Goal: Task Accomplishment & Management: Use online tool/utility

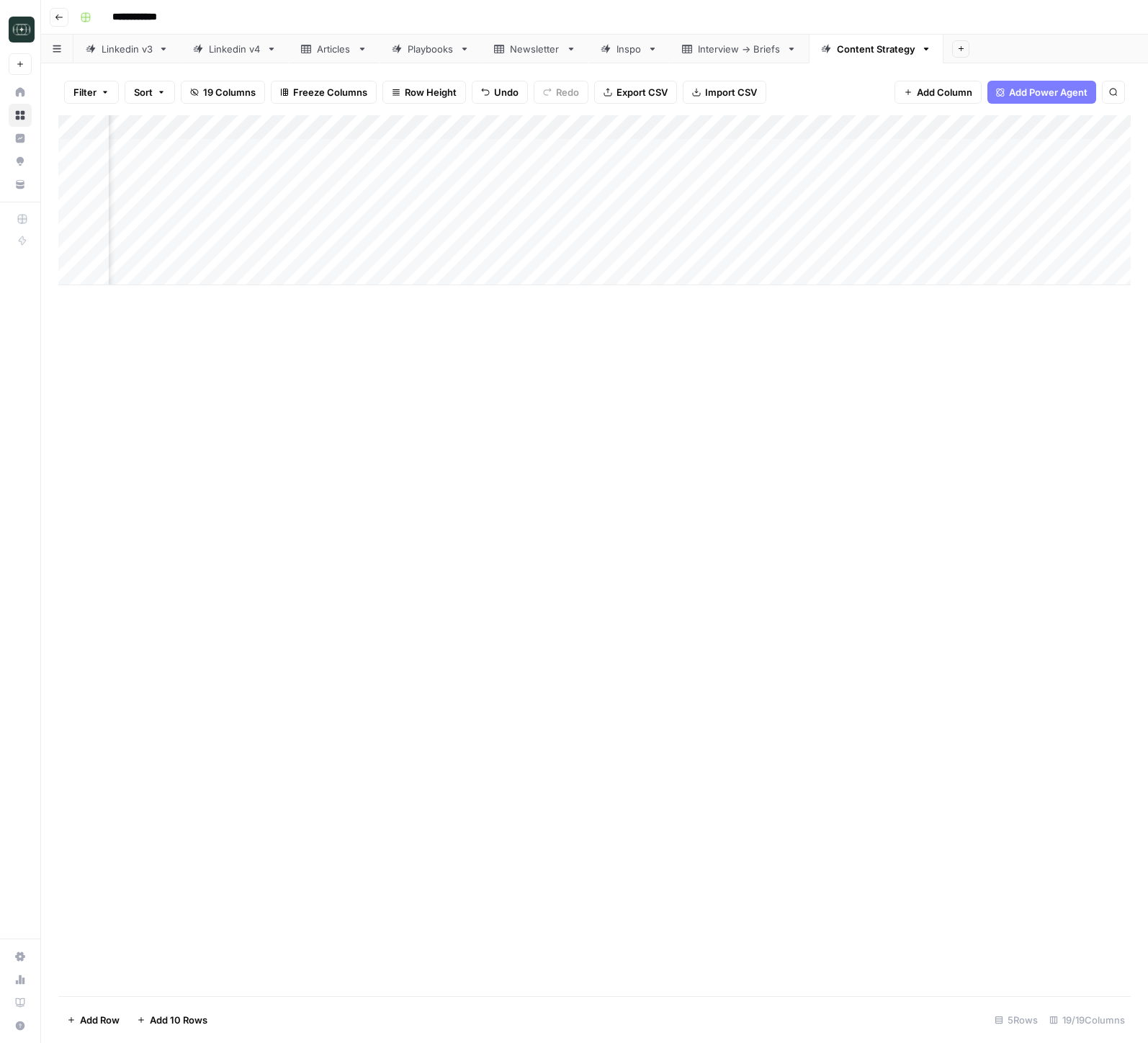
scroll to position [0, 1430]
click at [647, 150] on div "Add Column" at bounding box center [594, 151] width 1072 height 72
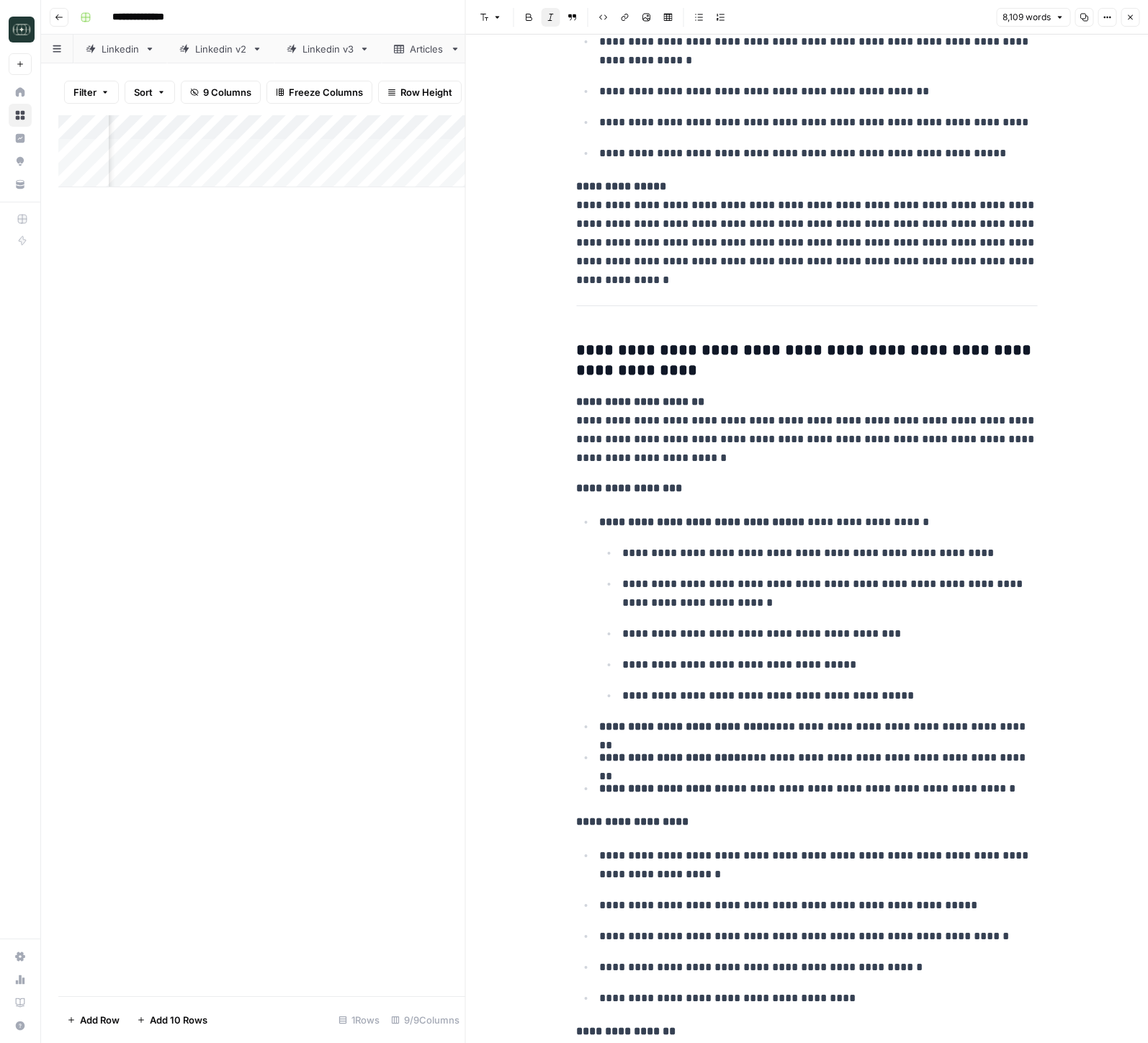
scroll to position [16280, 0]
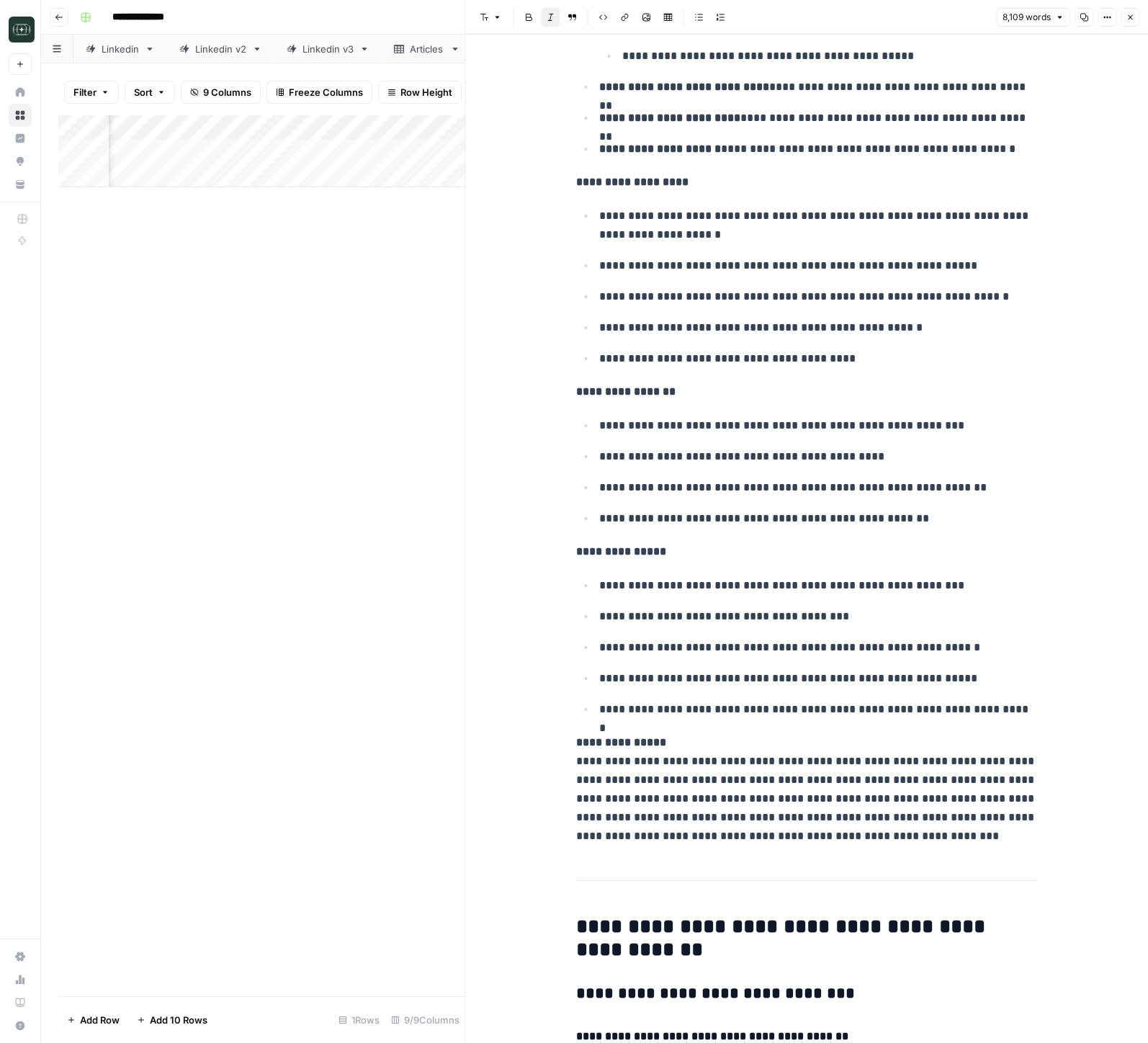
click at [1134, 17] on span "Close" at bounding box center [1134, 17] width 1 height 1
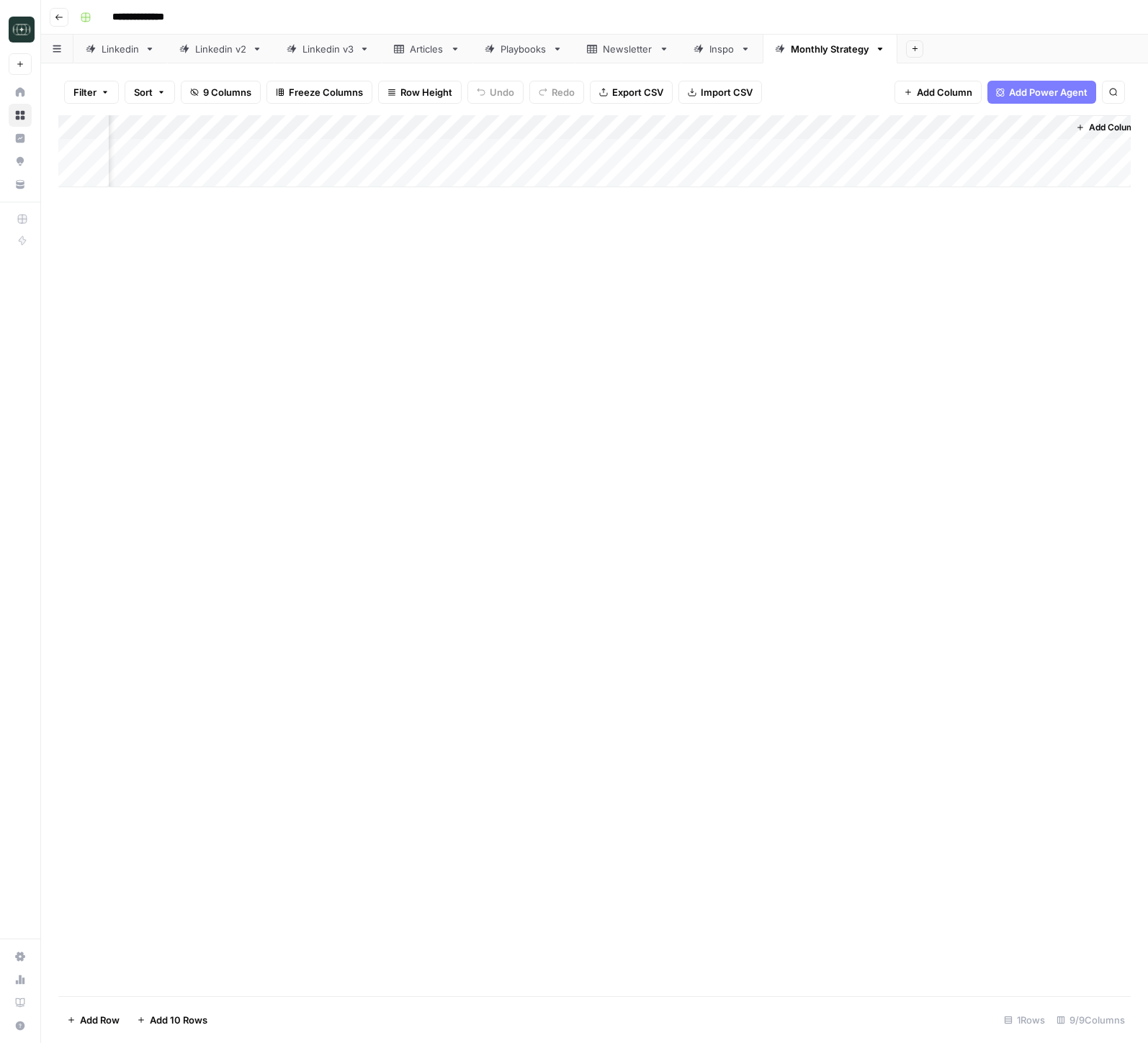
scroll to position [0, 348]
click at [980, 145] on div "Add Column" at bounding box center [594, 151] width 1072 height 72
click at [1023, 126] on div "Add Column" at bounding box center [594, 151] width 1072 height 72
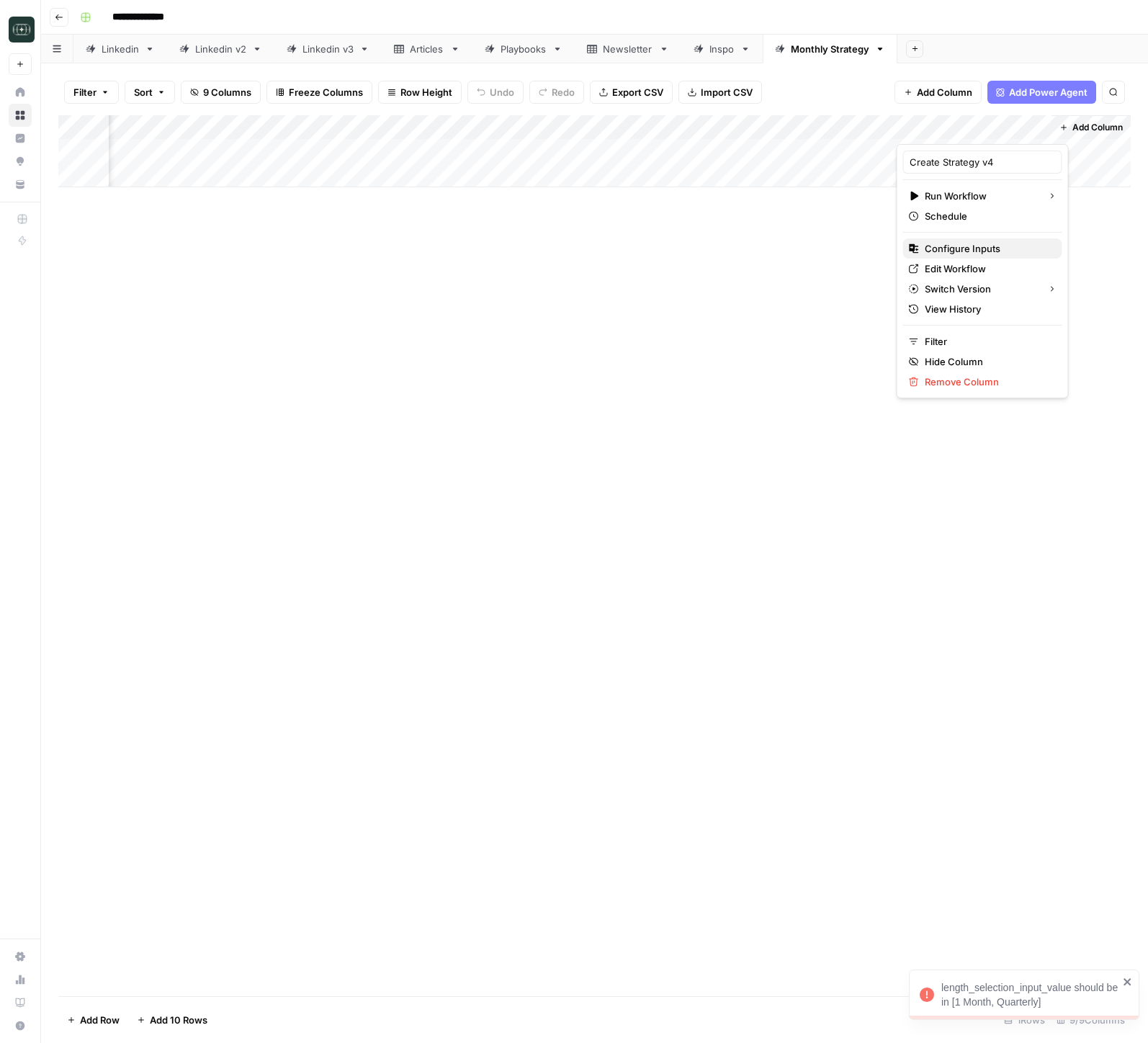
click at [959, 248] on span "Configure Inputs" at bounding box center [987, 248] width 126 height 15
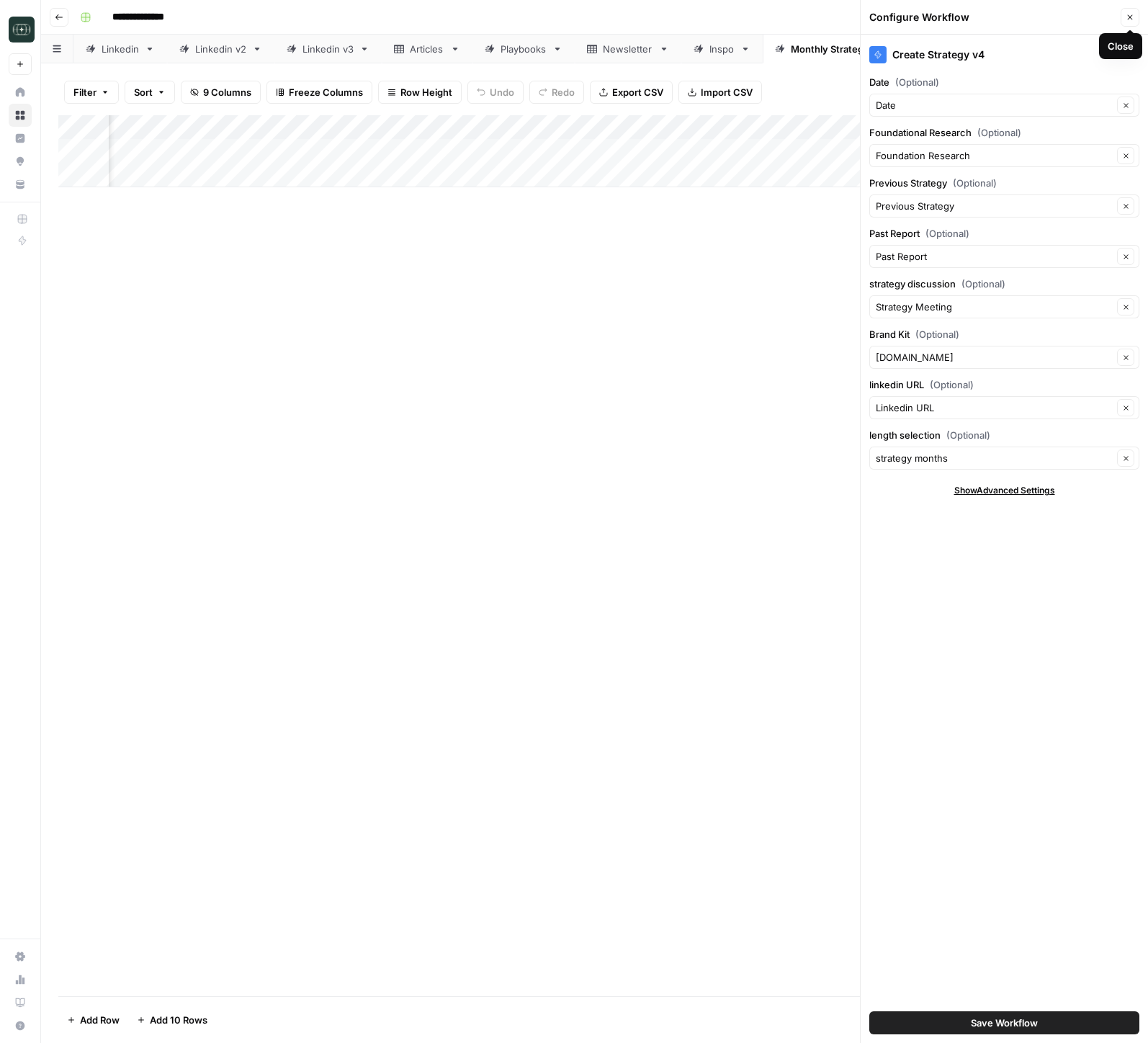
click at [1130, 21] on icon "button" at bounding box center [1130, 17] width 9 height 9
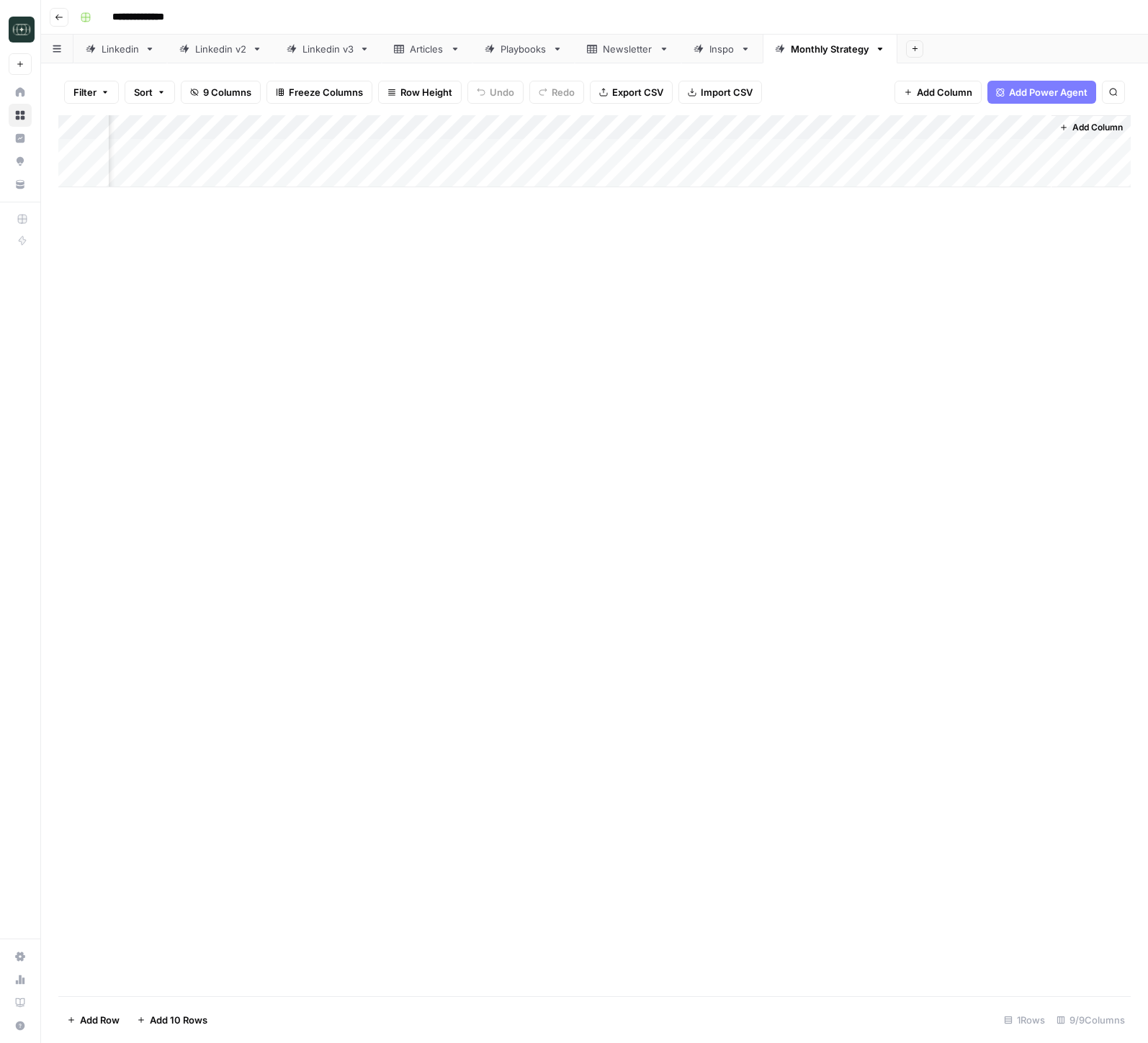
click at [1019, 128] on div "Add Column" at bounding box center [594, 151] width 1072 height 72
click at [1007, 253] on span "Configure Inputs" at bounding box center [987, 248] width 126 height 15
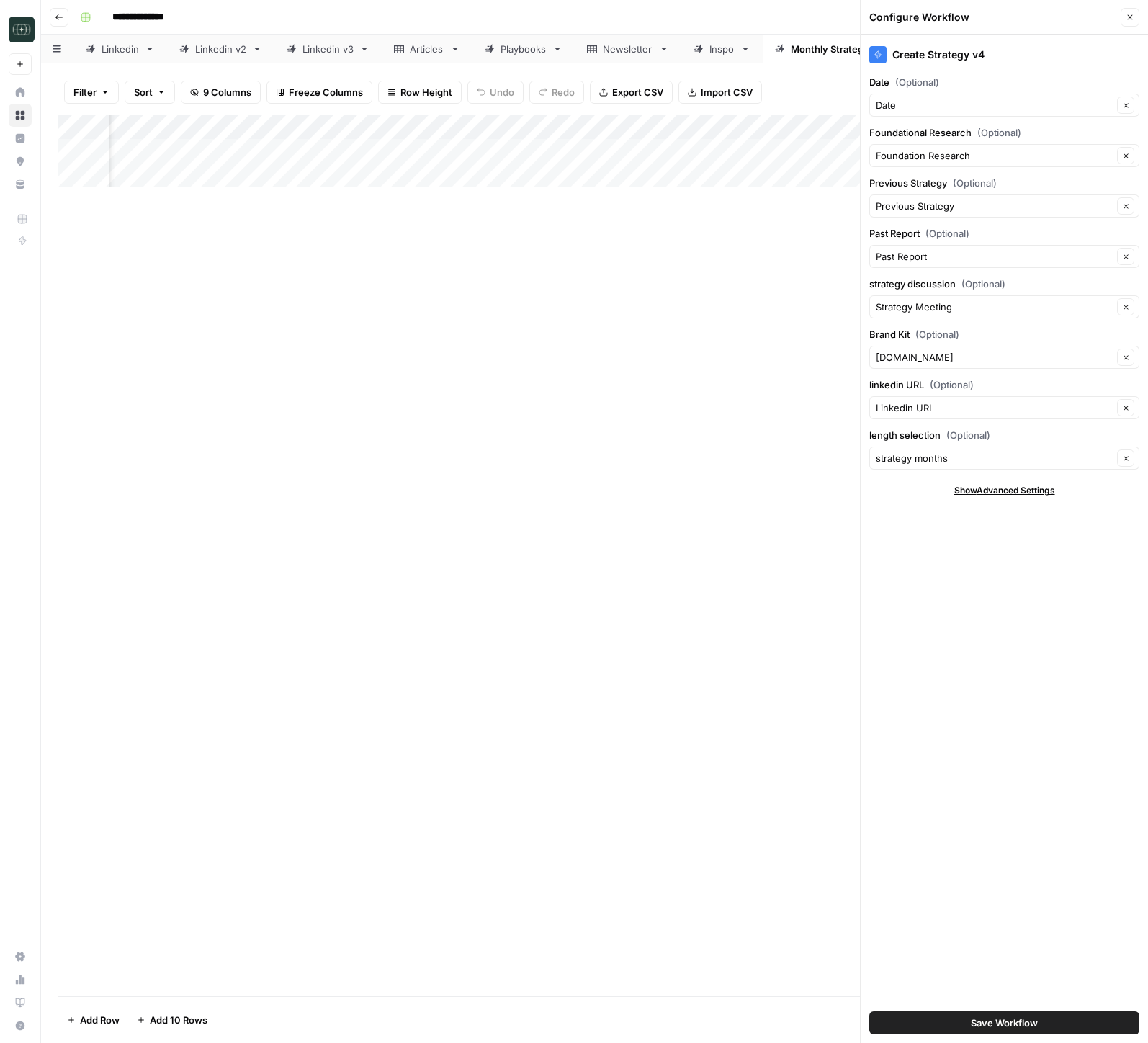
click at [1130, 17] on icon "button" at bounding box center [1131, 18] width 5 height 5
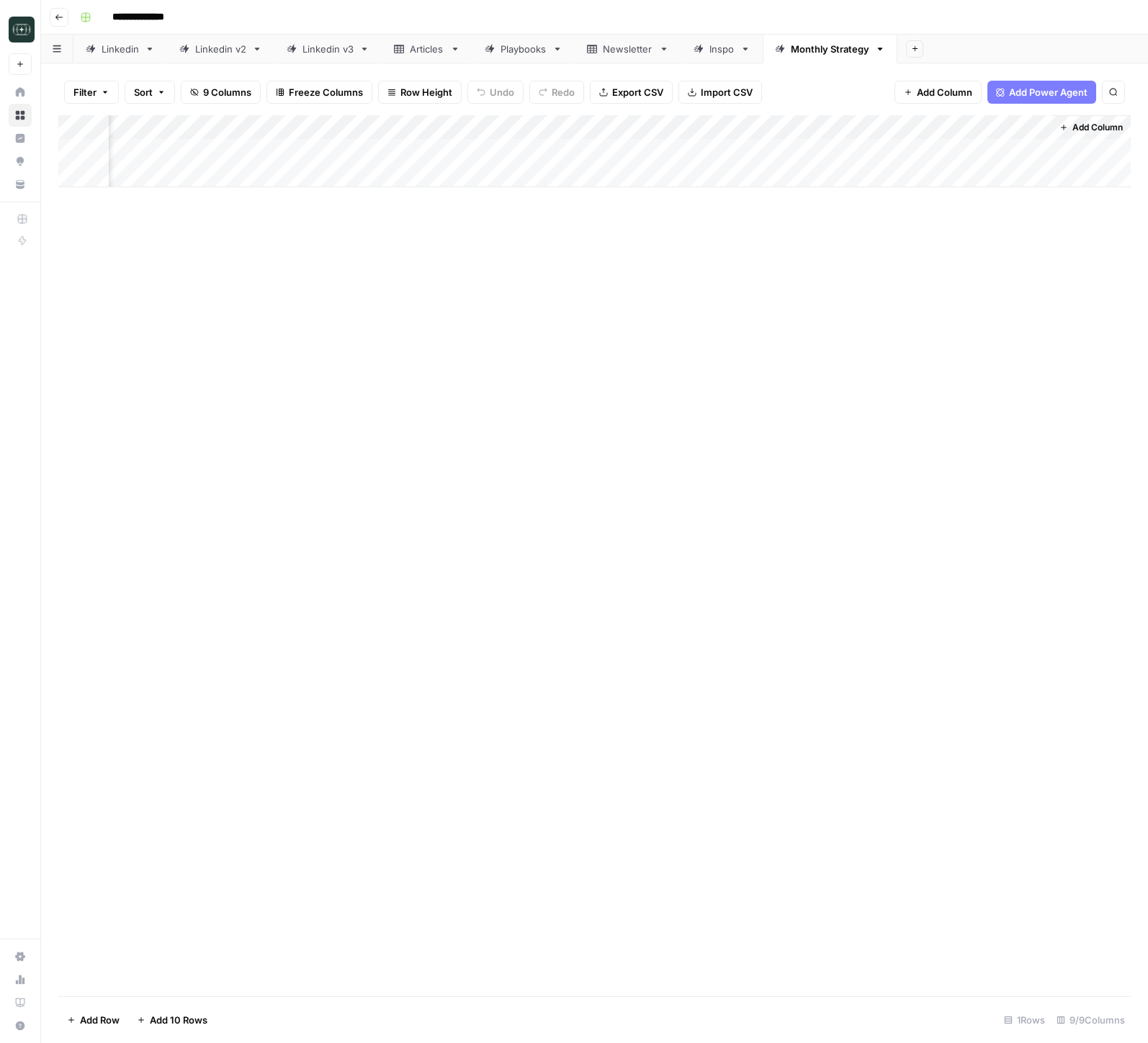
click at [1019, 127] on div "Add Column" at bounding box center [594, 151] width 1072 height 72
click at [979, 250] on span "Configure Inputs" at bounding box center [987, 248] width 126 height 15
click at [1023, 130] on div "Add Column" at bounding box center [594, 151] width 1072 height 72
click at [987, 264] on span "Edit Workflow" at bounding box center [987, 269] width 126 height 15
click at [765, 125] on div "Add Column" at bounding box center [594, 151] width 1072 height 72
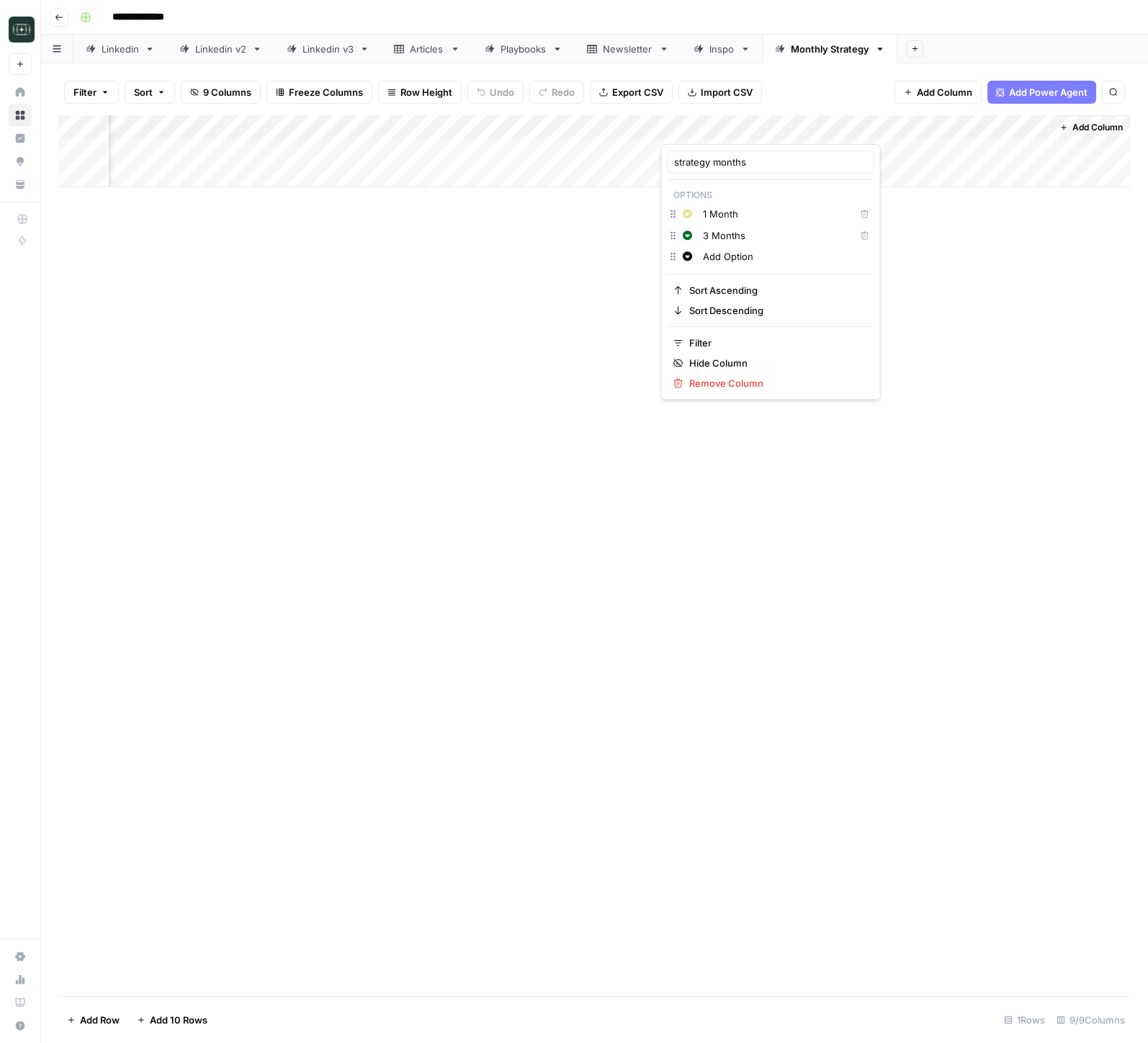
click at [736, 257] on input "Add Option" at bounding box center [786, 256] width 165 height 15
type input "Quarterly"
click at [607, 349] on div "Add Column" at bounding box center [594, 555] width 1072 height 881
click at [698, 151] on div "Add Column" at bounding box center [594, 151] width 1072 height 72
click at [748, 151] on div "Add Column" at bounding box center [594, 151] width 1072 height 72
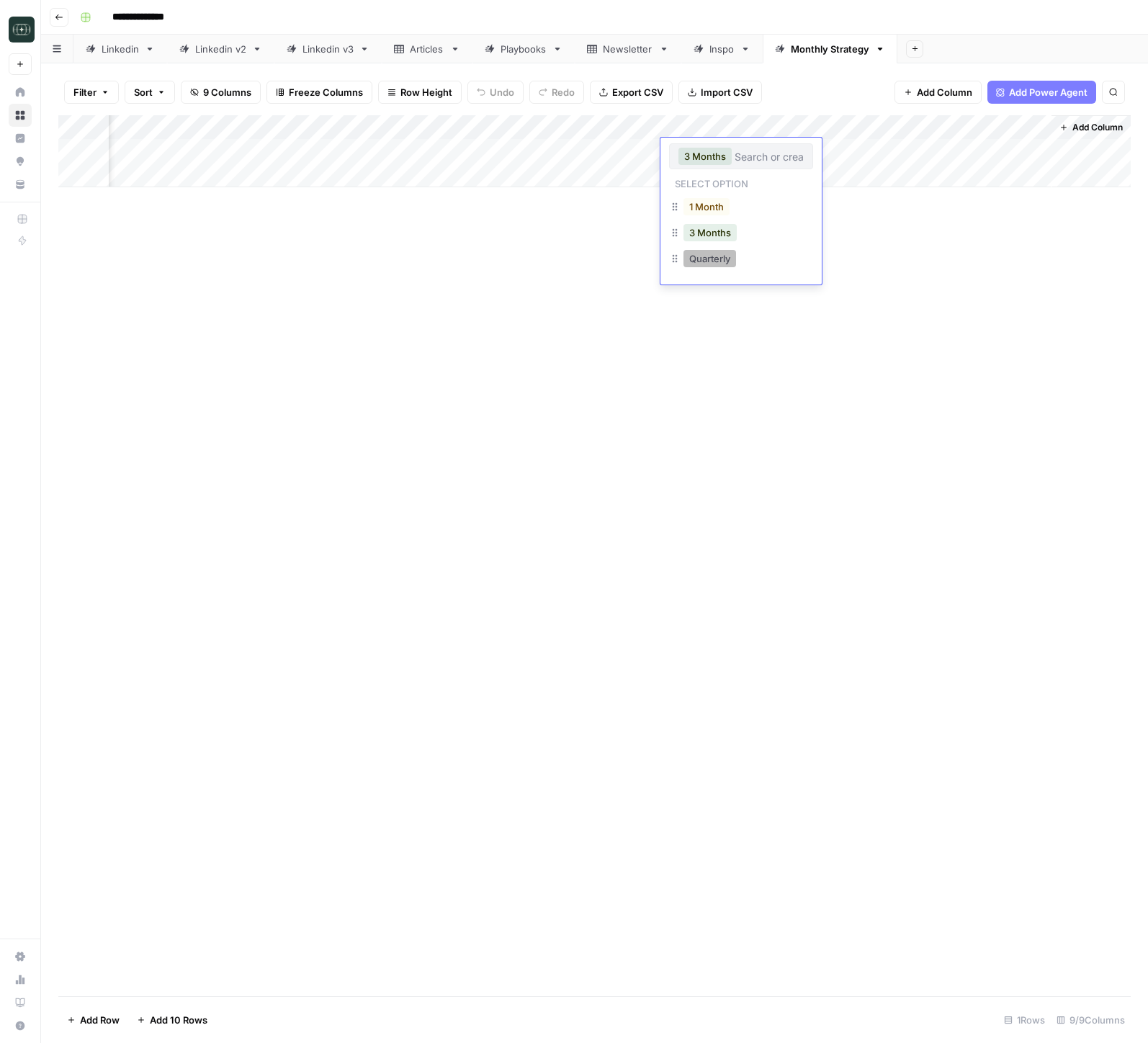
click at [711, 264] on button "Quarterly" at bounding box center [709, 258] width 52 height 17
click at [1009, 154] on div "Add Column" at bounding box center [594, 151] width 1072 height 72
drag, startPoint x: 805, startPoint y: 464, endPoint x: 951, endPoint y: 404, distance: 157.8
click at [859, 446] on div "Add Column" at bounding box center [594, 555] width 1072 height 881
click at [1020, 150] on div "Add Column" at bounding box center [594, 151] width 1072 height 72
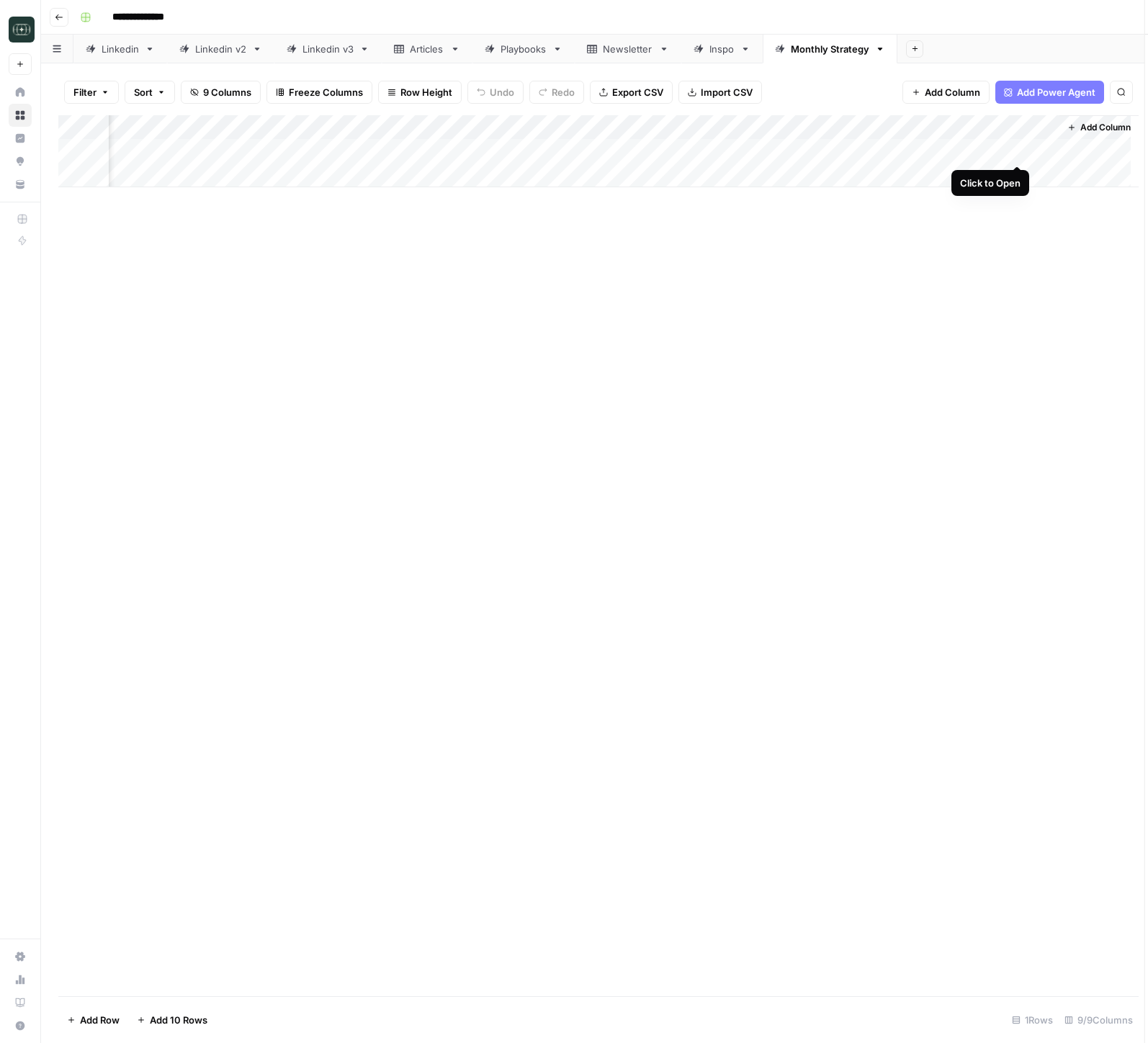
scroll to position [0, 341]
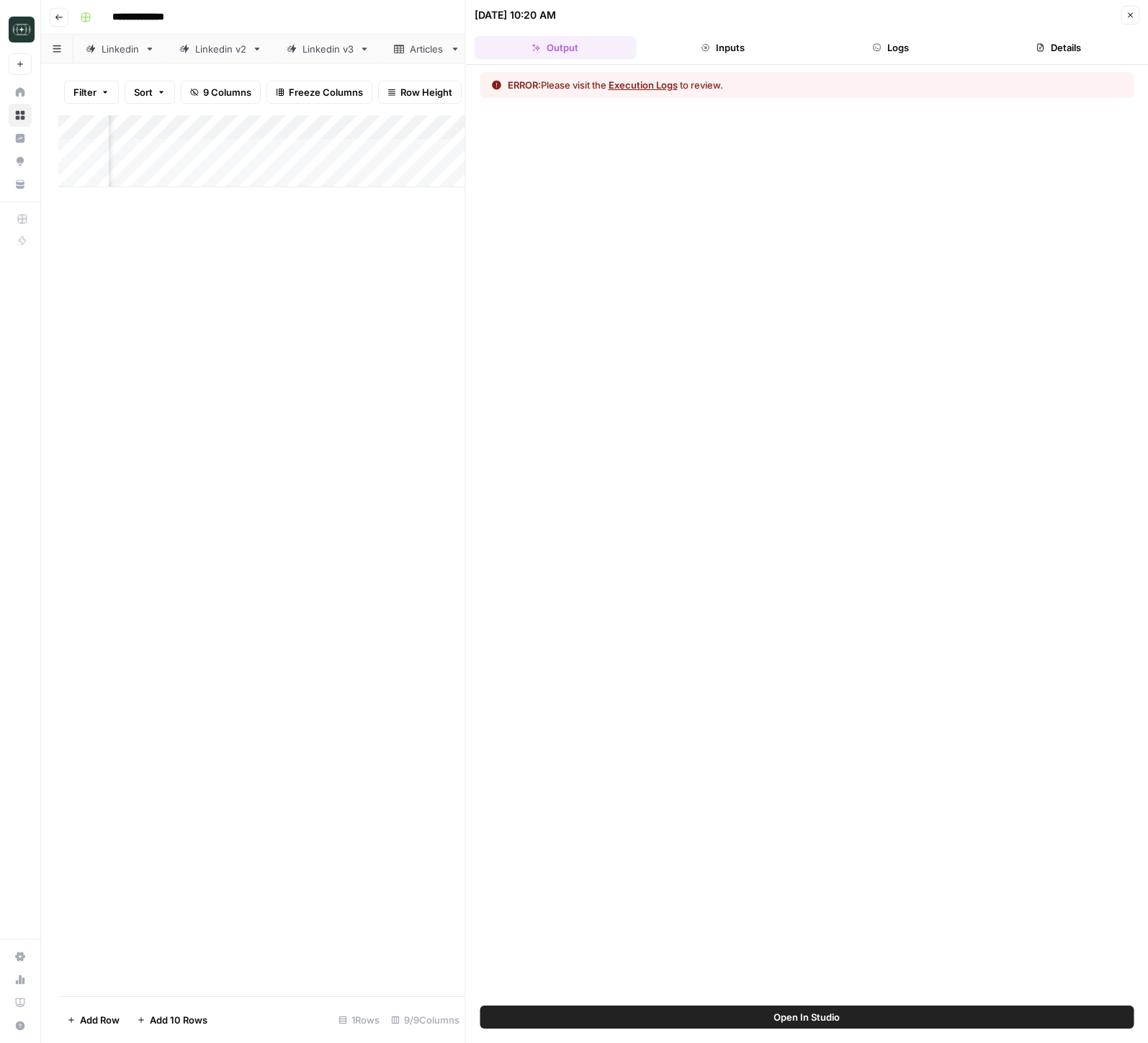
click at [910, 46] on button "Logs" at bounding box center [890, 47] width 162 height 23
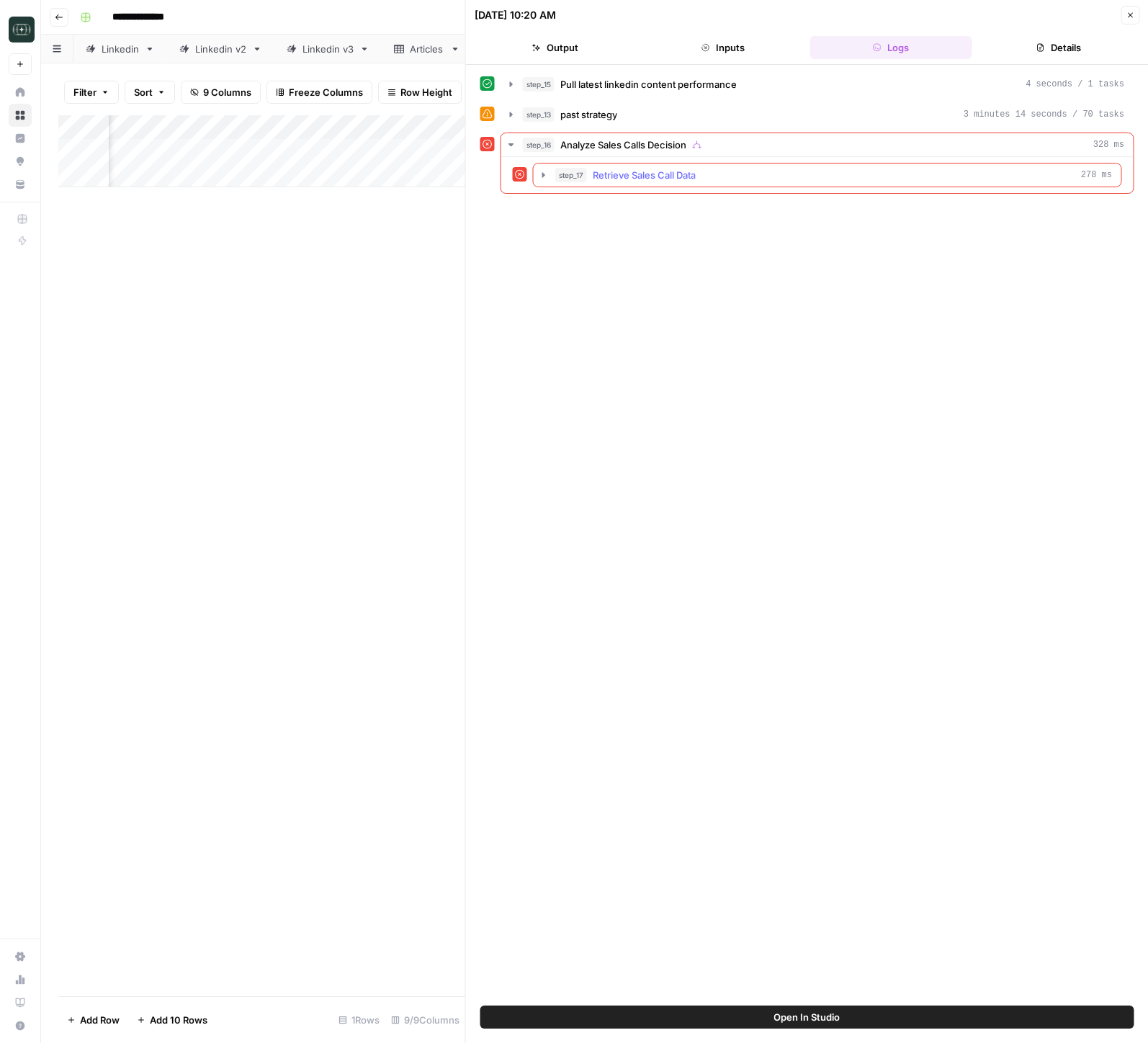
click at [544, 181] on button "step_17 Retrieve Sales Call Data 278 ms" at bounding box center [828, 174] width 588 height 23
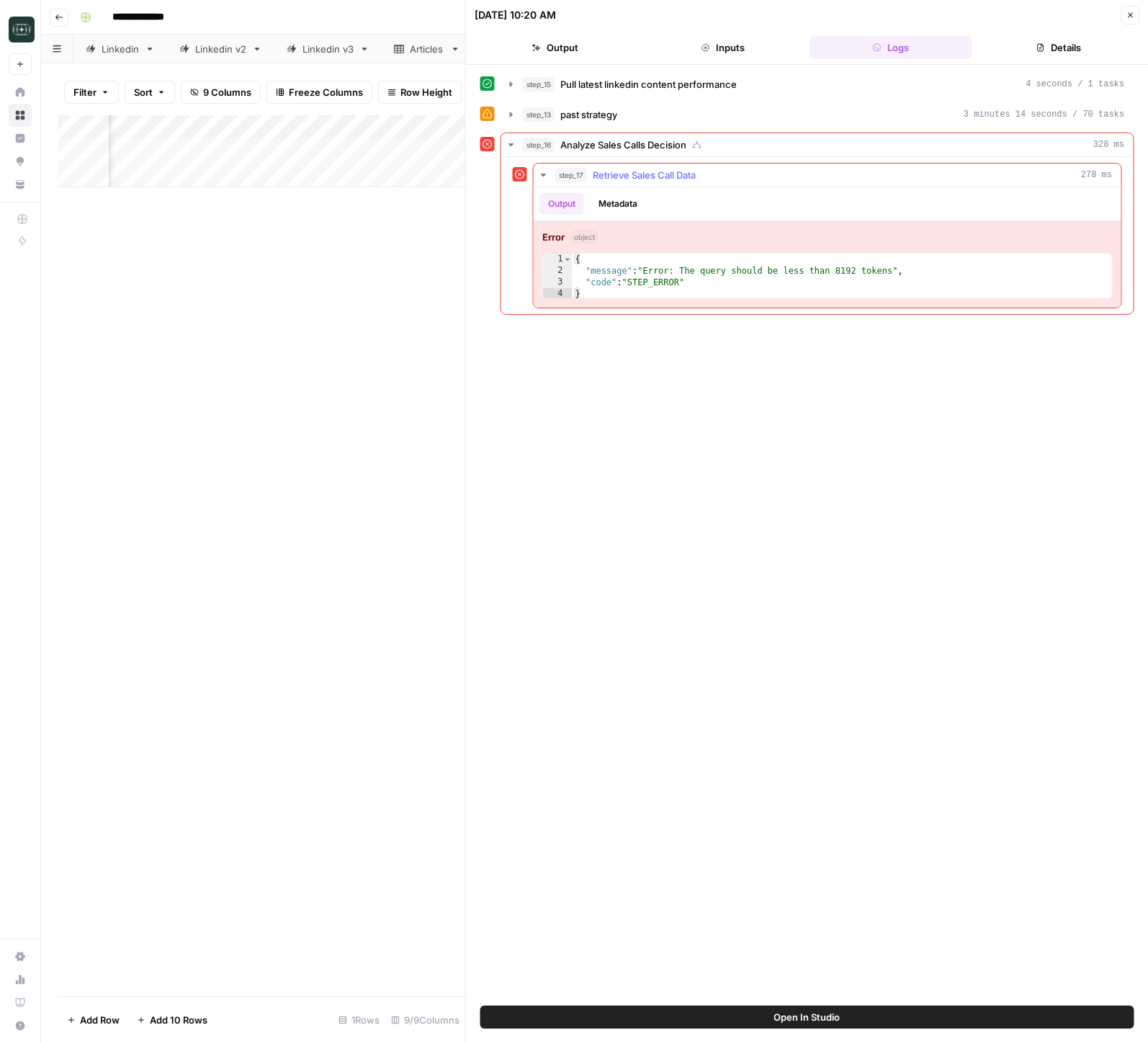
click at [544, 177] on icon "button" at bounding box center [544, 174] width 11 height 11
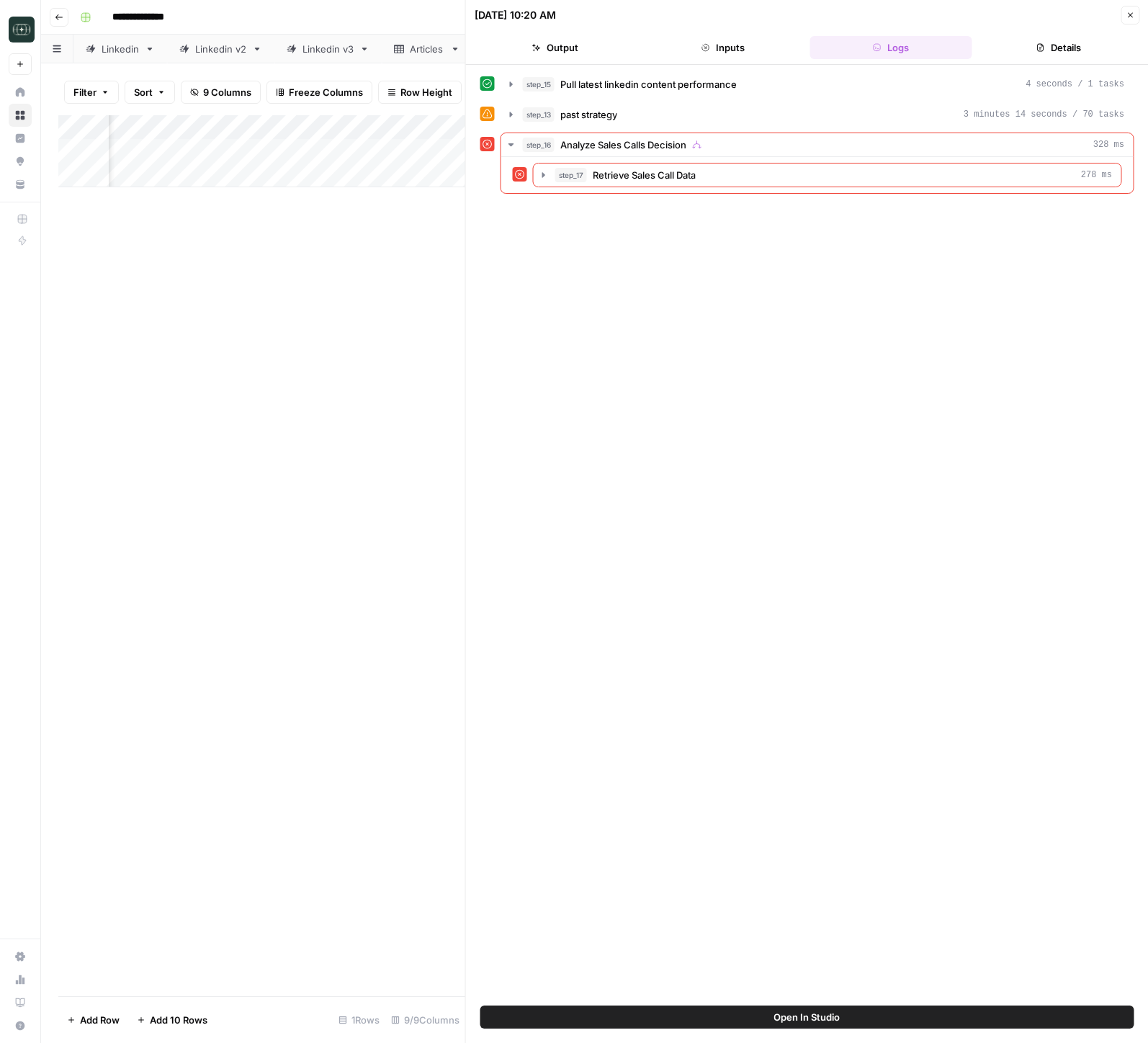
drag, startPoint x: 824, startPoint y: 670, endPoint x: 895, endPoint y: 463, distance: 218.8
click at [824, 670] on div "step_15 Pull latest linkedin content performance 4 seconds / 1 tasks step_13 pa…" at bounding box center [808, 535] width 654 height 926
click at [512, 146] on icon "button" at bounding box center [511, 144] width 11 height 11
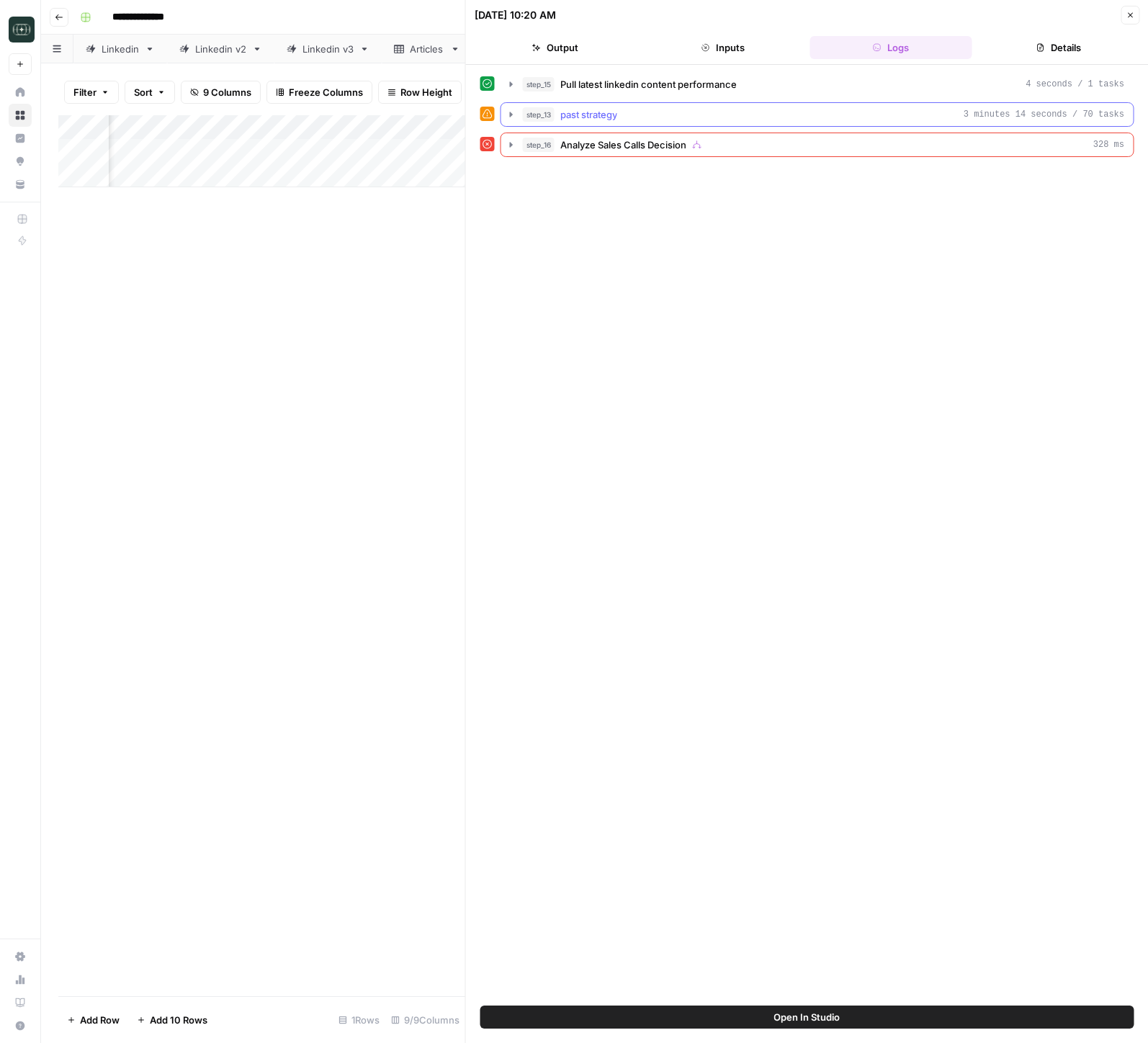
click at [514, 117] on icon "button" at bounding box center [511, 114] width 11 height 11
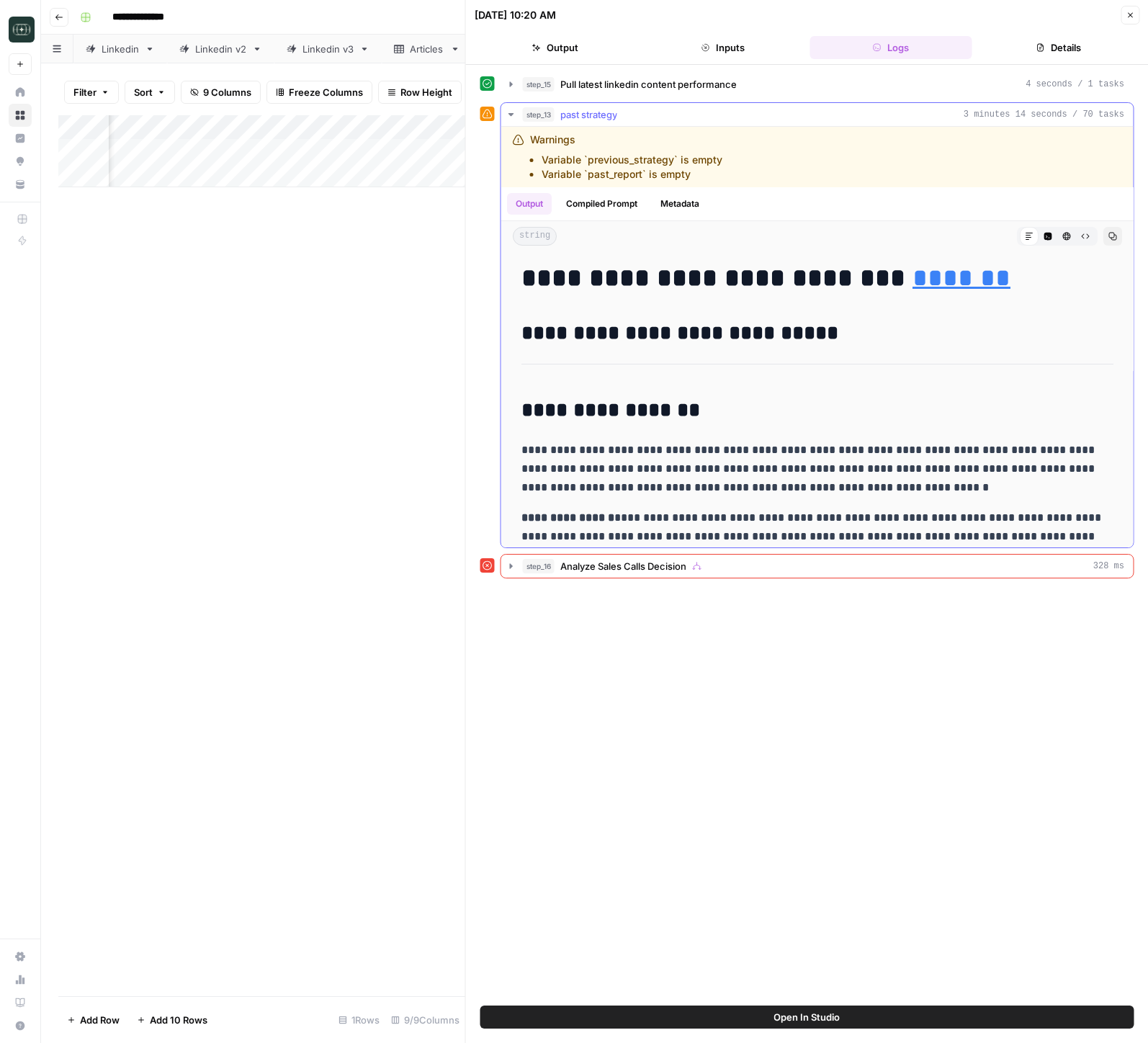
drag, startPoint x: 513, startPoint y: 117, endPoint x: 627, endPoint y: 248, distance: 173.7
click at [513, 118] on icon "button" at bounding box center [511, 114] width 11 height 11
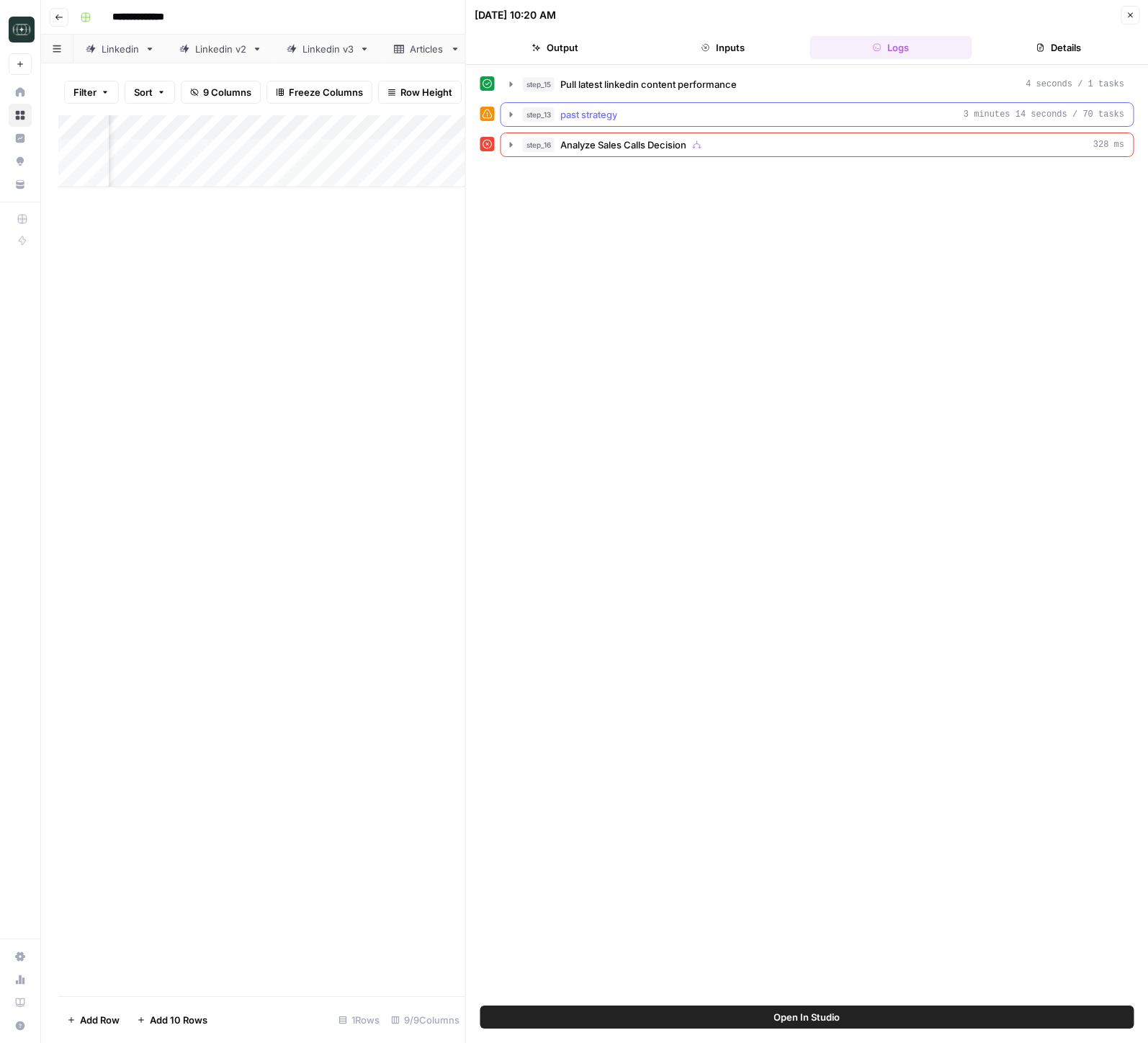
click at [507, 112] on icon "button" at bounding box center [511, 114] width 11 height 11
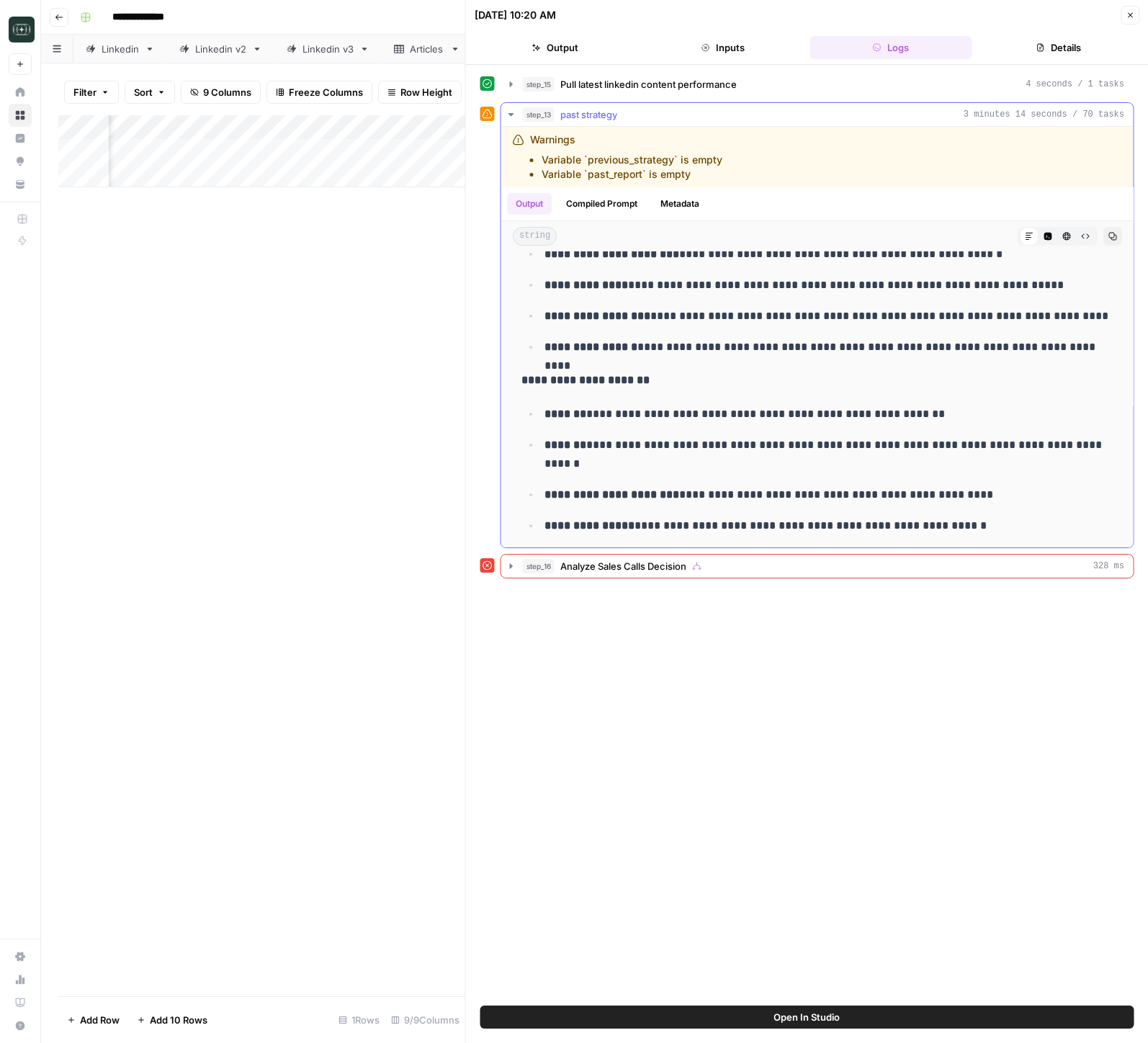
scroll to position [2094, 0]
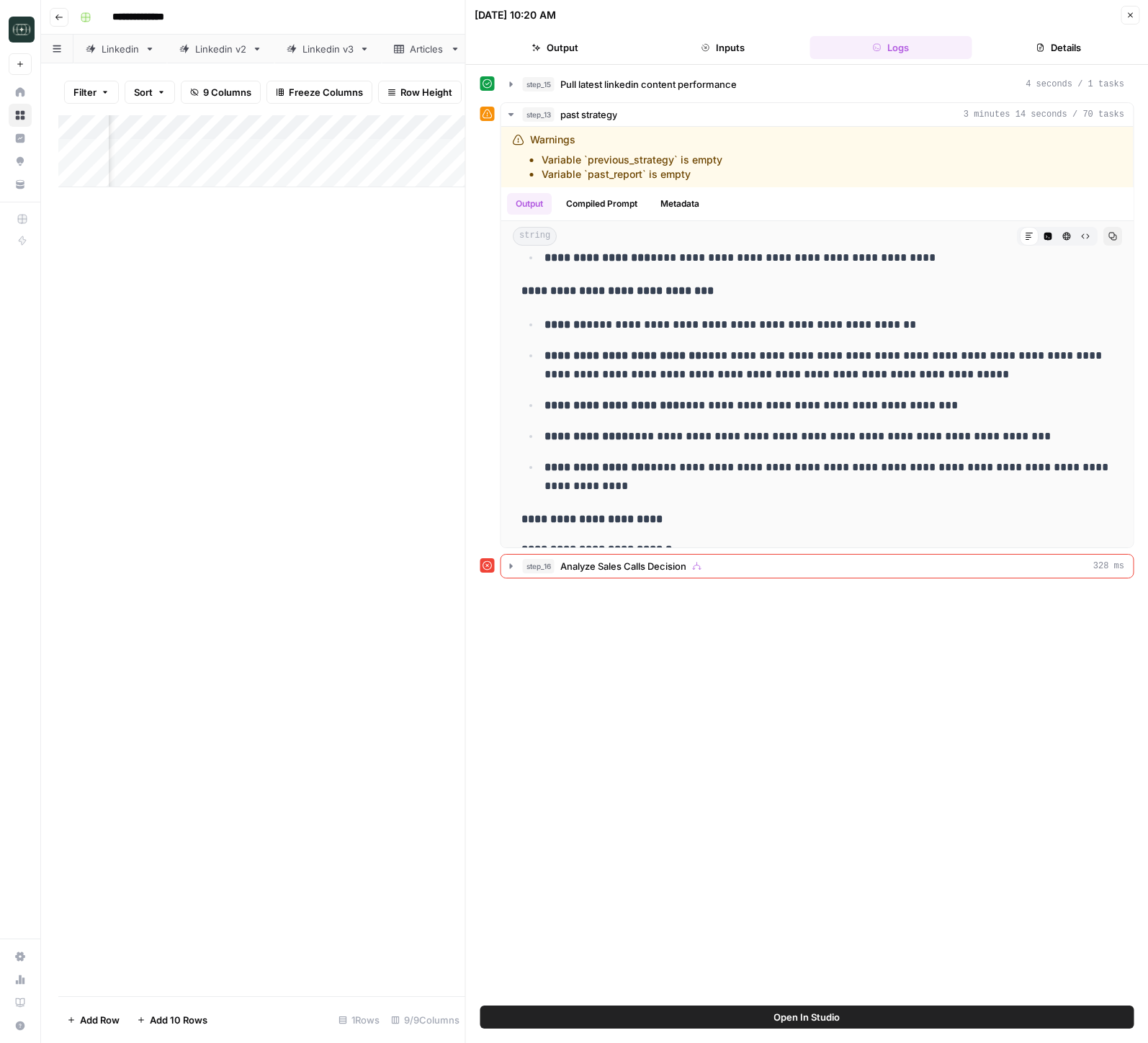
click at [1129, 14] on icon "button" at bounding box center [1131, 15] width 5 height 5
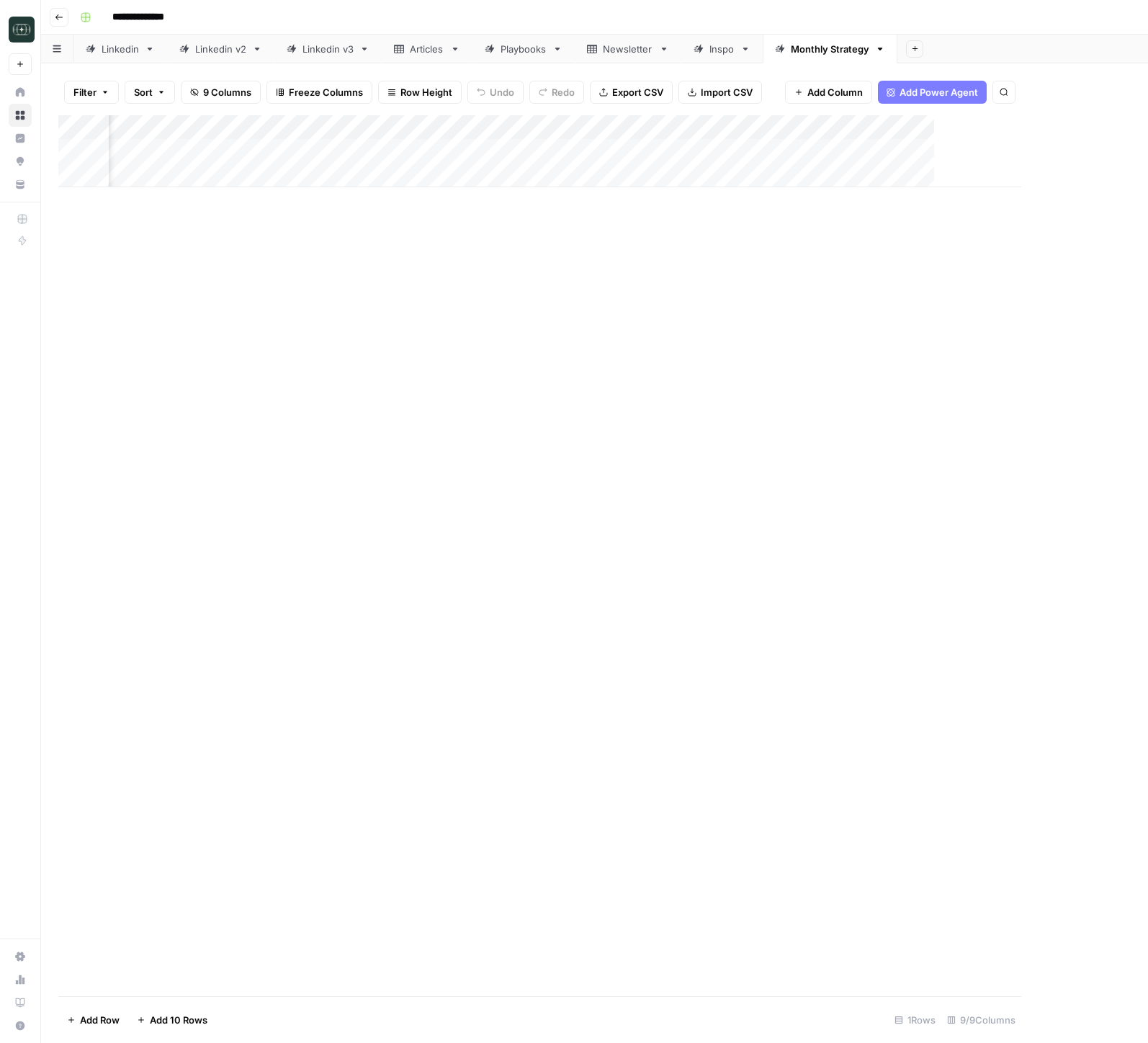
scroll to position [0, 331]
click at [1036, 151] on div "Add Column" at bounding box center [594, 151] width 1072 height 72
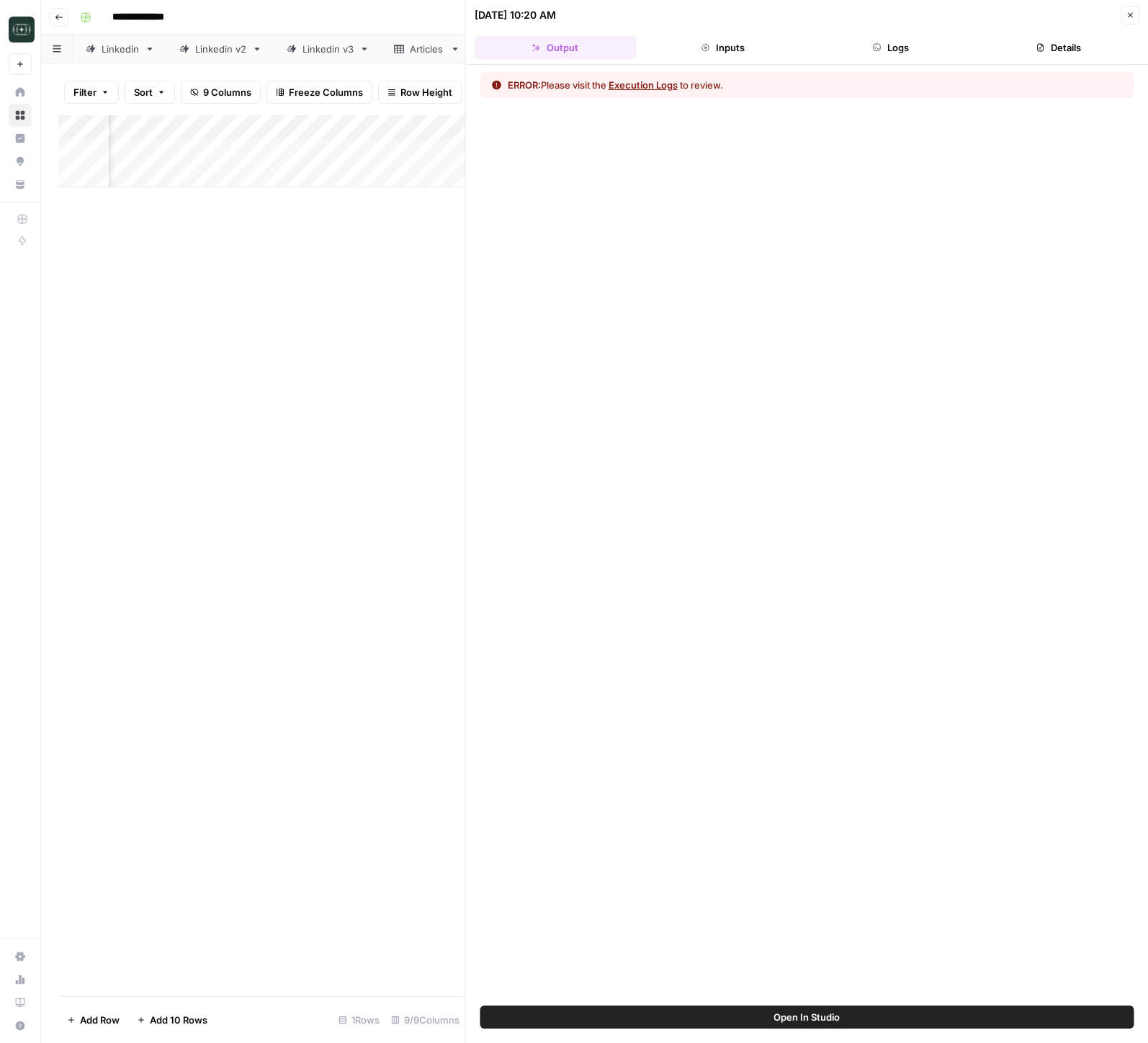
click at [925, 51] on button "Logs" at bounding box center [890, 47] width 162 height 23
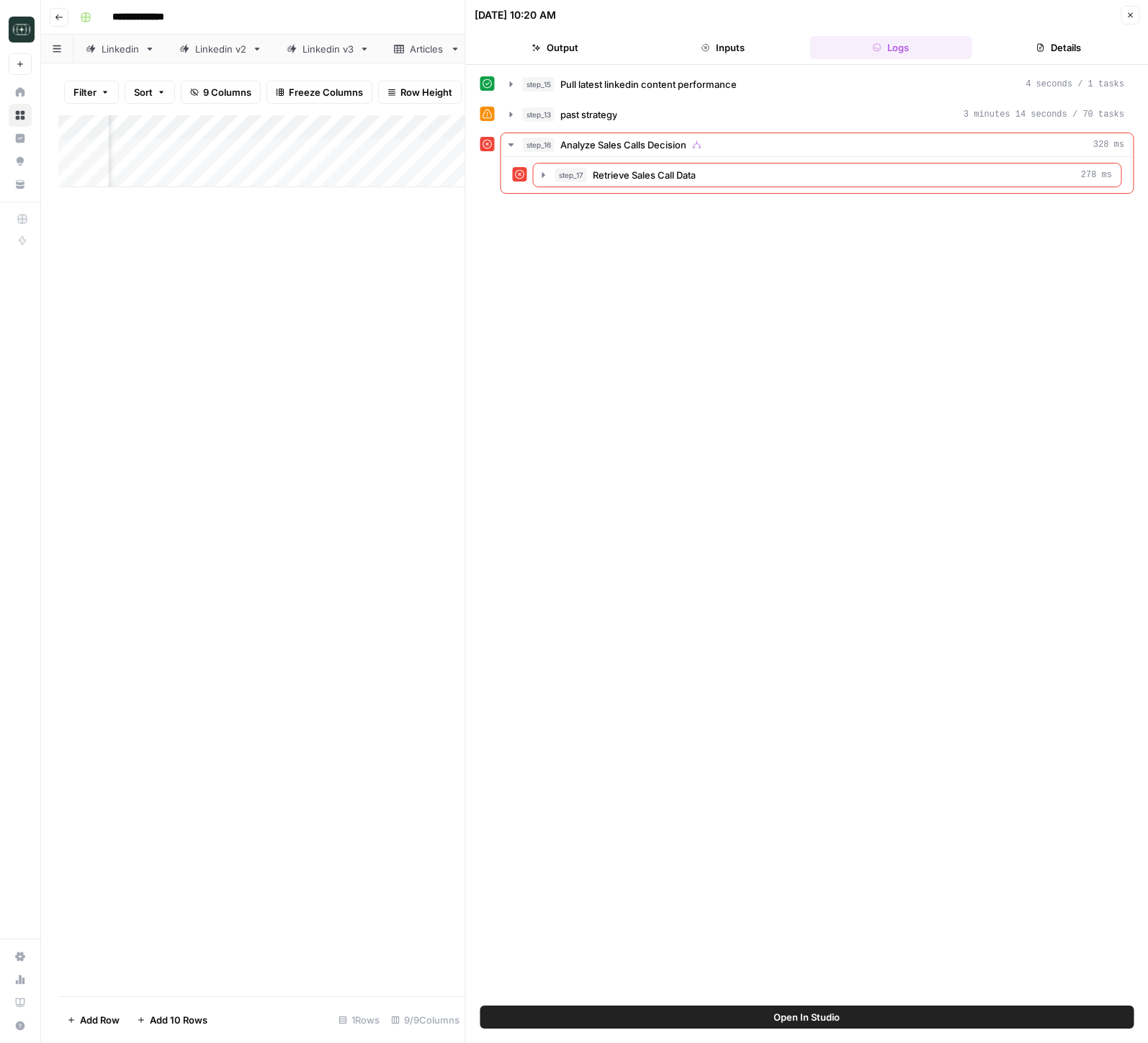
click at [1130, 11] on icon "button" at bounding box center [1130, 15] width 9 height 9
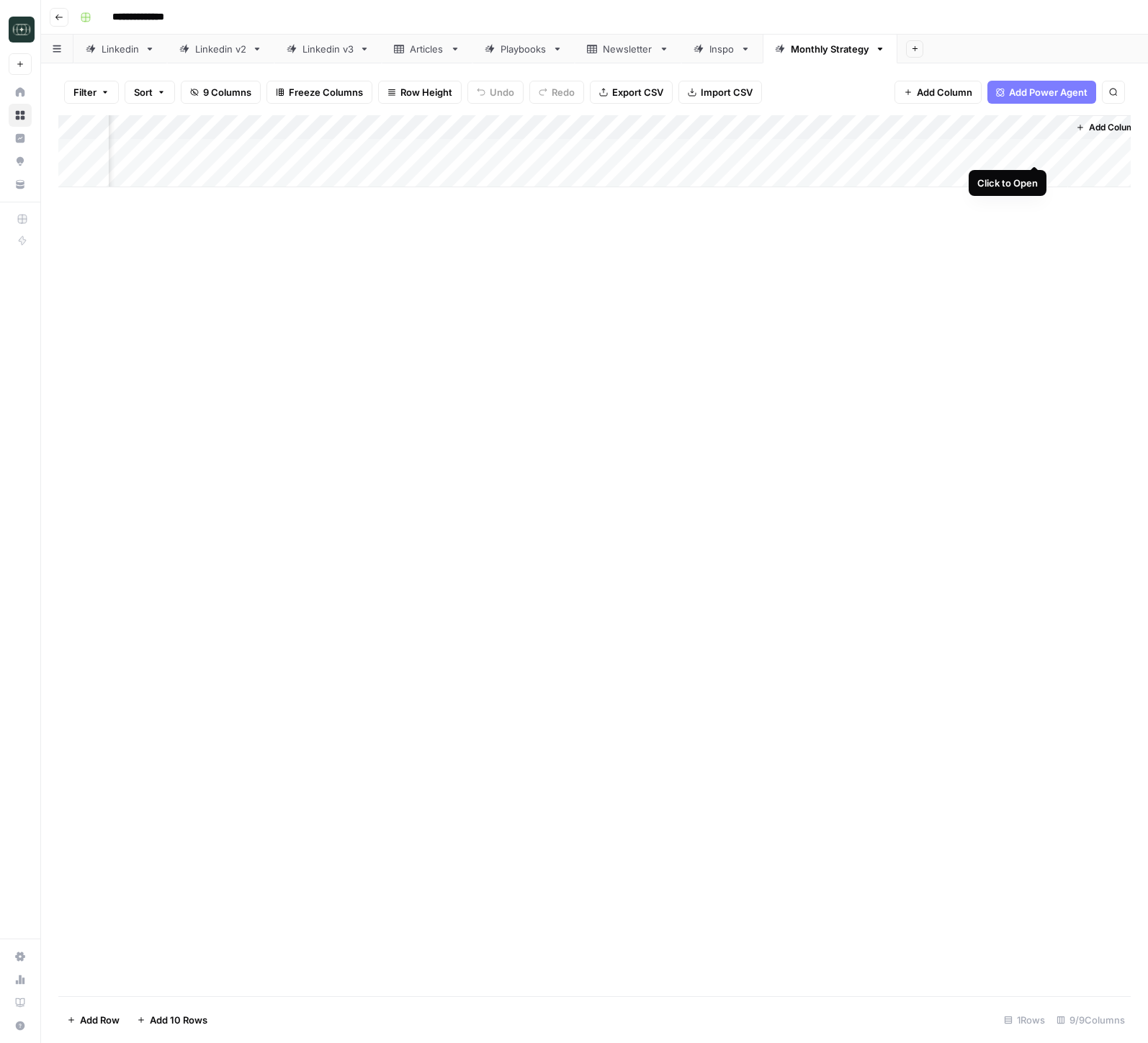
click at [1030, 150] on div "Add Column" at bounding box center [594, 151] width 1072 height 72
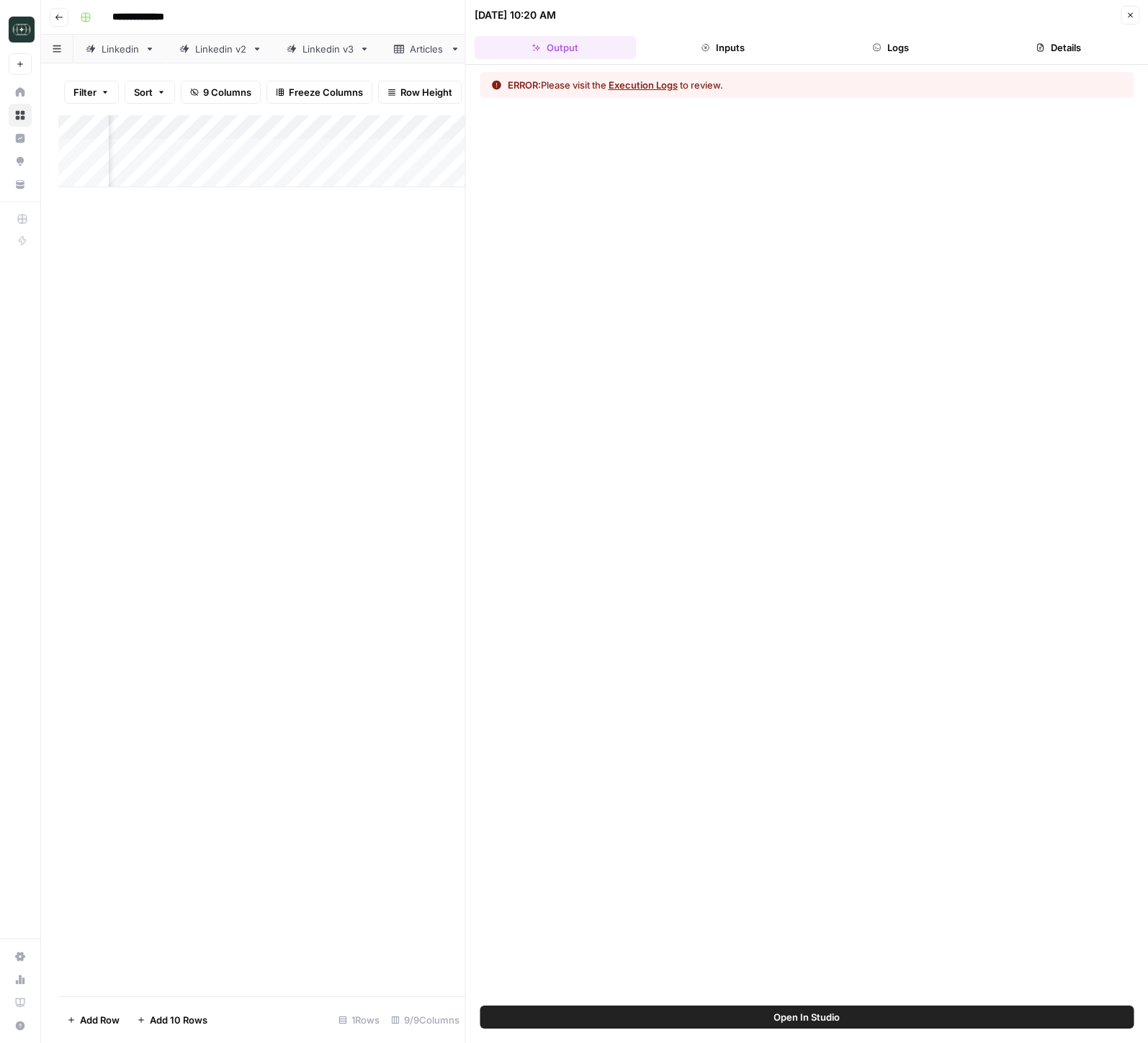
click at [835, 1017] on span "Open In Studio" at bounding box center [806, 1016] width 66 height 15
click at [1135, 20] on button "Close" at bounding box center [1130, 15] width 19 height 19
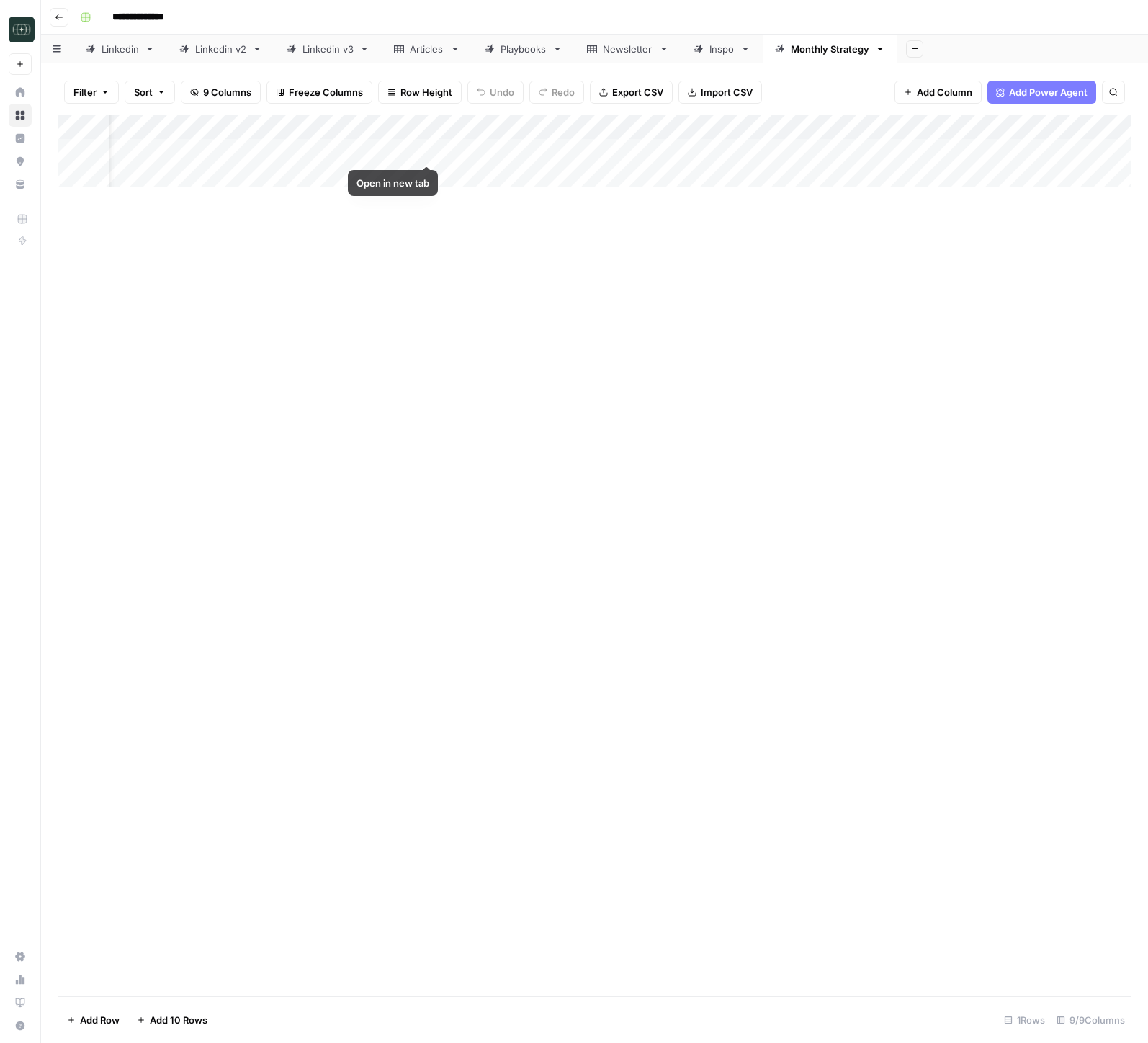
scroll to position [0, 77]
drag, startPoint x: 365, startPoint y: 130, endPoint x: 414, endPoint y: 129, distance: 49.0
click at [414, 129] on div "Add Column" at bounding box center [594, 151] width 1072 height 72
click at [275, 128] on div "Add Column" at bounding box center [594, 151] width 1072 height 72
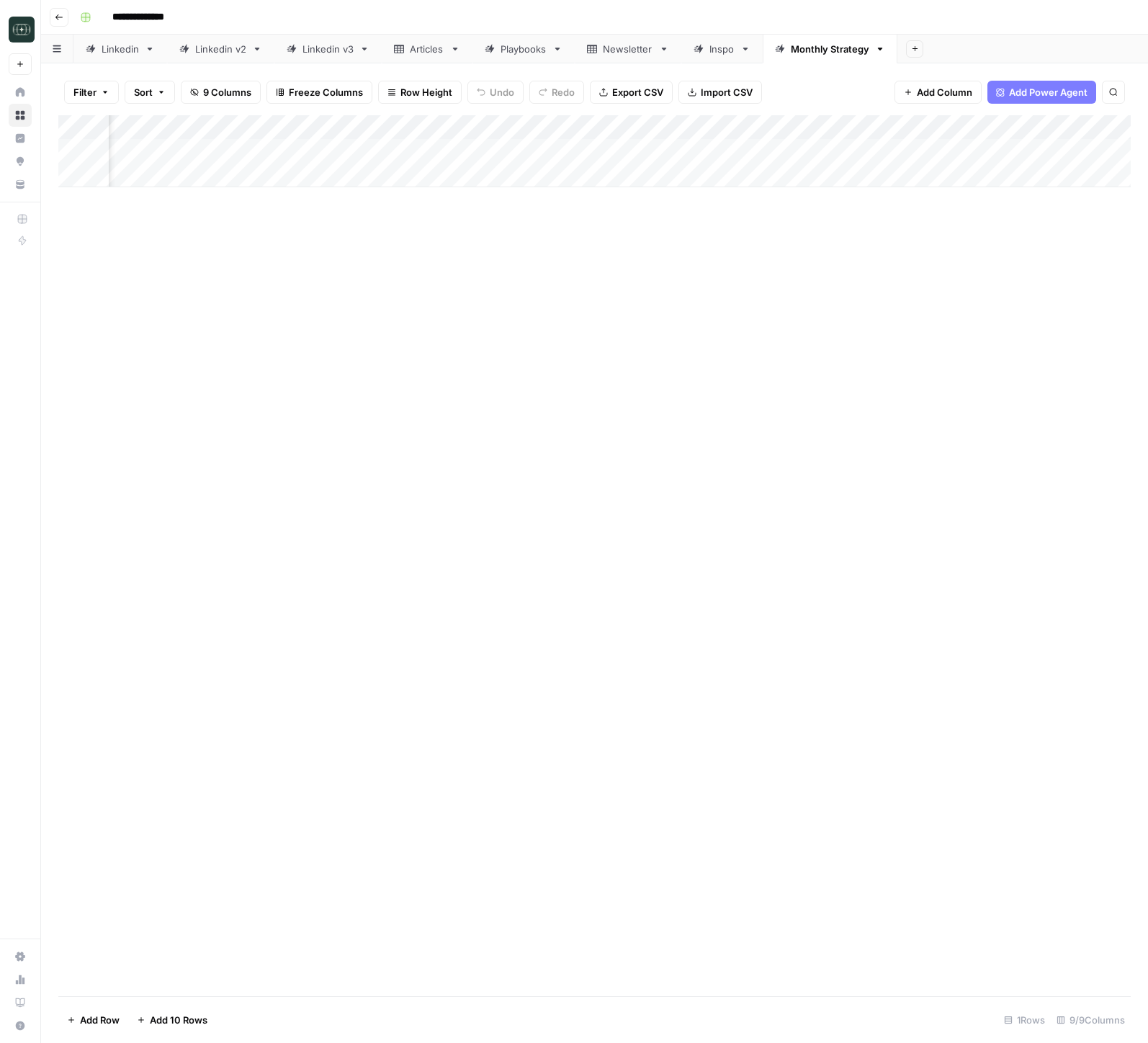
drag, startPoint x: 544, startPoint y: 274, endPoint x: 217, endPoint y: 145, distance: 351.5
click at [544, 273] on div "Add Column" at bounding box center [594, 555] width 1072 height 881
click at [382, 155] on div "Add Column" at bounding box center [594, 151] width 1072 height 72
click at [472, 156] on div "Add Column" at bounding box center [594, 151] width 1072 height 72
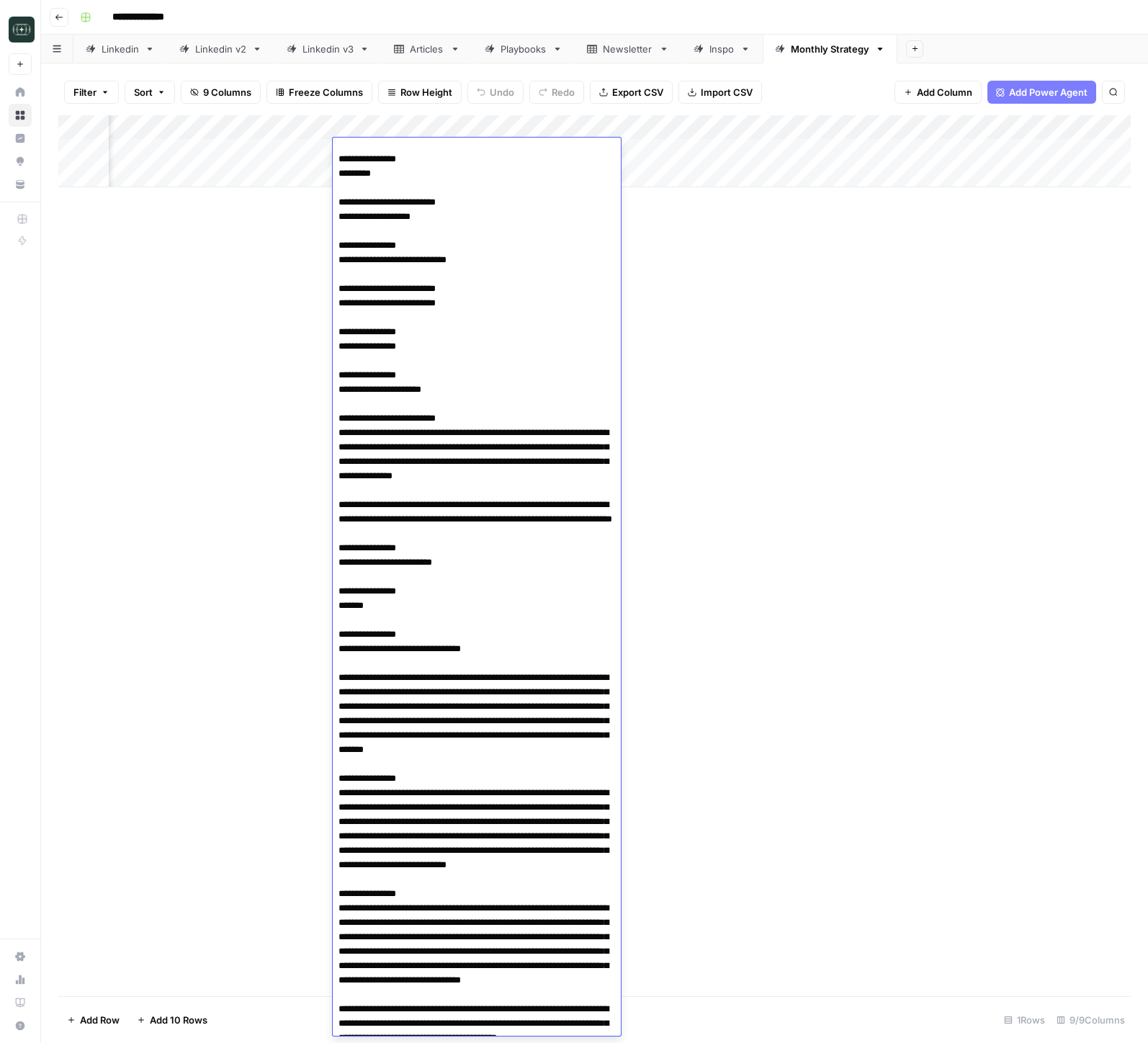
scroll to position [1136, 0]
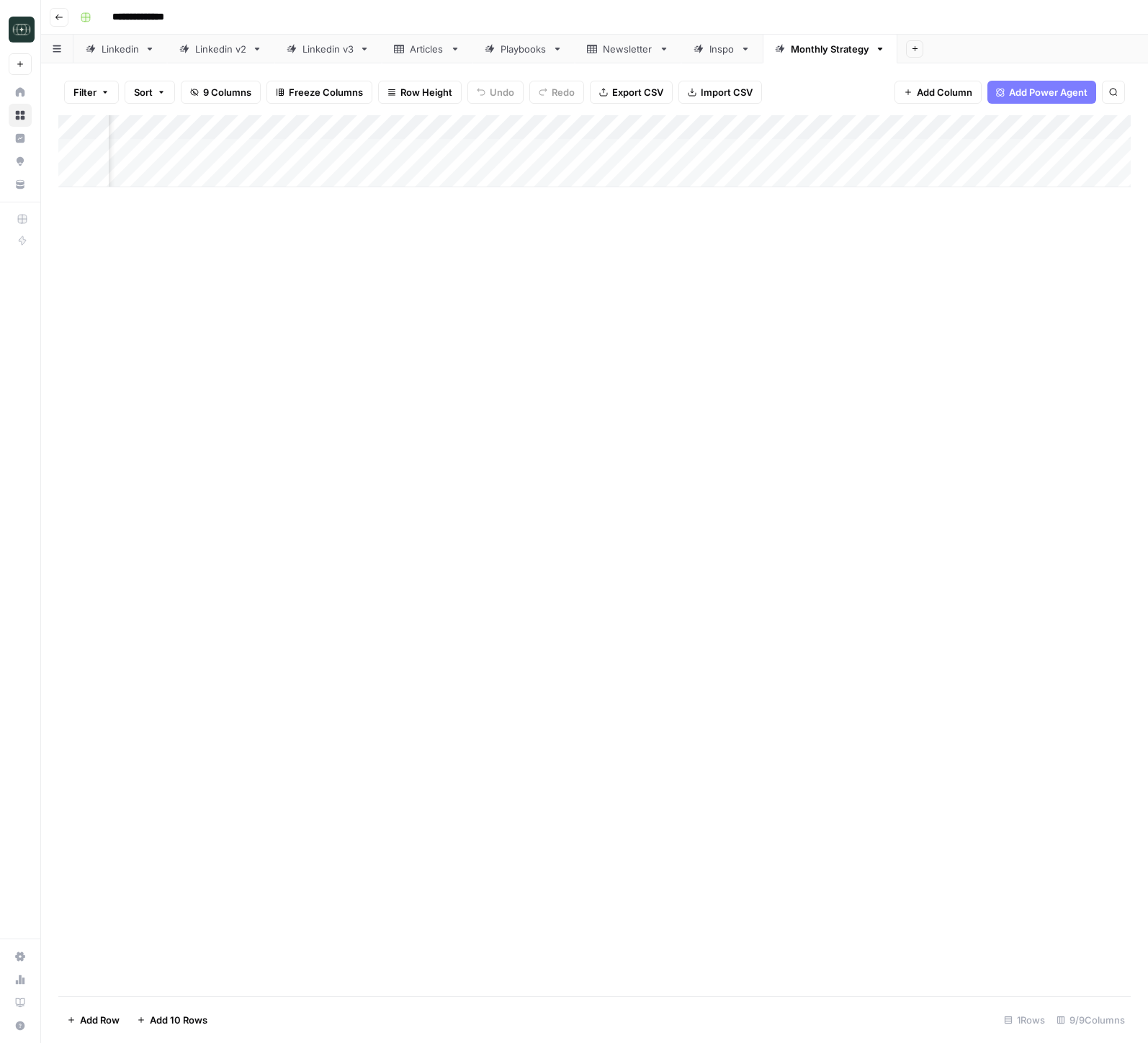
drag, startPoint x: 215, startPoint y: 470, endPoint x: 349, endPoint y: 250, distance: 257.6
click at [215, 470] on div "Add Column" at bounding box center [594, 555] width 1072 height 881
click at [647, 149] on div "Add Column" at bounding box center [594, 151] width 1072 height 72
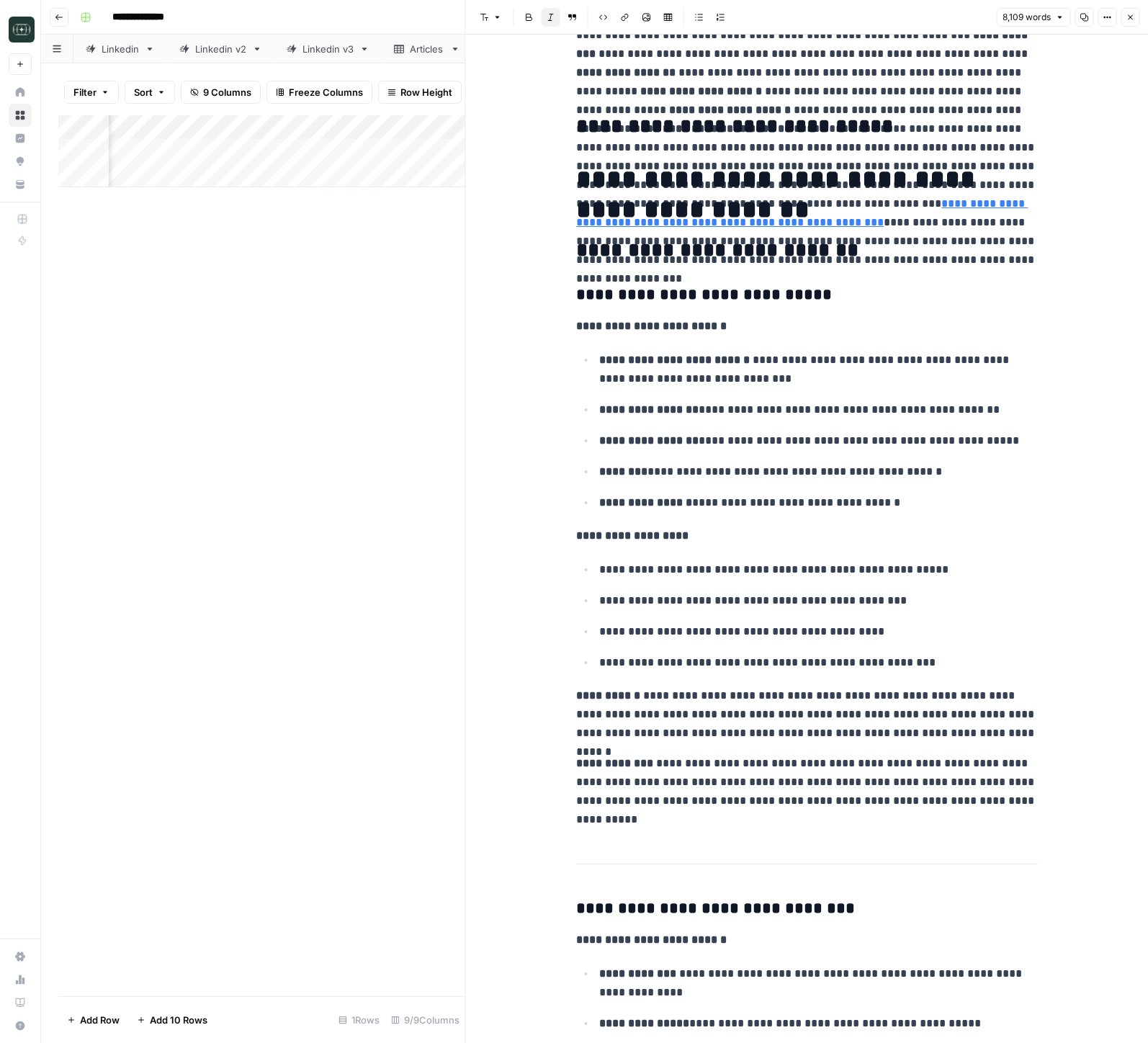
scroll to position [4629, 0]
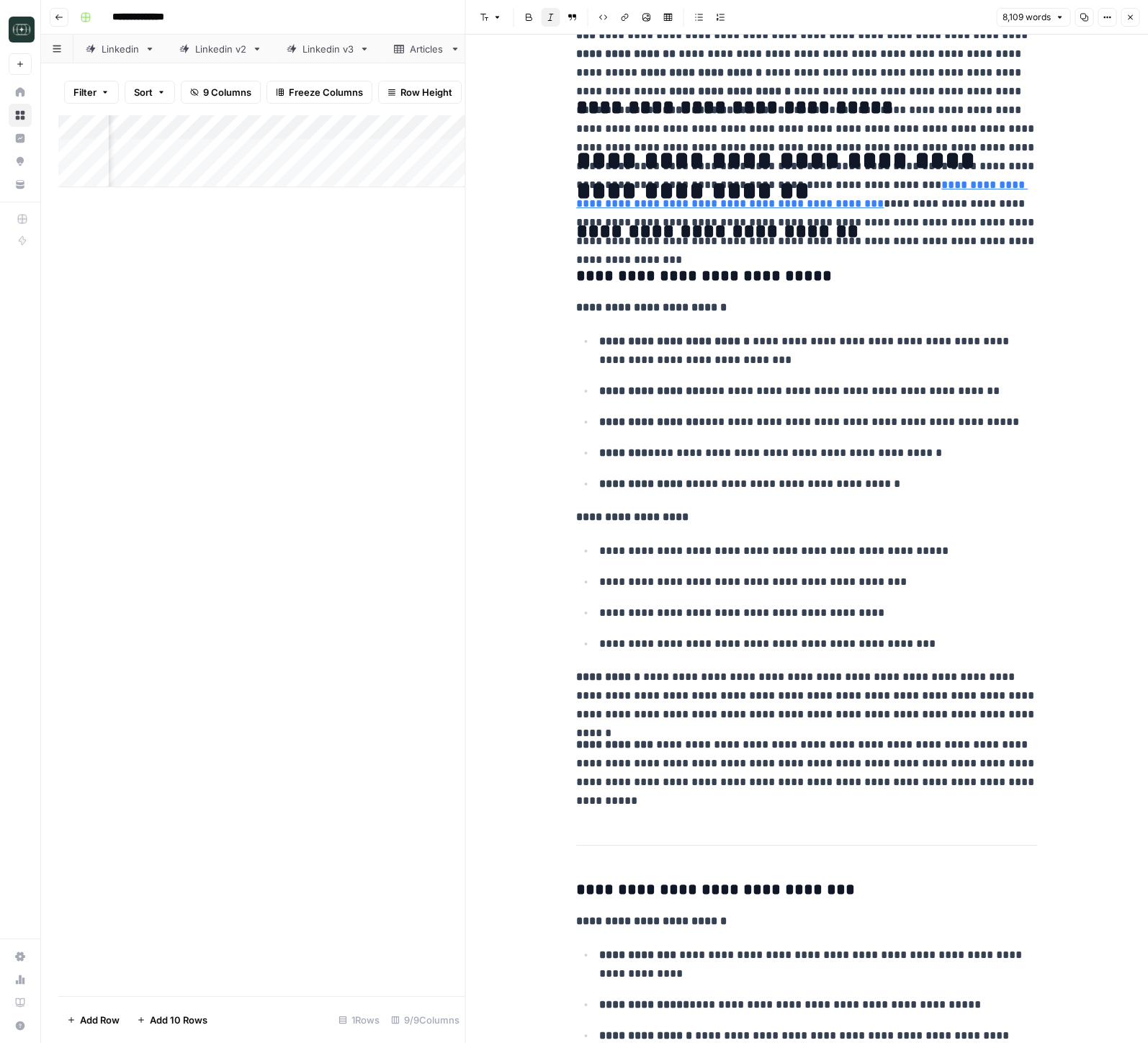
drag, startPoint x: 463, startPoint y: 385, endPoint x: 728, endPoint y: 404, distance: 265.7
click at [459, 387] on div at bounding box center [465, 521] width 15 height 1043
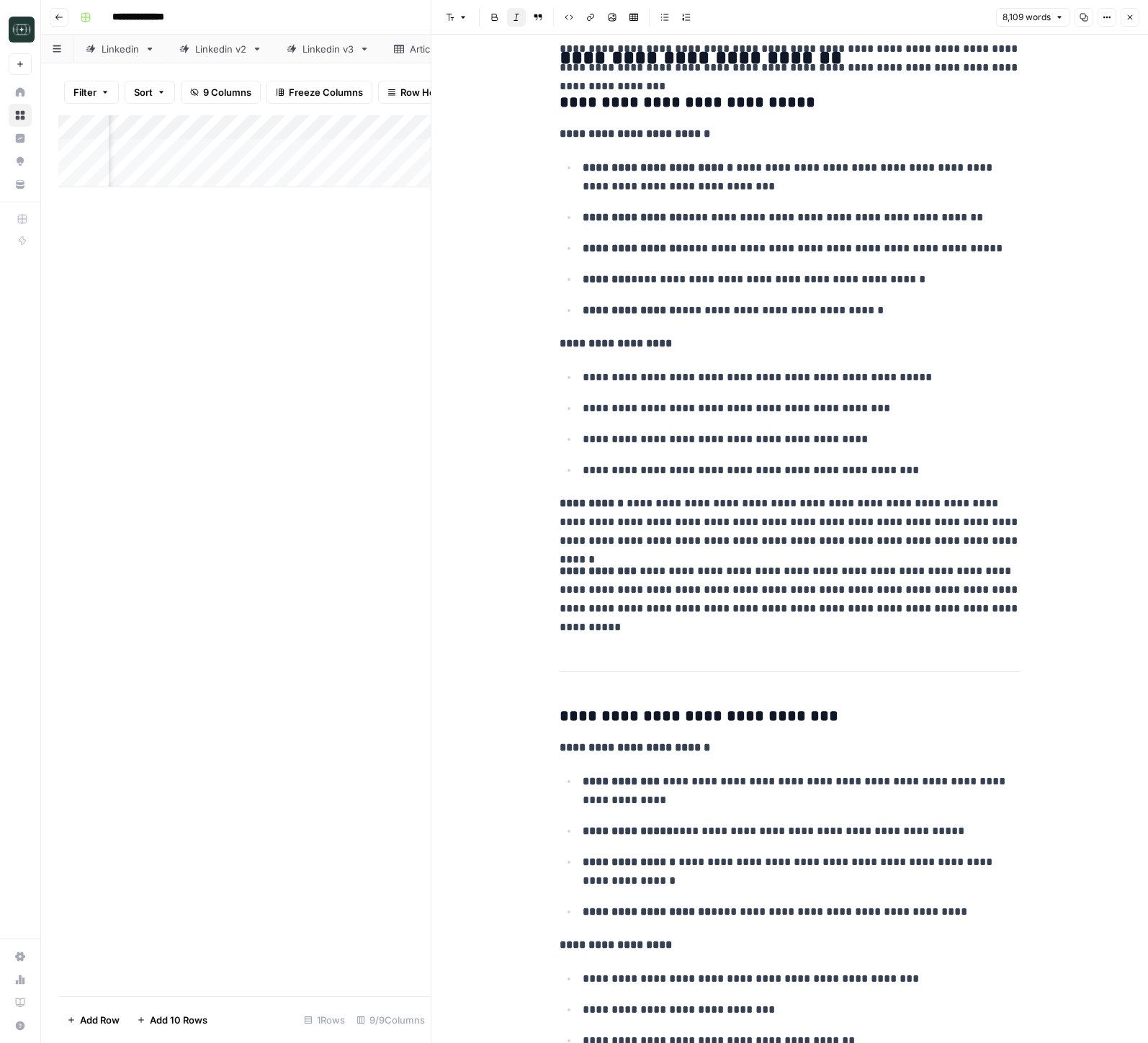
scroll to position [4696, 0]
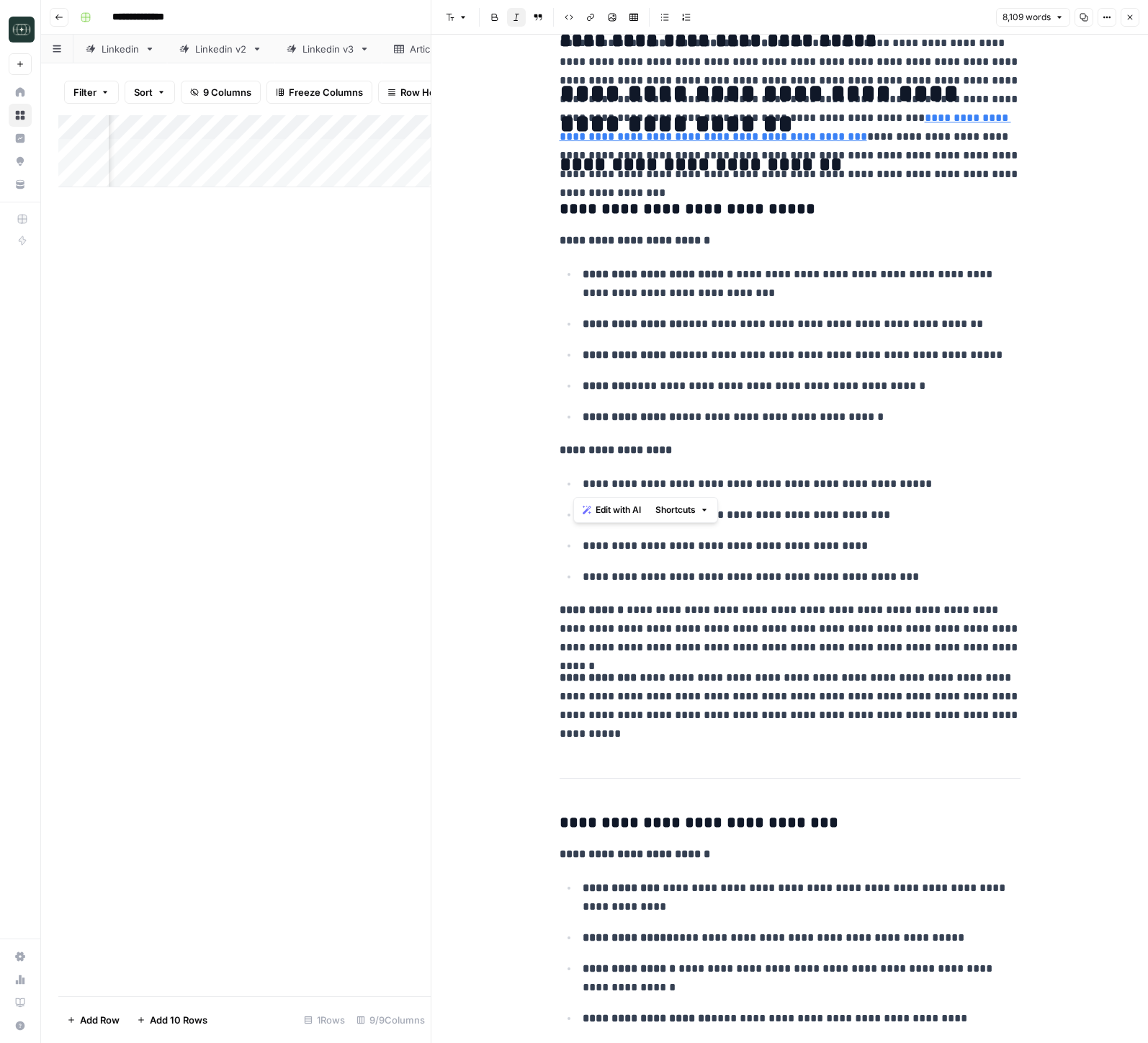
drag, startPoint x: 639, startPoint y: 218, endPoint x: 891, endPoint y: 490, distance: 370.8
click at [891, 531] on ul "**********" at bounding box center [790, 530] width 461 height 112
drag, startPoint x: 588, startPoint y: 489, endPoint x: 861, endPoint y: 483, distance: 273.1
click at [860, 483] on p "**********" at bounding box center [802, 484] width 438 height 19
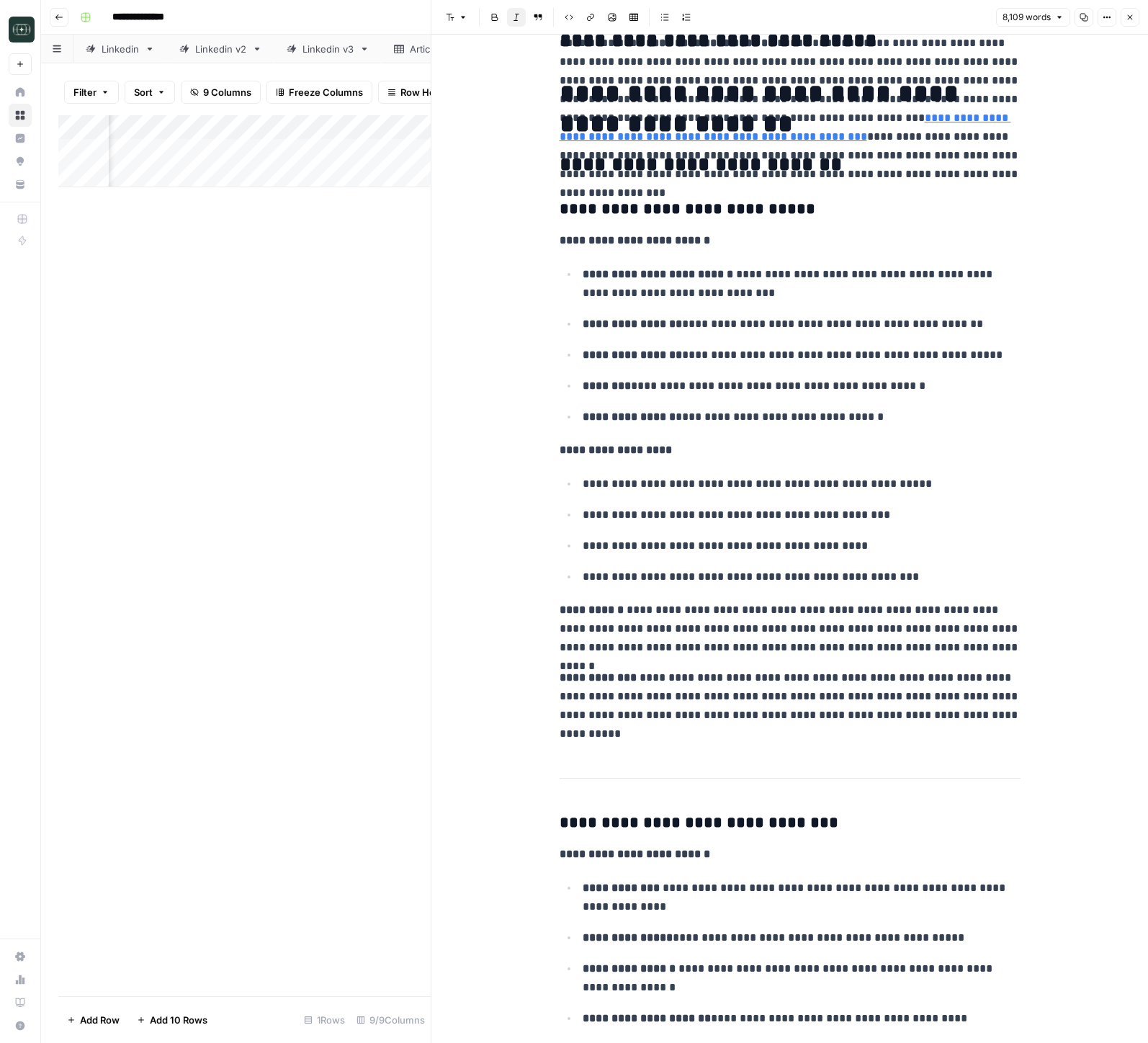
click at [862, 484] on p "**********" at bounding box center [802, 484] width 438 height 19
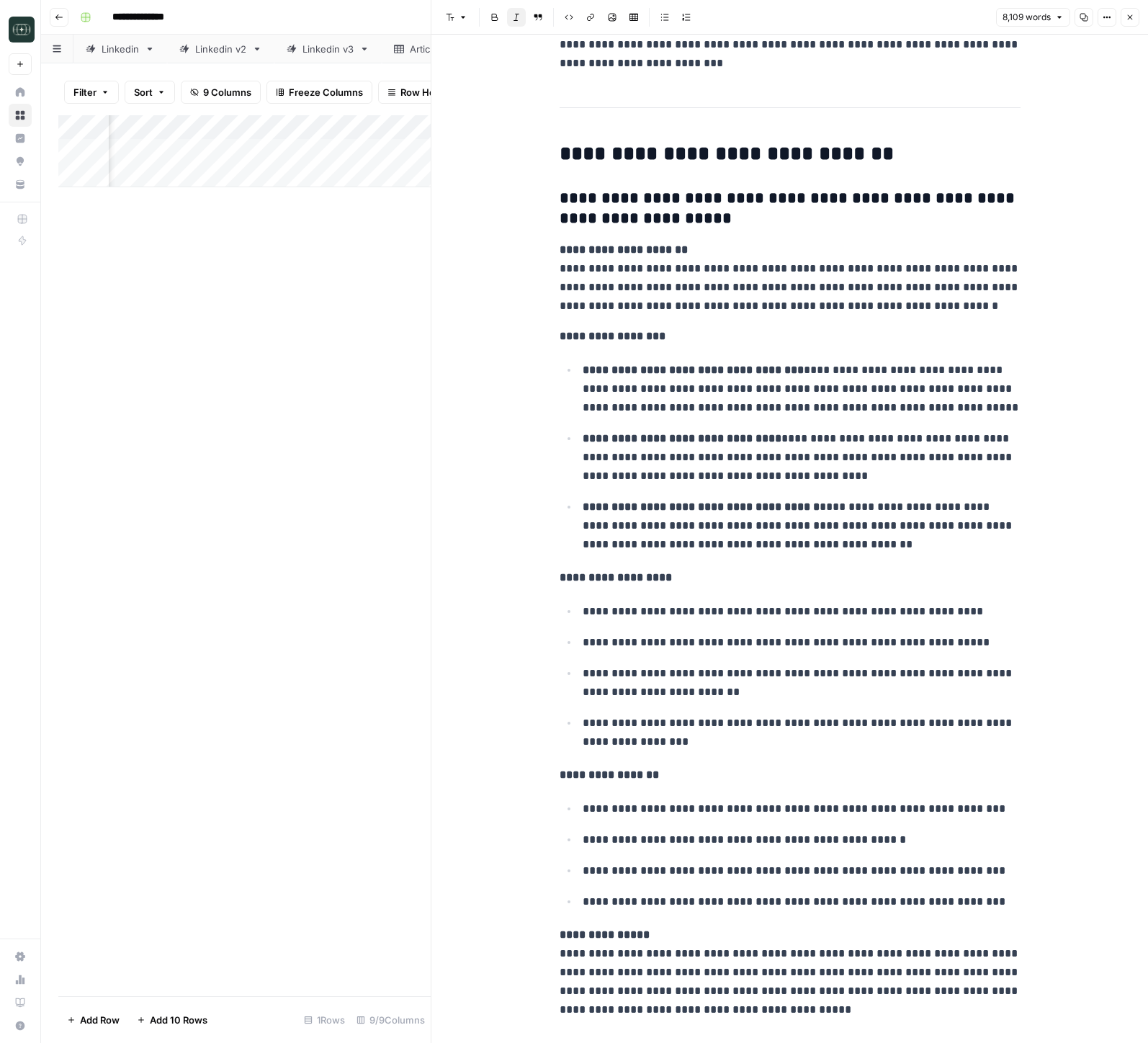
scroll to position [11944, 0]
drag, startPoint x: 752, startPoint y: 265, endPoint x: 970, endPoint y: 276, distance: 218.3
click at [970, 276] on p "**********" at bounding box center [790, 276] width 461 height 75
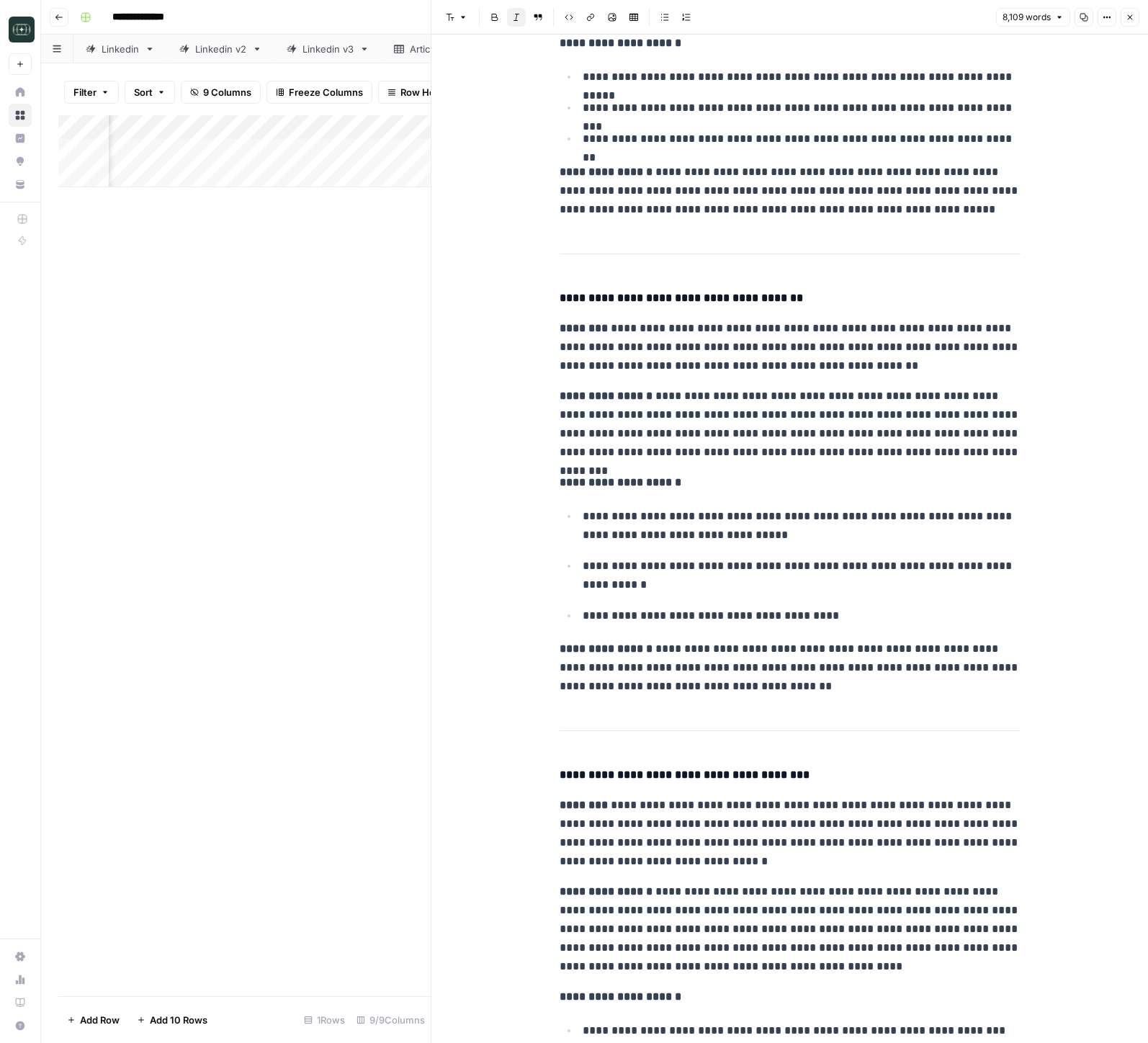
scroll to position [8701, 0]
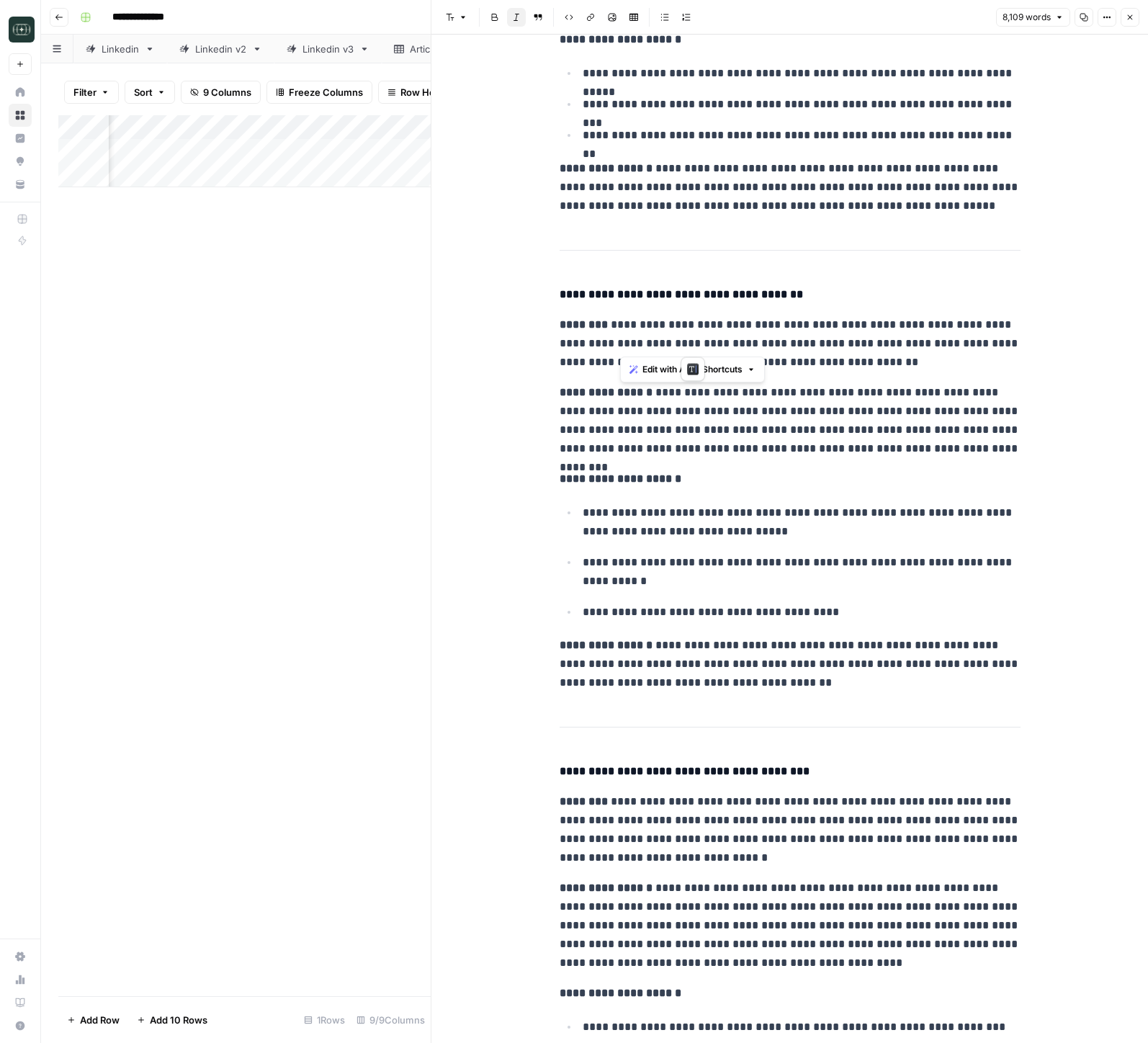
drag, startPoint x: 619, startPoint y: 327, endPoint x: 693, endPoint y: 349, distance: 77.2
click at [693, 349] on p "**********" at bounding box center [790, 343] width 461 height 56
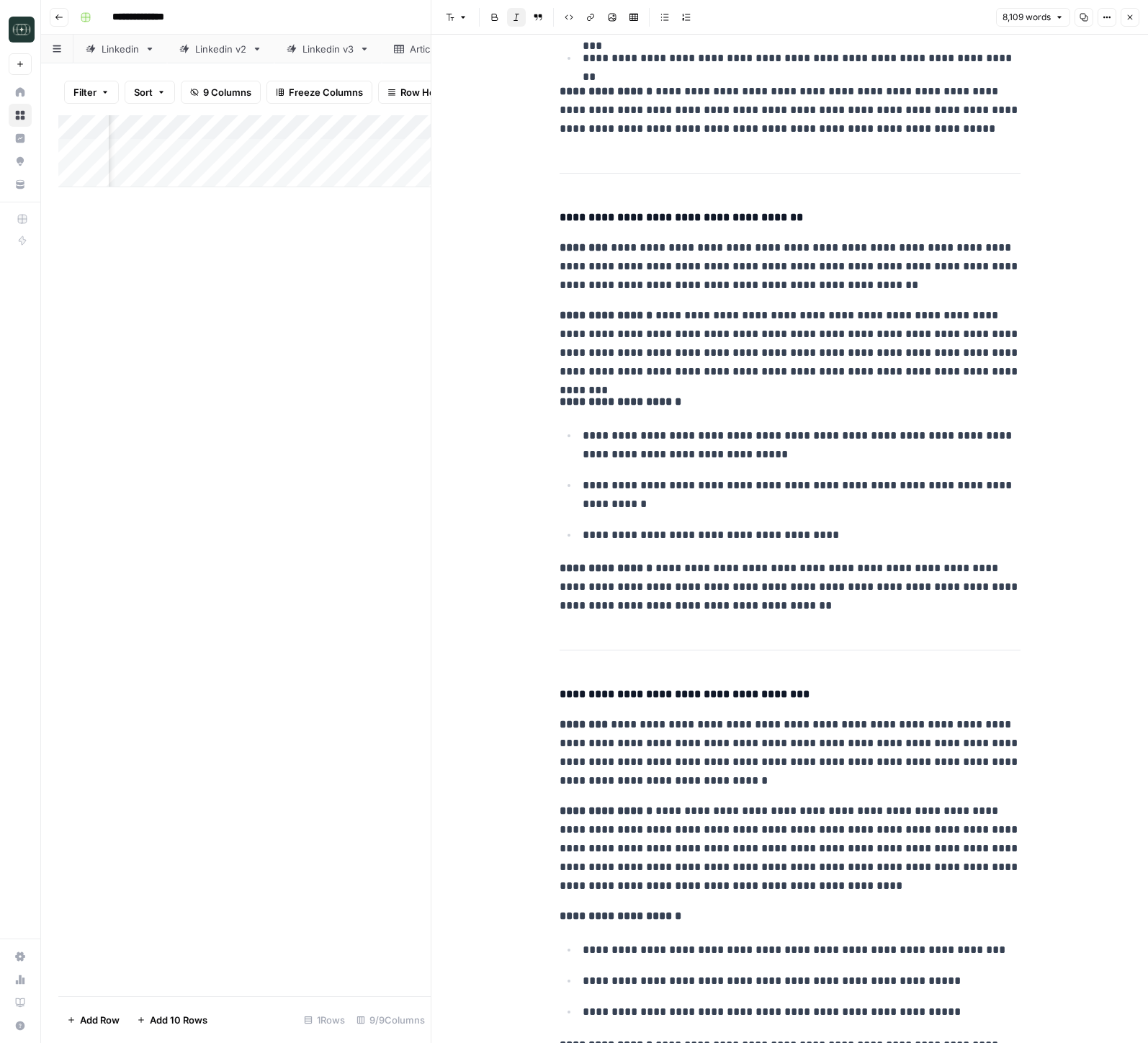
scroll to position [8783, 0]
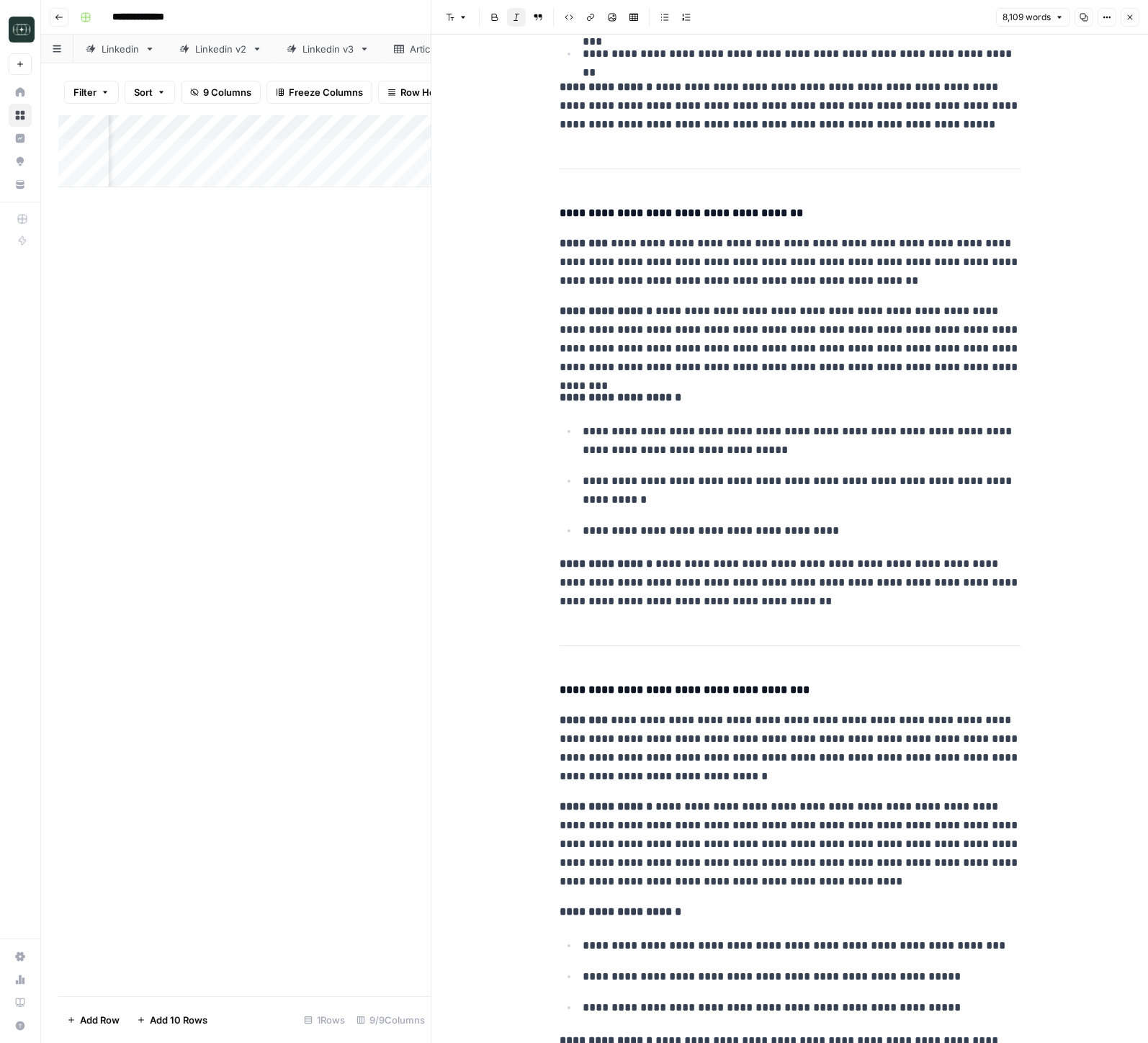
click at [816, 452] on p "**********" at bounding box center [802, 441] width 438 height 38
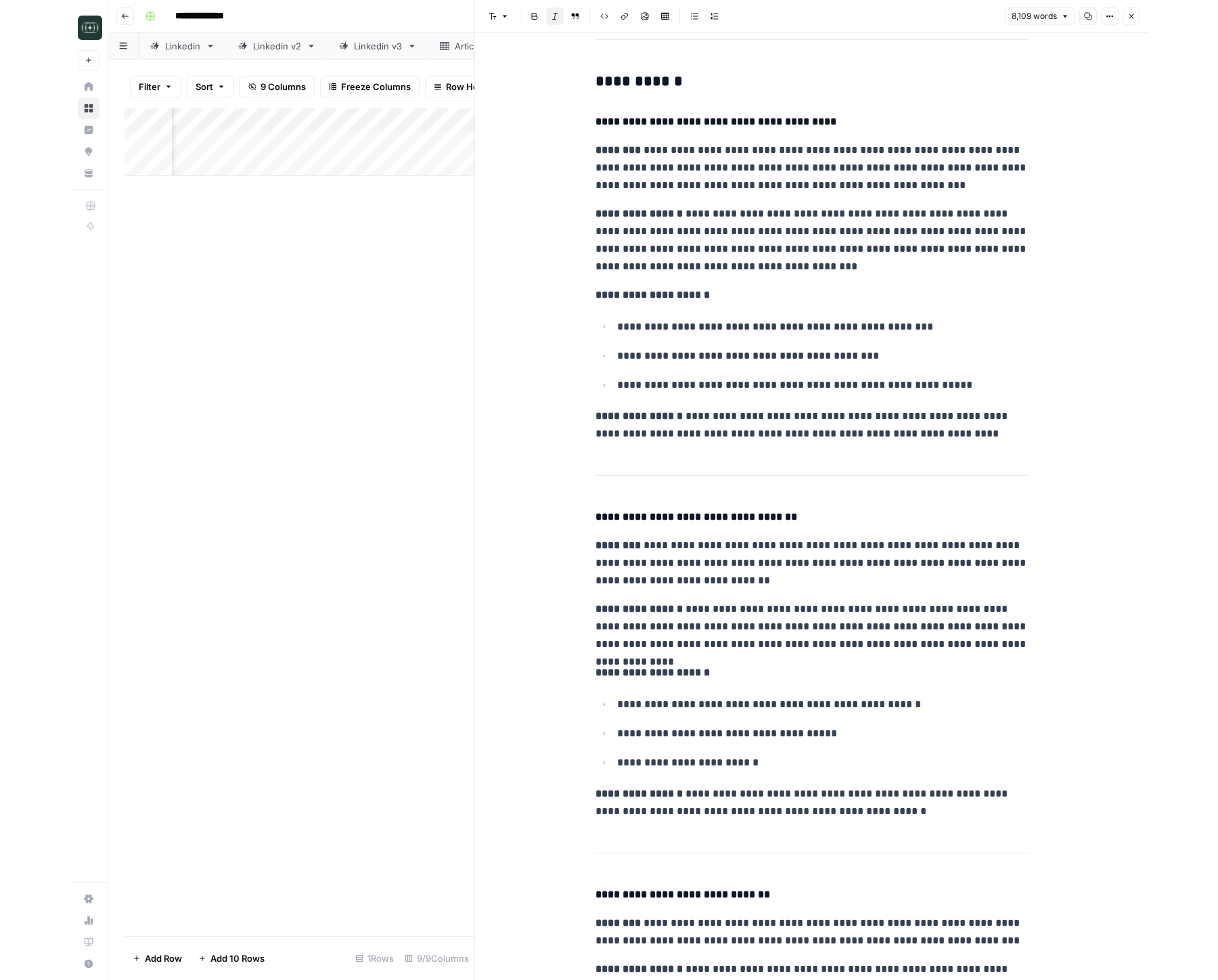
scroll to position [10095, 0]
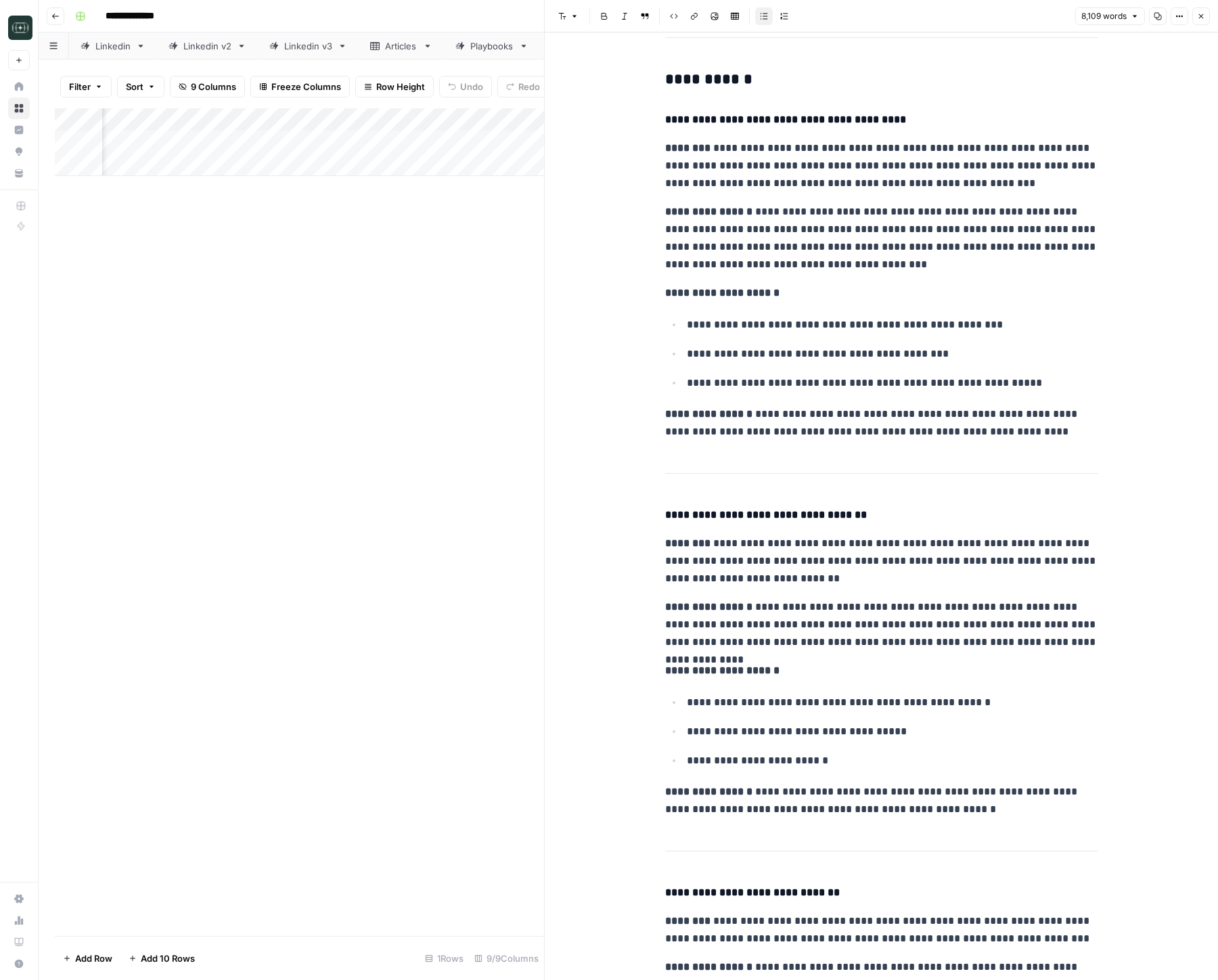
drag, startPoint x: 541, startPoint y: 452, endPoint x: 394, endPoint y: 452, distance: 147.0
click at [538, 452] on div at bounding box center [544, 490] width 14 height 980
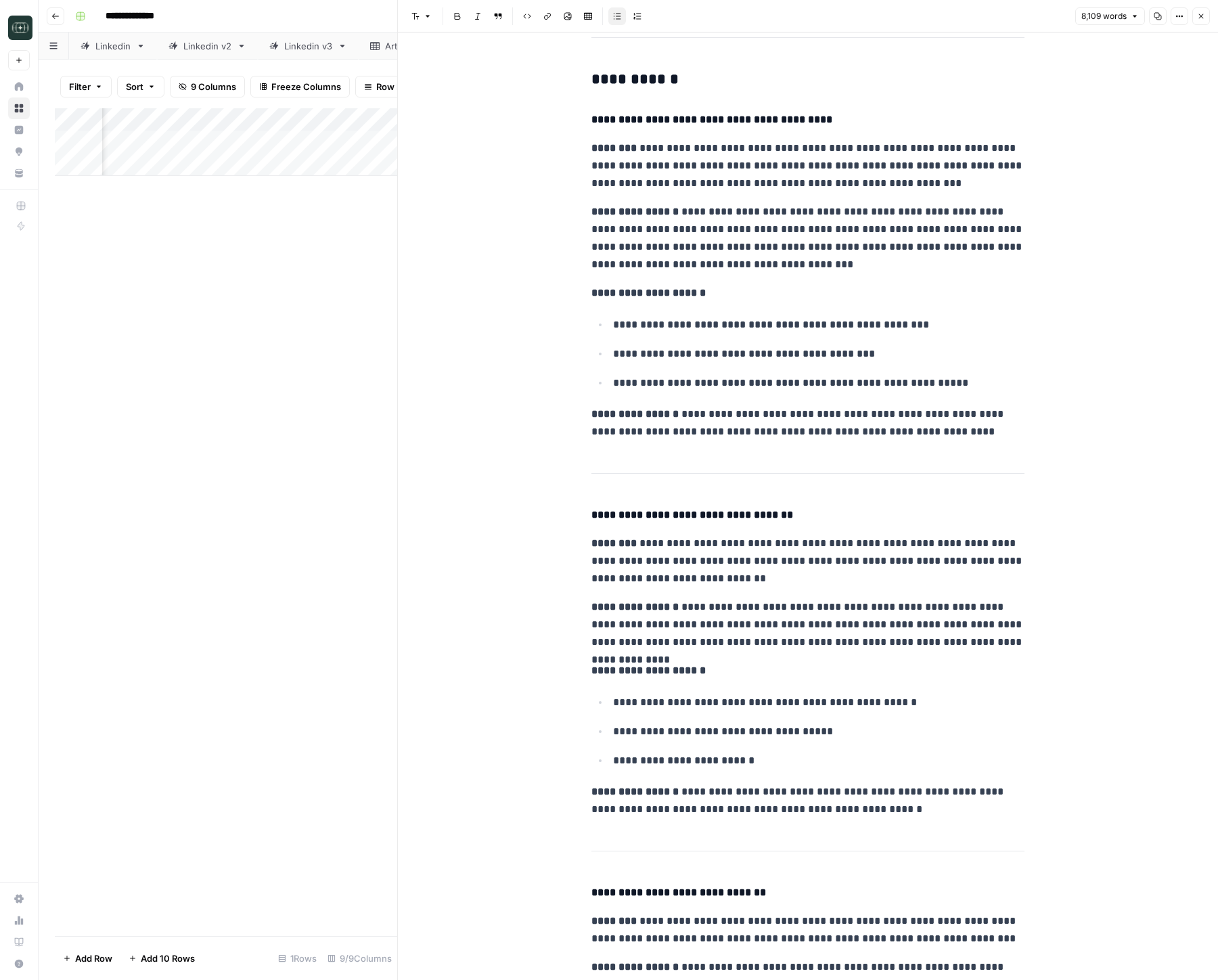
click at [1078, 25] on header "Font style Bold Italic Block quote Code block Link Image Insert Table Bulleted …" at bounding box center [807, 16] width 820 height 32
click at [1078, 23] on button "Close" at bounding box center [1201, 16] width 18 height 18
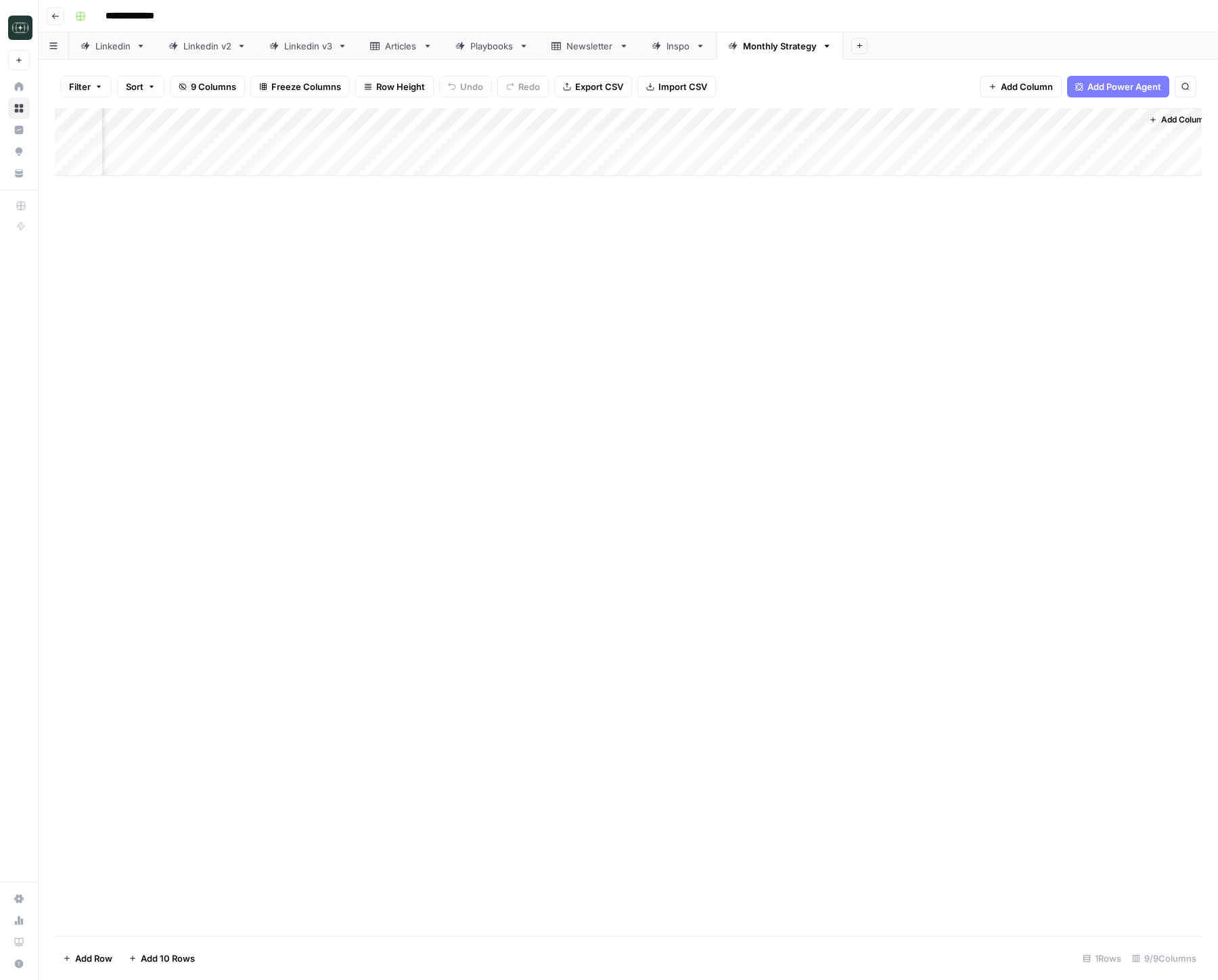
scroll to position [0, 219]
click at [1078, 143] on div "Add Column" at bounding box center [628, 142] width 1147 height 68
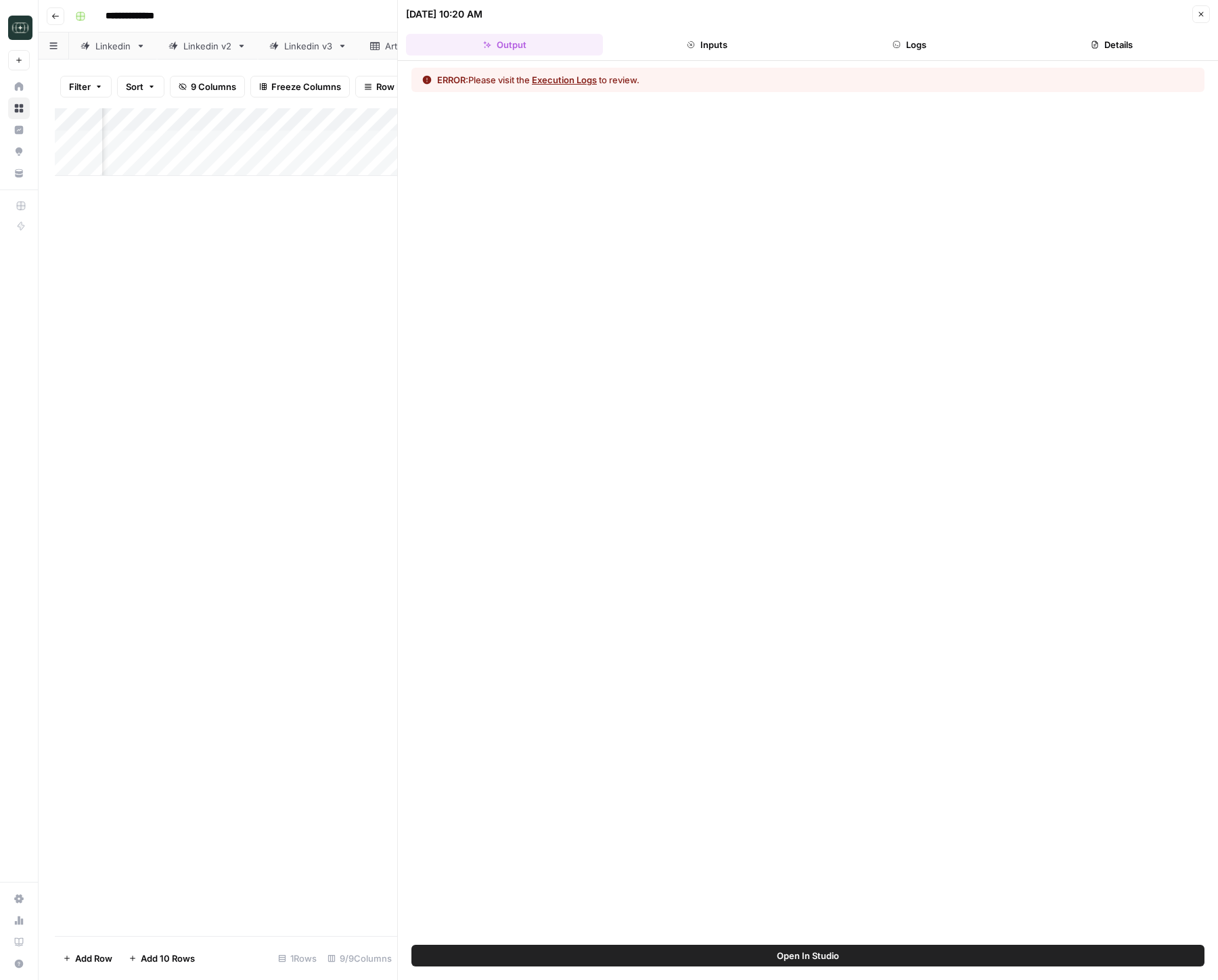
click at [992, 42] on button "Logs" at bounding box center [909, 44] width 197 height 22
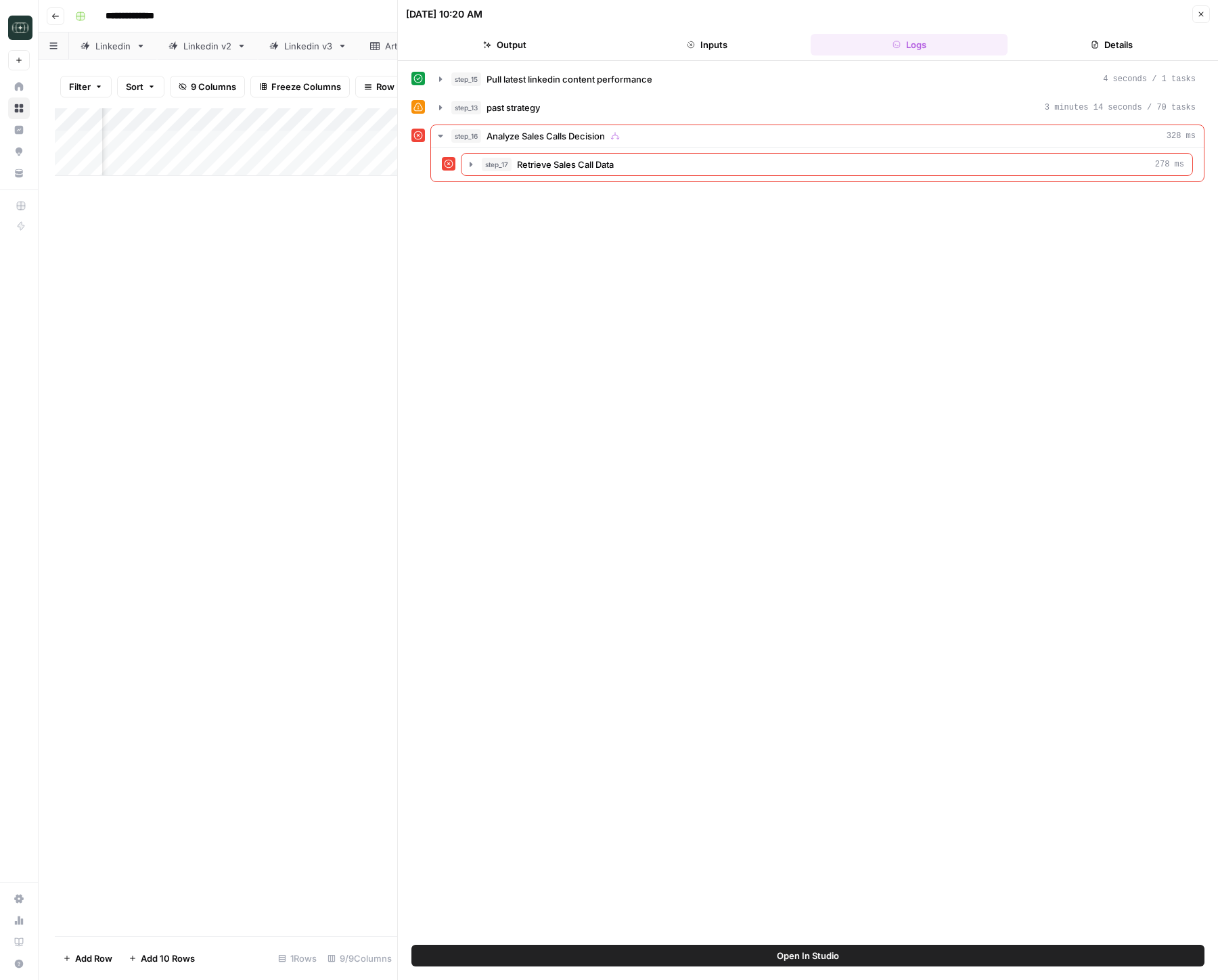
click at [1078, 17] on icon "button" at bounding box center [1201, 15] width 8 height 8
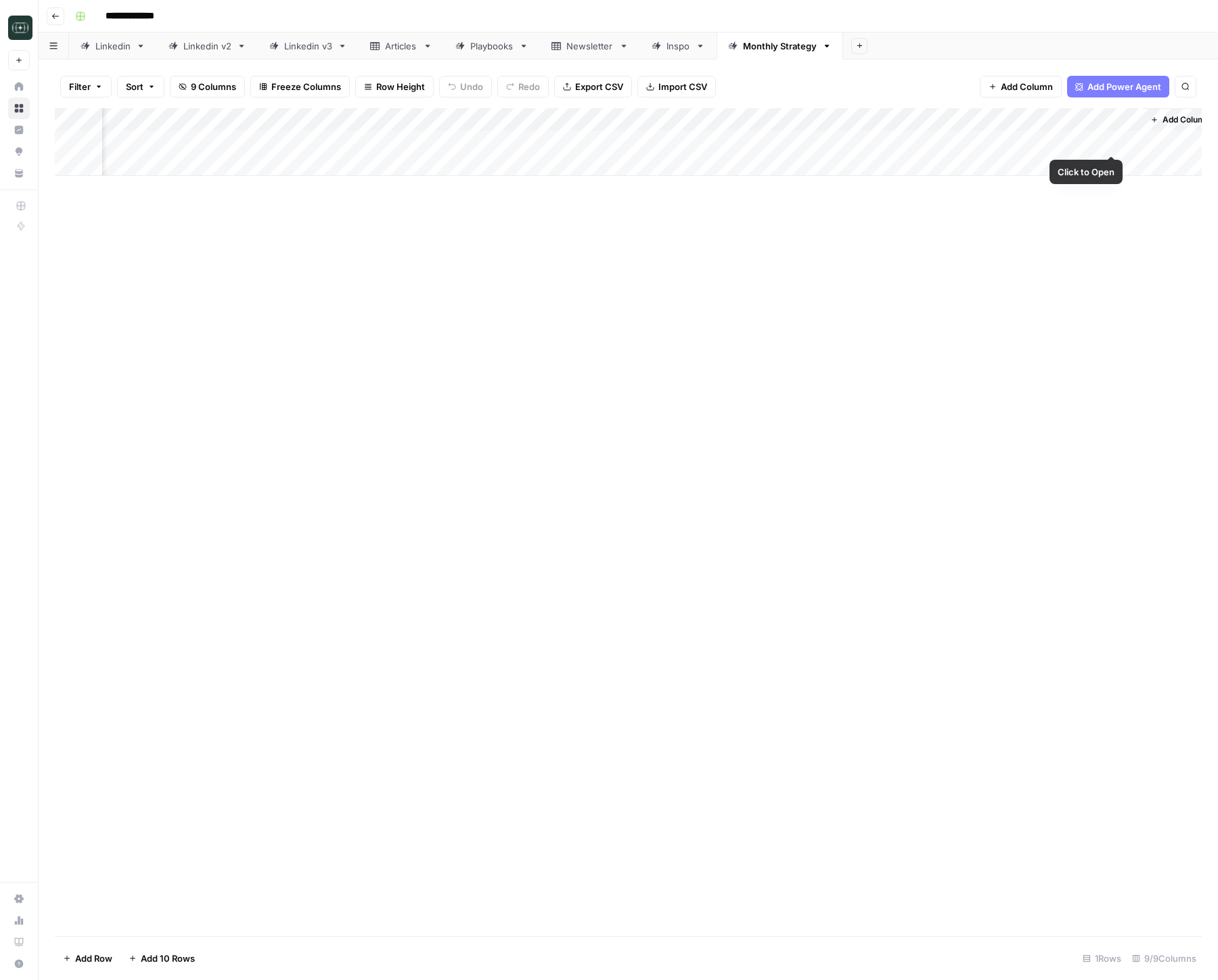
click at [1078, 140] on div "Add Column" at bounding box center [628, 142] width 1147 height 68
drag, startPoint x: 609, startPoint y: 140, endPoint x: 603, endPoint y: 165, distance: 25.7
click at [608, 140] on div "Add Column" at bounding box center [628, 142] width 1147 height 68
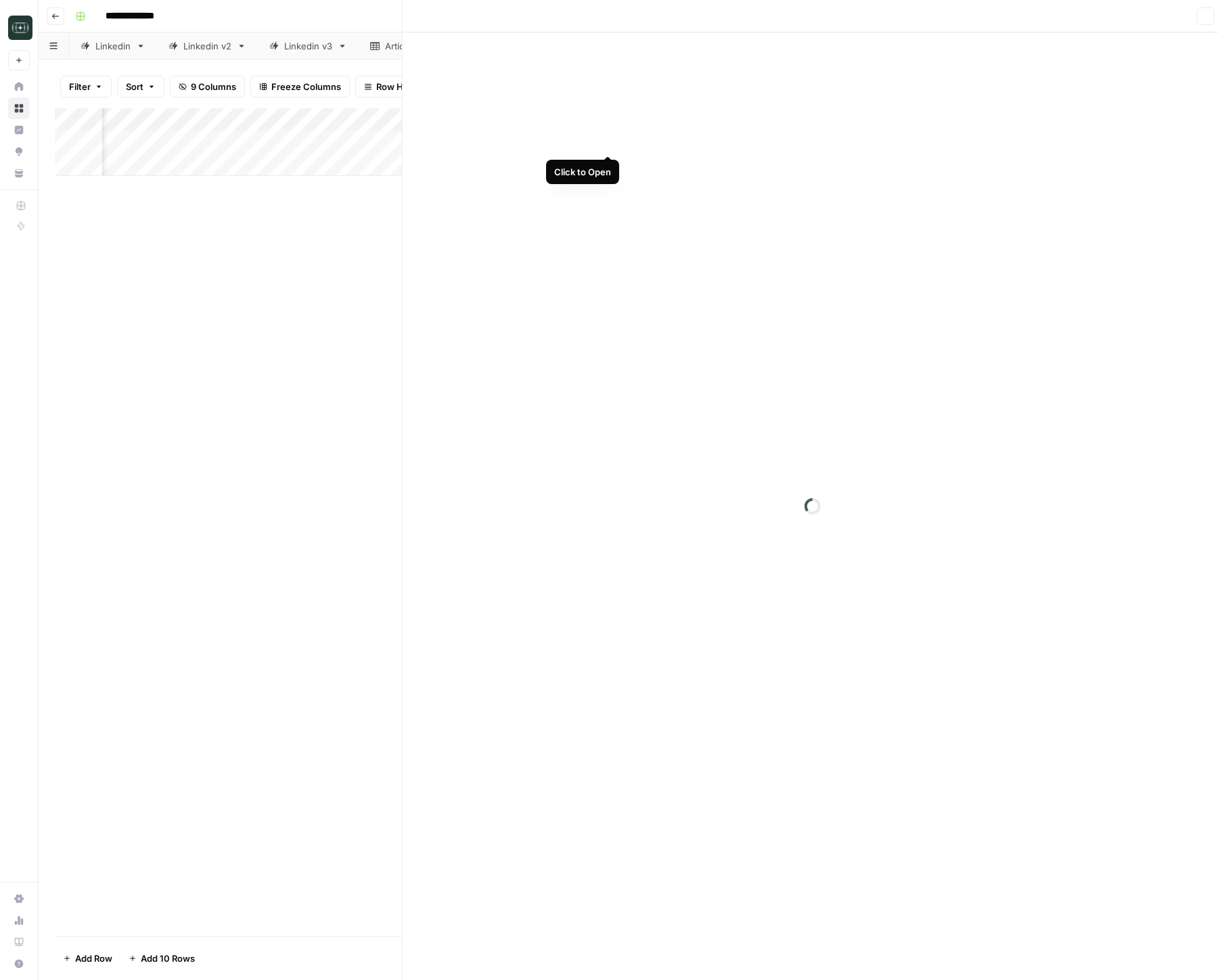
scroll to position [0, 234]
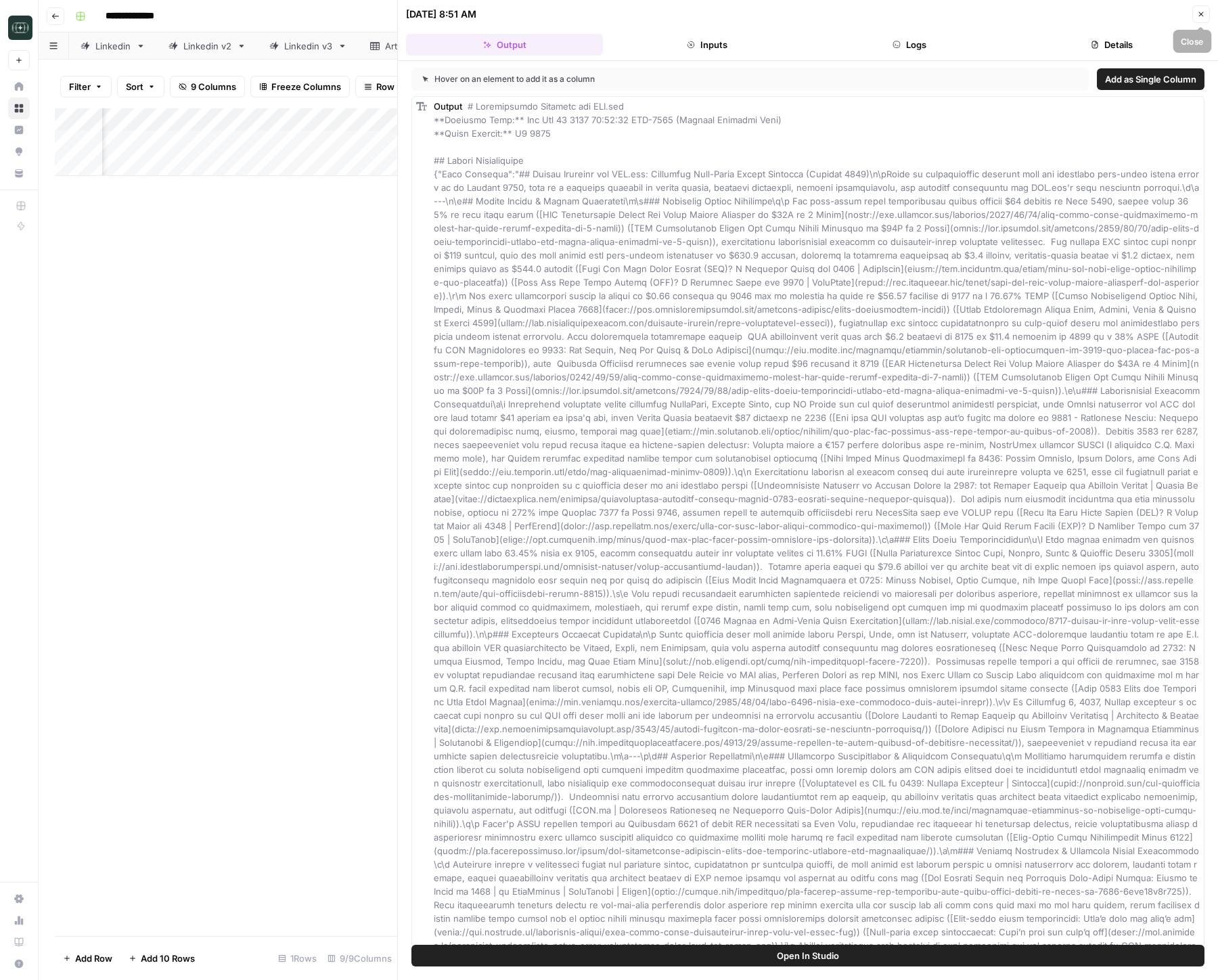
click at [1078, 16] on icon "button" at bounding box center [1201, 15] width 8 height 8
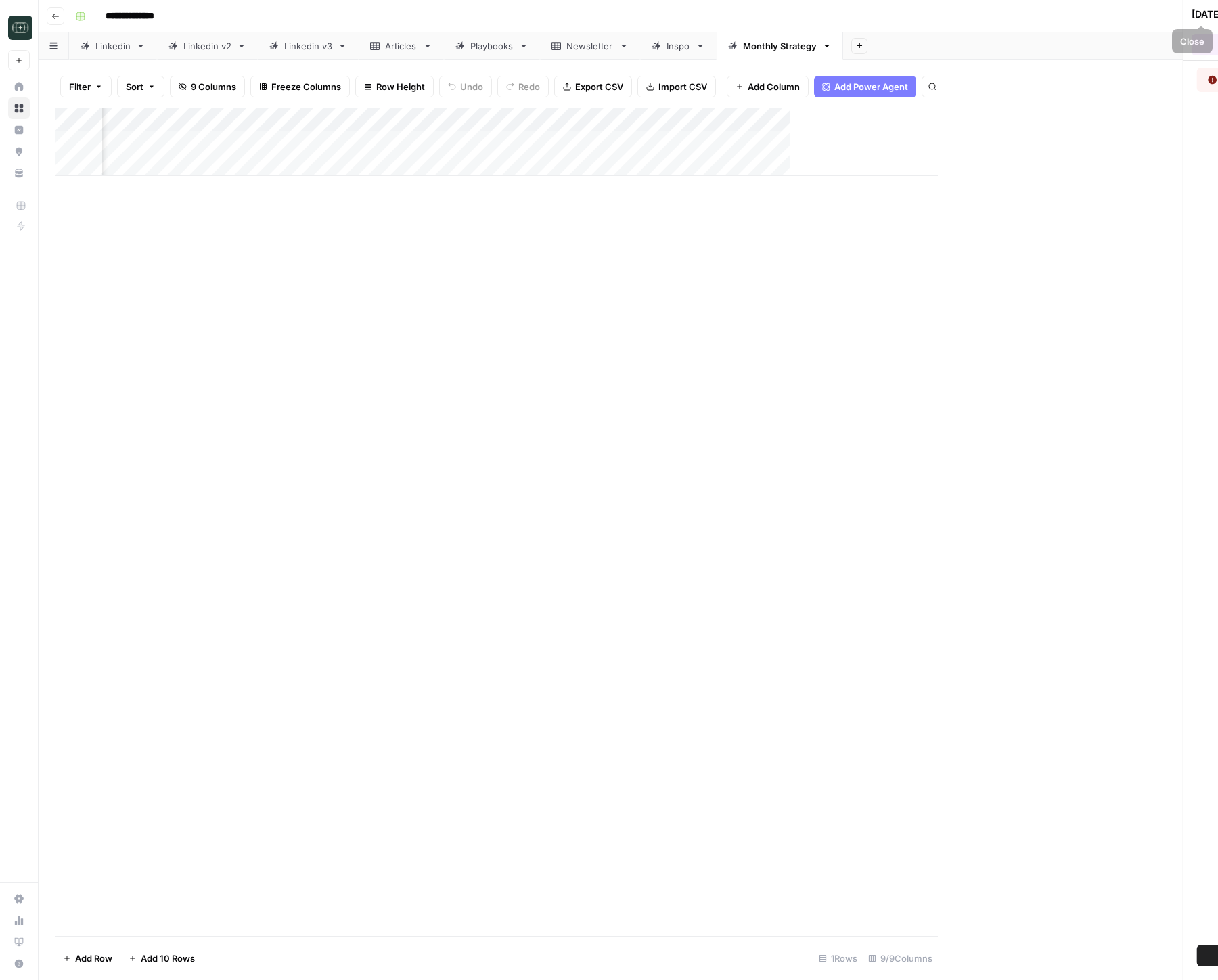
scroll to position [0, 219]
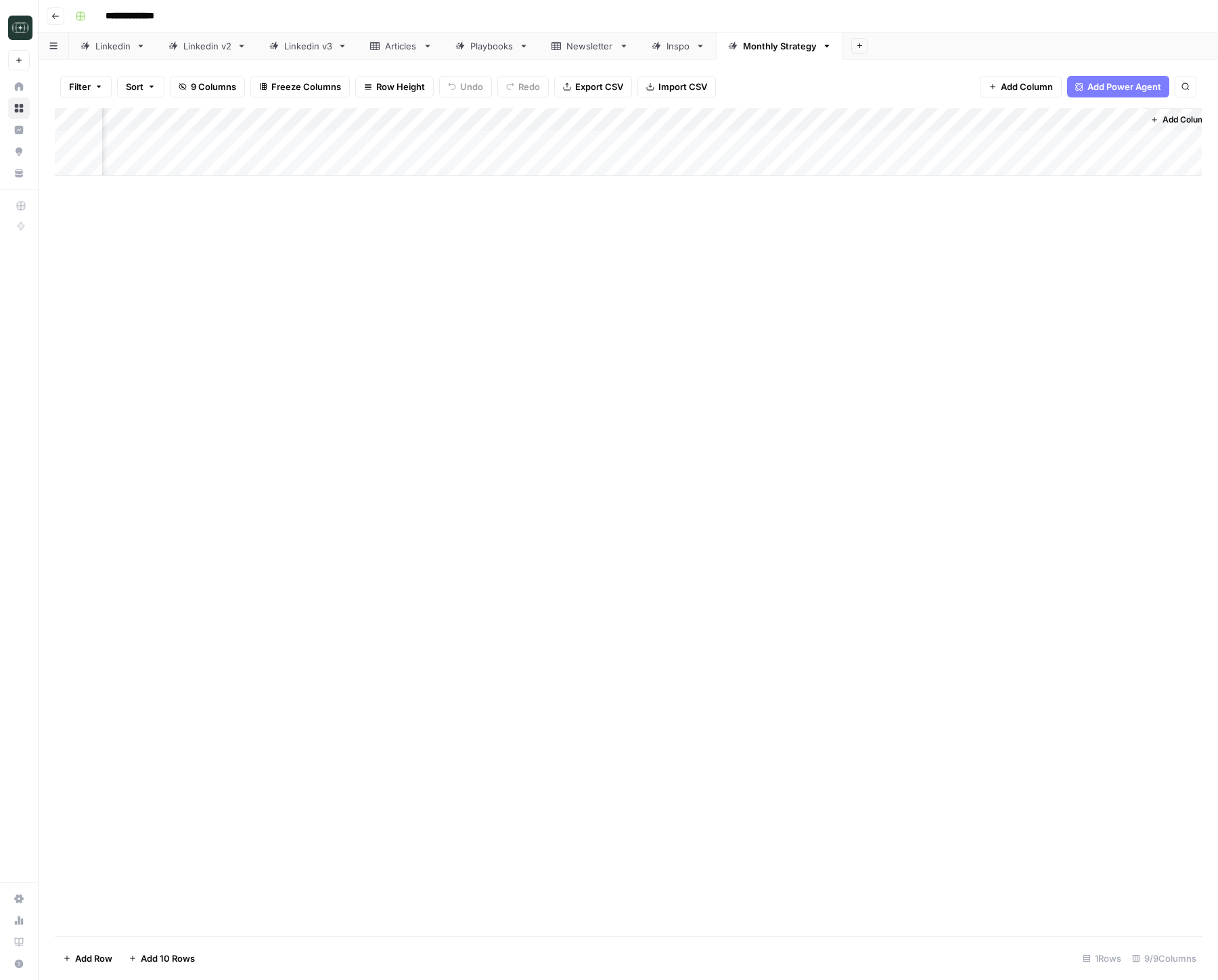
click at [702, 144] on div "Add Column" at bounding box center [628, 142] width 1147 height 68
click at [712, 144] on div "Add Column" at bounding box center [628, 142] width 1147 height 68
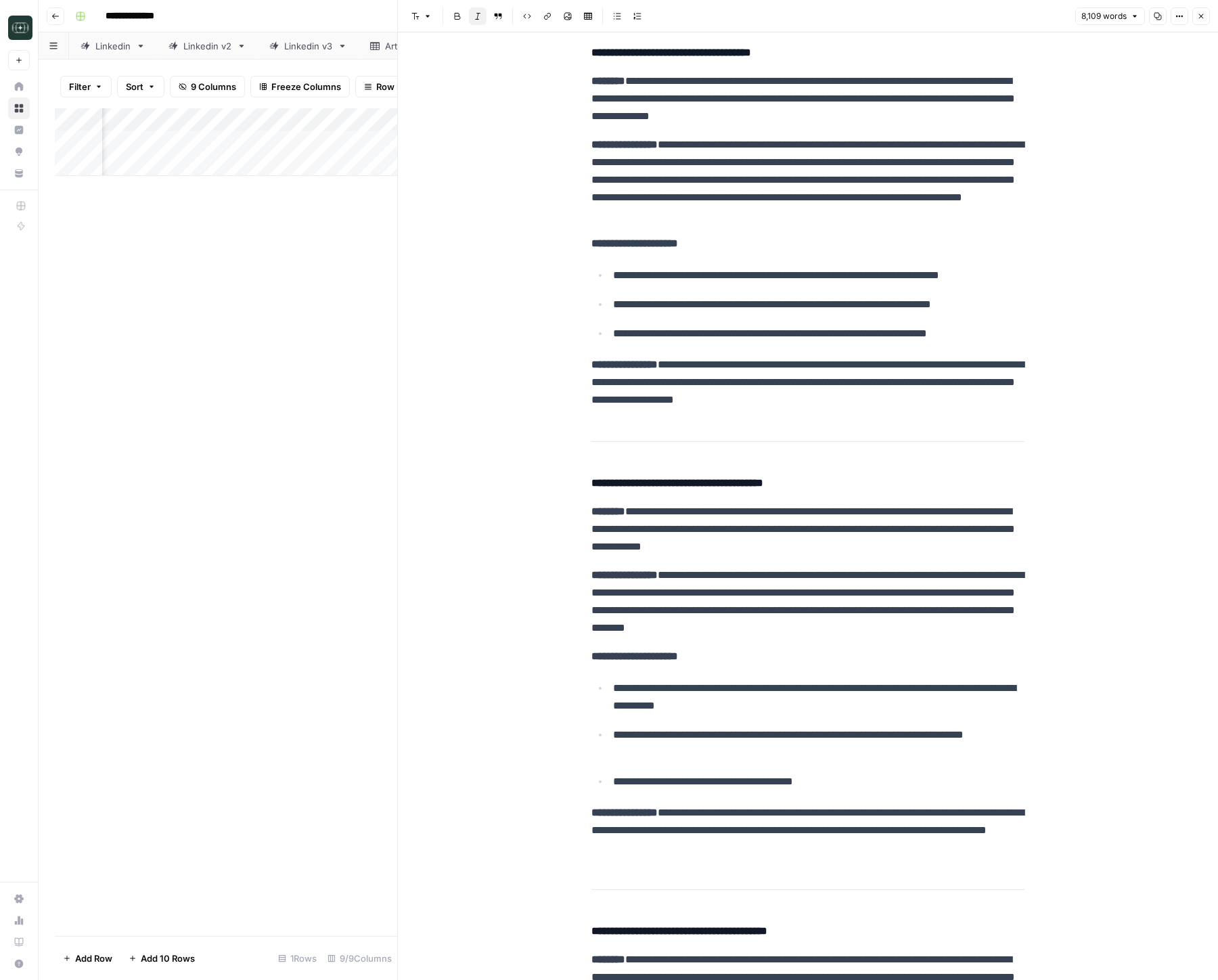
scroll to position [7954, 0]
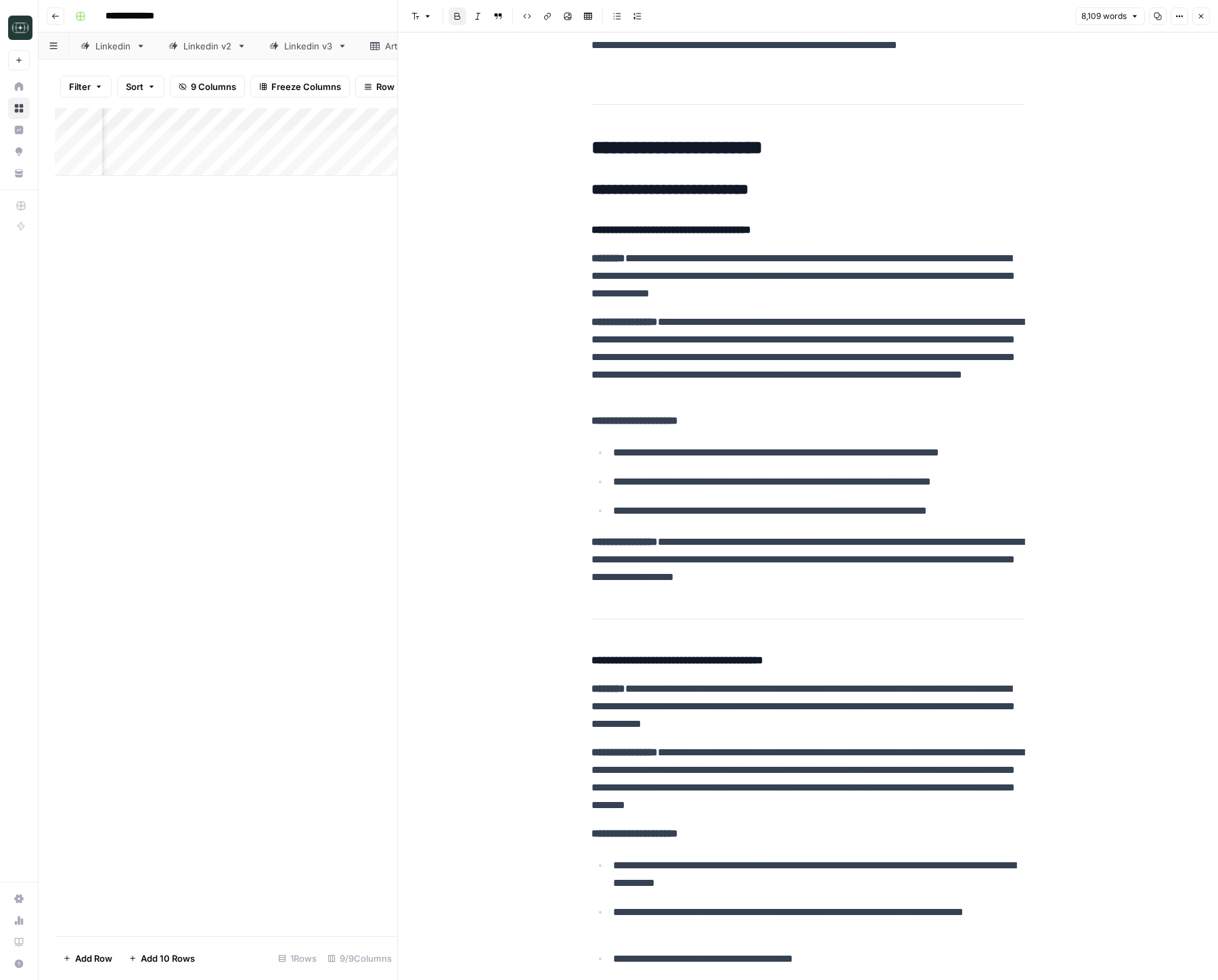
scroll to position [7771, 0]
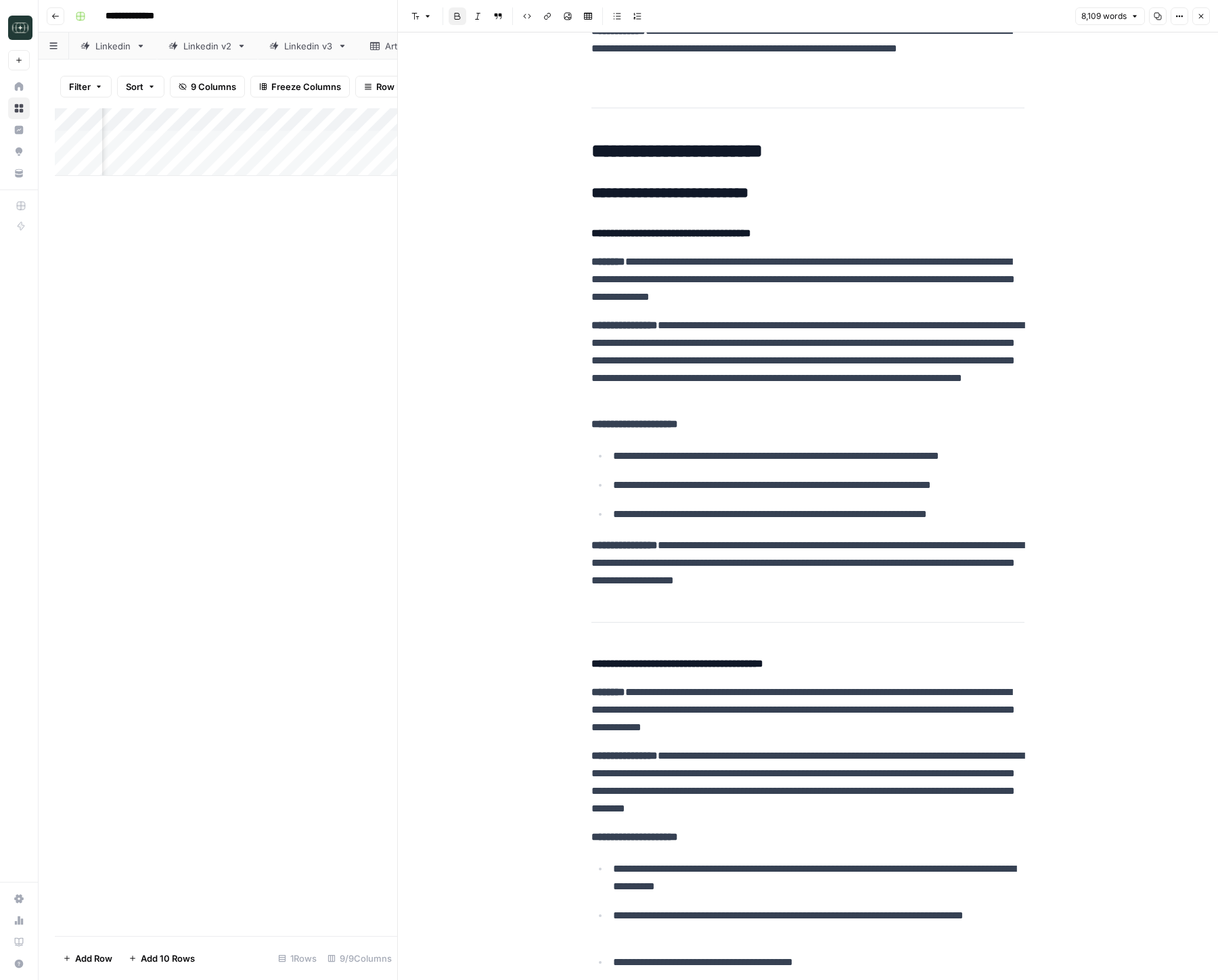
click at [615, 157] on h2 "**********" at bounding box center [807, 152] width 433 height 22
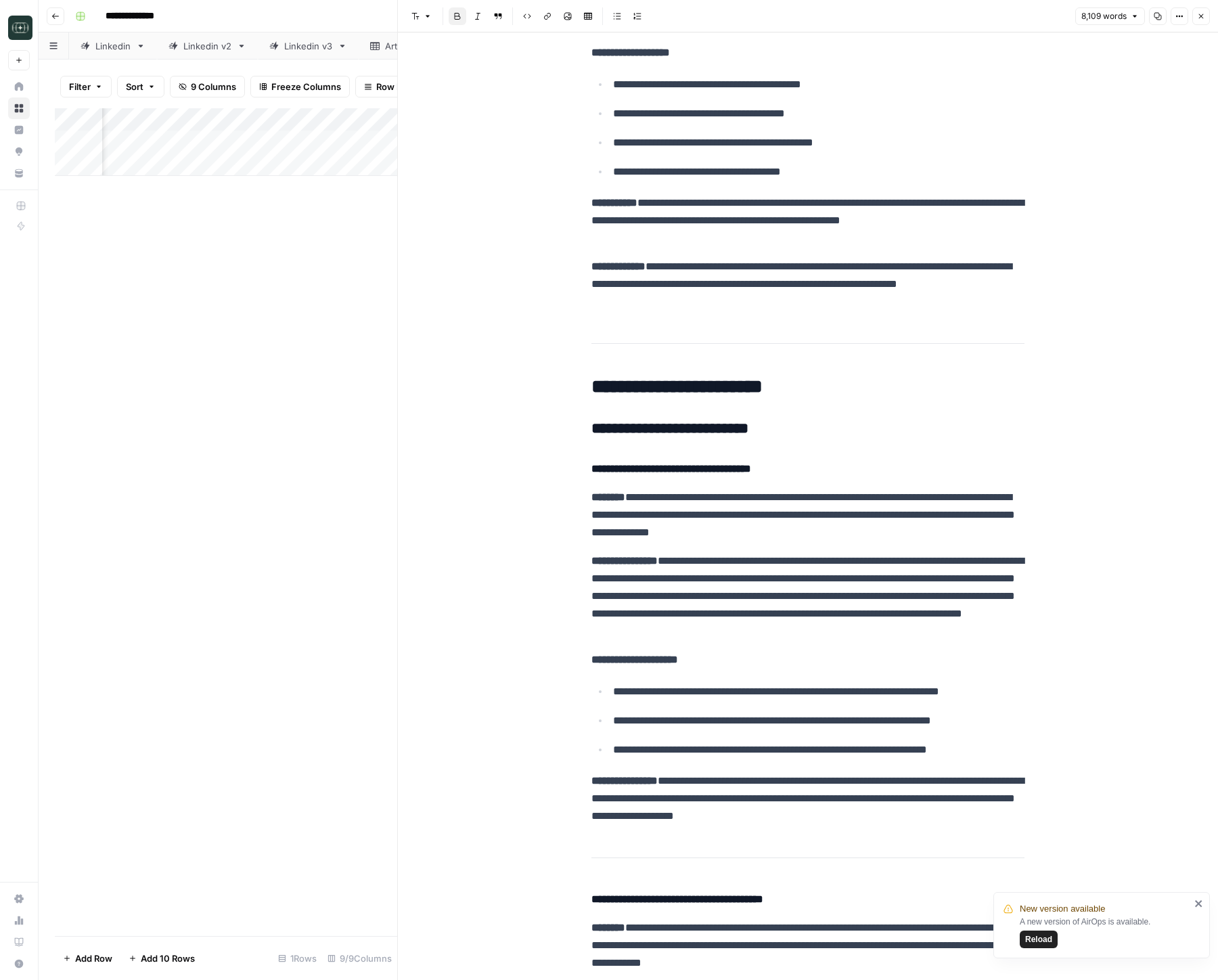
scroll to position [7709, 0]
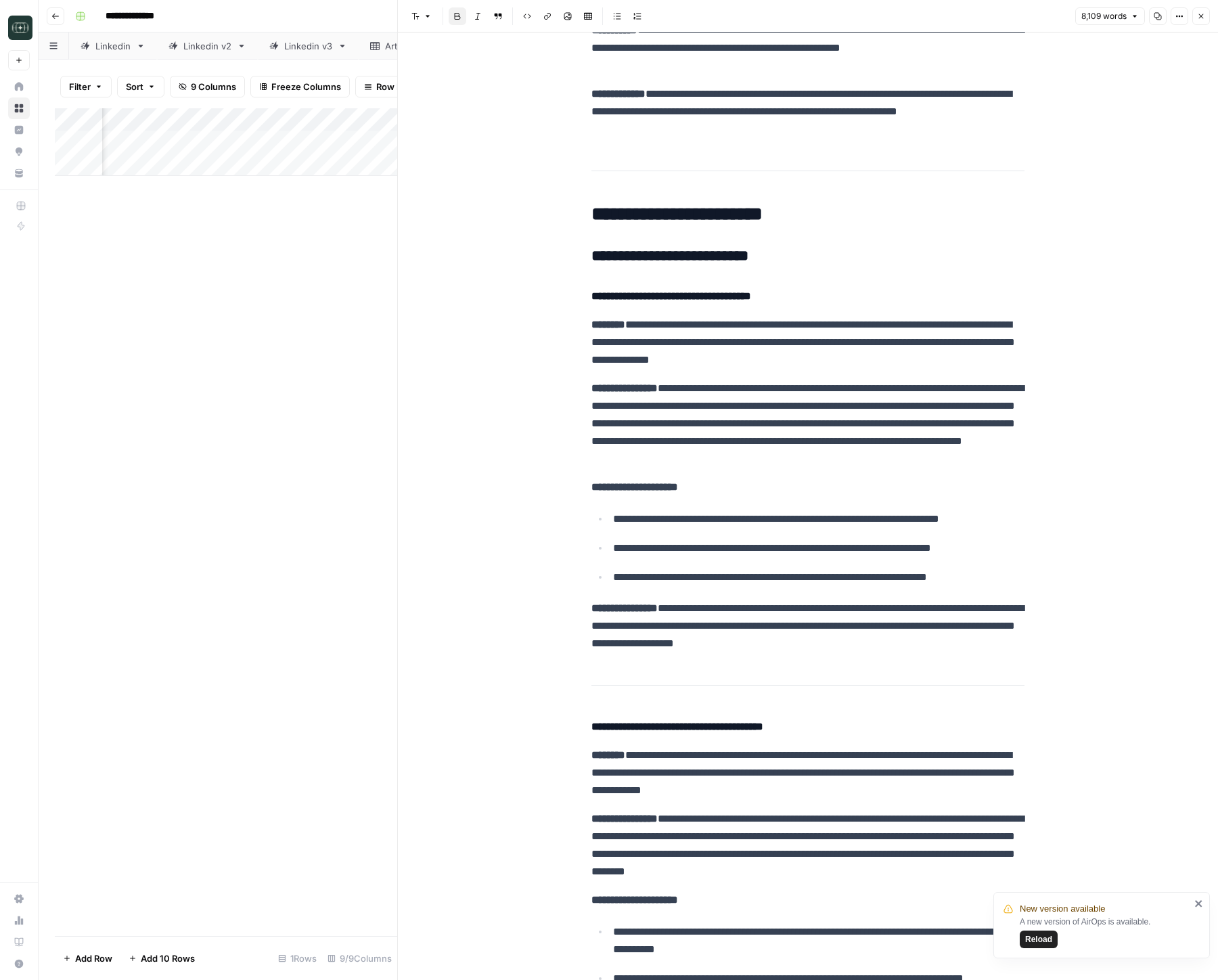
click at [307, 143] on div "Add Column" at bounding box center [226, 142] width 343 height 68
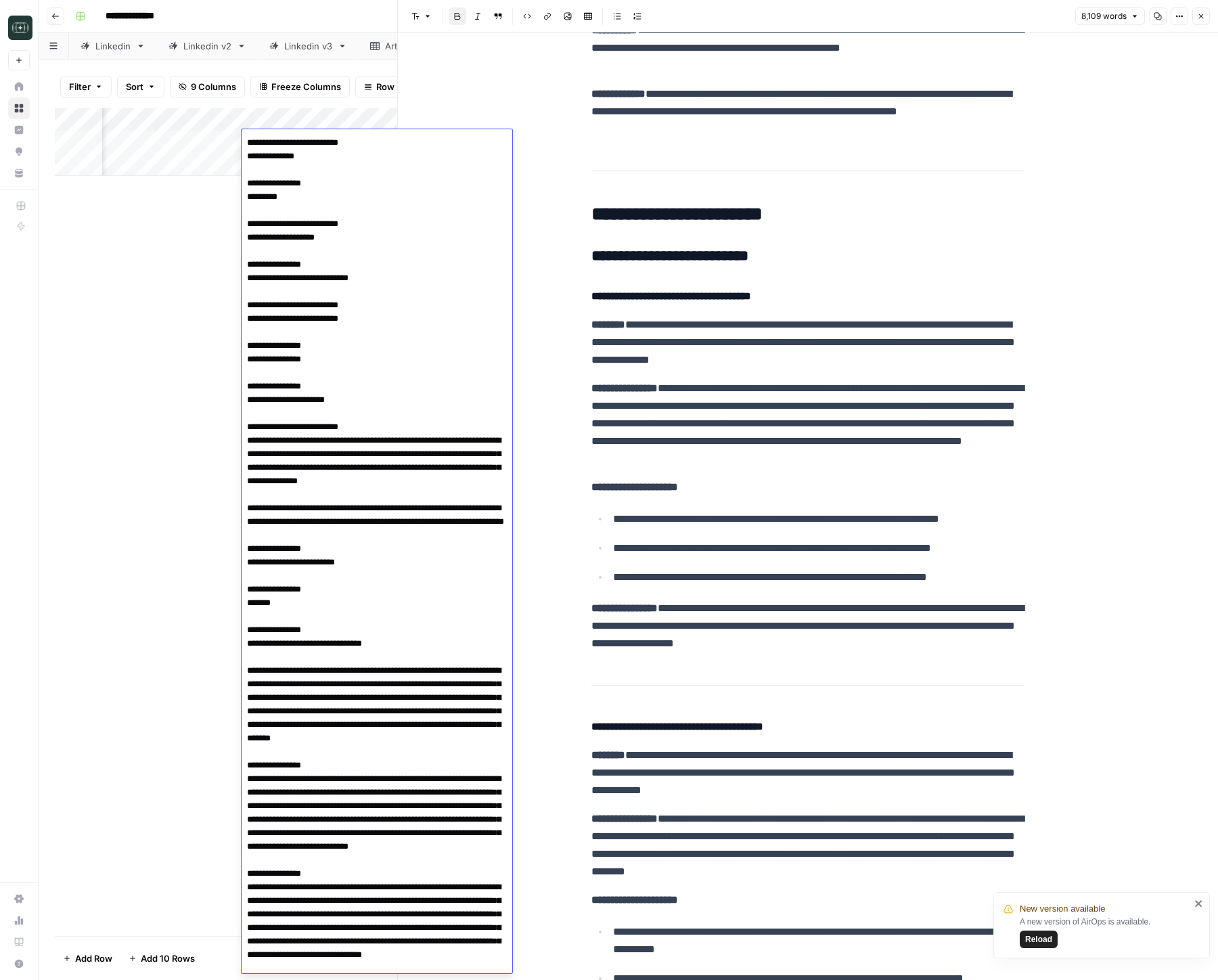
click at [198, 271] on div "Add Column" at bounding box center [226, 522] width 343 height 828
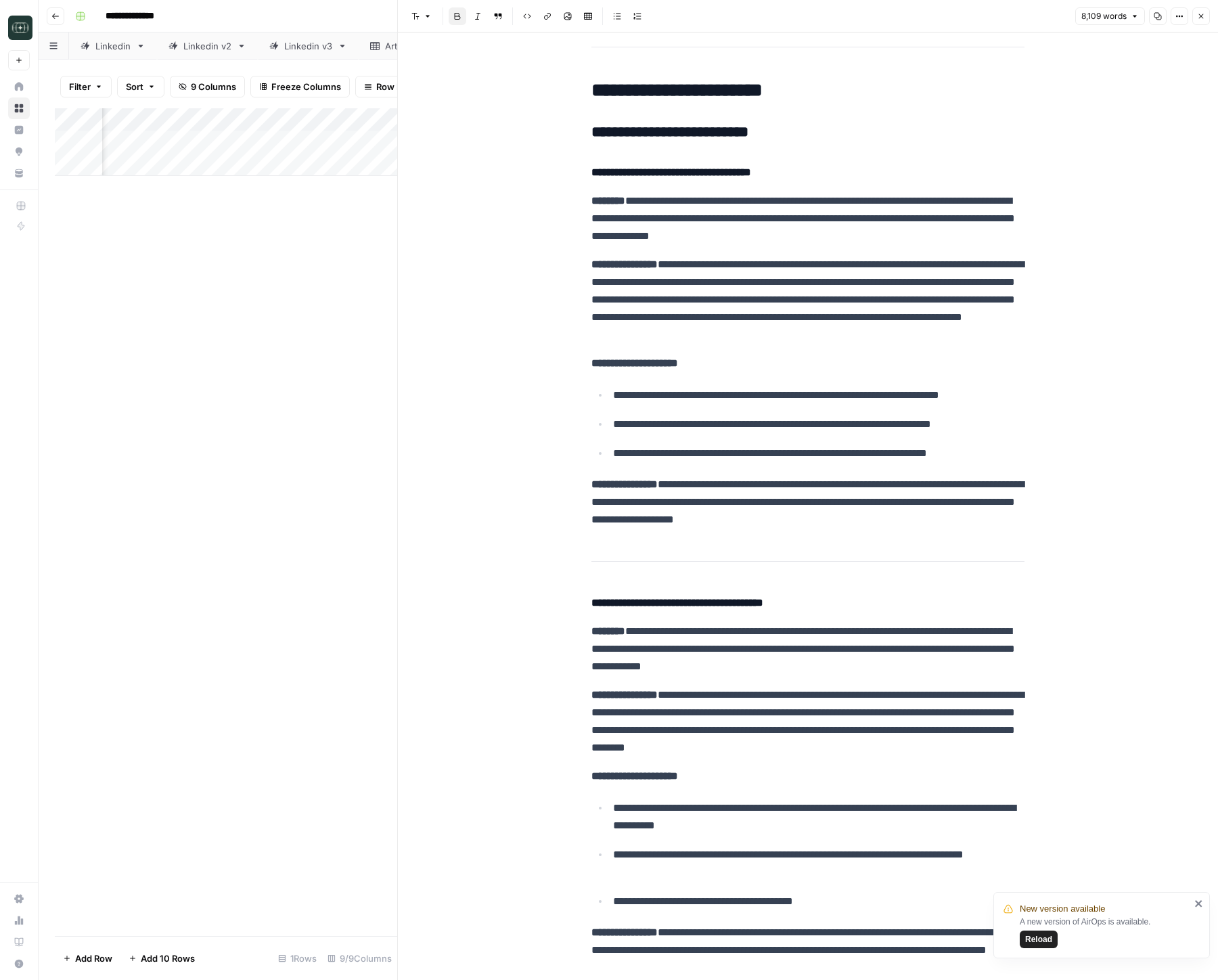
scroll to position [7830, 0]
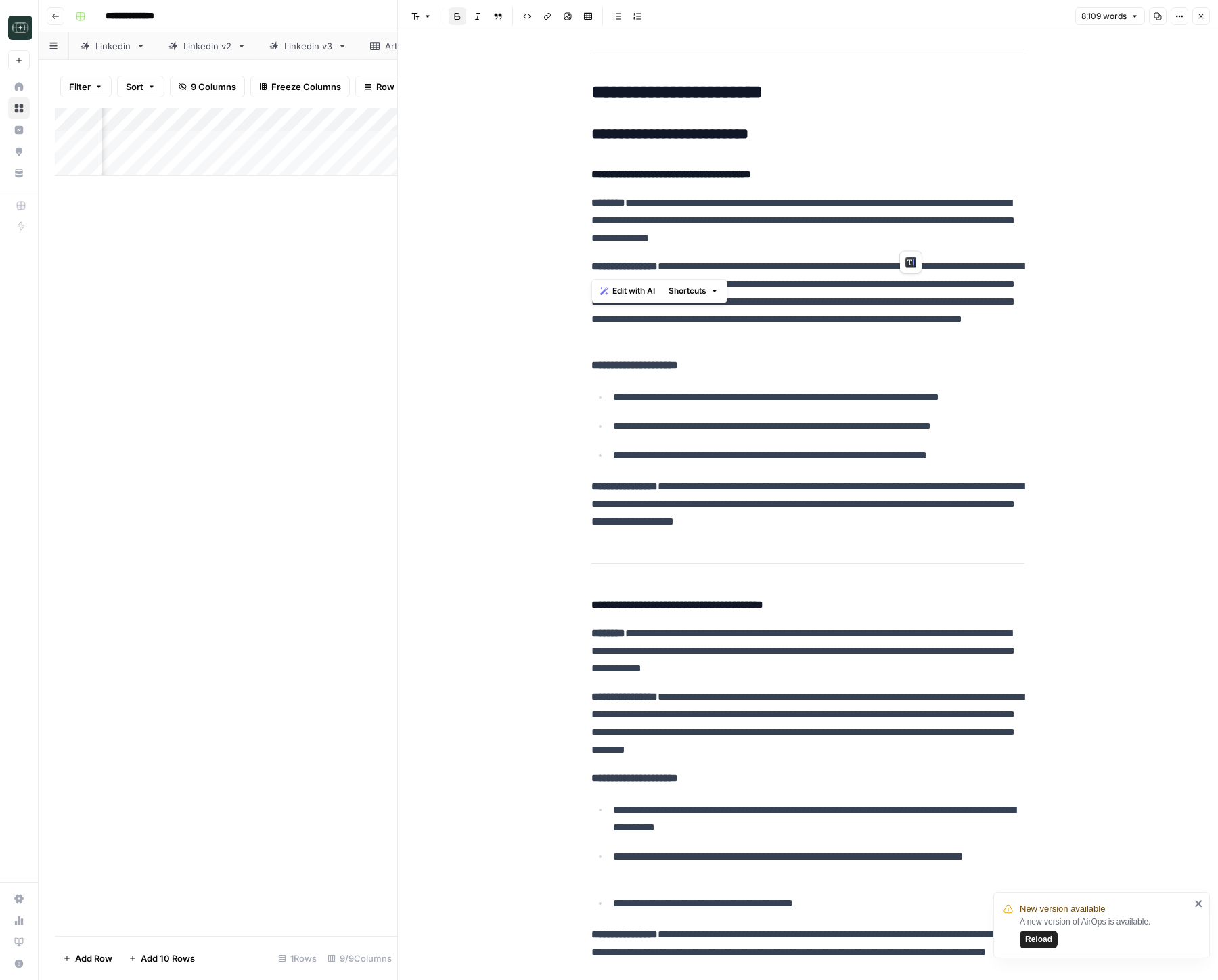
drag, startPoint x: 595, startPoint y: 203, endPoint x: 924, endPoint y: 250, distance: 332.3
click at [936, 246] on p "**********" at bounding box center [807, 220] width 433 height 52
drag, startPoint x: 777, startPoint y: 266, endPoint x: 665, endPoint y: 343, distance: 135.9
click at [665, 343] on p "**********" at bounding box center [807, 302] width 433 height 88
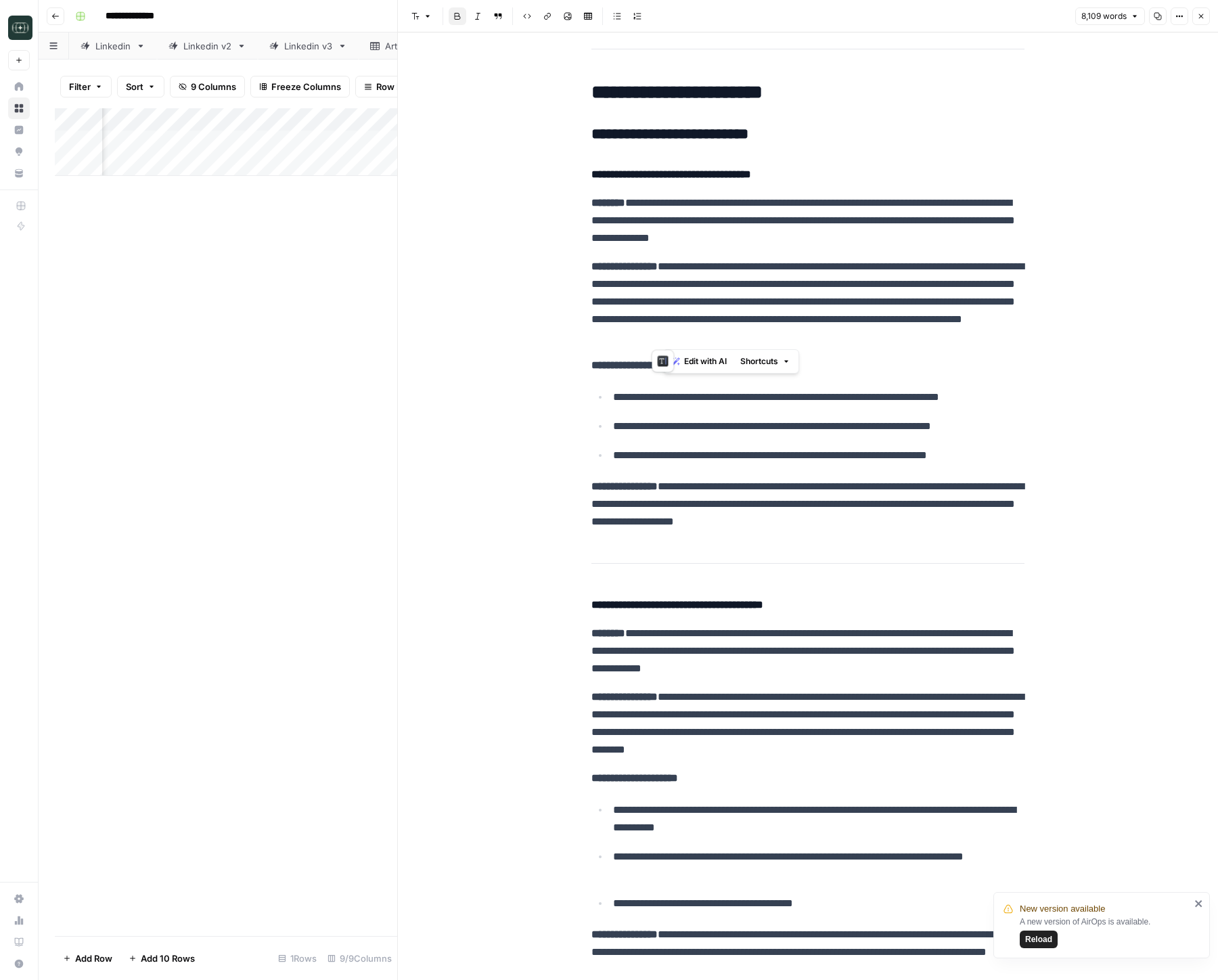
click at [657, 304] on p "**********" at bounding box center [807, 302] width 433 height 88
click at [734, 166] on h4 "**********" at bounding box center [807, 175] width 433 height 18
click at [731, 169] on strong "**********" at bounding box center [671, 174] width 160 height 10
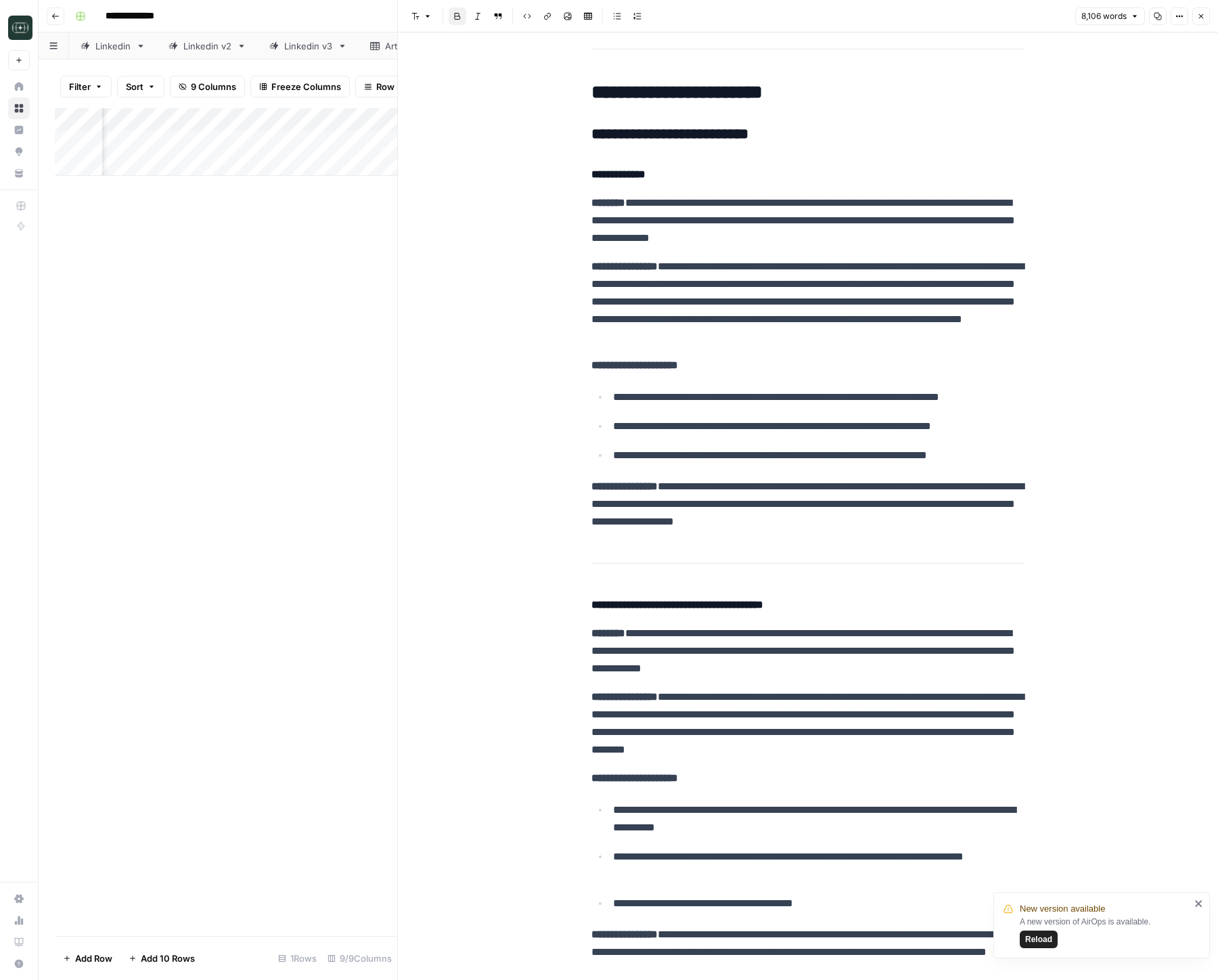
click at [649, 214] on p "**********" at bounding box center [807, 220] width 433 height 52
click at [937, 223] on p "**********" at bounding box center [807, 220] width 433 height 52
drag, startPoint x: 977, startPoint y: 200, endPoint x: 782, endPoint y: 231, distance: 197.4
click at [977, 200] on p "**********" at bounding box center [807, 220] width 433 height 52
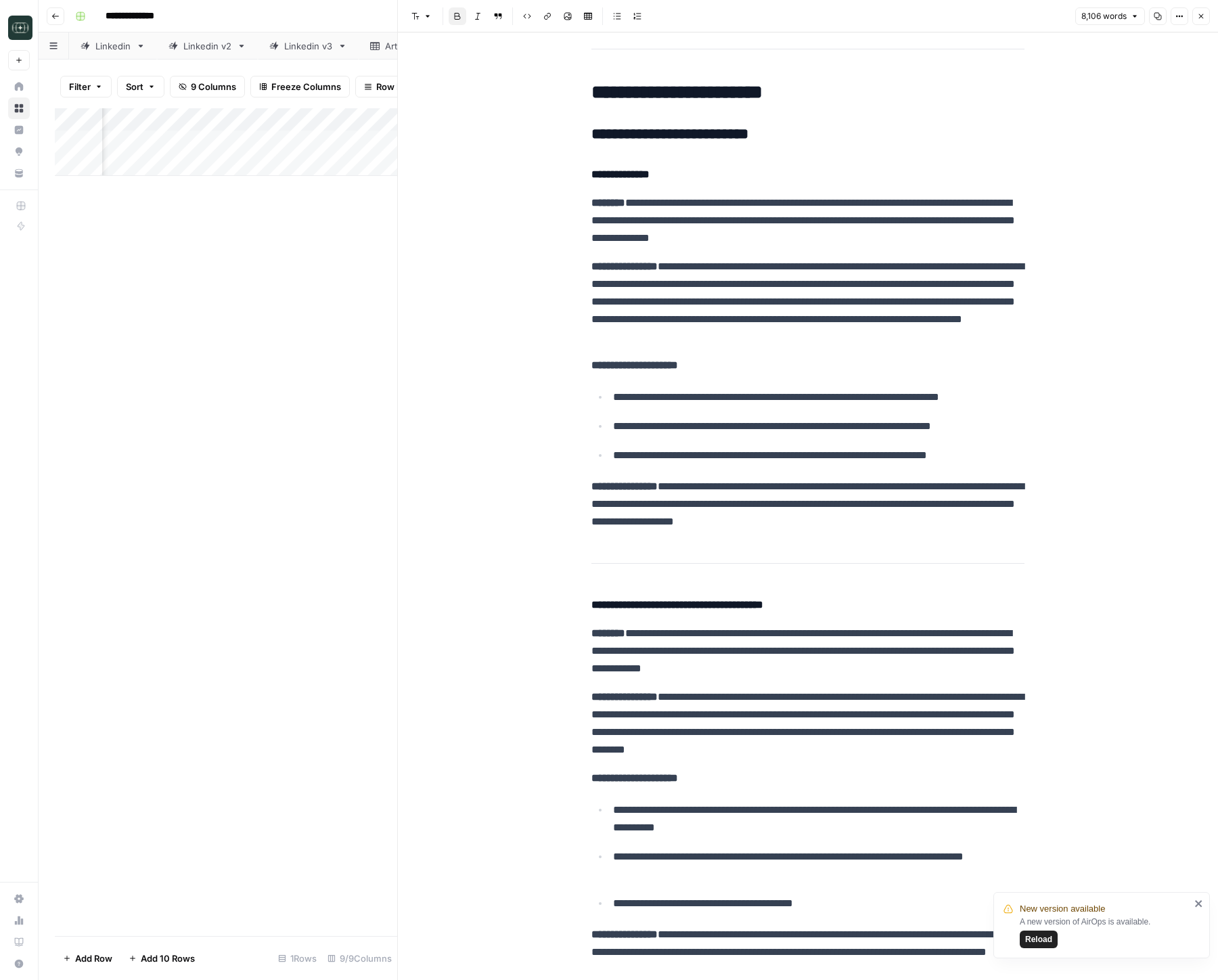
drag, startPoint x: 754, startPoint y: 228, endPoint x: 790, endPoint y: 220, distance: 36.9
click at [770, 224] on p "**********" at bounding box center [807, 220] width 433 height 52
click at [825, 216] on p "**********" at bounding box center [807, 220] width 433 height 52
drag, startPoint x: 805, startPoint y: 221, endPoint x: 795, endPoint y: 223, distance: 10.2
click at [805, 221] on p "**********" at bounding box center [807, 220] width 433 height 52
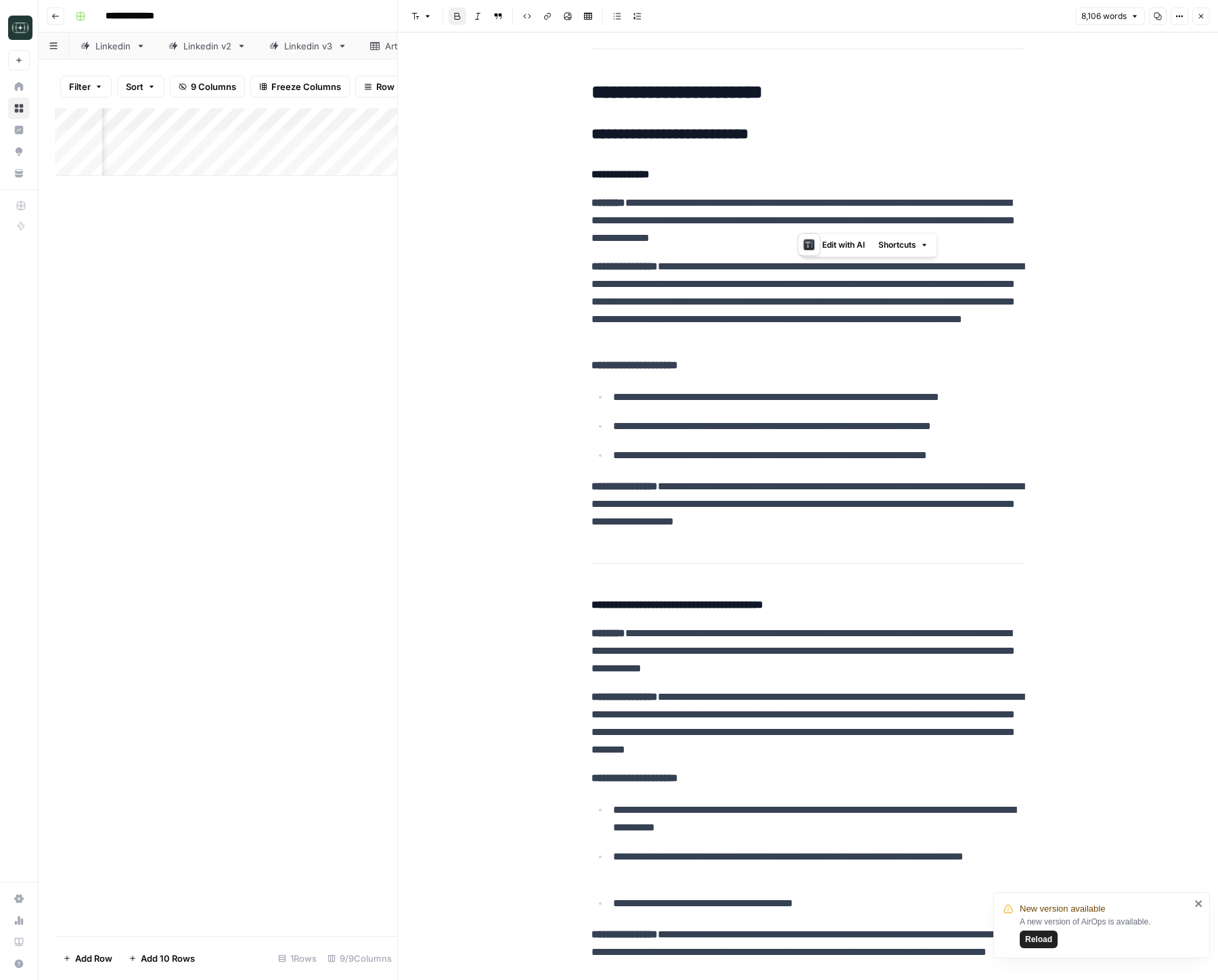
click at [795, 223] on p "**********" at bounding box center [807, 220] width 433 height 52
drag, startPoint x: 804, startPoint y: 221, endPoint x: 947, endPoint y: 240, distance: 144.3
click at [947, 240] on p "**********" at bounding box center [807, 220] width 433 height 52
click at [950, 236] on p "**********" at bounding box center [807, 220] width 433 height 52
drag, startPoint x: 944, startPoint y: 237, endPoint x: 876, endPoint y: 237, distance: 68.0
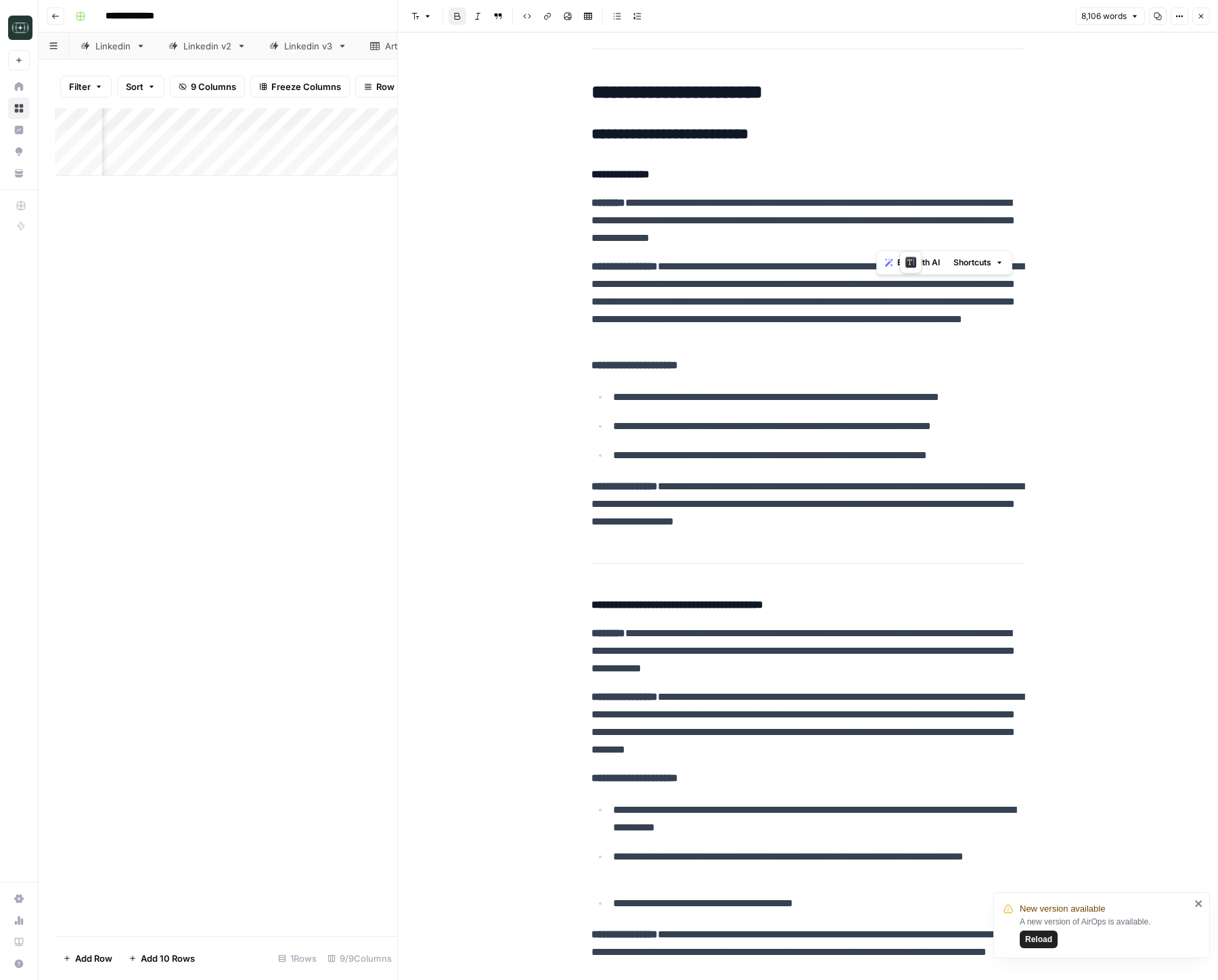
click at [876, 237] on p "**********" at bounding box center [807, 220] width 433 height 52
click at [807, 204] on p "**********" at bounding box center [807, 220] width 433 height 52
drag, startPoint x: 945, startPoint y: 243, endPoint x: 586, endPoint y: 200, distance: 361.6
click at [598, 200] on strong "********" at bounding box center [608, 202] width 34 height 10
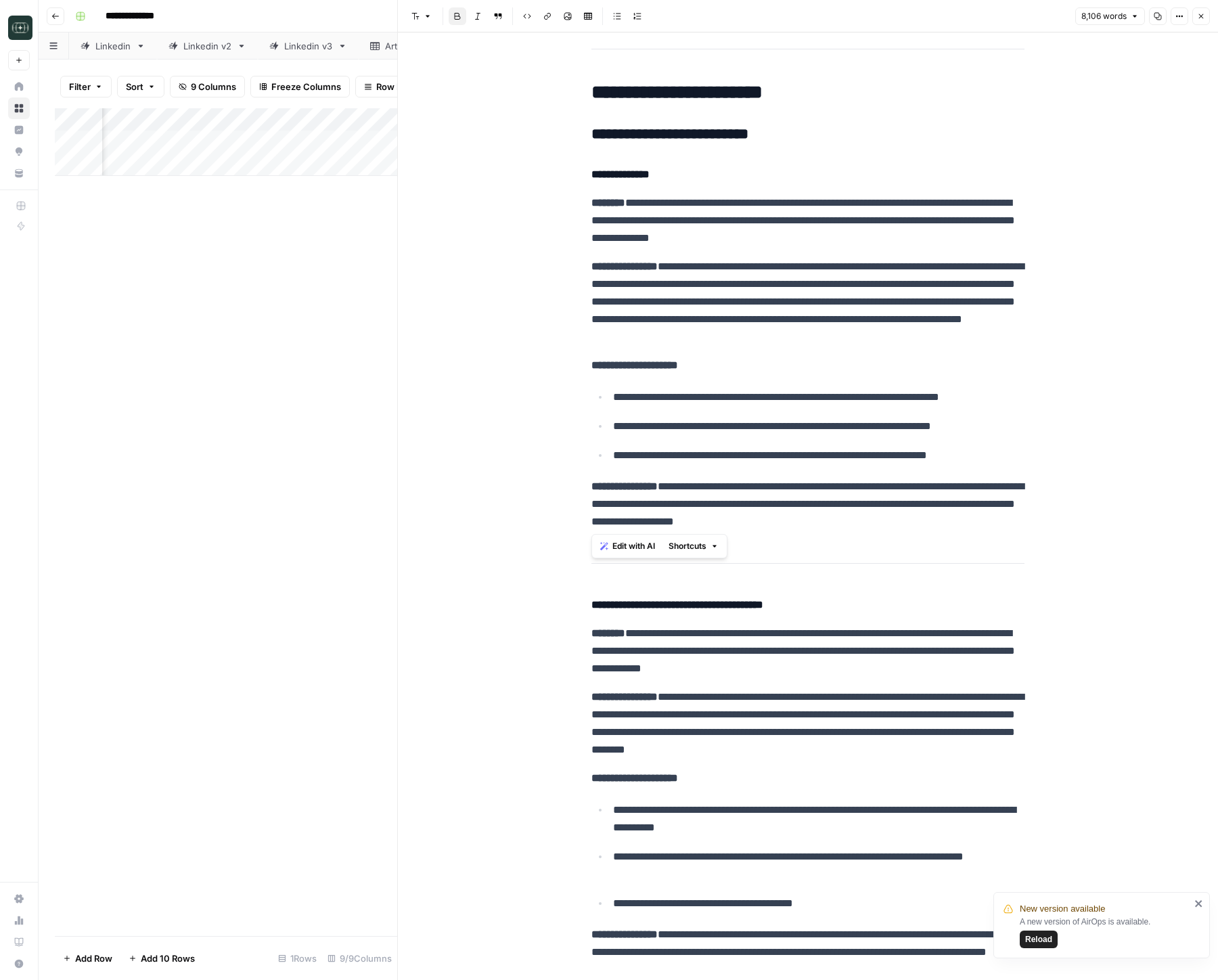
drag, startPoint x: 587, startPoint y: 197, endPoint x: 995, endPoint y: 536, distance: 530.5
click at [831, 436] on ul "**********" at bounding box center [807, 426] width 433 height 77
drag, startPoint x: 691, startPoint y: 486, endPoint x: 935, endPoint y: 519, distance: 246.2
click at [935, 519] on p "**********" at bounding box center [807, 503] width 433 height 52
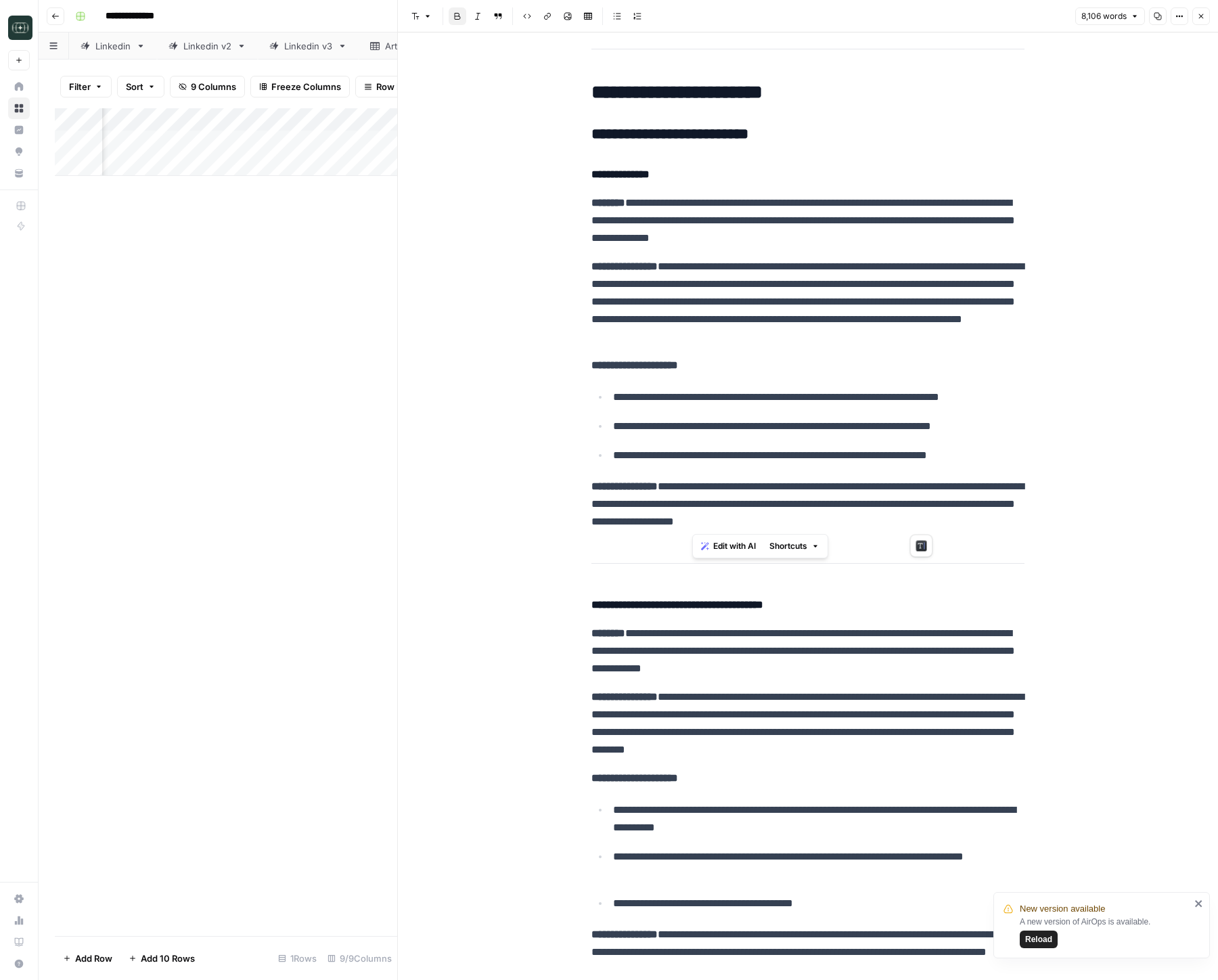
click at [935, 519] on p "**********" at bounding box center [807, 503] width 433 height 52
click at [608, 523] on p "**********" at bounding box center [807, 503] width 433 height 52
click at [855, 499] on p "**********" at bounding box center [807, 503] width 433 height 52
click at [751, 491] on p "**********" at bounding box center [807, 503] width 433 height 52
drag, startPoint x: 686, startPoint y: 490, endPoint x: 821, endPoint y: 482, distance: 135.2
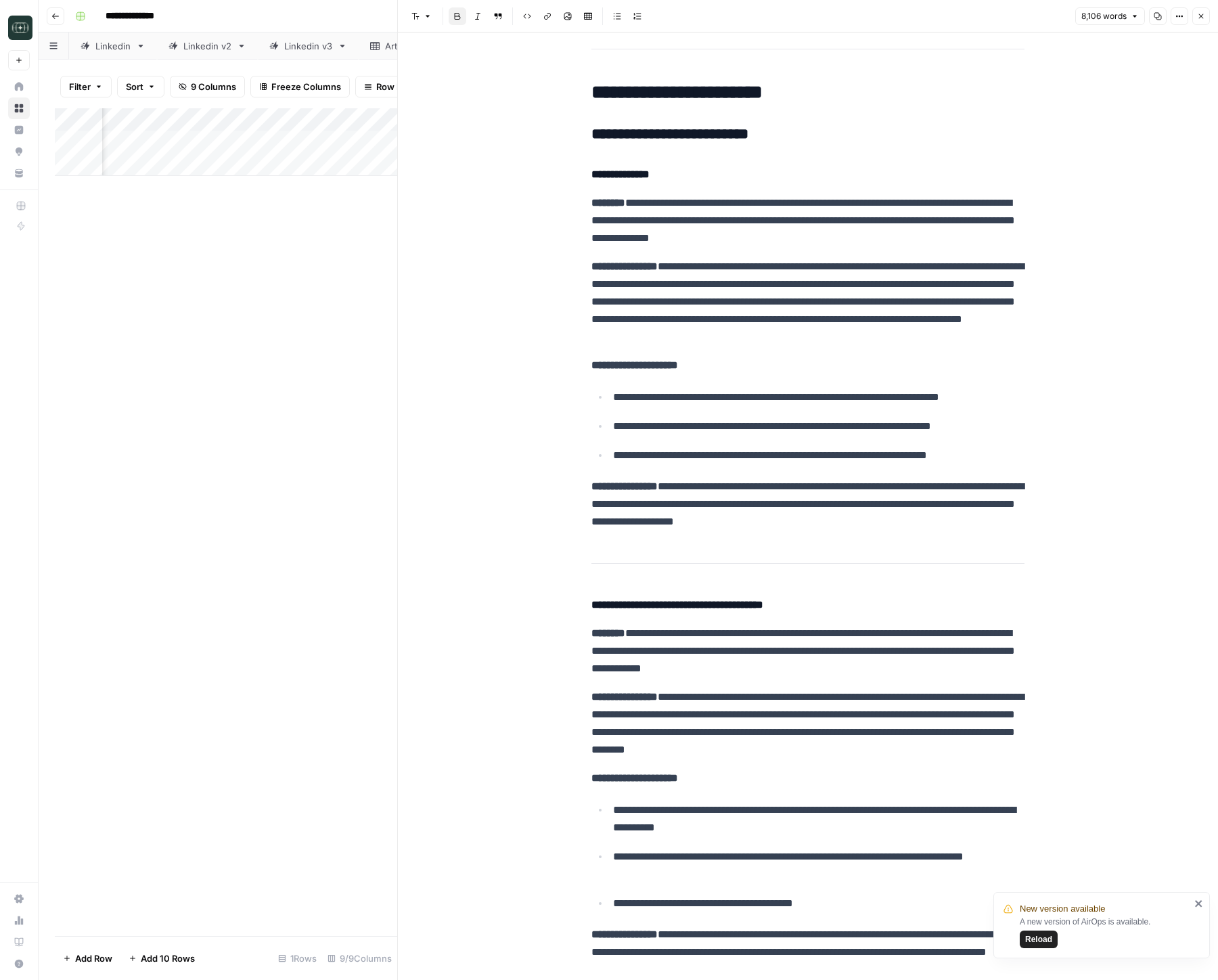
click at [657, 490] on strong "**********" at bounding box center [624, 486] width 66 height 10
drag, startPoint x: 832, startPoint y: 483, endPoint x: 1014, endPoint y: 481, distance: 182.0
click at [1014, 481] on p "**********" at bounding box center [807, 503] width 433 height 52
click at [779, 494] on p "**********" at bounding box center [807, 503] width 433 height 52
drag, startPoint x: 687, startPoint y: 490, endPoint x: 956, endPoint y: 485, distance: 269.0
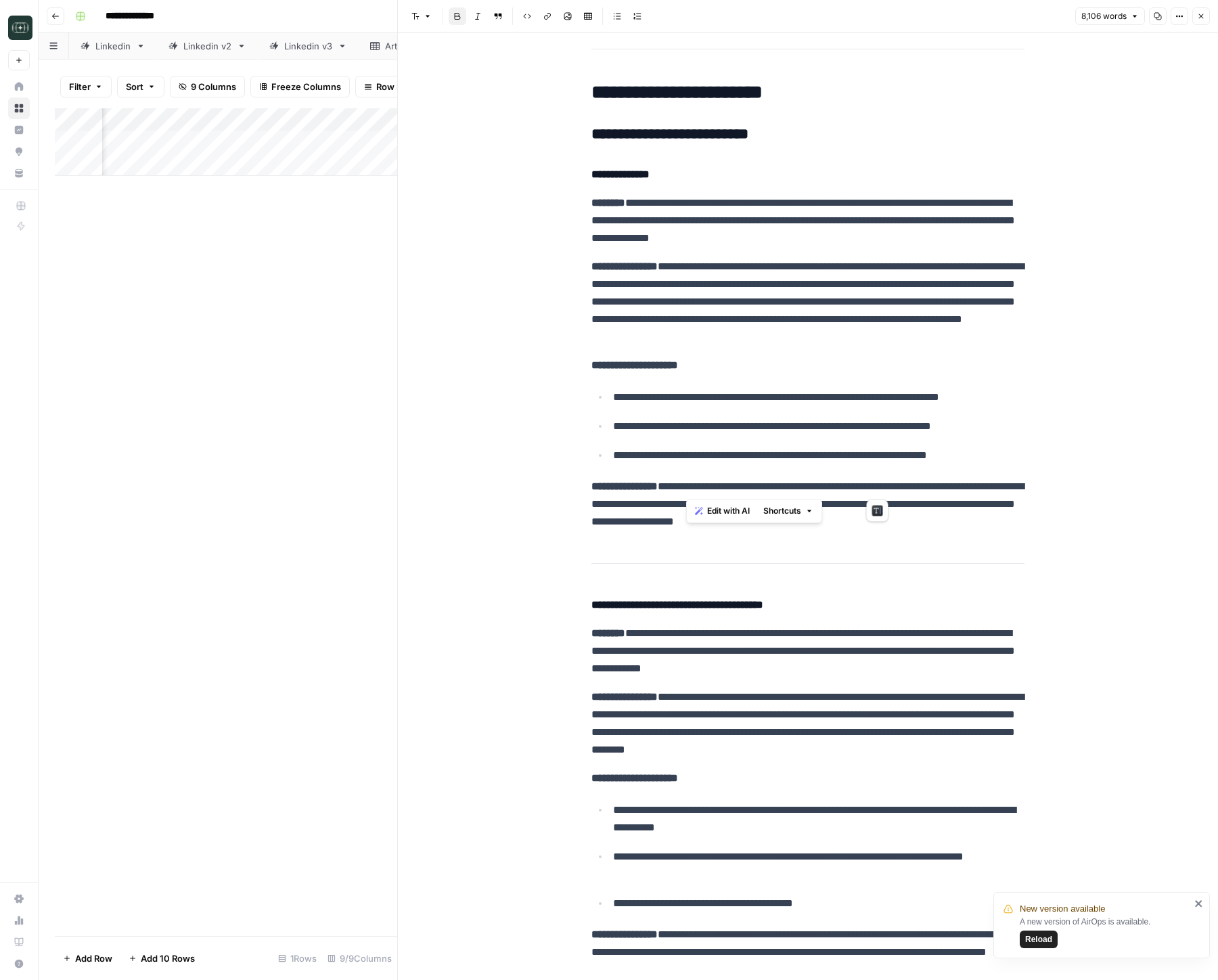
click at [956, 485] on p "**********" at bounding box center [807, 503] width 433 height 52
drag, startPoint x: 895, startPoint y: 507, endPoint x: 977, endPoint y: 504, distance: 82.1
click at [977, 504] on p "**********" at bounding box center [807, 503] width 433 height 52
drag, startPoint x: 977, startPoint y: 504, endPoint x: 1019, endPoint y: 505, distance: 42.0
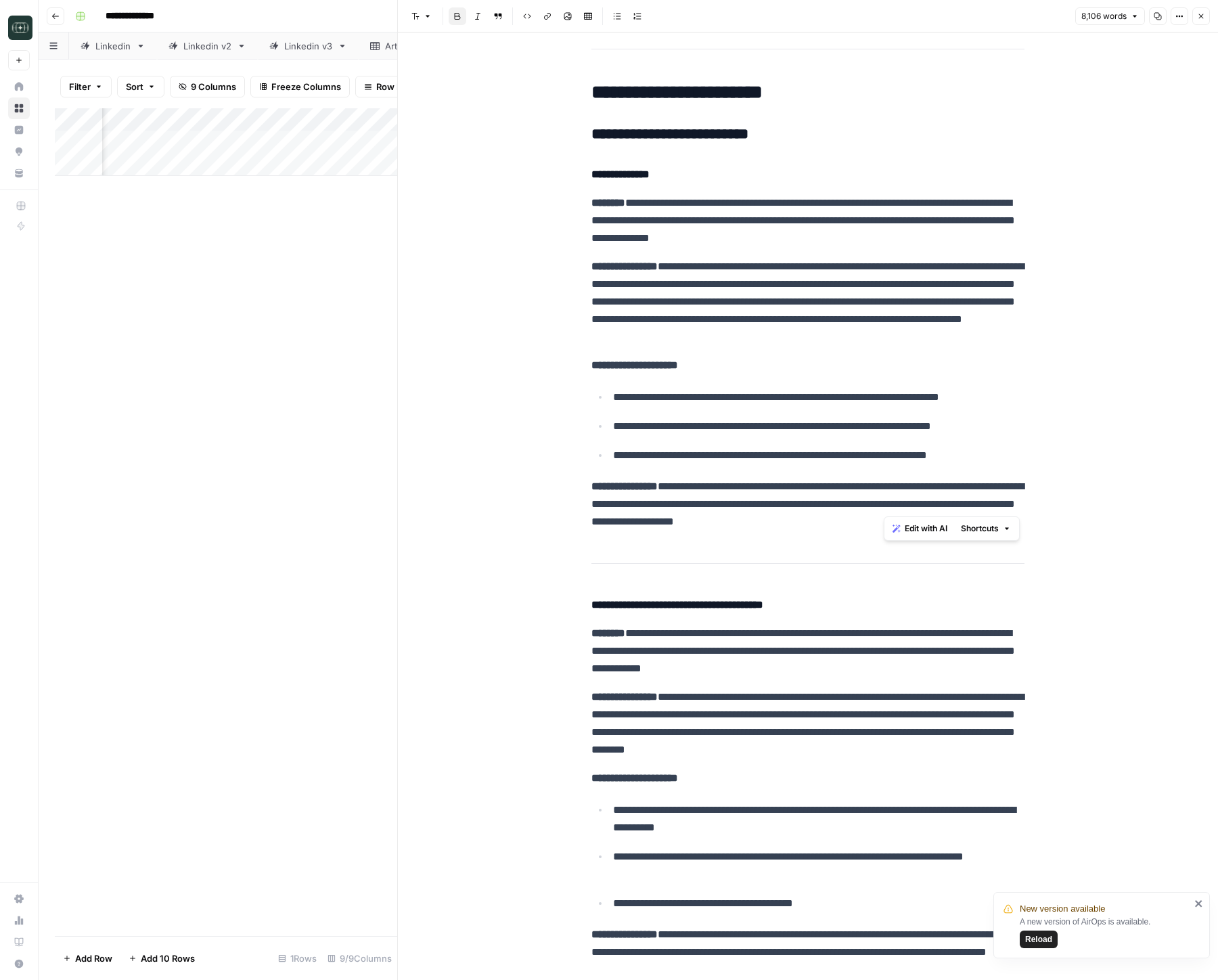
click at [977, 504] on p "**********" at bounding box center [807, 503] width 433 height 52
click at [594, 515] on p "**********" at bounding box center [807, 503] width 433 height 52
click at [932, 519] on p "**********" at bounding box center [807, 503] width 433 height 52
drag, startPoint x: 1002, startPoint y: 455, endPoint x: 536, endPoint y: 171, distance: 545.7
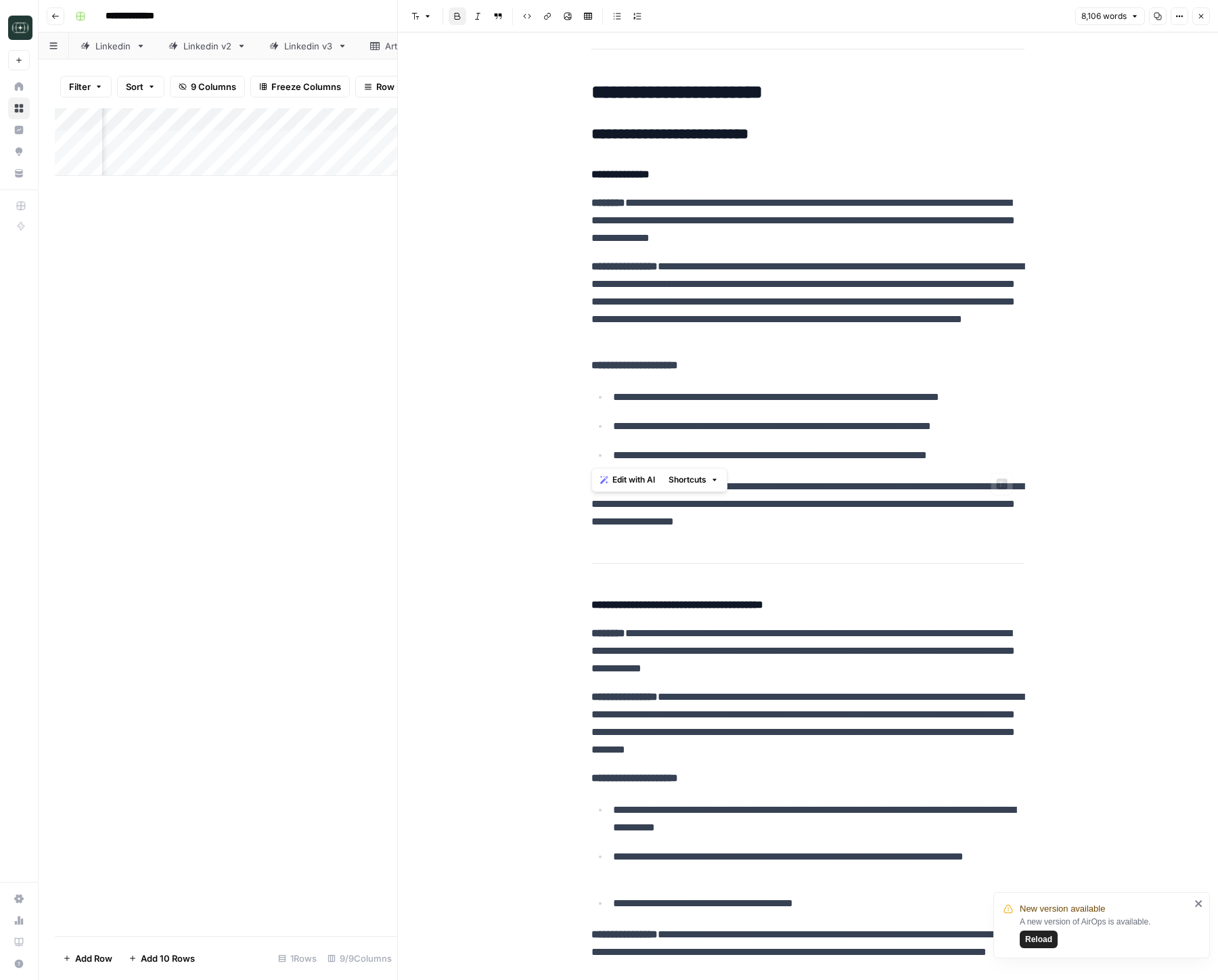
click at [665, 208] on p "**********" at bounding box center [807, 220] width 433 height 52
drag, startPoint x: 616, startPoint y: 211, endPoint x: 1012, endPoint y: 465, distance: 470.5
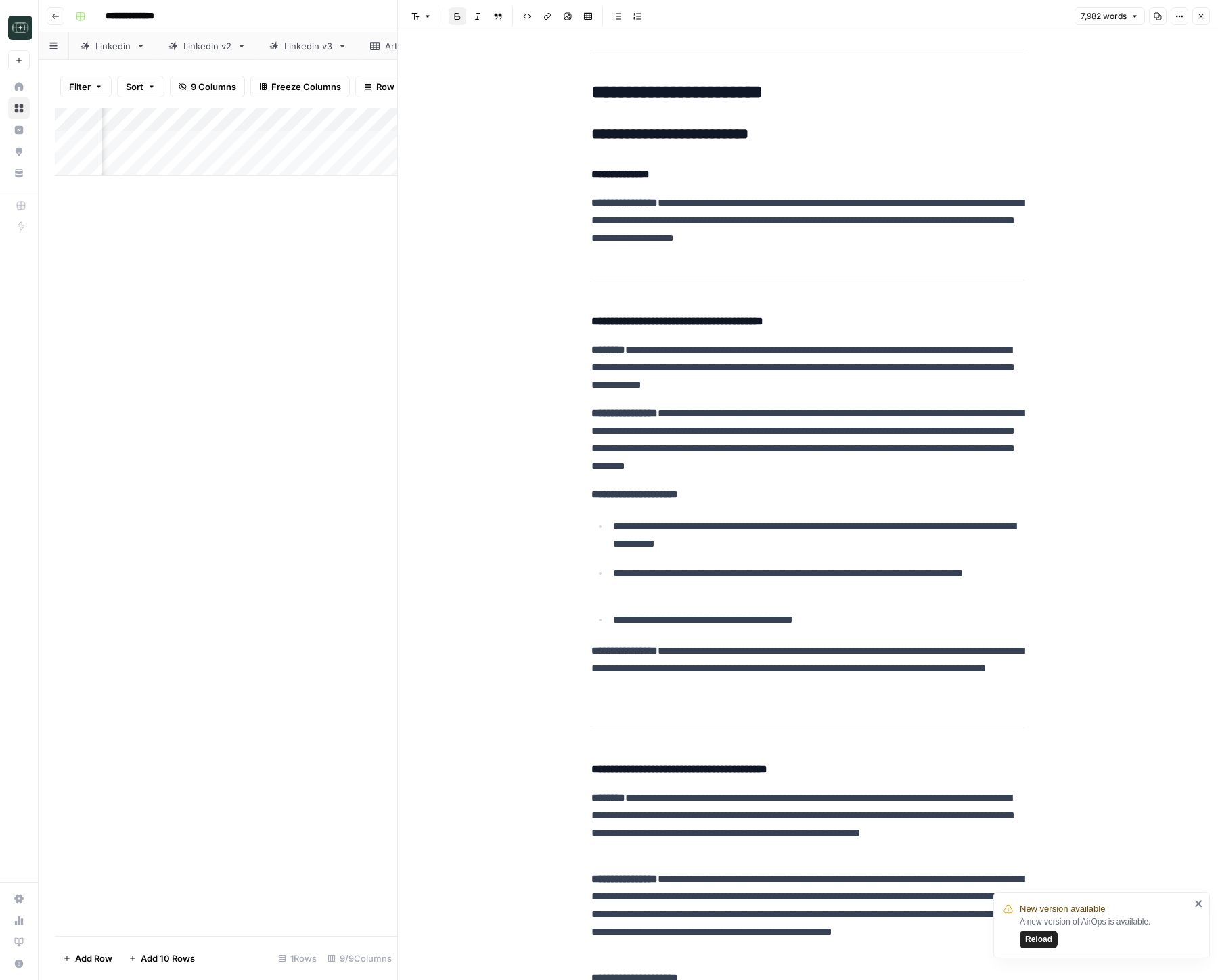
click at [729, 448] on p "**********" at bounding box center [807, 440] width 433 height 70
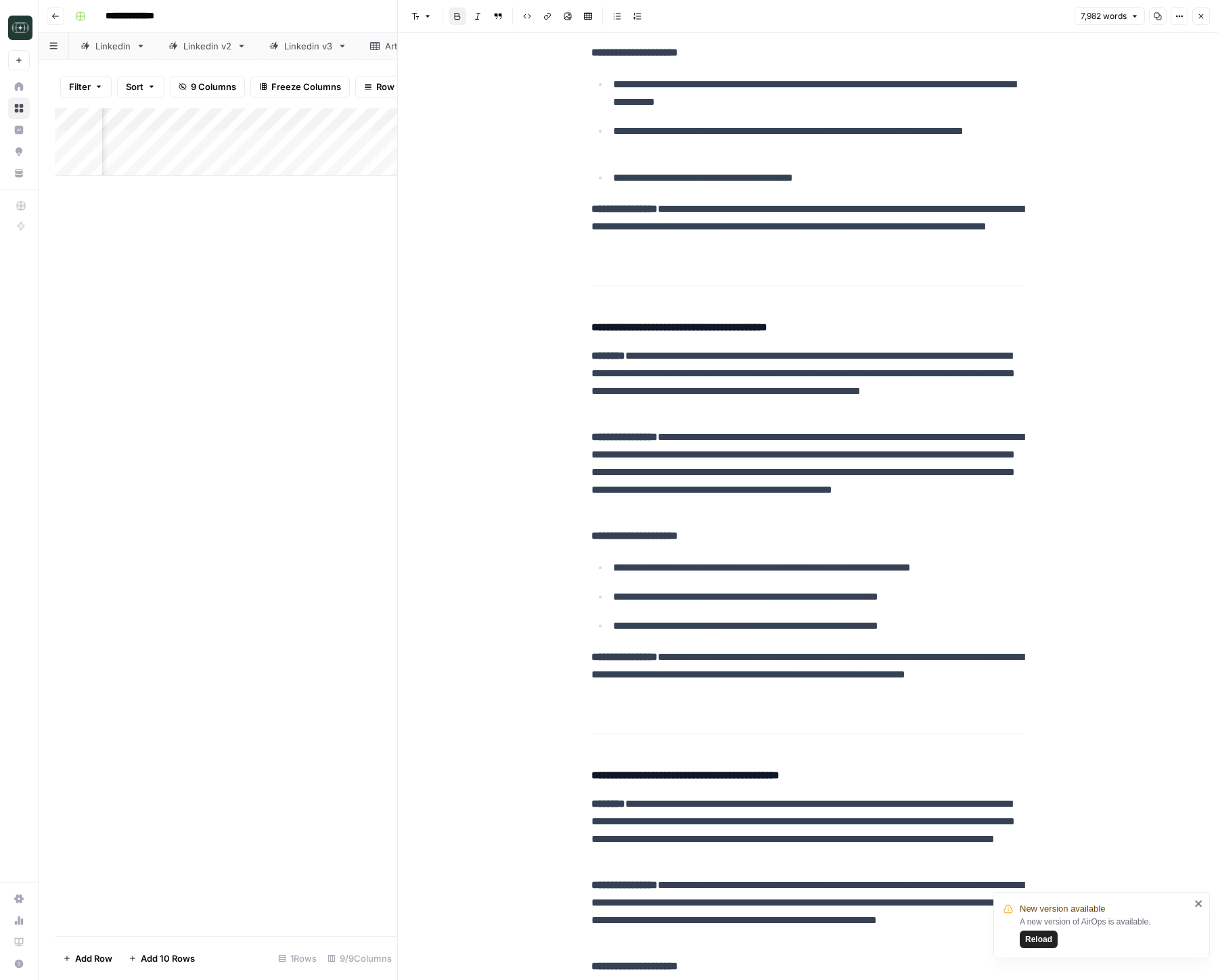
scroll to position [8272, 0]
click at [1078, 18] on icon "button" at bounding box center [1201, 16] width 8 height 8
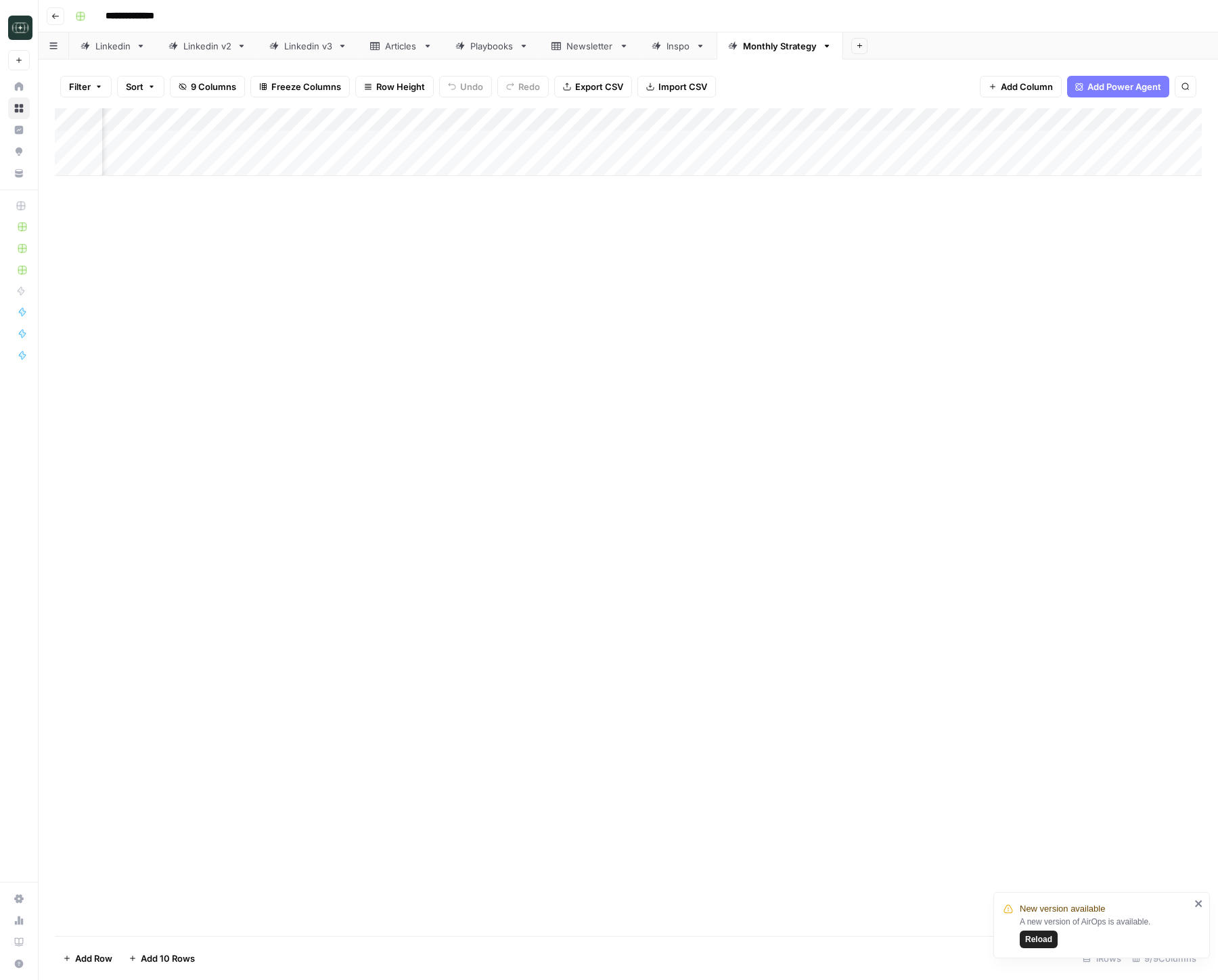
scroll to position [0, 113]
click at [728, 144] on div "Add Column" at bounding box center [628, 142] width 1147 height 68
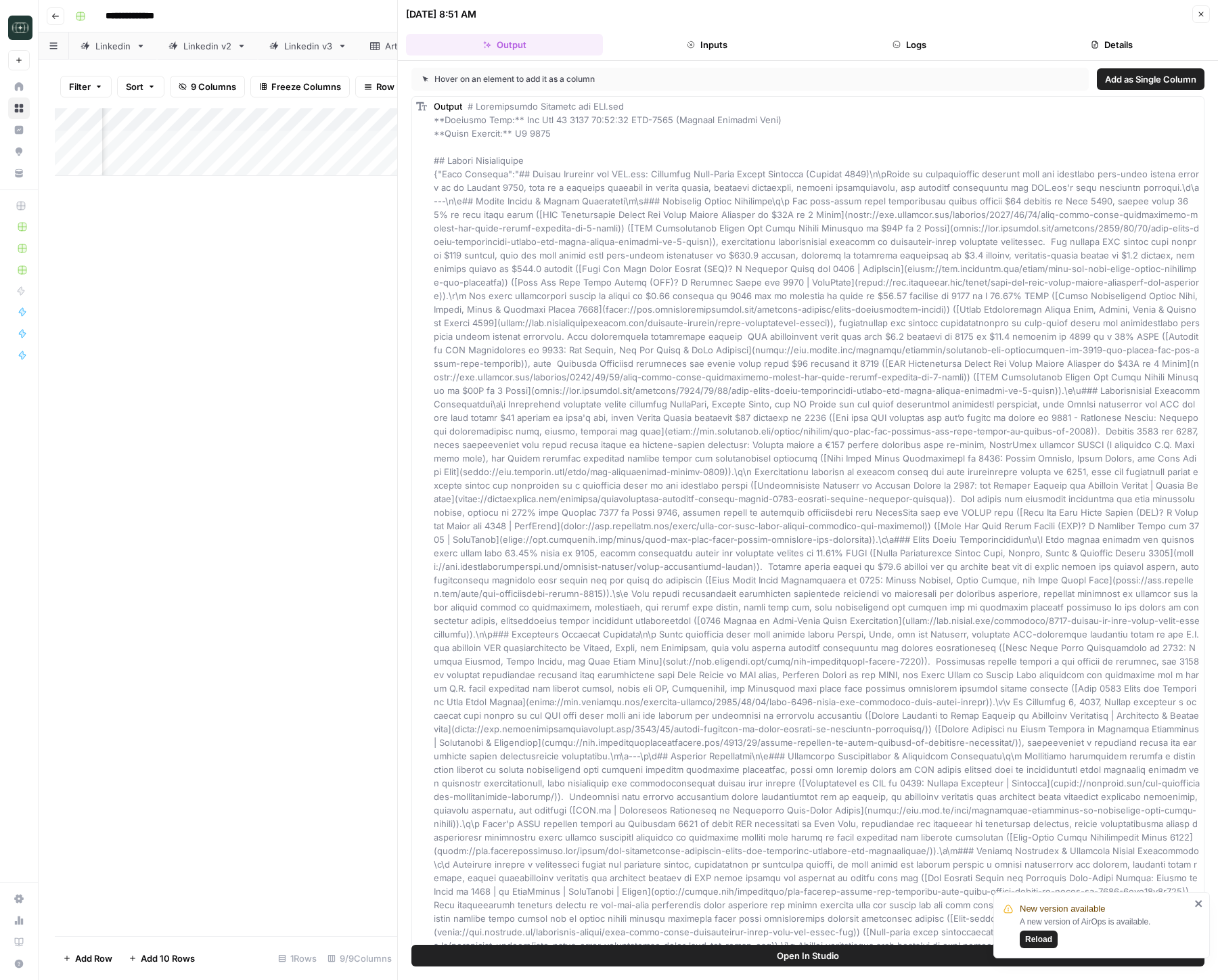
click at [1078, 15] on icon "button" at bounding box center [1201, 15] width 8 height 8
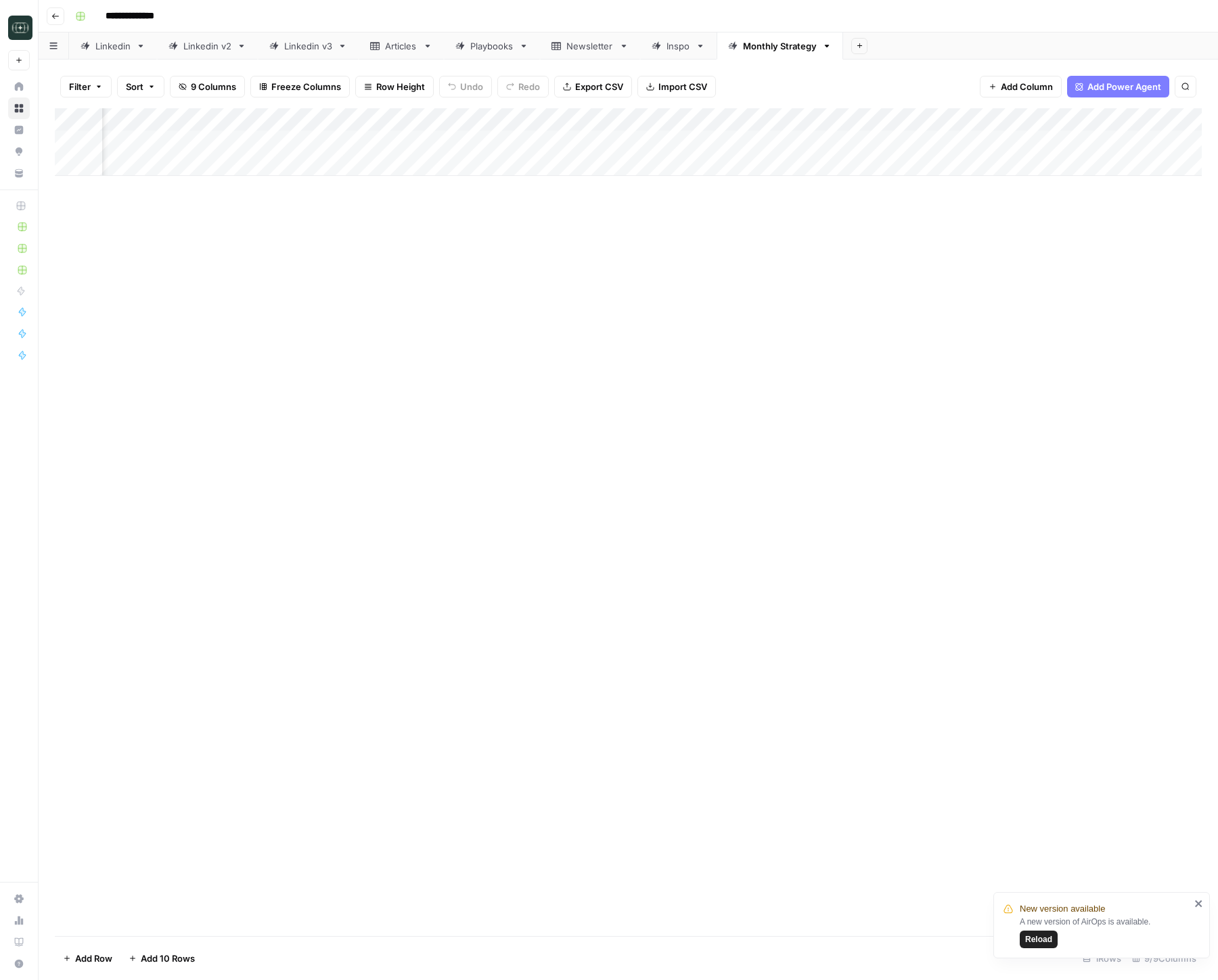
click at [803, 145] on div "Add Column" at bounding box center [628, 142] width 1147 height 68
click at [851, 144] on div "Add Column" at bounding box center [628, 142] width 1147 height 68
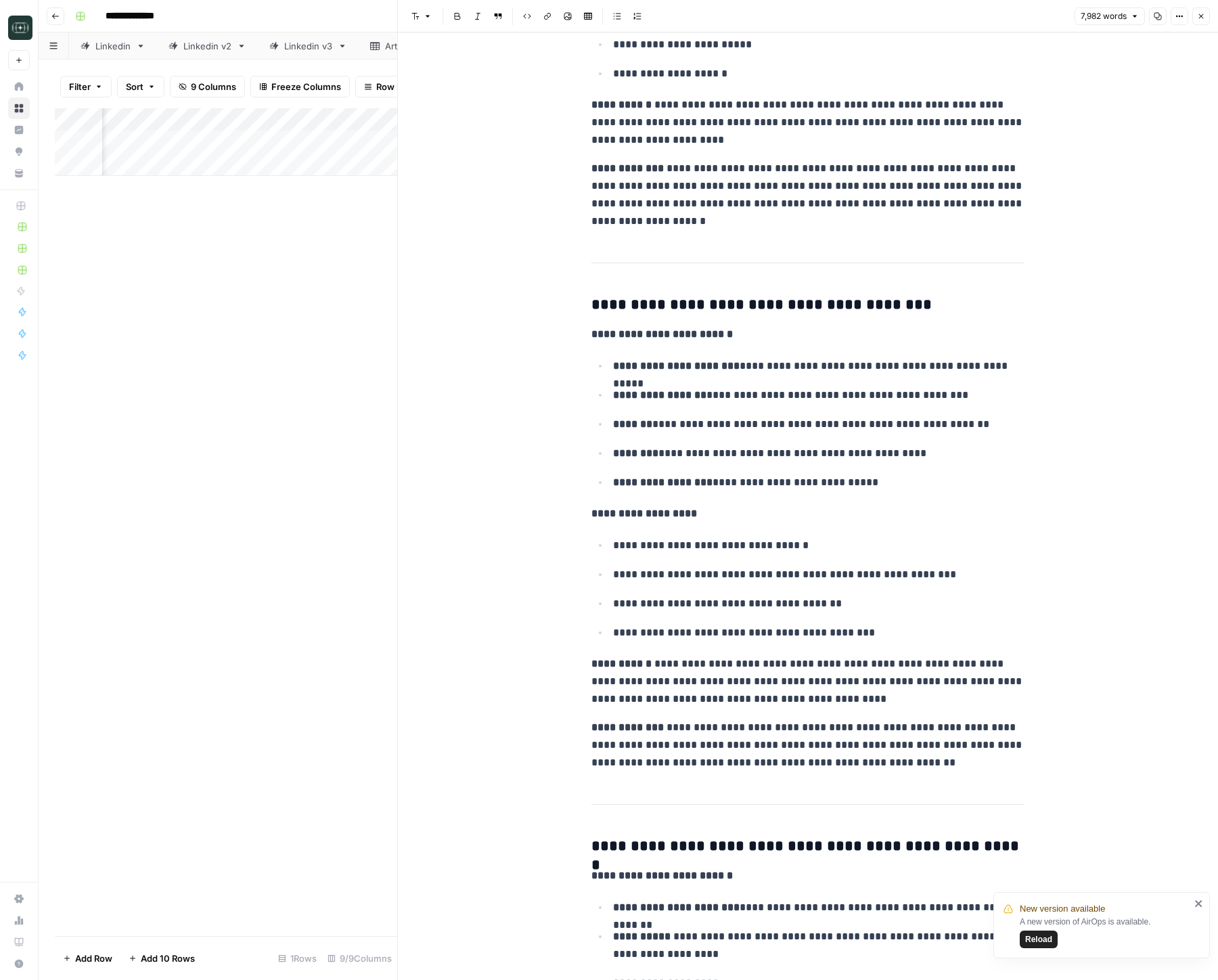
scroll to position [6074, 0]
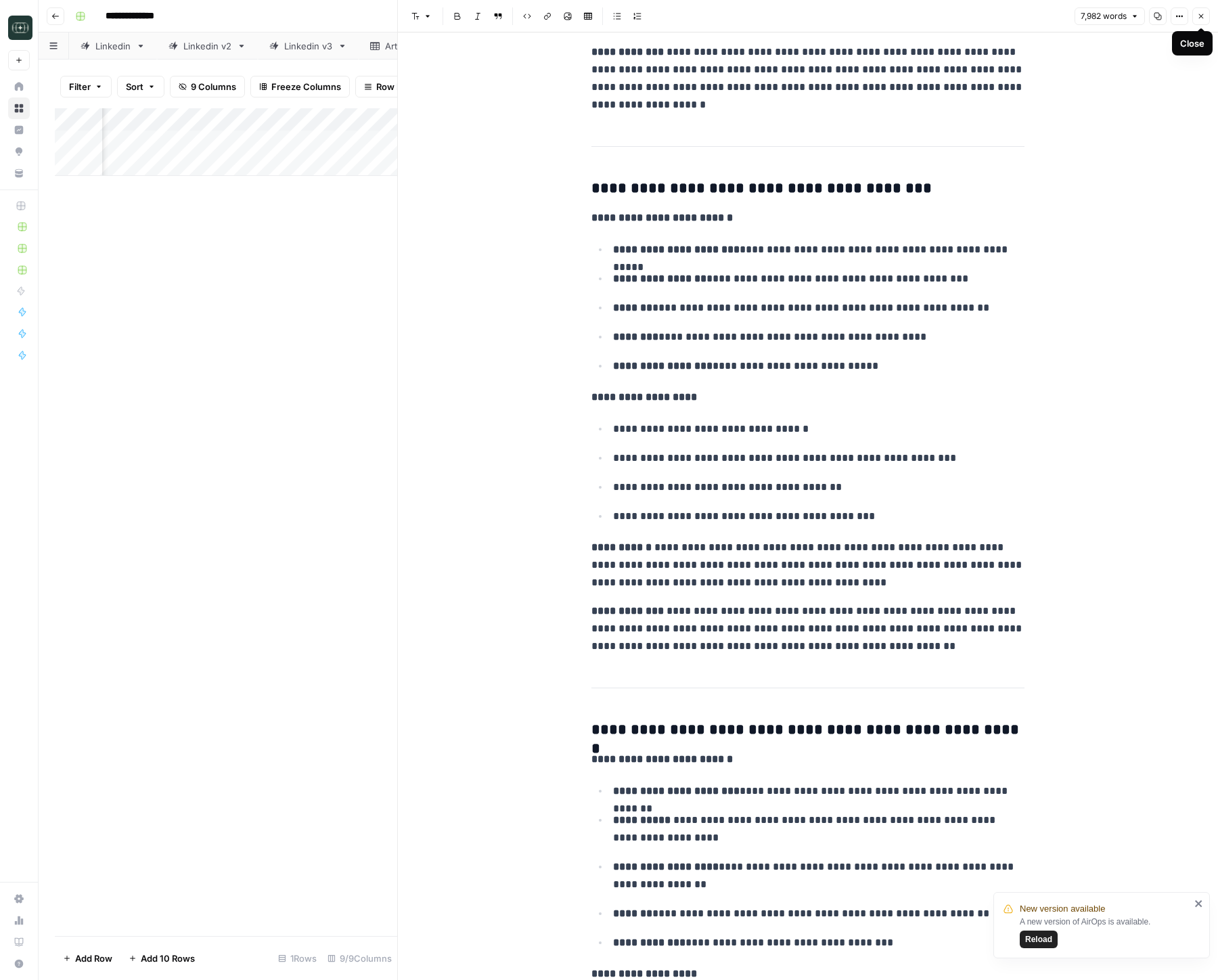
click at [1078, 19] on icon "button" at bounding box center [1201, 16] width 8 height 8
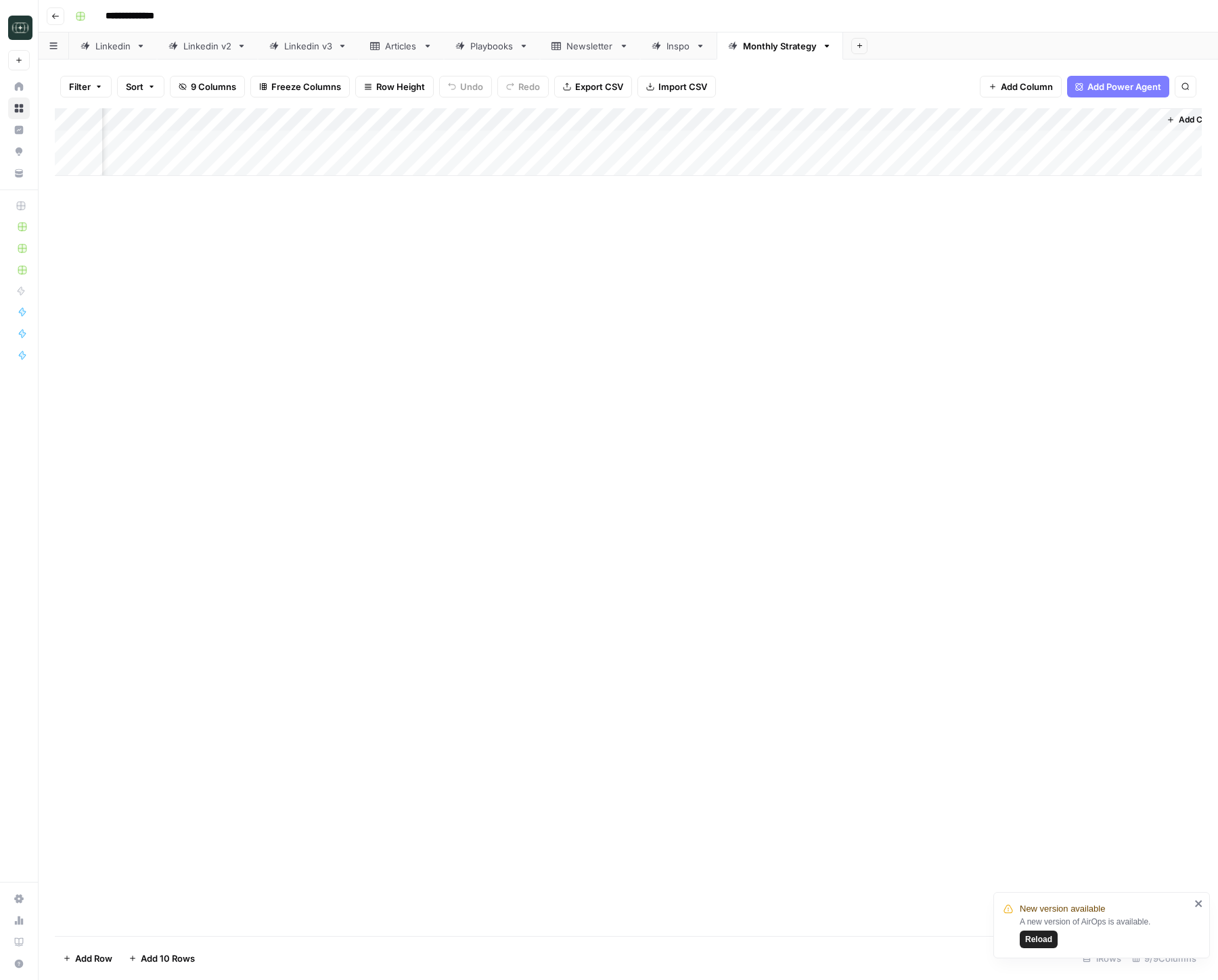
scroll to position [0, 235]
click at [836, 145] on div "Add Column" at bounding box center [628, 142] width 1147 height 68
click at [809, 144] on div "Add Column" at bounding box center [628, 142] width 1147 height 68
drag, startPoint x: 645, startPoint y: 242, endPoint x: 695, endPoint y: 220, distance: 54.6
click at [645, 242] on div "Add Column" at bounding box center [628, 522] width 1147 height 828
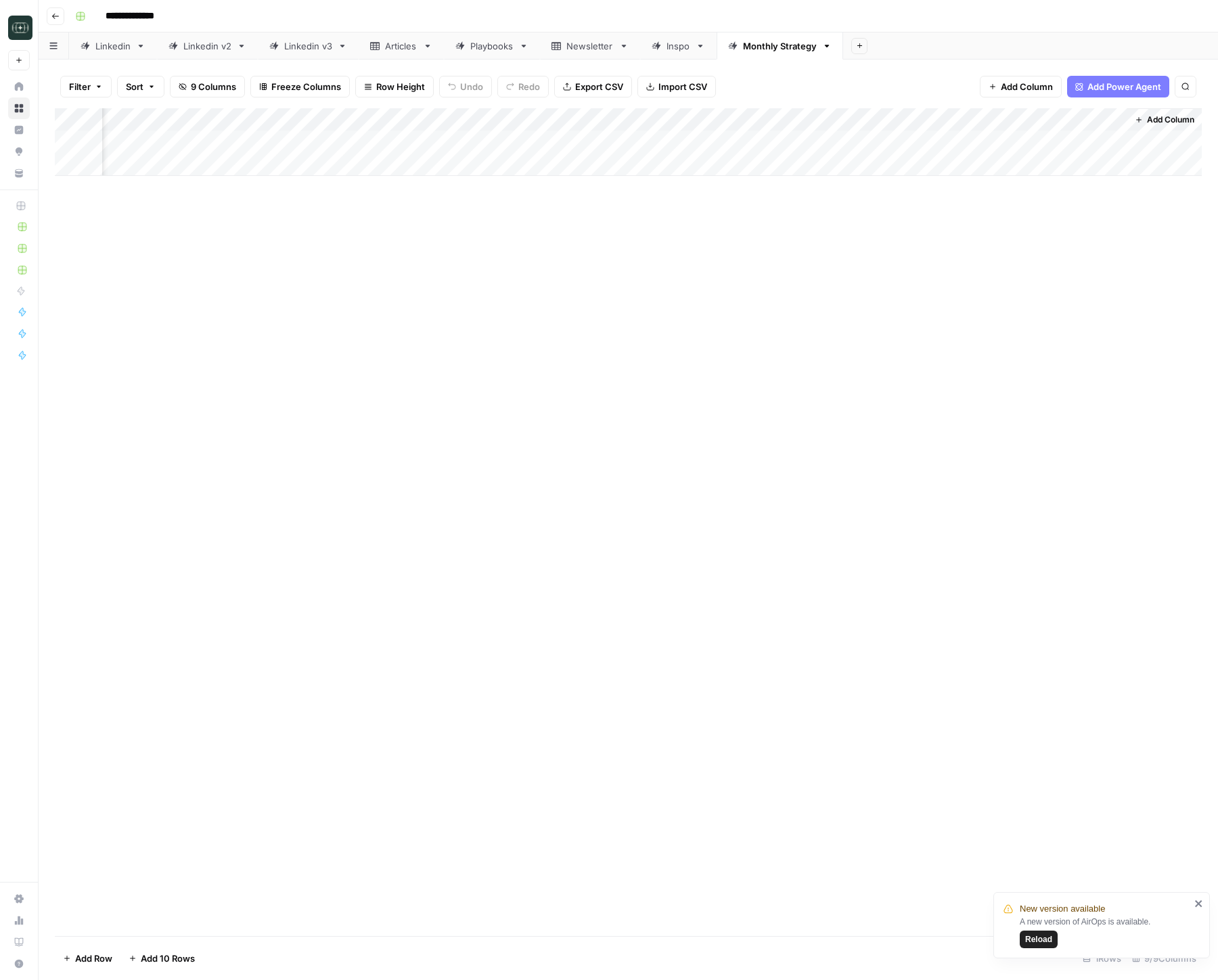
click at [712, 142] on div "Add Column" at bounding box center [628, 142] width 1147 height 68
click at [732, 140] on div "Add Column" at bounding box center [628, 142] width 1147 height 68
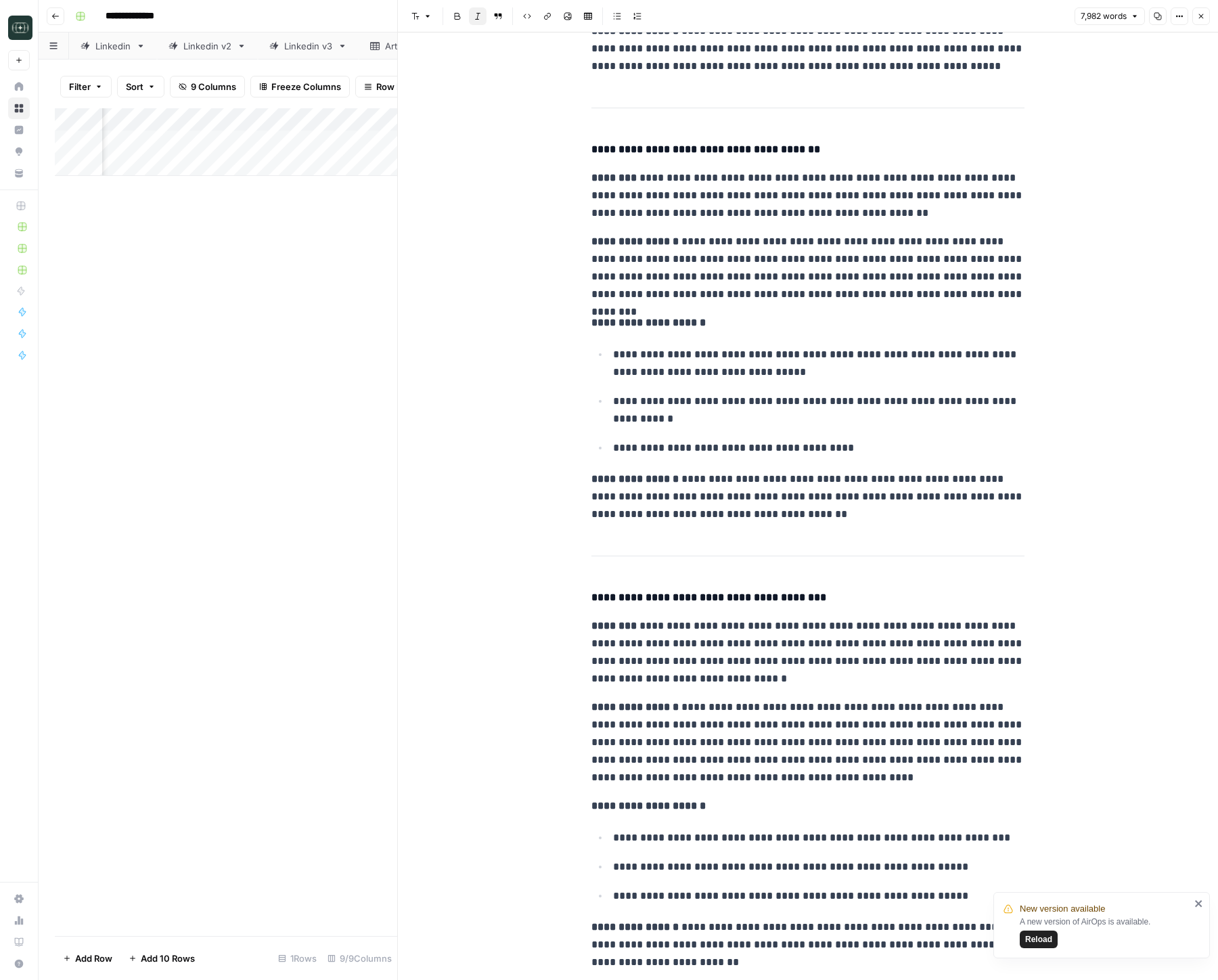
scroll to position [7950, 0]
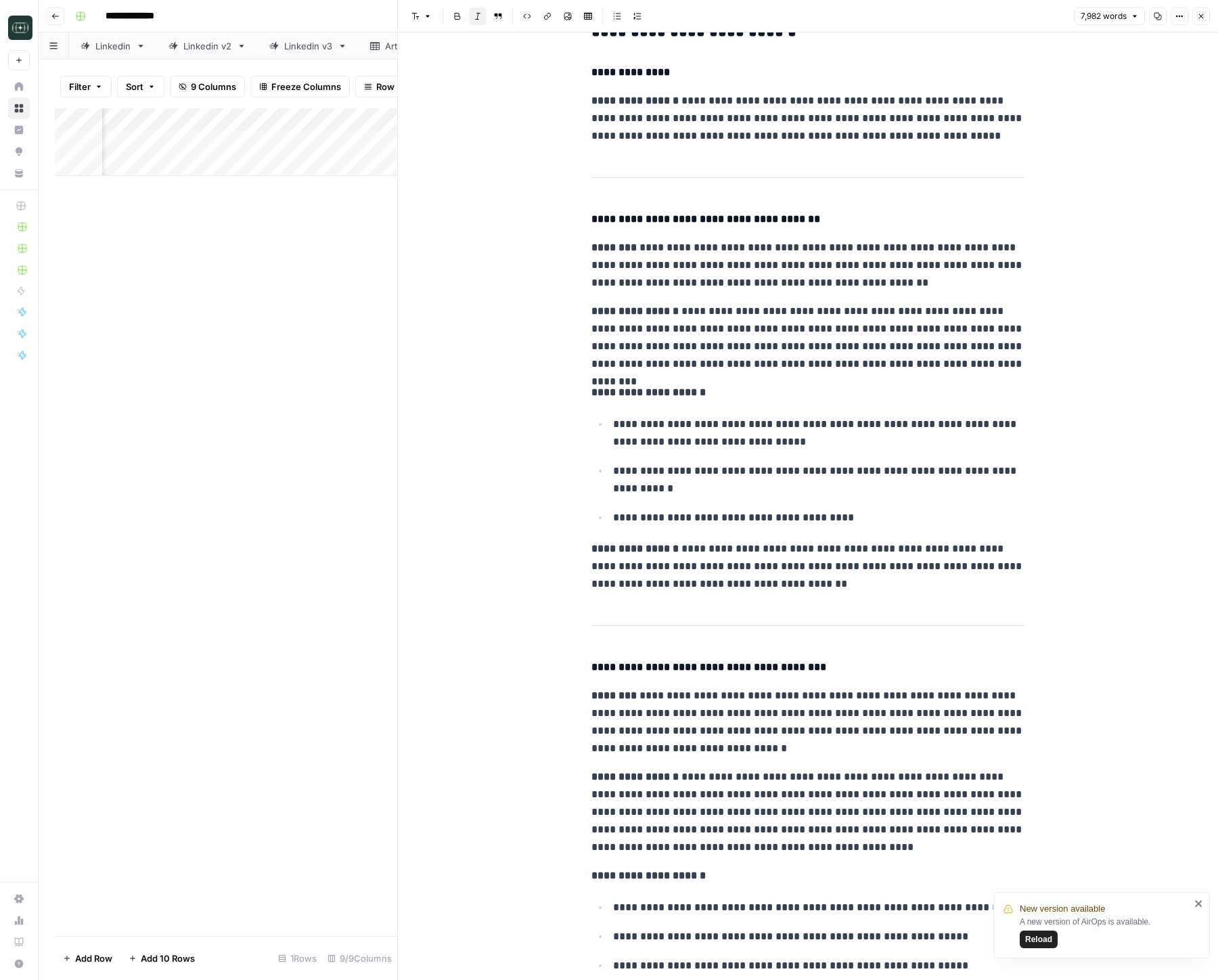
click at [888, 585] on p "**********" at bounding box center [807, 565] width 433 height 52
click at [888, 349] on p "**********" at bounding box center [807, 337] width 433 height 70
click at [798, 316] on p "**********" at bounding box center [807, 337] width 433 height 70
click at [837, 330] on p "**********" at bounding box center [807, 337] width 433 height 70
click at [955, 332] on p "**********" at bounding box center [807, 337] width 433 height 70
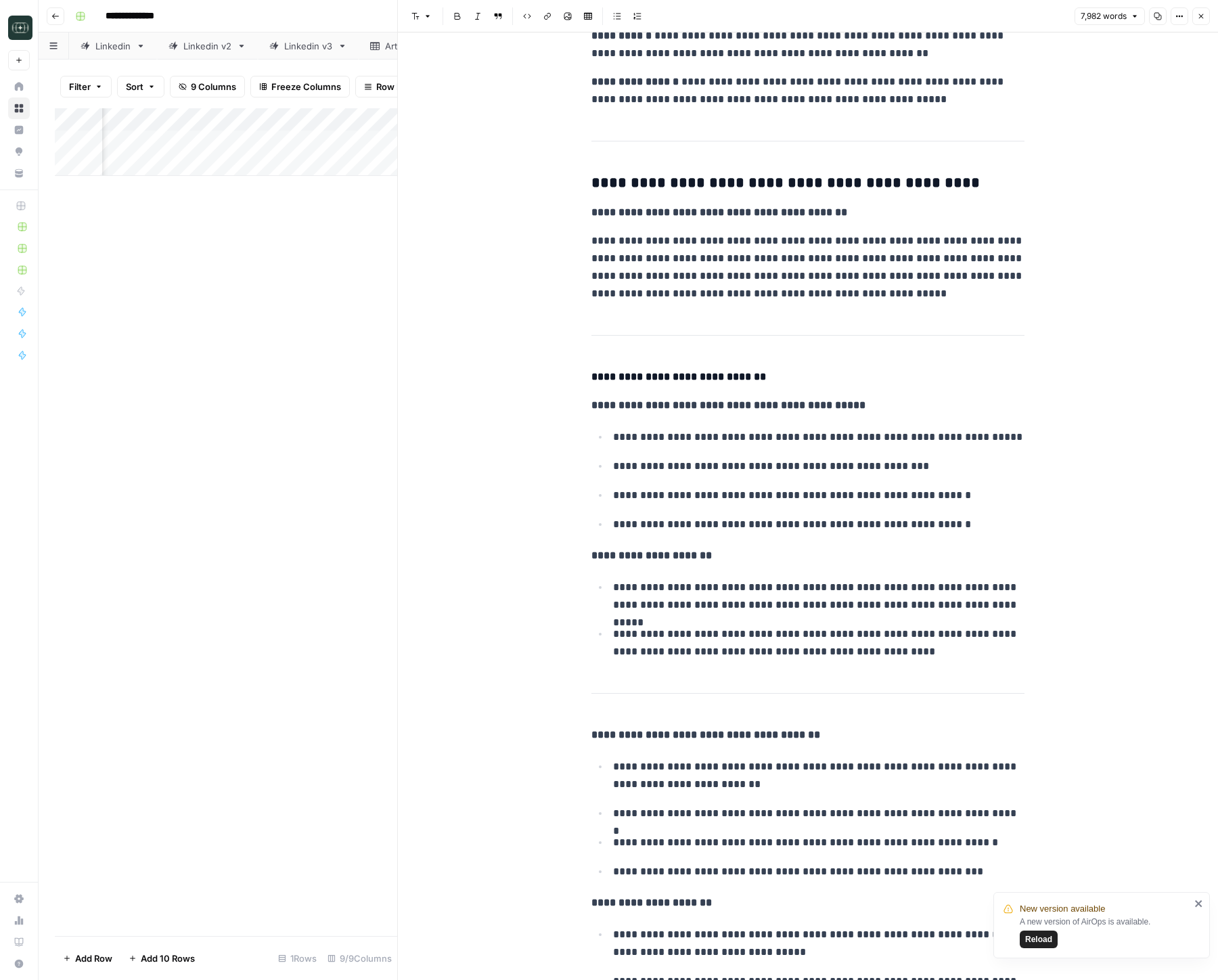
scroll to position [21445, 0]
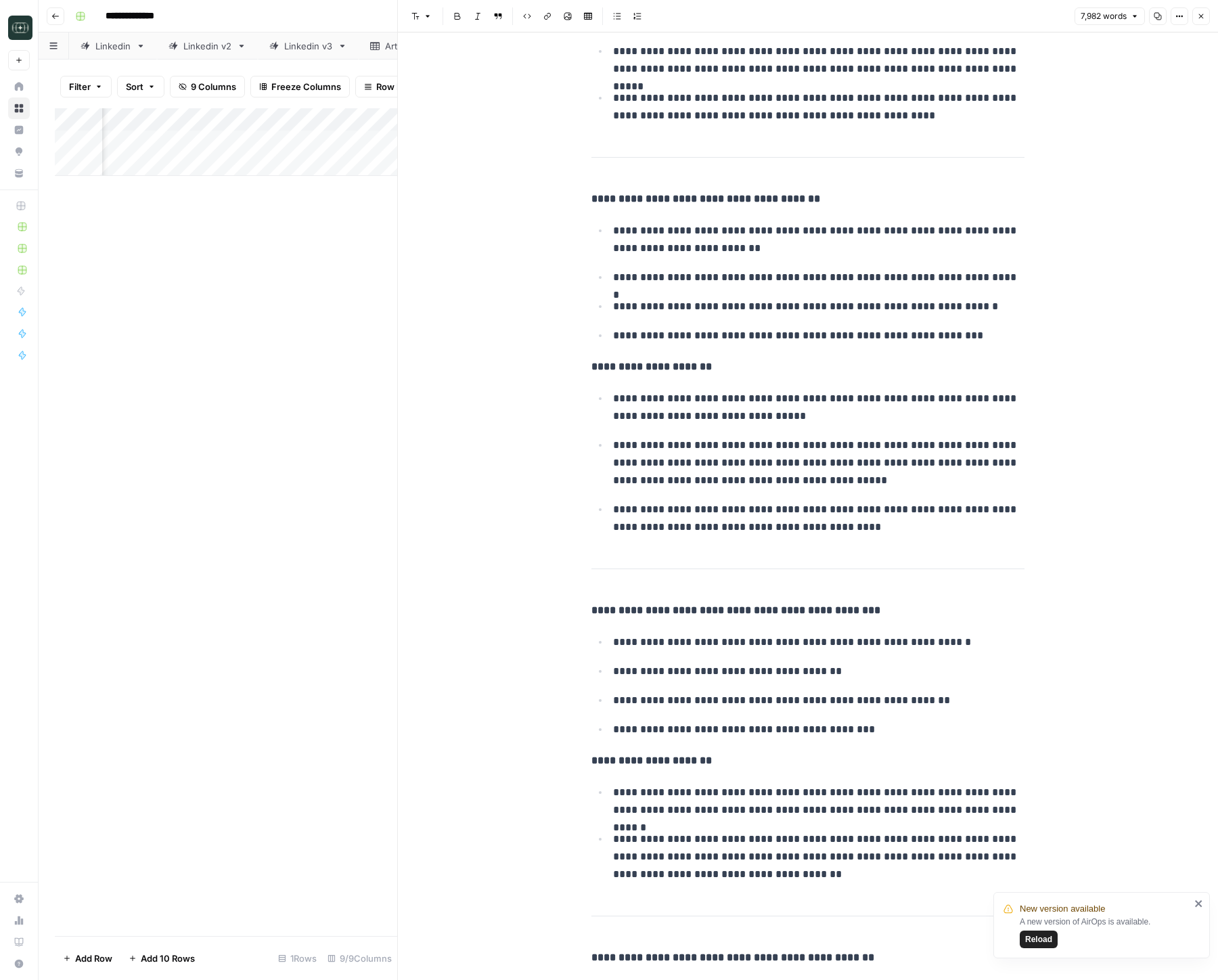
click at [895, 376] on p "**********" at bounding box center [807, 367] width 433 height 18
type input "sample post"
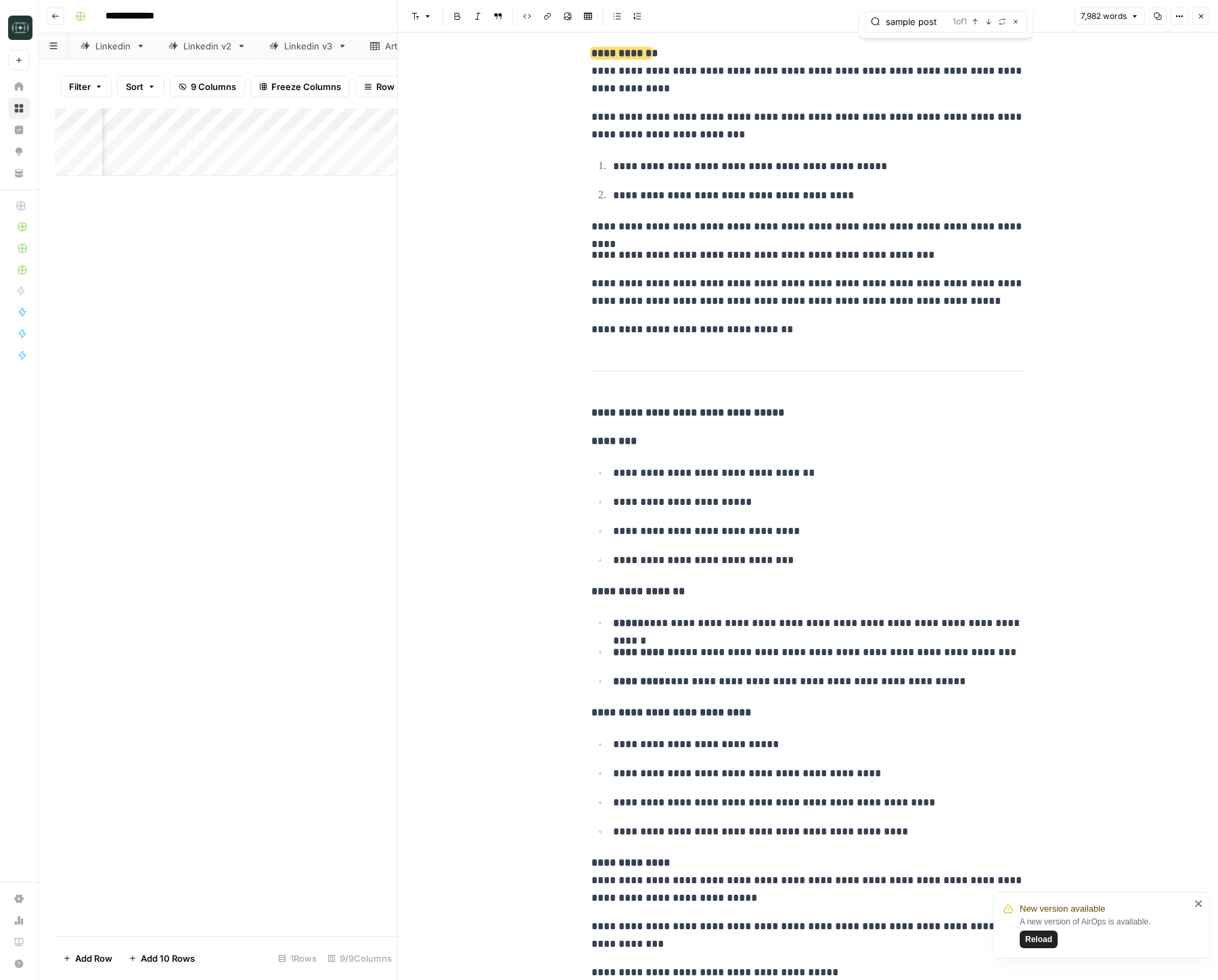
scroll to position [23596, 0]
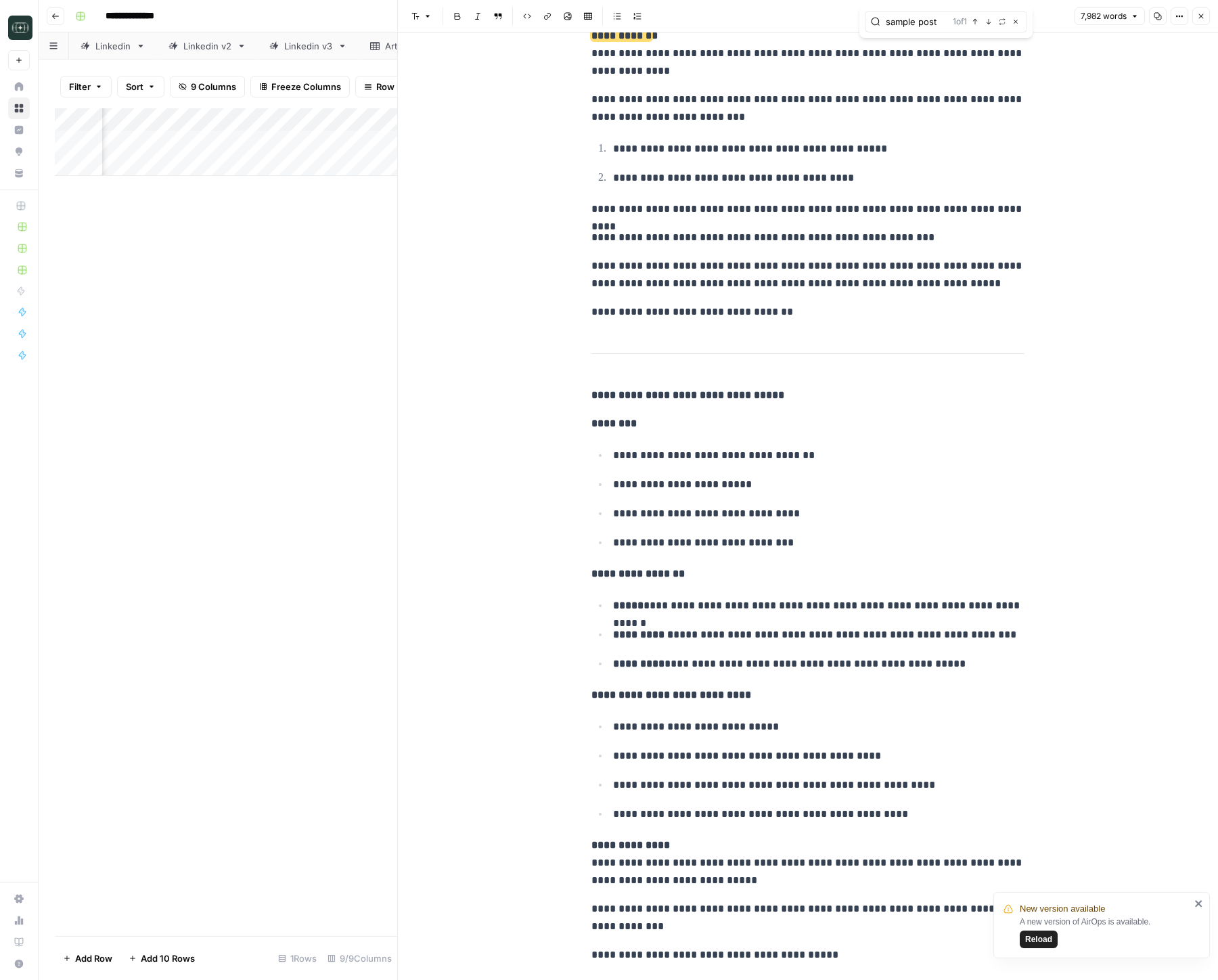
click at [792, 218] on p "**********" at bounding box center [807, 209] width 433 height 18
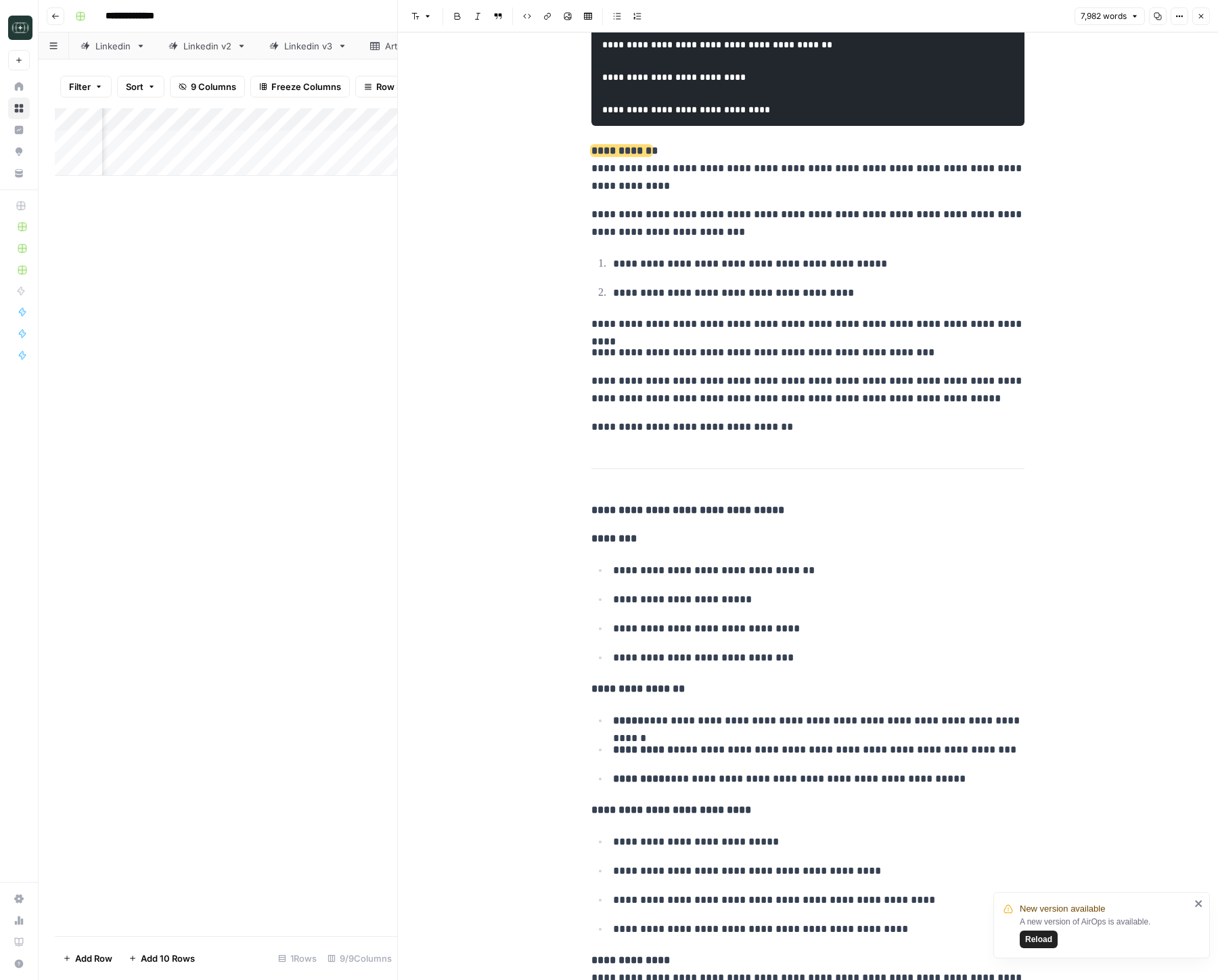
scroll to position [23303, 0]
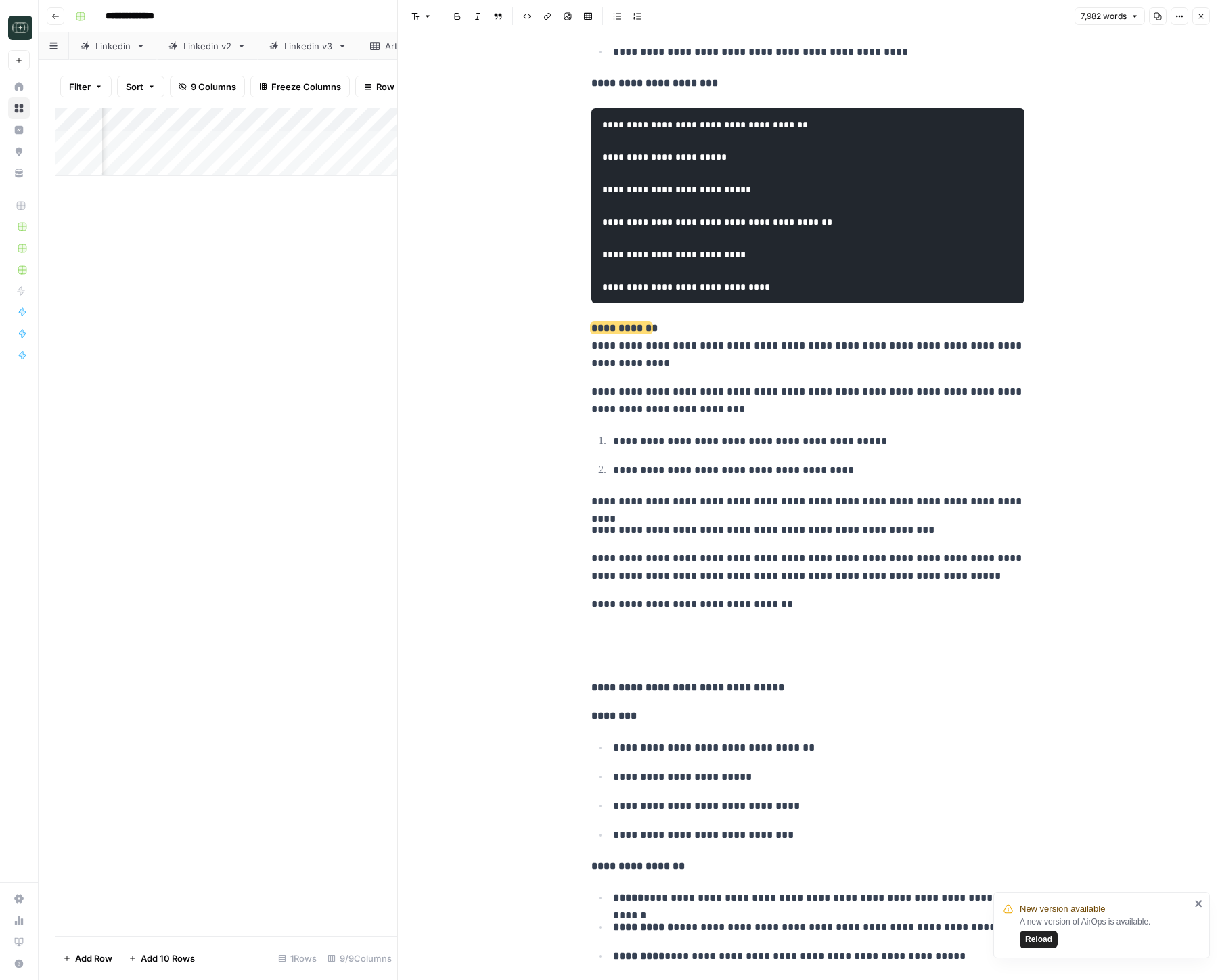
click at [880, 510] on p "**********" at bounding box center [807, 502] width 433 height 18
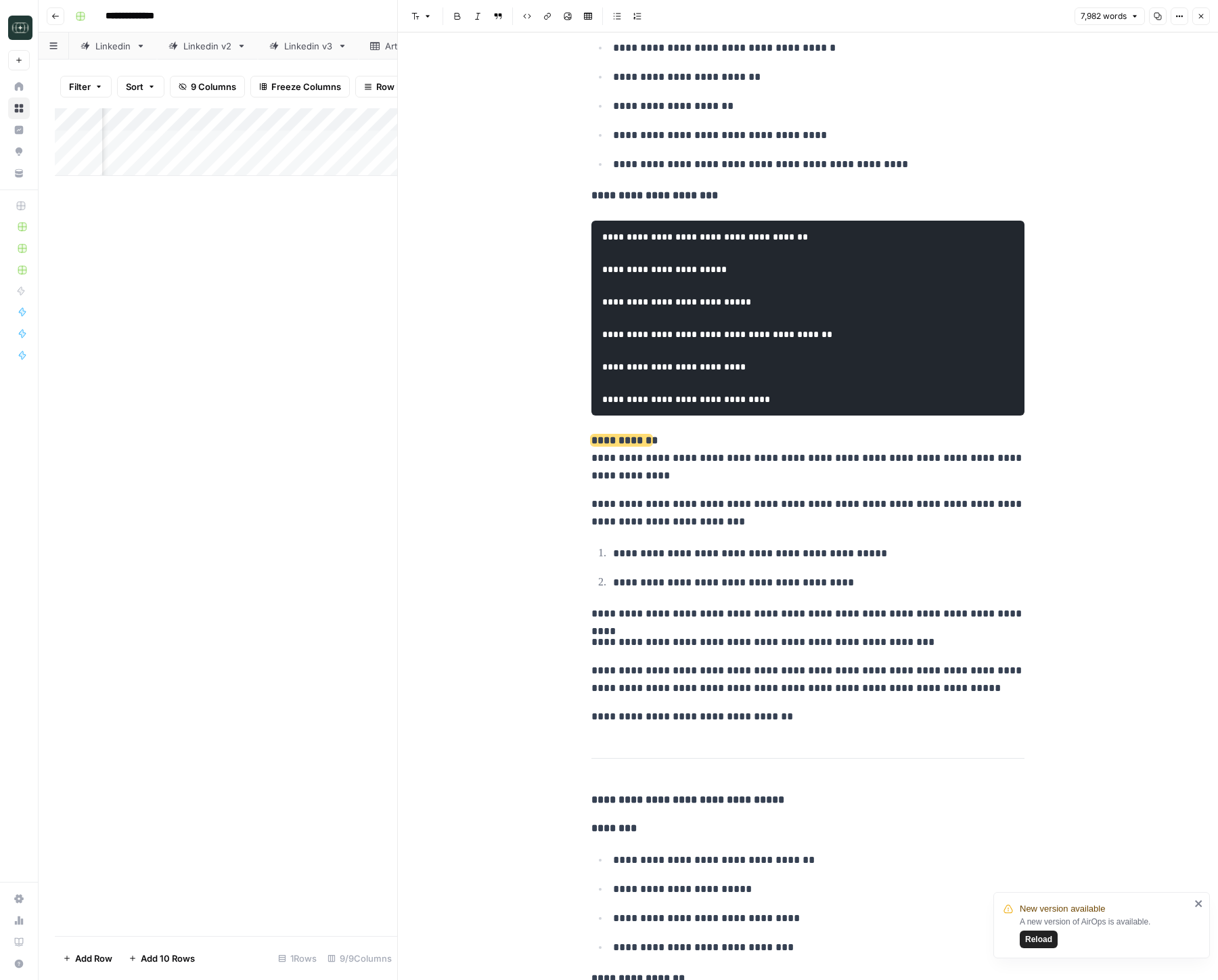
scroll to position [23188, 0]
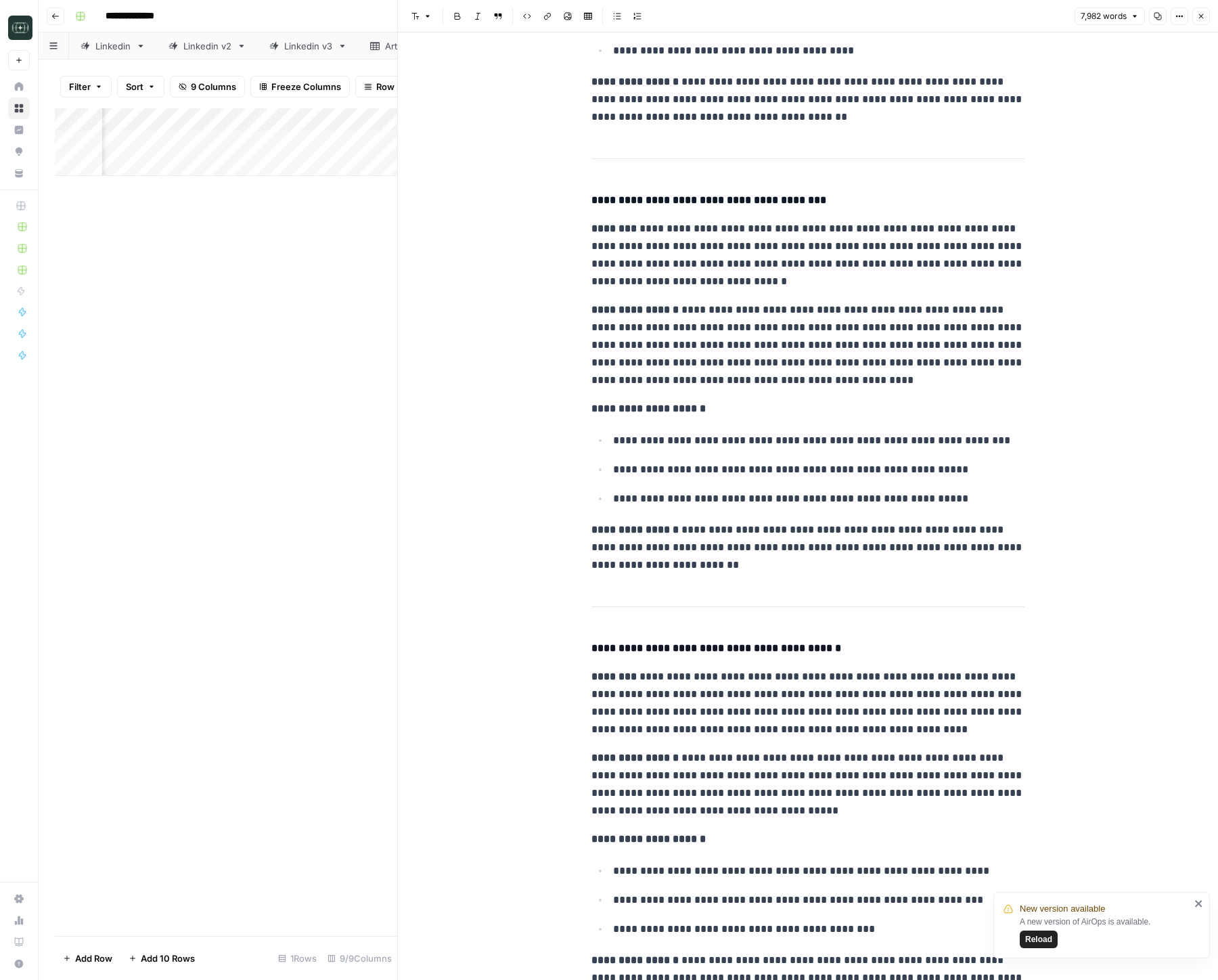
scroll to position [8430, 0]
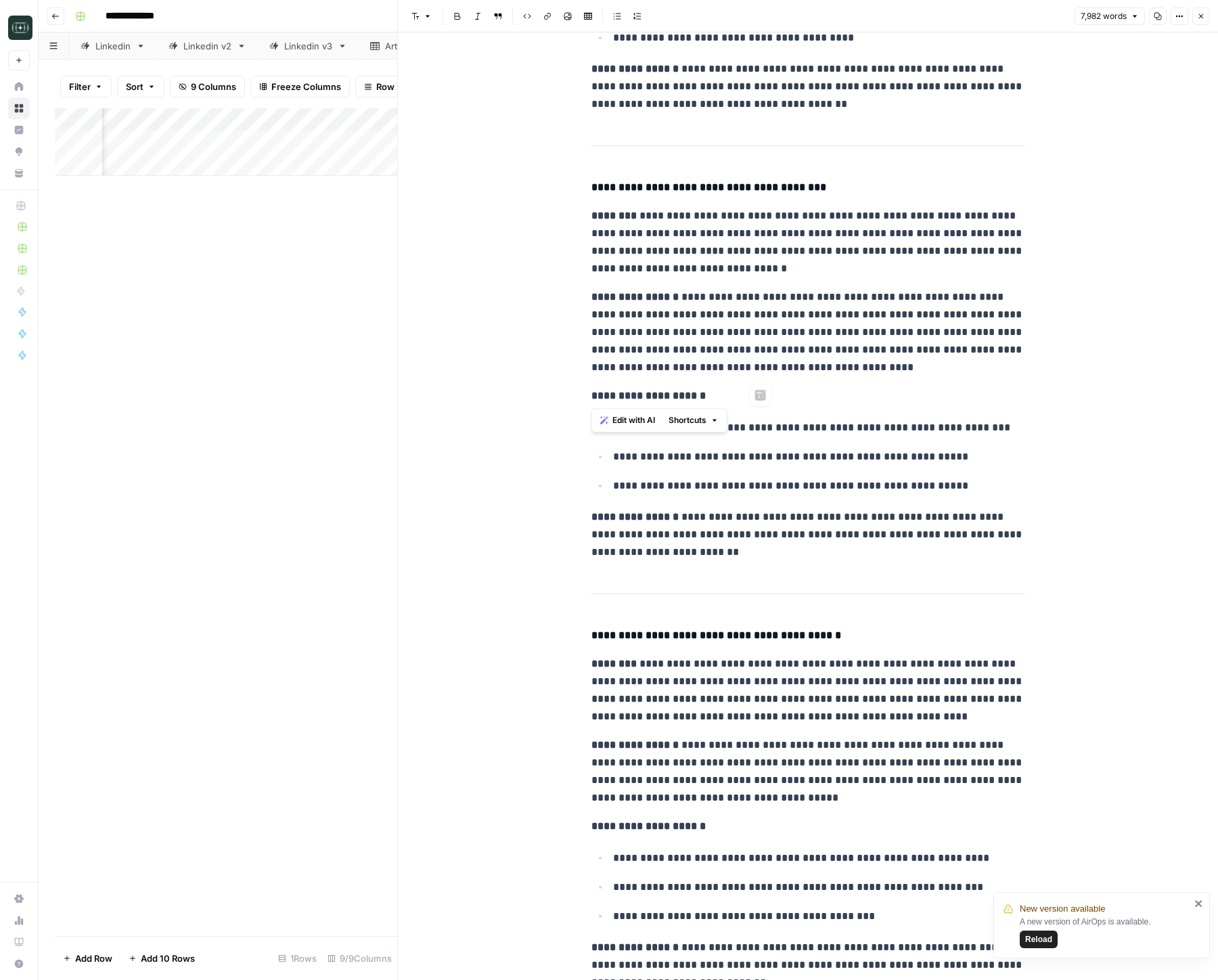
drag, startPoint x: 701, startPoint y: 309, endPoint x: 840, endPoint y: 377, distance: 154.7
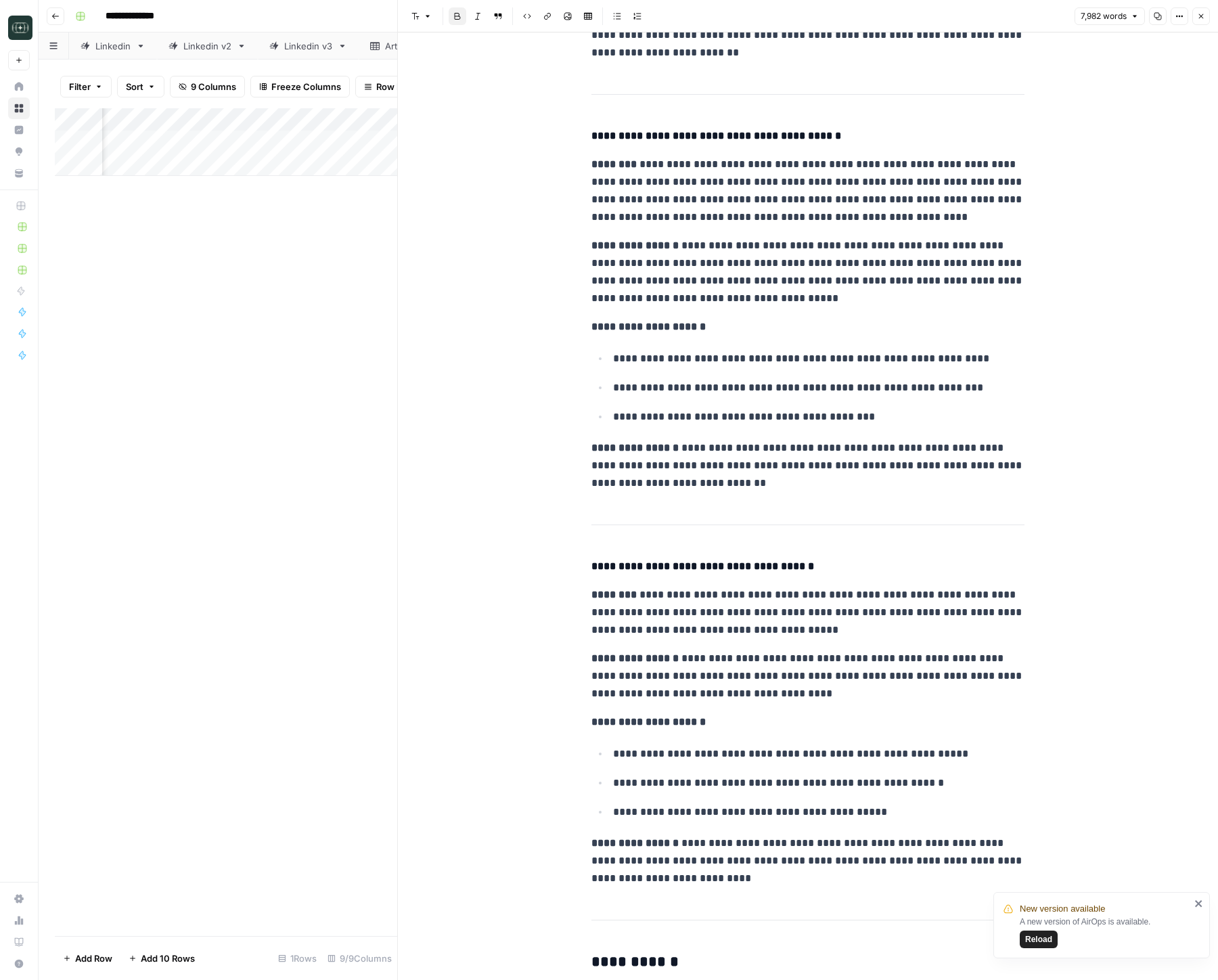
scroll to position [9007, 0]
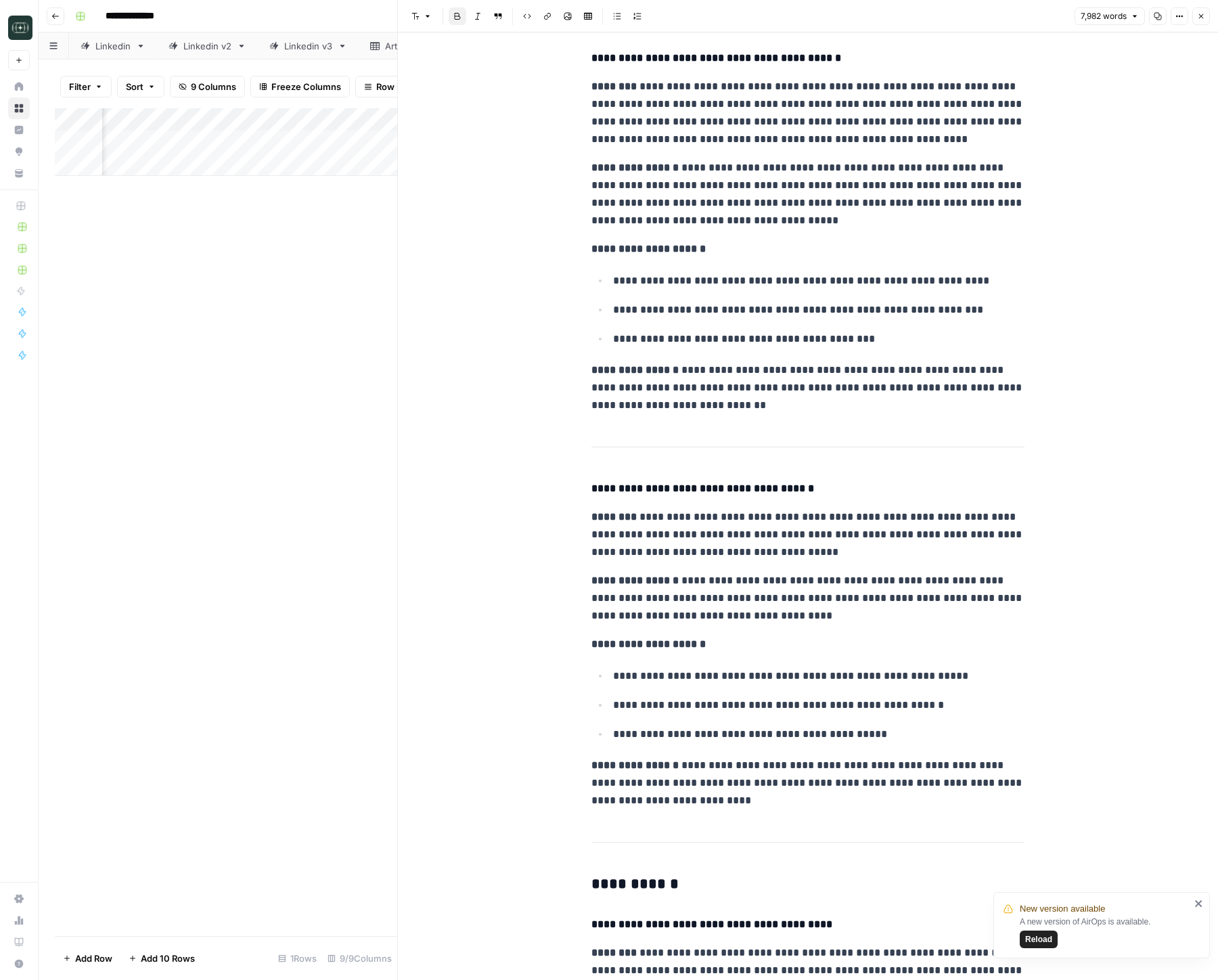
drag, startPoint x: 939, startPoint y: 527, endPoint x: 964, endPoint y: 545, distance: 30.8
click at [964, 544] on p "**********" at bounding box center [807, 534] width 433 height 52
click at [764, 551] on p "**********" at bounding box center [807, 534] width 433 height 52
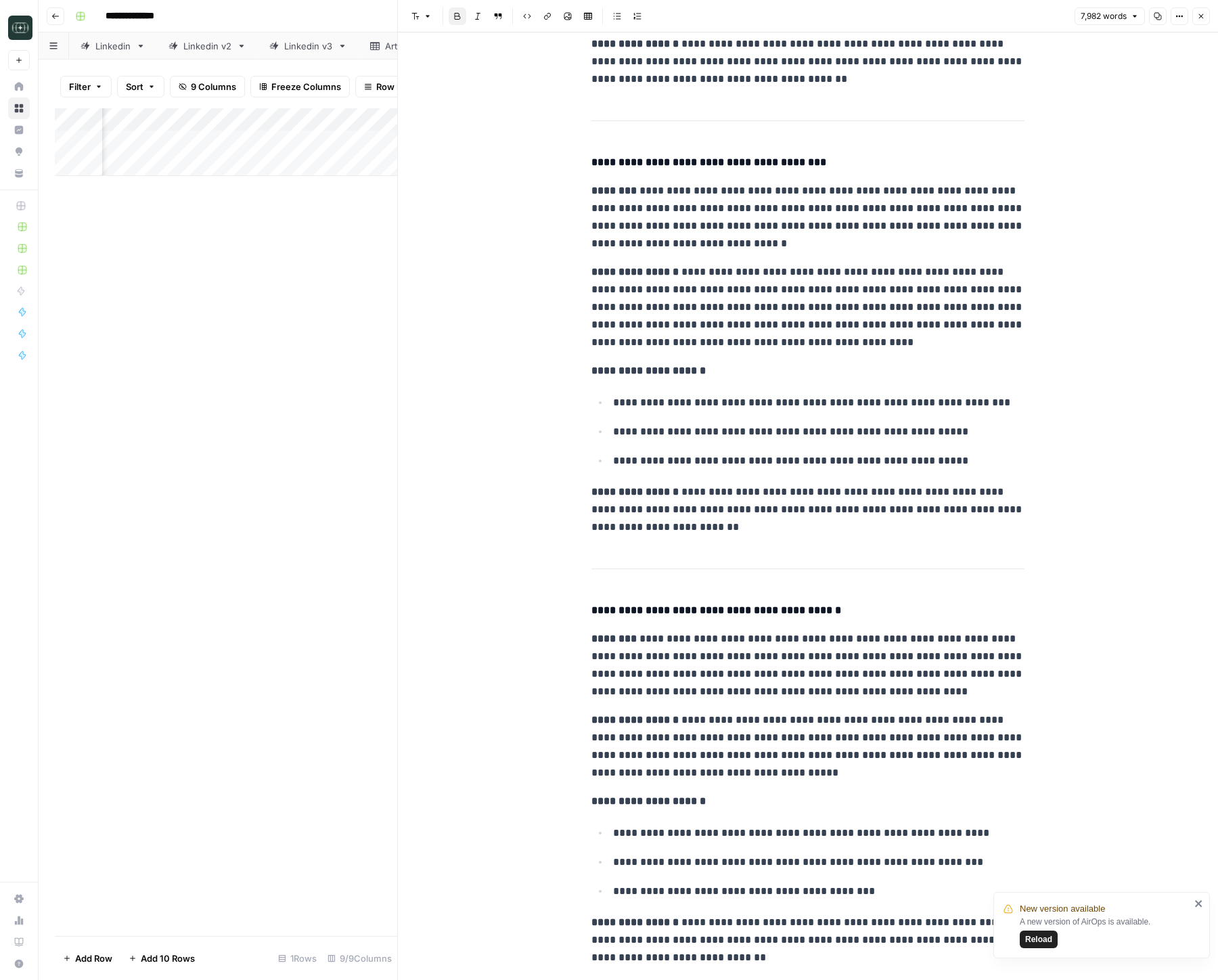
scroll to position [8455, 0]
click at [1078, 903] on icon "close" at bounding box center [1199, 903] width 10 height 10
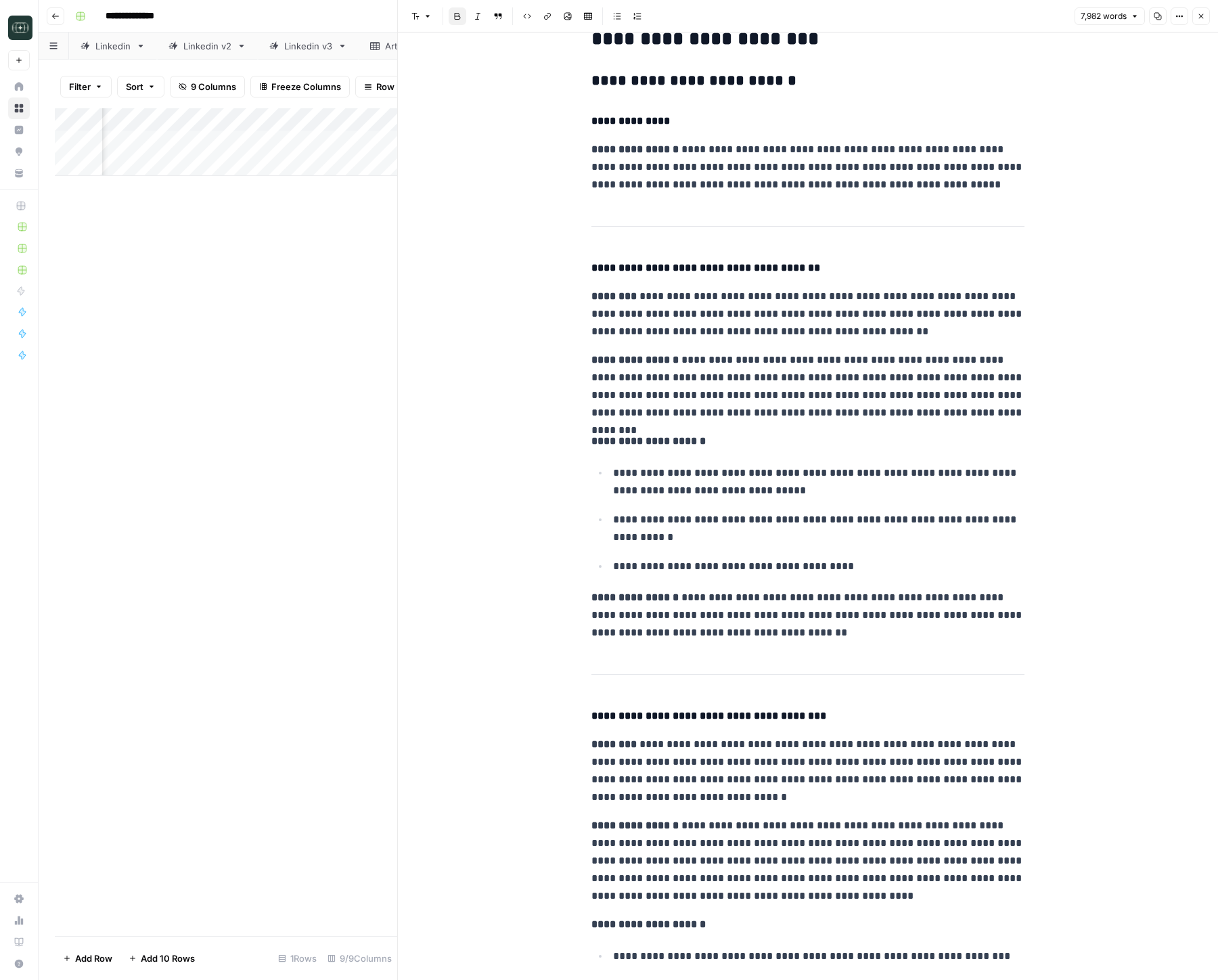
scroll to position [7873, 0]
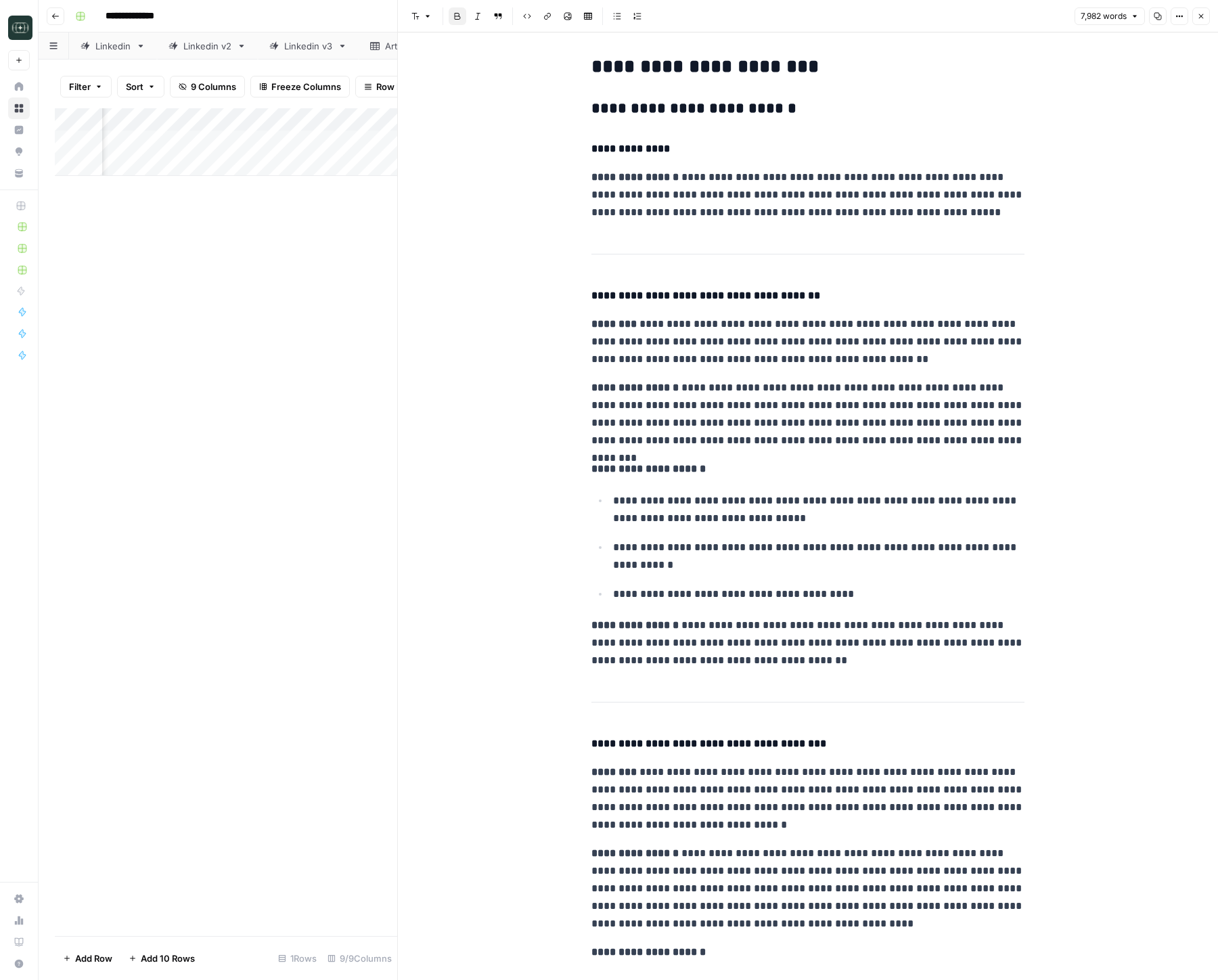
click at [719, 324] on p "**********" at bounding box center [807, 341] width 433 height 52
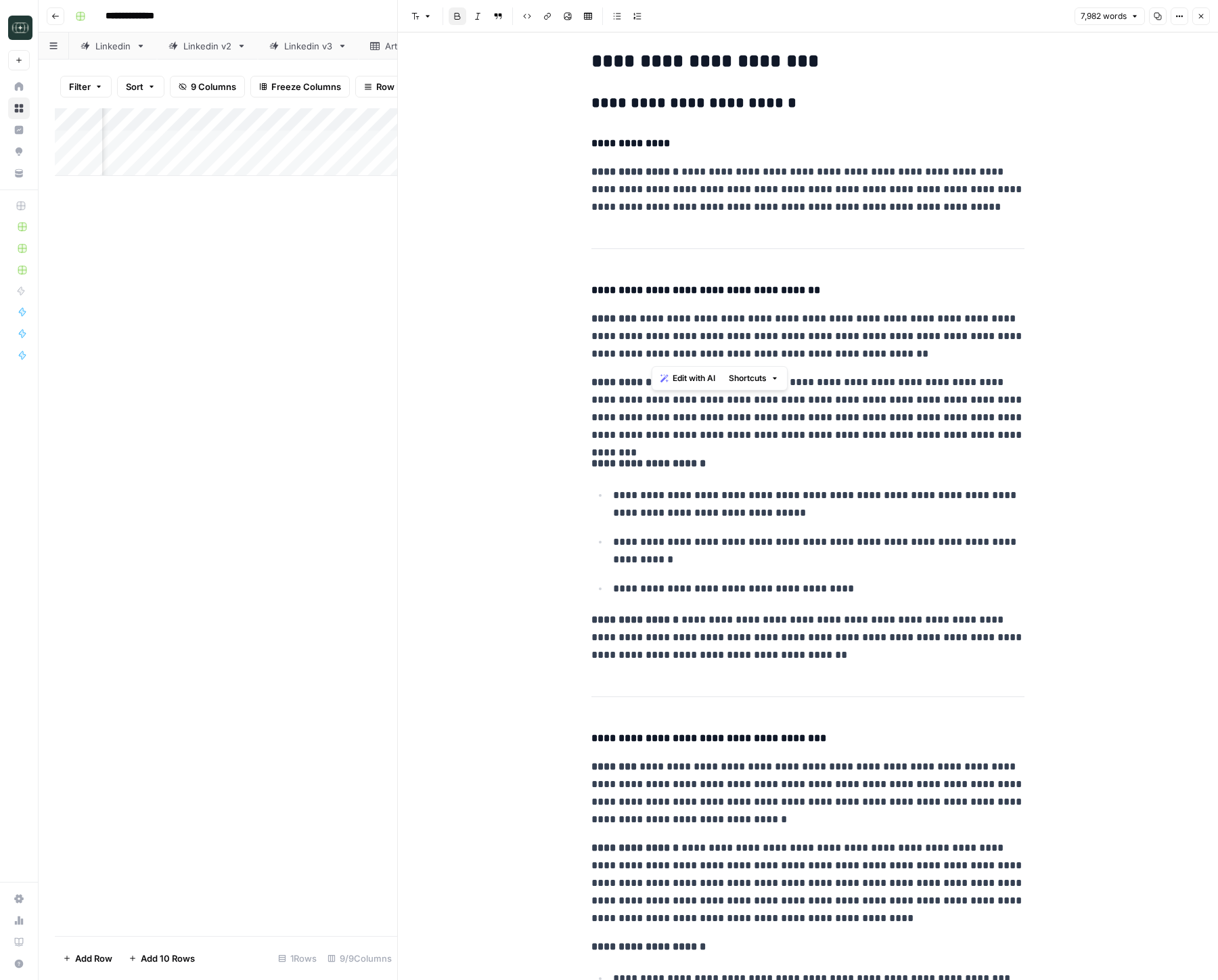
drag, startPoint x: 873, startPoint y: 356, endPoint x: 649, endPoint y: 335, distance: 225.0
click at [649, 334] on p "**********" at bounding box center [807, 336] width 433 height 52
click at [649, 336] on p "**********" at bounding box center [807, 336] width 433 height 52
click at [838, 355] on p "**********" at bounding box center [807, 336] width 433 height 52
drag, startPoint x: 583, startPoint y: 302, endPoint x: 745, endPoint y: 291, distance: 162.4
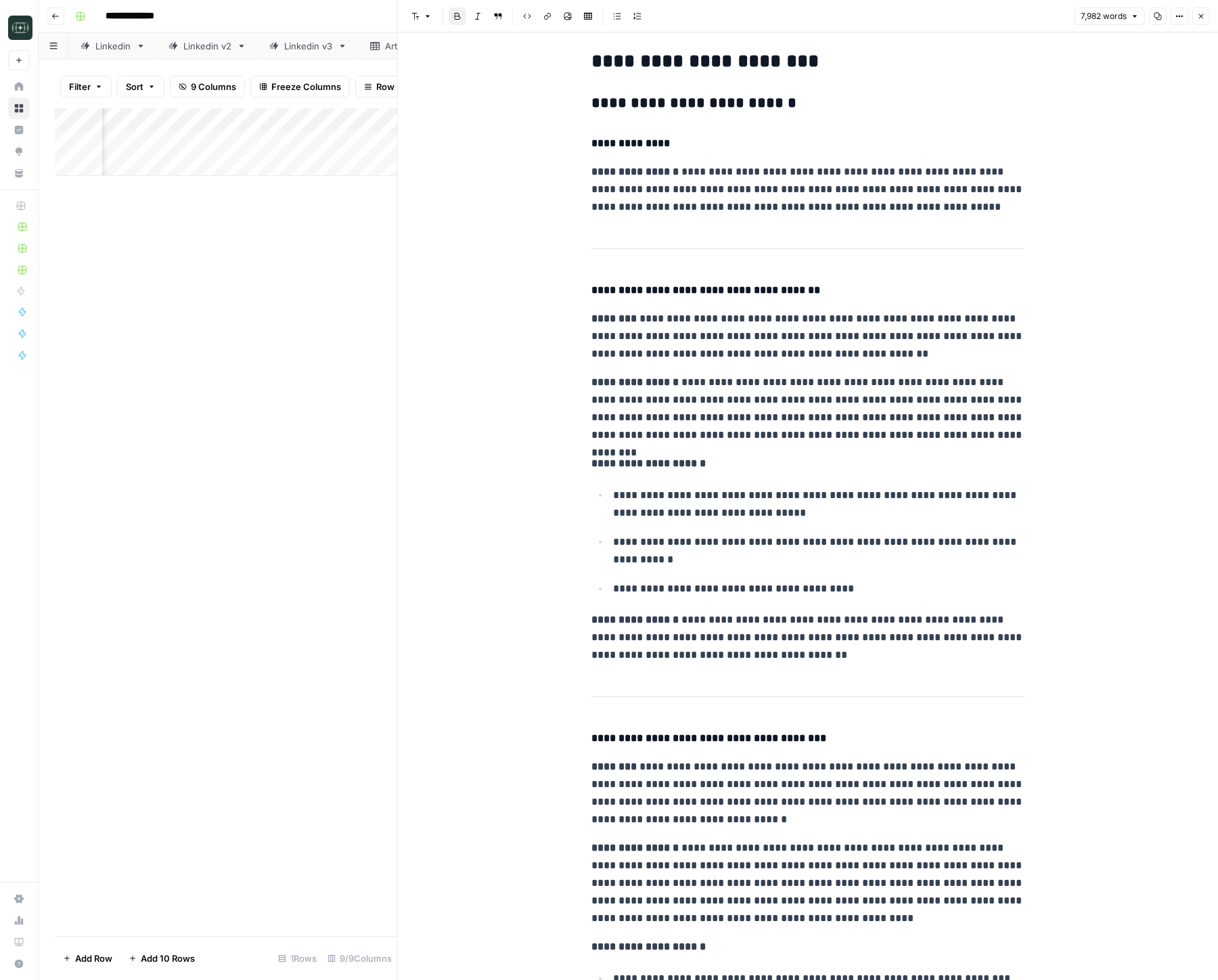
click at [745, 291] on strong "**********" at bounding box center [706, 290] width 229 height 10
click at [779, 578] on ul "**********" at bounding box center [807, 541] width 433 height 111
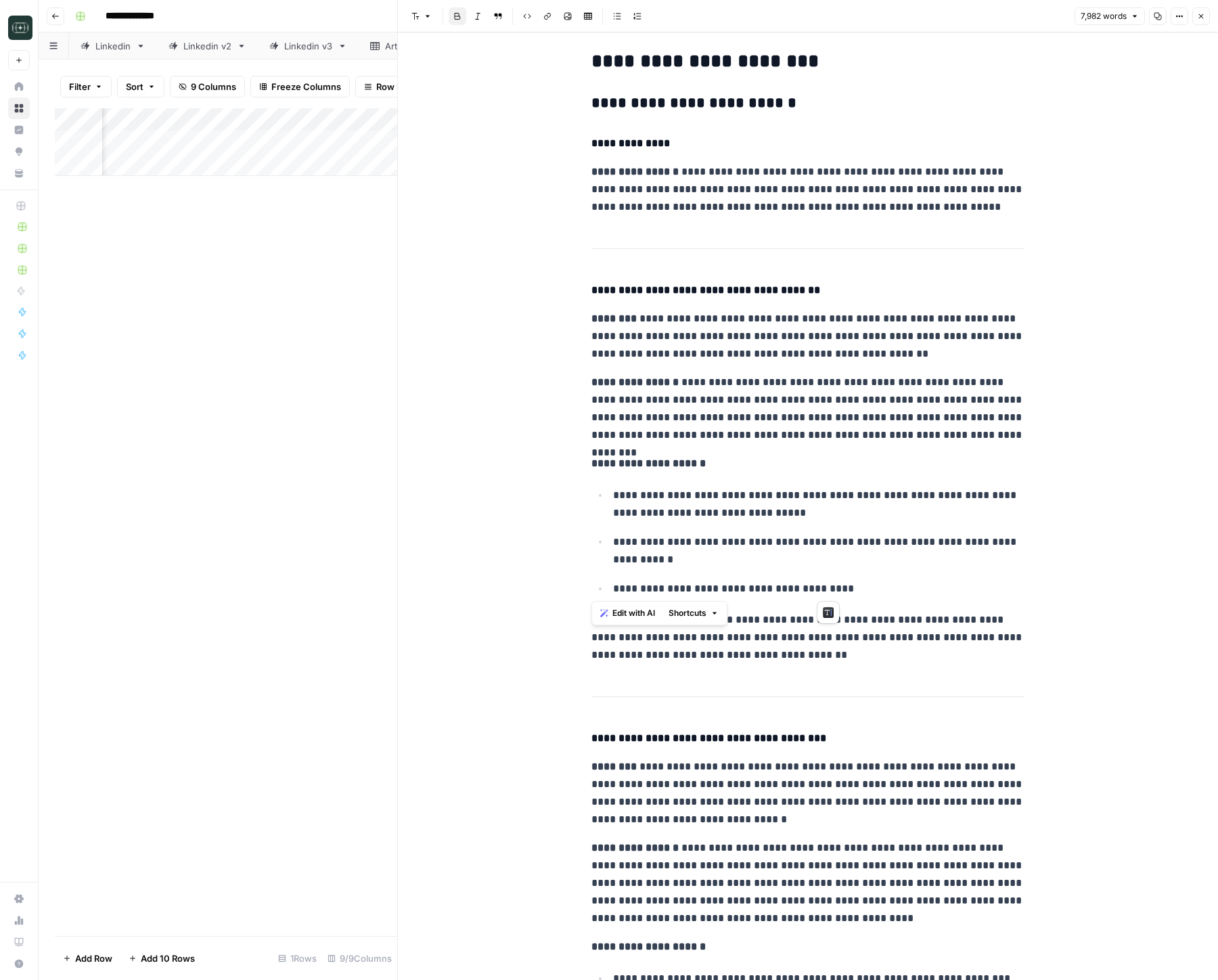
drag, startPoint x: 841, startPoint y: 586, endPoint x: 578, endPoint y: 379, distance: 334.7
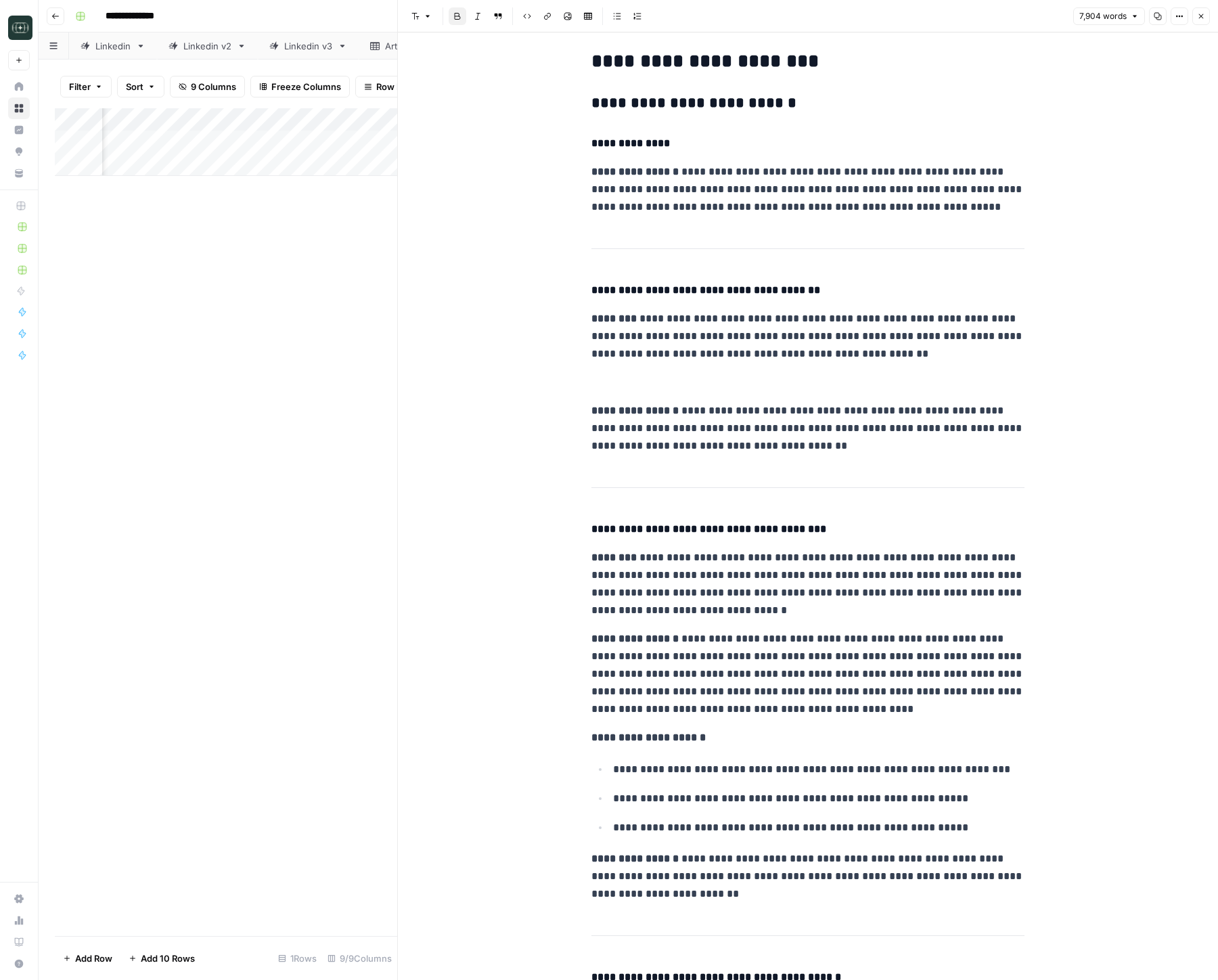
scroll to position [8045, 0]
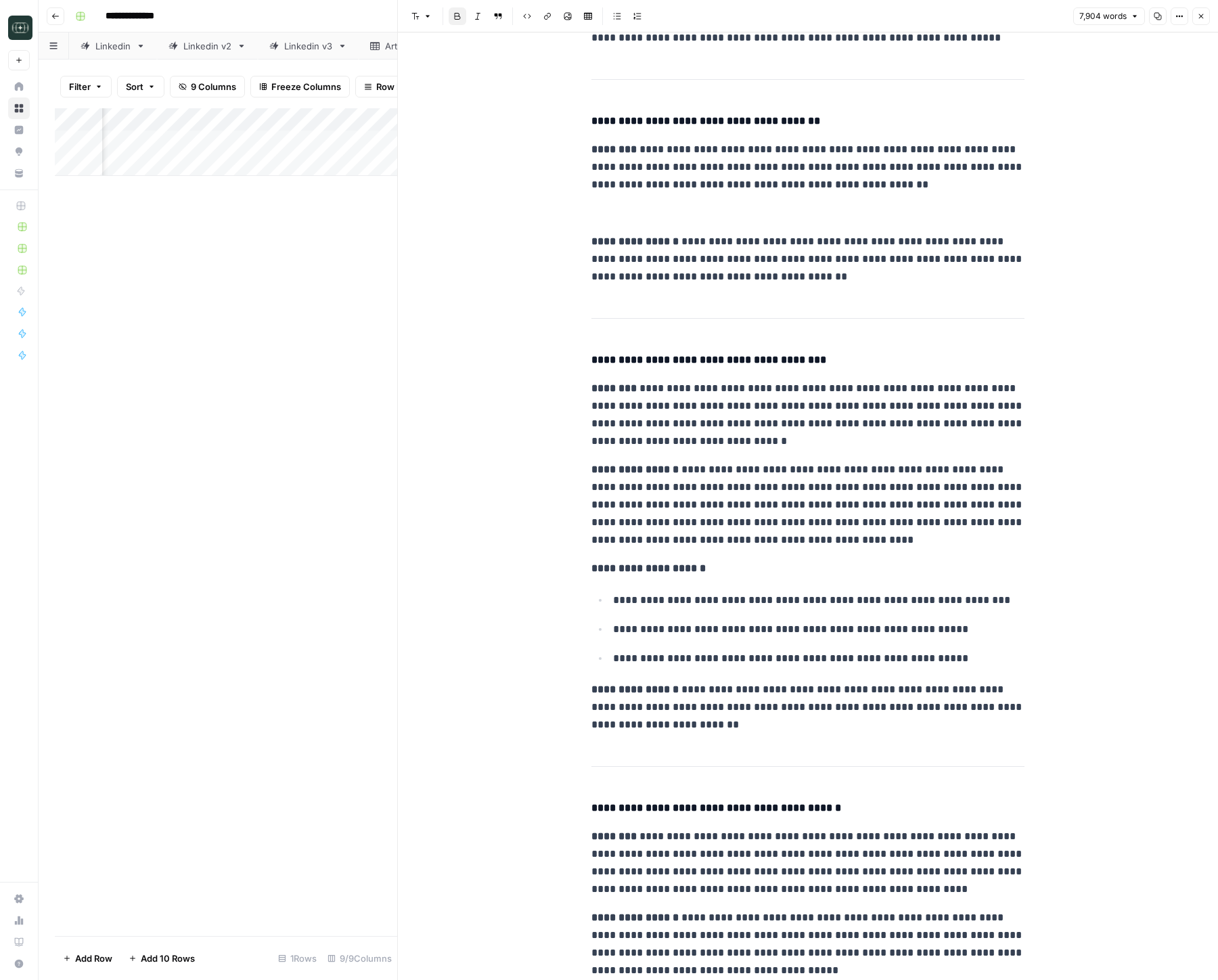
click at [884, 258] on p "**********" at bounding box center [807, 259] width 433 height 52
click at [851, 440] on p "**********" at bounding box center [807, 415] width 433 height 70
drag, startPoint x: 692, startPoint y: 405, endPoint x: 872, endPoint y: 420, distance: 180.6
click at [872, 420] on p "**********" at bounding box center [807, 415] width 433 height 70
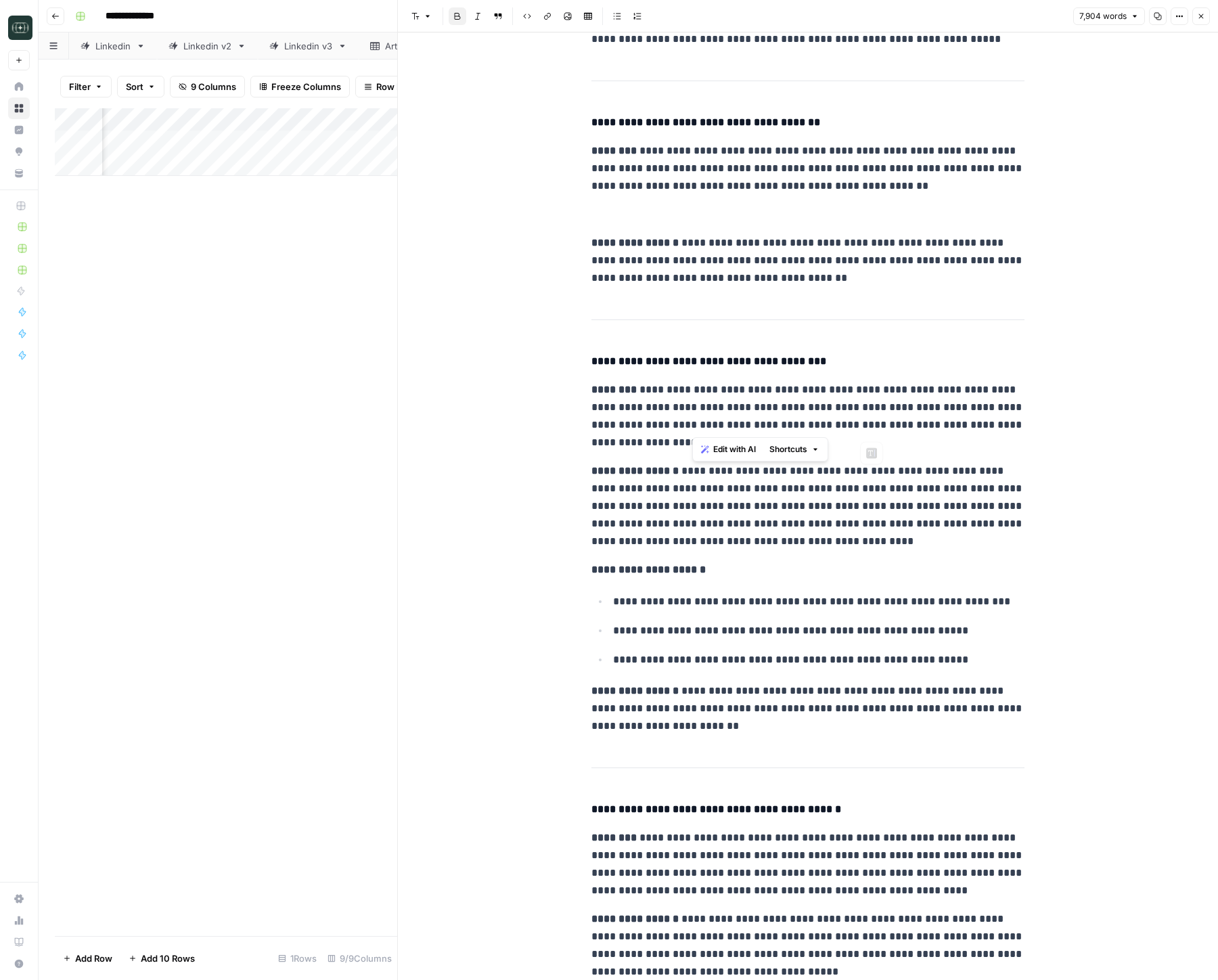
click at [872, 420] on p "**********" at bounding box center [807, 415] width 433 height 70
drag, startPoint x: 858, startPoint y: 439, endPoint x: 638, endPoint y: 360, distance: 233.8
click at [638, 360] on strong "**********" at bounding box center [708, 361] width 235 height 10
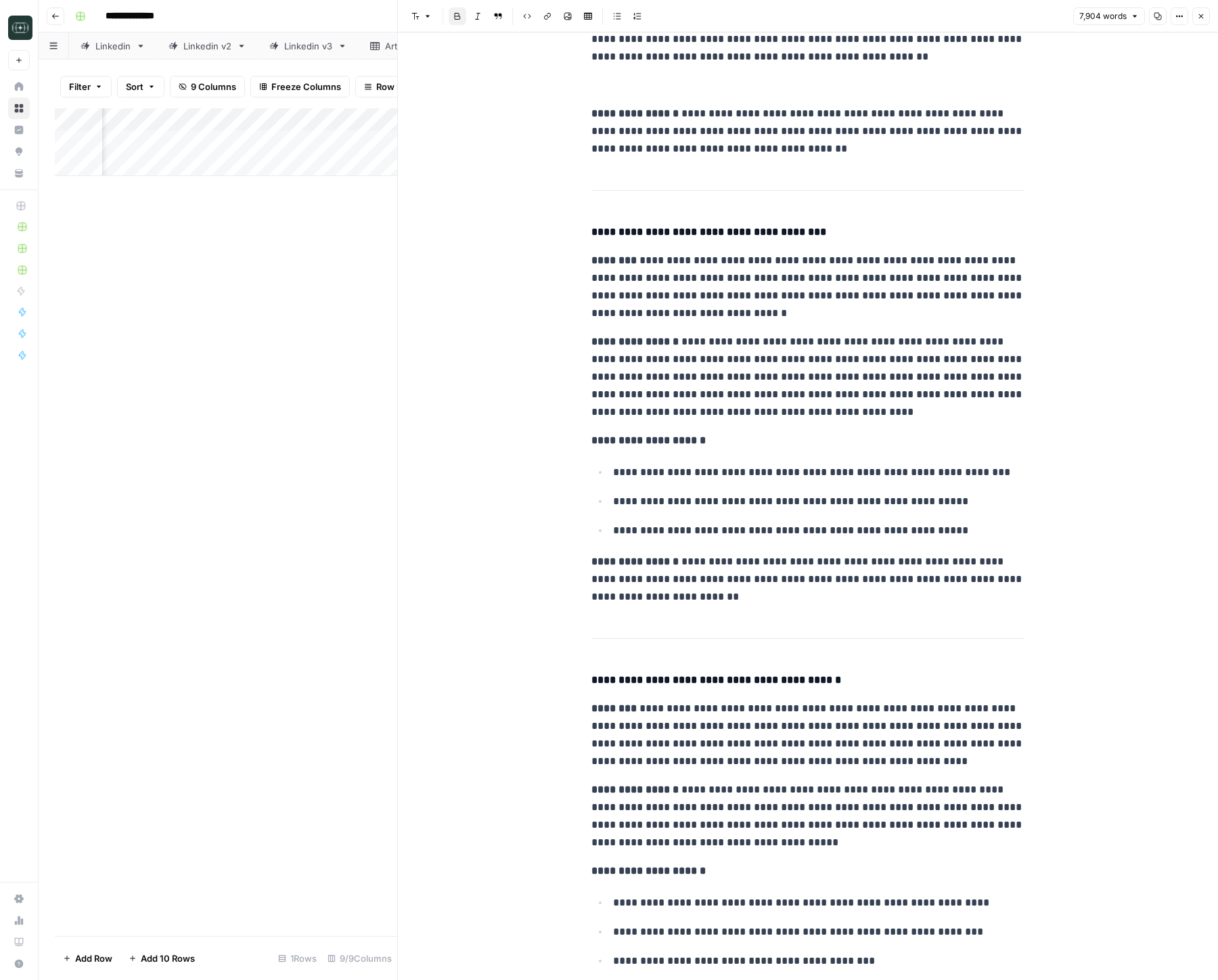
scroll to position [8454, 0]
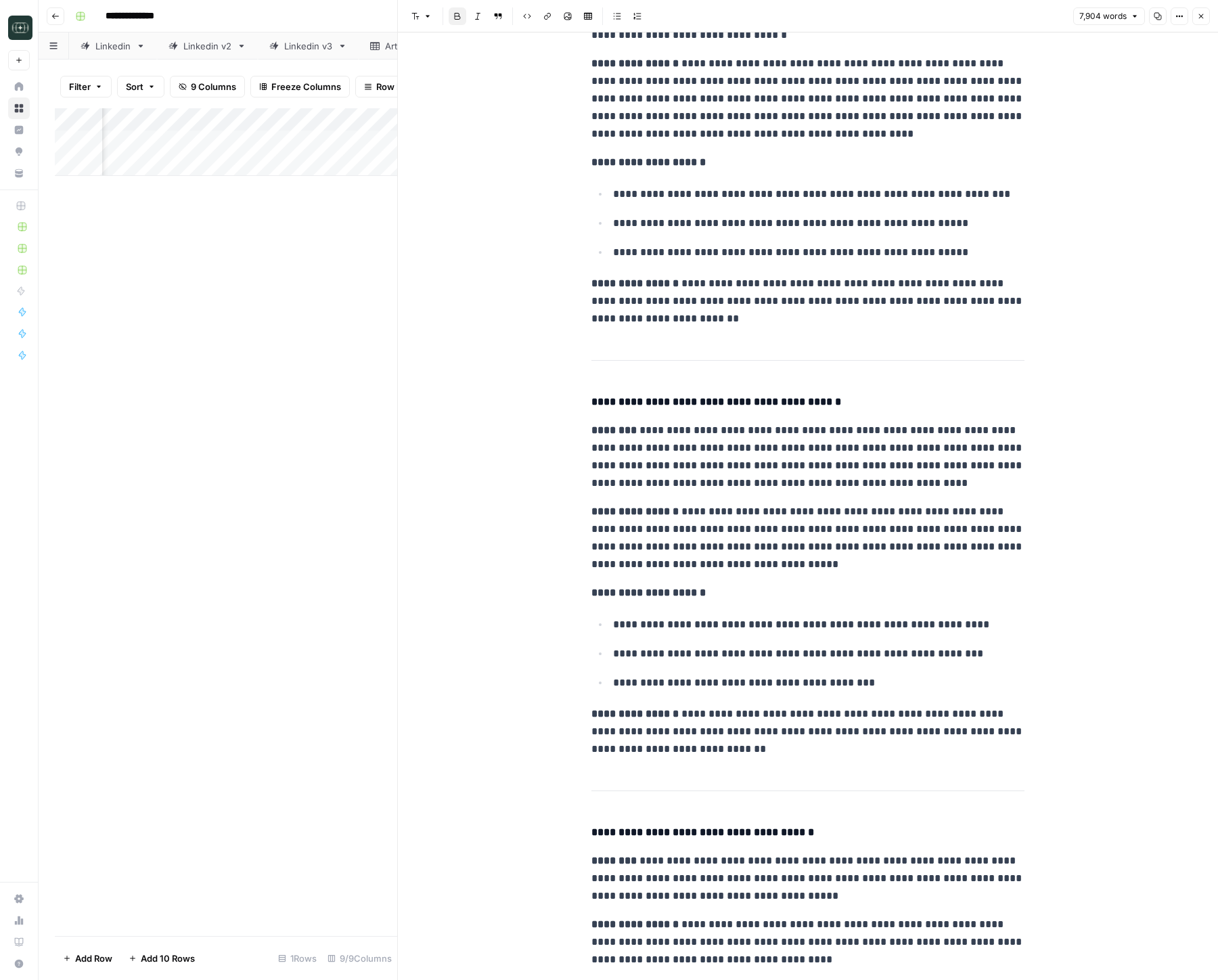
click at [747, 472] on p "**********" at bounding box center [807, 457] width 433 height 70
click at [750, 514] on p "**********" at bounding box center [807, 537] width 433 height 70
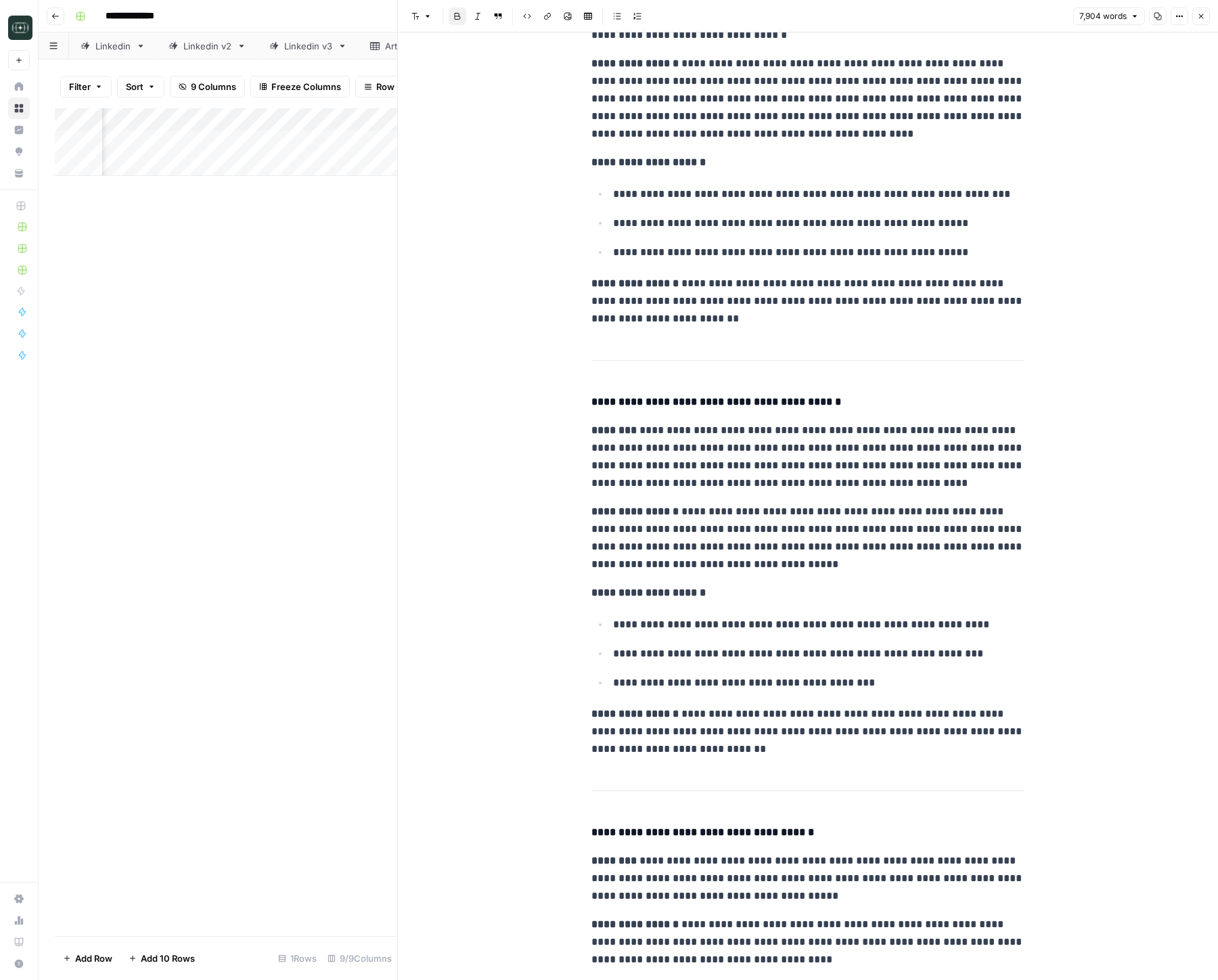
click at [750, 514] on p "**********" at bounding box center [807, 537] width 433 height 70
drag, startPoint x: 683, startPoint y: 515, endPoint x: 808, endPoint y: 560, distance: 132.9
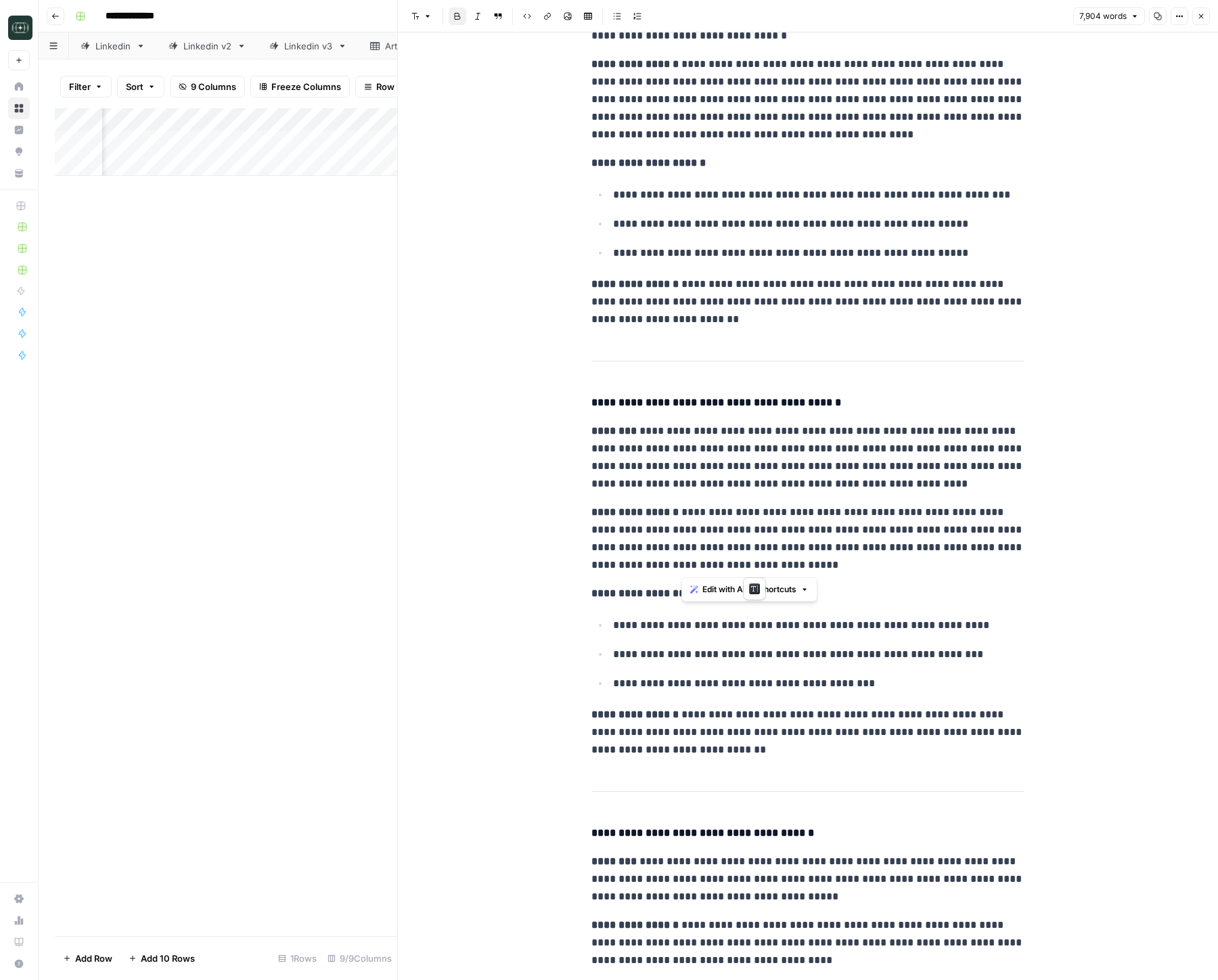
click at [808, 560] on p "**********" at bounding box center [807, 538] width 433 height 70
drag, startPoint x: 779, startPoint y: 511, endPoint x: 728, endPoint y: 515, distance: 51.2
click at [728, 515] on p "**********" at bounding box center [807, 538] width 433 height 70
click at [789, 514] on p "**********" at bounding box center [807, 538] width 433 height 70
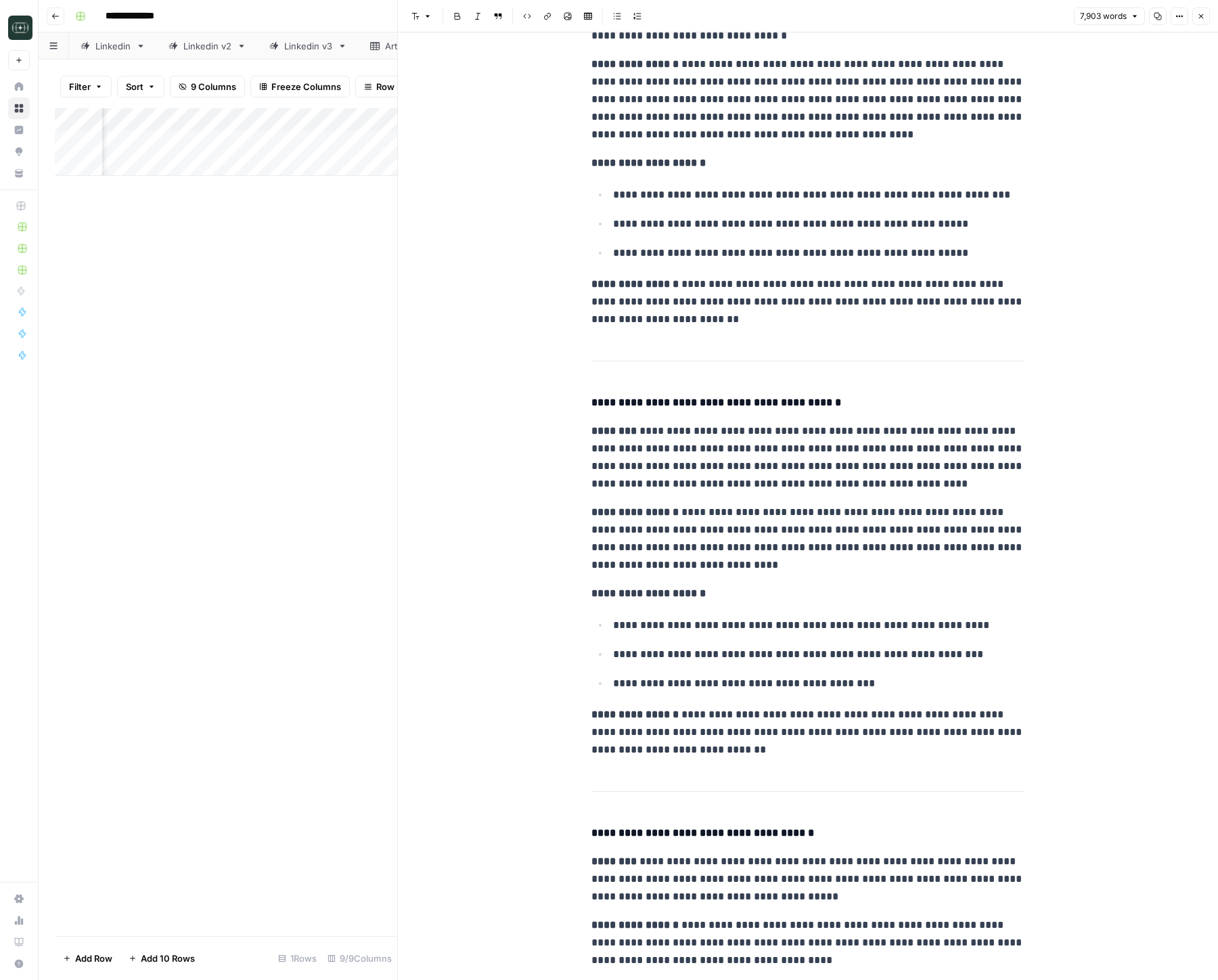
click at [757, 561] on p "**********" at bounding box center [807, 538] width 433 height 70
click at [760, 540] on p "**********" at bounding box center [807, 538] width 433 height 70
click at [859, 532] on p "**********" at bounding box center [807, 538] width 433 height 70
click at [896, 544] on p "**********" at bounding box center [807, 538] width 433 height 70
click at [895, 566] on p "**********" at bounding box center [807, 538] width 433 height 70
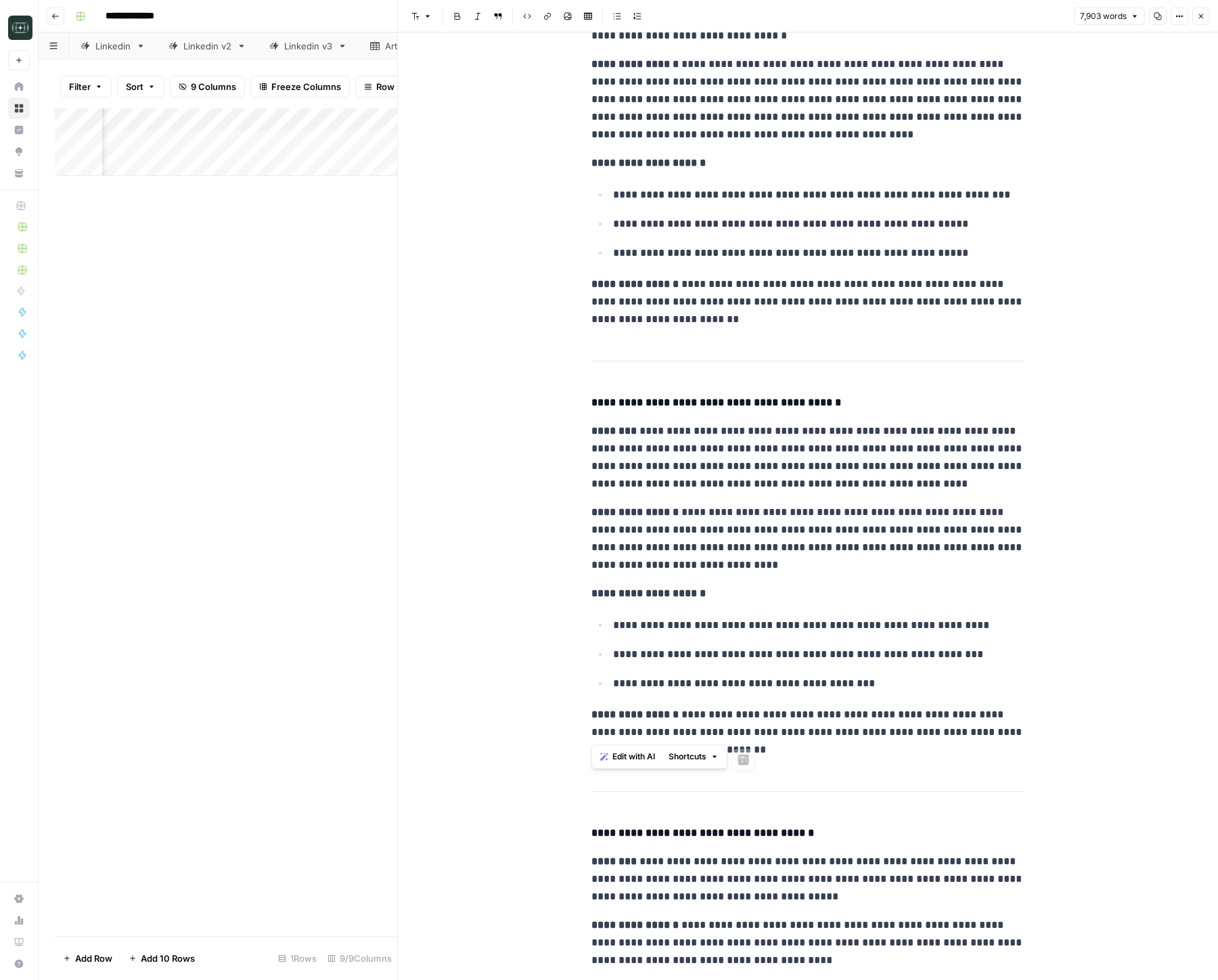
drag, startPoint x: 557, startPoint y: 436, endPoint x: 544, endPoint y: 402, distance: 36.4
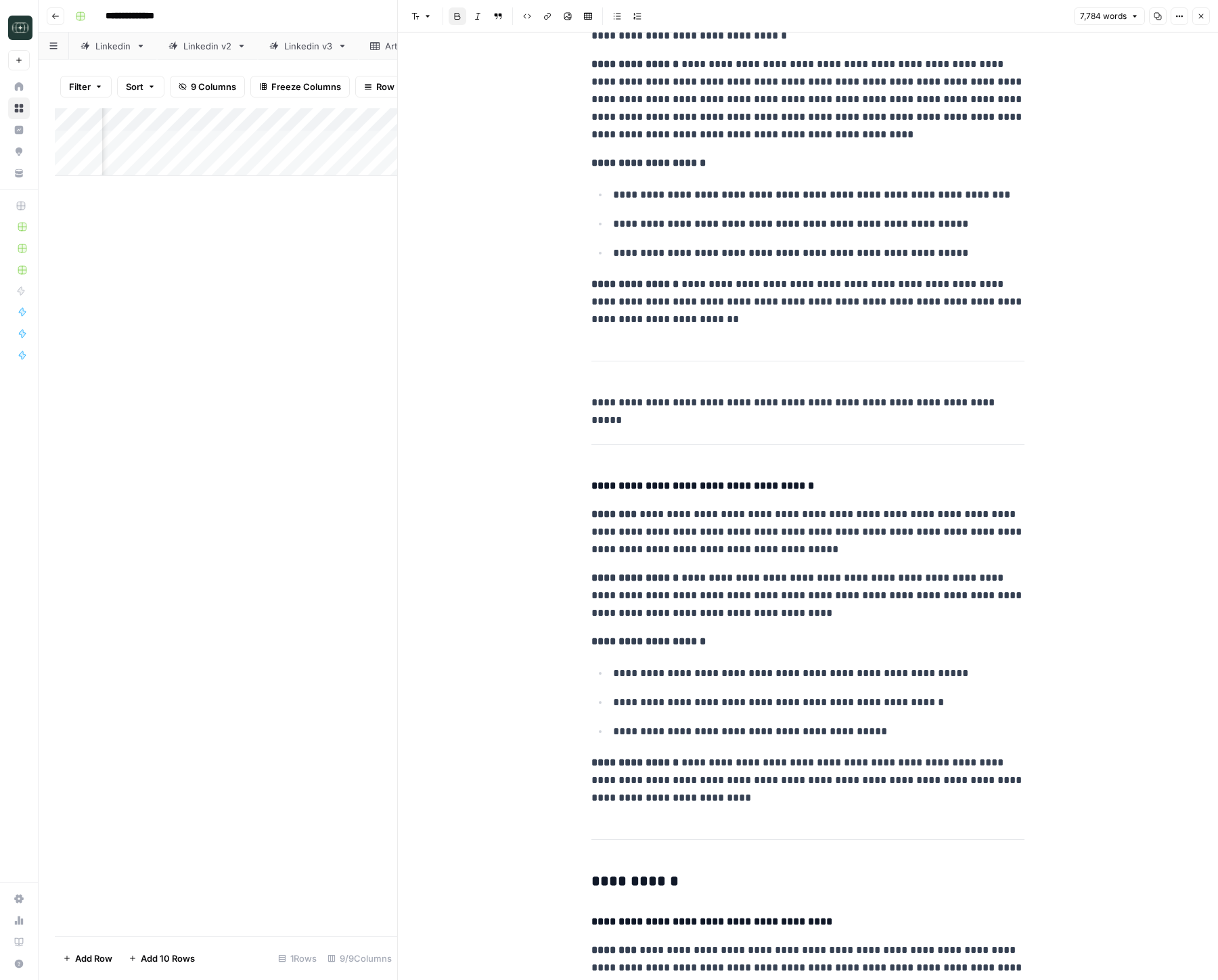
click at [683, 398] on p "**********" at bounding box center [807, 402] width 433 height 18
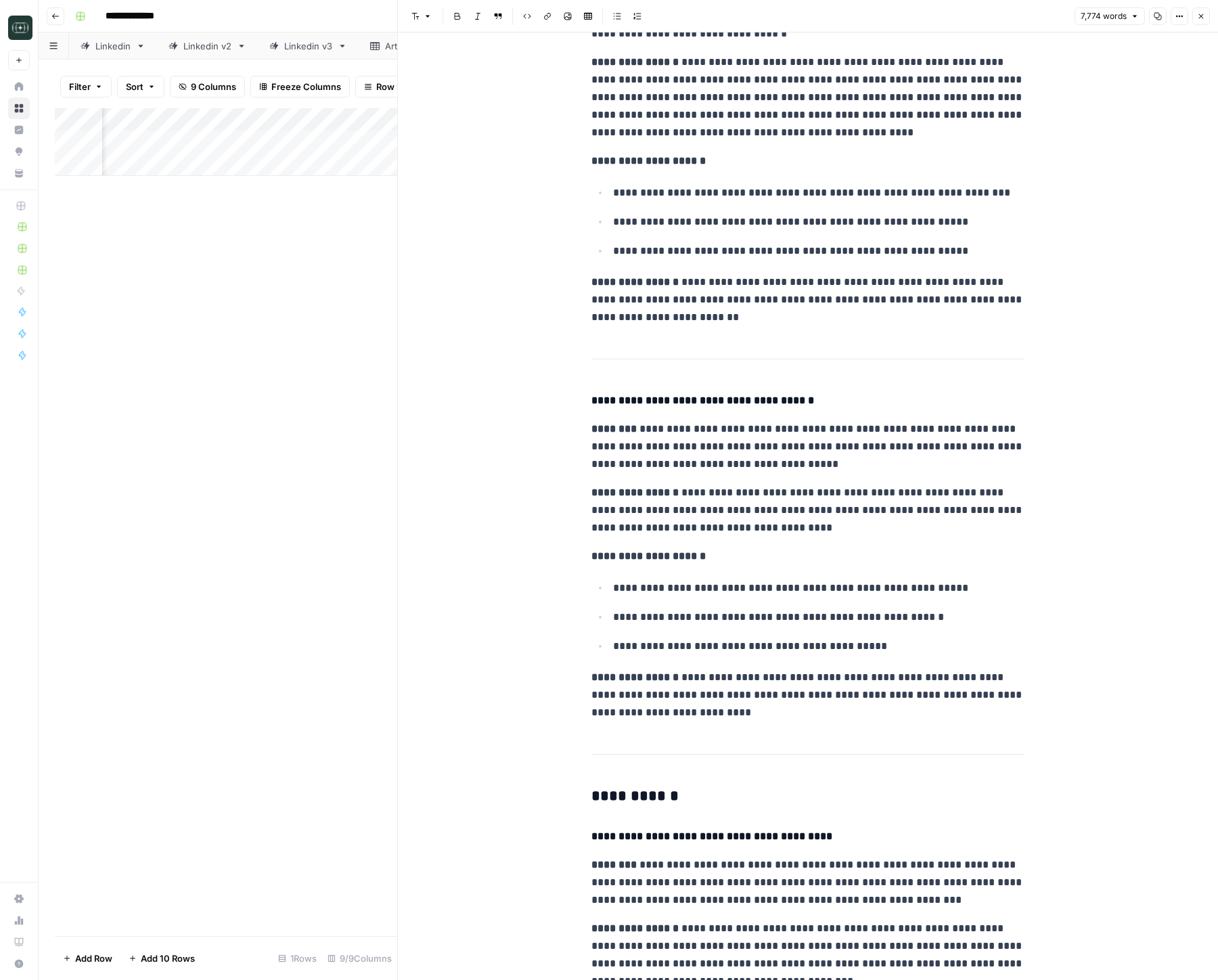
click at [861, 533] on p "**********" at bounding box center [807, 510] width 433 height 52
click at [861, 532] on p "**********" at bounding box center [807, 510] width 433 height 52
click at [870, 464] on p "**********" at bounding box center [807, 446] width 433 height 52
click at [689, 504] on p "**********" at bounding box center [807, 510] width 433 height 52
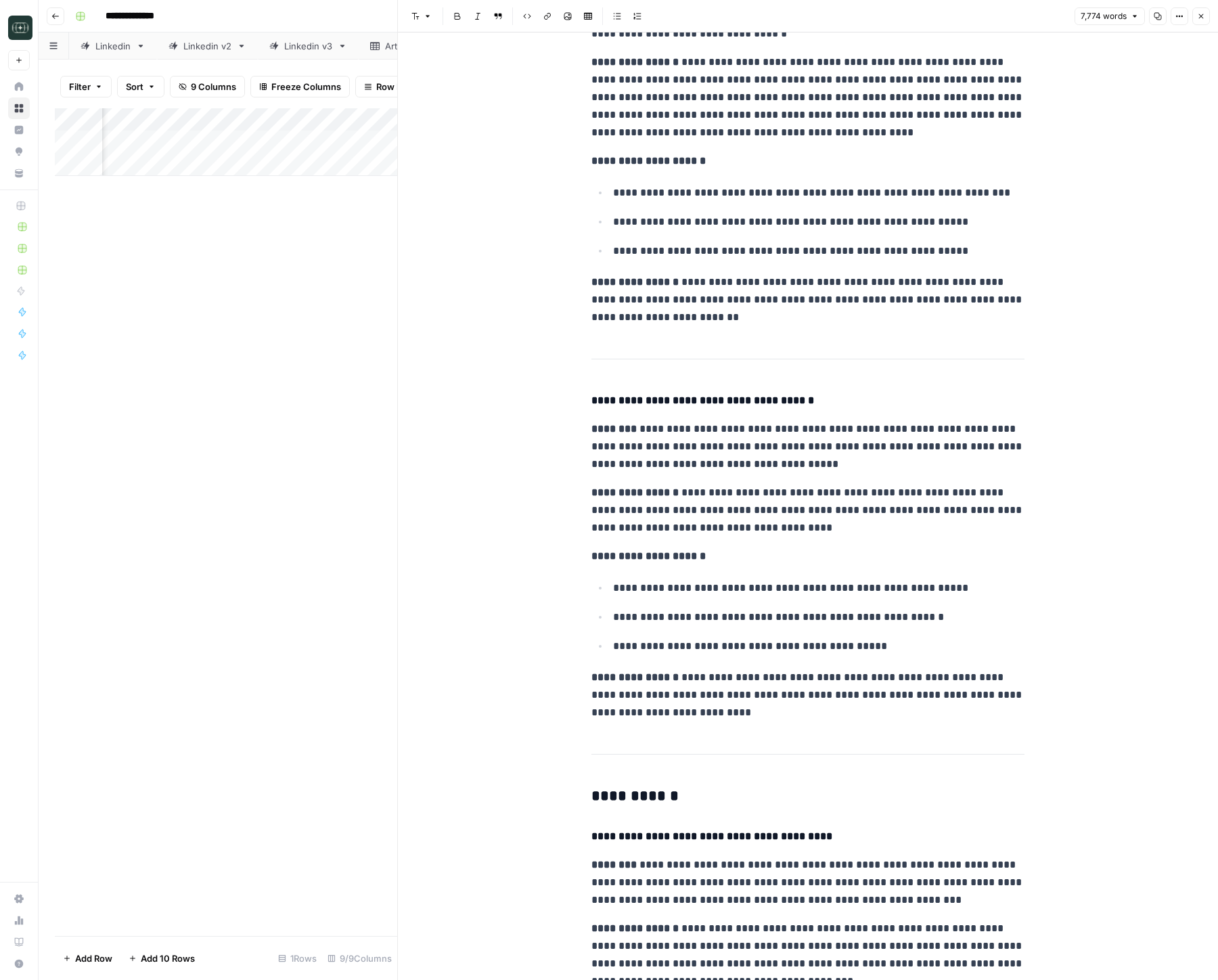
click at [838, 528] on p "**********" at bounding box center [807, 510] width 433 height 52
drag, startPoint x: 615, startPoint y: 401, endPoint x: 590, endPoint y: 432, distance: 39.8
click at [591, 432] on strong "********" at bounding box center [614, 428] width 45 height 10
drag, startPoint x: 720, startPoint y: 712, endPoint x: 774, endPoint y: 719, distance: 54.5
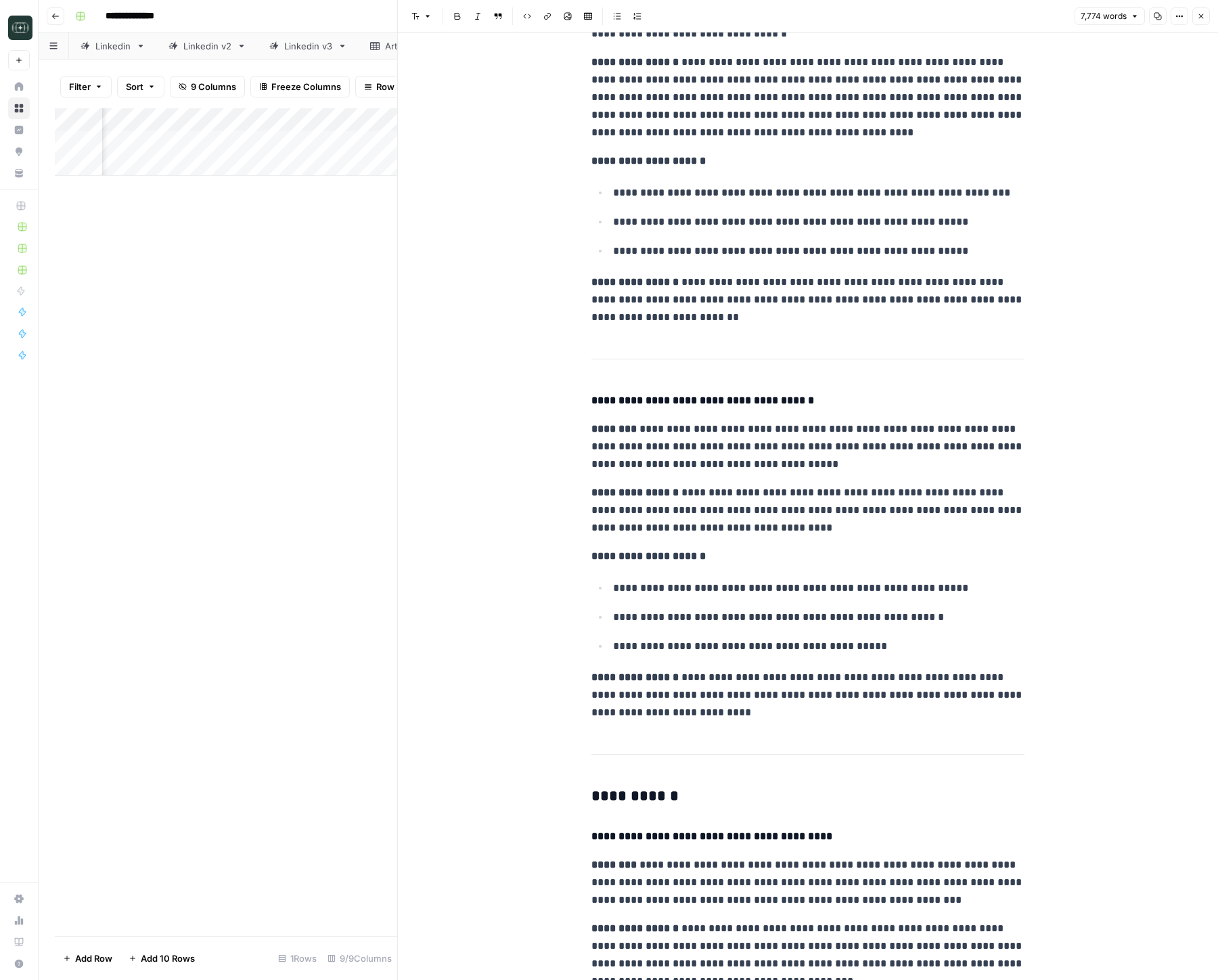
click at [744, 715] on p "**********" at bounding box center [807, 694] width 433 height 52
drag, startPoint x: 774, startPoint y: 719, endPoint x: 783, endPoint y: 715, distance: 9.8
click at [774, 718] on p "**********" at bounding box center [807, 694] width 433 height 52
drag, startPoint x: 796, startPoint y: 712, endPoint x: 542, endPoint y: 386, distance: 413.3
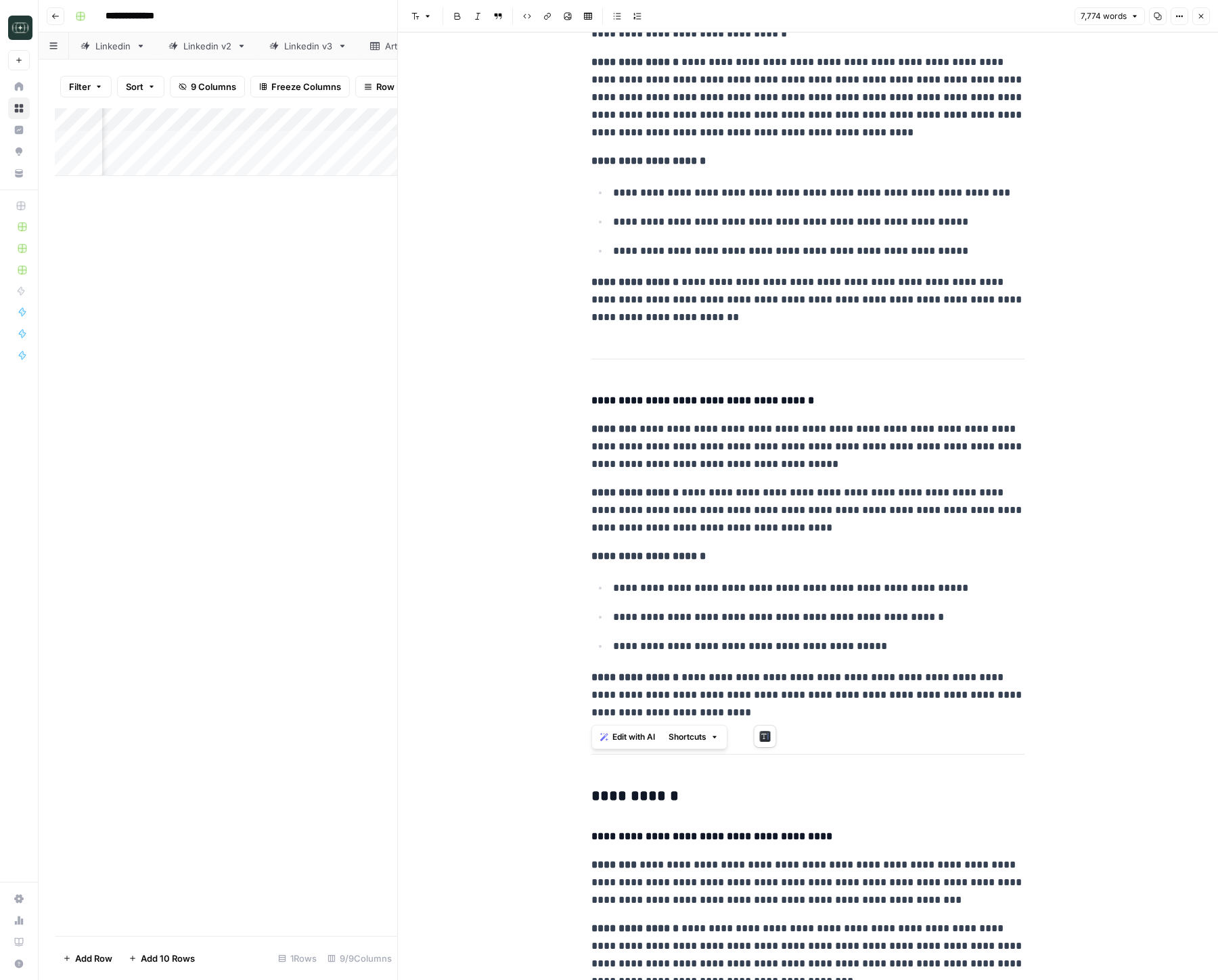
click at [736, 594] on p "**********" at bounding box center [819, 588] width 411 height 18
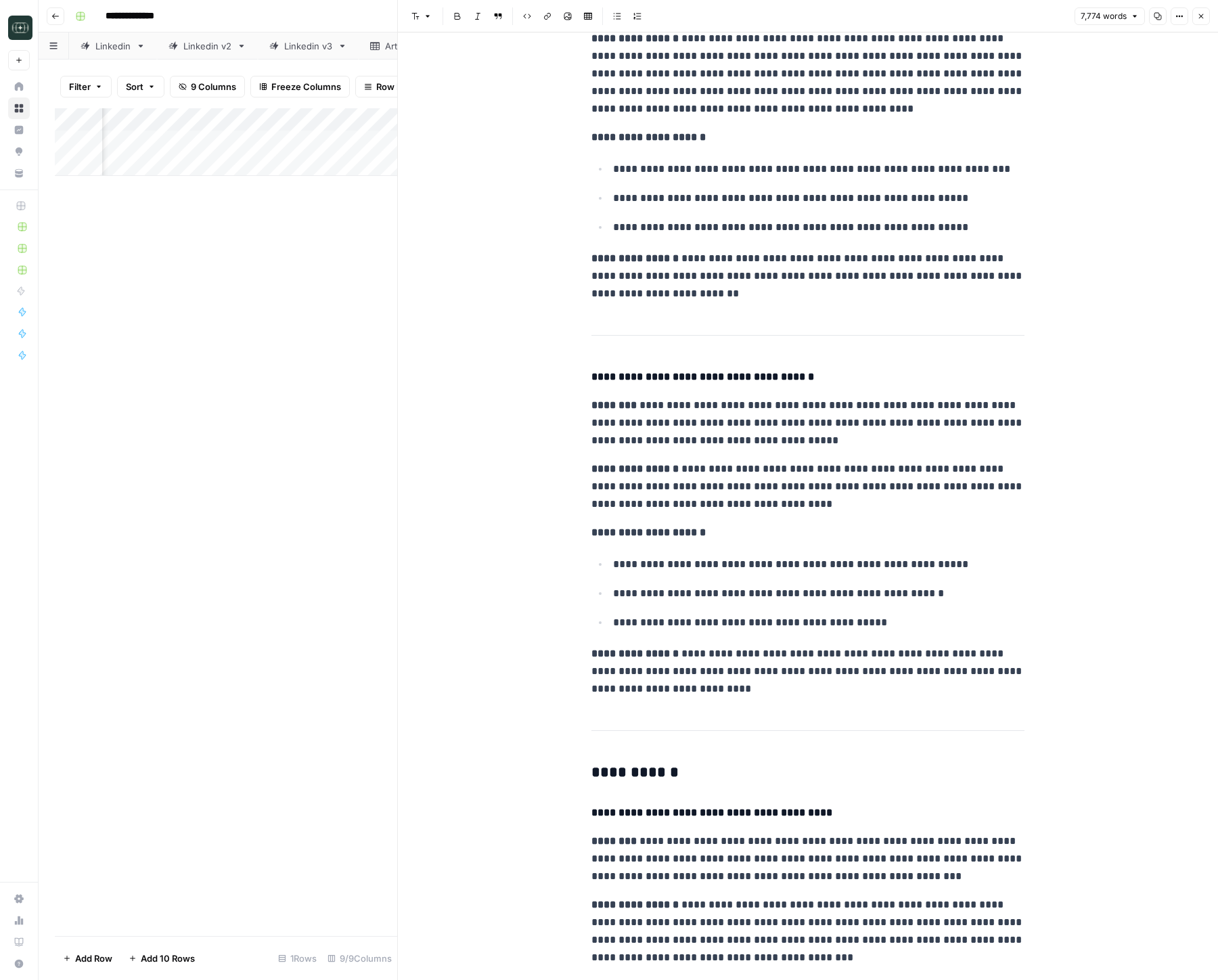
scroll to position [8481, 0]
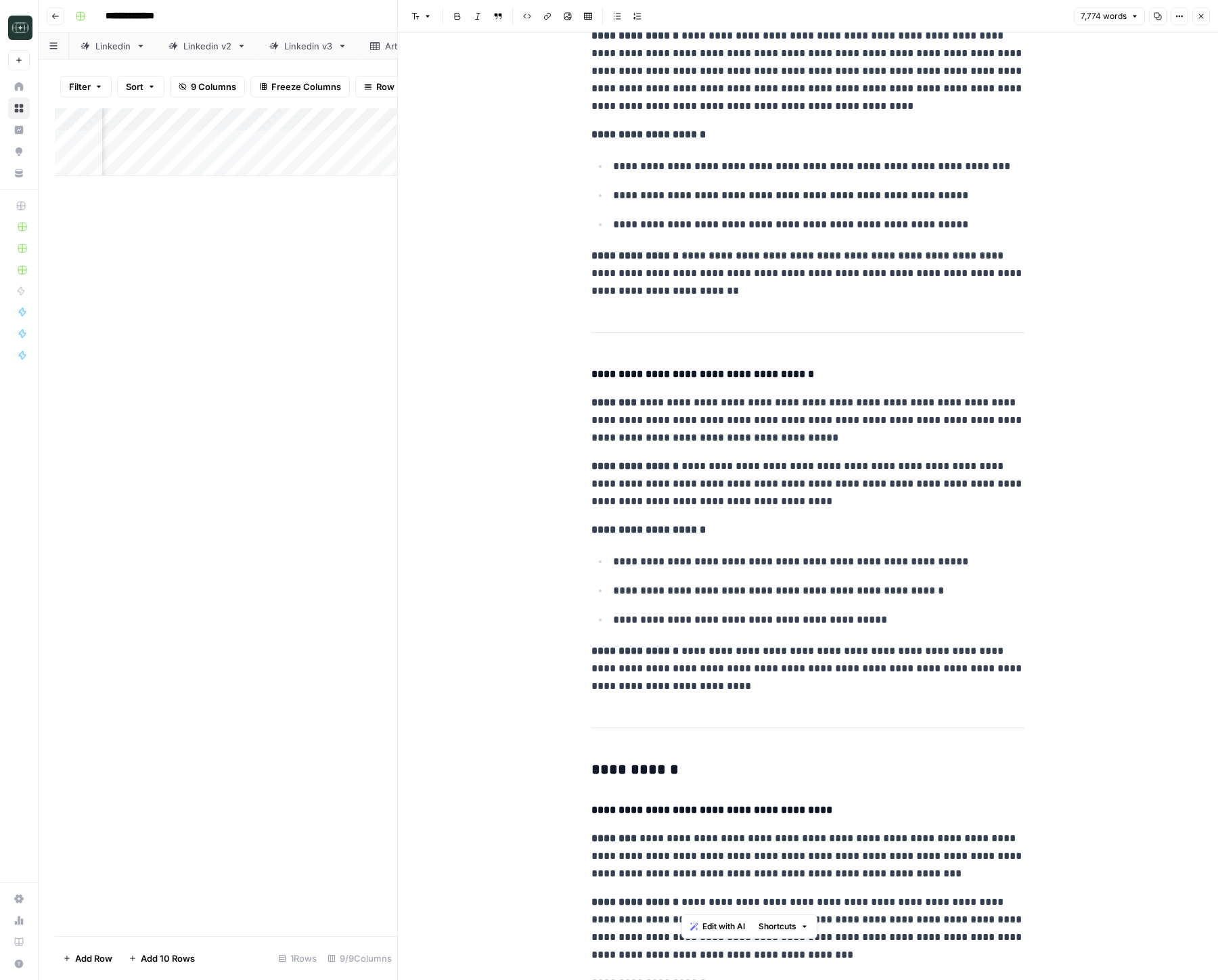
drag, startPoint x: 749, startPoint y: 902, endPoint x: 680, endPoint y: 901, distance: 69.0
click at [680, 901] on p "**********" at bounding box center [807, 928] width 433 height 70
click at [628, 666] on p "**********" at bounding box center [807, 668] width 433 height 52
click at [682, 573] on ul "**********" at bounding box center [807, 590] width 433 height 77
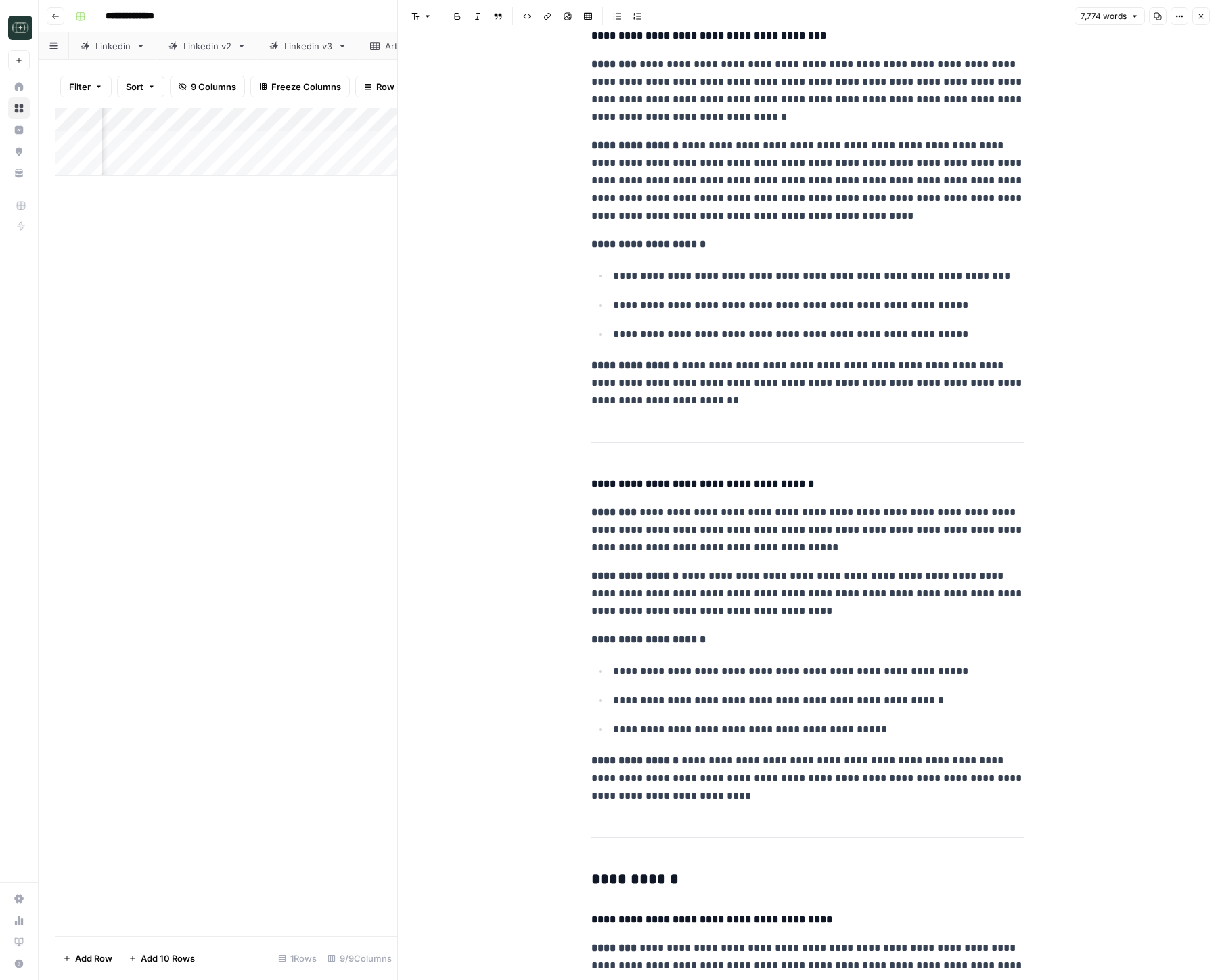
scroll to position [8416, 0]
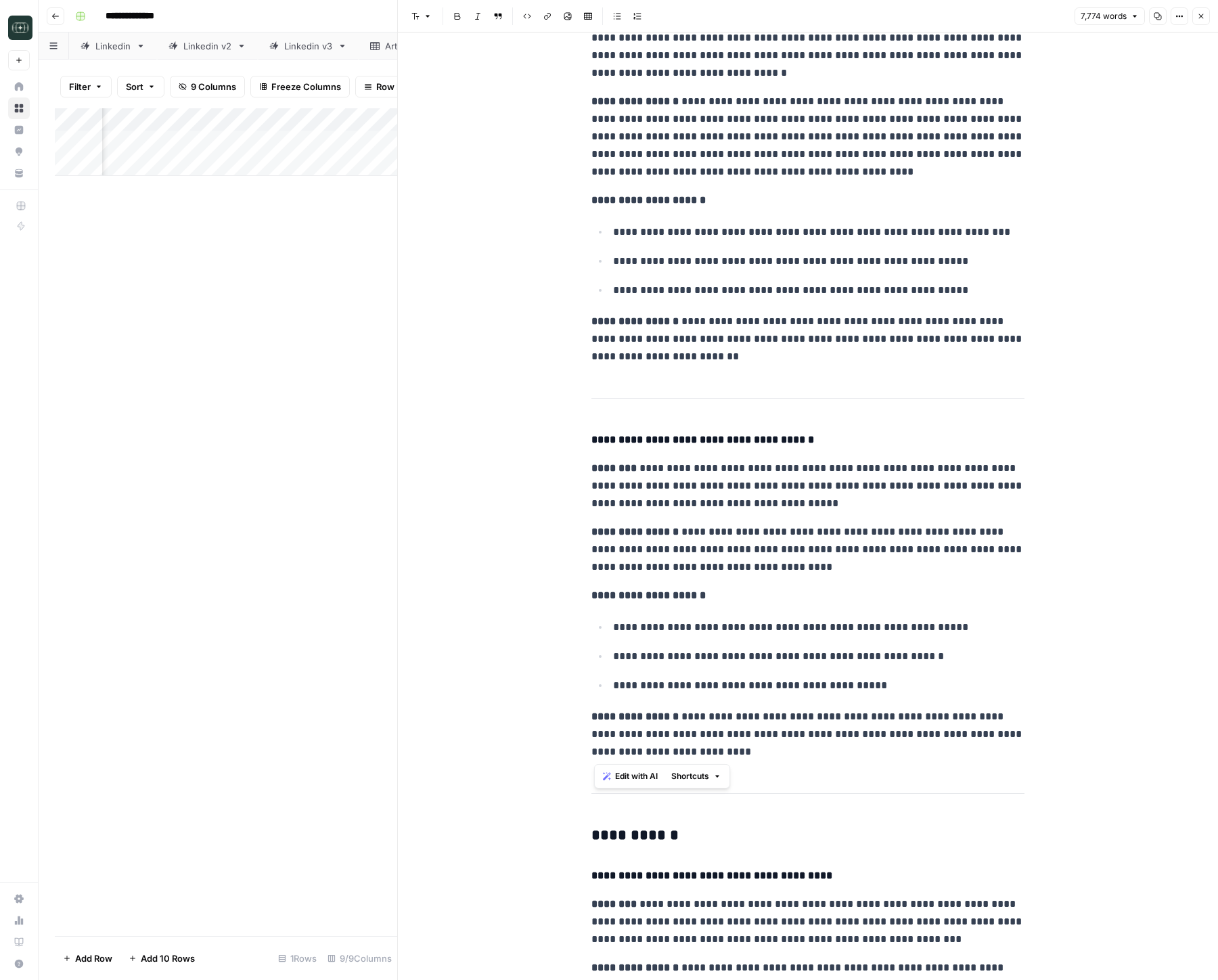
drag, startPoint x: 594, startPoint y: 439, endPoint x: 901, endPoint y: 749, distance: 436.3
click at [902, 749] on p "**********" at bounding box center [807, 734] width 433 height 52
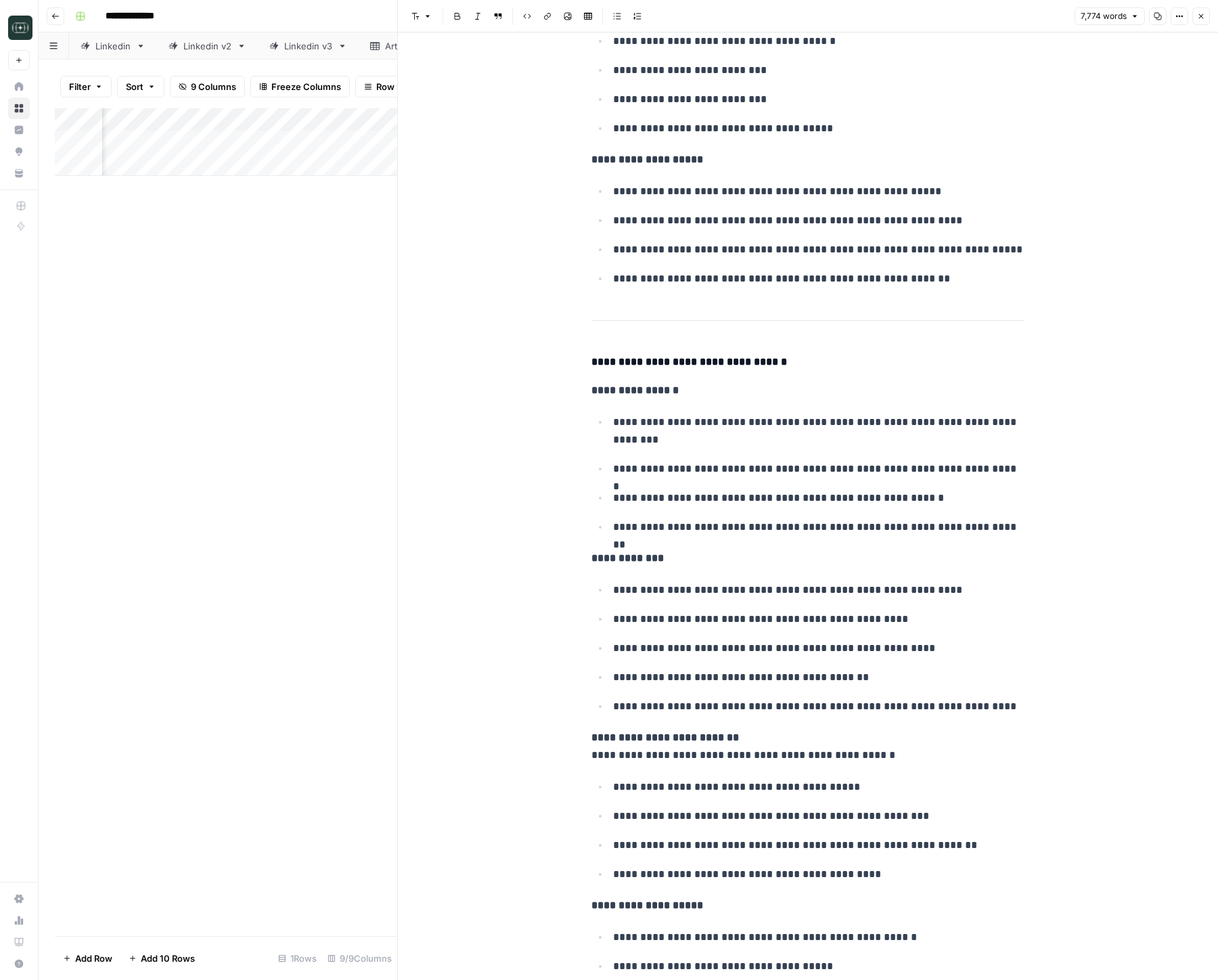
scroll to position [16589, 0]
drag, startPoint x: 735, startPoint y: 423, endPoint x: 612, endPoint y: 419, distance: 123.1
click at [612, 419] on li "**********" at bounding box center [816, 430] width 415 height 35
copy p "**********"
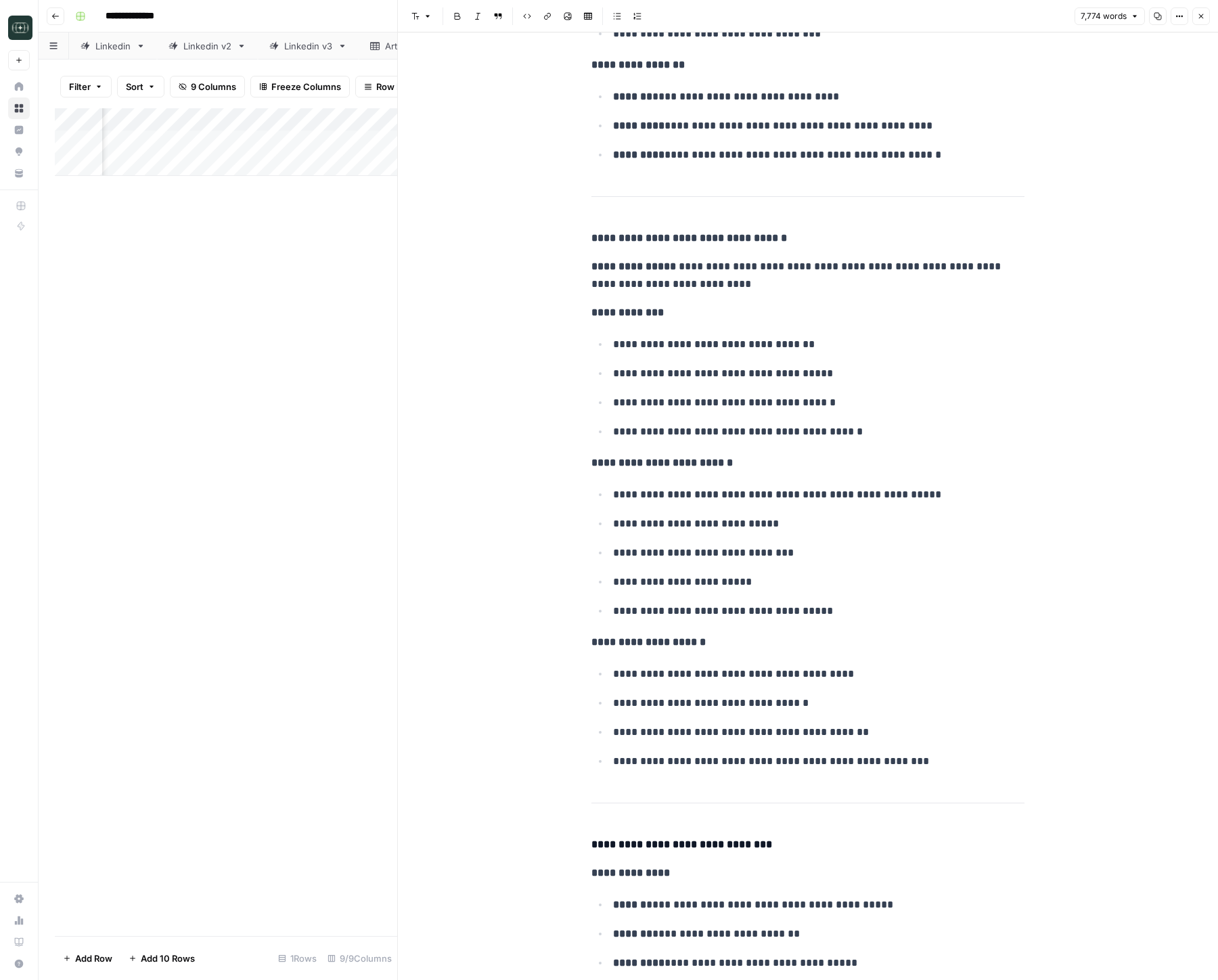
scroll to position [23965, 0]
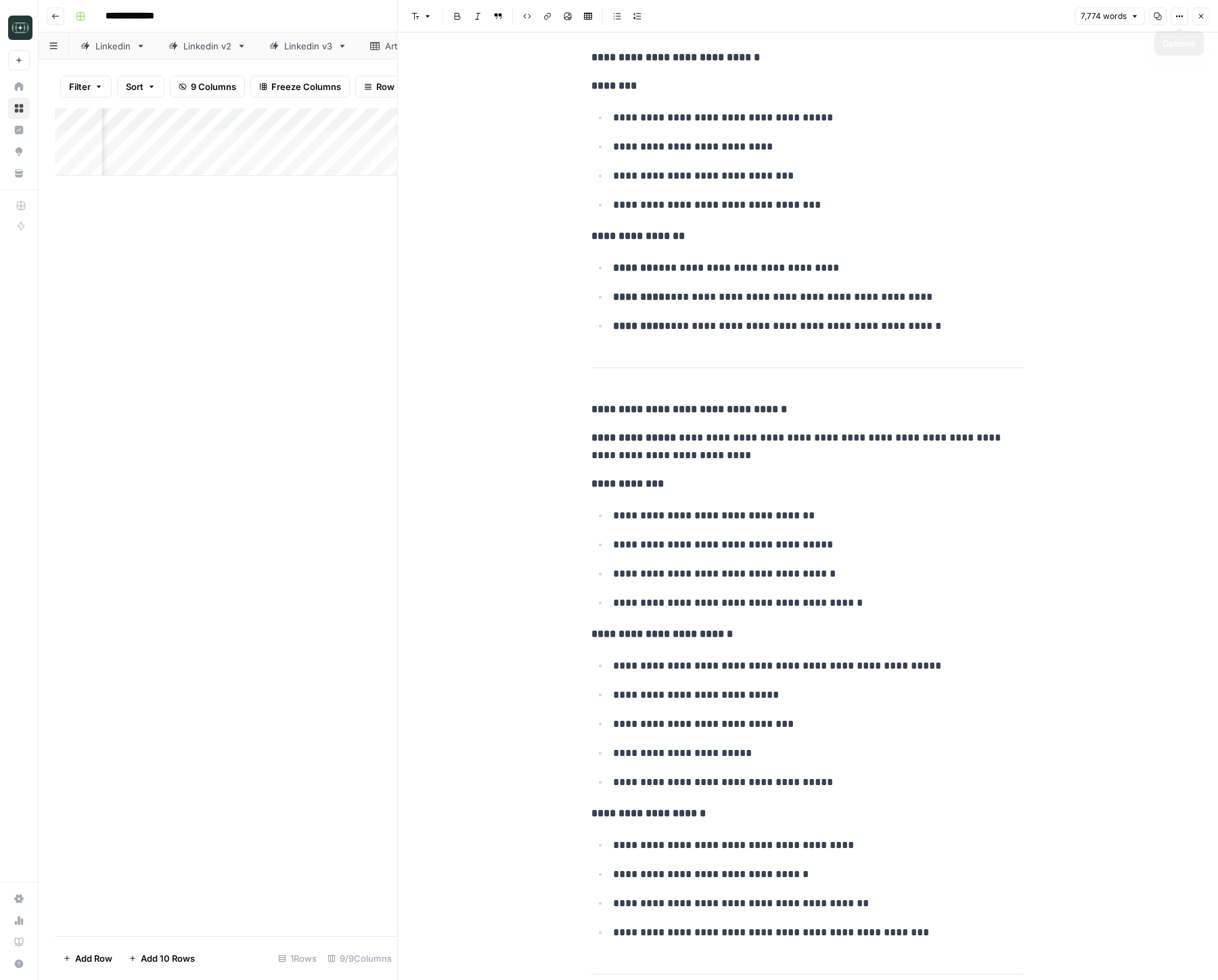
click at [1078, 16] on icon "button" at bounding box center [1201, 16] width 8 height 8
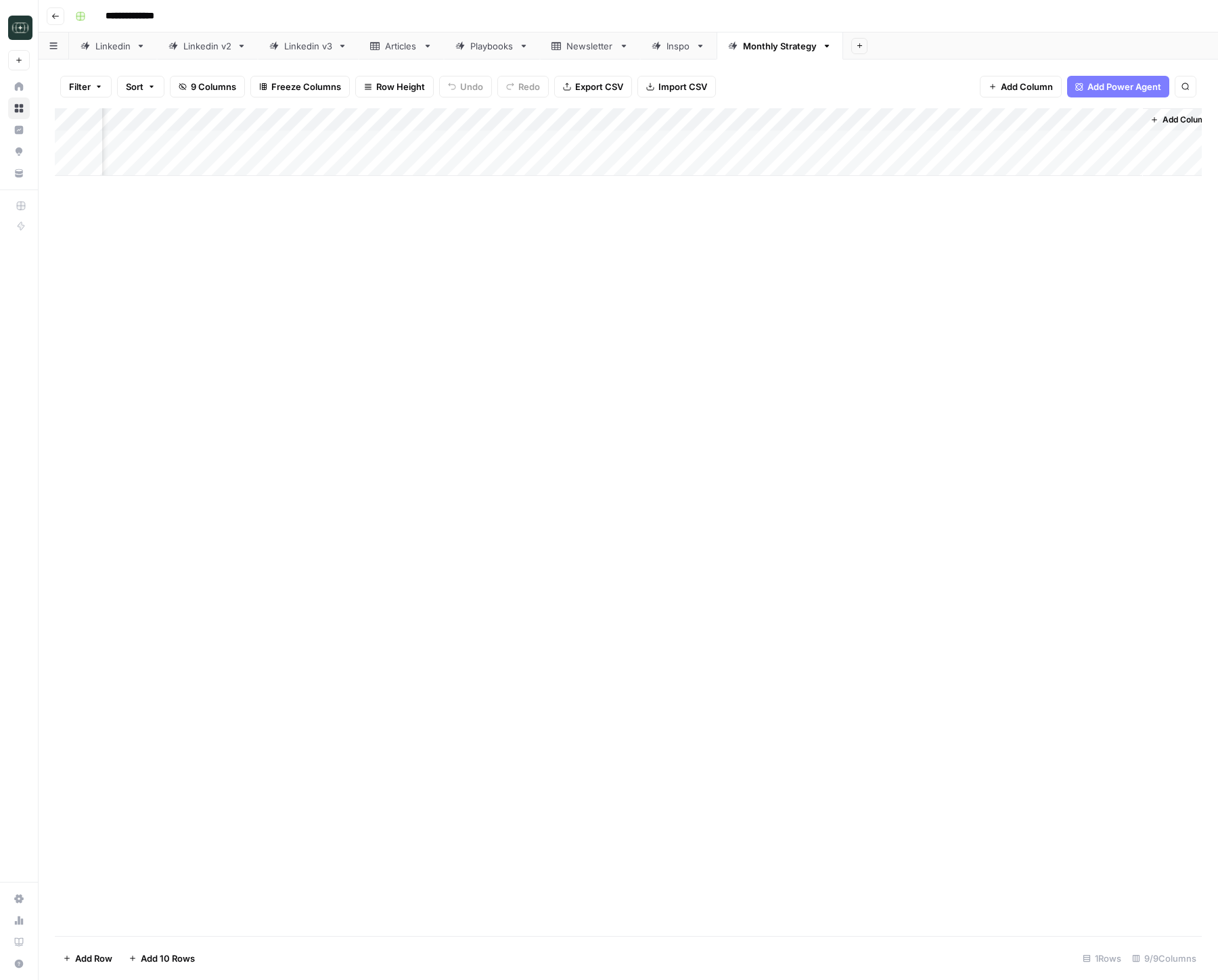
scroll to position [0, 235]
click at [1078, 141] on div "Add Column" at bounding box center [628, 142] width 1147 height 68
click at [731, 144] on div "Add Column" at bounding box center [628, 142] width 1147 height 68
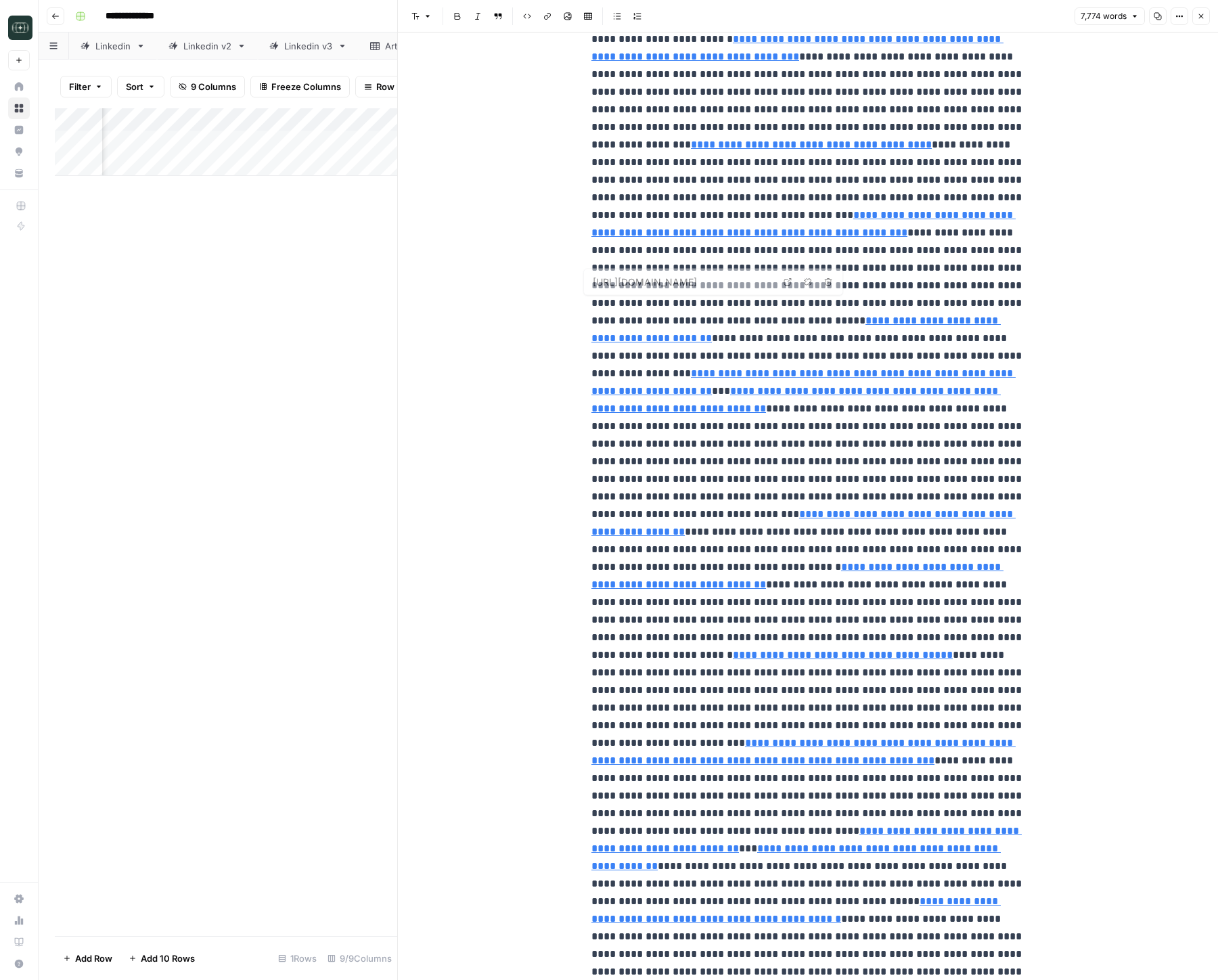
type input "https://www.regulatoryandcompliance.com/2025/09/nasdaq-proposes-to-allow-tradin…"
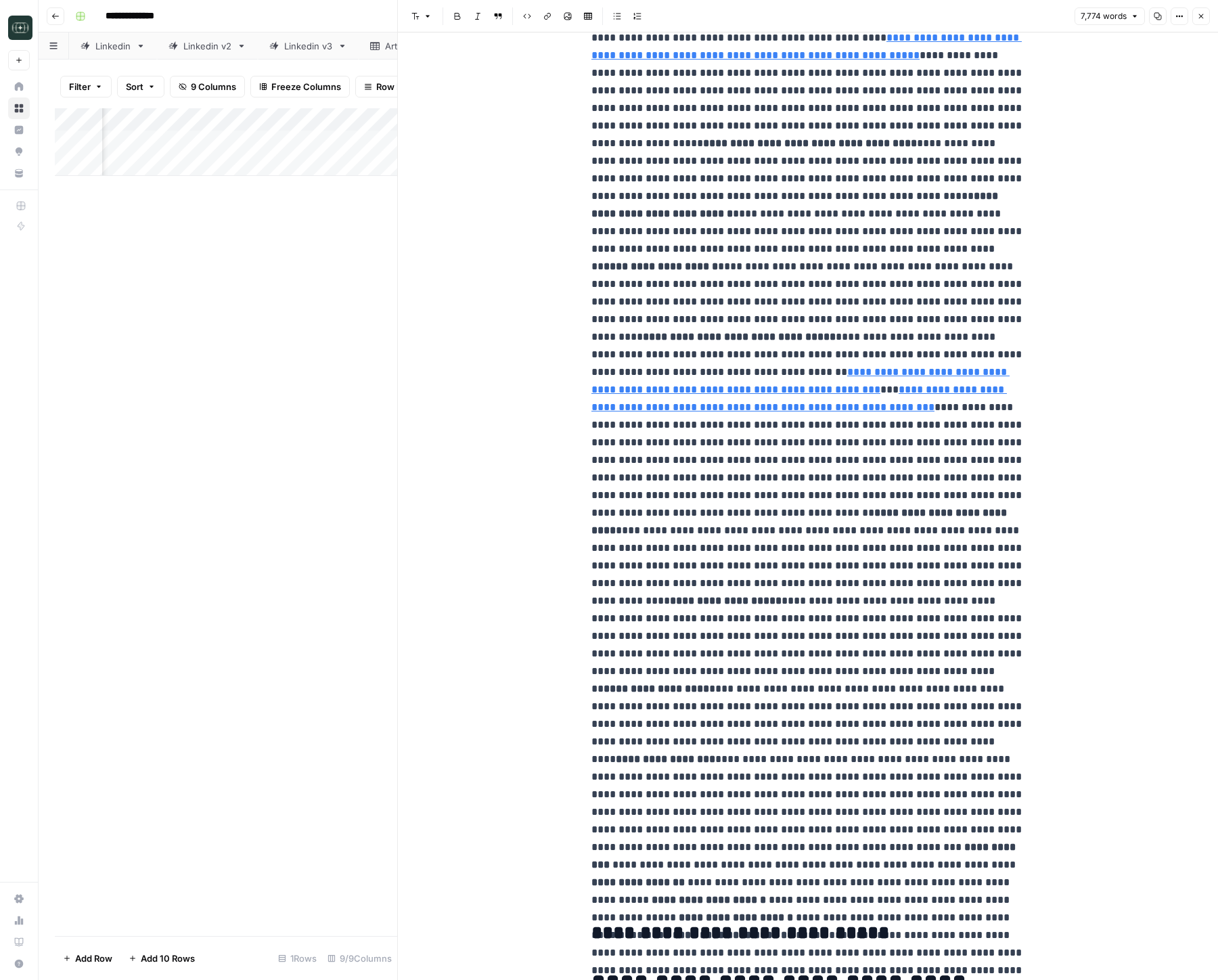
scroll to position [4078, 0]
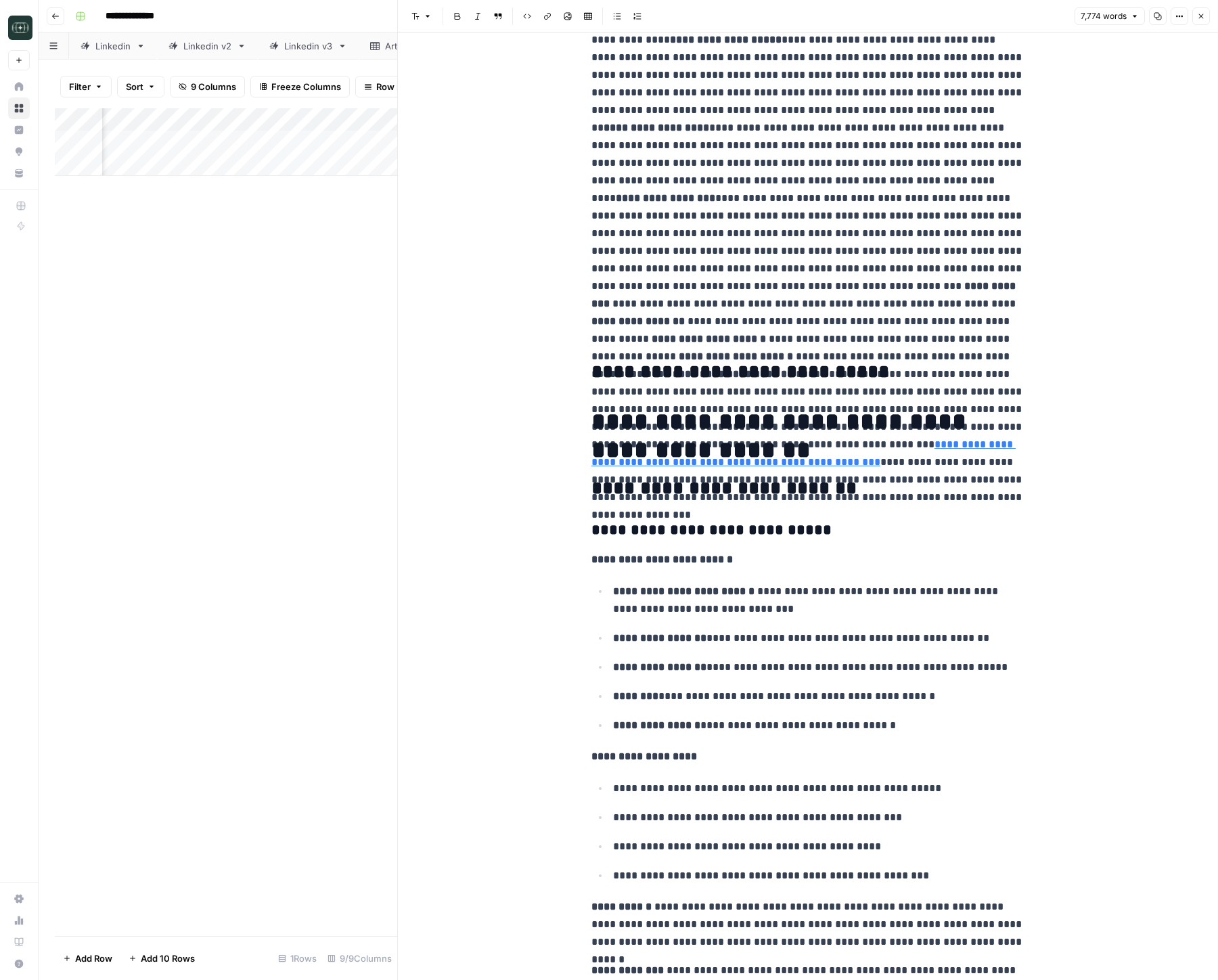
click at [1078, 19] on button "Close" at bounding box center [1201, 16] width 18 height 18
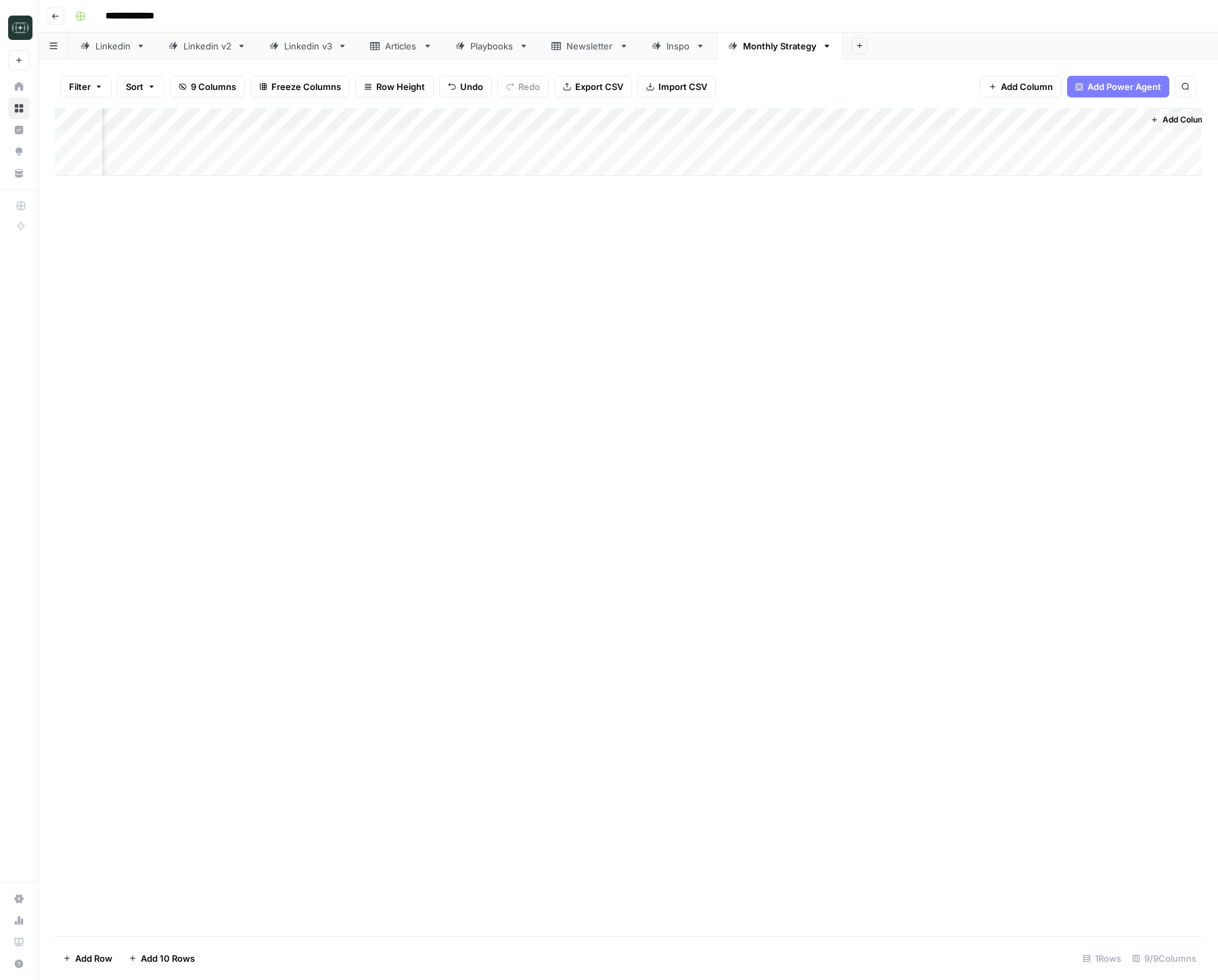
scroll to position [0, 235]
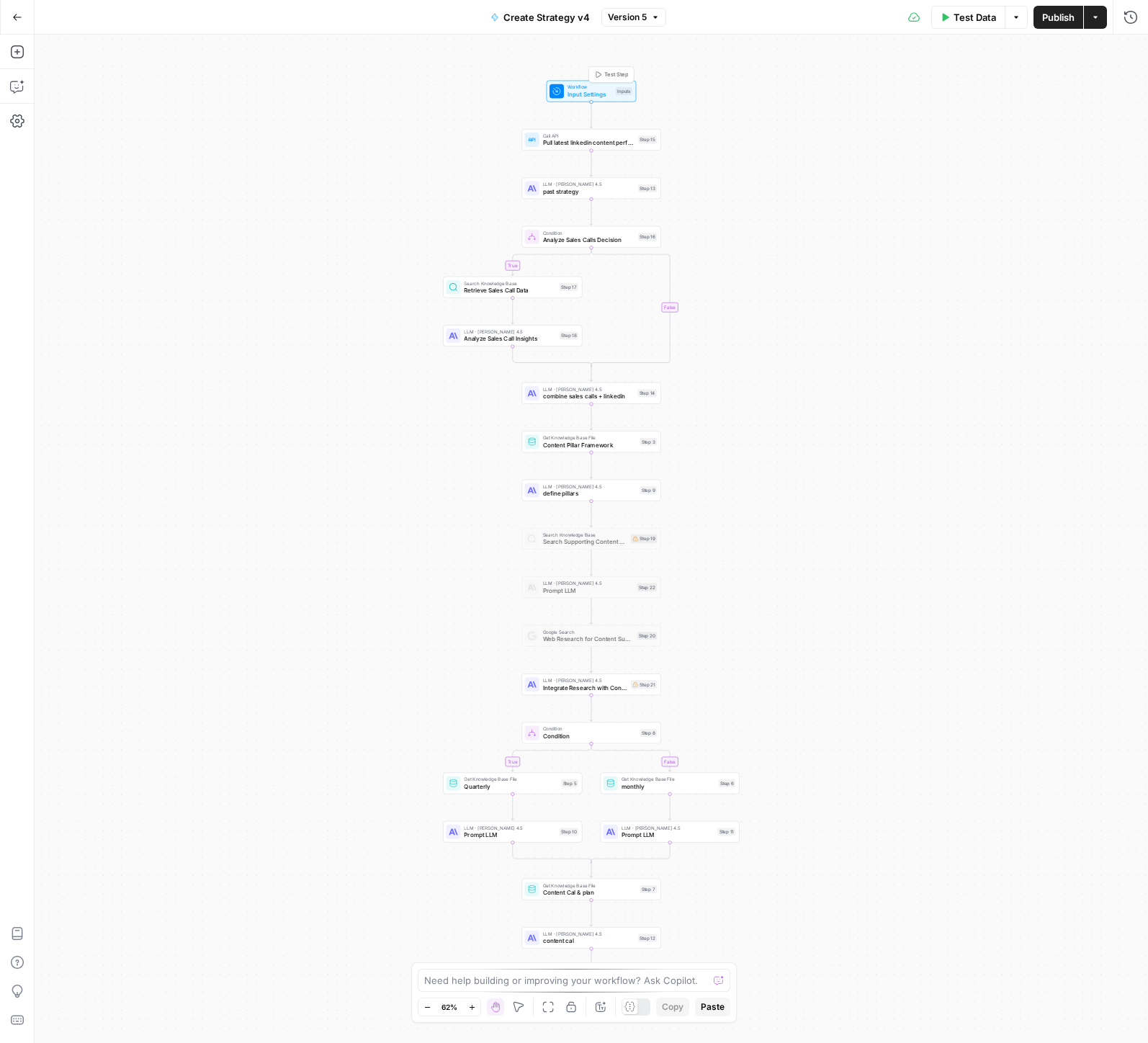
click at [572, 88] on span "Workflow" at bounding box center [590, 87] width 45 height 7
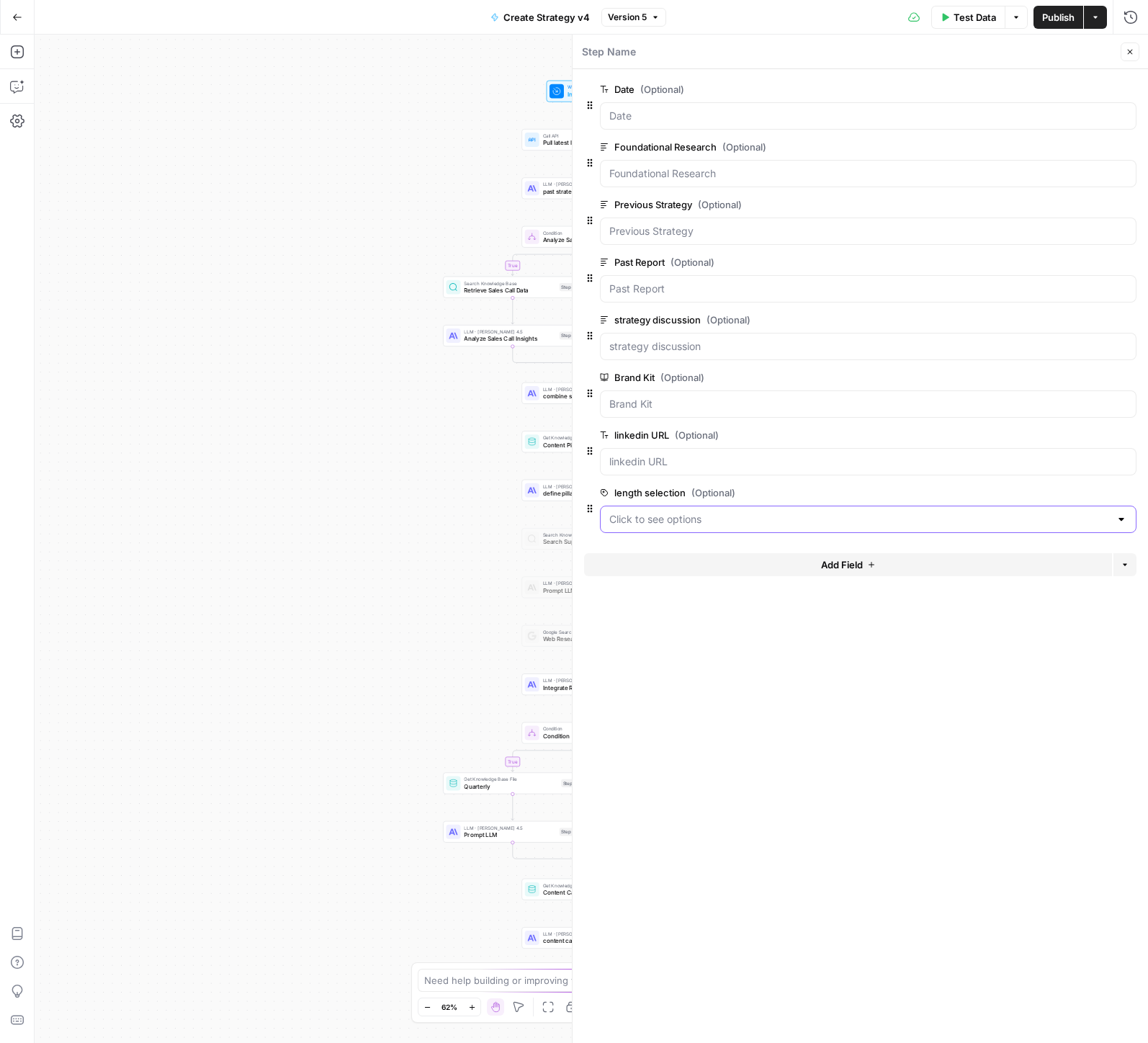
click at [683, 525] on selection "length selection (Optional)" at bounding box center [859, 518] width 501 height 15
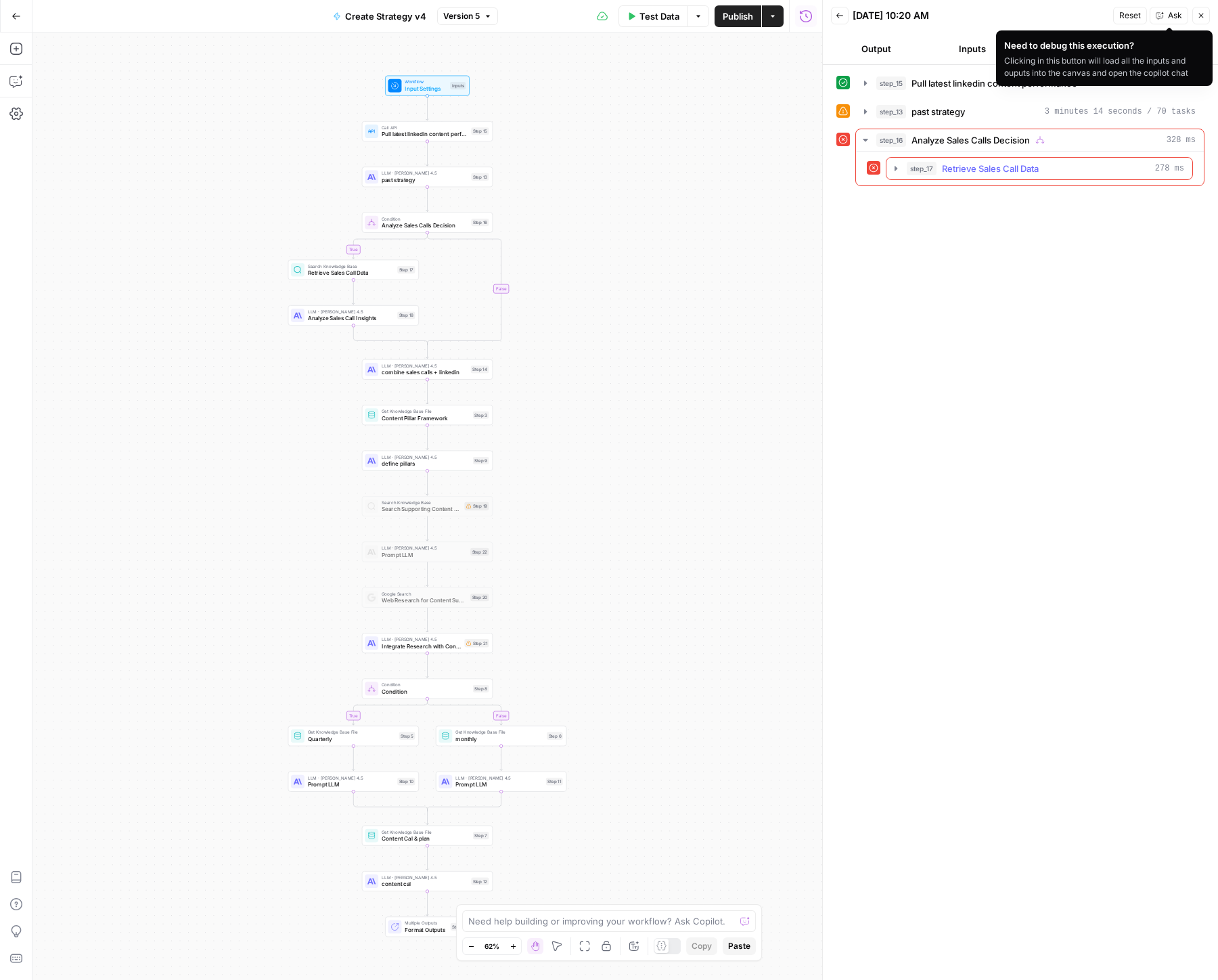
click at [1078, 174] on div "step_17 Retrieve Sales Call Data 278 ms" at bounding box center [1045, 169] width 277 height 14
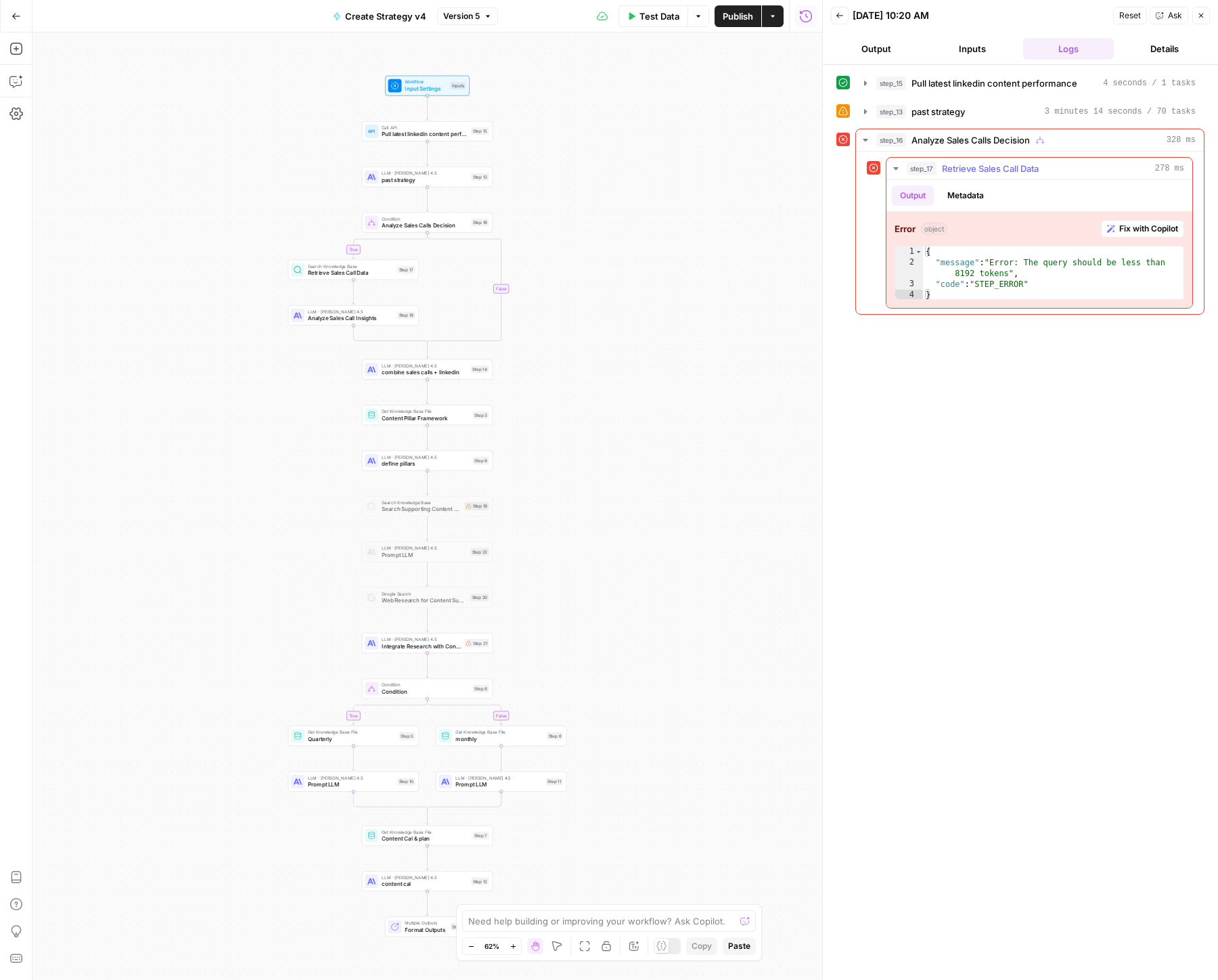
click at [1078, 225] on span "Fix with Copilot" at bounding box center [1149, 228] width 59 height 12
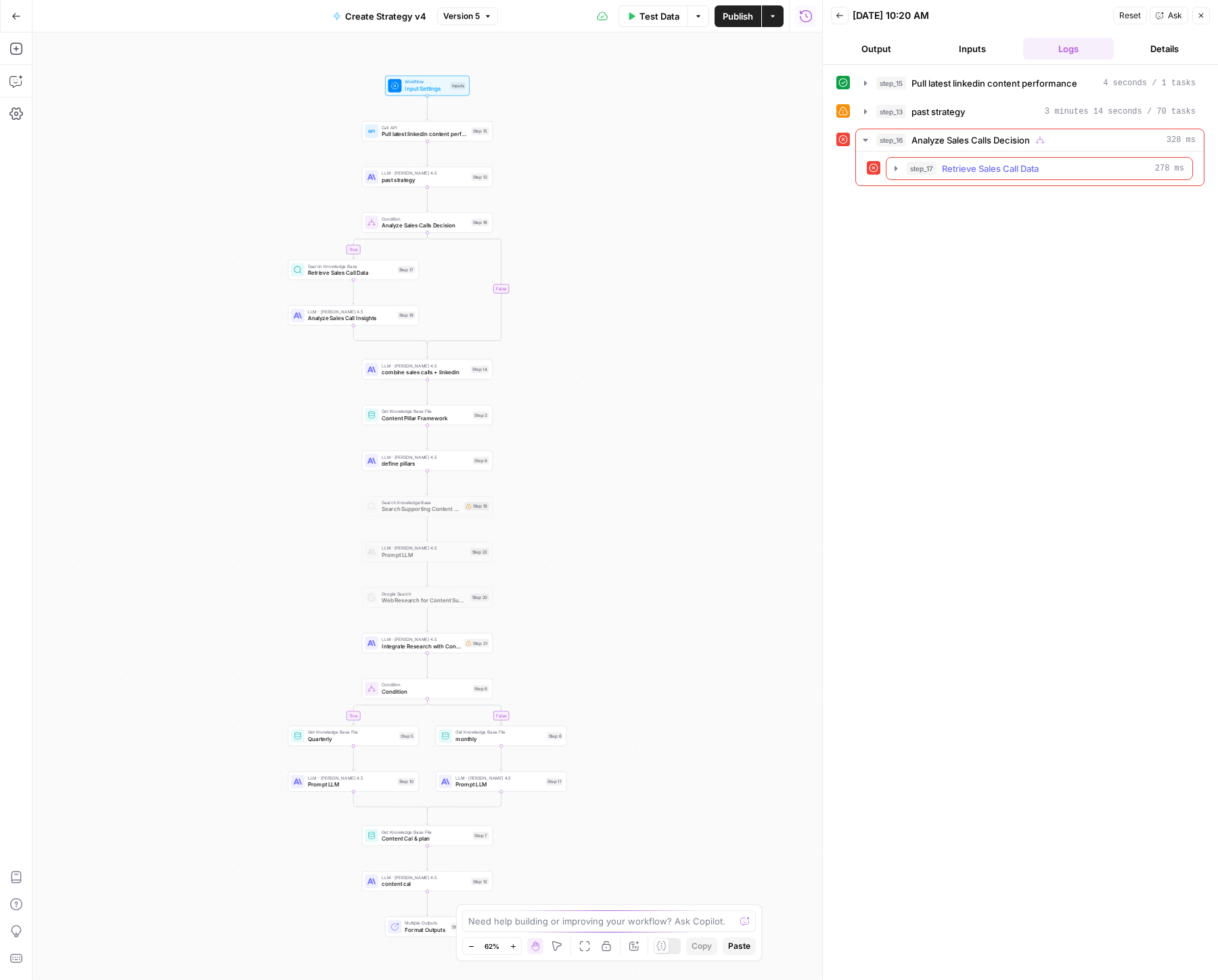
click at [892, 172] on icon "button" at bounding box center [895, 168] width 10 height 10
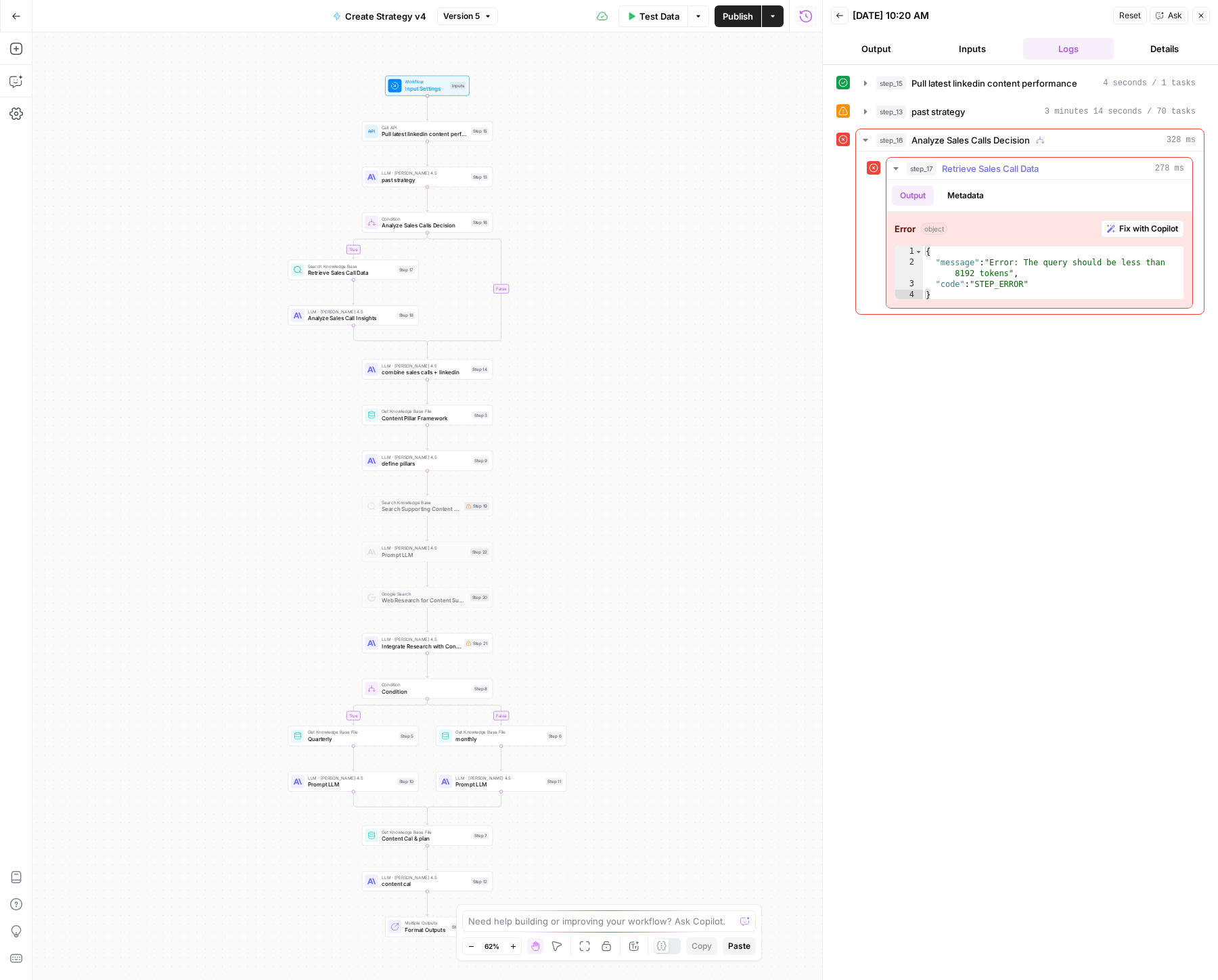
click at [1139, 235] on button "Fix with Copilot" at bounding box center [1142, 229] width 83 height 18
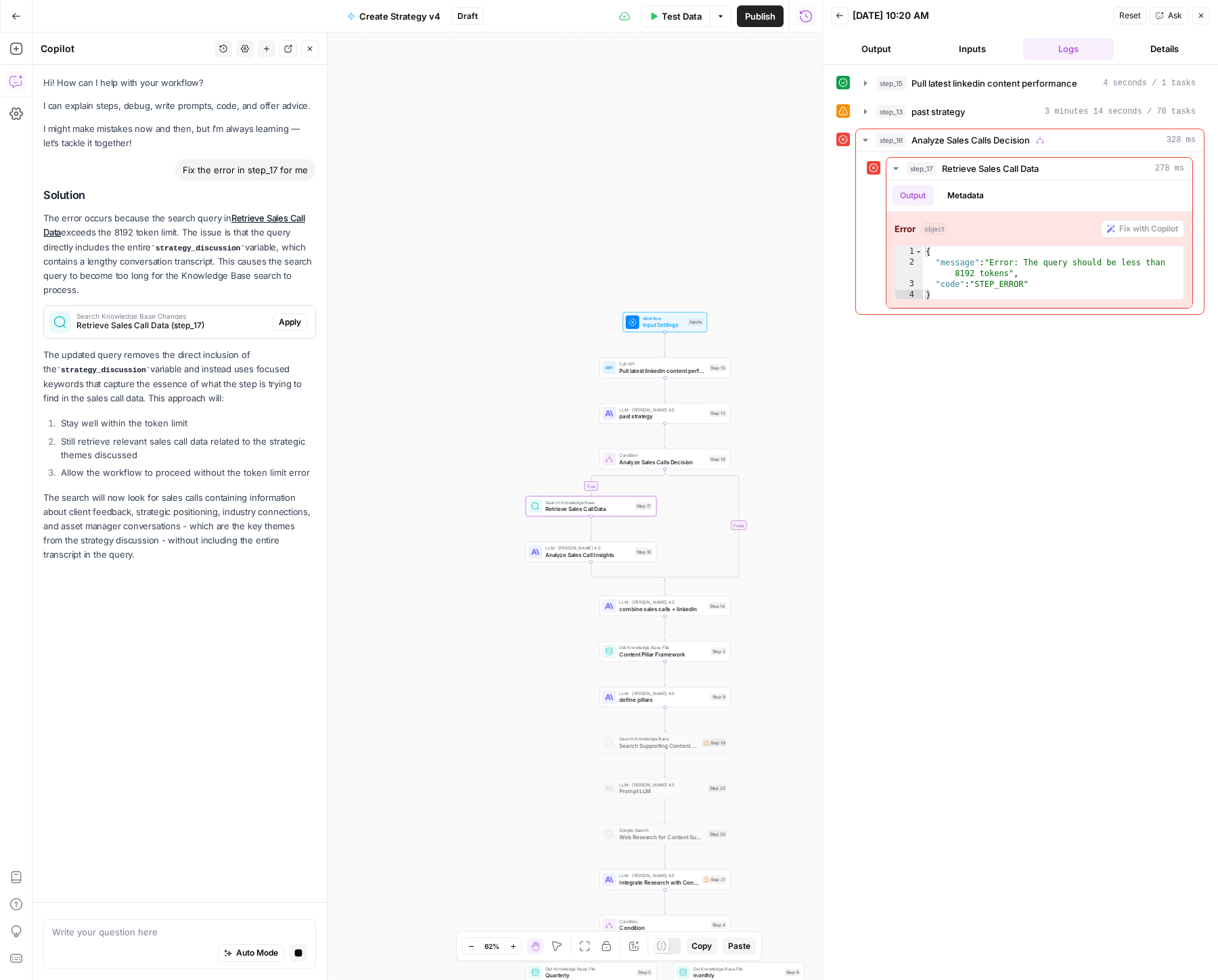
click at [292, 323] on span "Apply" at bounding box center [290, 322] width 23 height 12
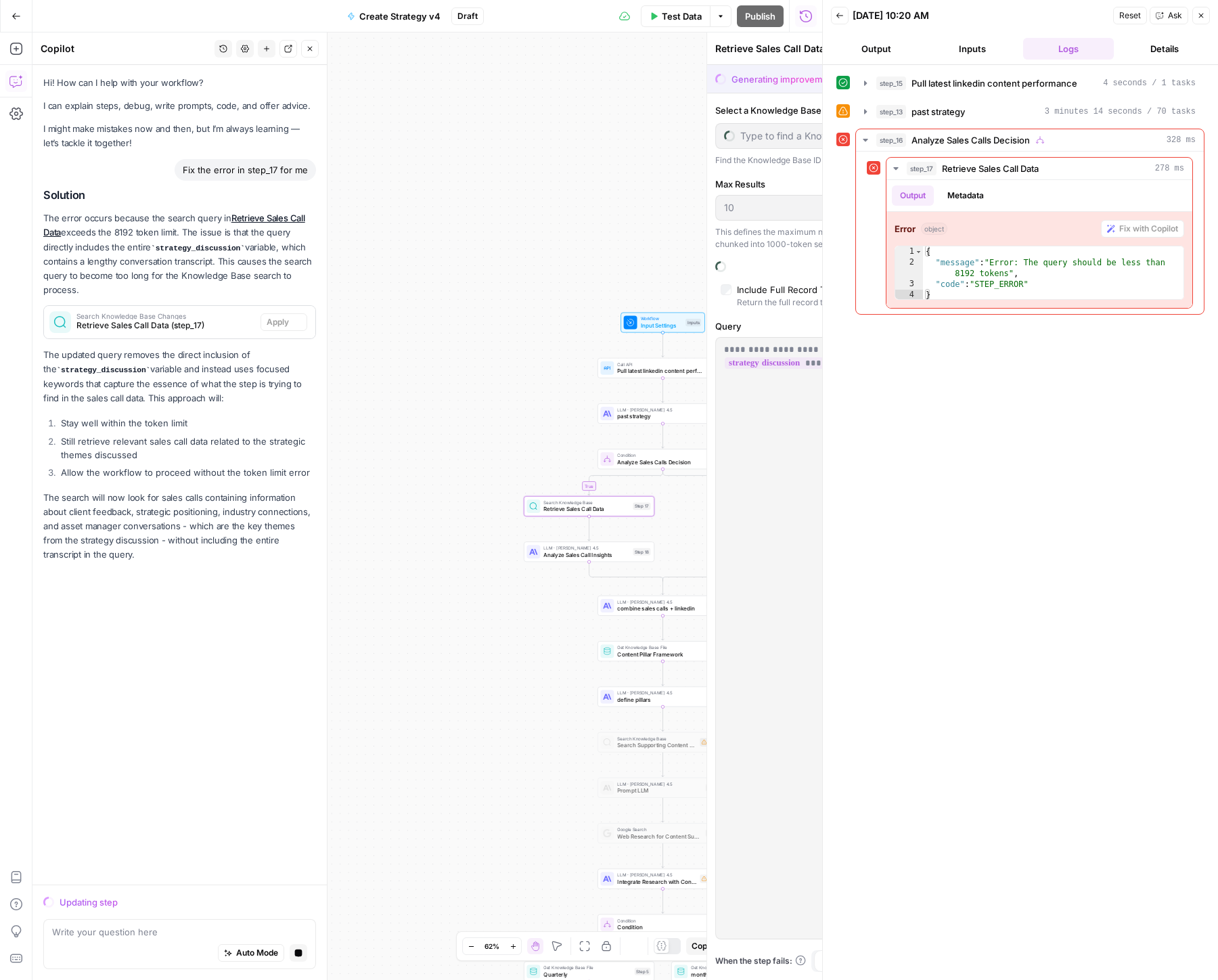
type input "Squad"
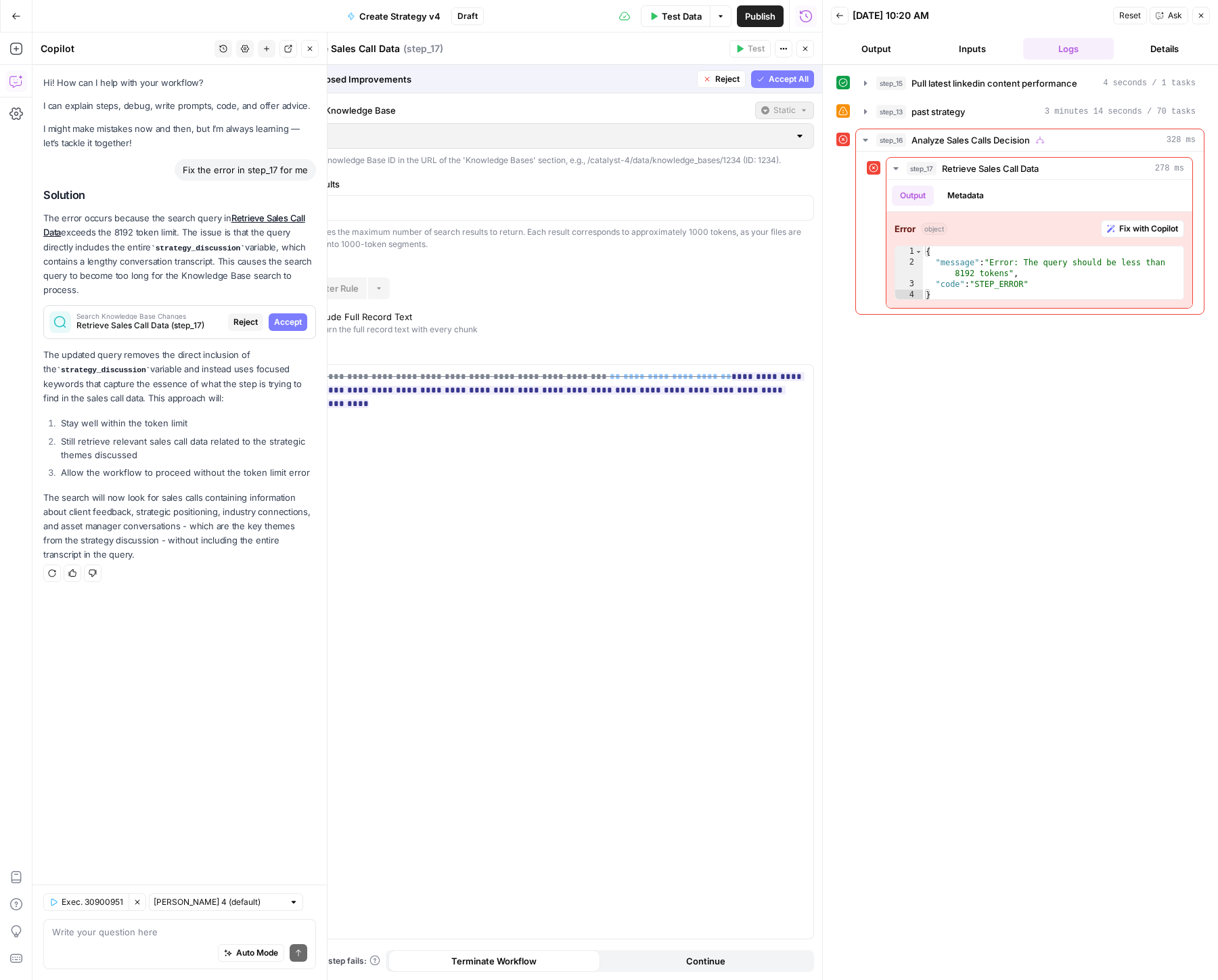
click at [291, 326] on span "Accept" at bounding box center [288, 322] width 27 height 12
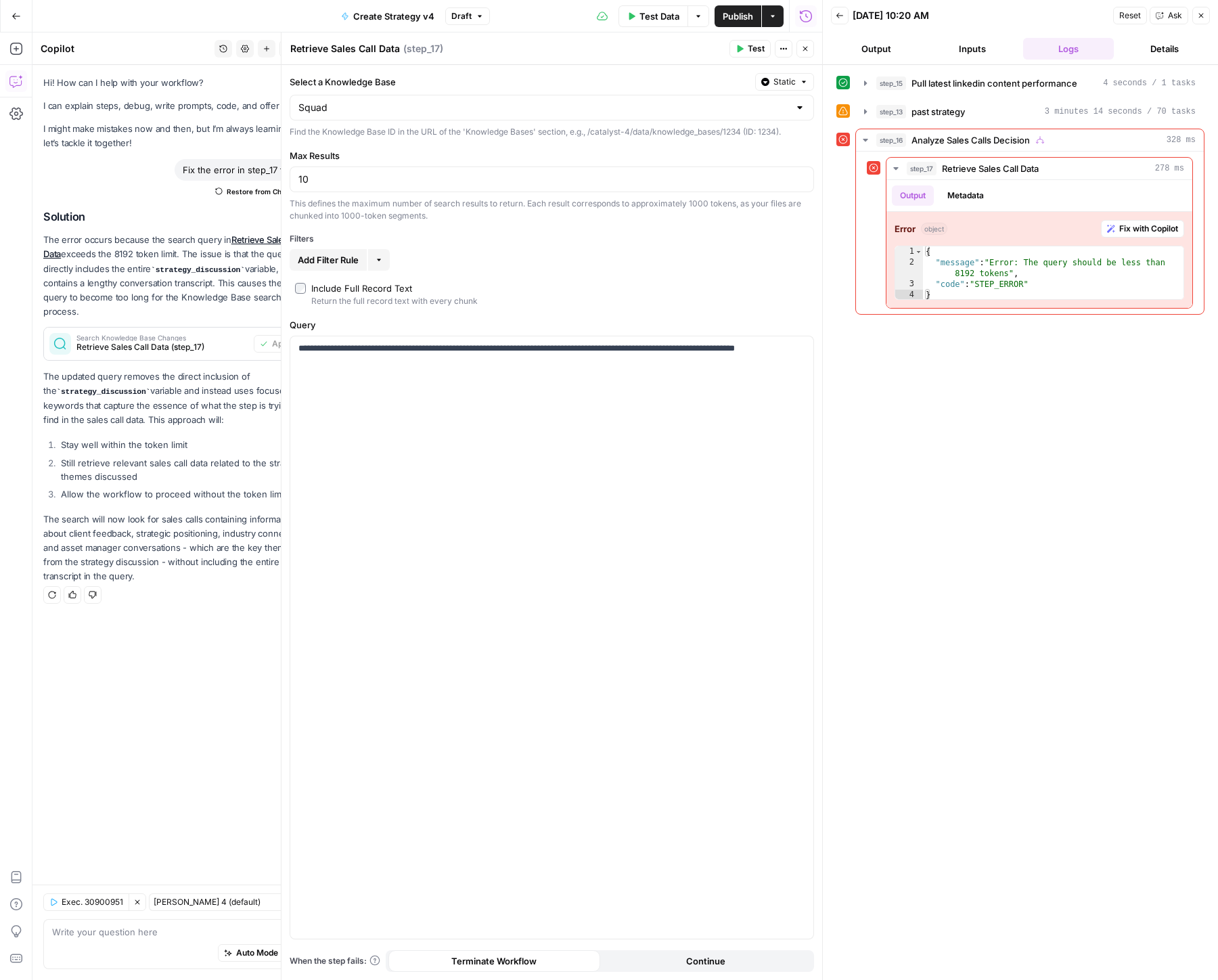
click at [752, 52] on span "Test" at bounding box center [756, 48] width 17 height 12
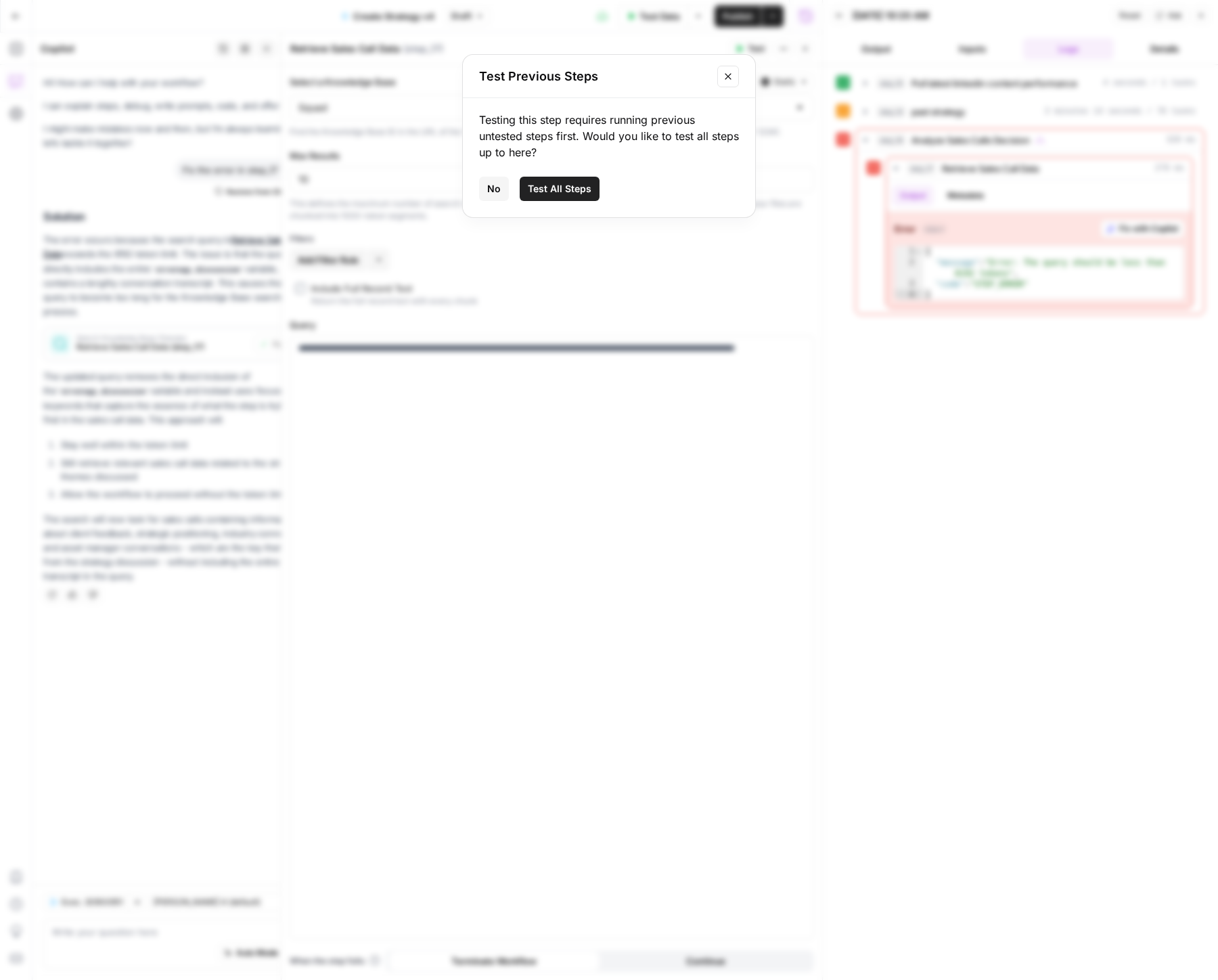
click at [559, 187] on span "Test All Steps" at bounding box center [559, 189] width 64 height 14
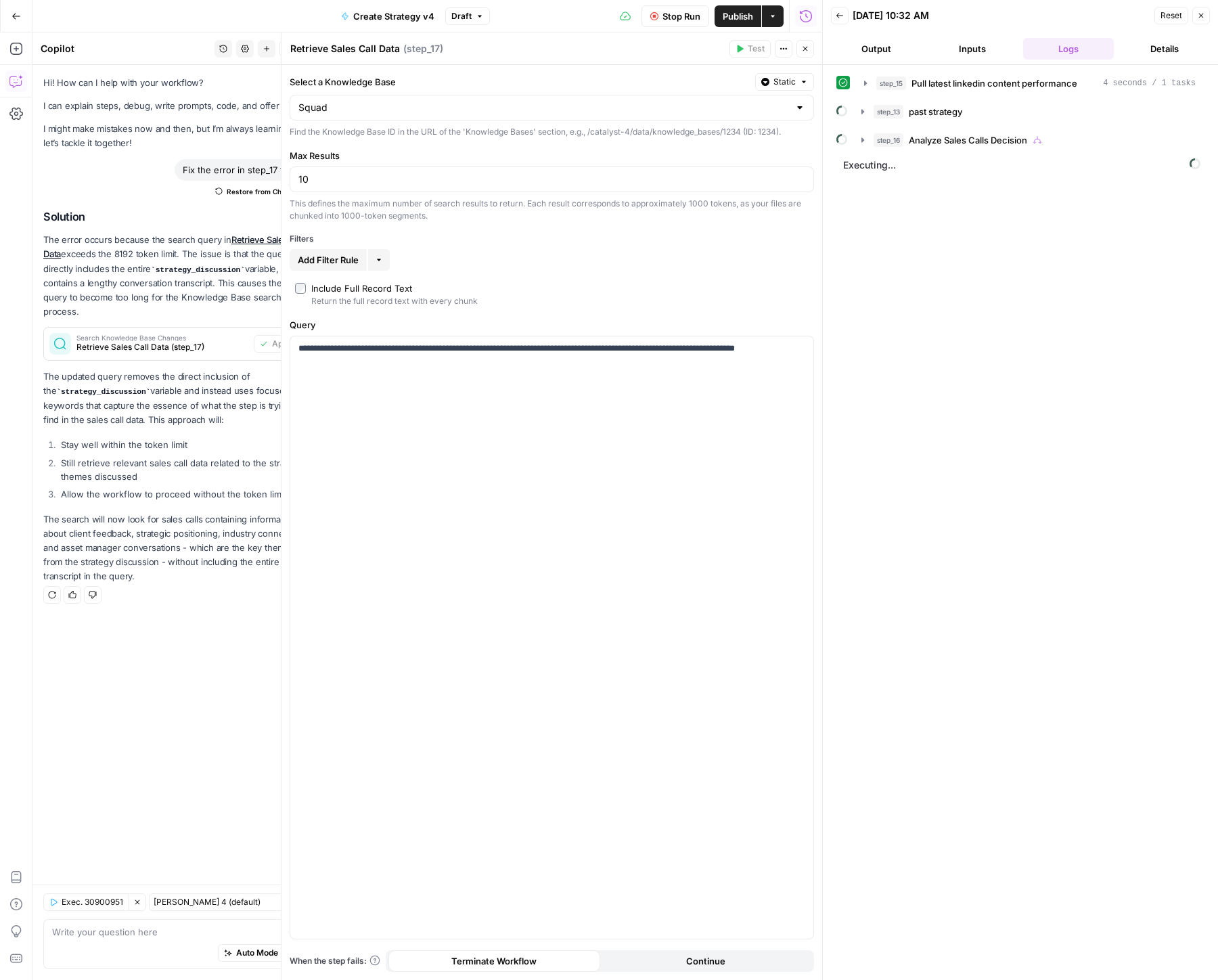
click at [796, 106] on div at bounding box center [799, 107] width 10 height 14
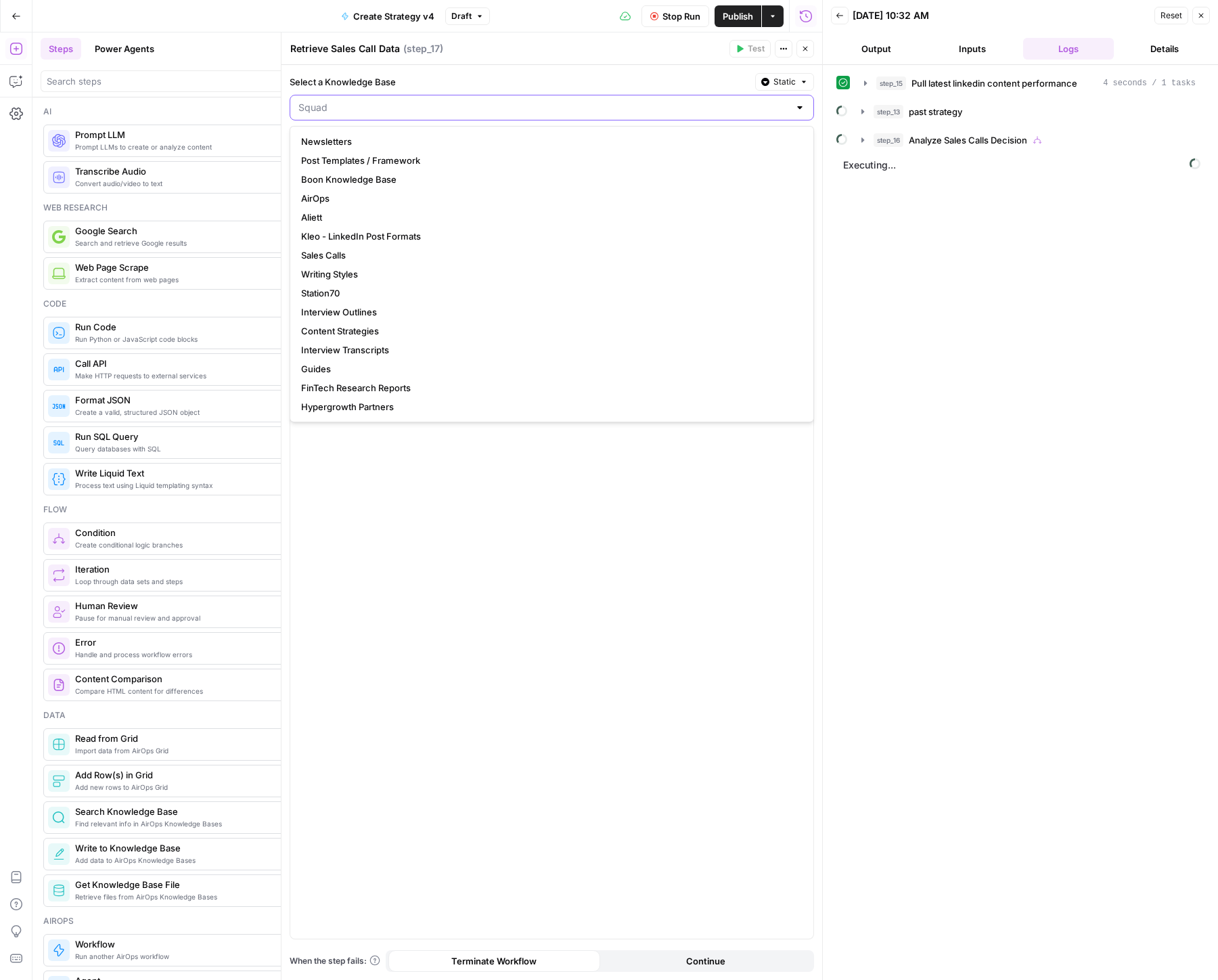
click at [368, 105] on input "Select a Knowledge Base" at bounding box center [544, 107] width 490 height 14
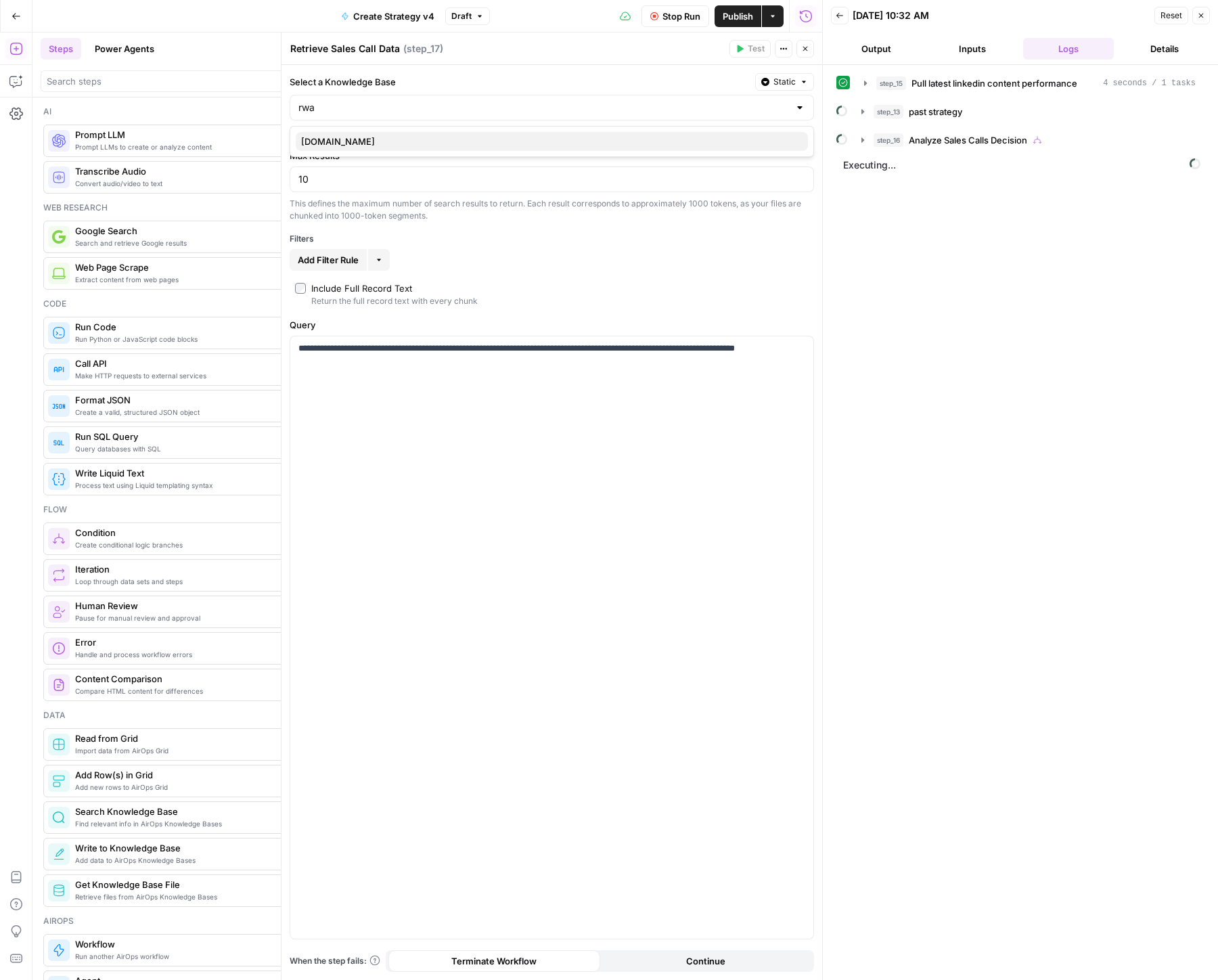
click at [361, 137] on span "RWA.xyz" at bounding box center [549, 141] width 496 height 14
type input "RWA.xyz"
click at [800, 43] on button "Close" at bounding box center [805, 48] width 18 height 18
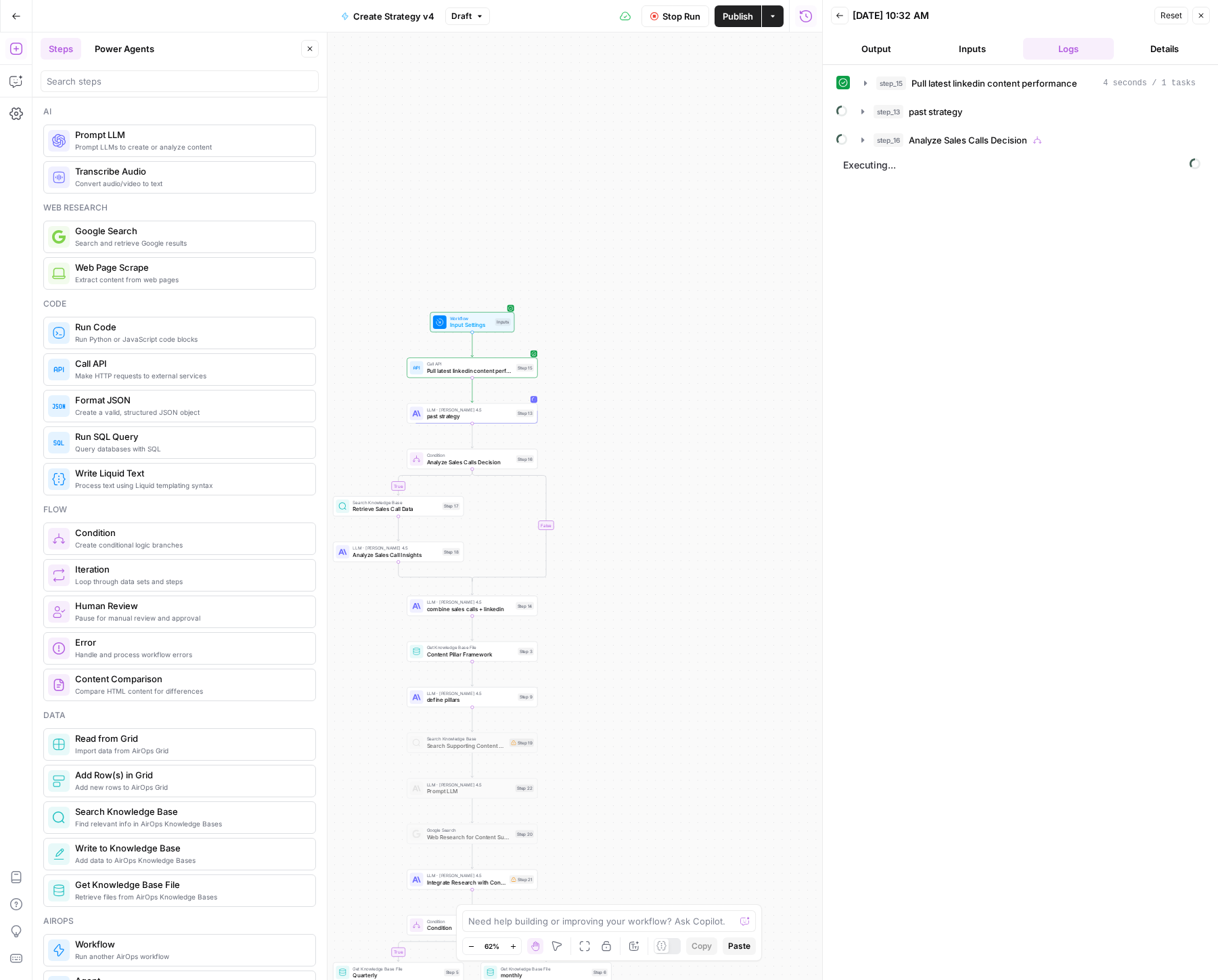
click at [679, 19] on span "Stop Run" at bounding box center [681, 16] width 38 height 14
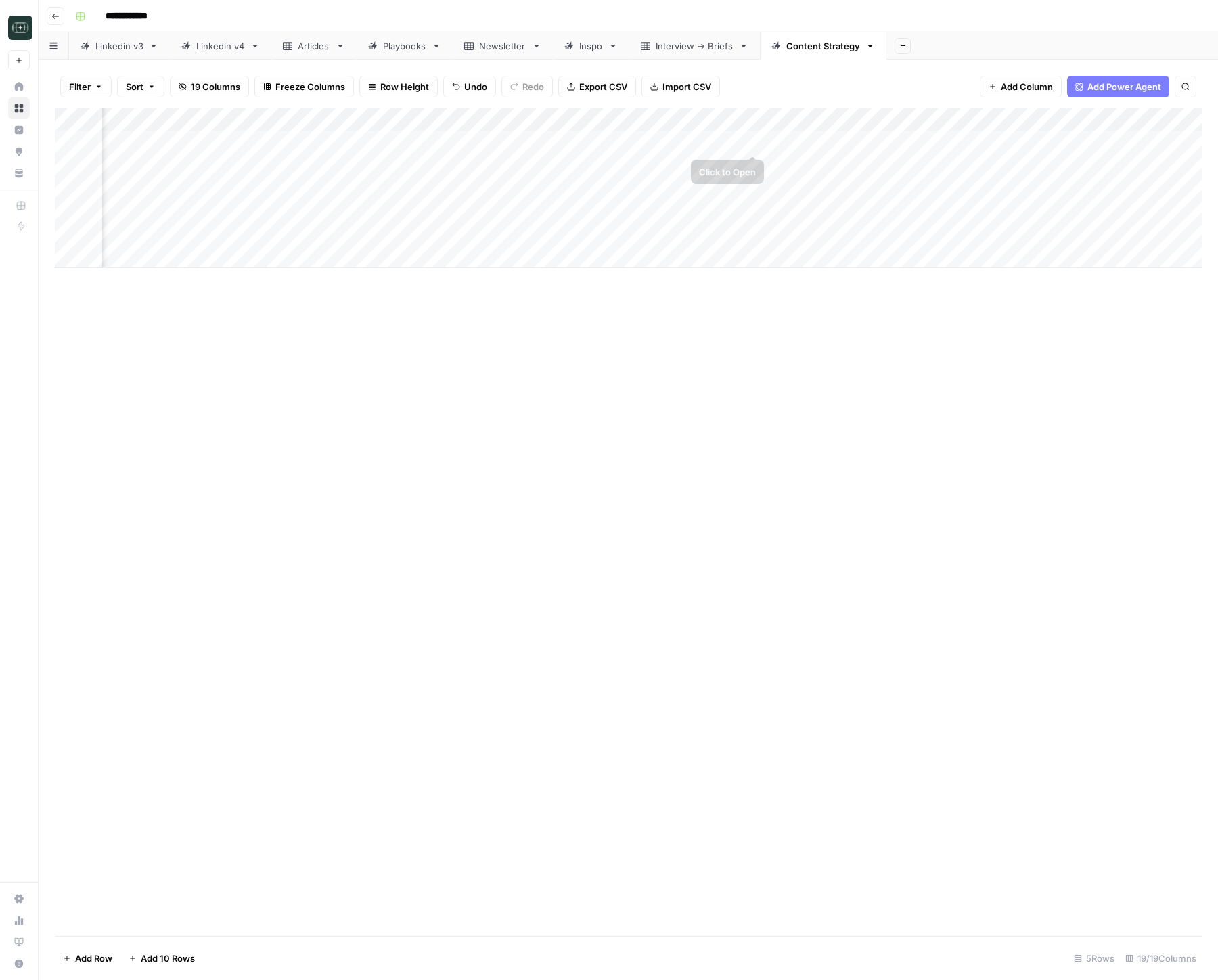
scroll to position [0, 1344]
click at [752, 208] on div "Add Column" at bounding box center [628, 188] width 1147 height 160
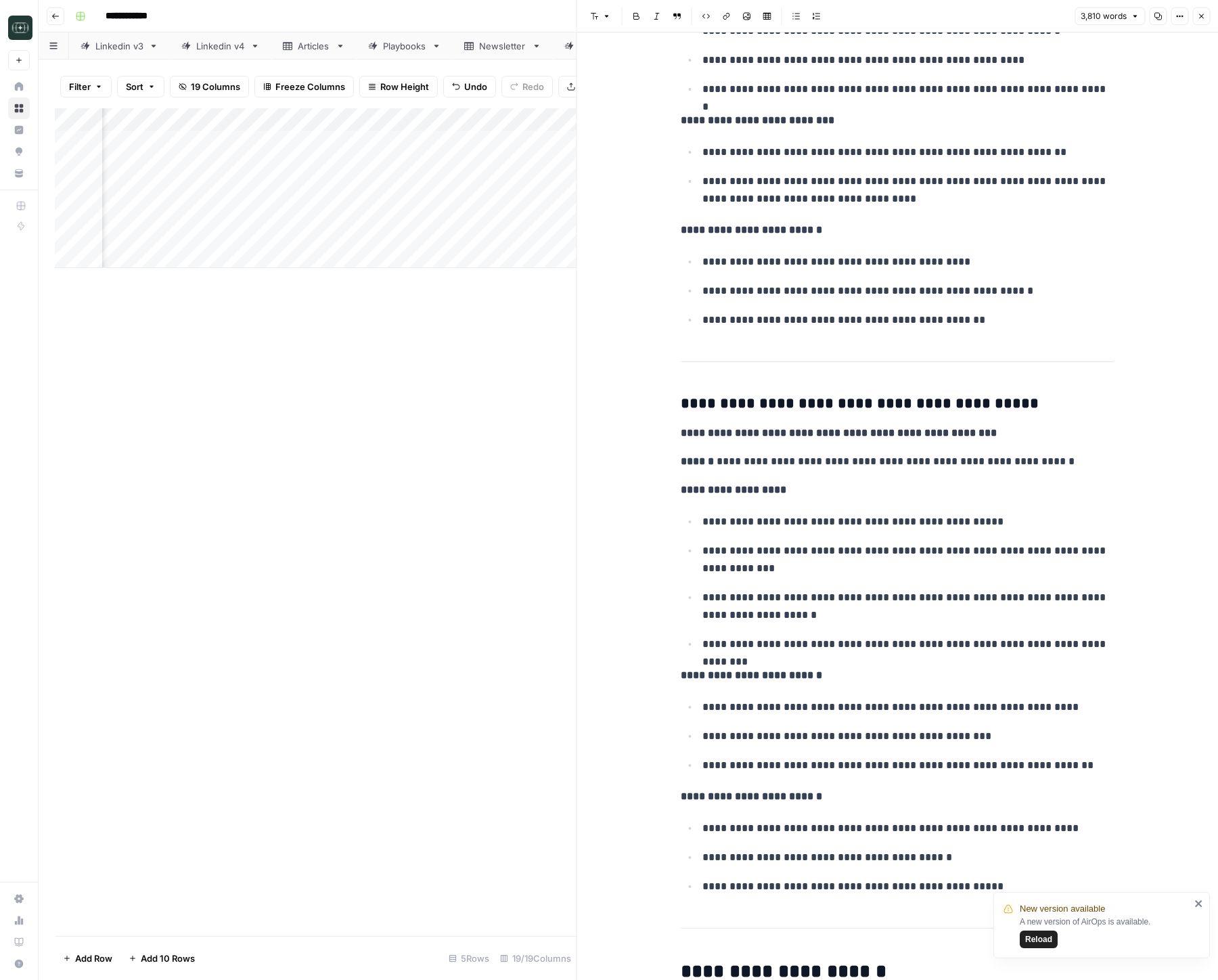
scroll to position [11990, 0]
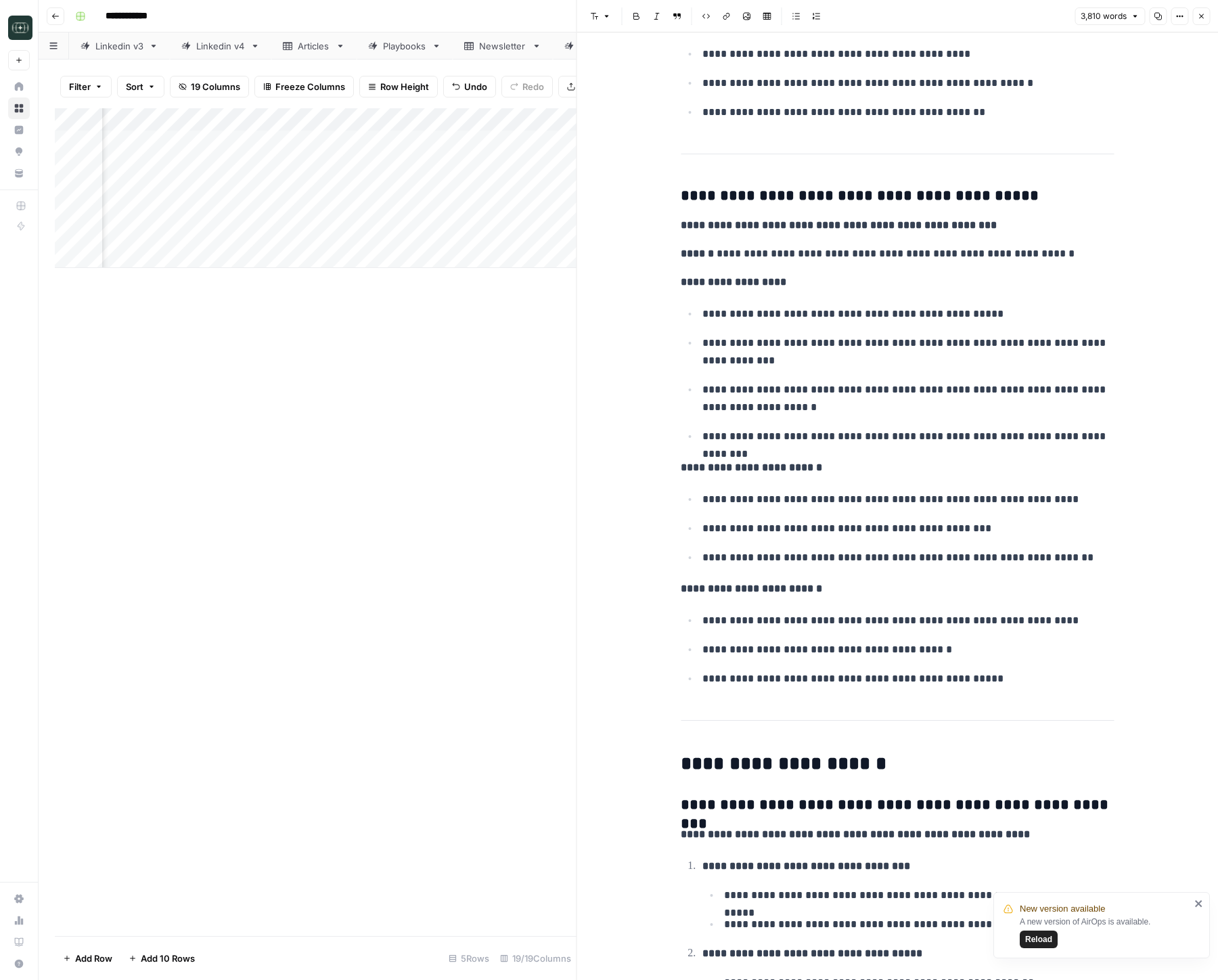
click at [1202, 15] on icon "button" at bounding box center [1202, 17] width 5 height 5
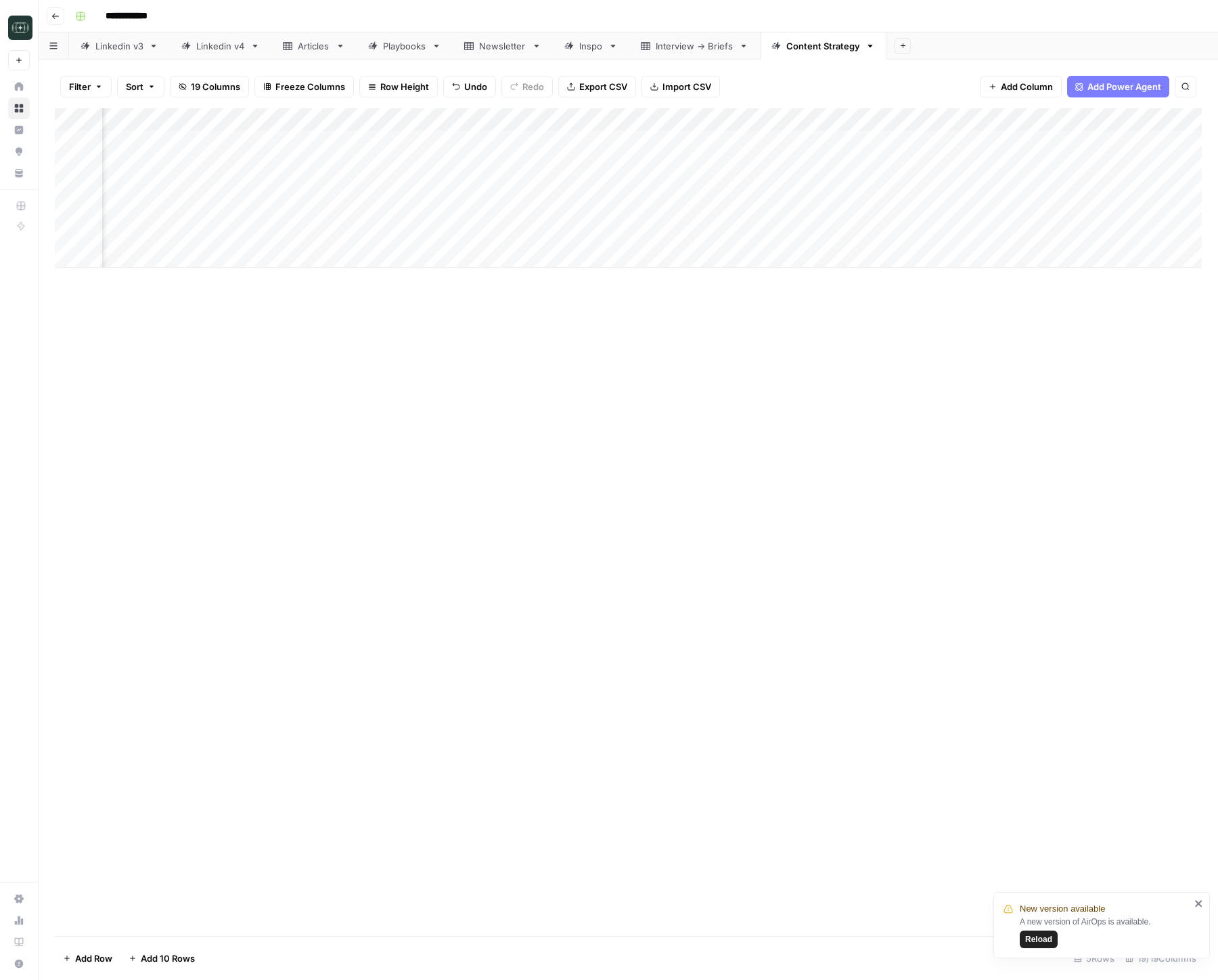
click at [1107, 216] on div "Add Column" at bounding box center [628, 188] width 1147 height 160
click at [1111, 212] on div "Add Column" at bounding box center [628, 188] width 1147 height 160
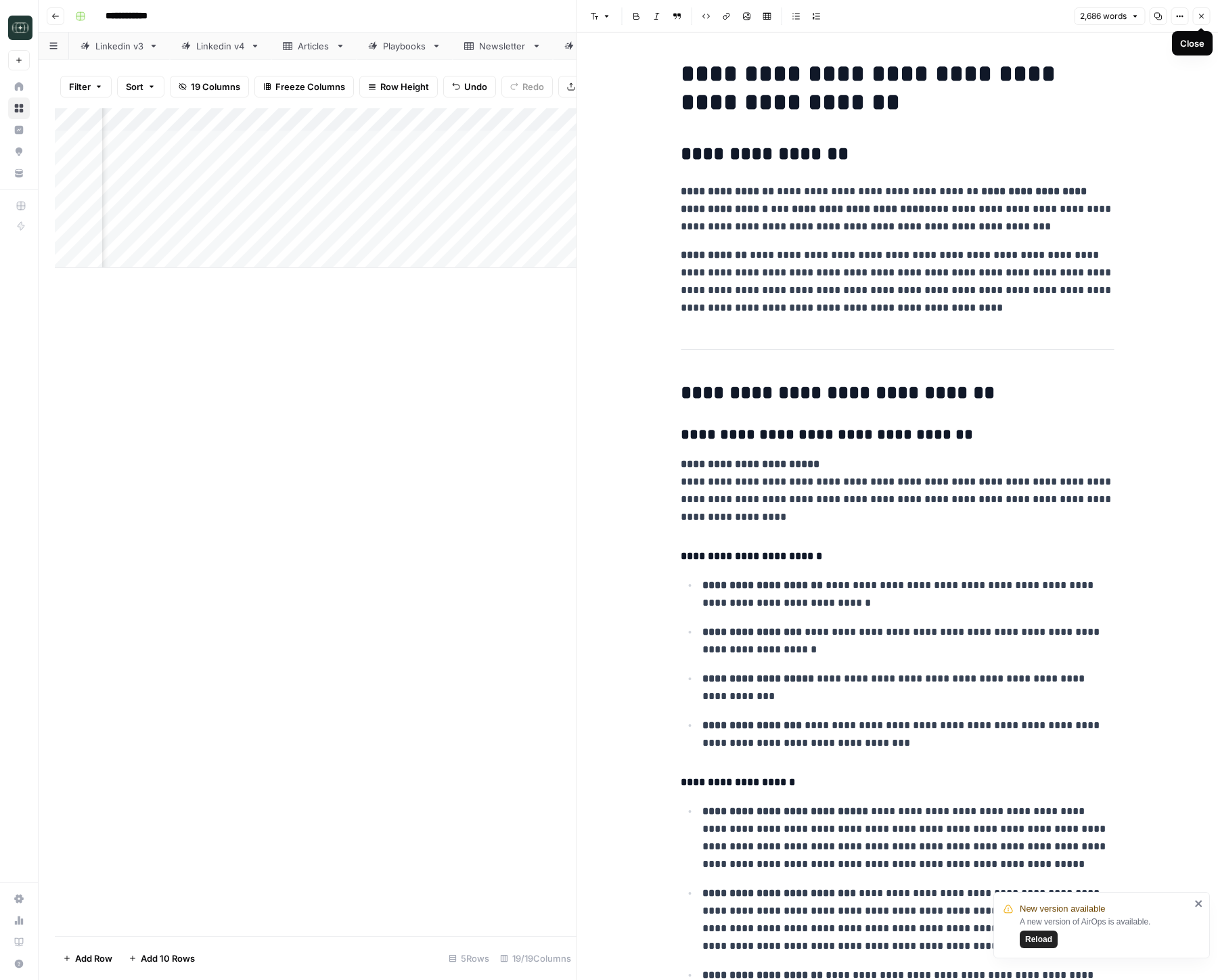
click at [1203, 16] on icon "button" at bounding box center [1201, 16] width 8 height 8
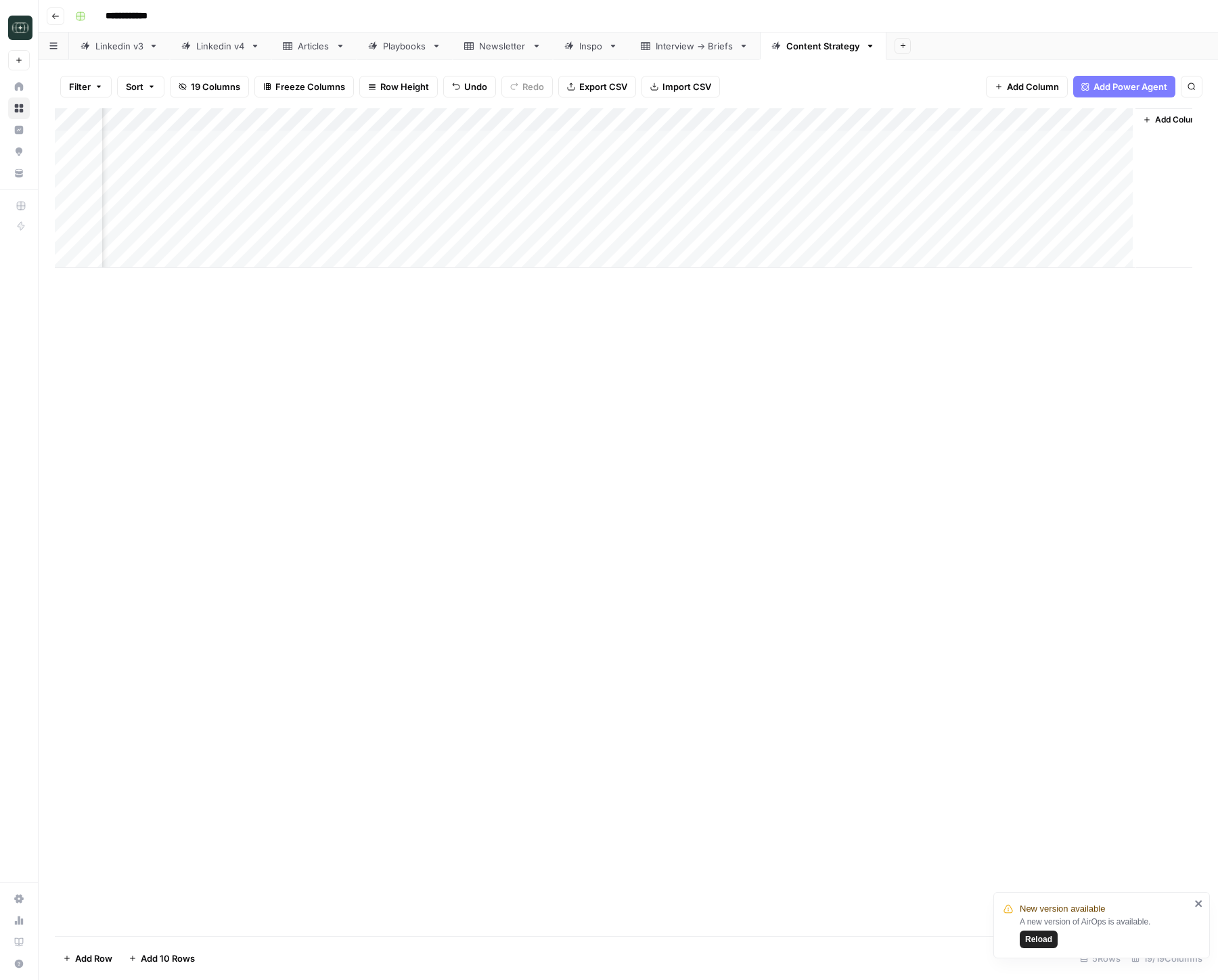
scroll to position [0, 1532]
click at [990, 211] on div "Add Column" at bounding box center [628, 188] width 1147 height 160
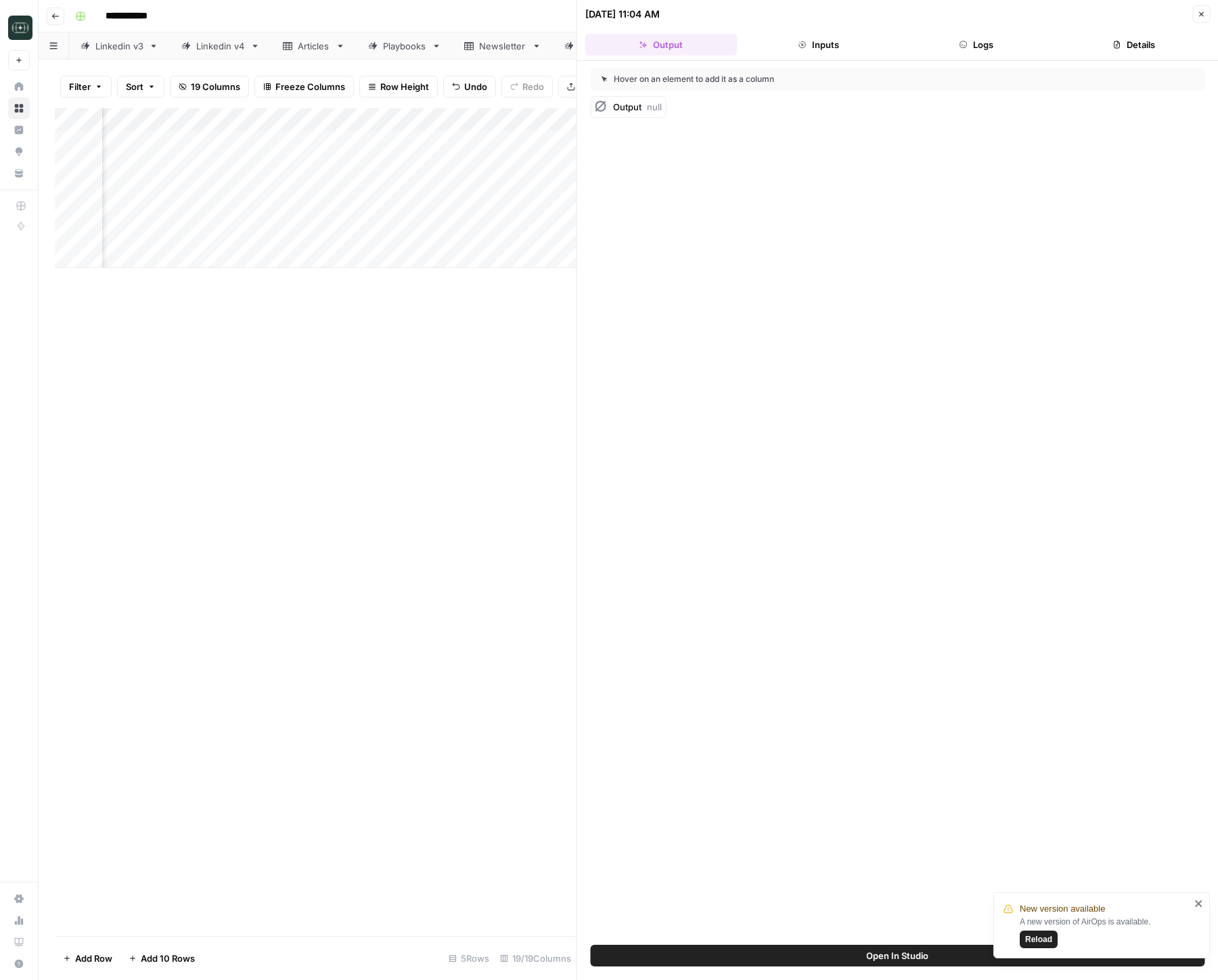
click at [978, 44] on button "Logs" at bounding box center [976, 44] width 152 height 22
click at [1204, 23] on button "Close" at bounding box center [1201, 15] width 18 height 18
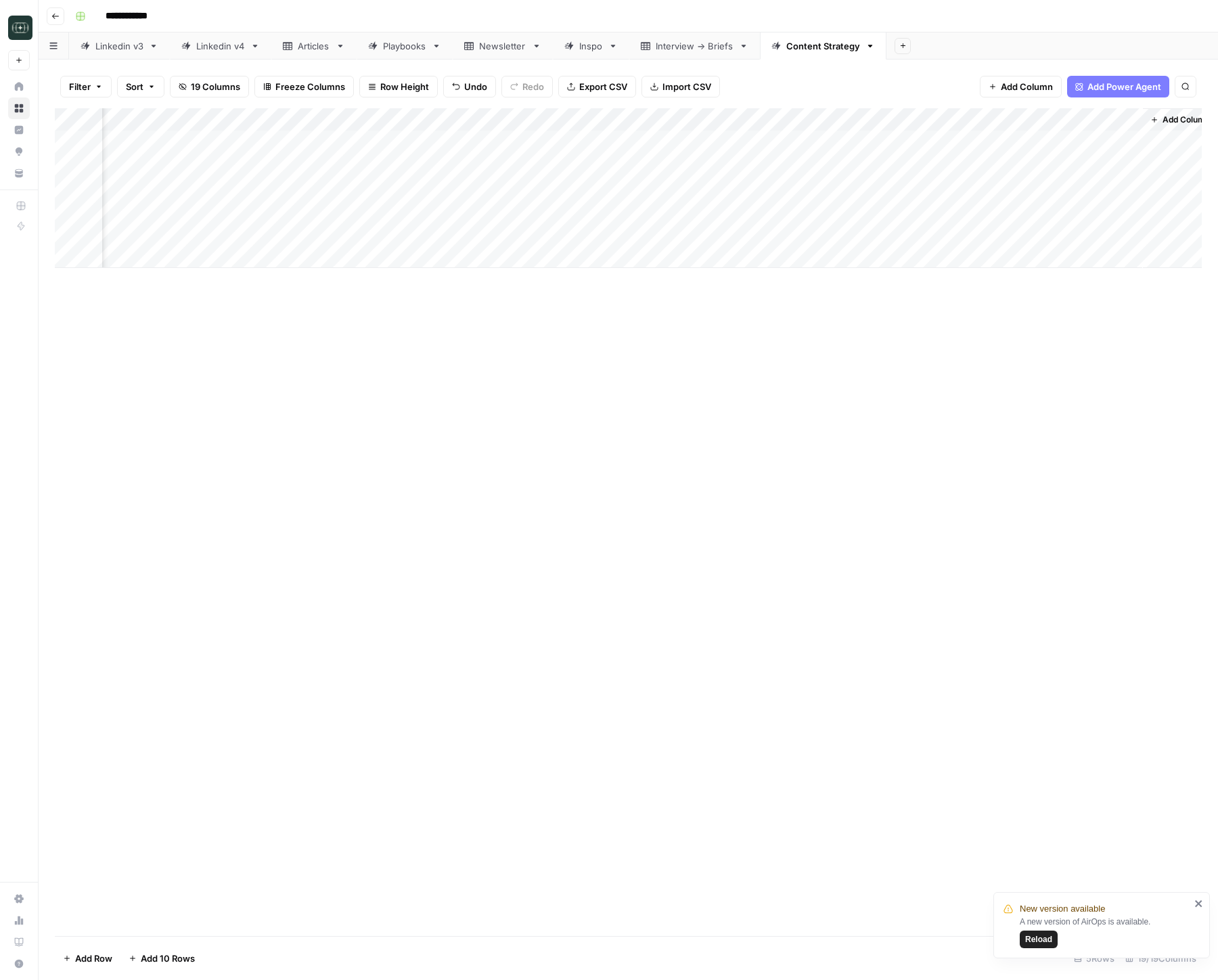
click at [993, 119] on div "Add Column" at bounding box center [628, 188] width 1147 height 160
click at [897, 240] on span "Configure Inputs" at bounding box center [907, 233] width 119 height 14
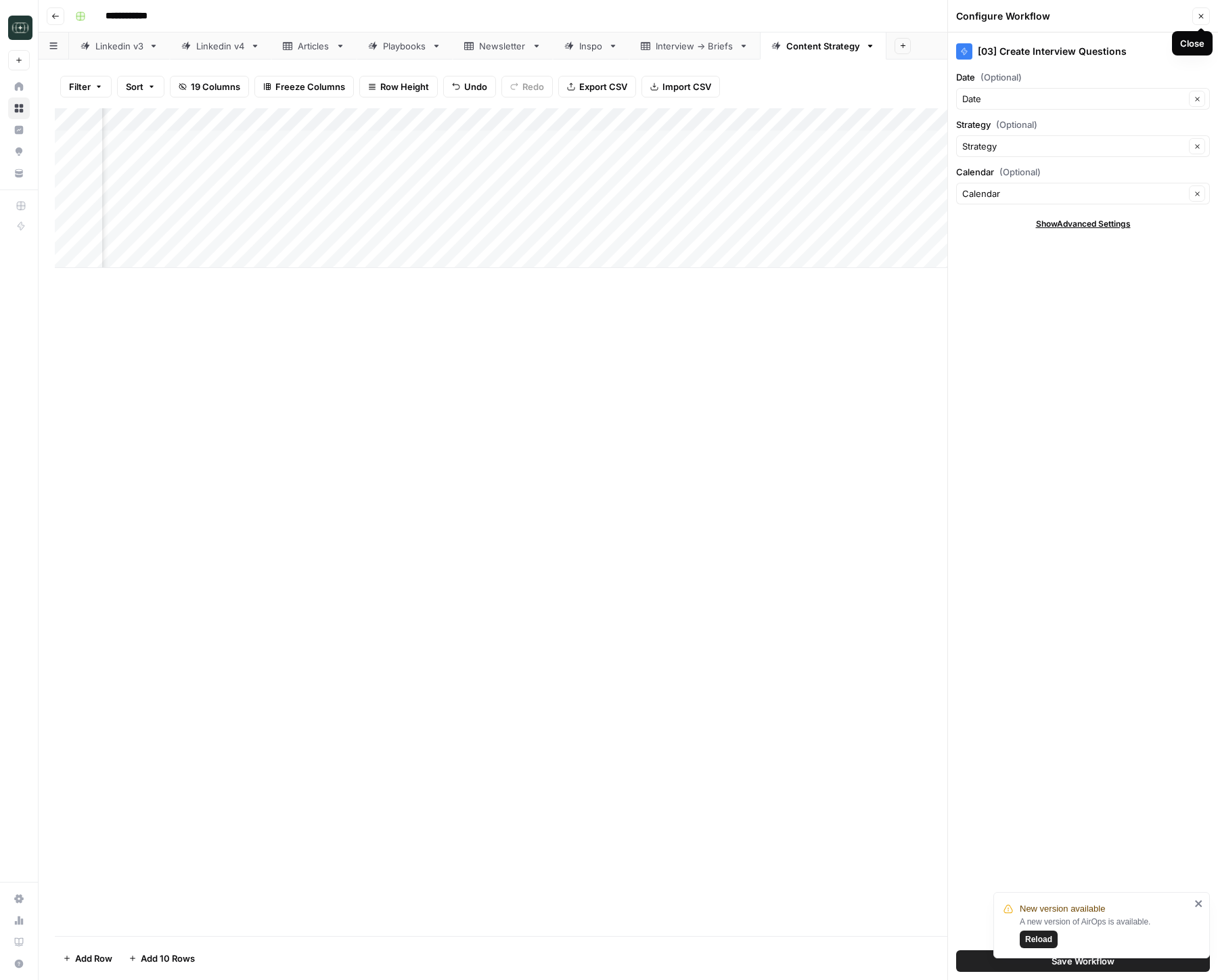
click at [1199, 11] on button "Close" at bounding box center [1201, 16] width 18 height 18
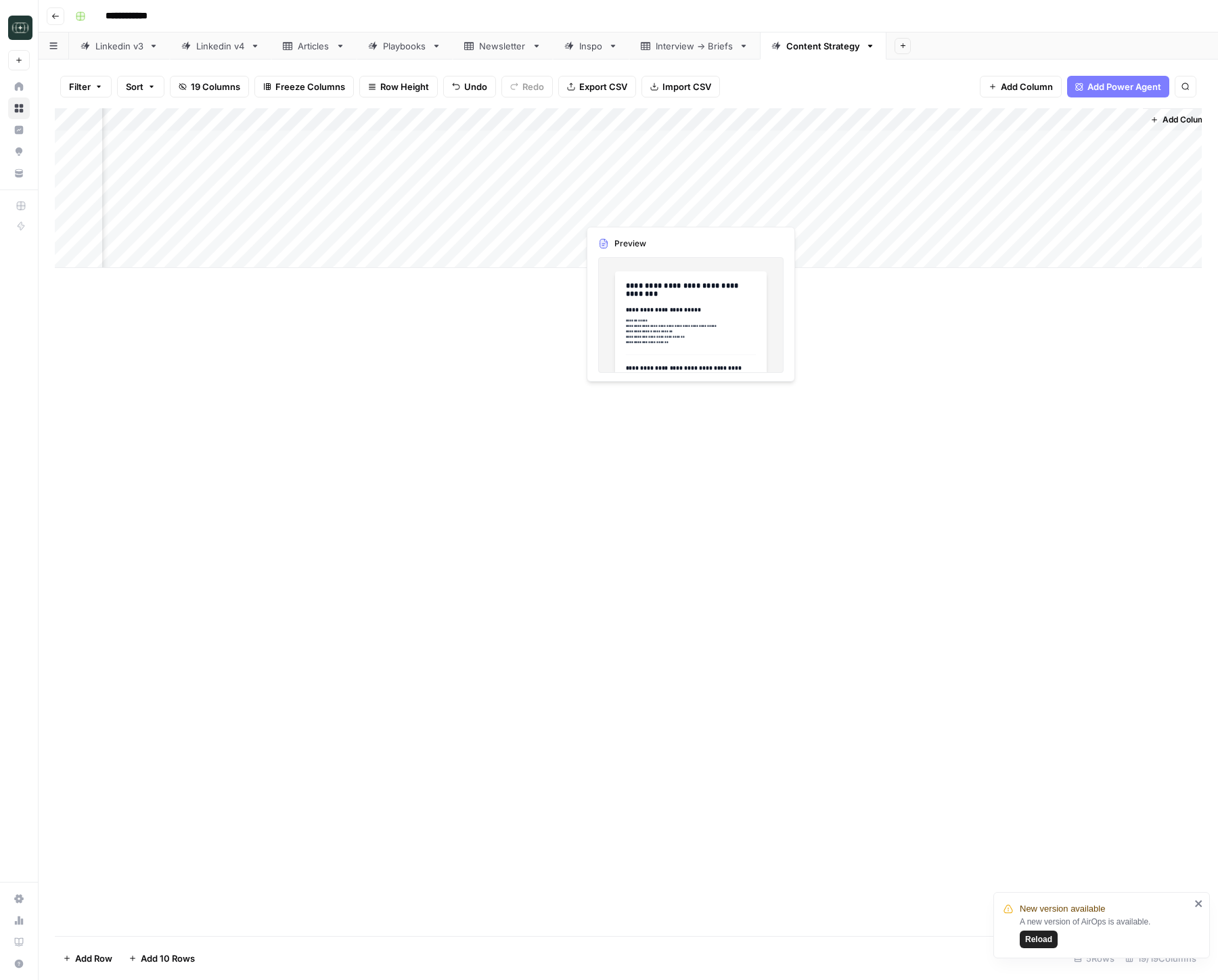
click at [691, 210] on div "Add Column" at bounding box center [628, 188] width 1147 height 160
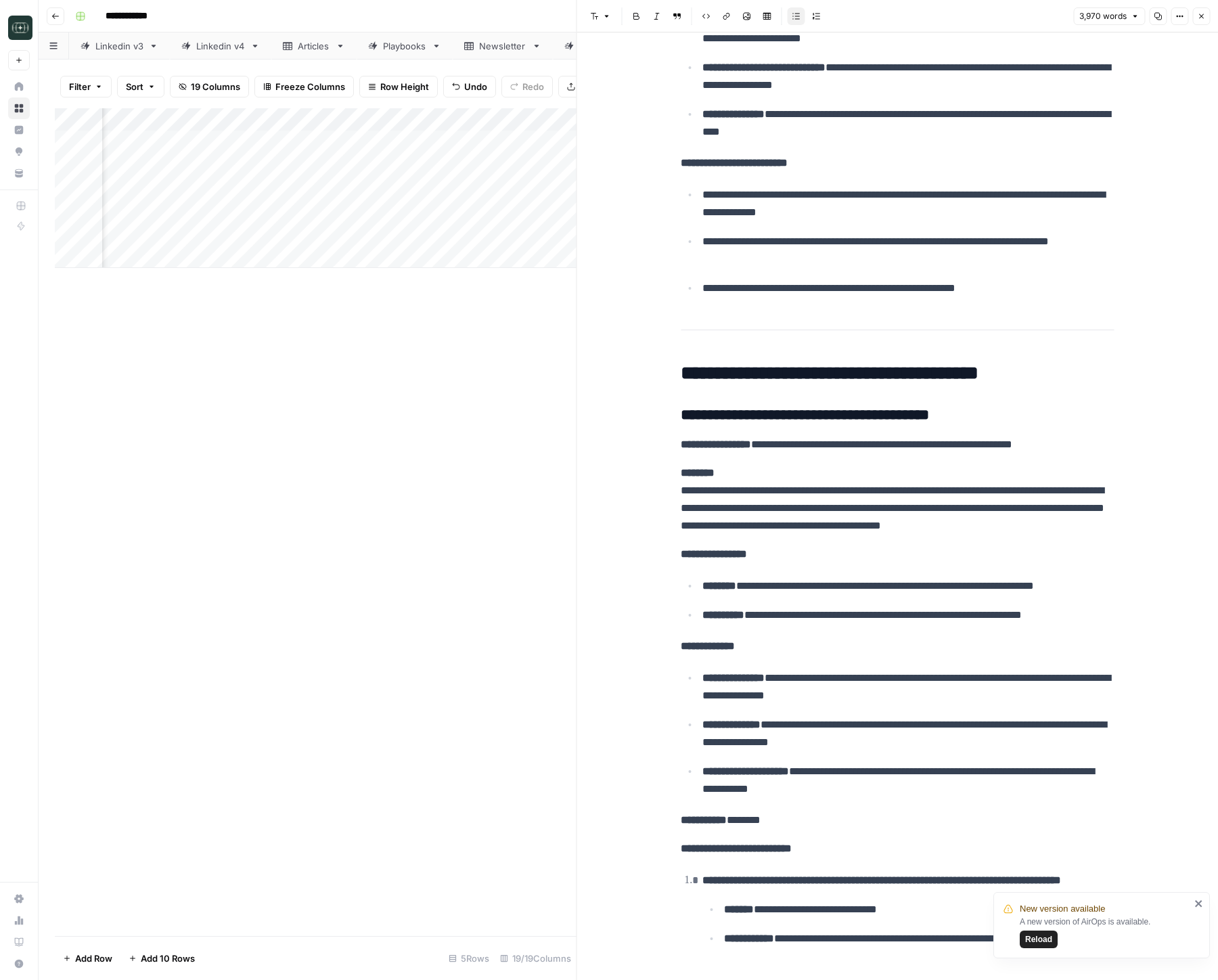
scroll to position [2118, 0]
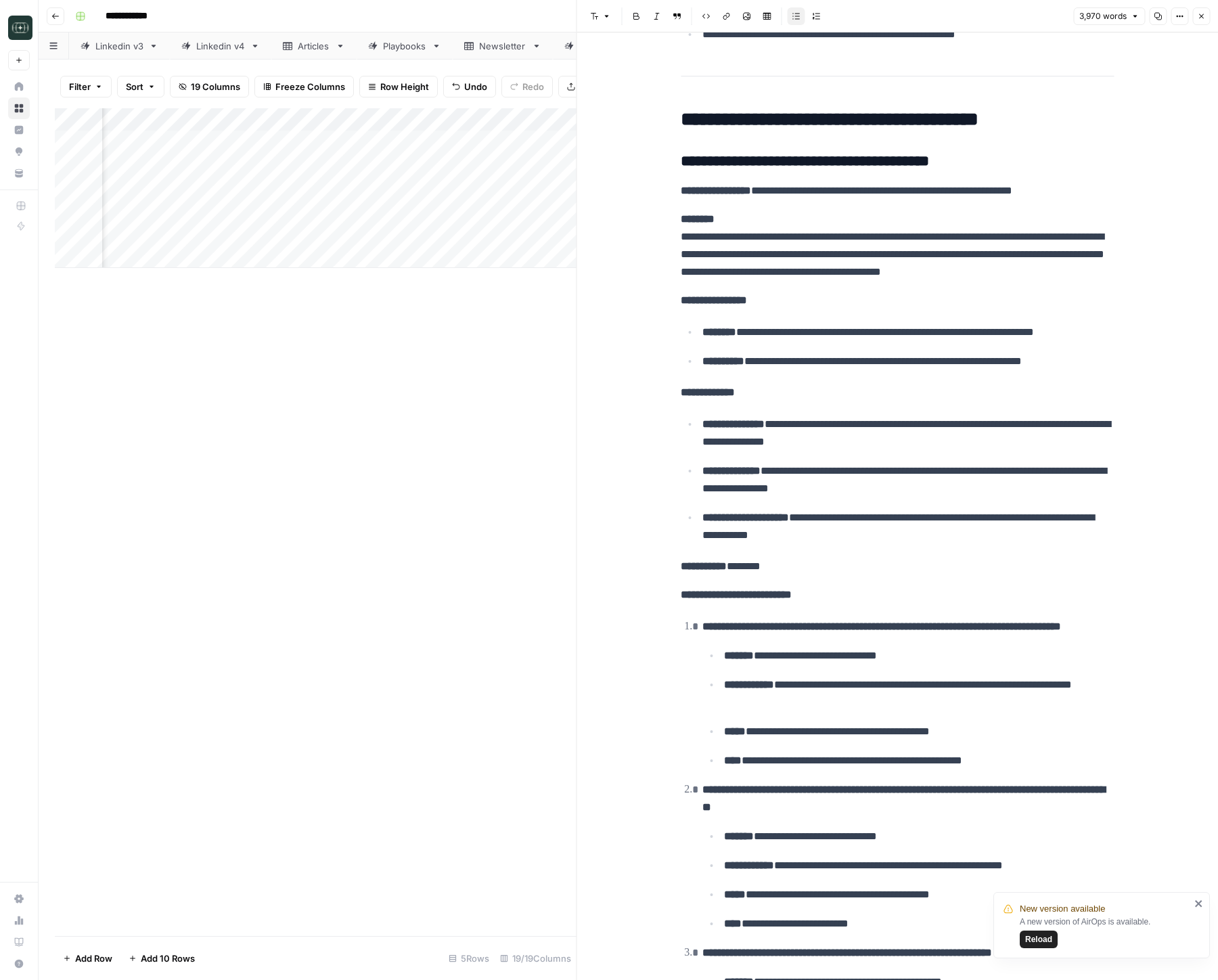
click at [1204, 14] on icon "button" at bounding box center [1201, 16] width 8 height 8
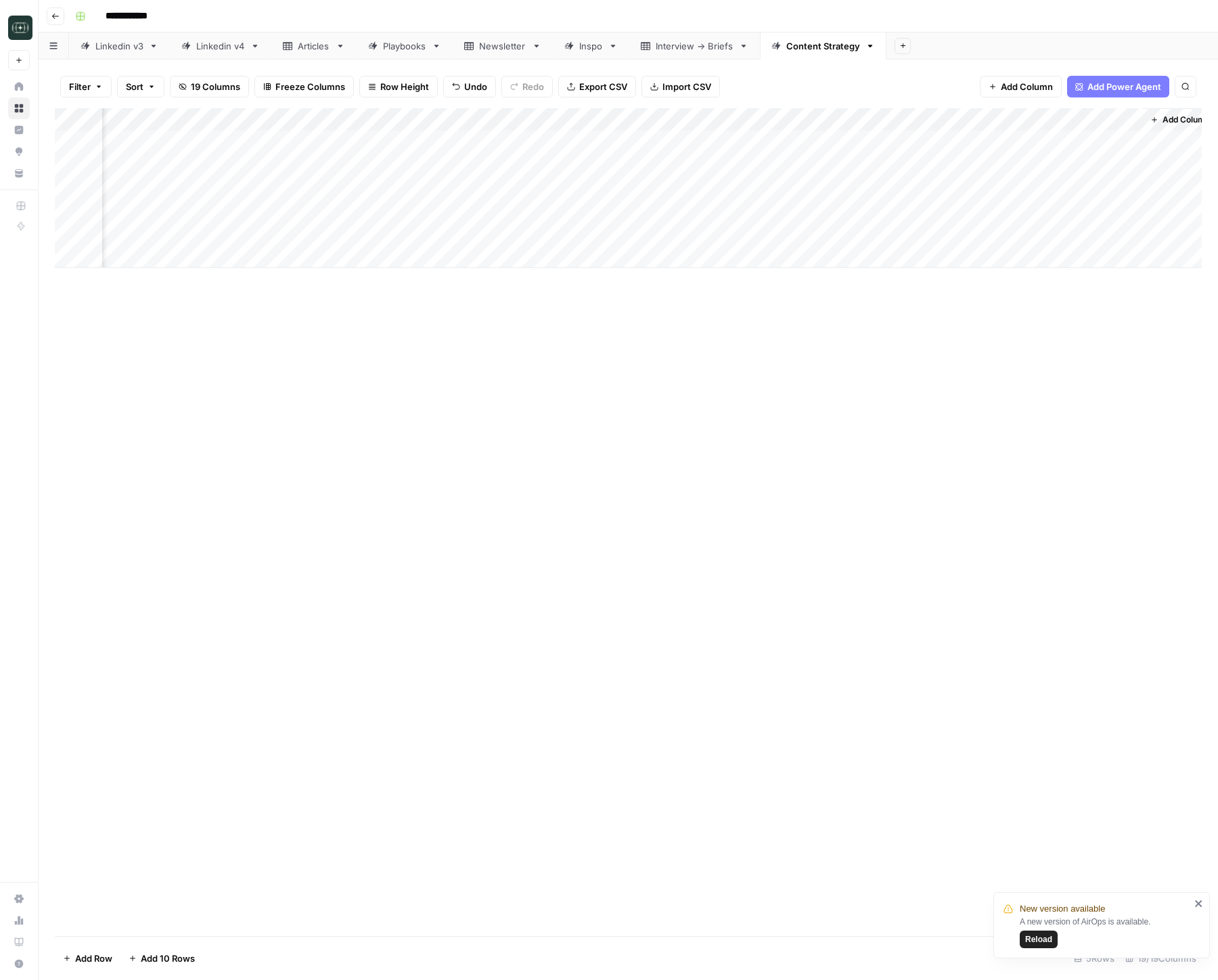
click at [181, 211] on div "Add Column" at bounding box center [628, 188] width 1147 height 160
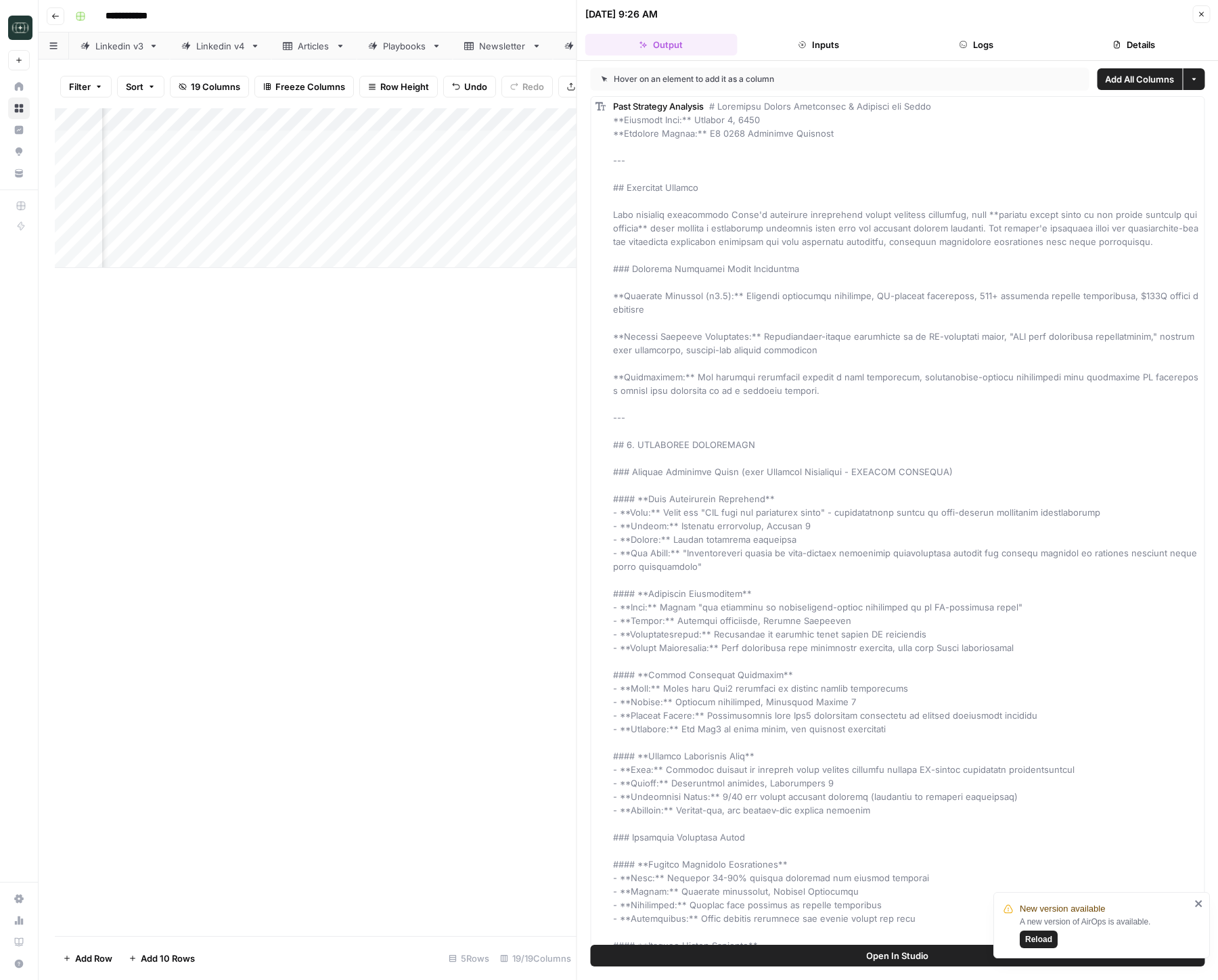
click at [1199, 14] on icon "button" at bounding box center [1201, 15] width 8 height 8
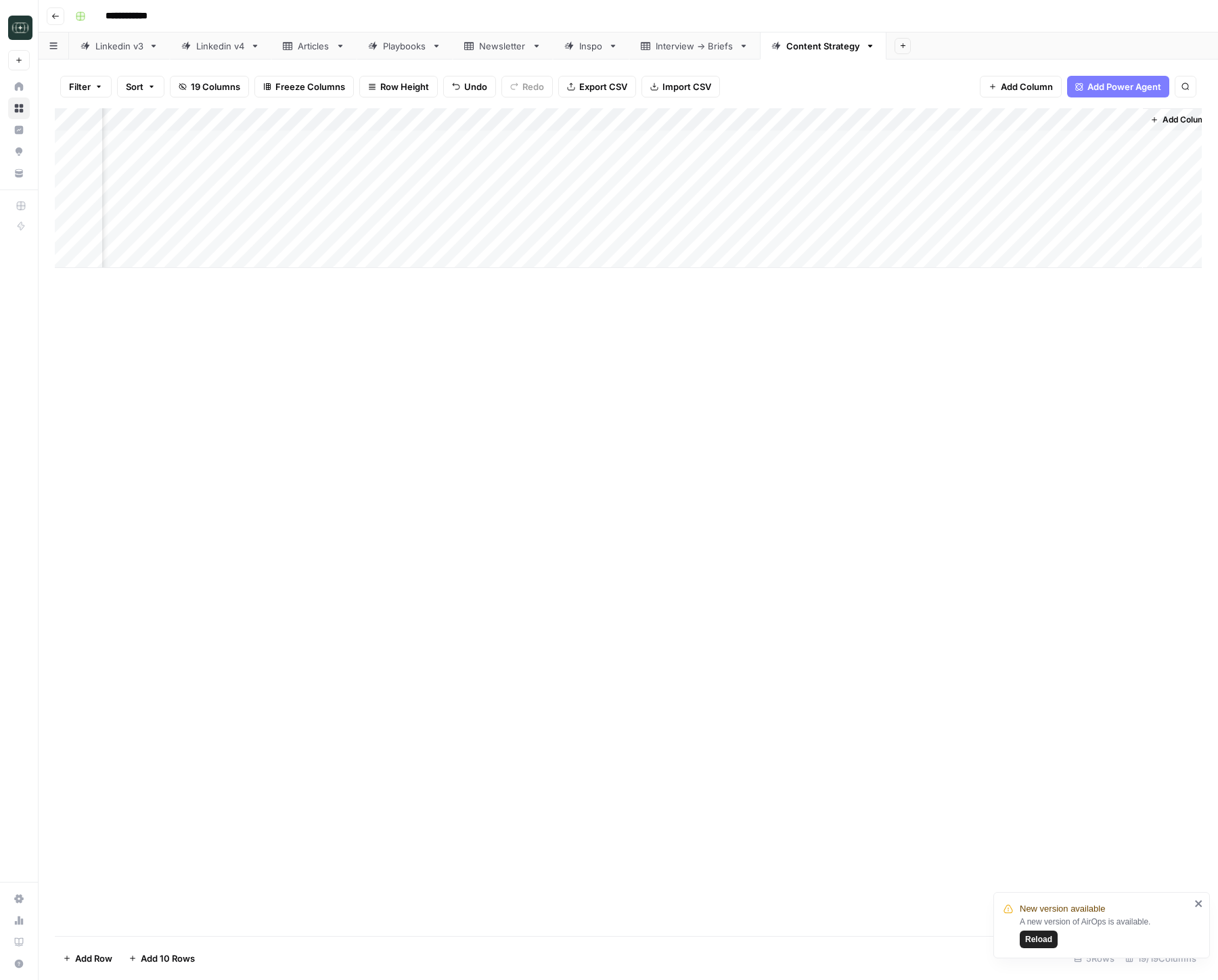
click at [182, 119] on div "Add Column" at bounding box center [628, 188] width 1147 height 160
click at [164, 228] on span "Configure Inputs" at bounding box center [154, 233] width 119 height 14
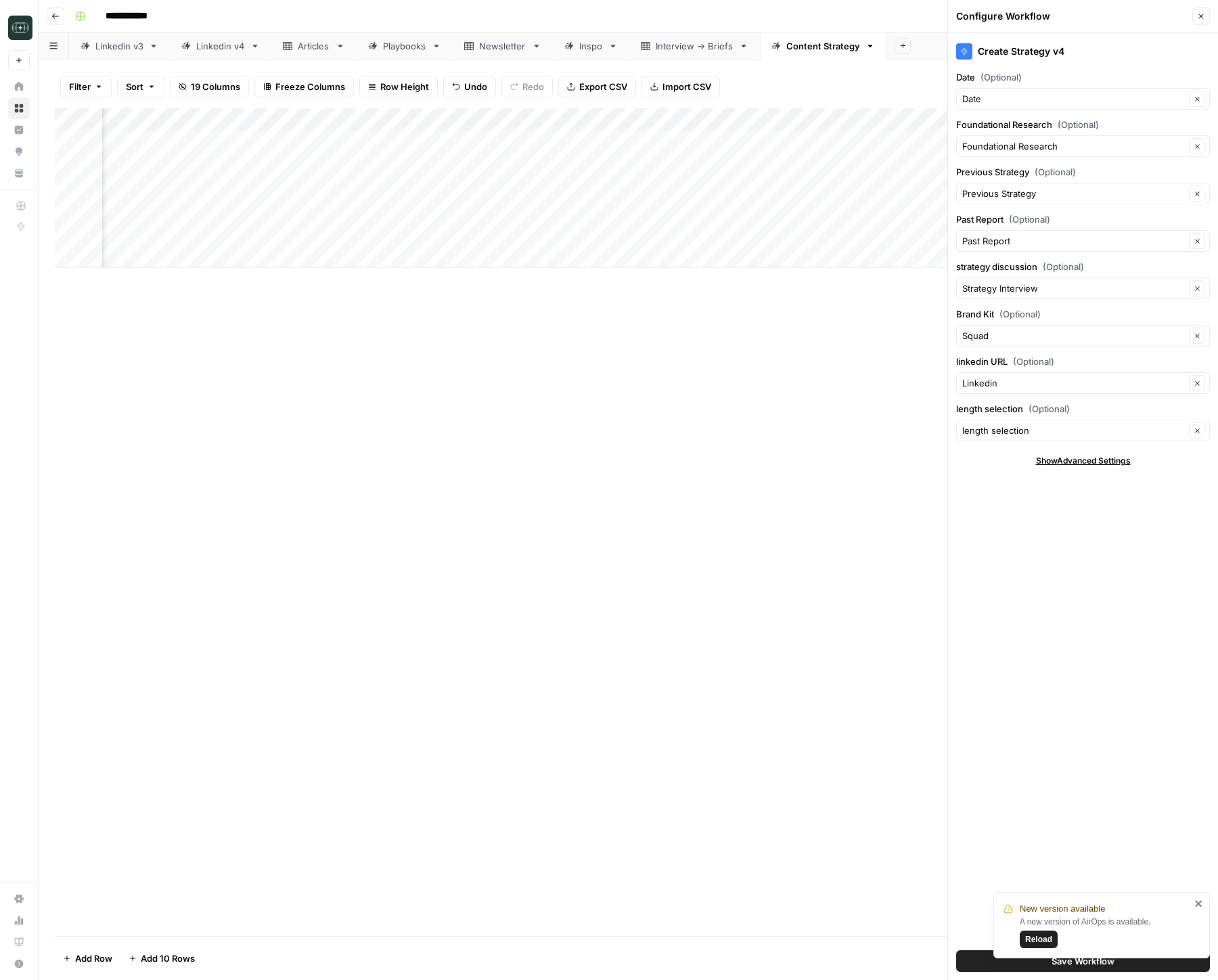
click at [1200, 12] on icon "button" at bounding box center [1201, 16] width 8 height 8
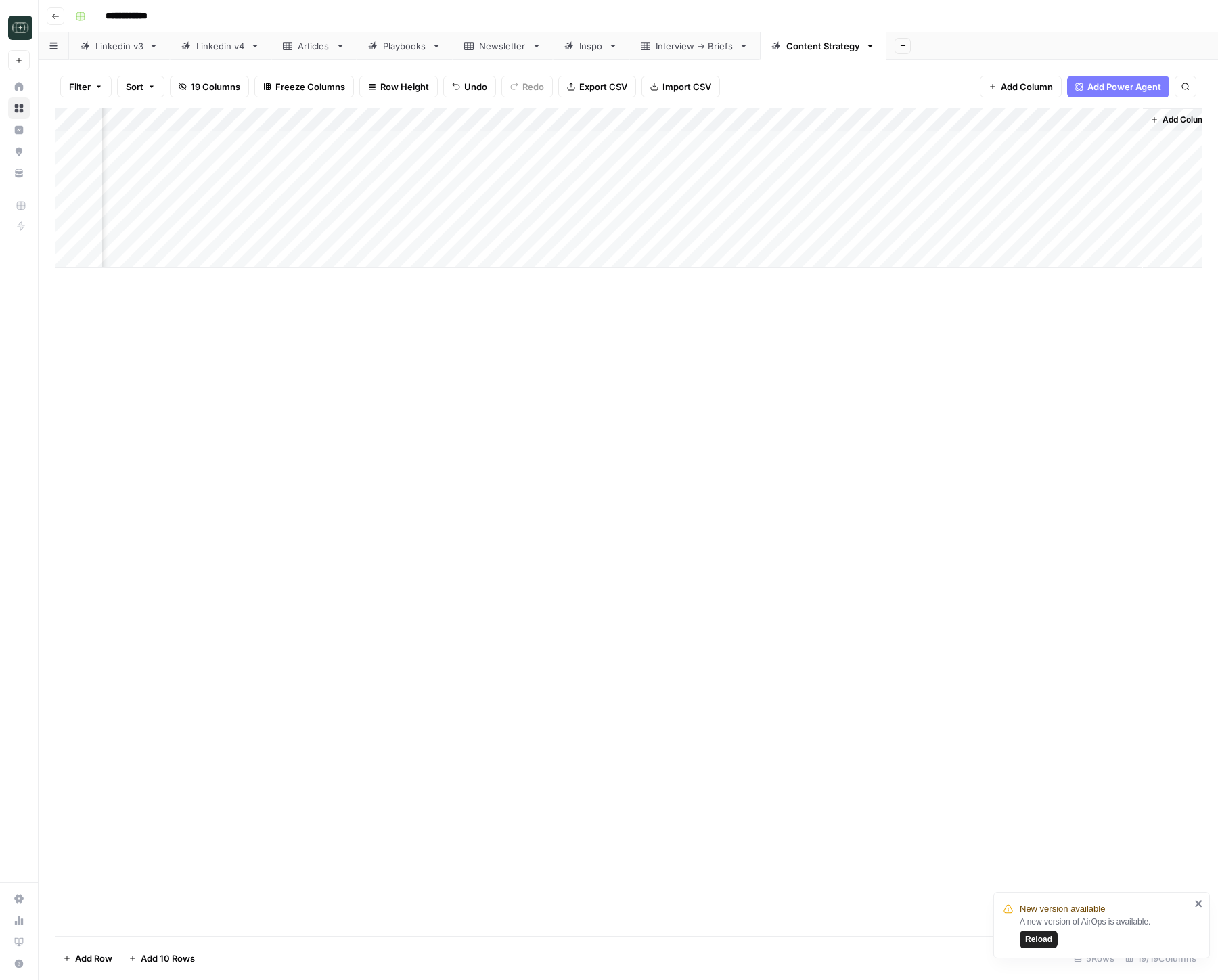
click at [993, 117] on div "Add Column" at bounding box center [628, 188] width 1147 height 160
click at [909, 235] on span "Configure Inputs" at bounding box center [907, 233] width 119 height 14
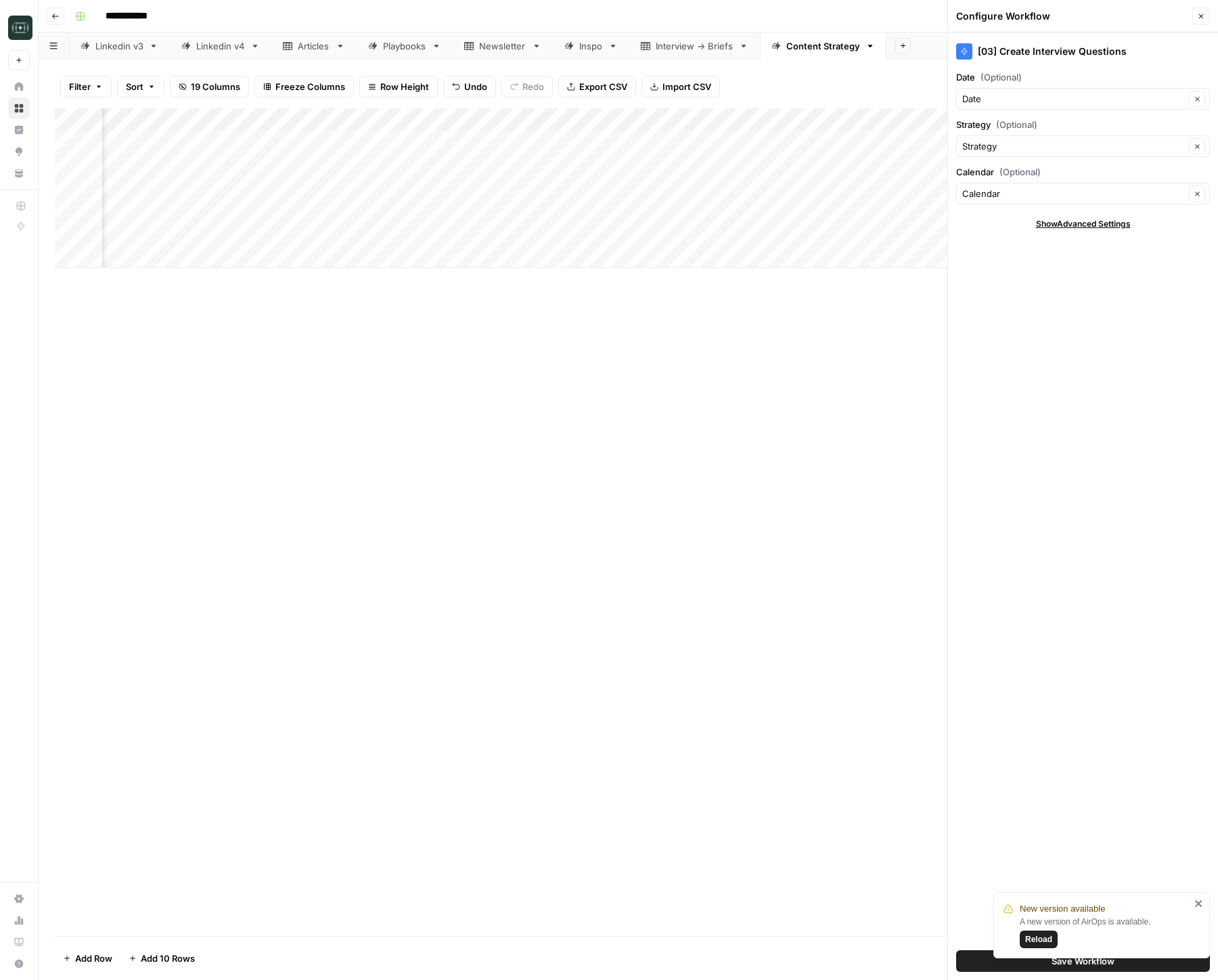
click at [1199, 19] on icon "button" at bounding box center [1201, 16] width 8 height 8
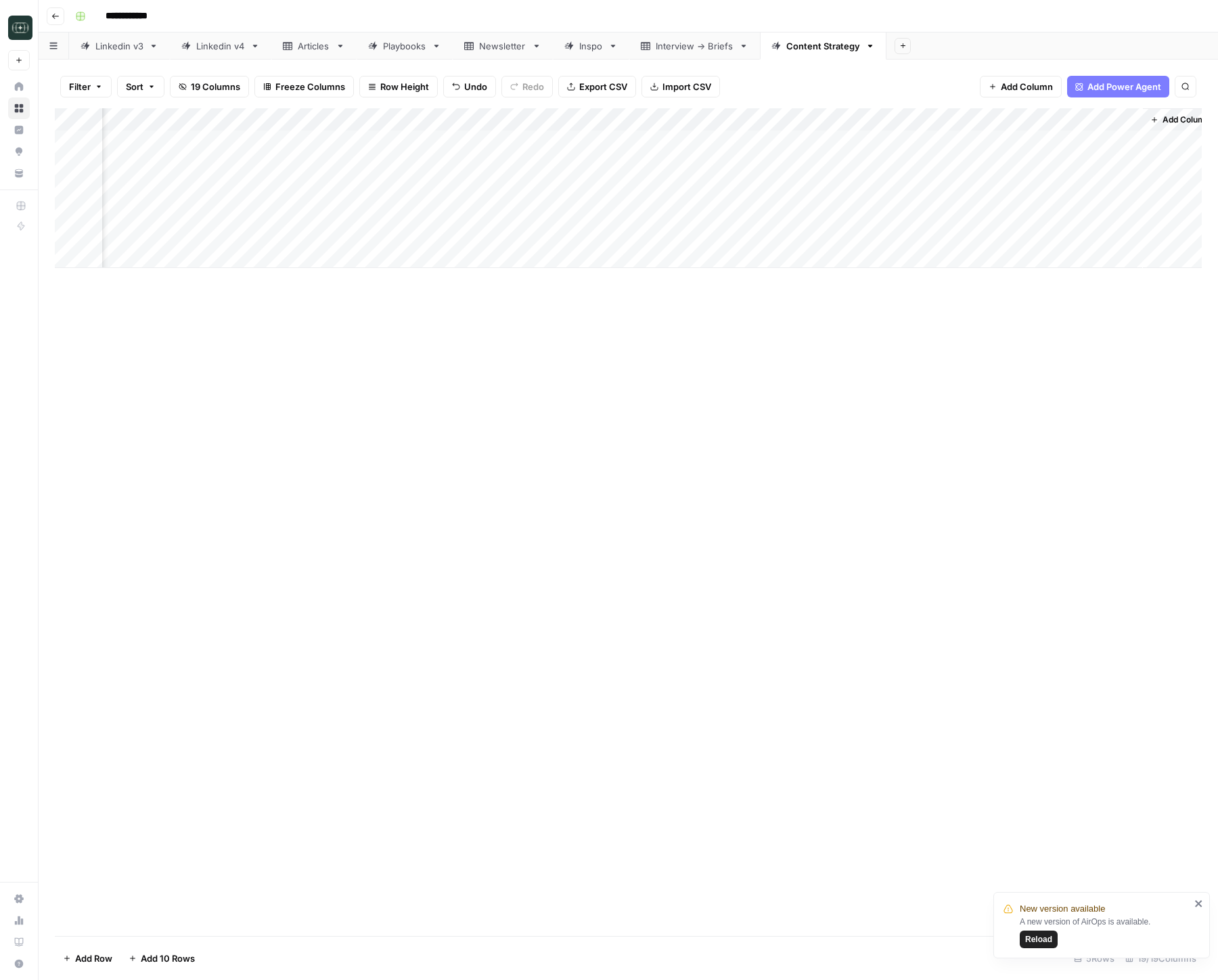
click at [992, 120] on div "Add Column" at bounding box center [628, 188] width 1147 height 160
click at [903, 249] on span "Edit Workflow" at bounding box center [907, 252] width 119 height 14
click at [1007, 208] on div "Add Column" at bounding box center [628, 188] width 1147 height 160
click at [988, 211] on div "Add Column" at bounding box center [628, 188] width 1147 height 160
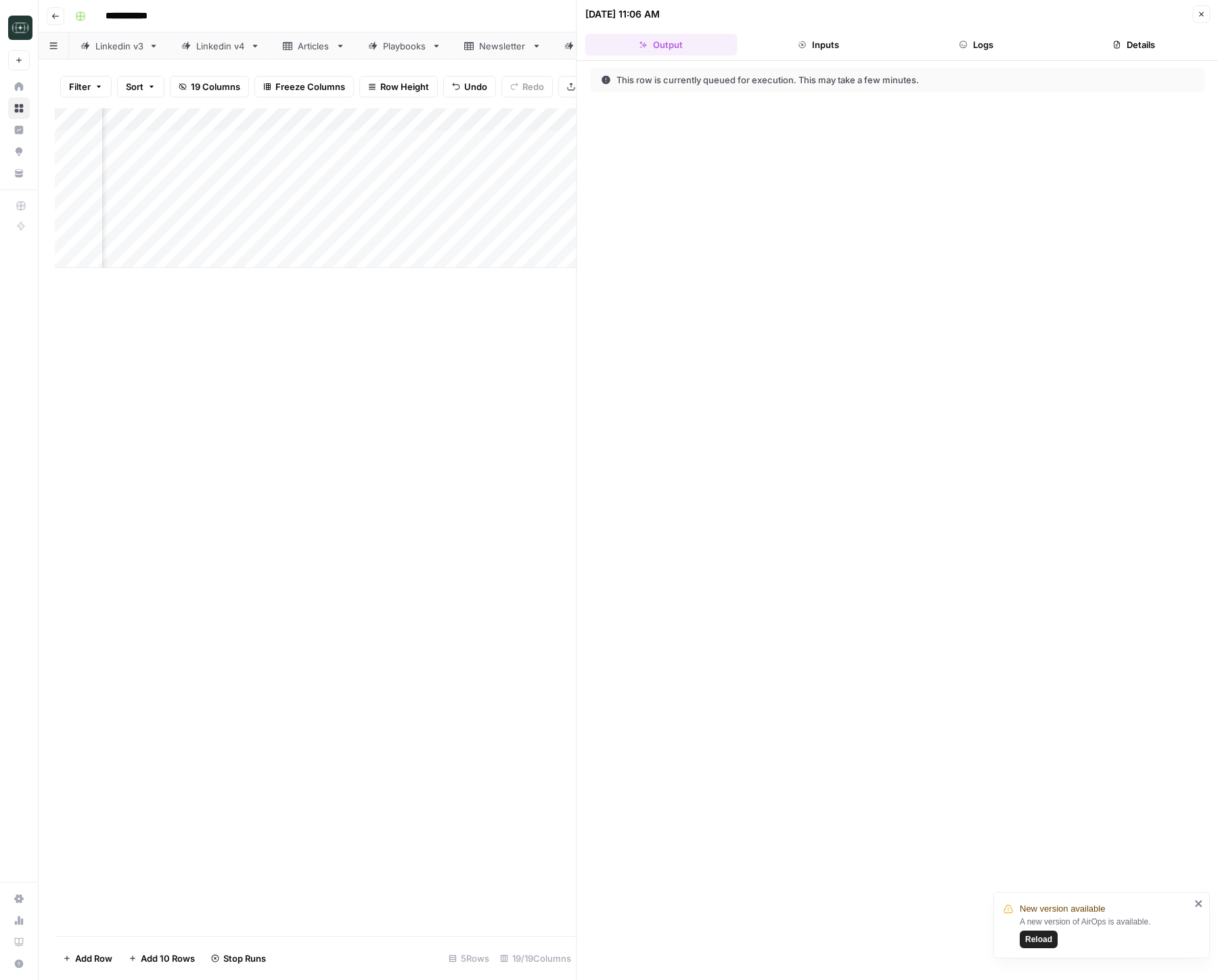
click at [999, 49] on button "Logs" at bounding box center [976, 44] width 152 height 22
click at [1208, 13] on button "Close" at bounding box center [1201, 15] width 18 height 18
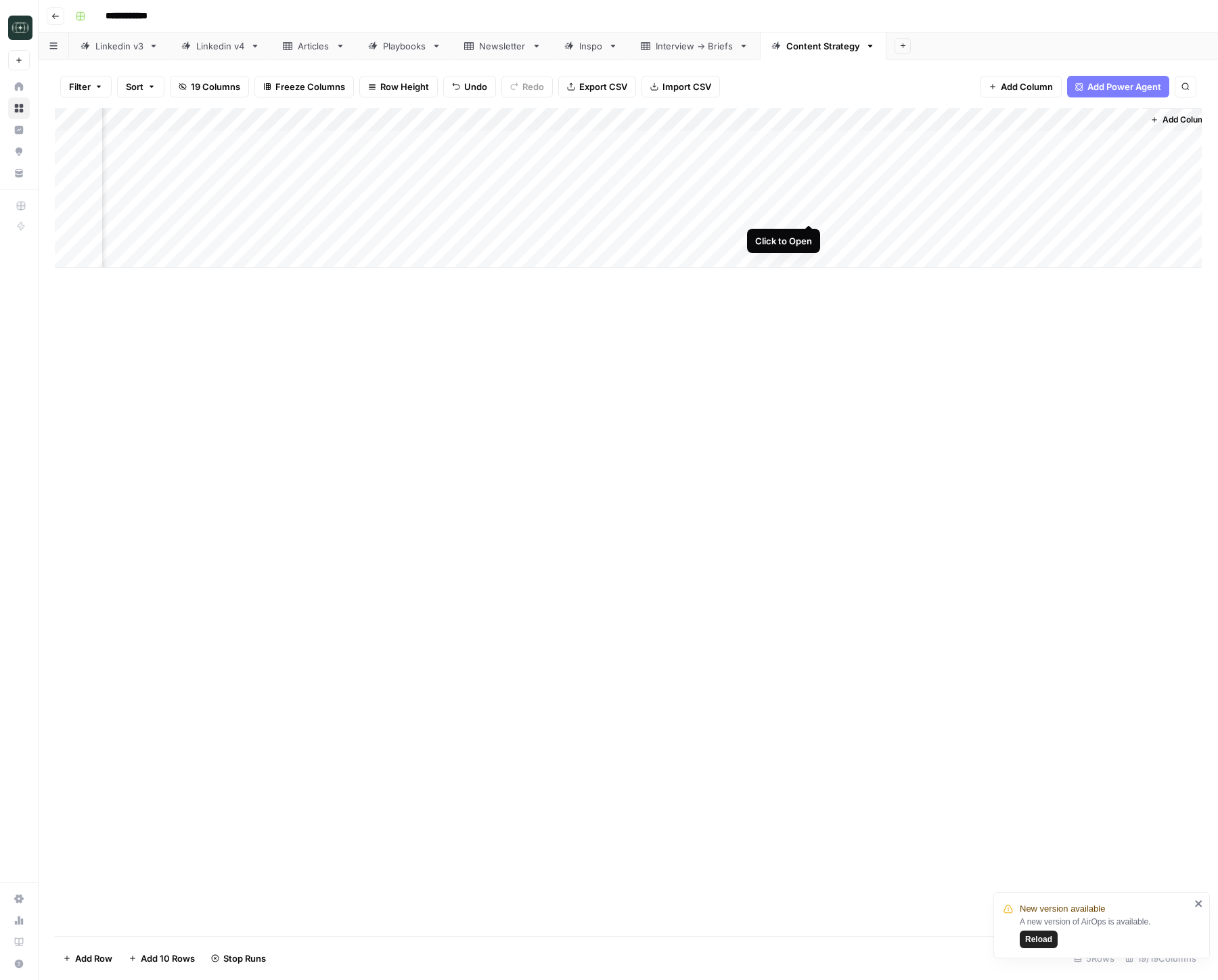
click at [809, 212] on div "Add Column" at bounding box center [628, 188] width 1147 height 160
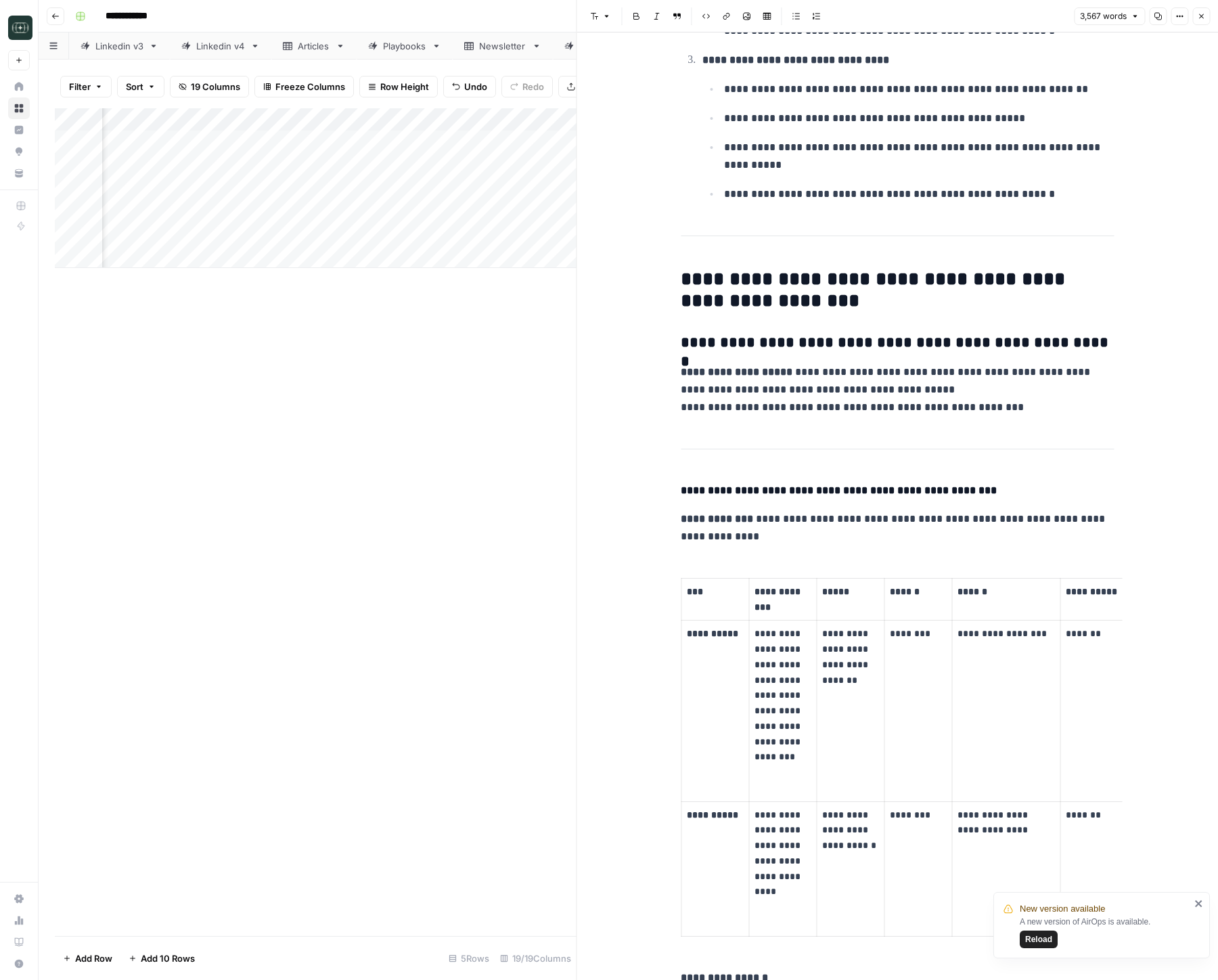
scroll to position [0, 5]
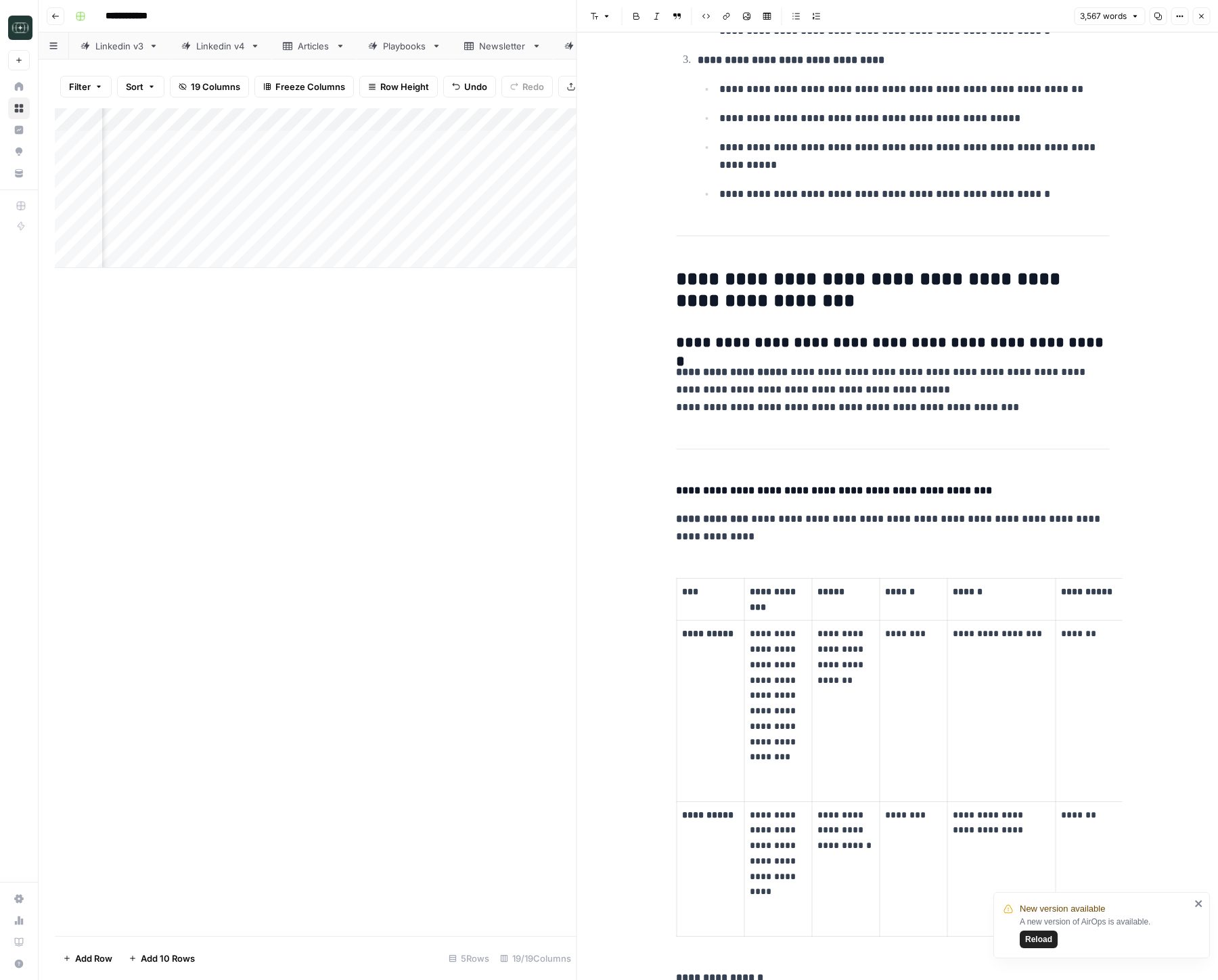
click at [1198, 15] on icon "button" at bounding box center [1201, 16] width 8 height 8
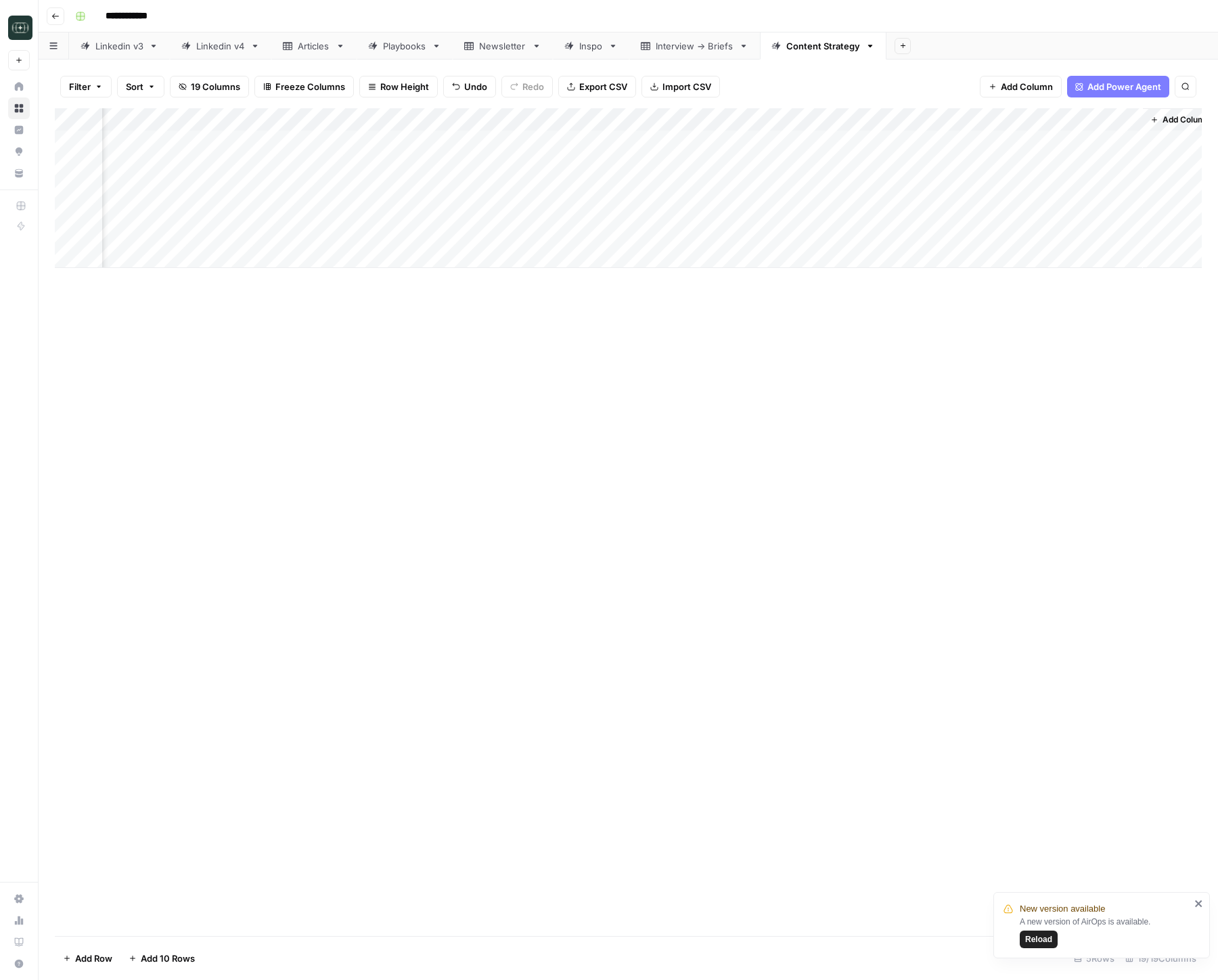
click at [183, 212] on div "Add Column" at bounding box center [628, 188] width 1147 height 160
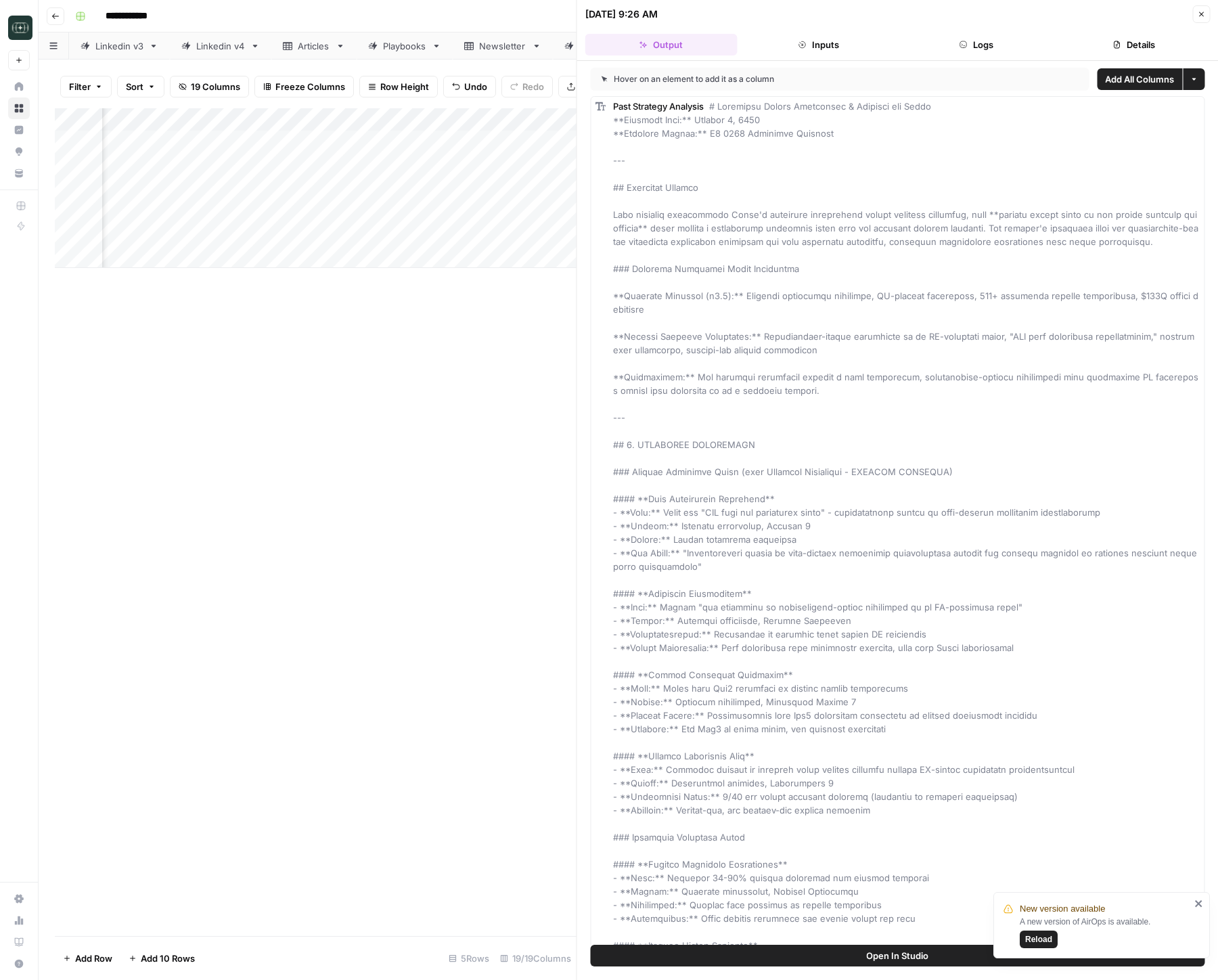
drag, startPoint x: 1202, startPoint y: 16, endPoint x: 1028, endPoint y: 44, distance: 176.2
click at [1201, 16] on icon "button" at bounding box center [1201, 15] width 8 height 8
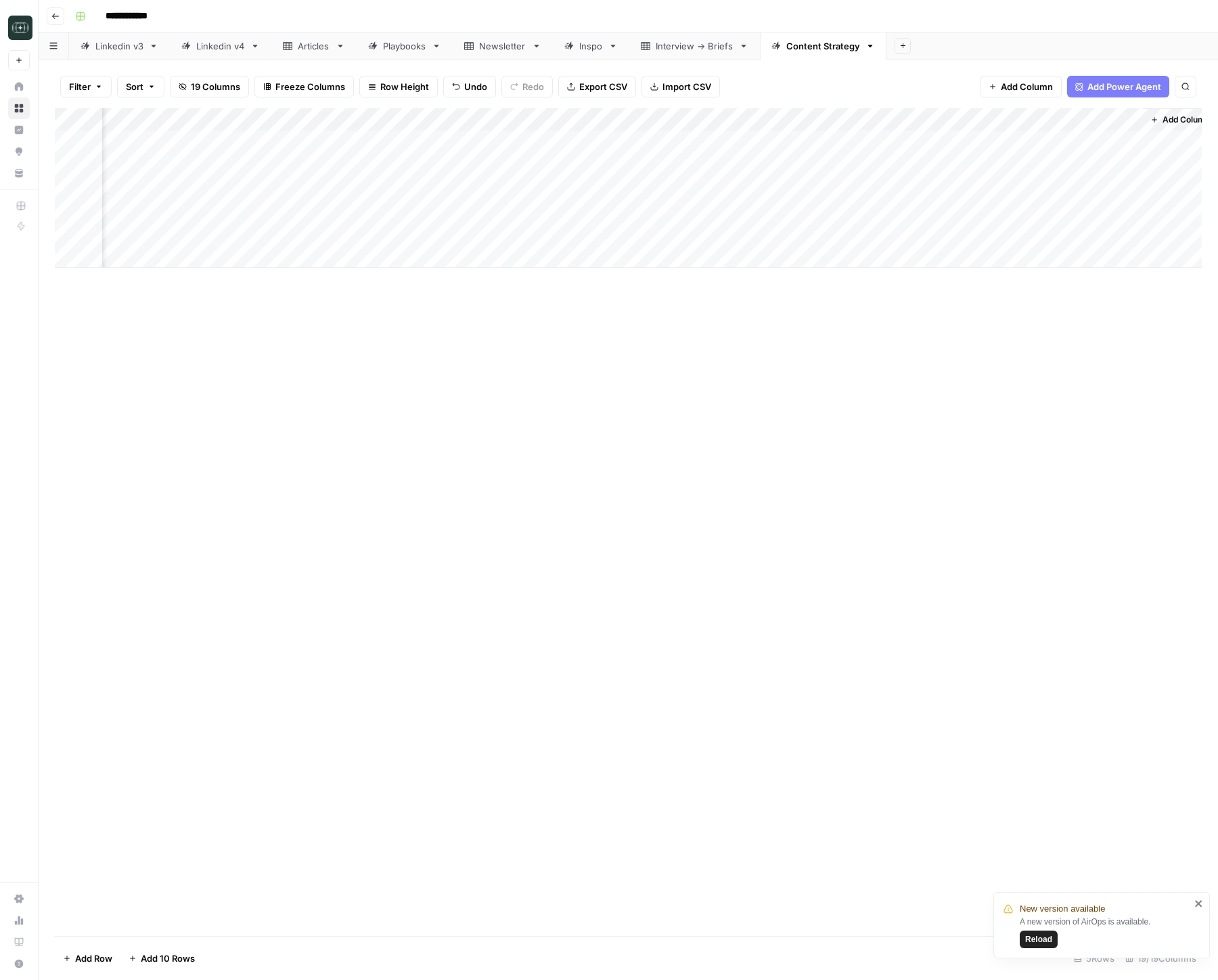
click at [183, 119] on div "Add Column" at bounding box center [628, 188] width 1147 height 160
click at [131, 256] on span "Edit Workflow" at bounding box center [154, 252] width 119 height 14
click at [991, 208] on div "Add Column" at bounding box center [628, 188] width 1147 height 160
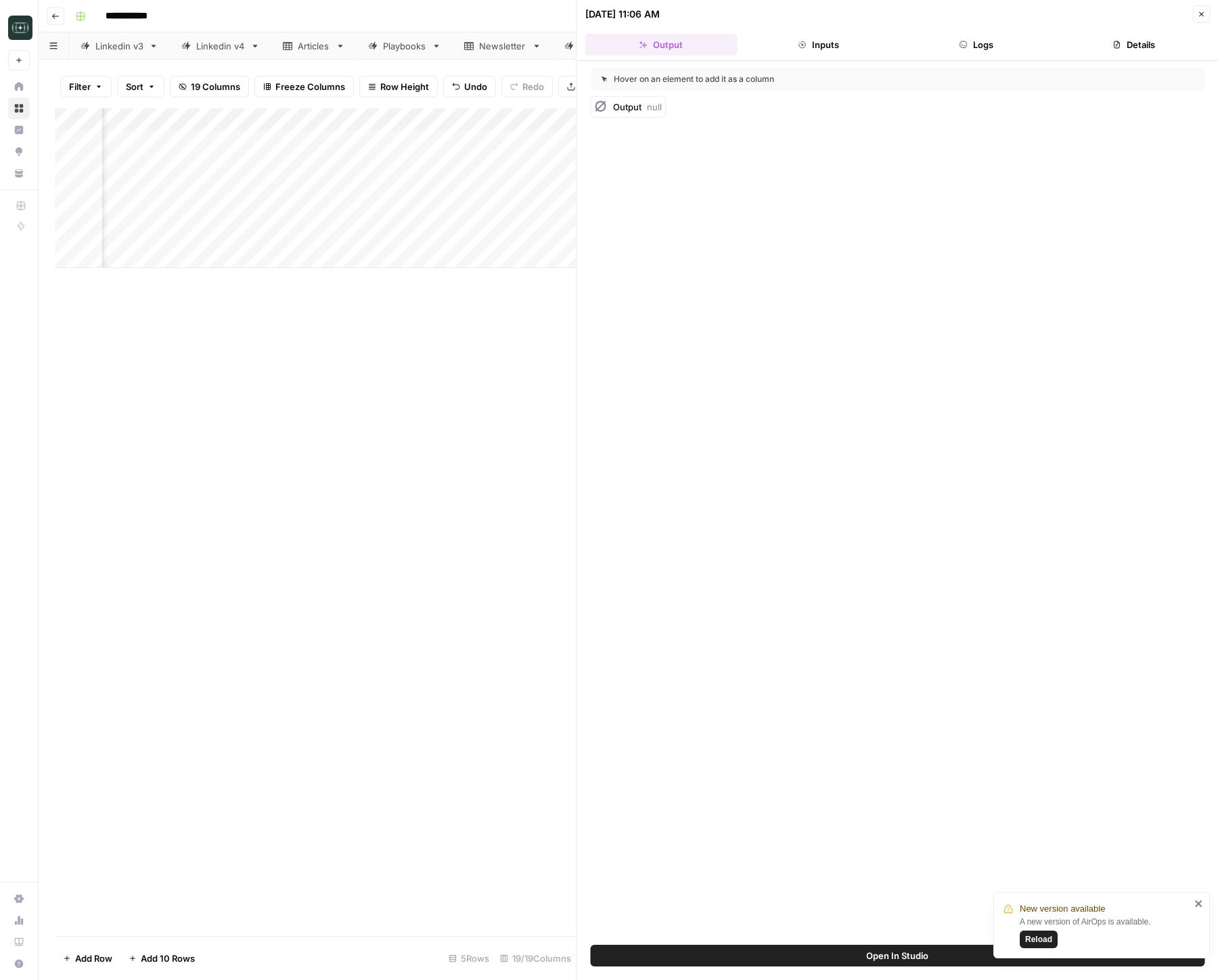
click at [981, 48] on button "Logs" at bounding box center [976, 44] width 152 height 22
click at [639, 40] on button "Output" at bounding box center [661, 44] width 152 height 22
click at [619, 111] on span "Output" at bounding box center [627, 106] width 28 height 10
click at [714, 109] on span "Add as Column" at bounding box center [702, 106] width 50 height 10
click at [1195, 12] on button "Close" at bounding box center [1201, 15] width 18 height 18
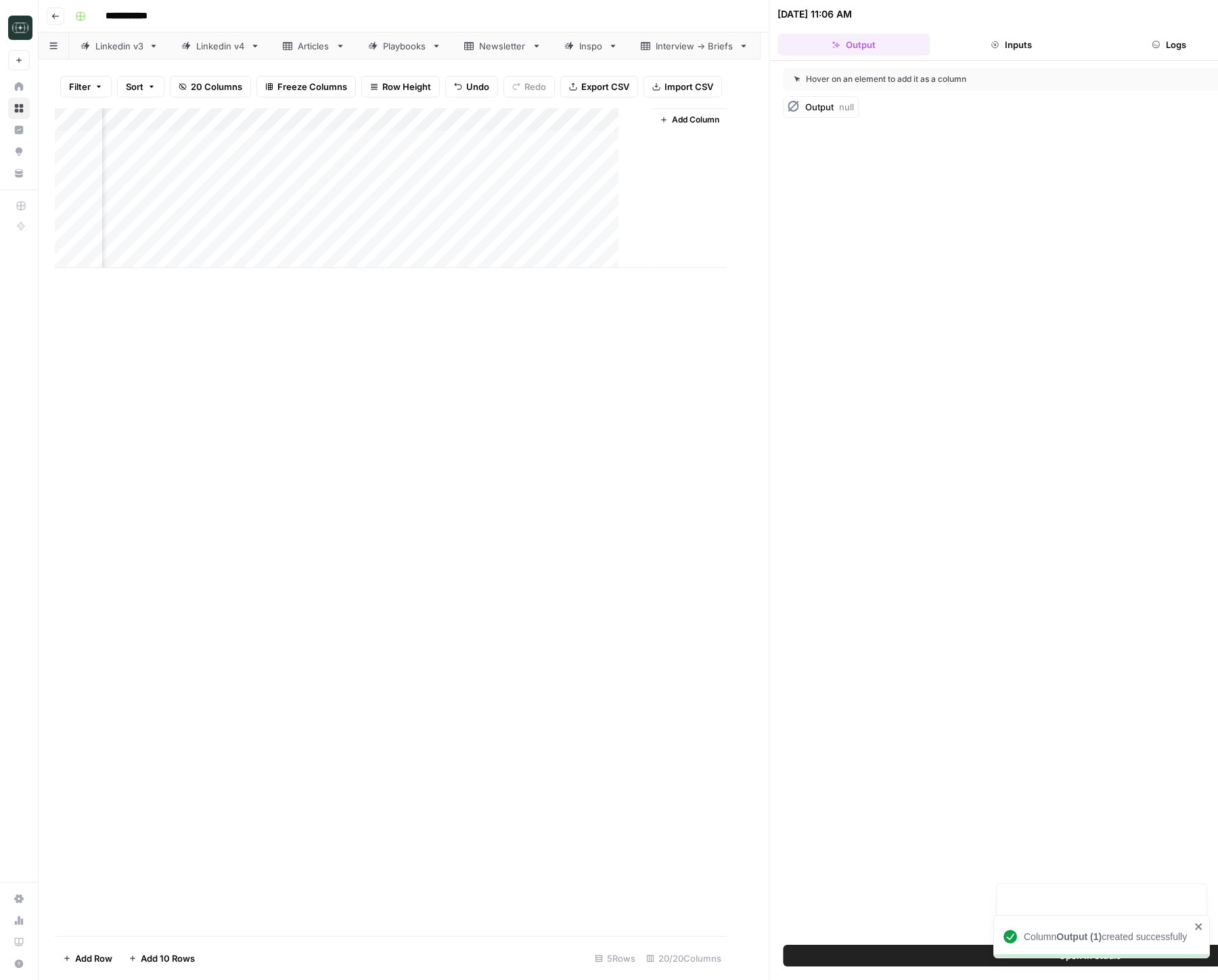
scroll to position [0, 1654]
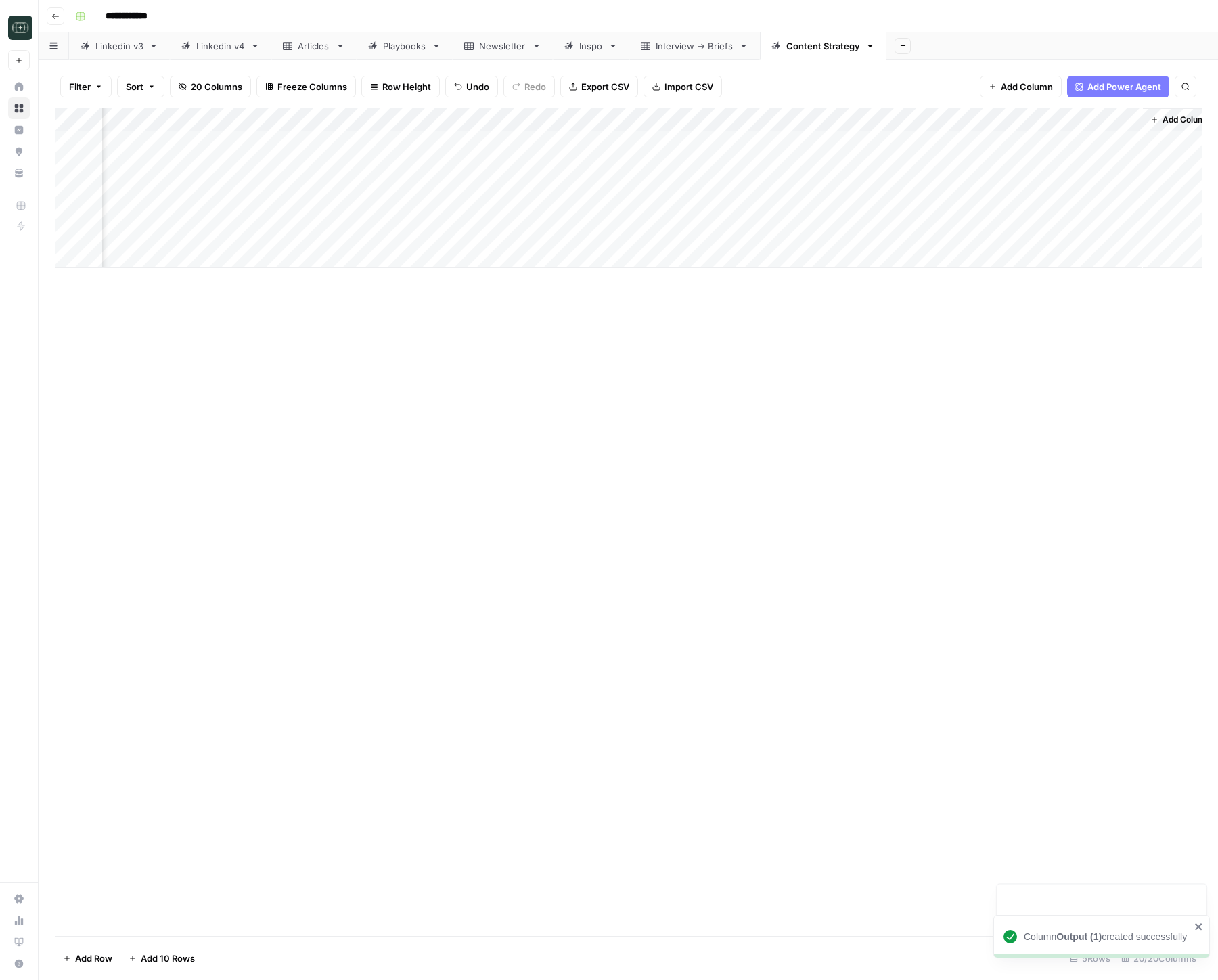
drag, startPoint x: 1011, startPoint y: 117, endPoint x: 954, endPoint y: 292, distance: 184.0
click at [1011, 117] on div "Add Column" at bounding box center [628, 188] width 1147 height 160
click at [953, 254] on span "Remove Column" at bounding box center [984, 252] width 119 height 14
click at [561, 140] on span "Delete" at bounding box center [561, 140] width 29 height 14
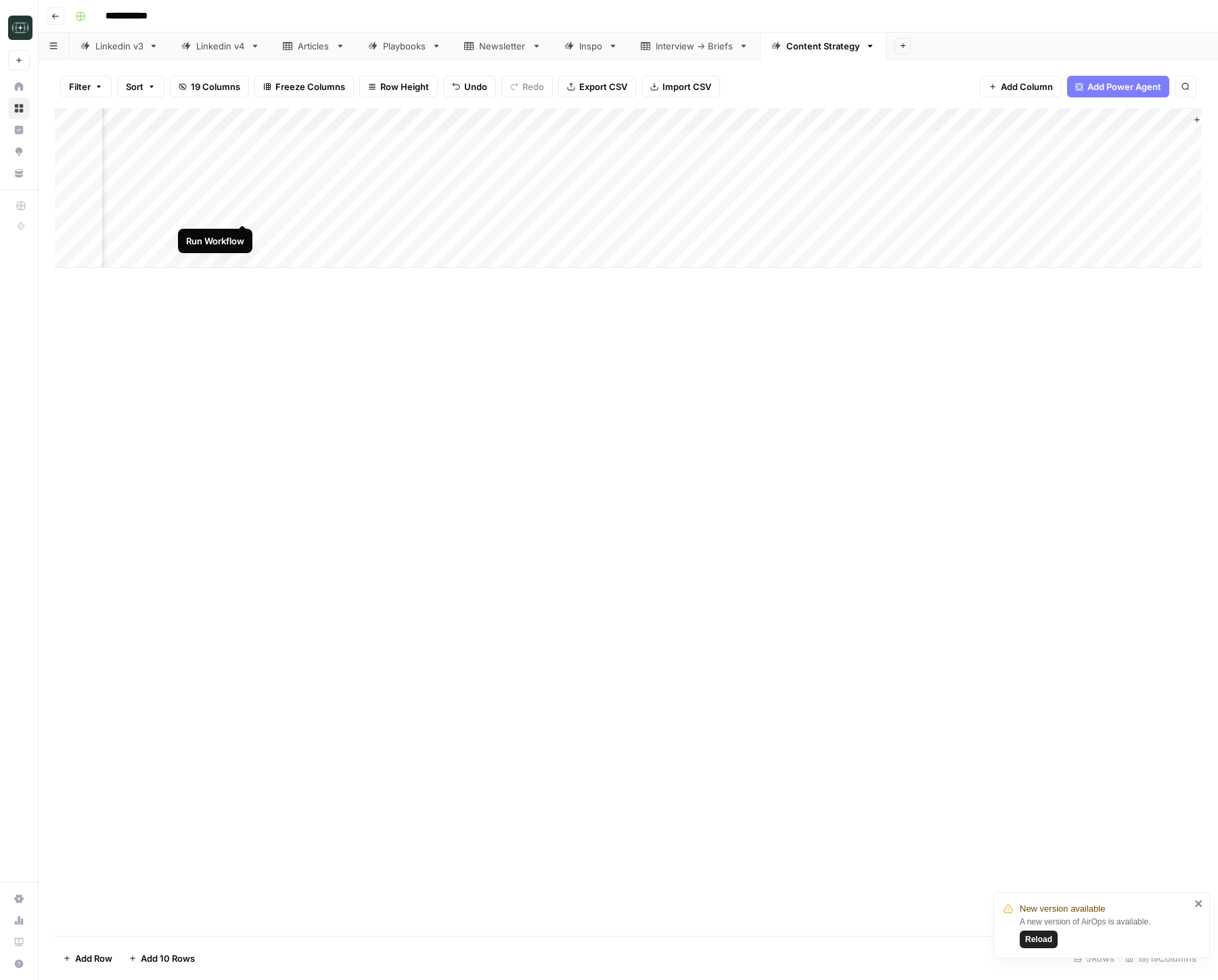
click at [241, 212] on div "Add Column" at bounding box center [628, 188] width 1147 height 160
click at [898, 210] on div "Add Column" at bounding box center [628, 188] width 1147 height 160
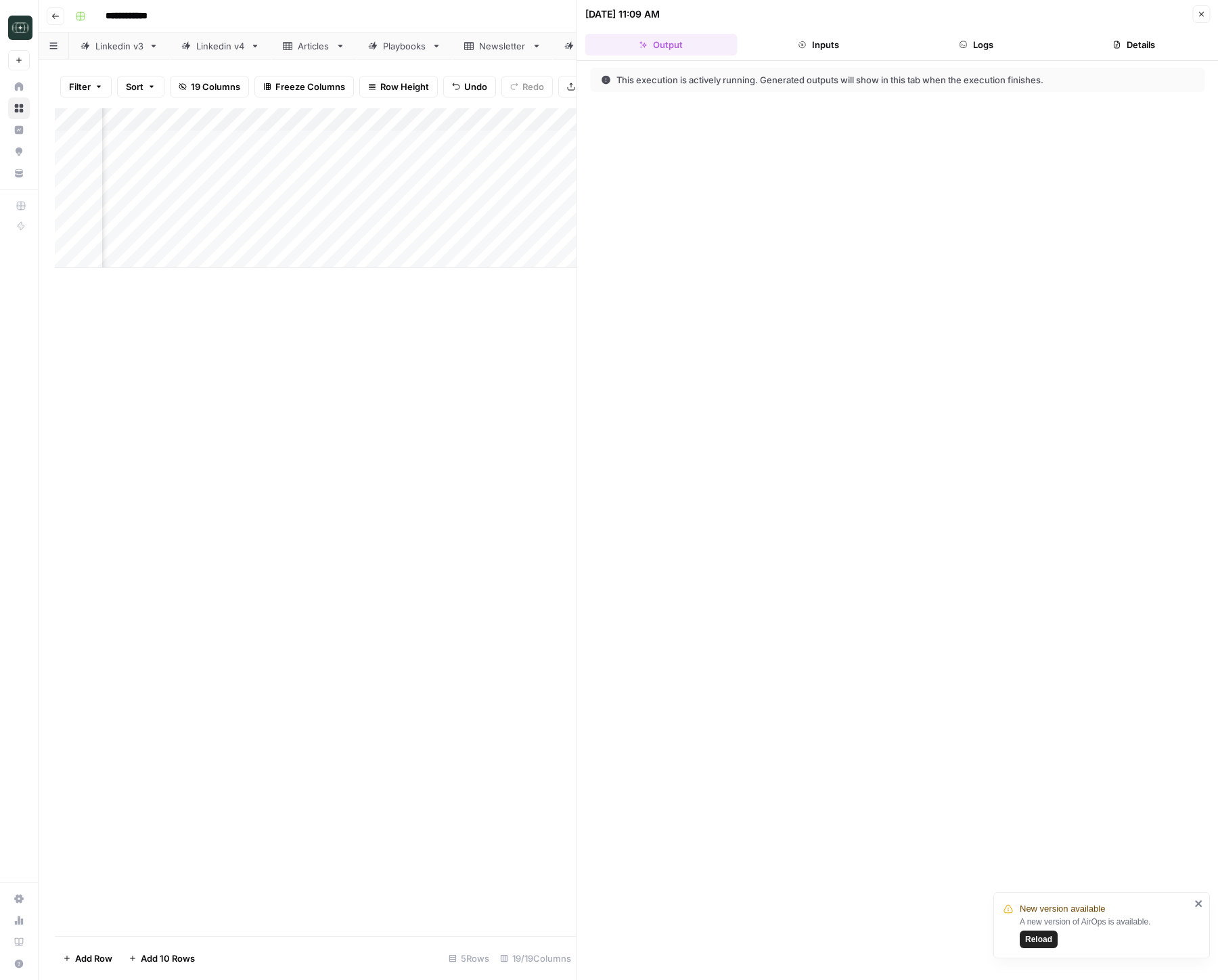
click at [973, 45] on button "Logs" at bounding box center [976, 44] width 152 height 22
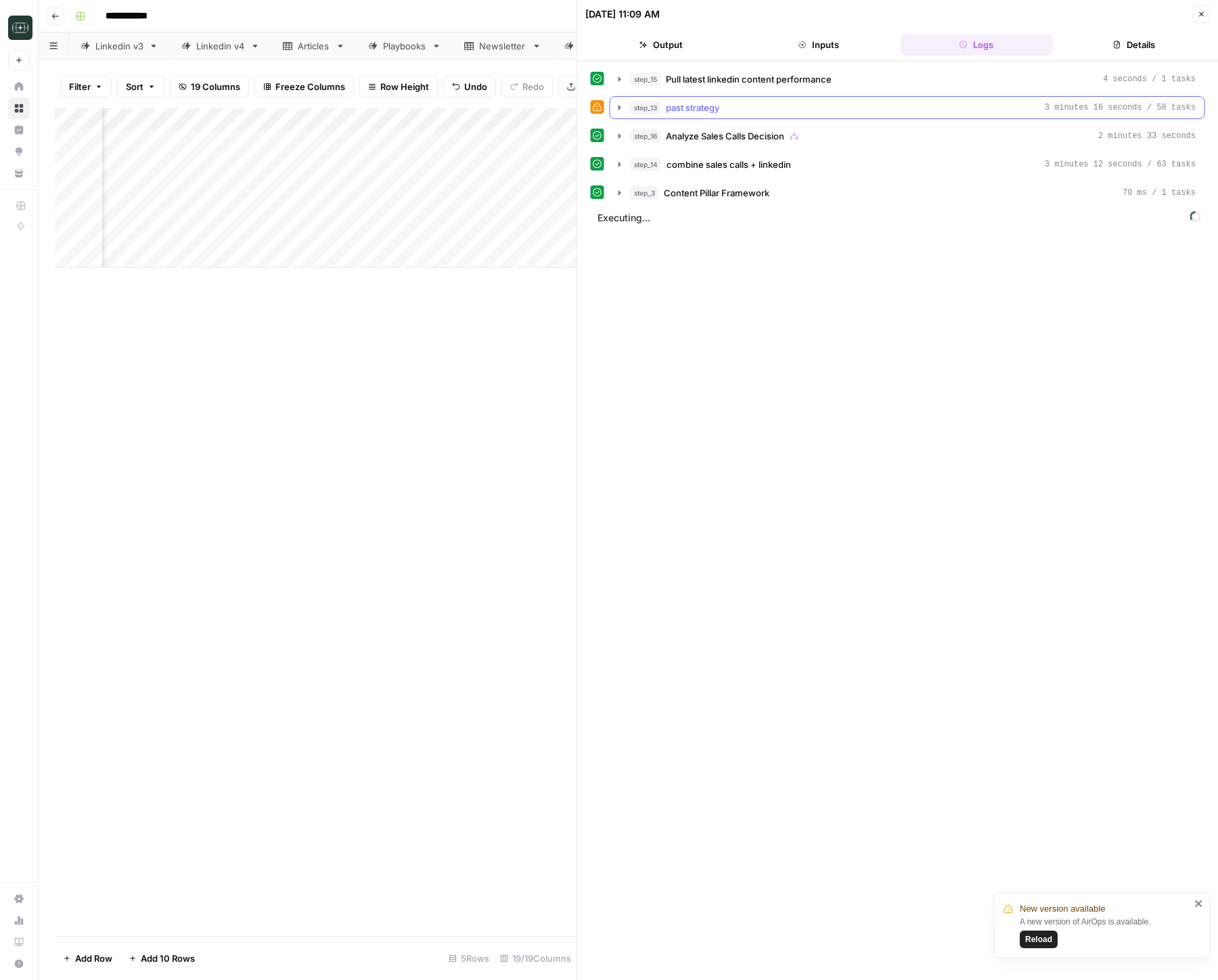
click at [700, 111] on span "past strategy" at bounding box center [693, 107] width 53 height 14
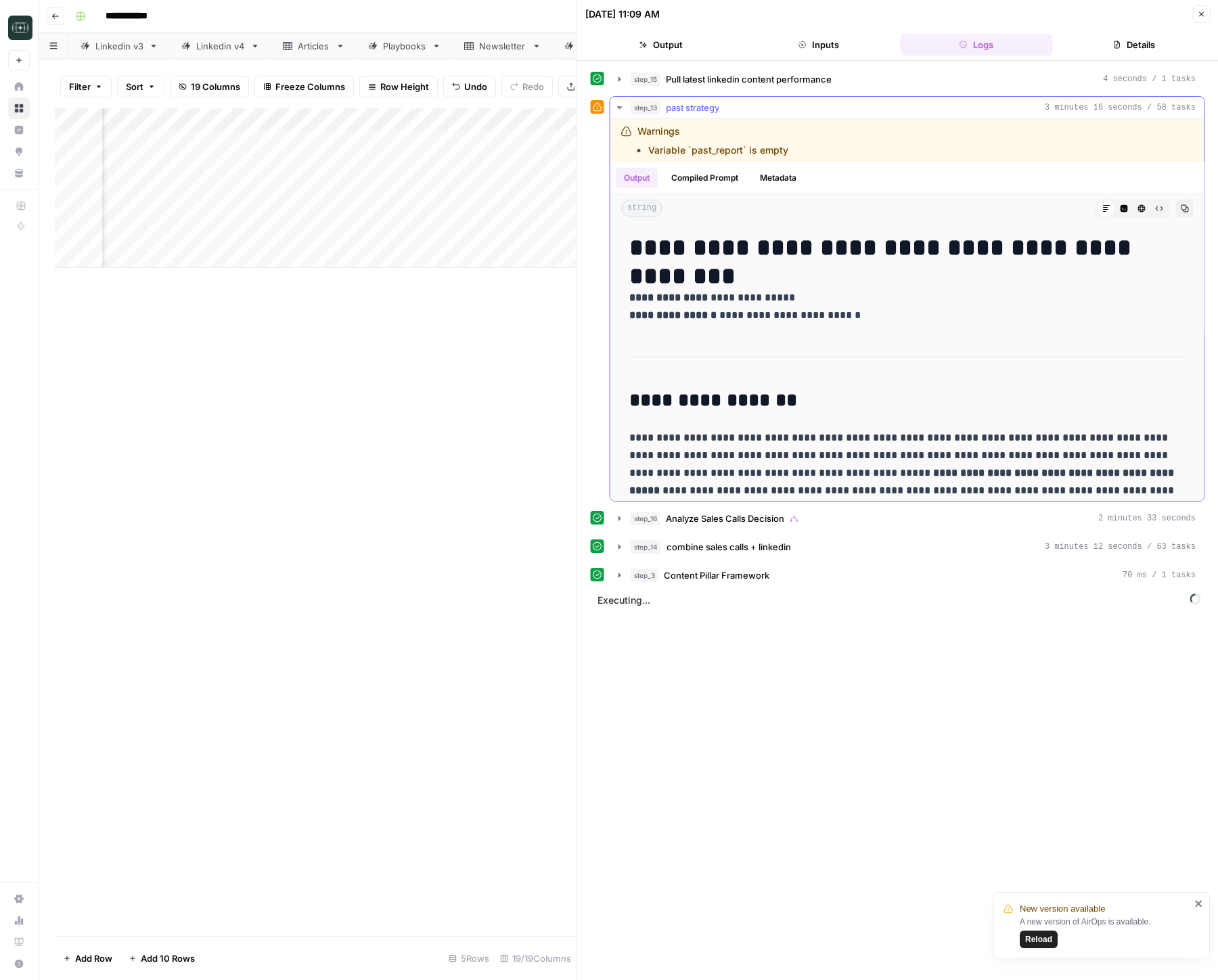
click at [708, 108] on span "past strategy" at bounding box center [693, 107] width 53 height 14
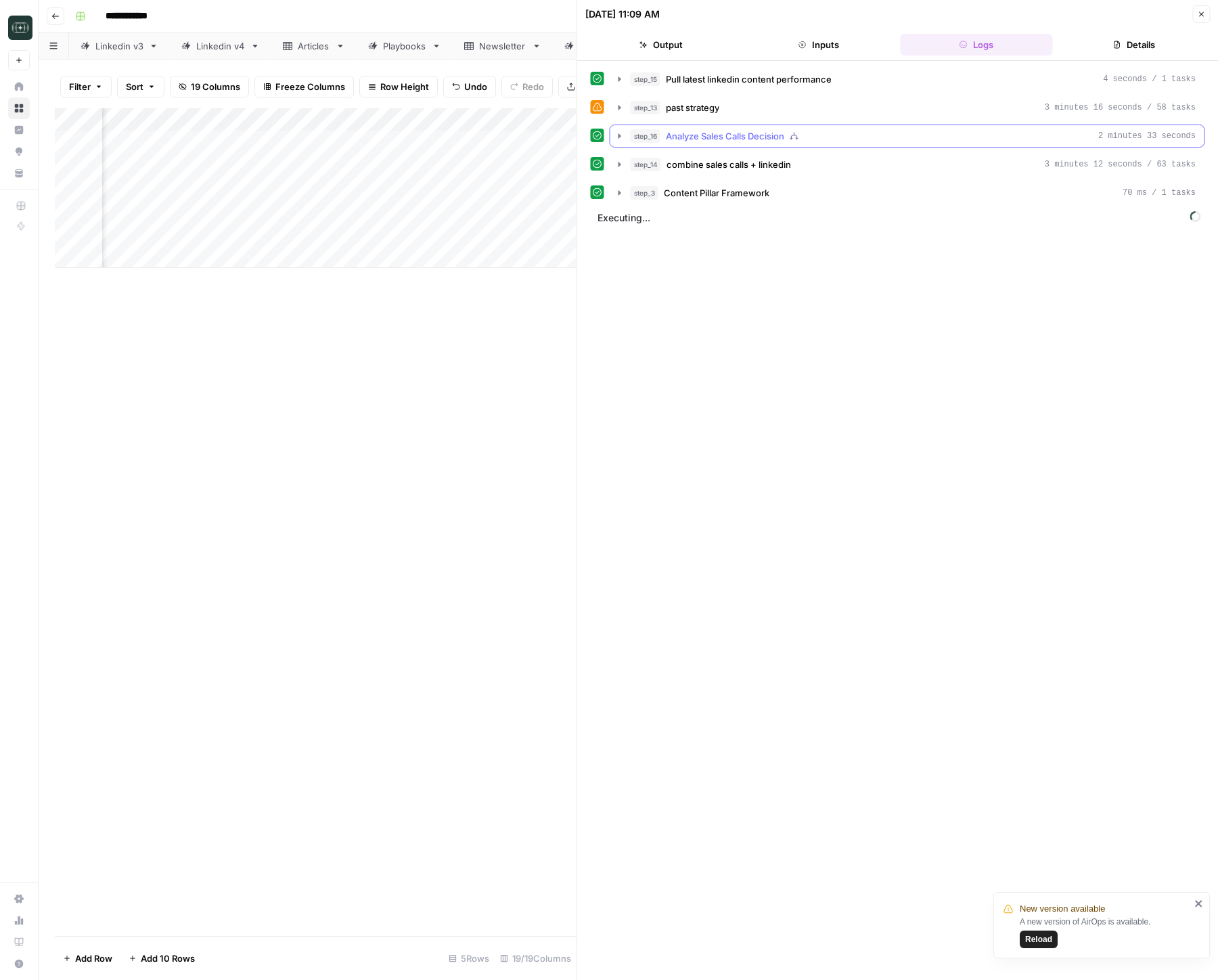
click at [700, 139] on span "Analyze Sales Calls Decision" at bounding box center [725, 136] width 119 height 14
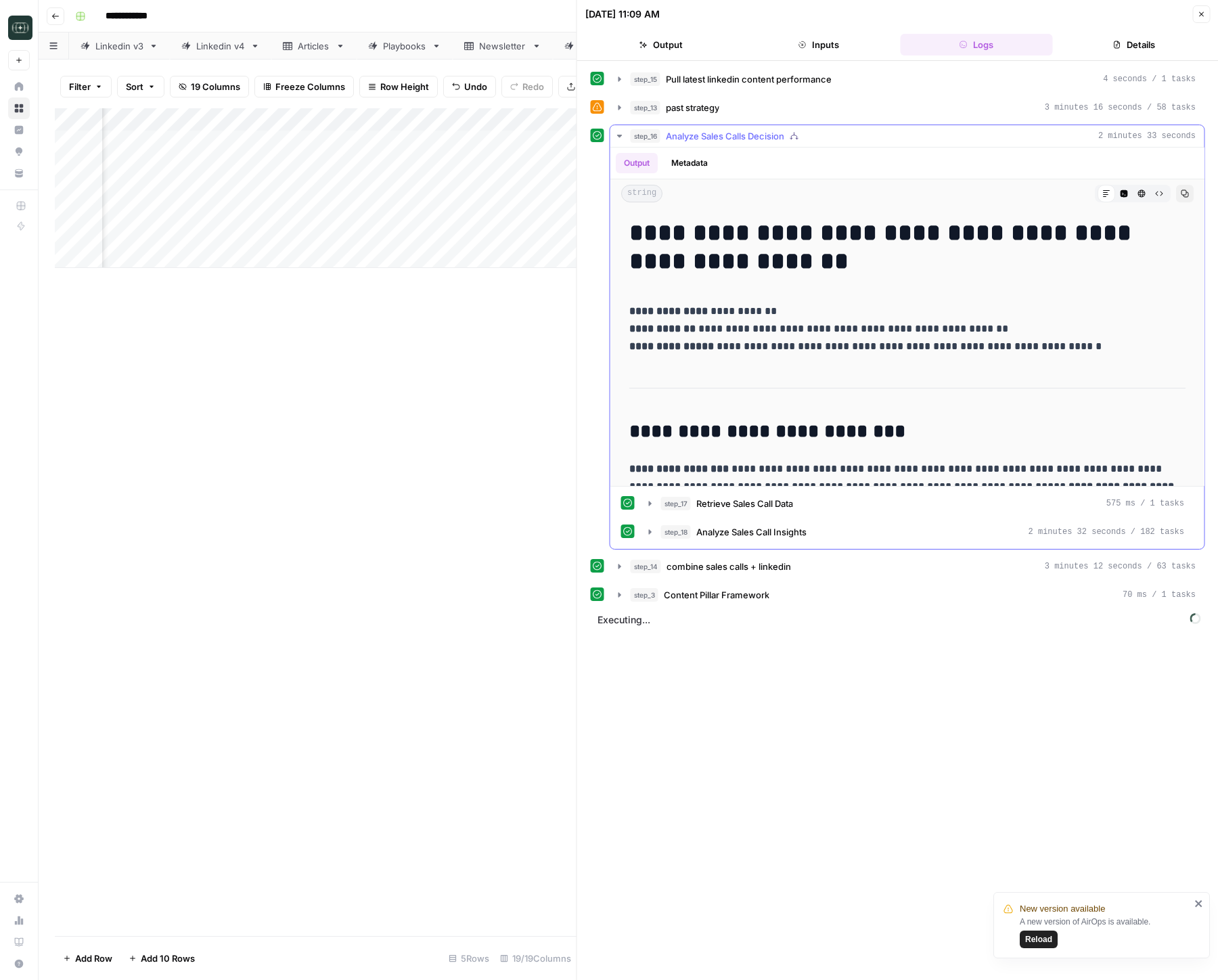
click at [700, 139] on span "Analyze Sales Calls Decision" at bounding box center [725, 136] width 119 height 14
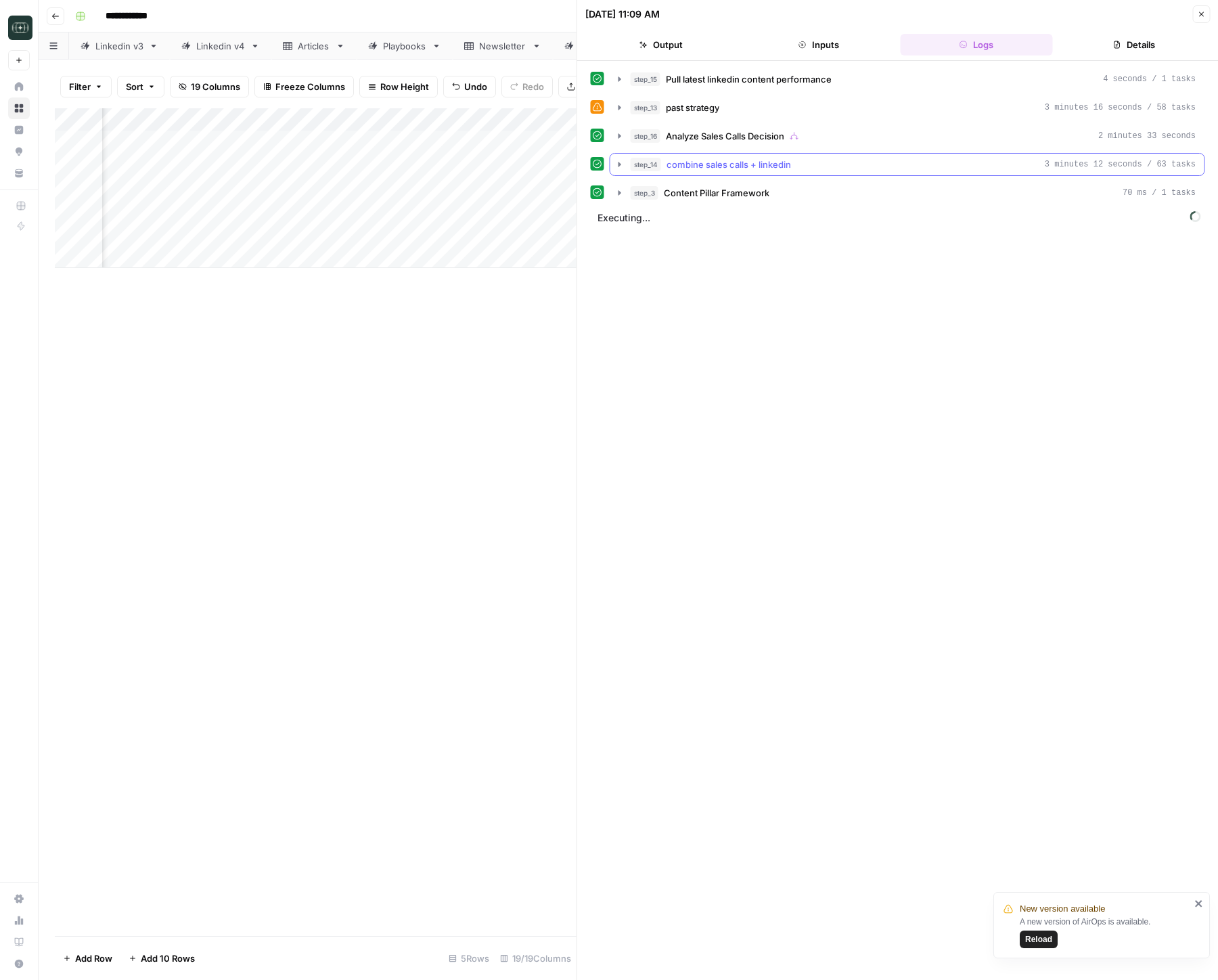
click at [695, 166] on span "combine sales calls + linkedin" at bounding box center [728, 164] width 124 height 14
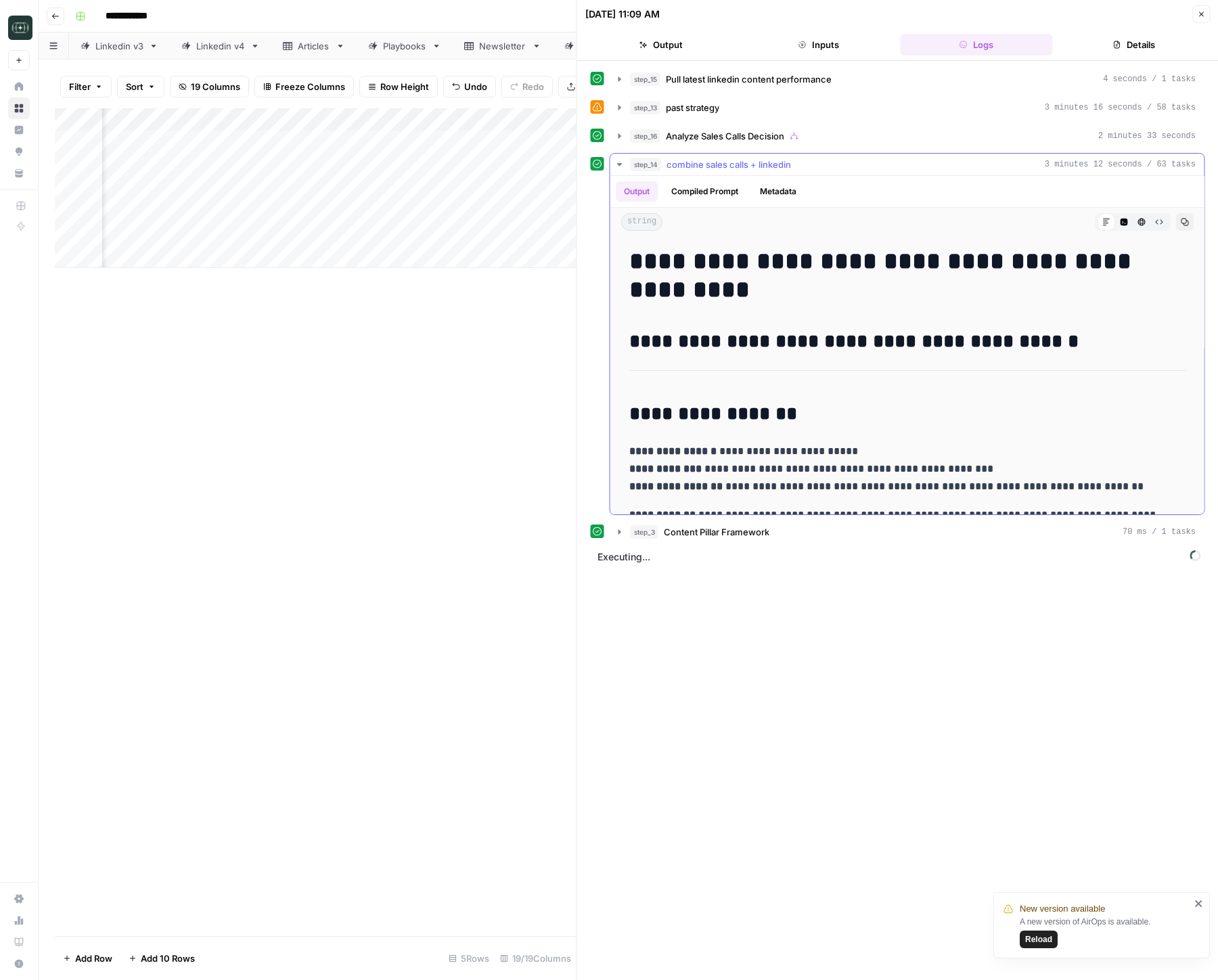
click at [695, 166] on span "combine sales calls + linkedin" at bounding box center [728, 164] width 124 height 14
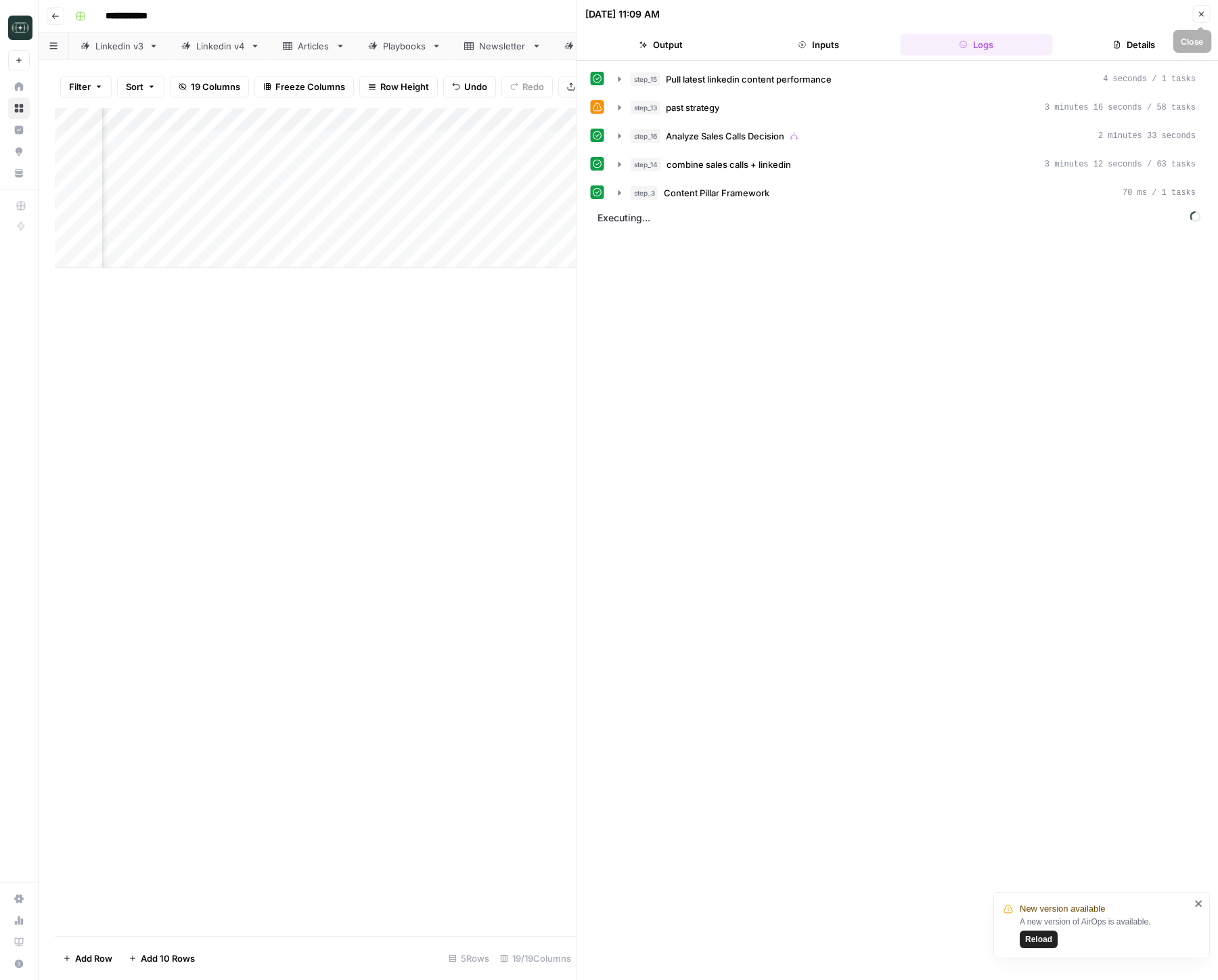
click at [1199, 15] on icon "button" at bounding box center [1201, 15] width 8 height 8
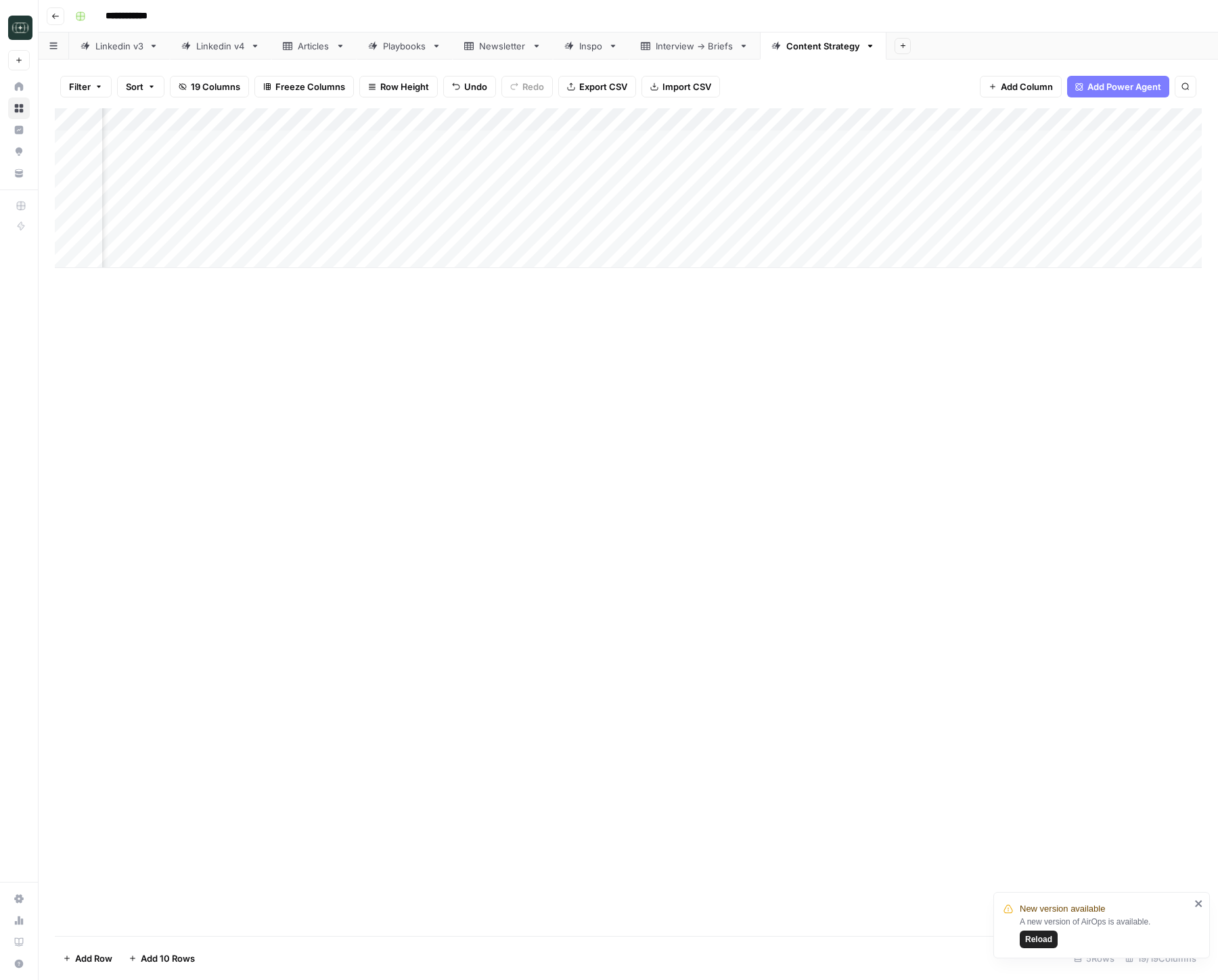
click at [1197, 904] on icon "close" at bounding box center [1199, 903] width 6 height 6
click at [899, 212] on div "Add Column" at bounding box center [628, 188] width 1147 height 160
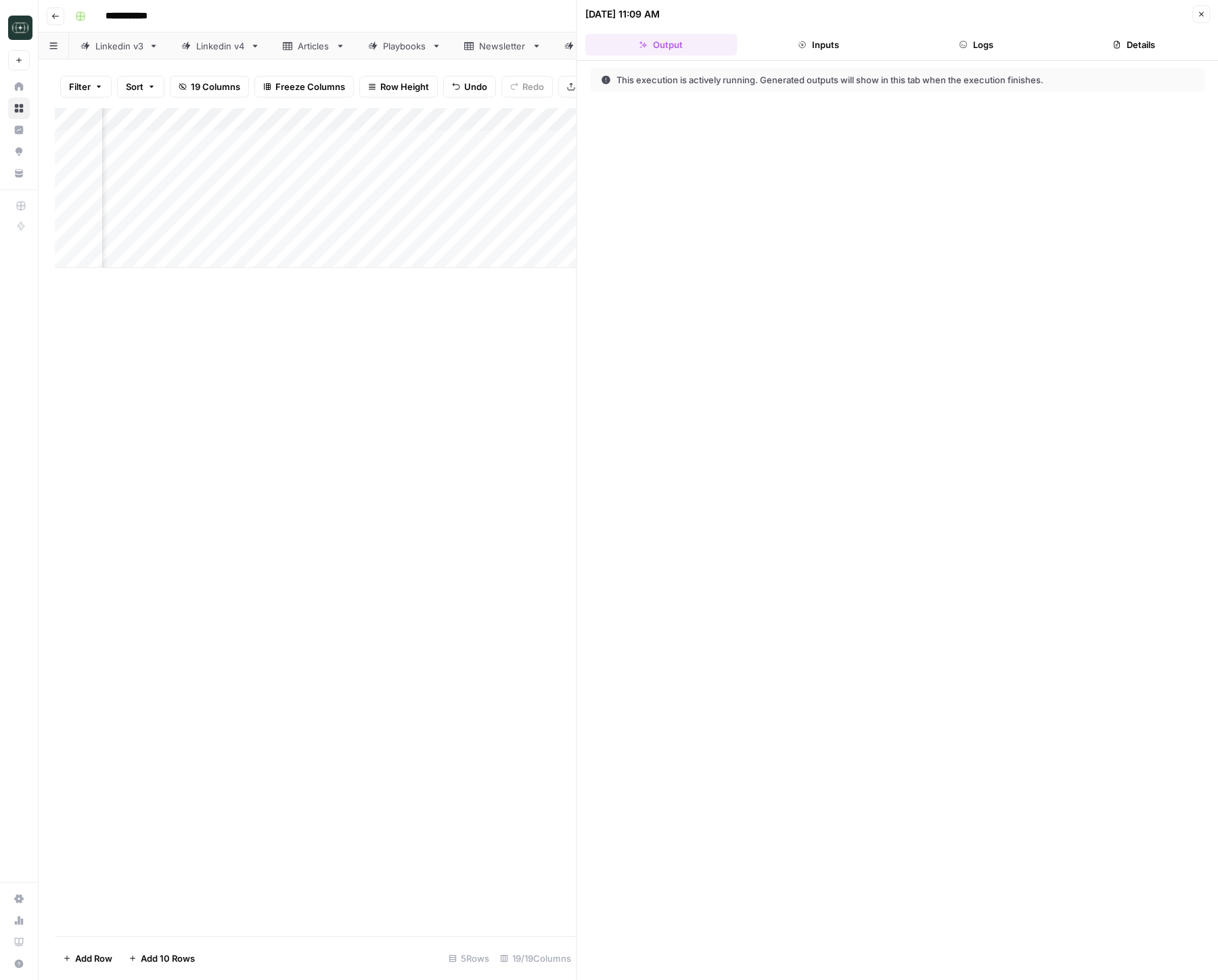
click at [976, 46] on button "Logs" at bounding box center [976, 44] width 152 height 22
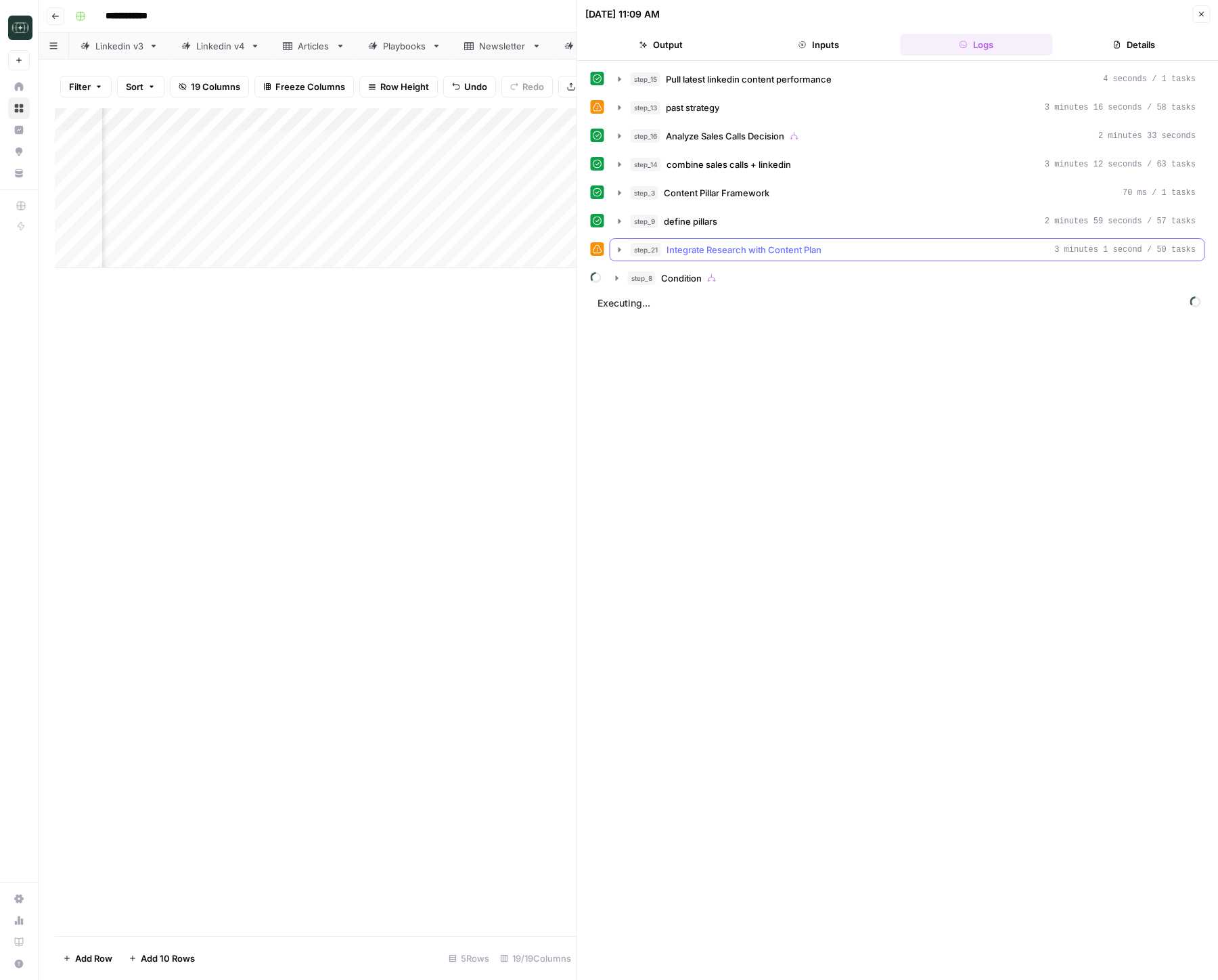
click at [891, 257] on button "step_21 Integrate Research with Content Plan 3 minutes 1 second / 50 tasks" at bounding box center [907, 249] width 594 height 22
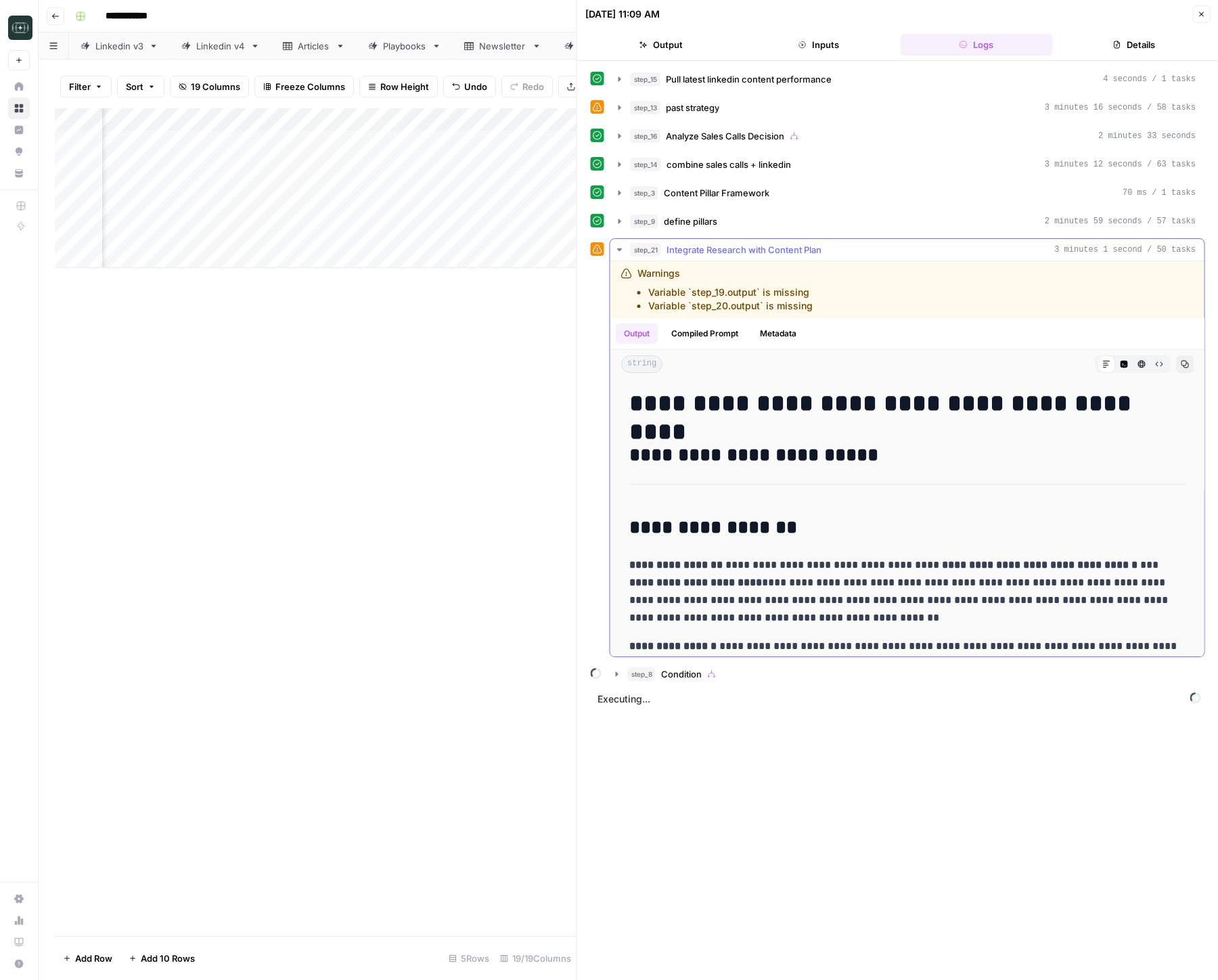
click at [895, 254] on div "step_21 Integrate Research with Content Plan 3 minutes 1 second / 50 tasks" at bounding box center [913, 249] width 565 height 14
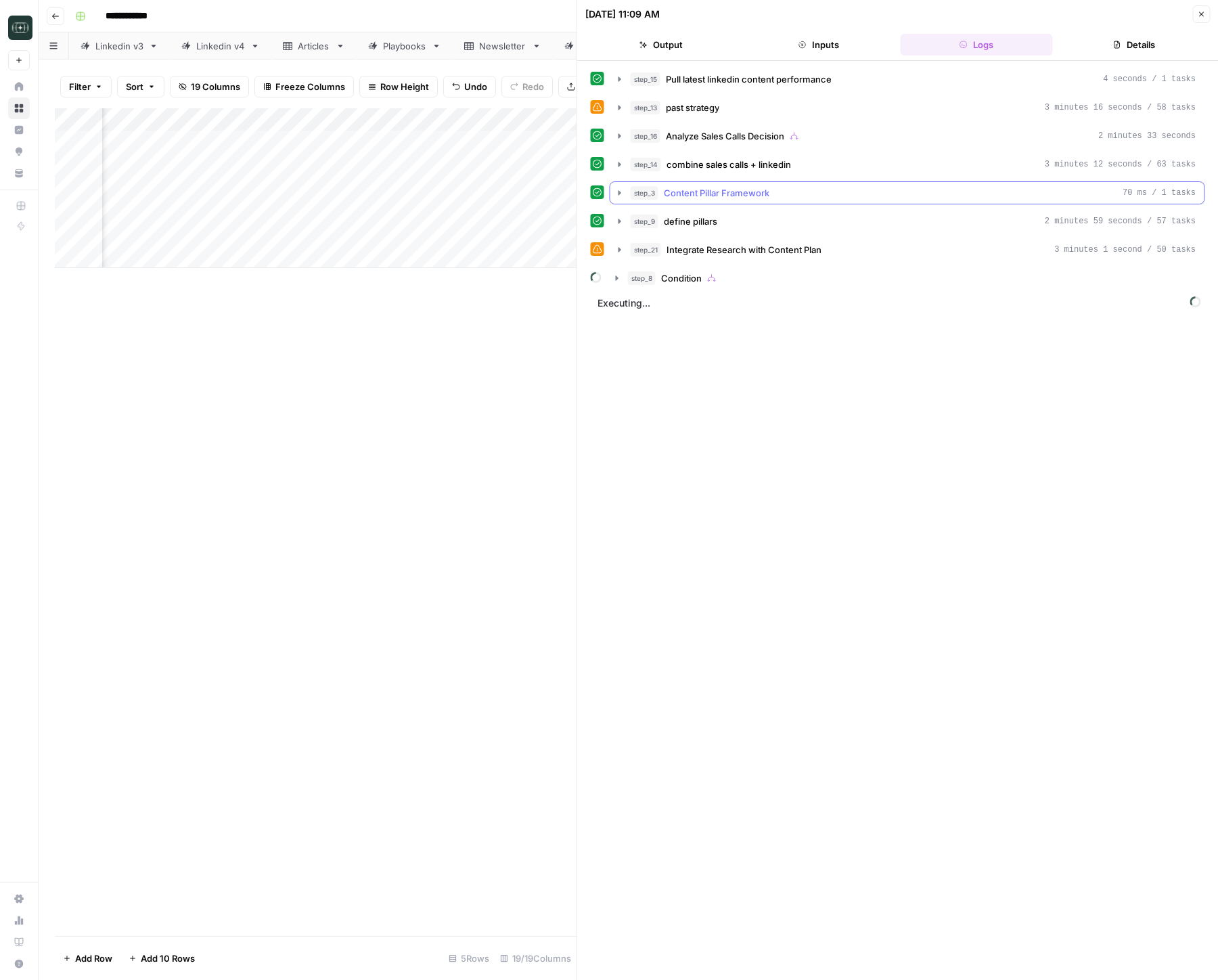
click at [855, 198] on div "step_3 Content Pillar Framework 70 ms / 1 tasks" at bounding box center [913, 193] width 565 height 14
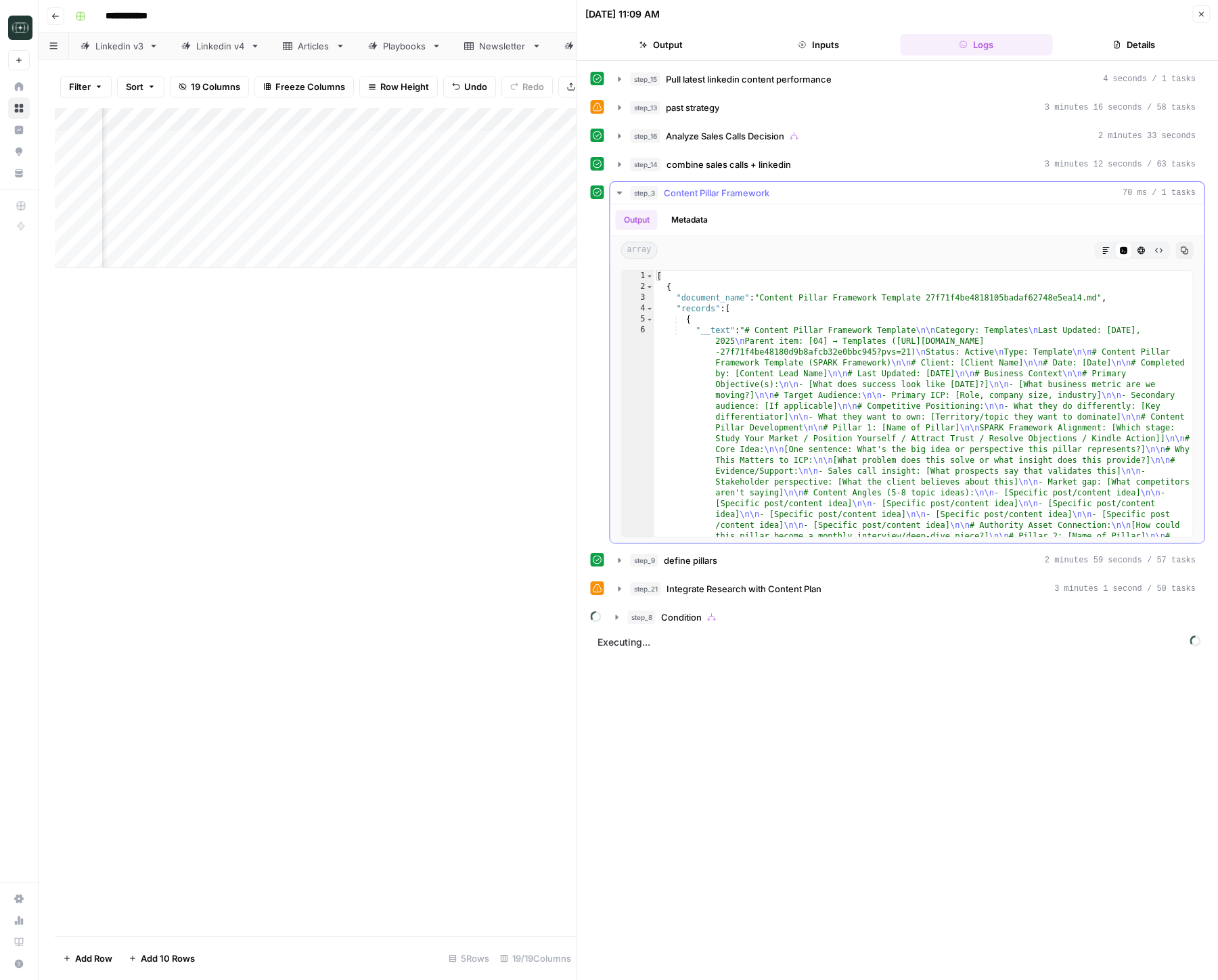
click at [855, 198] on div "step_3 Content Pillar Framework 70 ms / 1 tasks" at bounding box center [913, 193] width 565 height 14
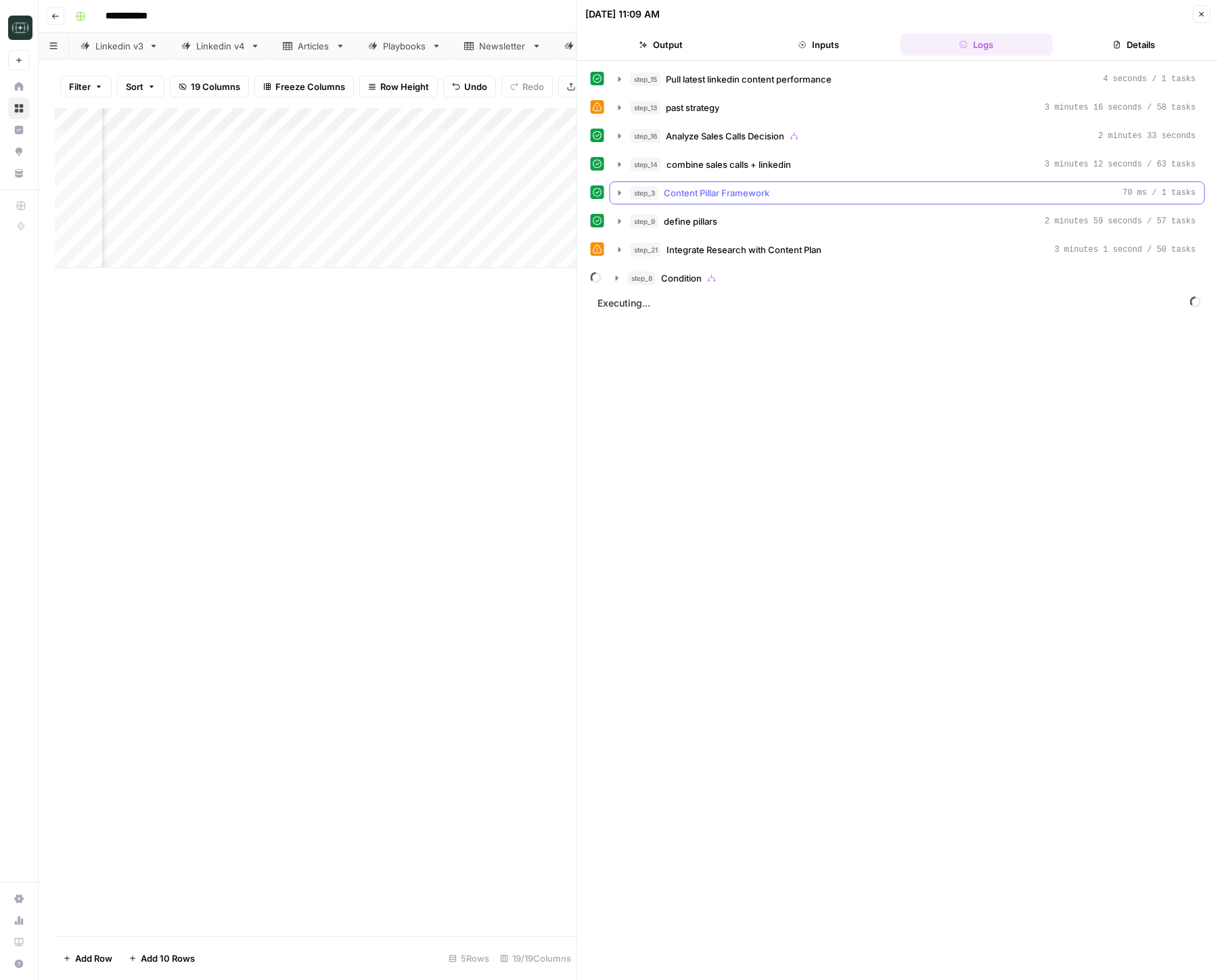
click at [855, 198] on div "step_3 Content Pillar Framework 70 ms / 1 tasks" at bounding box center [913, 193] width 565 height 14
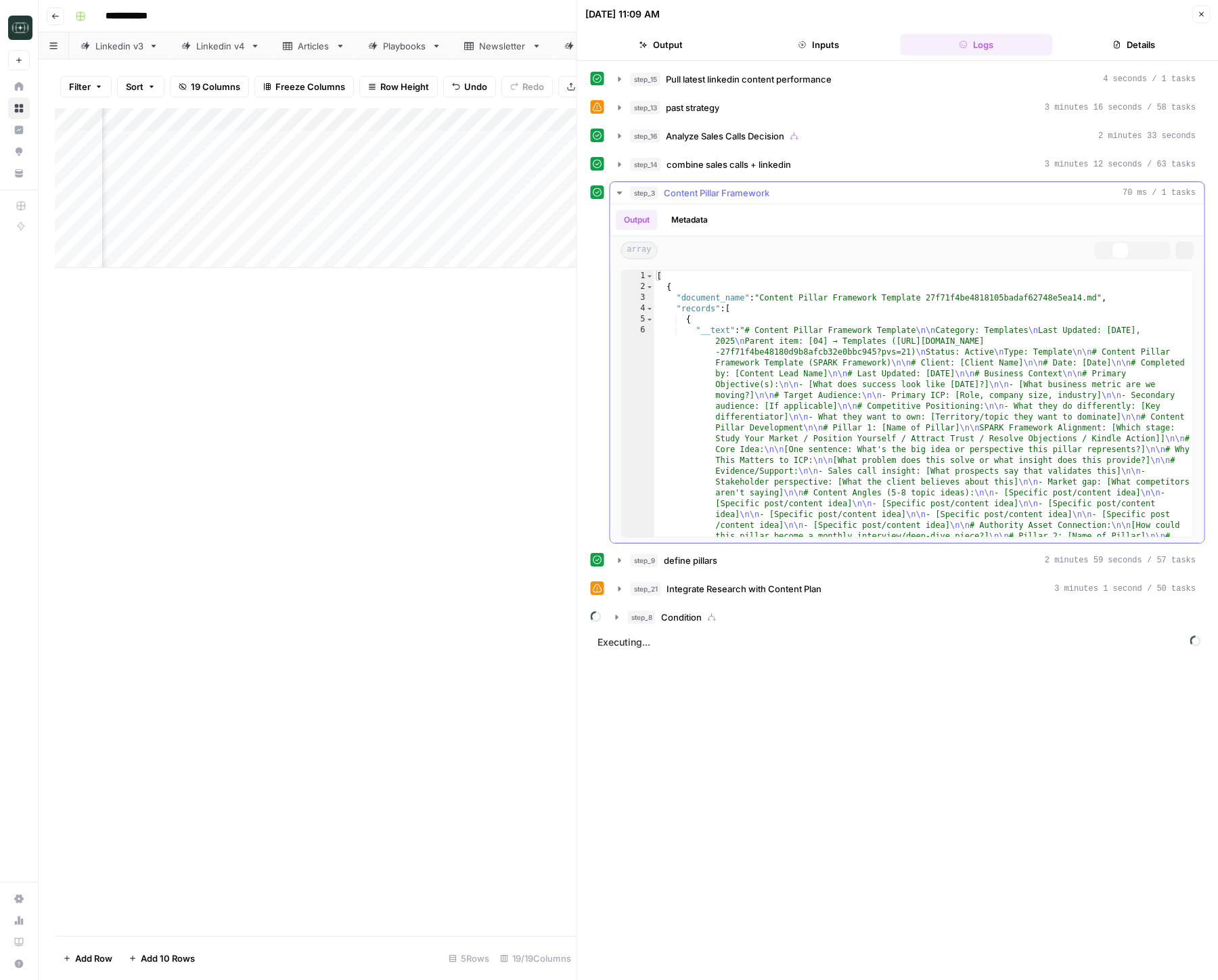
click at [855, 198] on div "step_3 Content Pillar Framework 70 ms / 1 tasks" at bounding box center [913, 193] width 565 height 14
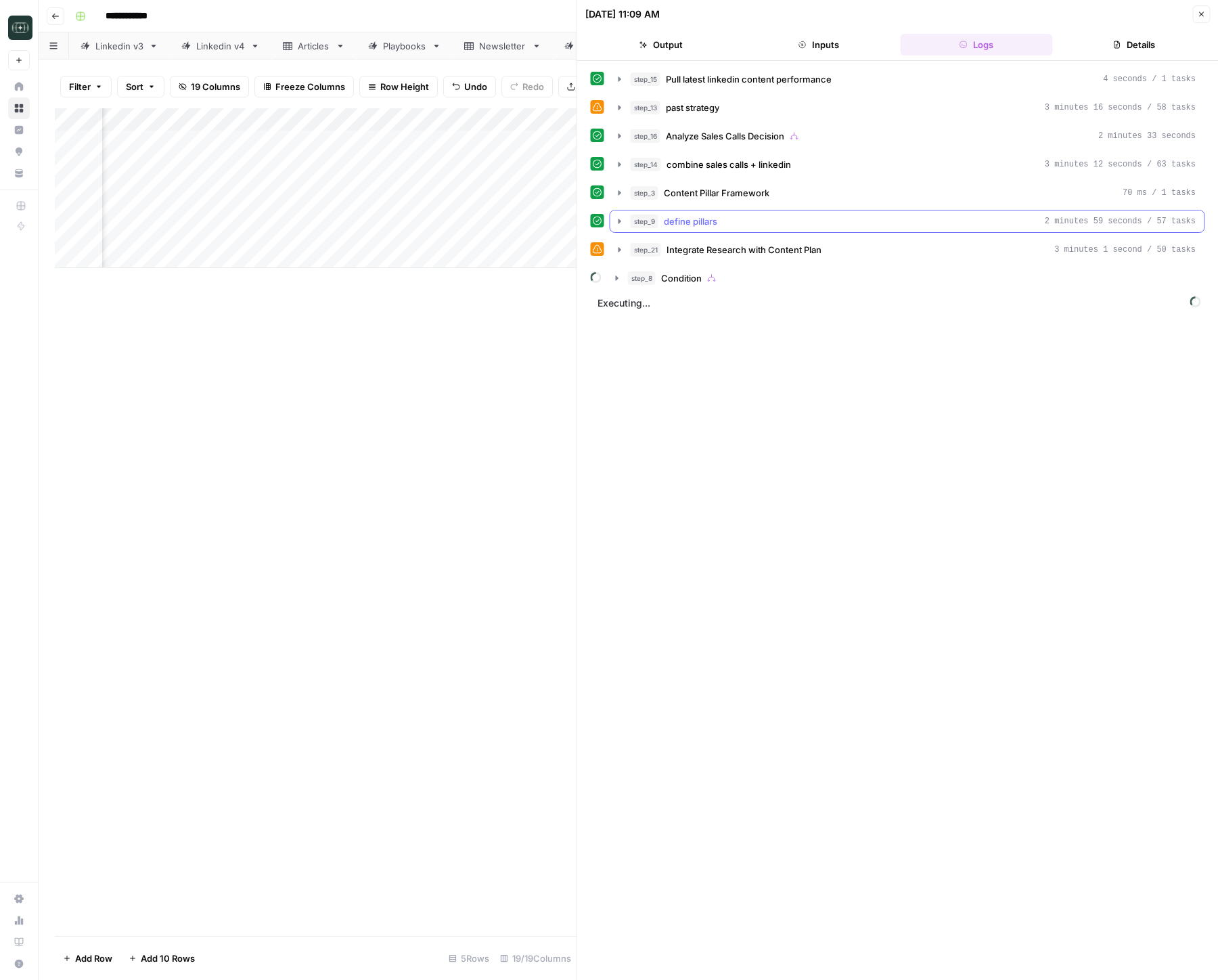
click at [849, 218] on div "step_9 define pillars 2 minutes 59 seconds / 57 tasks" at bounding box center [913, 221] width 565 height 14
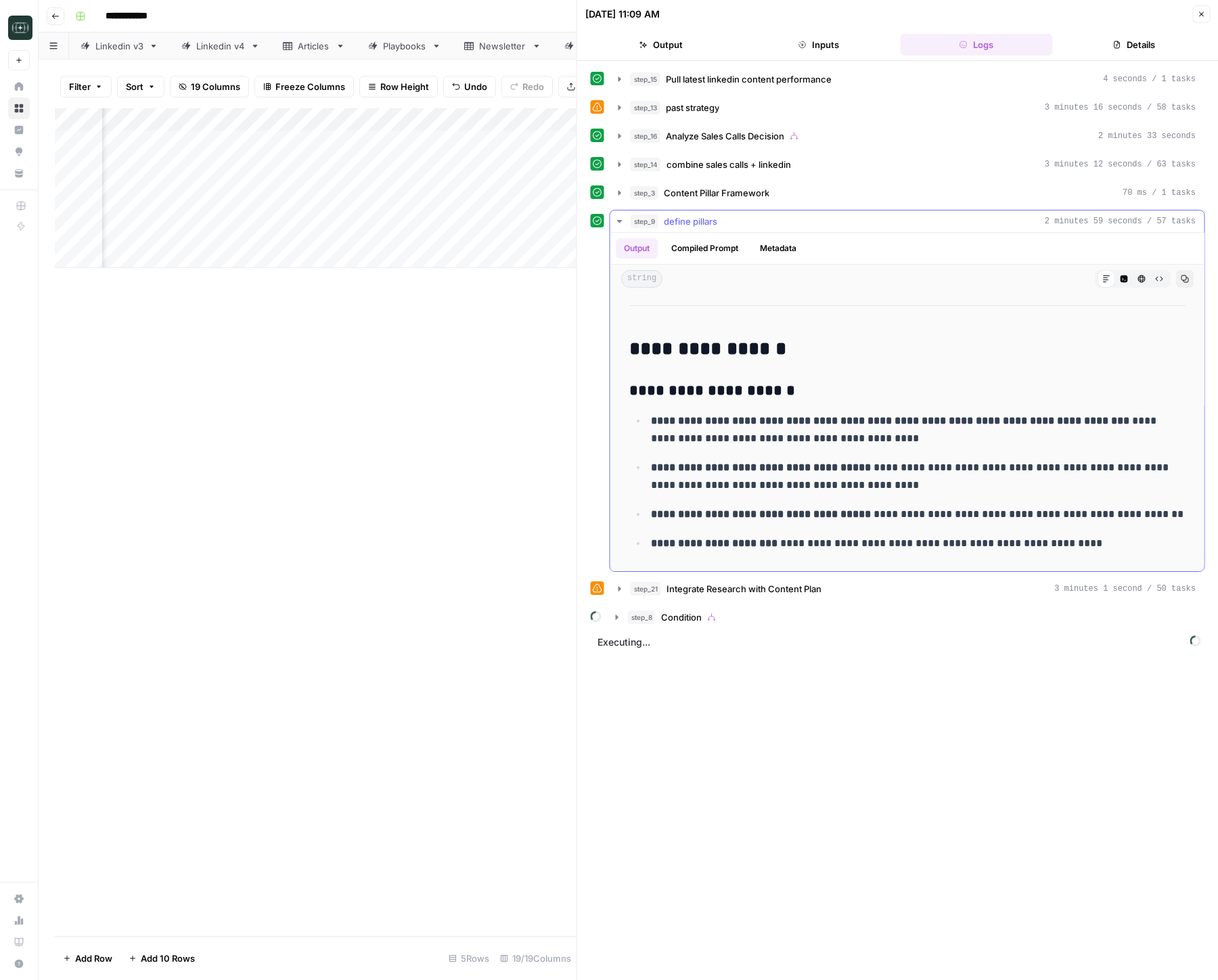
scroll to position [174, 0]
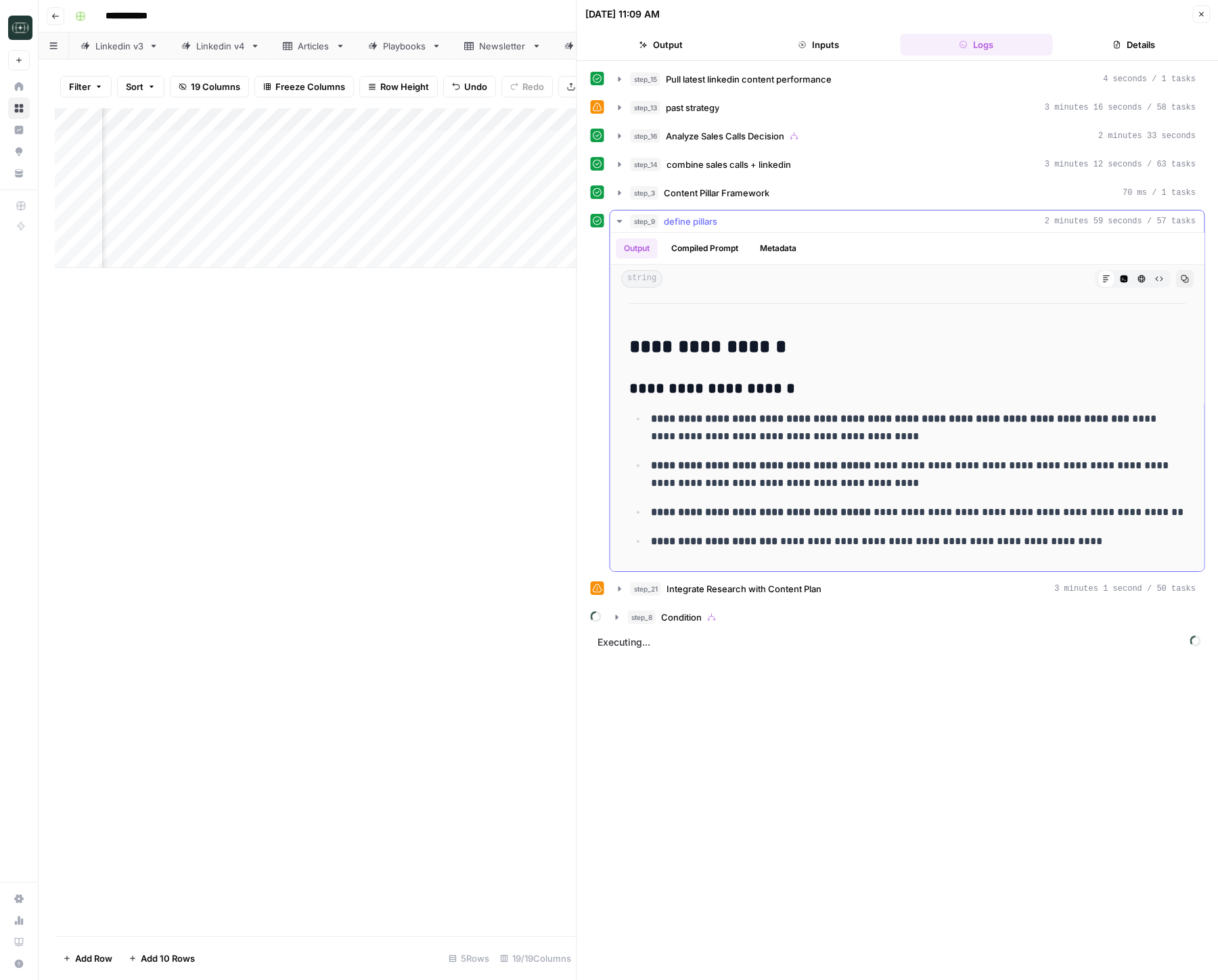
click at [707, 219] on span "define pillars" at bounding box center [690, 221] width 53 height 14
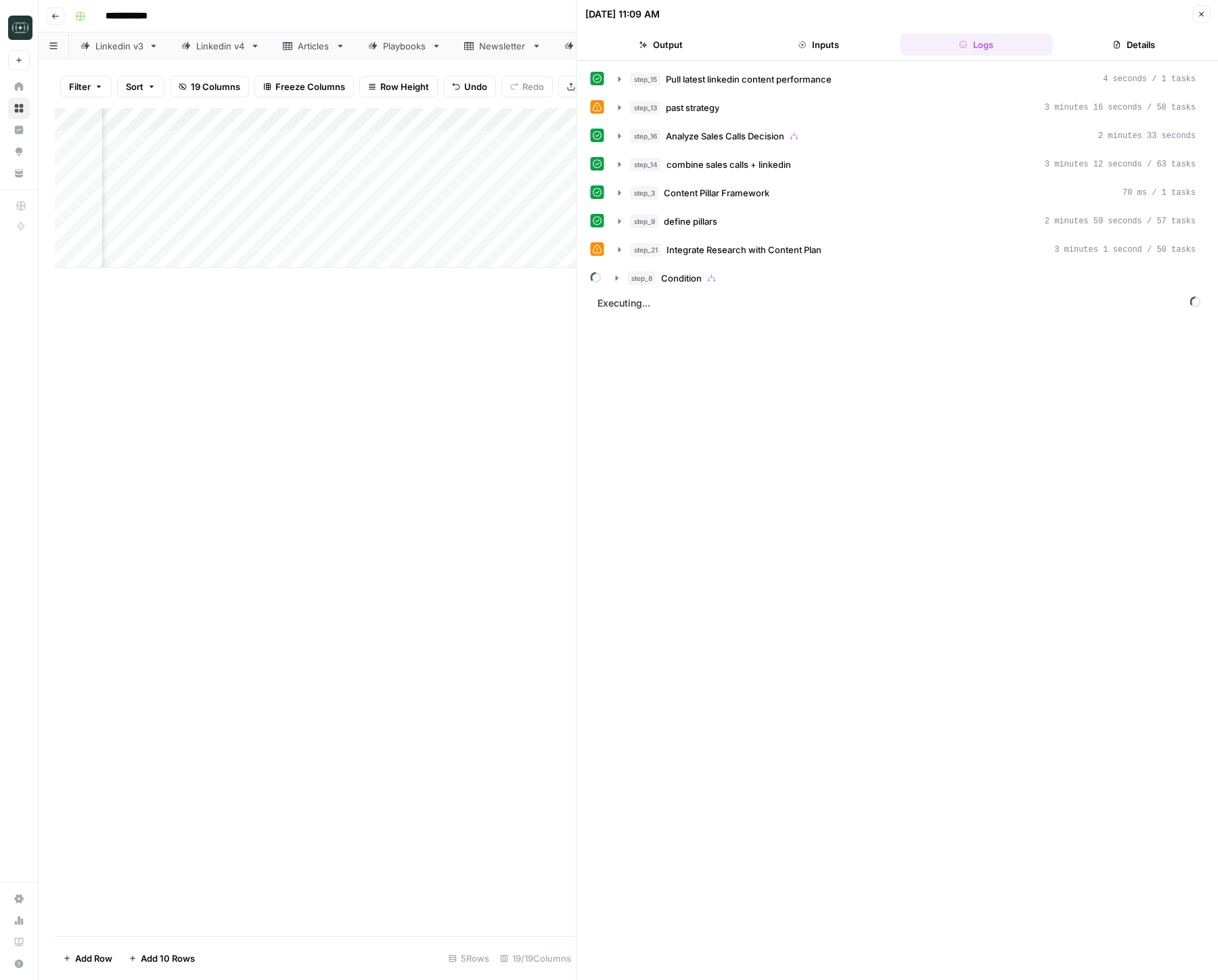
click at [1195, 14] on button "Close" at bounding box center [1201, 15] width 18 height 18
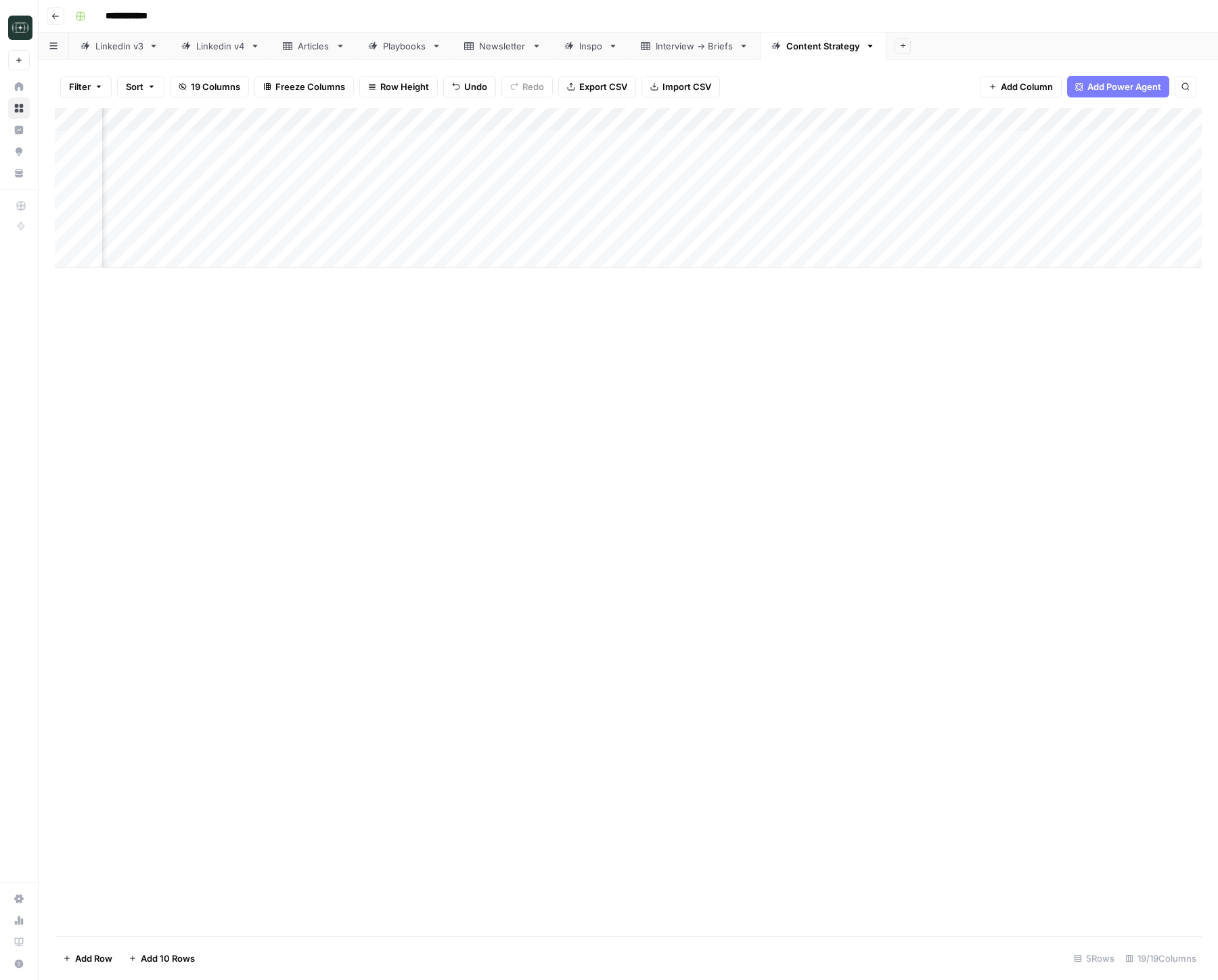
click at [1002, 523] on div "Add Column" at bounding box center [628, 522] width 1147 height 828
click at [1030, 211] on div "Add Column" at bounding box center [628, 188] width 1147 height 160
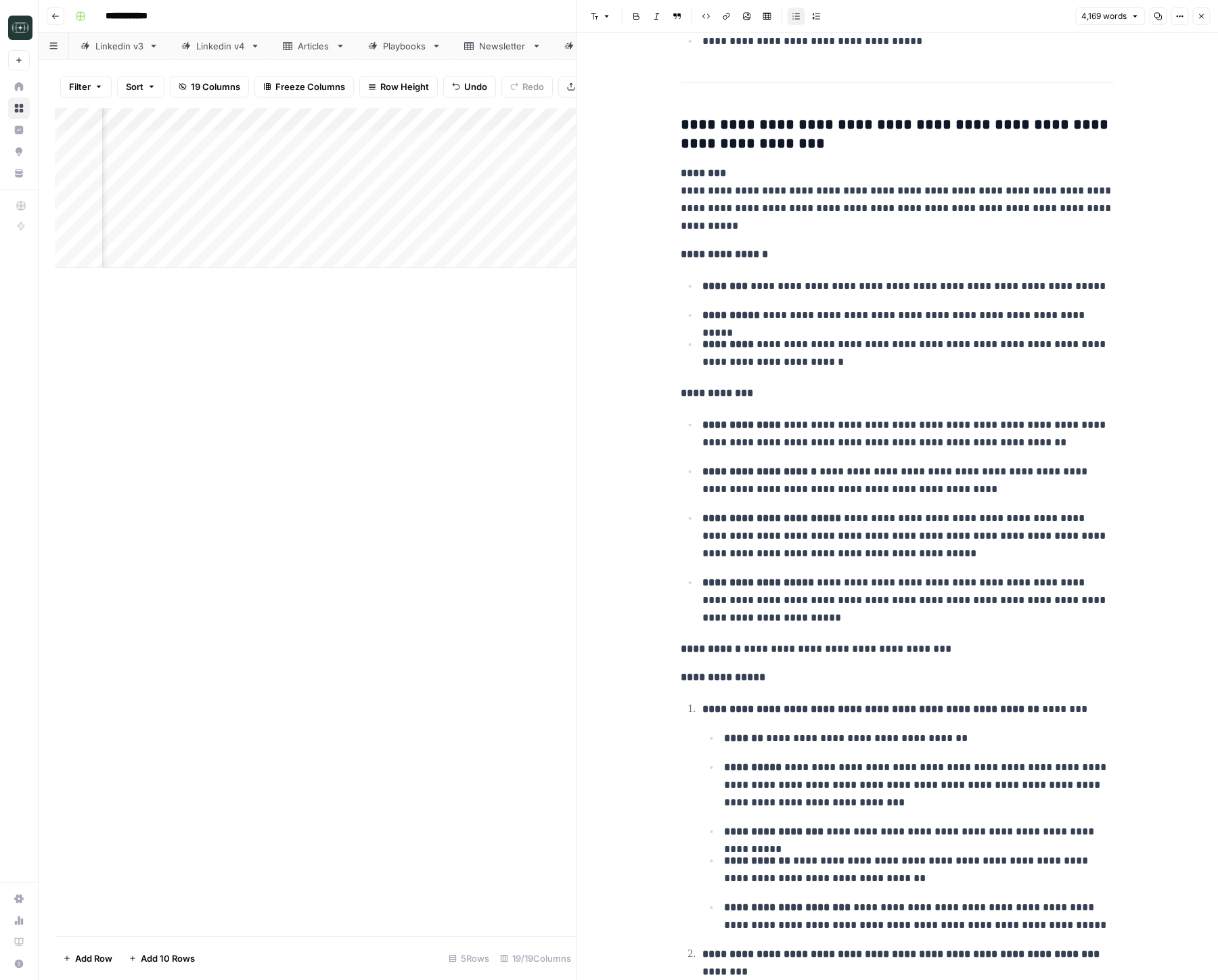
scroll to position [4883, 0]
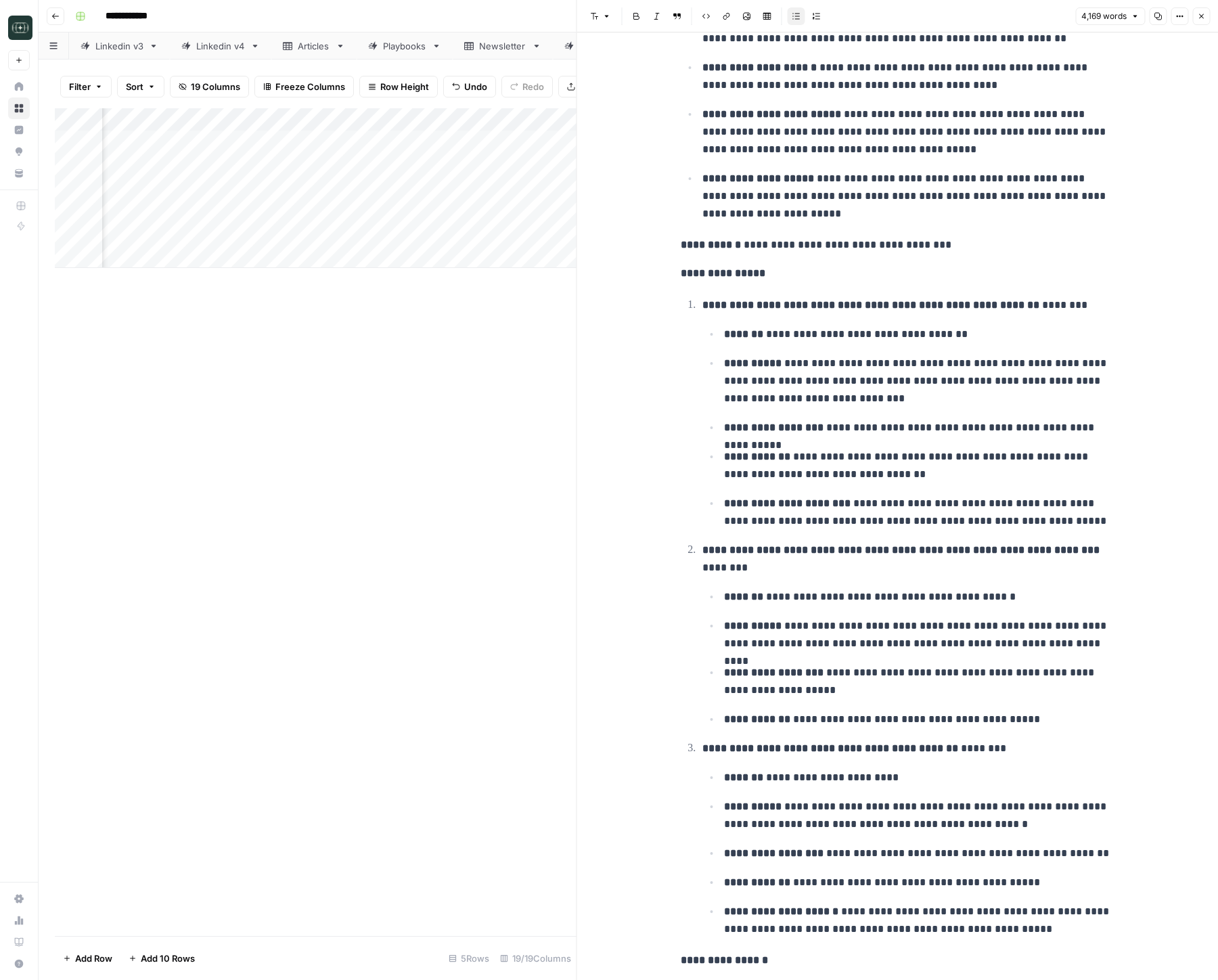
click at [1191, 19] on div "4,169 words Copy Options Close" at bounding box center [1142, 16] width 135 height 18
click at [1205, 17] on button "Close" at bounding box center [1201, 16] width 18 height 18
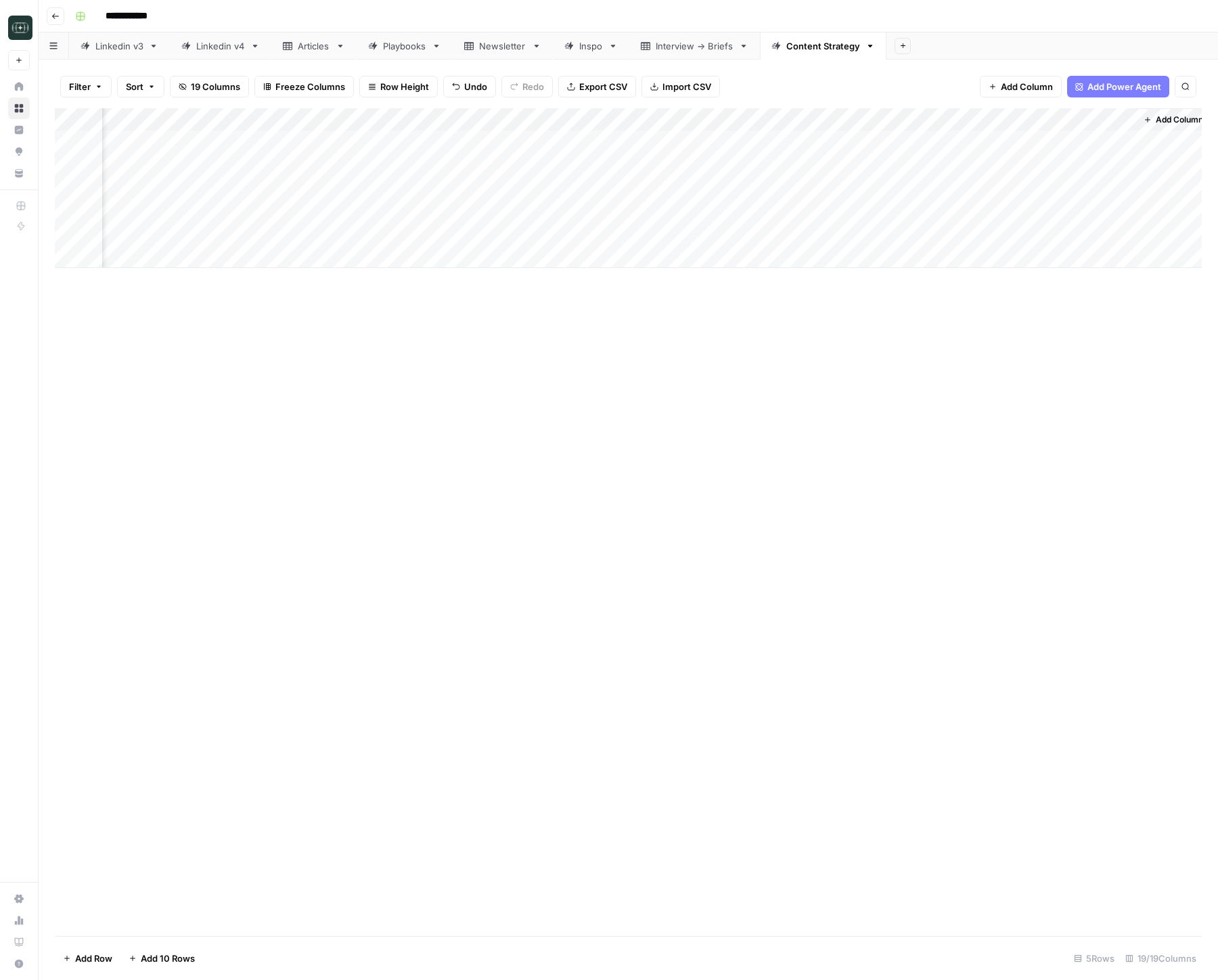
scroll to position [0, 1548]
click at [995, 210] on div "Add Column" at bounding box center [628, 188] width 1147 height 160
click at [986, 208] on div "Add Column" at bounding box center [628, 188] width 1147 height 160
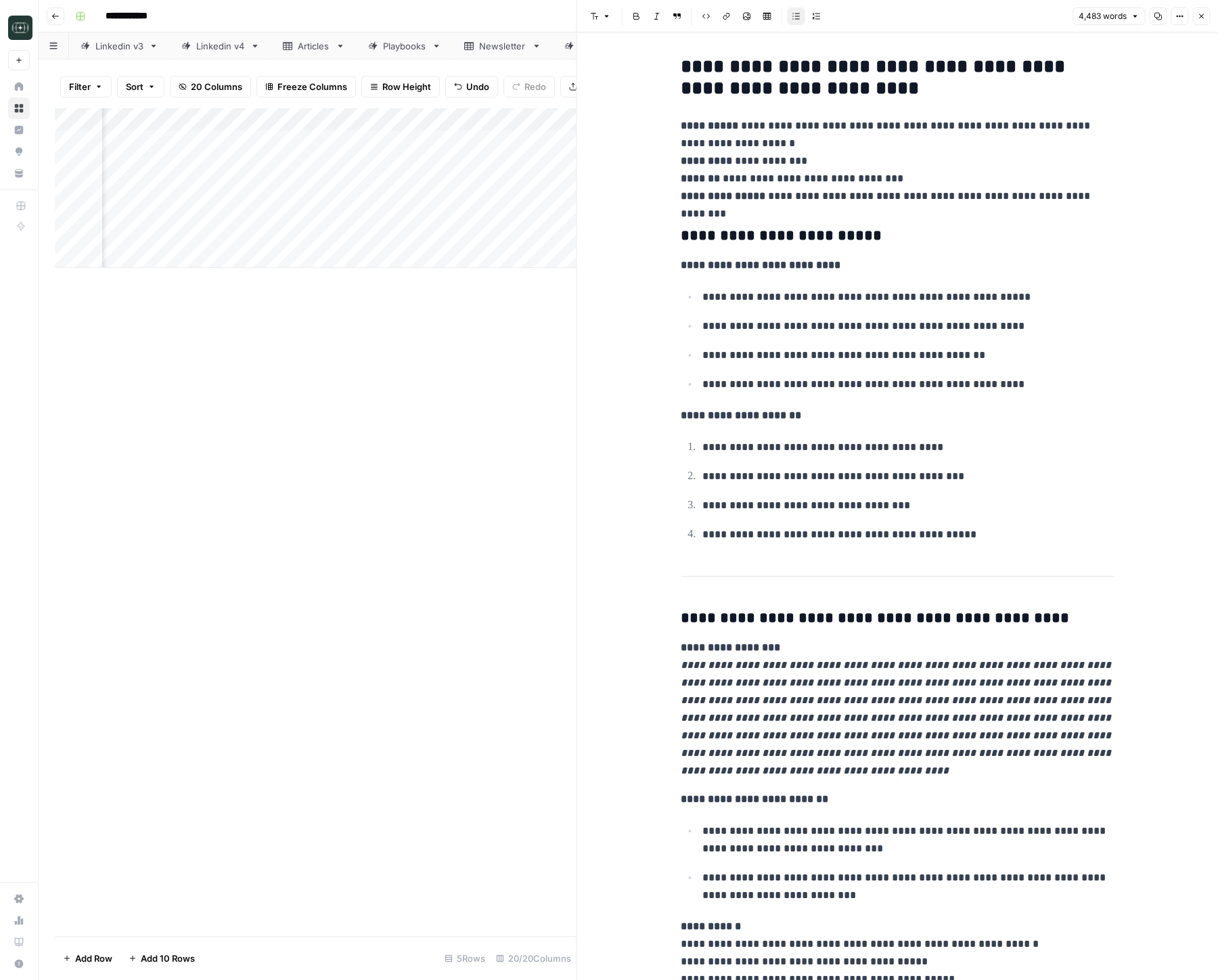
scroll to position [236, 0]
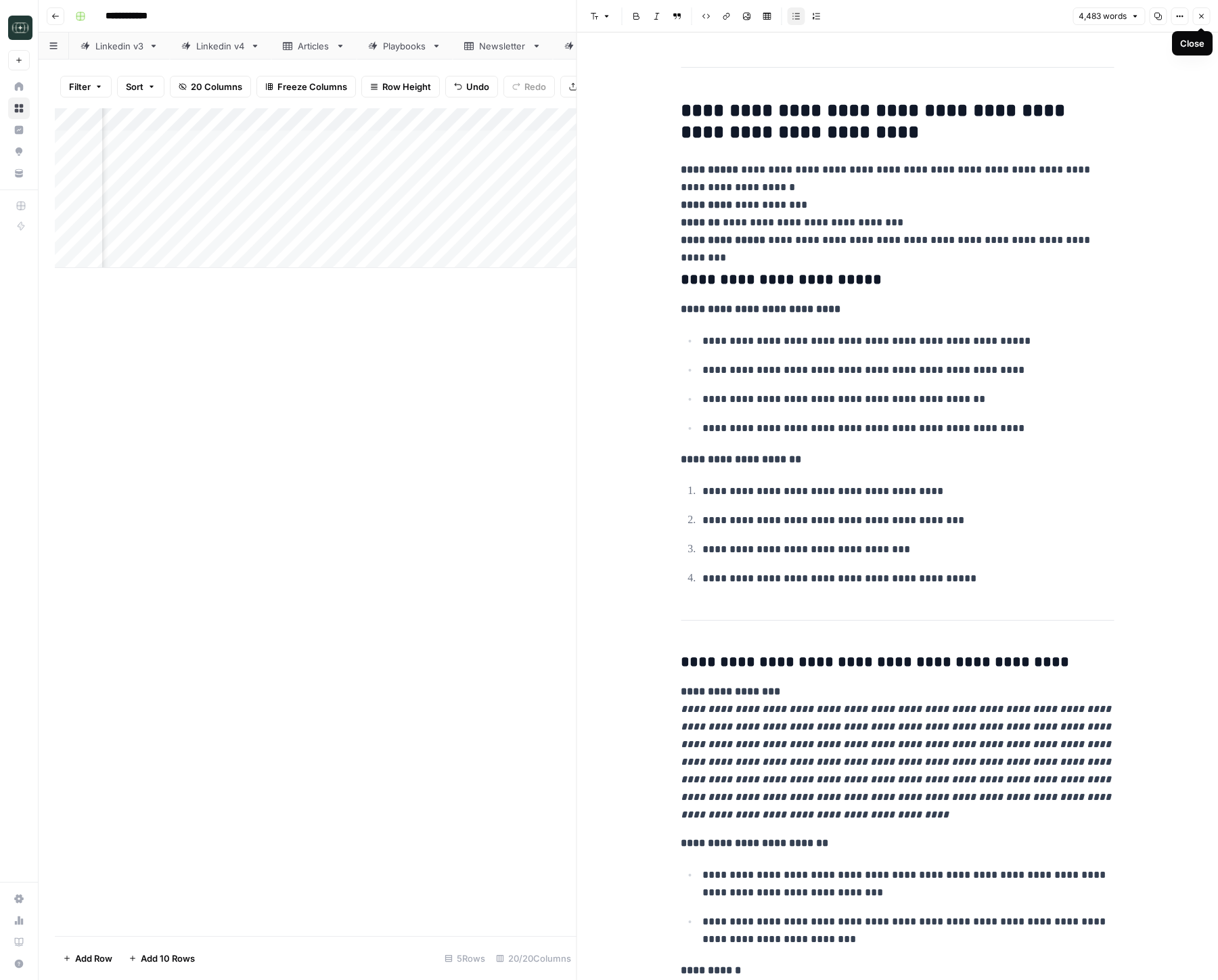
click at [1199, 19] on icon "button" at bounding box center [1201, 16] width 8 height 8
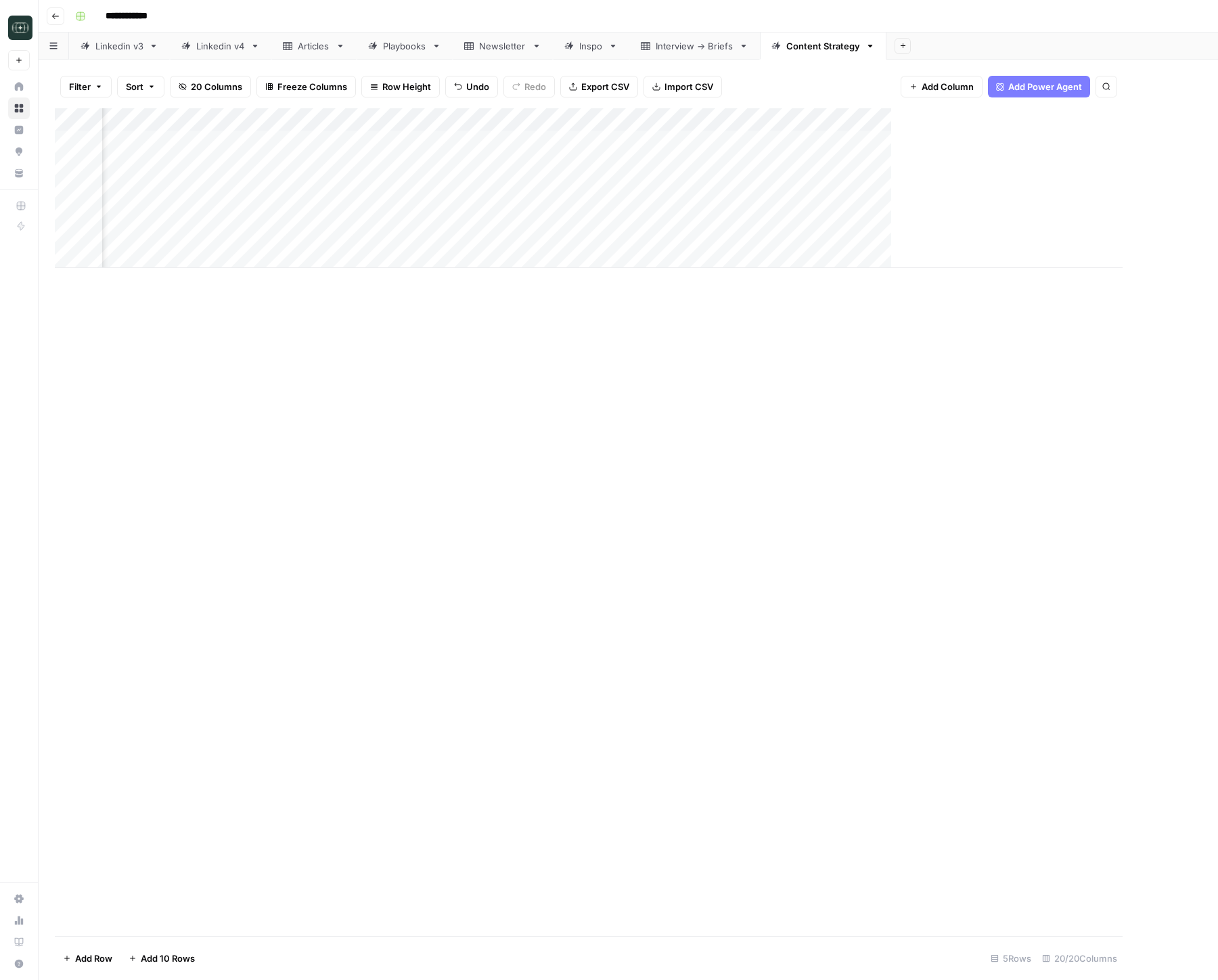
scroll to position [0, 1654]
click at [683, 212] on div "Add Column" at bounding box center [628, 188] width 1147 height 160
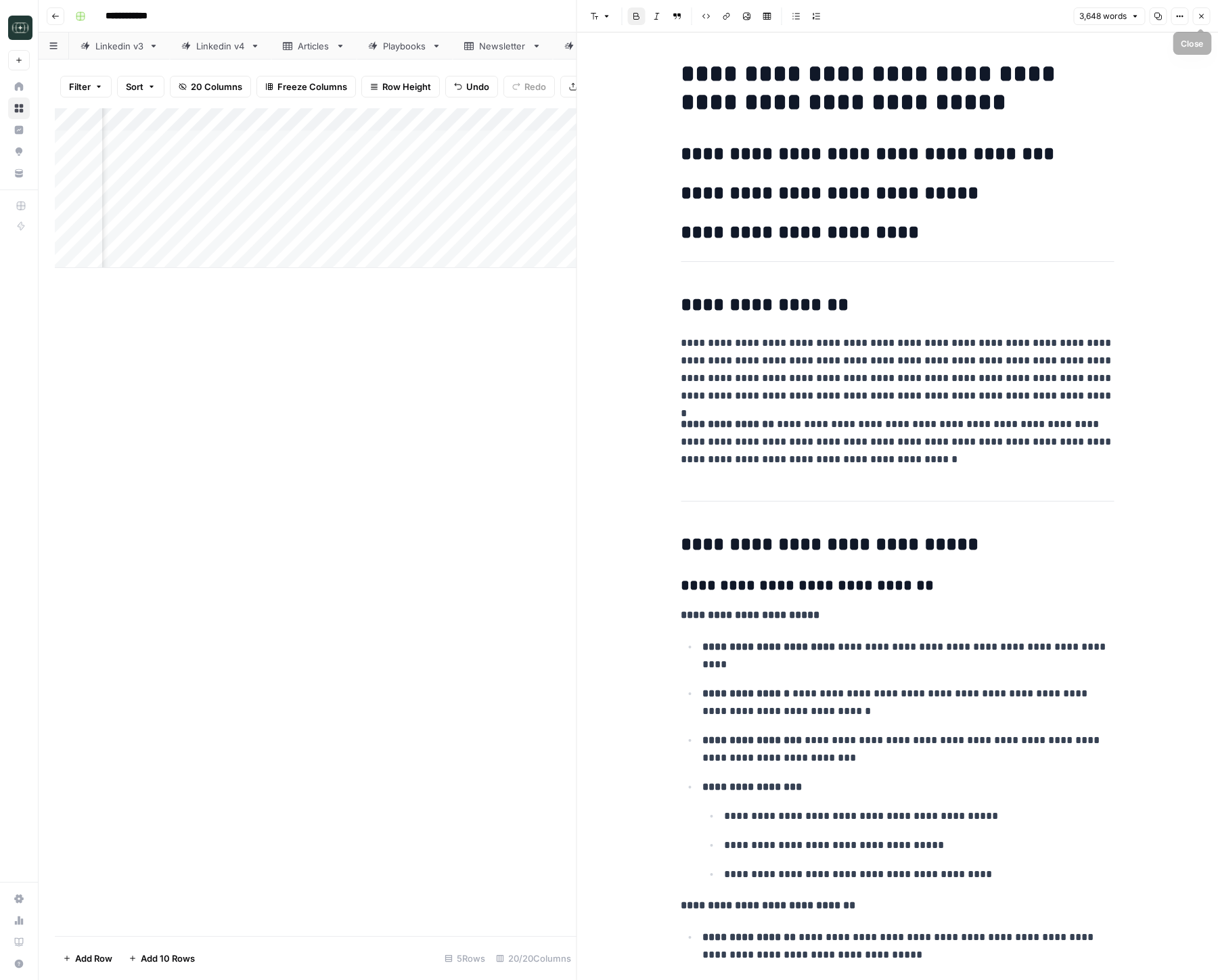
click at [1199, 14] on icon "button" at bounding box center [1201, 16] width 8 height 8
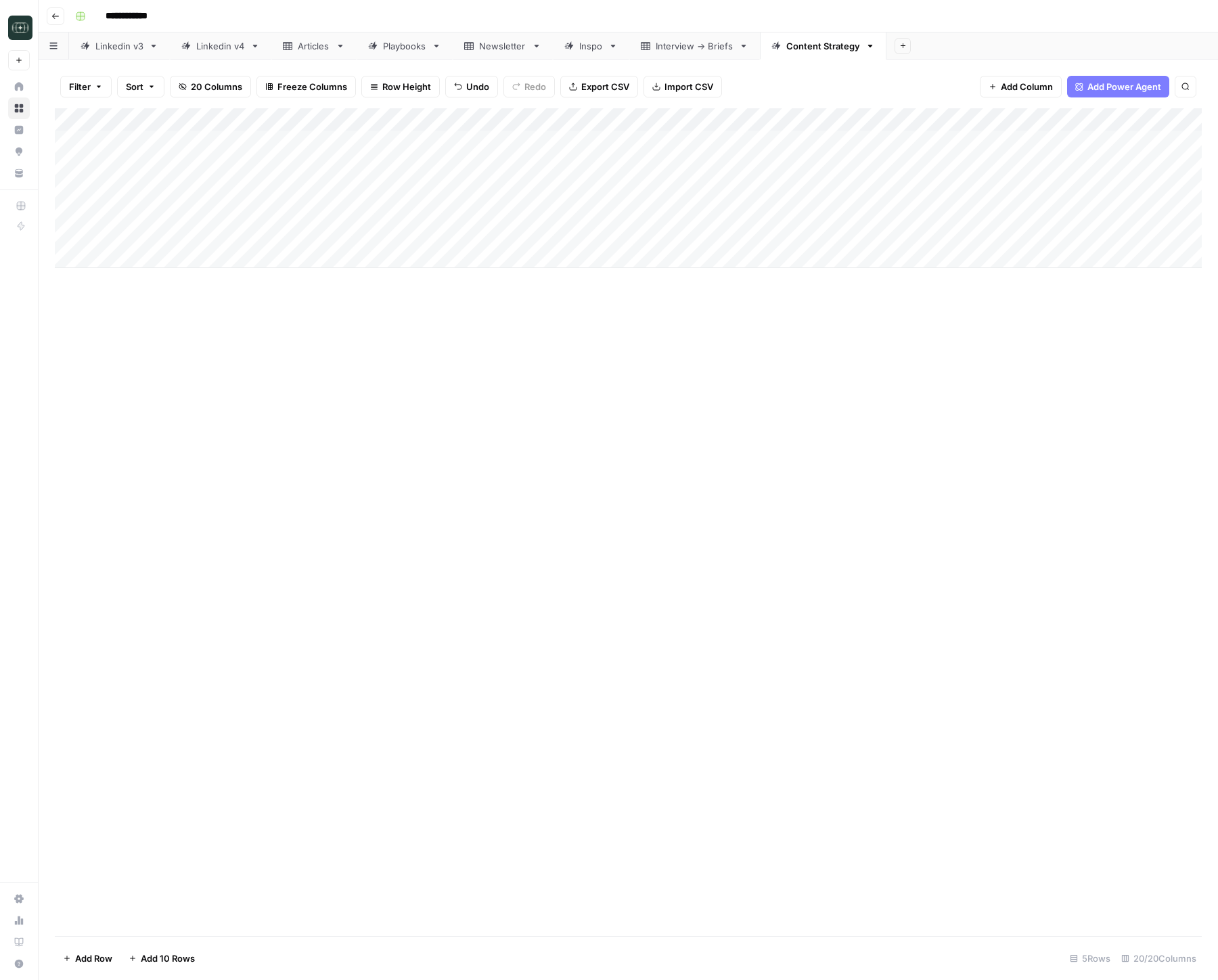
click at [393, 204] on div "Add Column" at bounding box center [628, 188] width 1147 height 160
drag, startPoint x: 511, startPoint y: 120, endPoint x: 601, endPoint y: 118, distance: 90.0
click at [601, 118] on div "Add Column" at bounding box center [628, 188] width 1147 height 160
click at [853, 123] on div "Add Column" at bounding box center [628, 188] width 1147 height 160
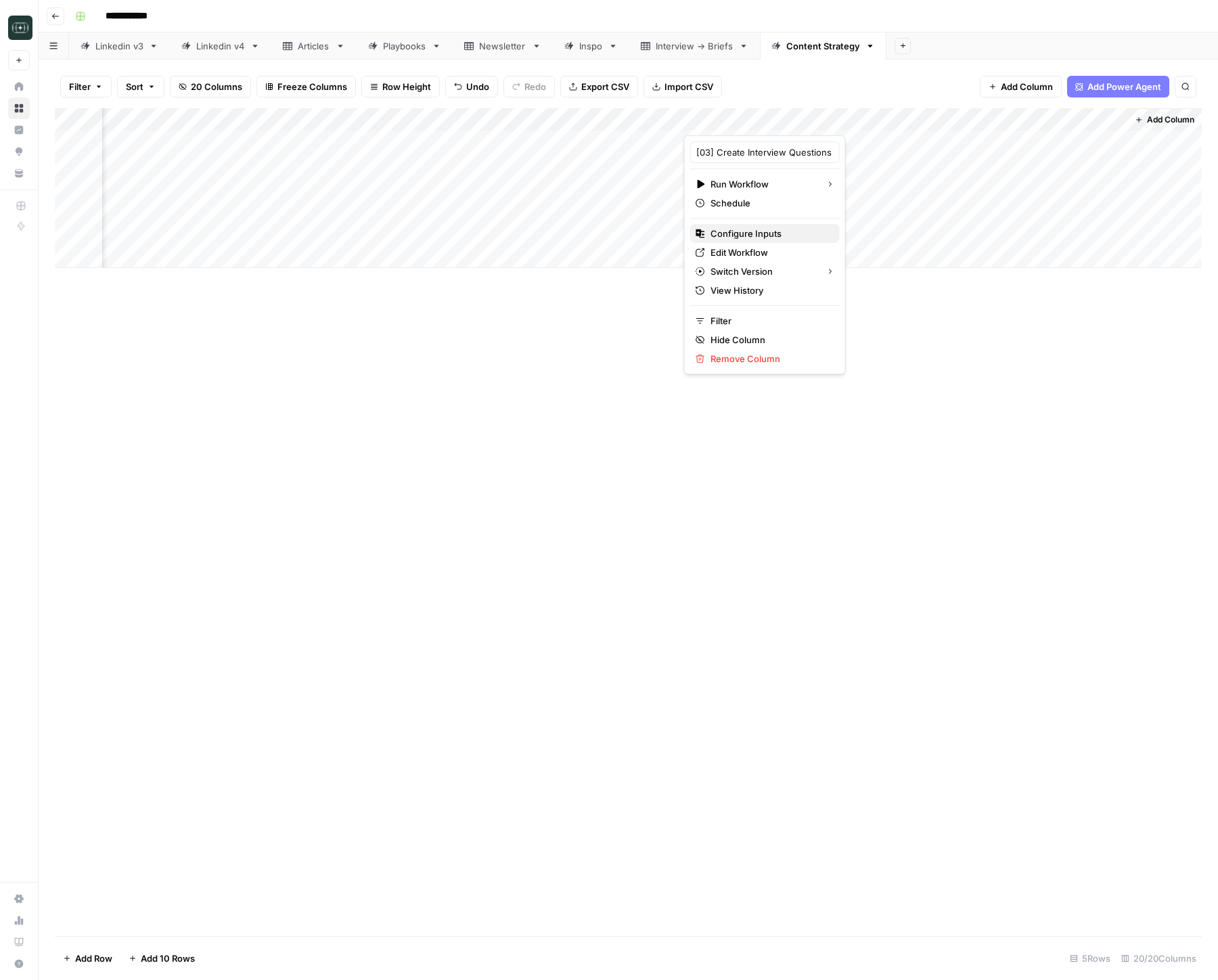
click at [735, 233] on span "Configure Inputs" at bounding box center [770, 233] width 119 height 14
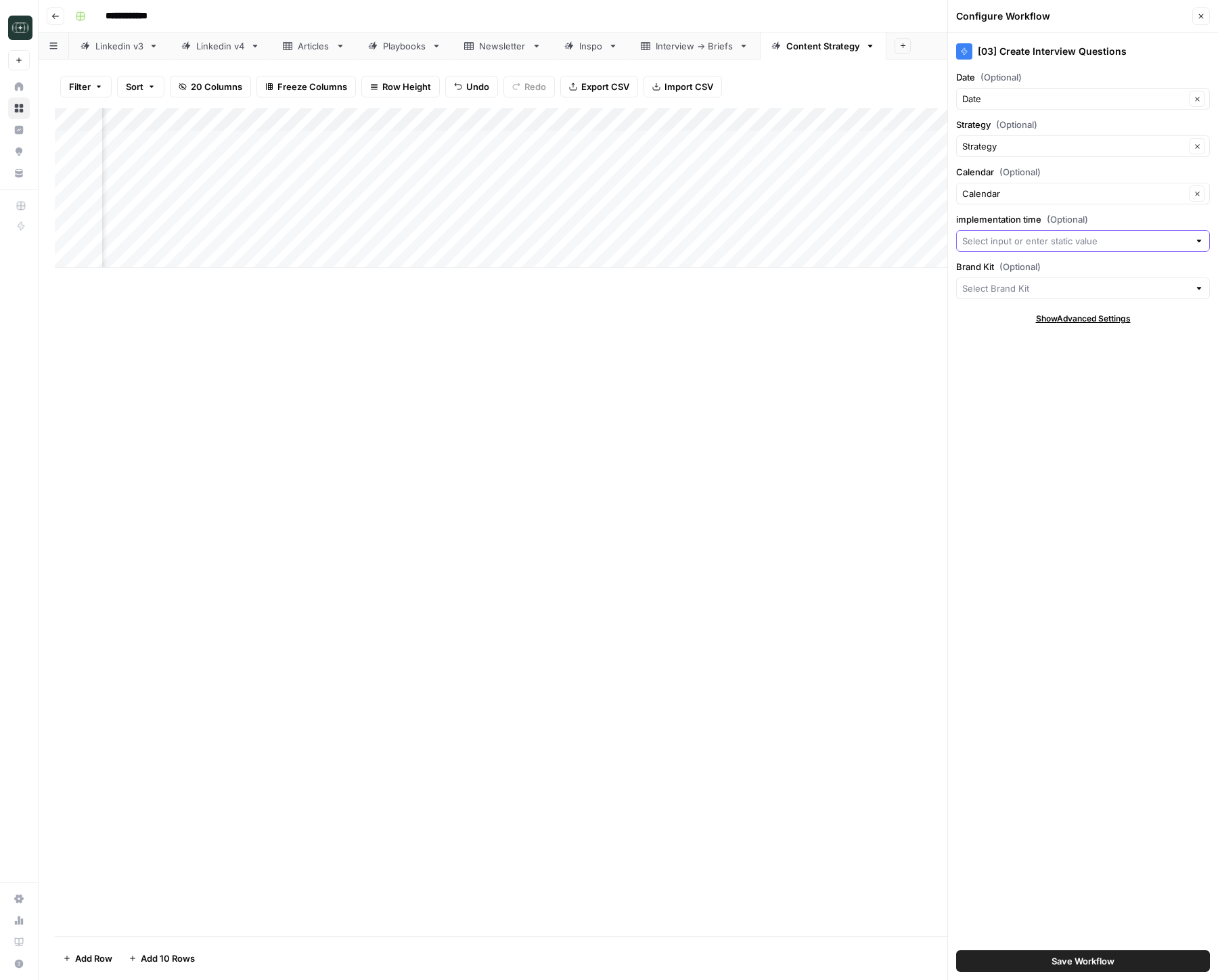
click at [1115, 246] on input "implementation time (Optional)" at bounding box center [1075, 240] width 227 height 14
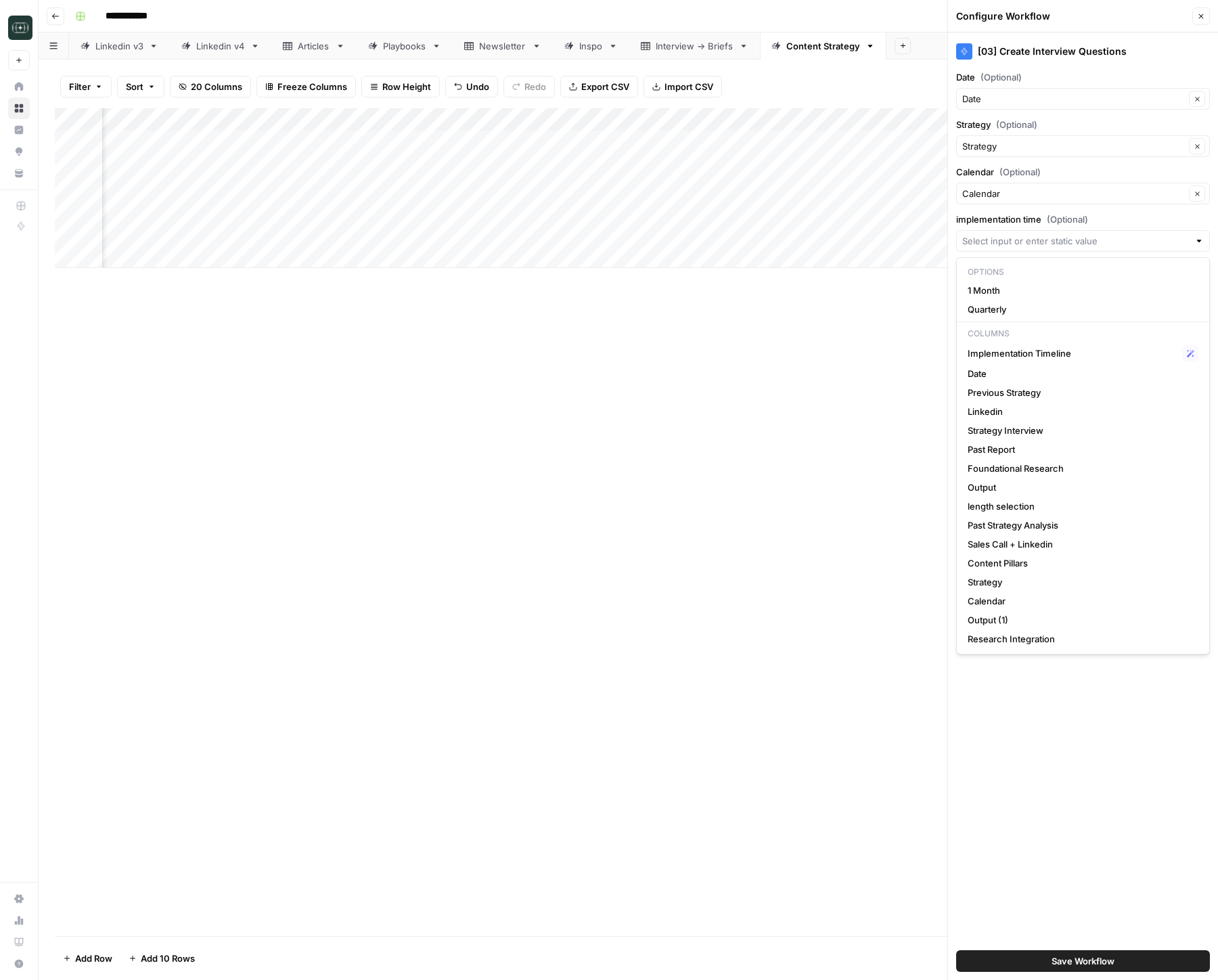
scroll to position [0, 962]
drag, startPoint x: 1051, startPoint y: 503, endPoint x: 1050, endPoint y: 491, distance: 12.0
click at [1051, 503] on span "length selection" at bounding box center [1080, 506] width 225 height 14
type input "length selection"
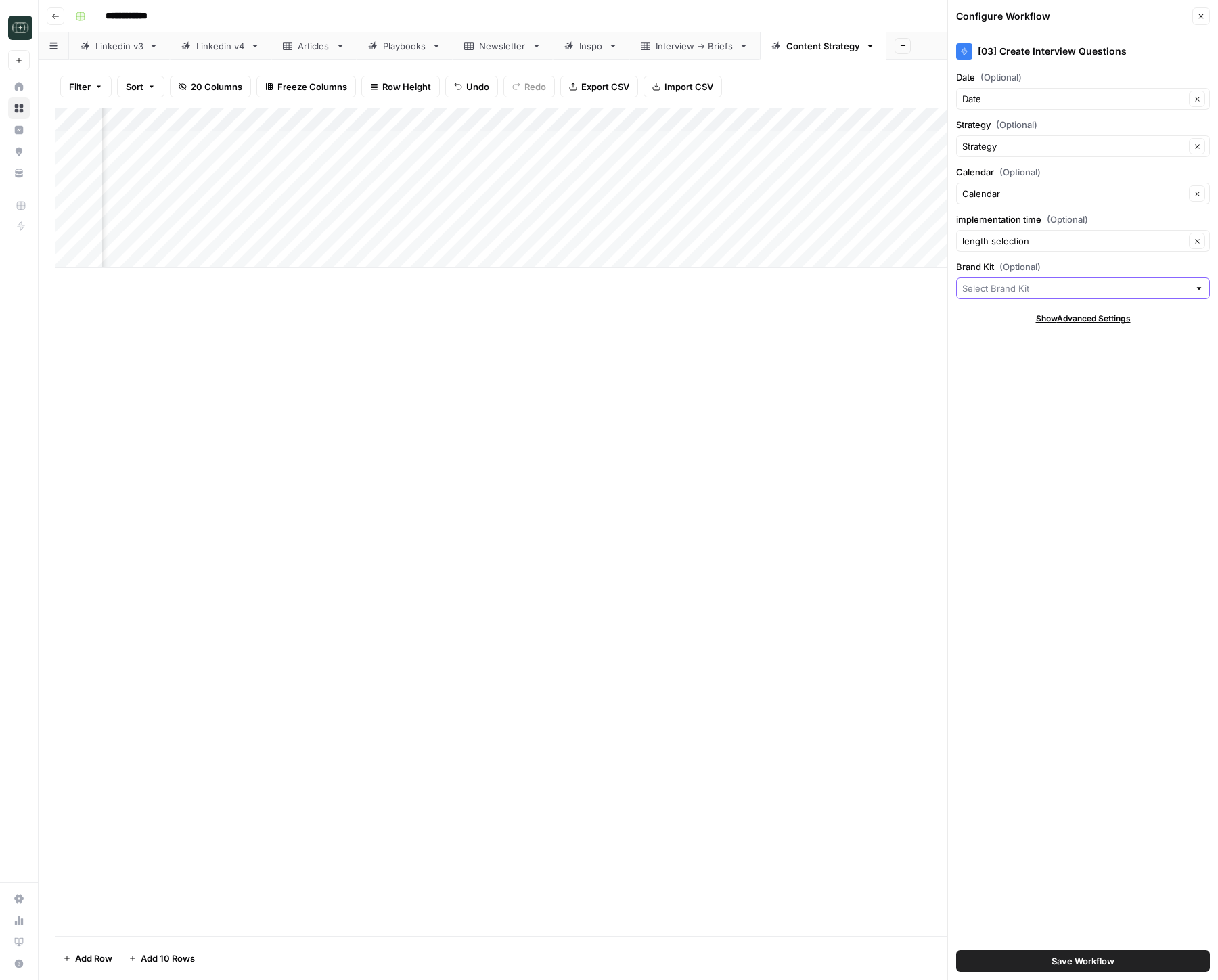
click at [1025, 286] on input "Brand Kit (Optional)" at bounding box center [1075, 288] width 227 height 14
click at [993, 565] on span "Squad" at bounding box center [1080, 566] width 225 height 14
type input "Squad"
click at [1050, 961] on button "Save Workflow" at bounding box center [1082, 961] width 254 height 22
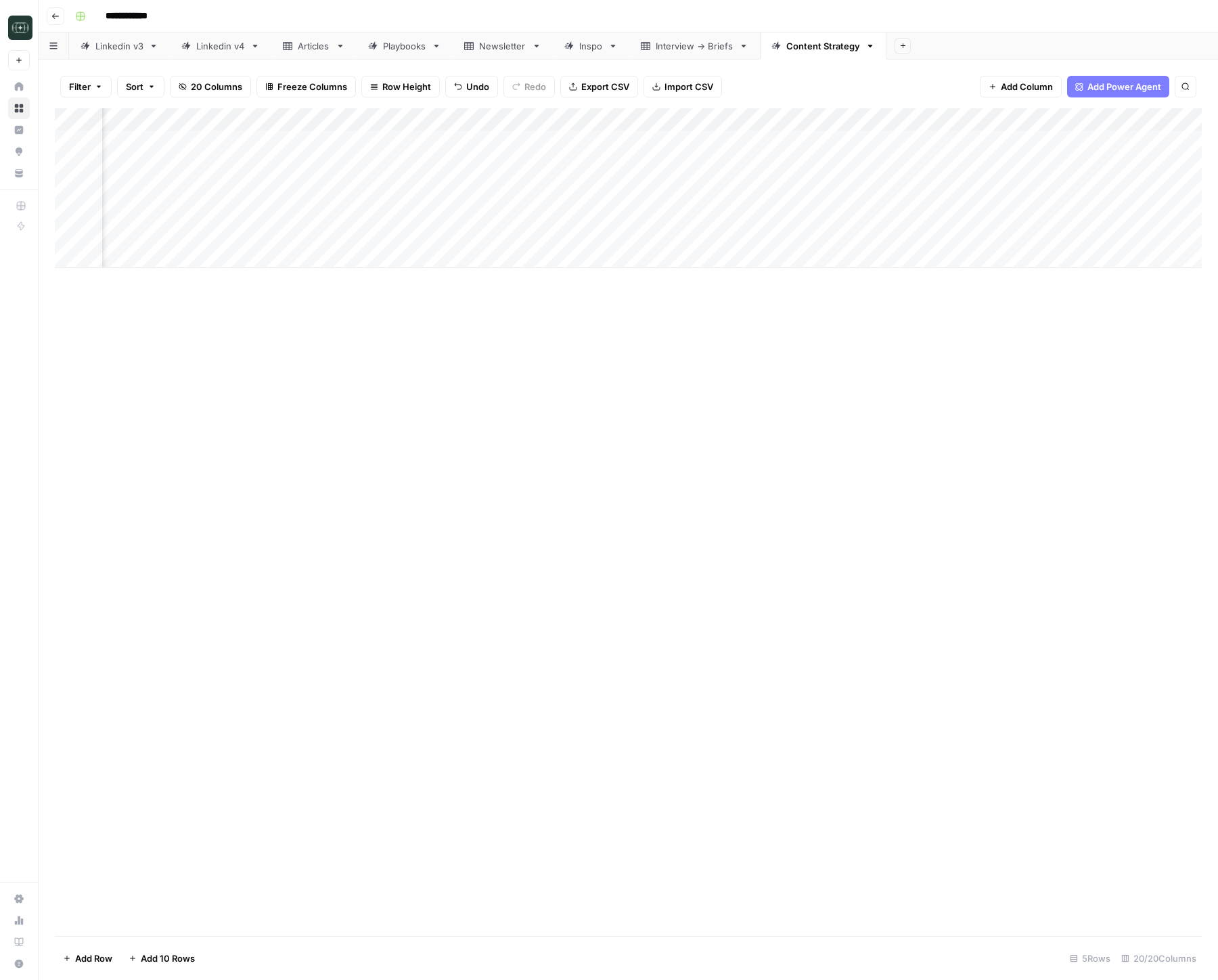
scroll to position [0, 1737]
click at [893, 212] on div "Add Column" at bounding box center [628, 188] width 1147 height 160
click at [1014, 211] on div "Add Column" at bounding box center [628, 188] width 1147 height 160
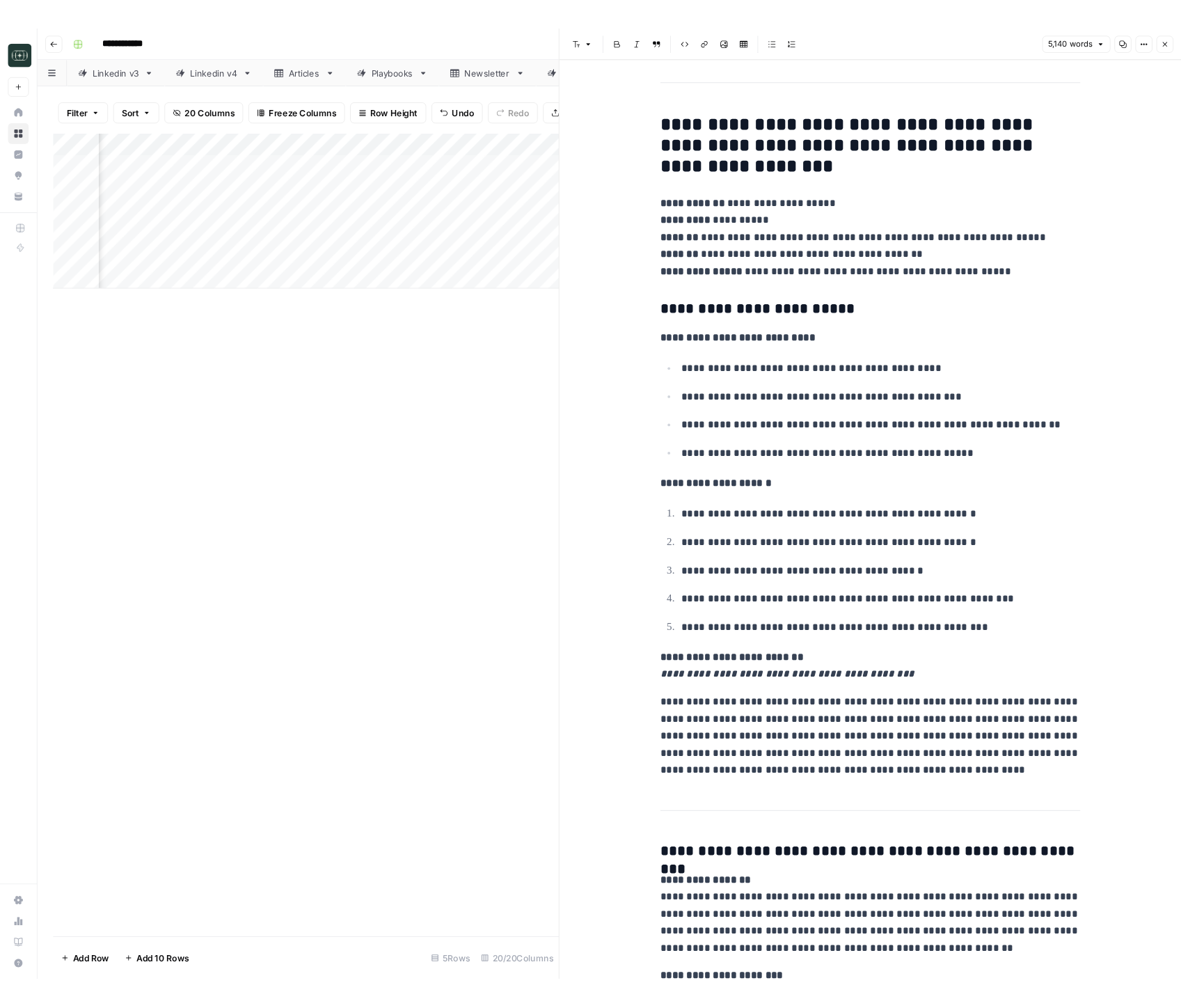
scroll to position [13695, 0]
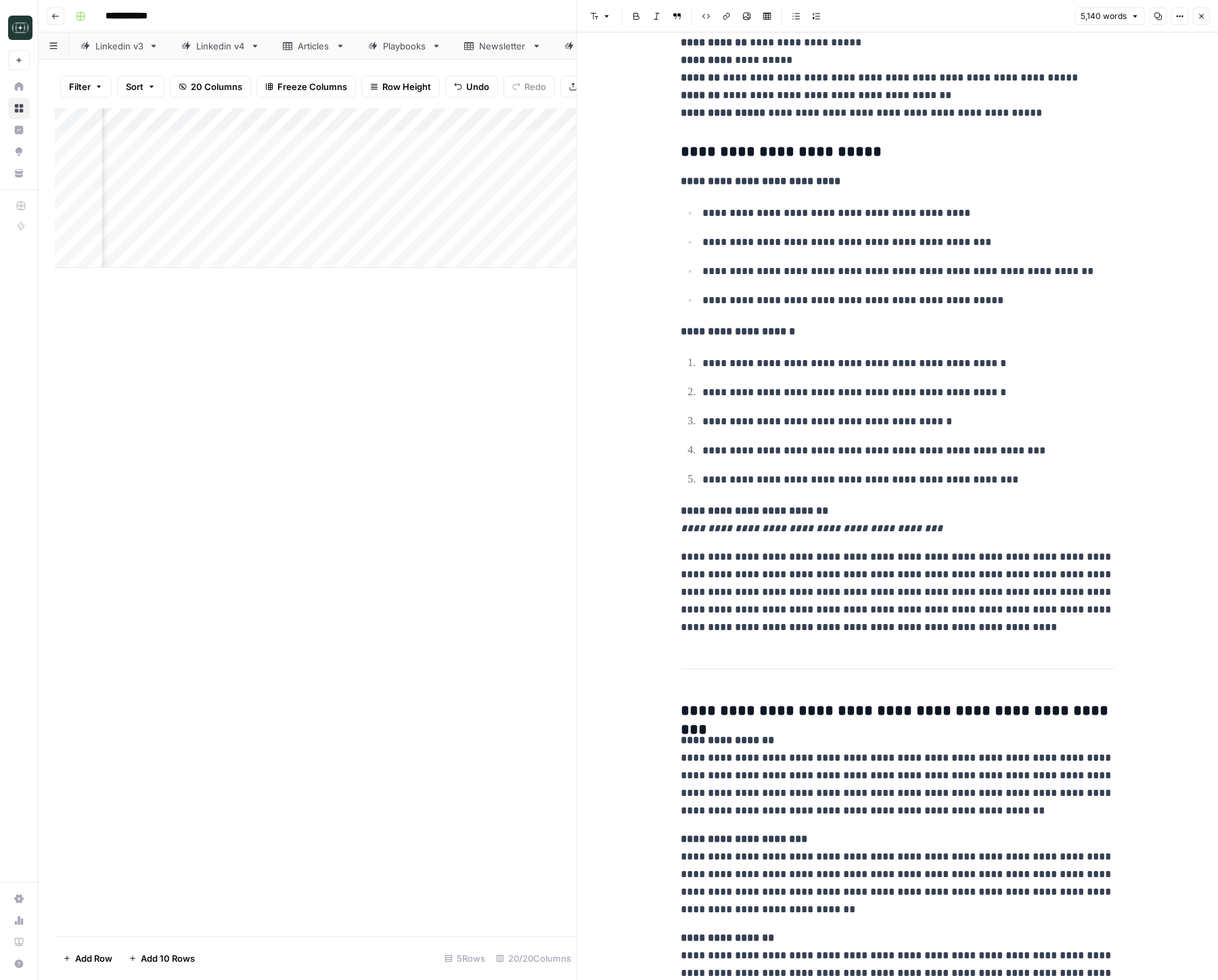
click at [1197, 15] on icon "button" at bounding box center [1201, 16] width 8 height 8
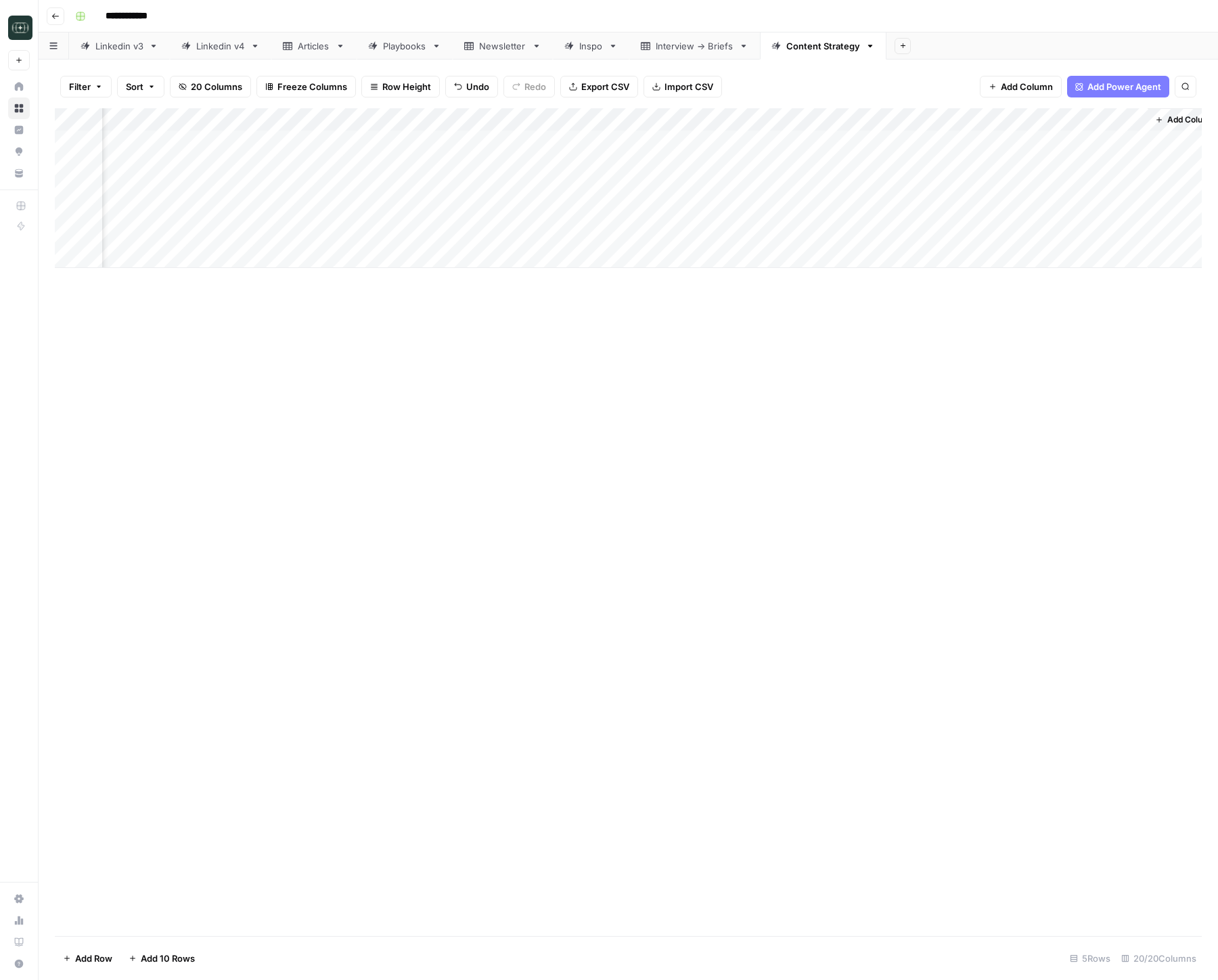
click at [874, 119] on div "Add Column" at bounding box center [628, 188] width 1147 height 160
click at [794, 250] on span "Edit Workflow" at bounding box center [790, 252] width 119 height 14
click at [890, 212] on div "Add Column" at bounding box center [628, 188] width 1147 height 160
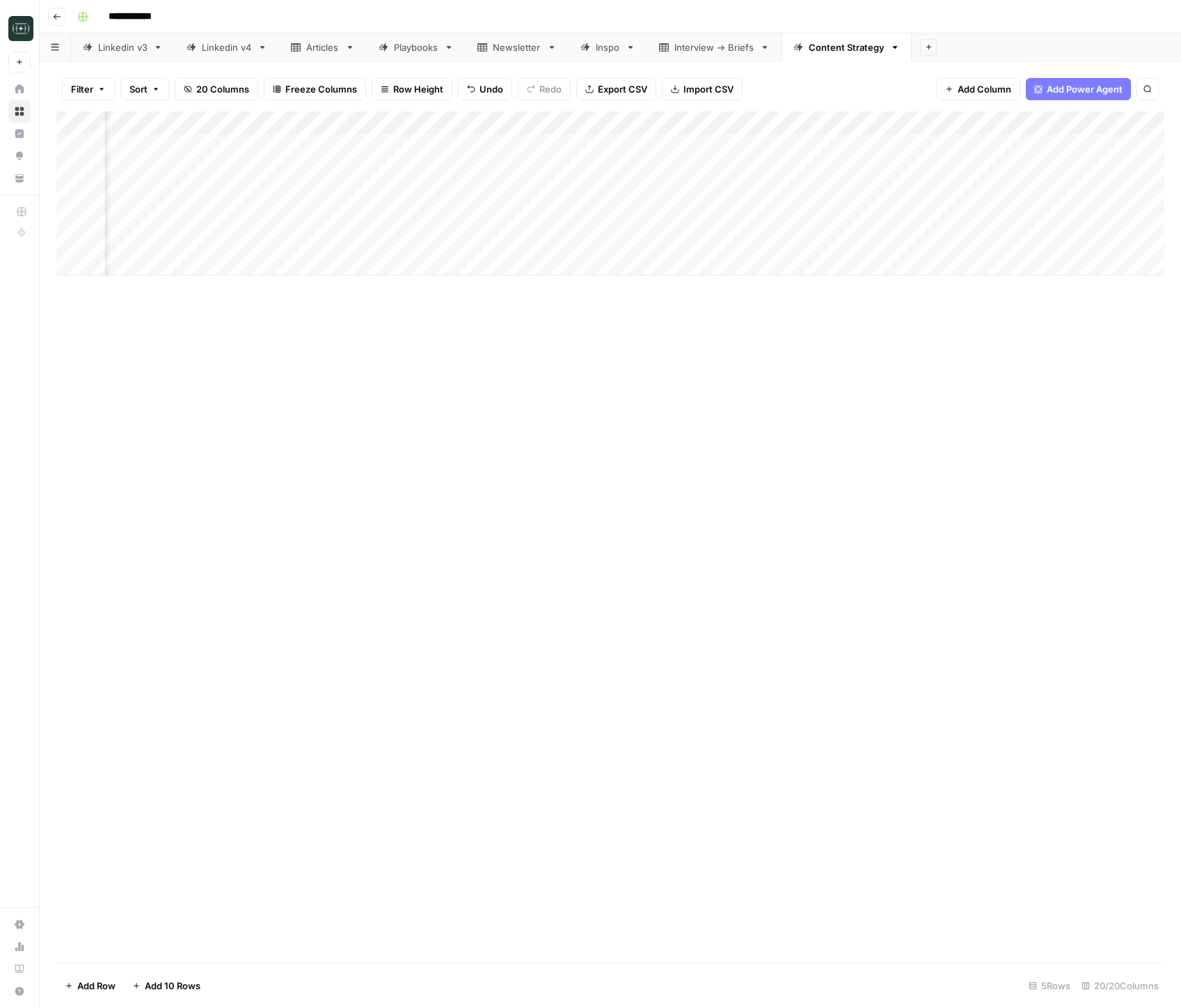
scroll to position [0, 1879]
click at [948, 217] on div "Add Column" at bounding box center [610, 193] width 1108 height 164
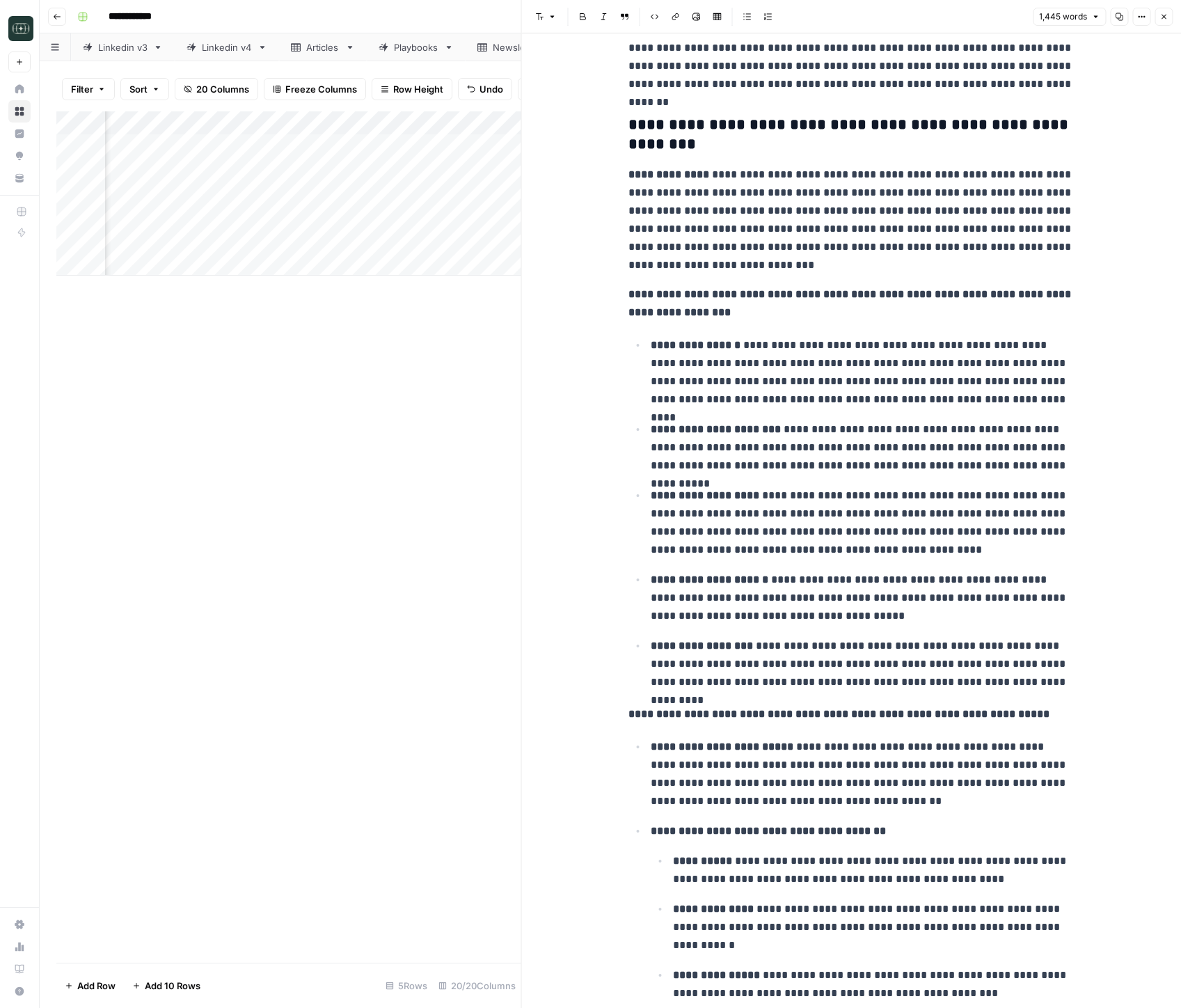
scroll to position [330, 0]
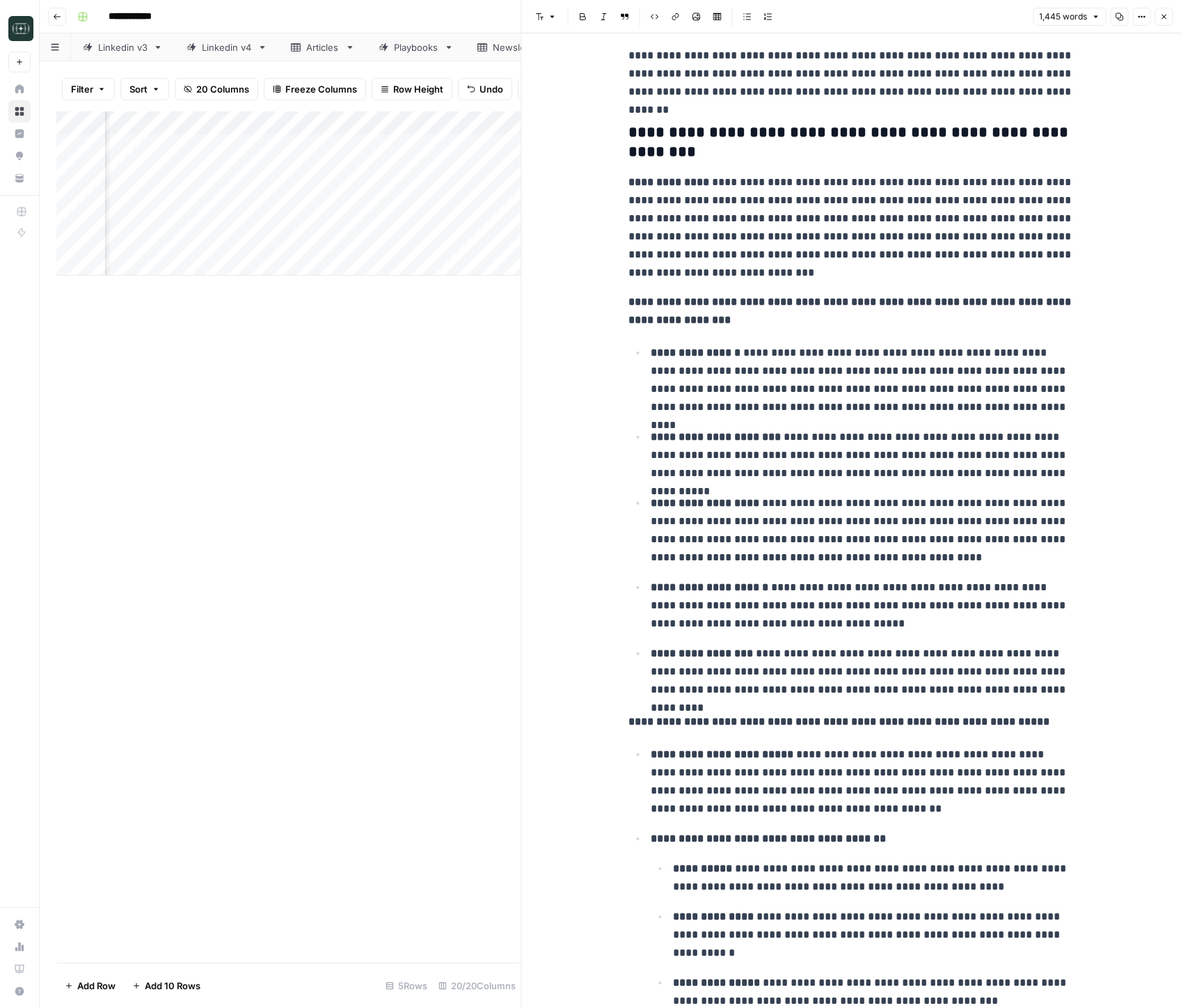
click at [1160, 17] on icon "button" at bounding box center [1164, 17] width 8 height 8
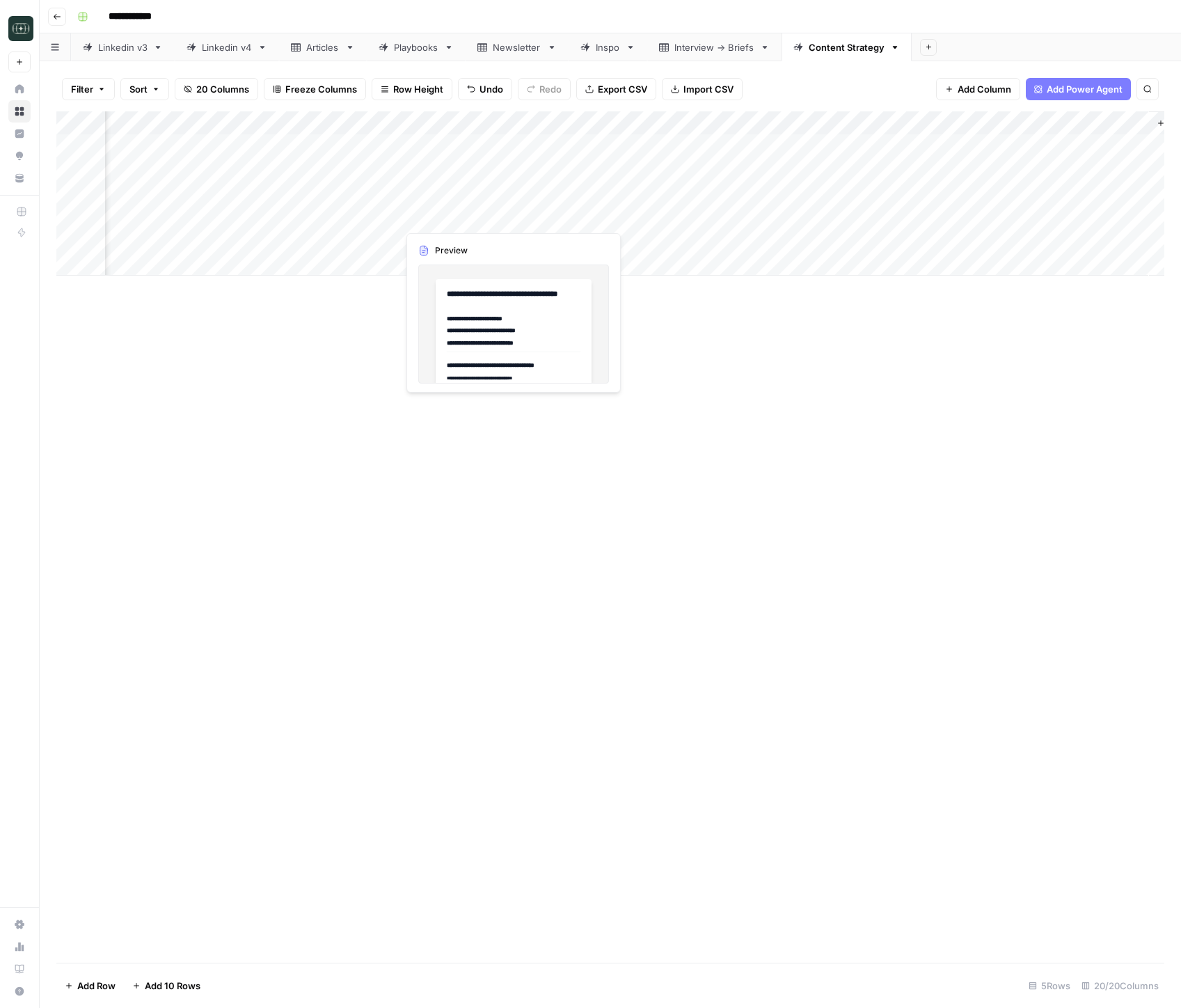
scroll to position [0, 1810]
click at [892, 218] on div "Add Column" at bounding box center [610, 193] width 1108 height 164
click at [878, 123] on div "Add Column" at bounding box center [610, 193] width 1108 height 164
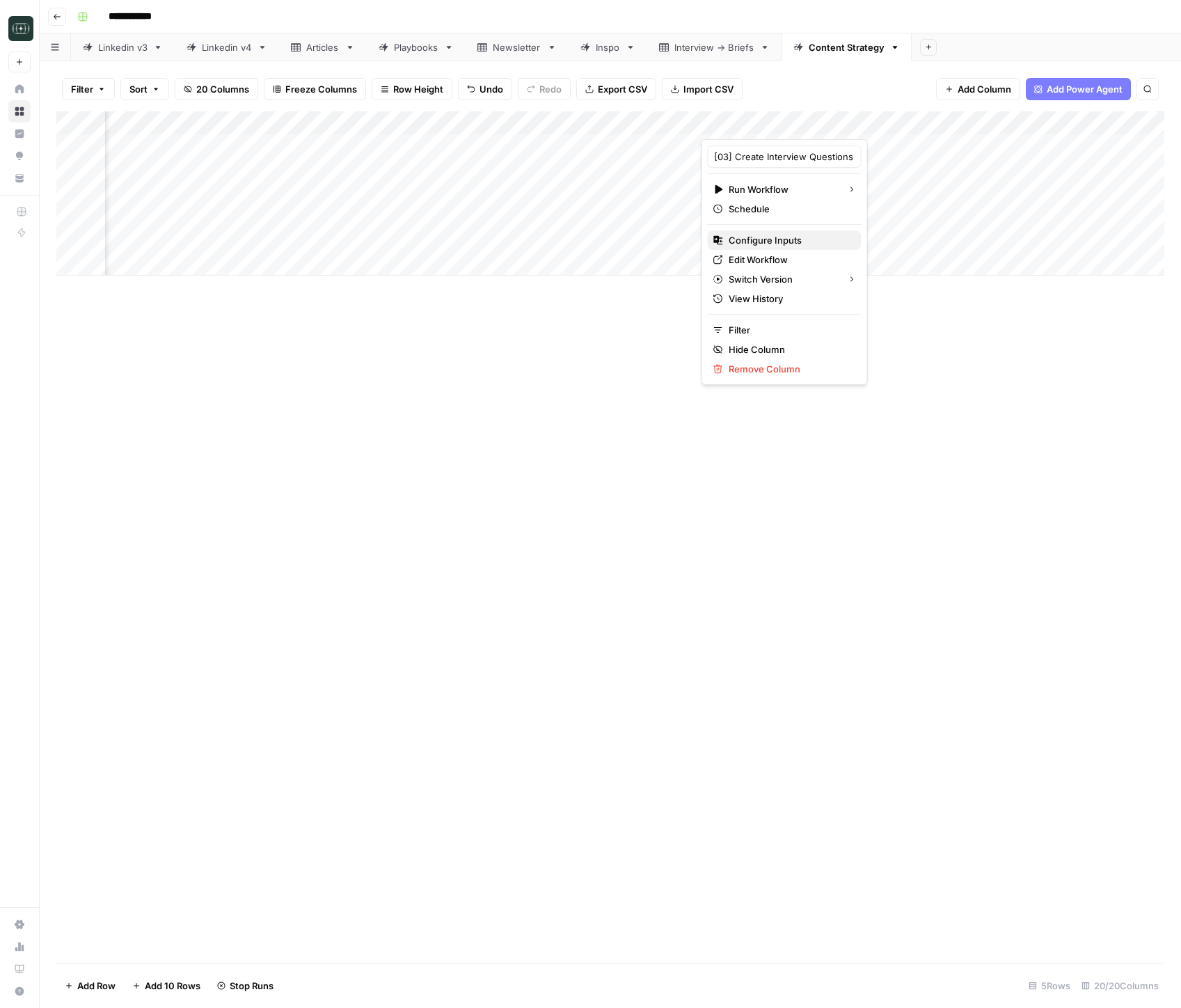
click at [799, 235] on span "Configure Inputs" at bounding box center [789, 240] width 122 height 14
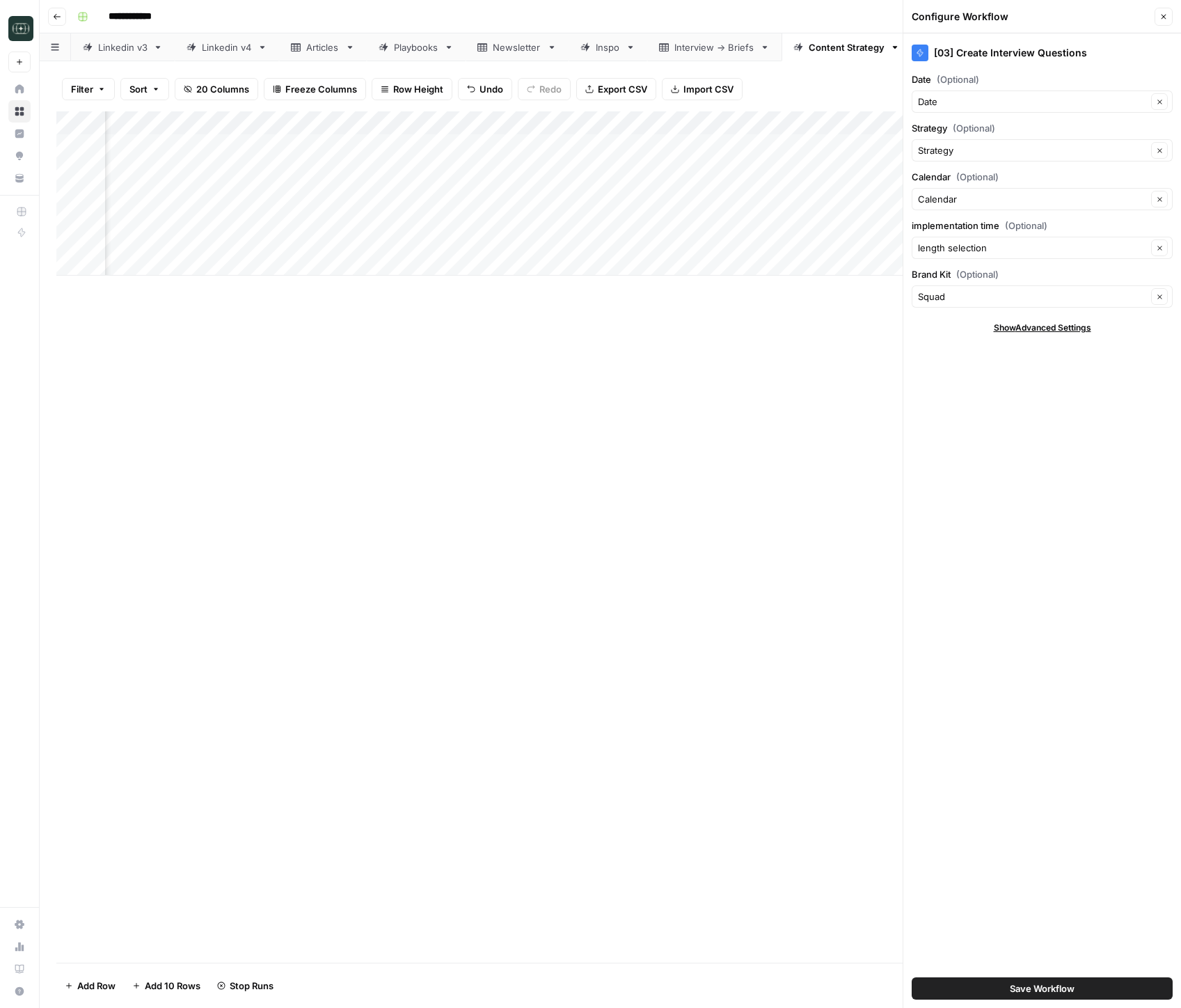
click at [1173, 13] on header "Configure Workflow Close" at bounding box center [1042, 17] width 278 height 33
click at [1164, 15] on icon "button" at bounding box center [1164, 17] width 8 height 8
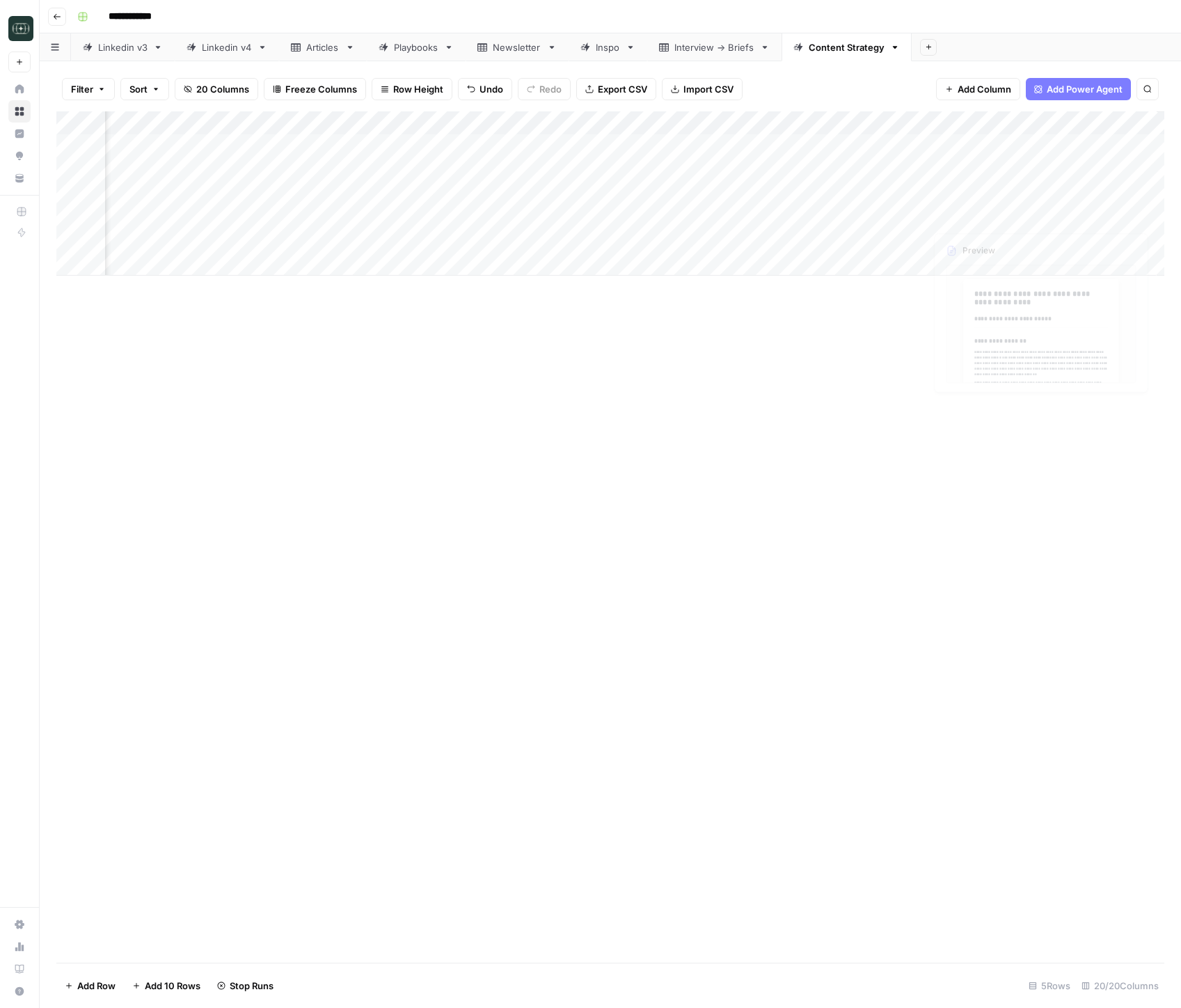
scroll to position [0, 1879]
click at [1074, 125] on div "Add Column" at bounding box center [610, 193] width 1108 height 164
drag, startPoint x: 953, startPoint y: 398, endPoint x: 970, endPoint y: 265, distance: 134.1
click at [953, 397] on div "Add Column" at bounding box center [610, 537] width 1108 height 851
click at [984, 224] on div "Add Column" at bounding box center [610, 193] width 1108 height 164
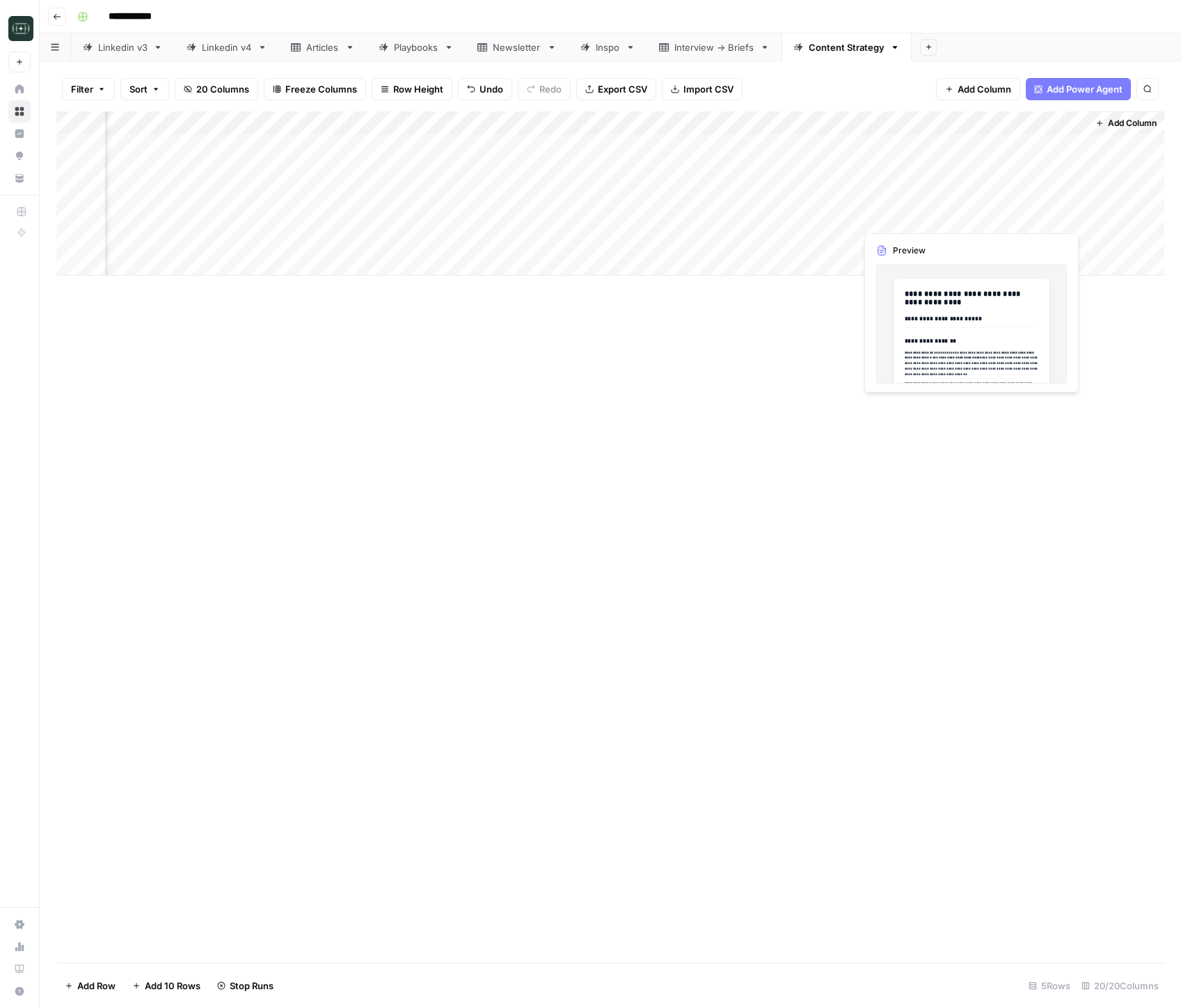
click at [984, 224] on div "Add Column" at bounding box center [610, 193] width 1108 height 164
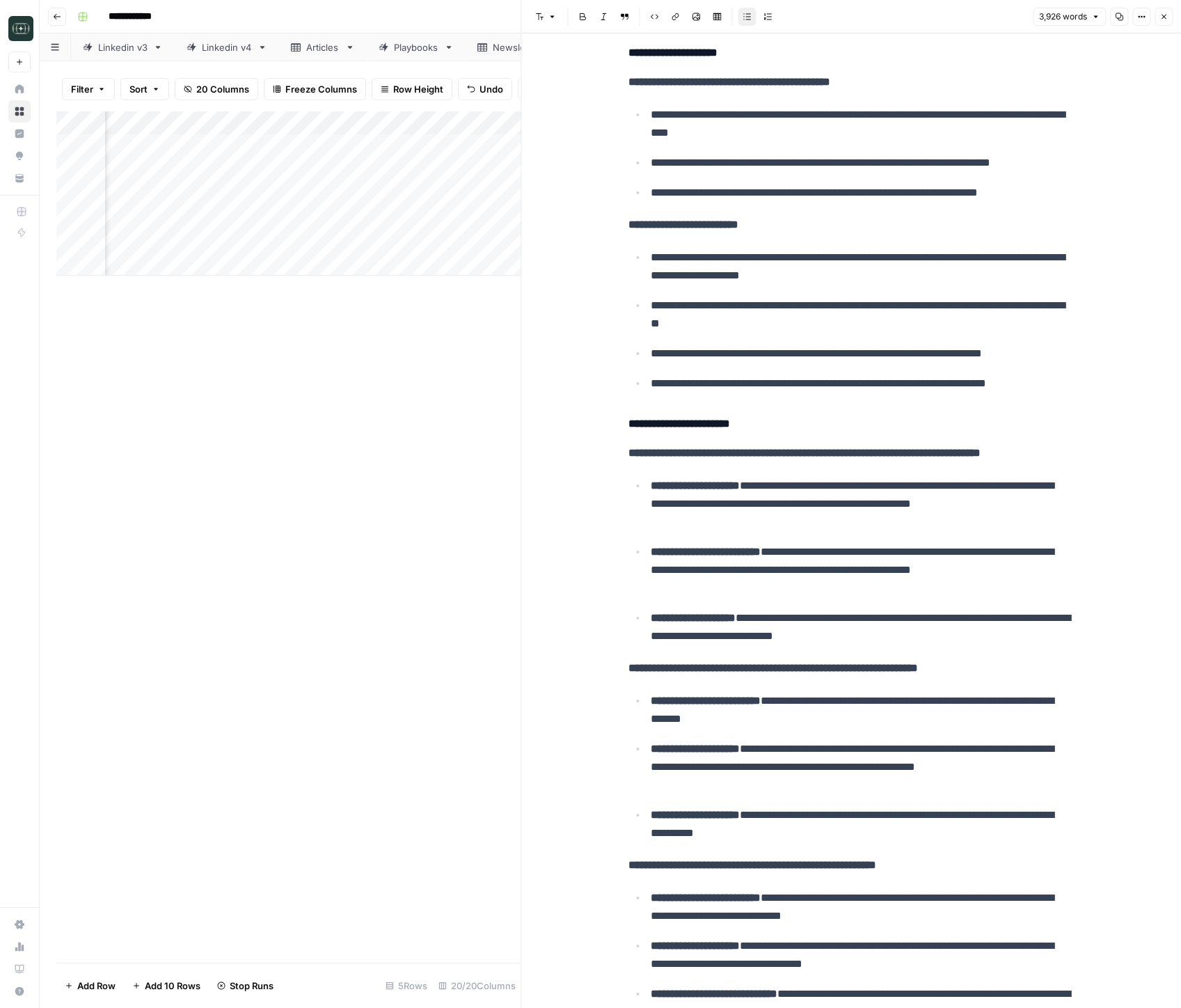
scroll to position [592, 0]
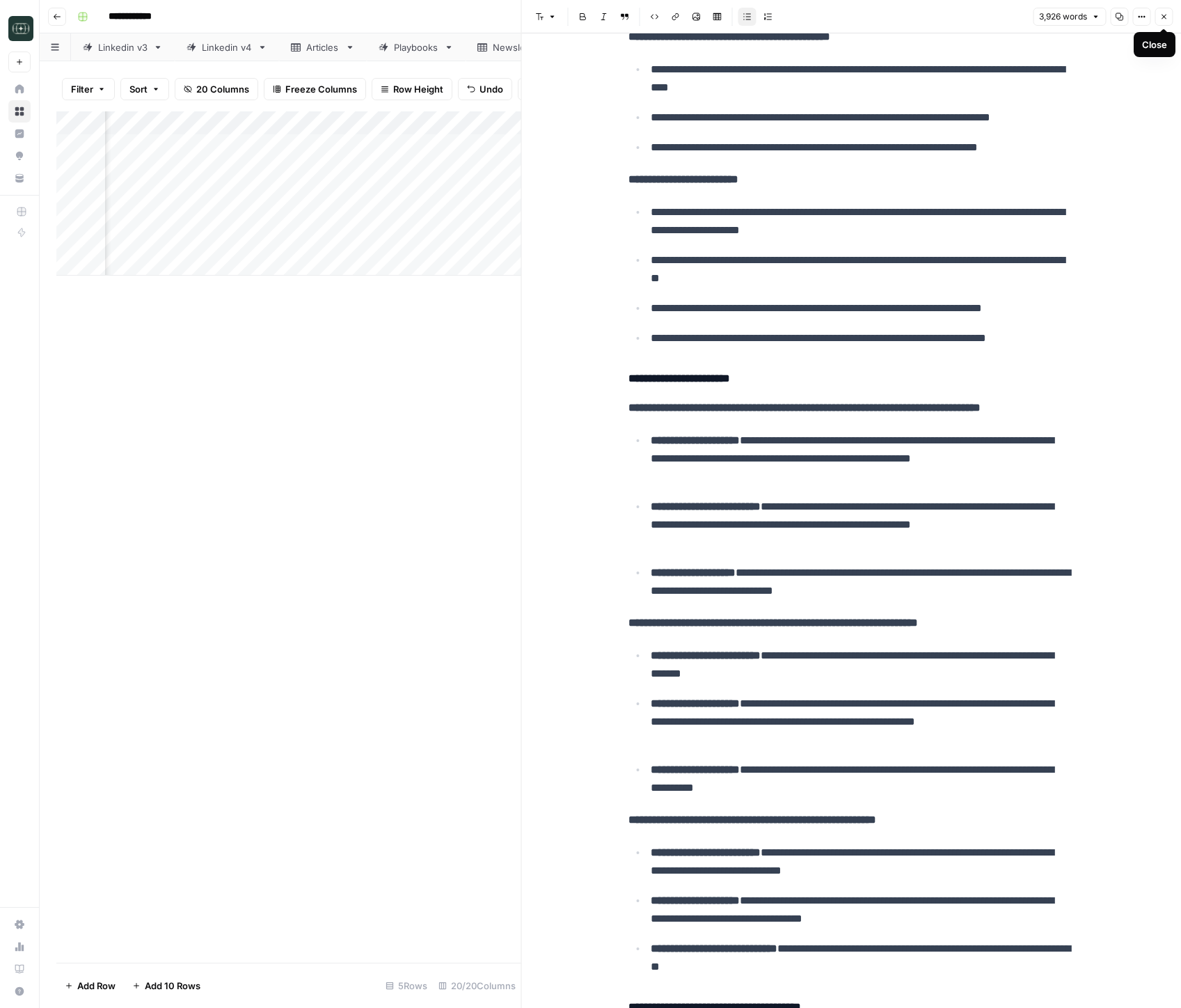
click at [1156, 13] on button "Close" at bounding box center [1164, 17] width 18 height 18
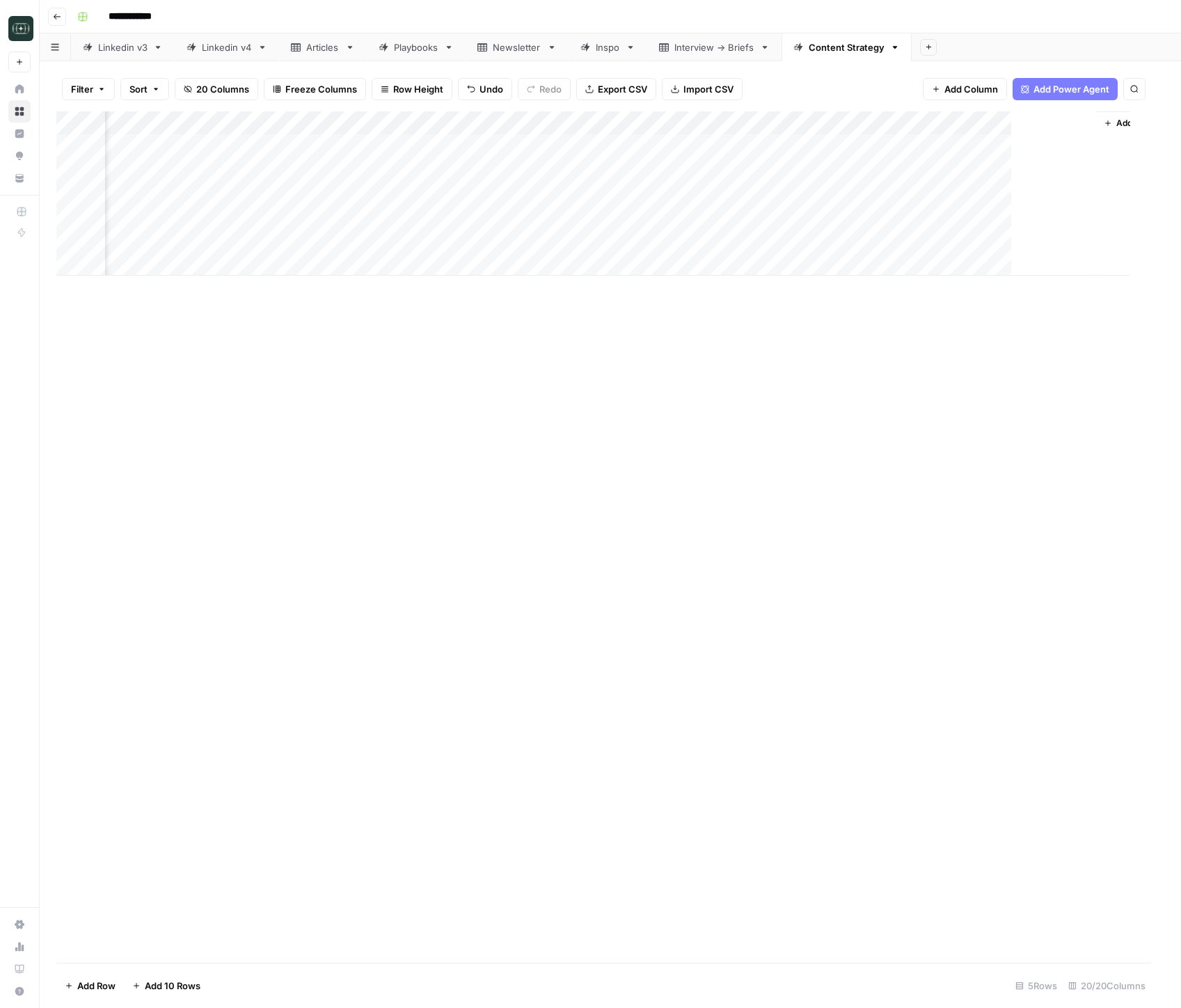
scroll to position [0, 1863]
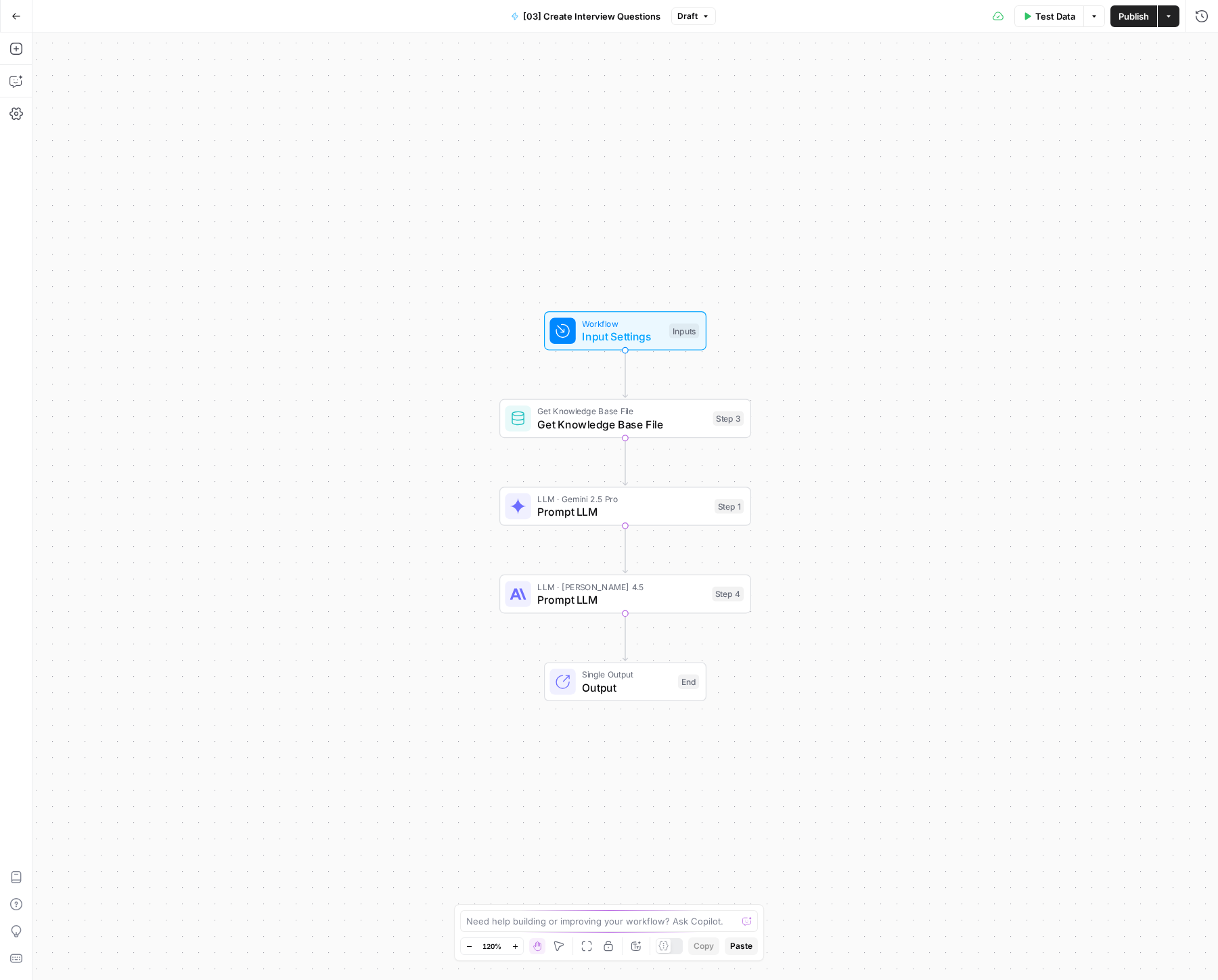
click at [619, 417] on span "Get Knowledge Base File" at bounding box center [622, 424] width 169 height 16
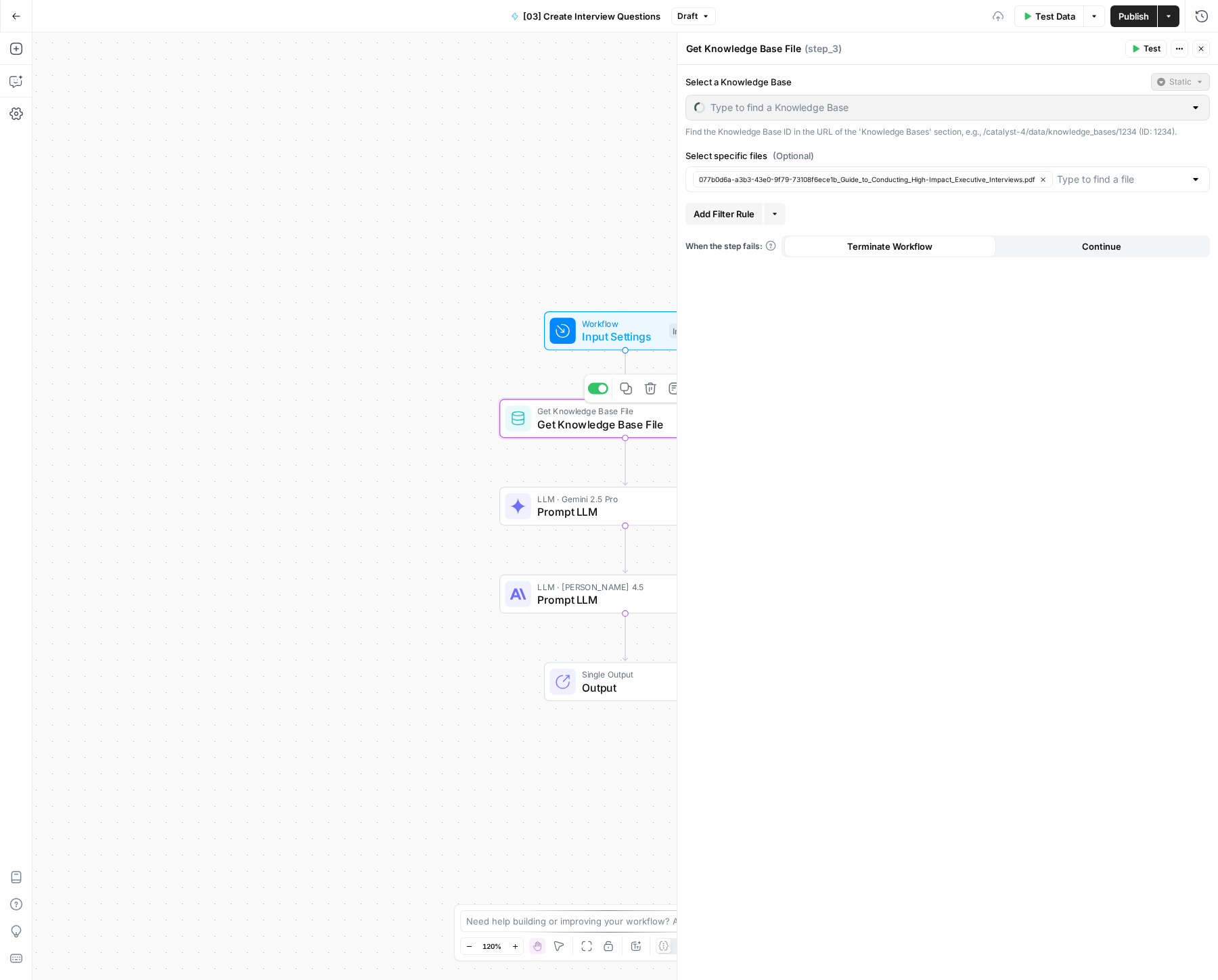
type input "Guides"
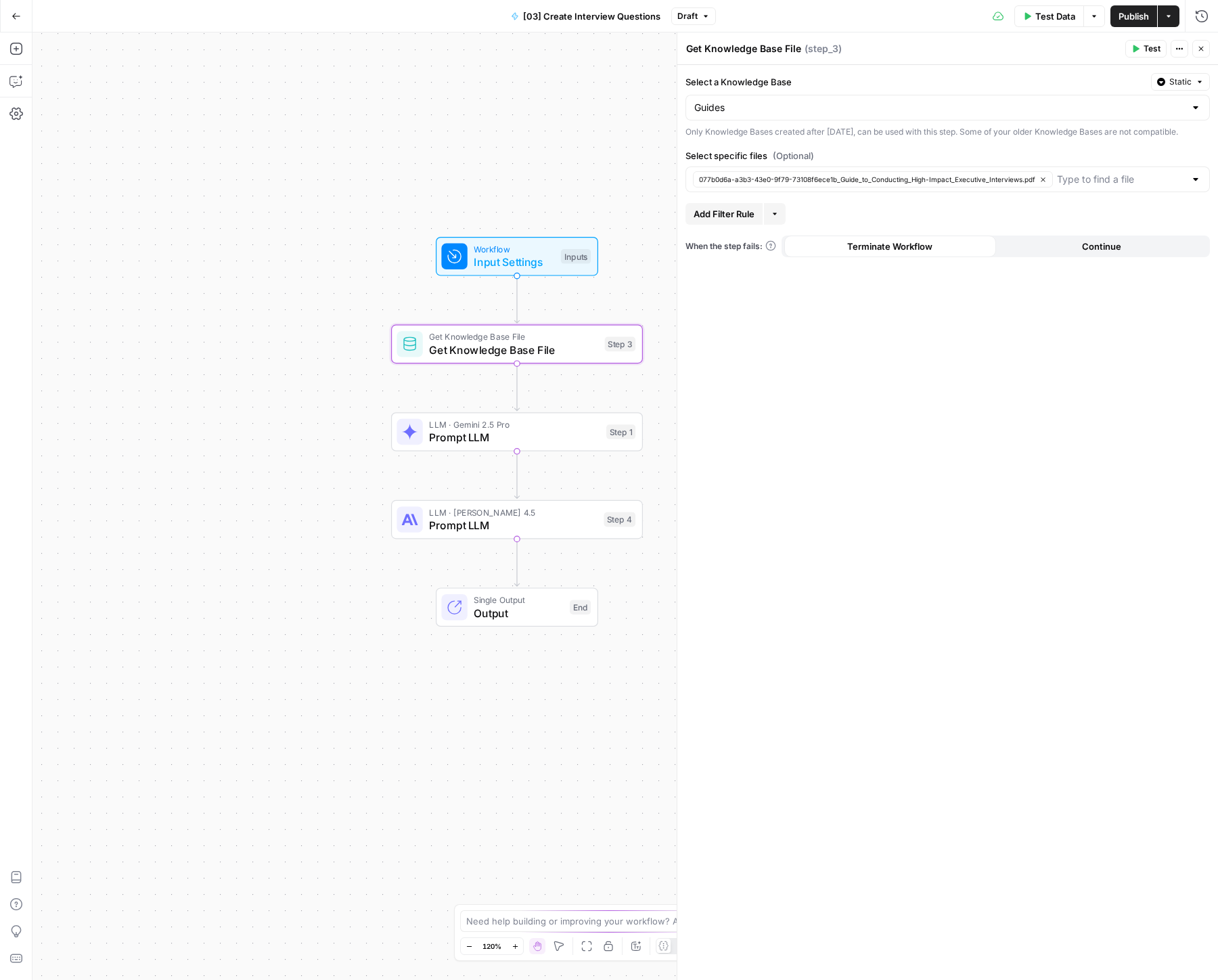
drag, startPoint x: 416, startPoint y: 361, endPoint x: 290, endPoint y: 285, distance: 147.1
click at [290, 285] on div "Workflow Input Settings Inputs Get Knowledge Base File Get Knowledge Base File …" at bounding box center [625, 506] width 1186 height 948
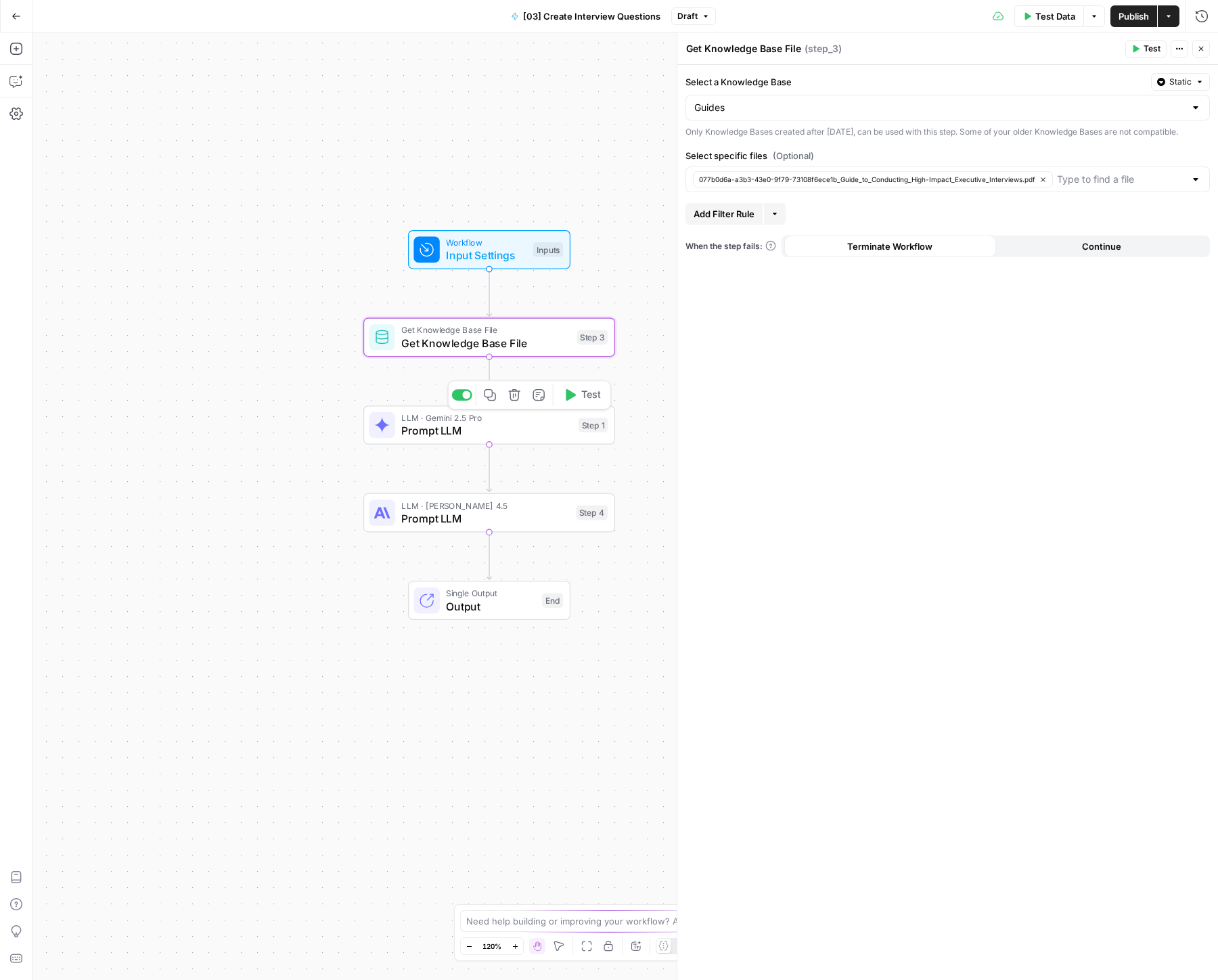
click at [500, 423] on span "Prompt LLM" at bounding box center [486, 431] width 170 height 16
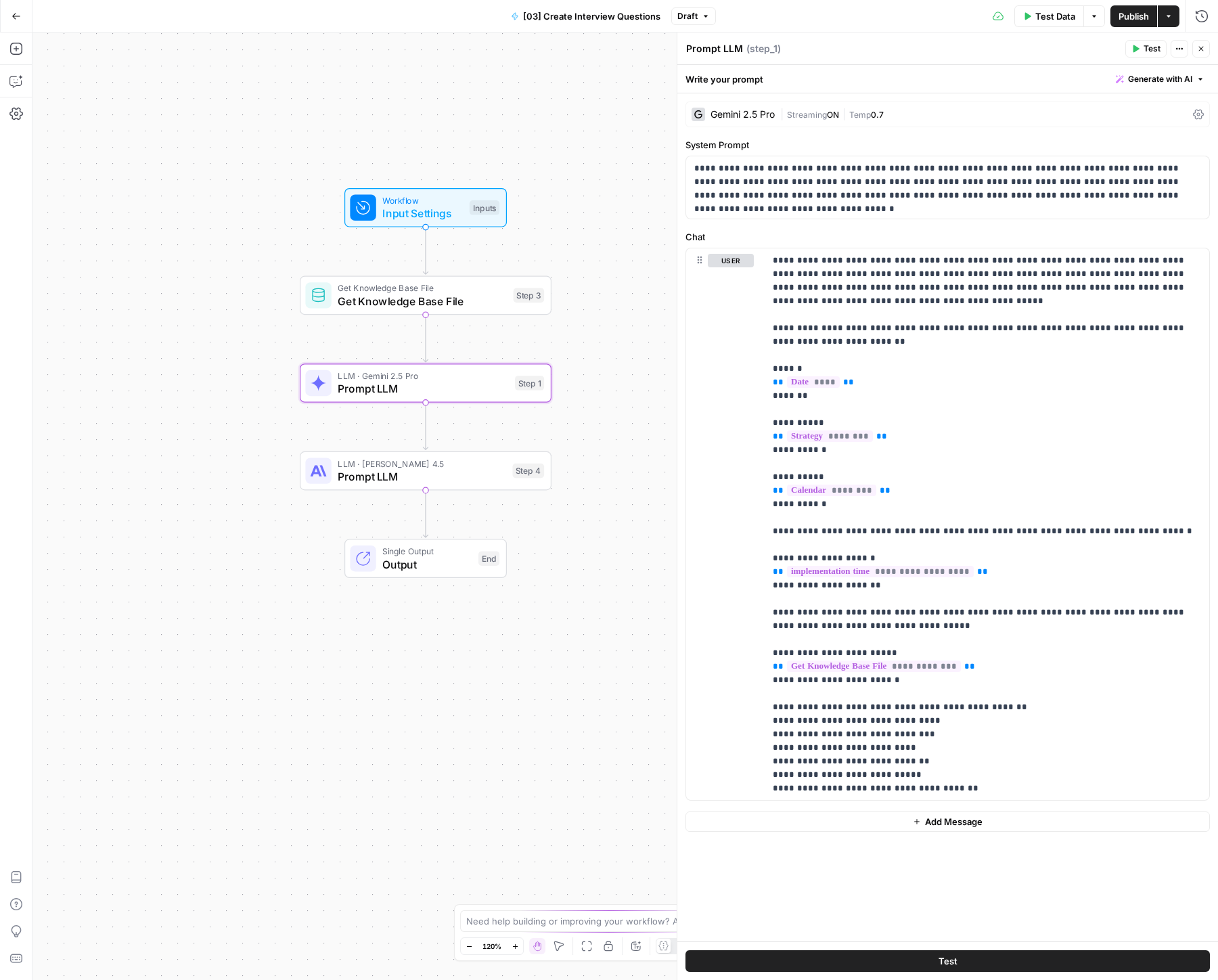
drag, startPoint x: 259, startPoint y: 361, endPoint x: 200, endPoint y: 323, distance: 70.2
click at [200, 323] on div "Workflow Input Settings Inputs Get Knowledge Base File Get Knowledge Base File …" at bounding box center [625, 506] width 1186 height 948
click at [376, 470] on span "Prompt LLM" at bounding box center [422, 477] width 168 height 16
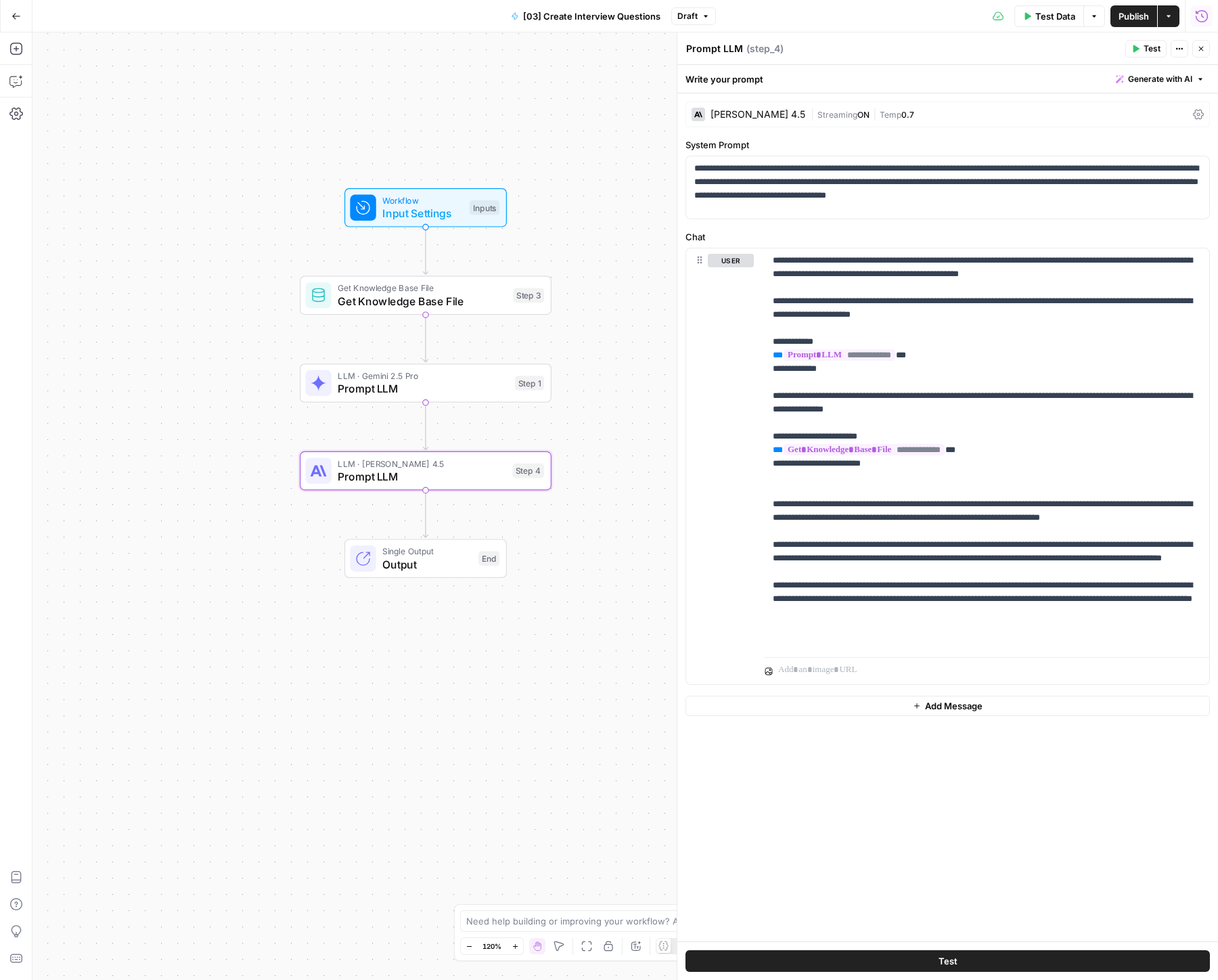
click at [1203, 19] on icon "button" at bounding box center [1202, 16] width 14 height 14
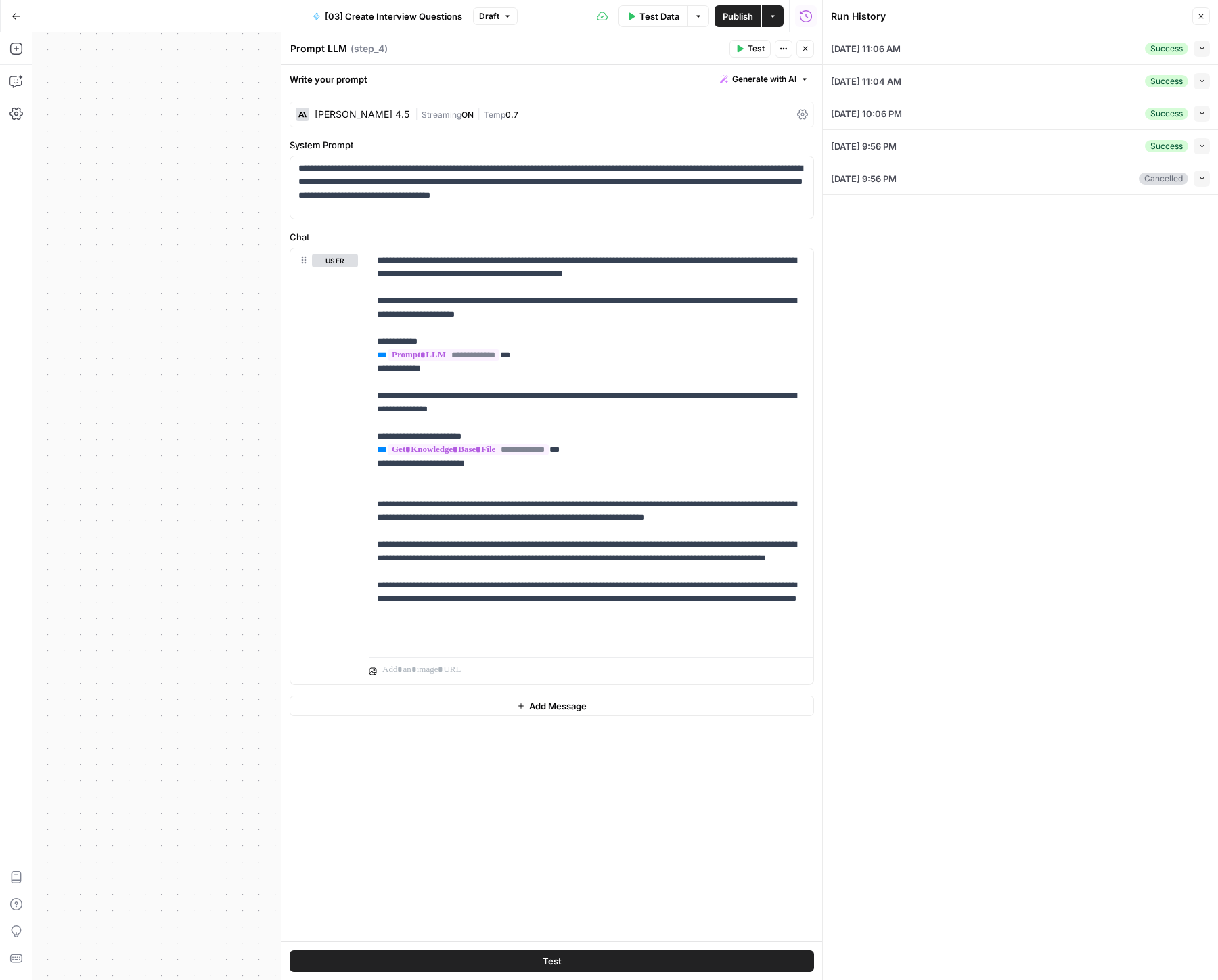
click at [988, 56] on div "10/08/25 at 11:06 AM Success Collapse" at bounding box center [1020, 48] width 379 height 31
click at [1199, 48] on icon "button" at bounding box center [1202, 48] width 7 height 7
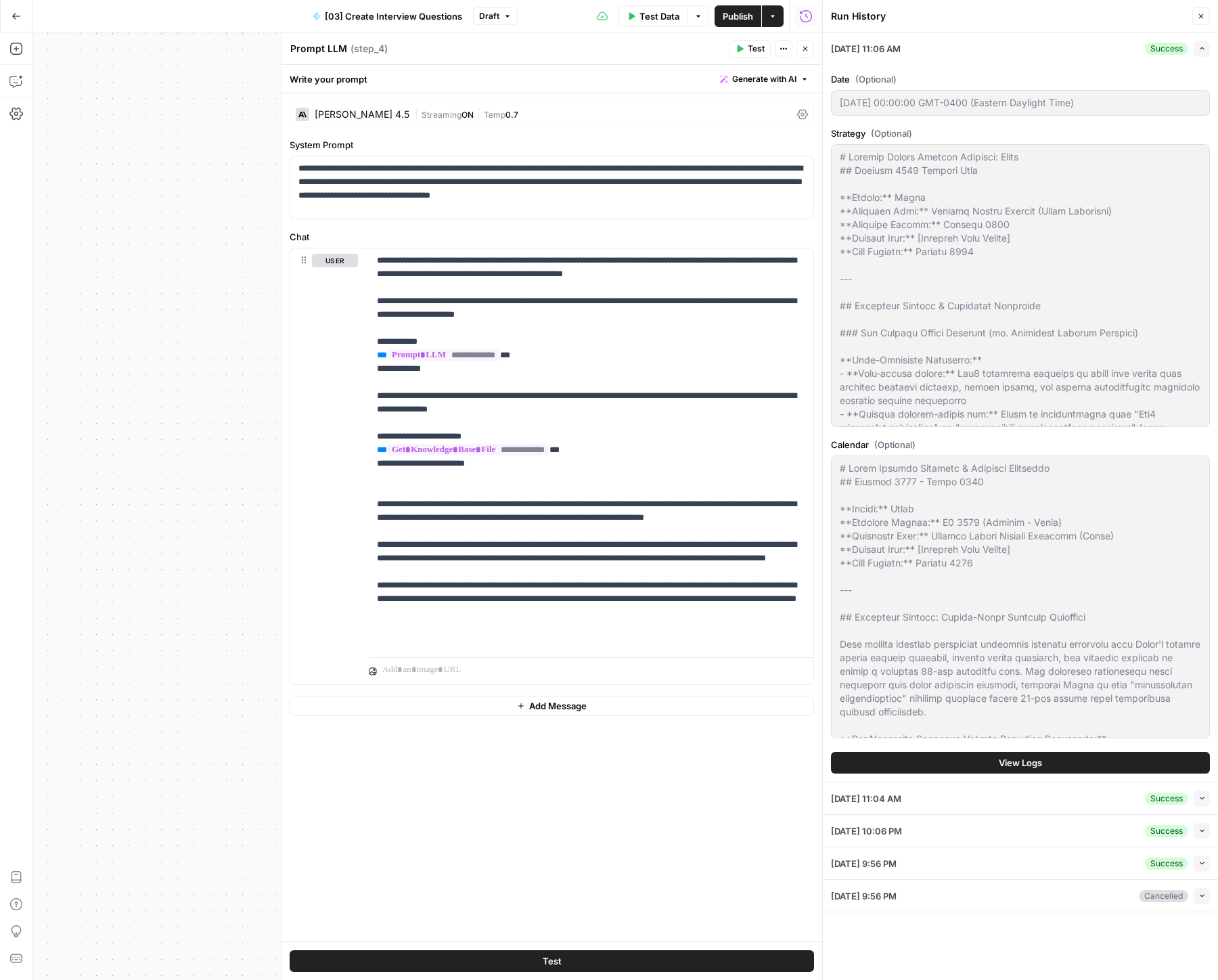
click at [1069, 763] on button "View Logs" at bounding box center [1020, 762] width 379 height 22
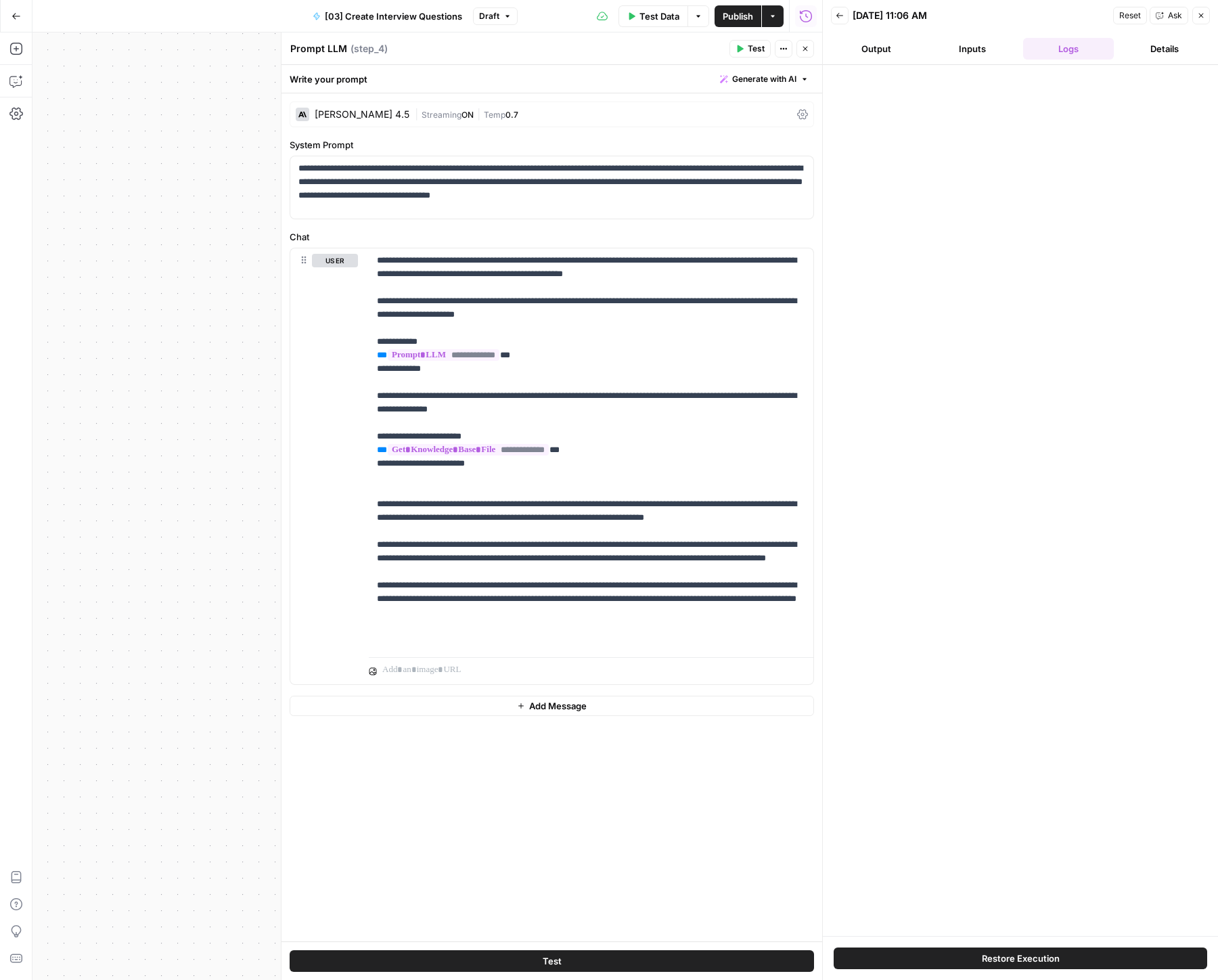
click at [1205, 14] on button "Close" at bounding box center [1201, 15] width 18 height 18
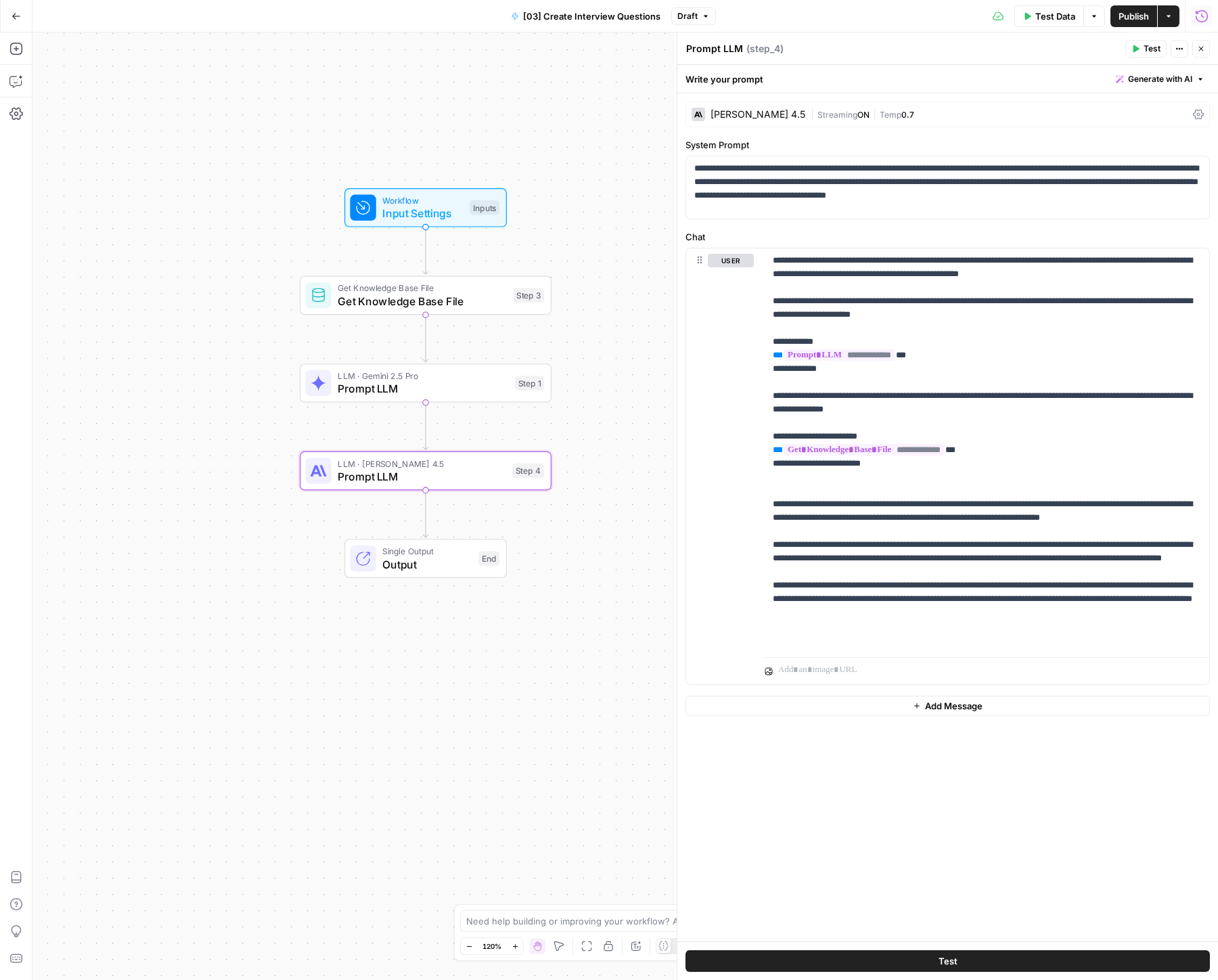
click at [1123, 23] on button "Publish" at bounding box center [1134, 16] width 47 height 22
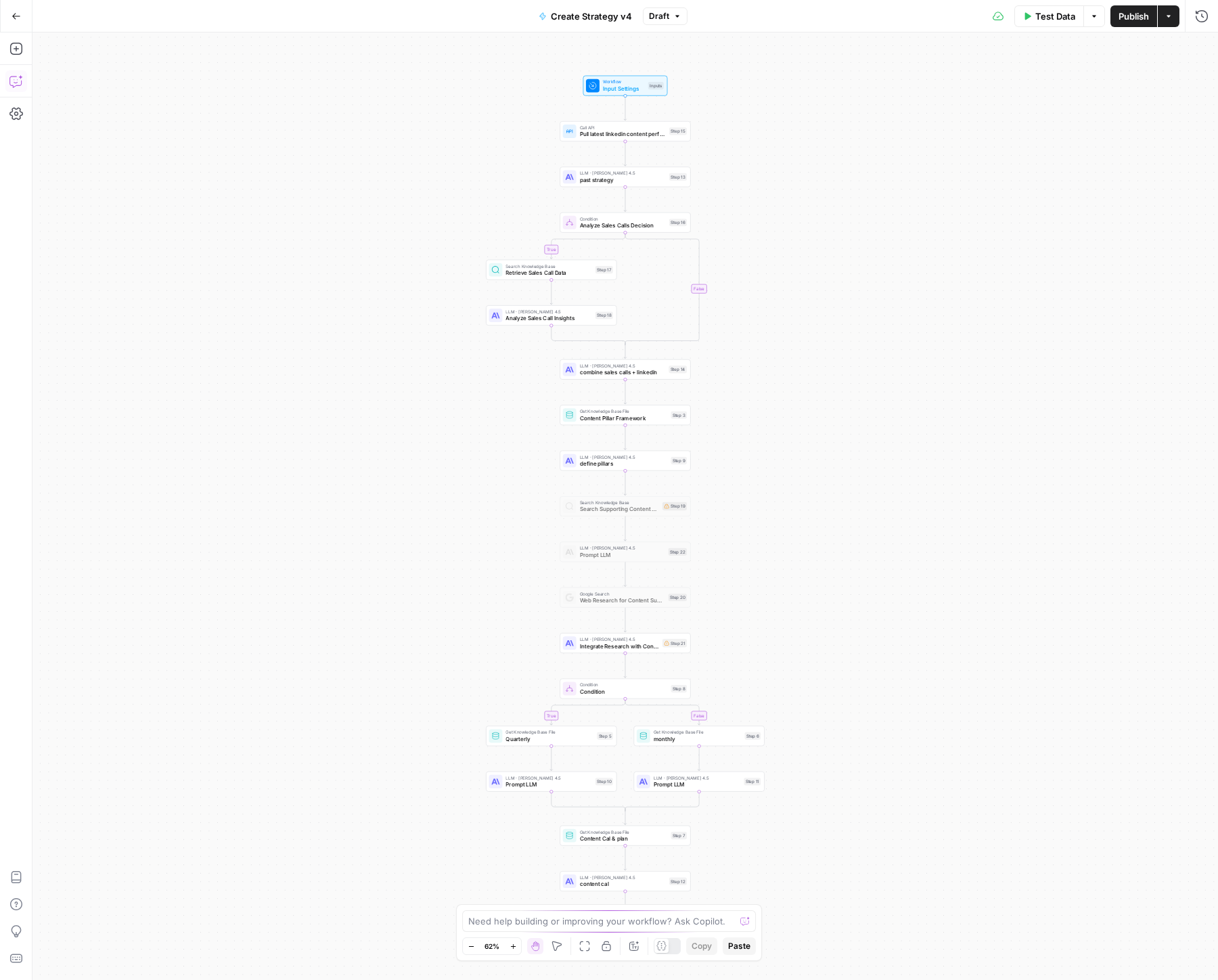
click at [20, 74] on icon "button" at bounding box center [16, 81] width 14 height 14
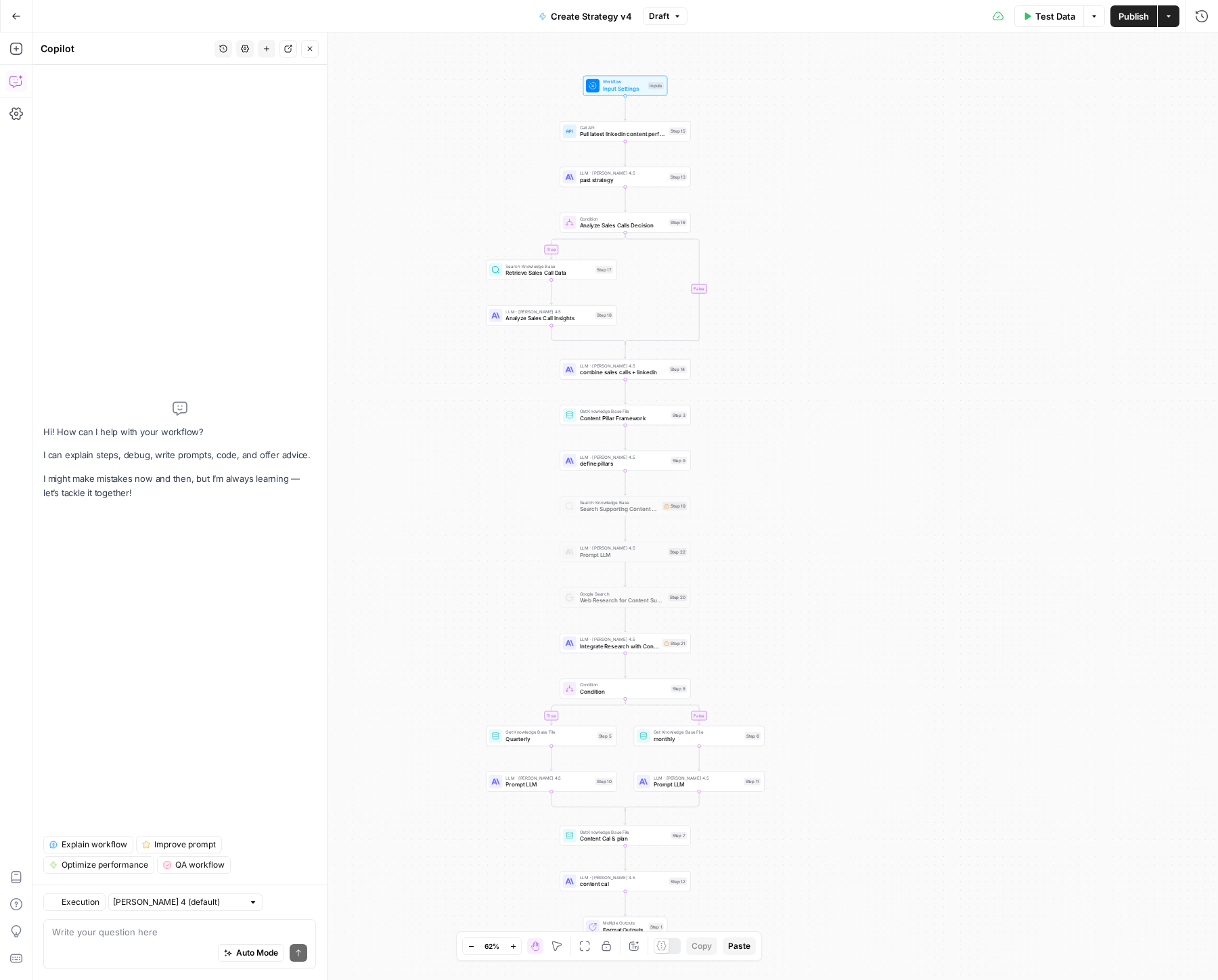
click at [139, 953] on div "Auto Mode Send" at bounding box center [180, 953] width 255 height 30
type textarea "make sure its using the date input in all steps - this adds contexts for the st…"
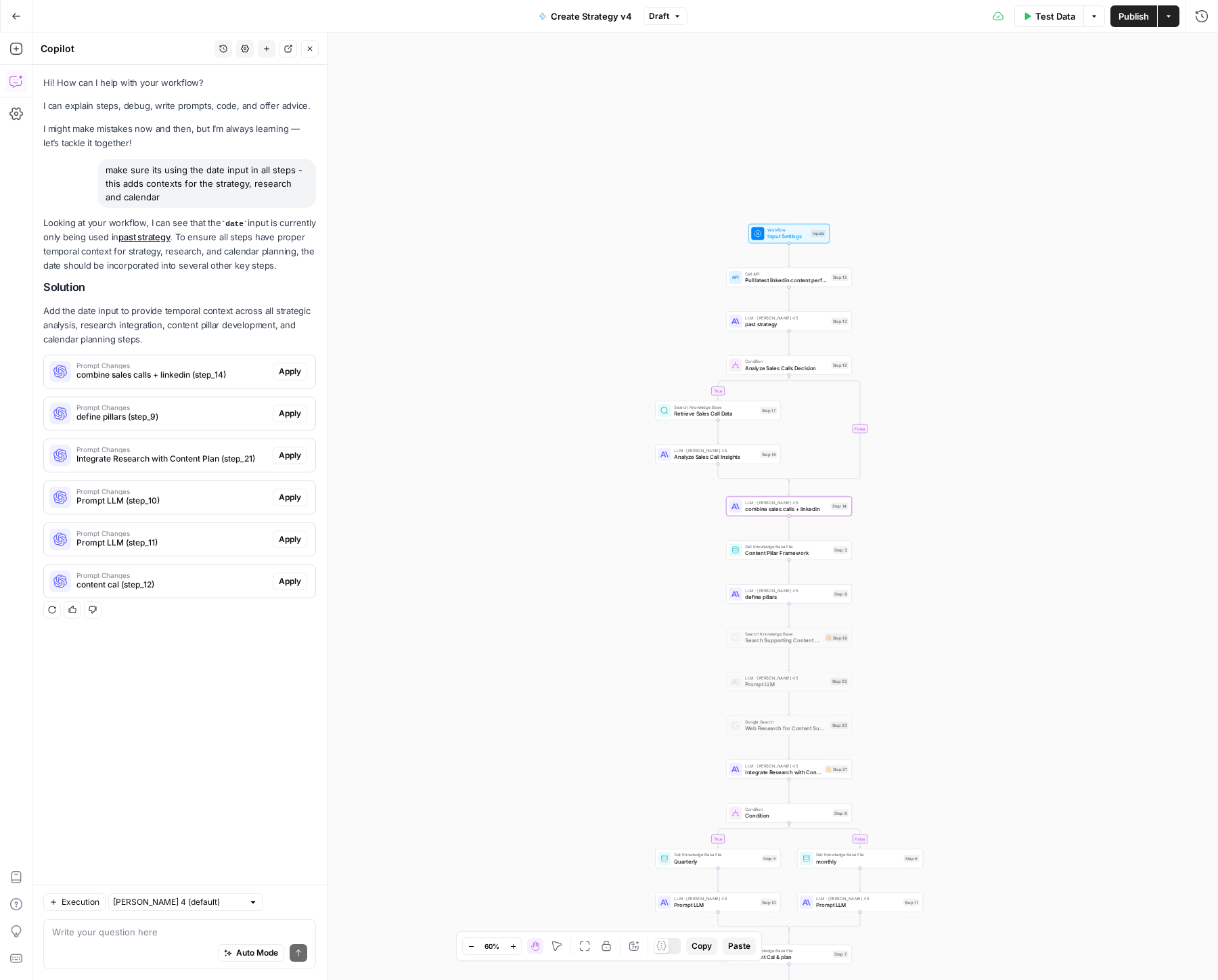
click at [306, 380] on button "Apply" at bounding box center [290, 372] width 35 height 18
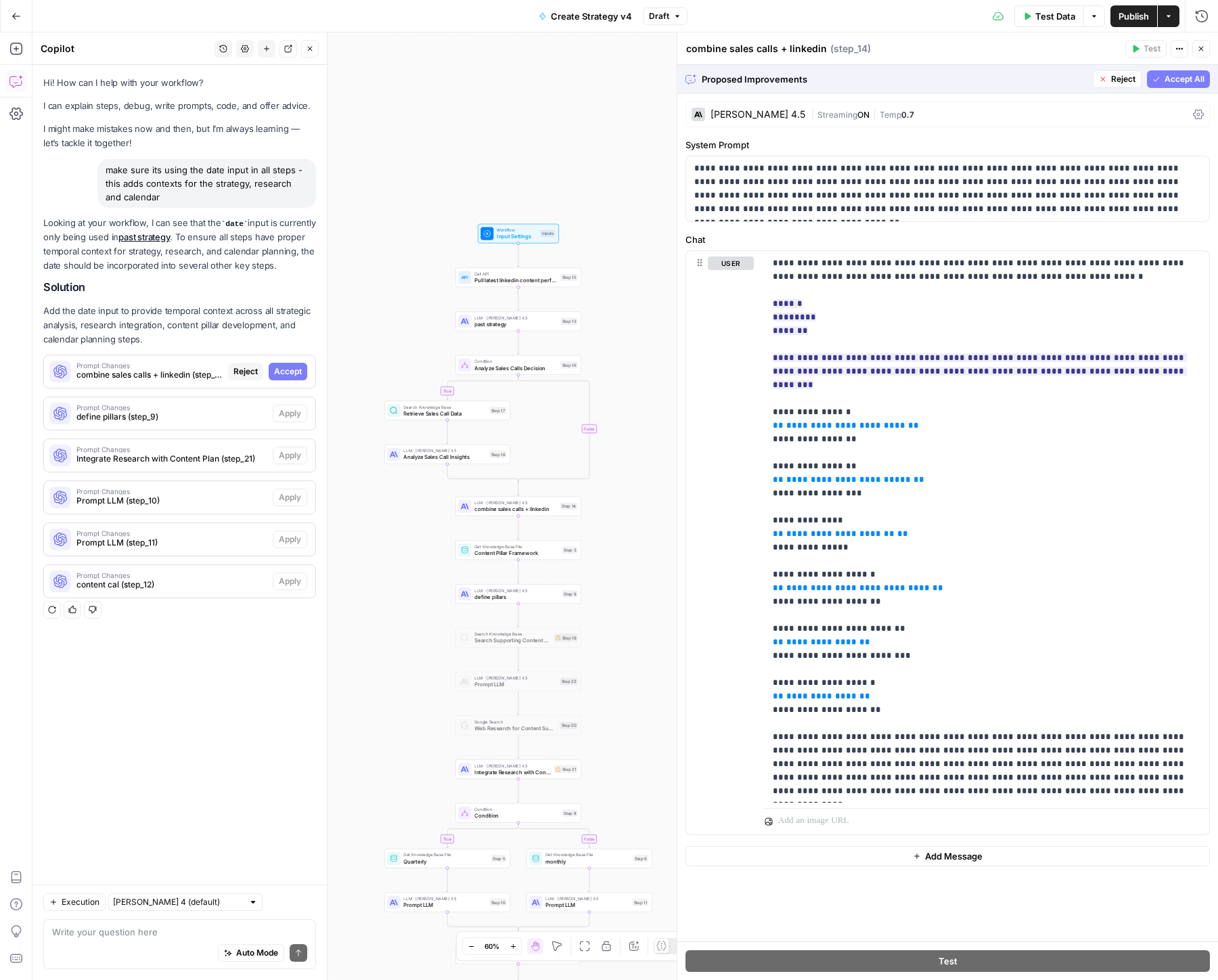
click at [1170, 82] on span "Accept All" at bounding box center [1184, 79] width 40 height 12
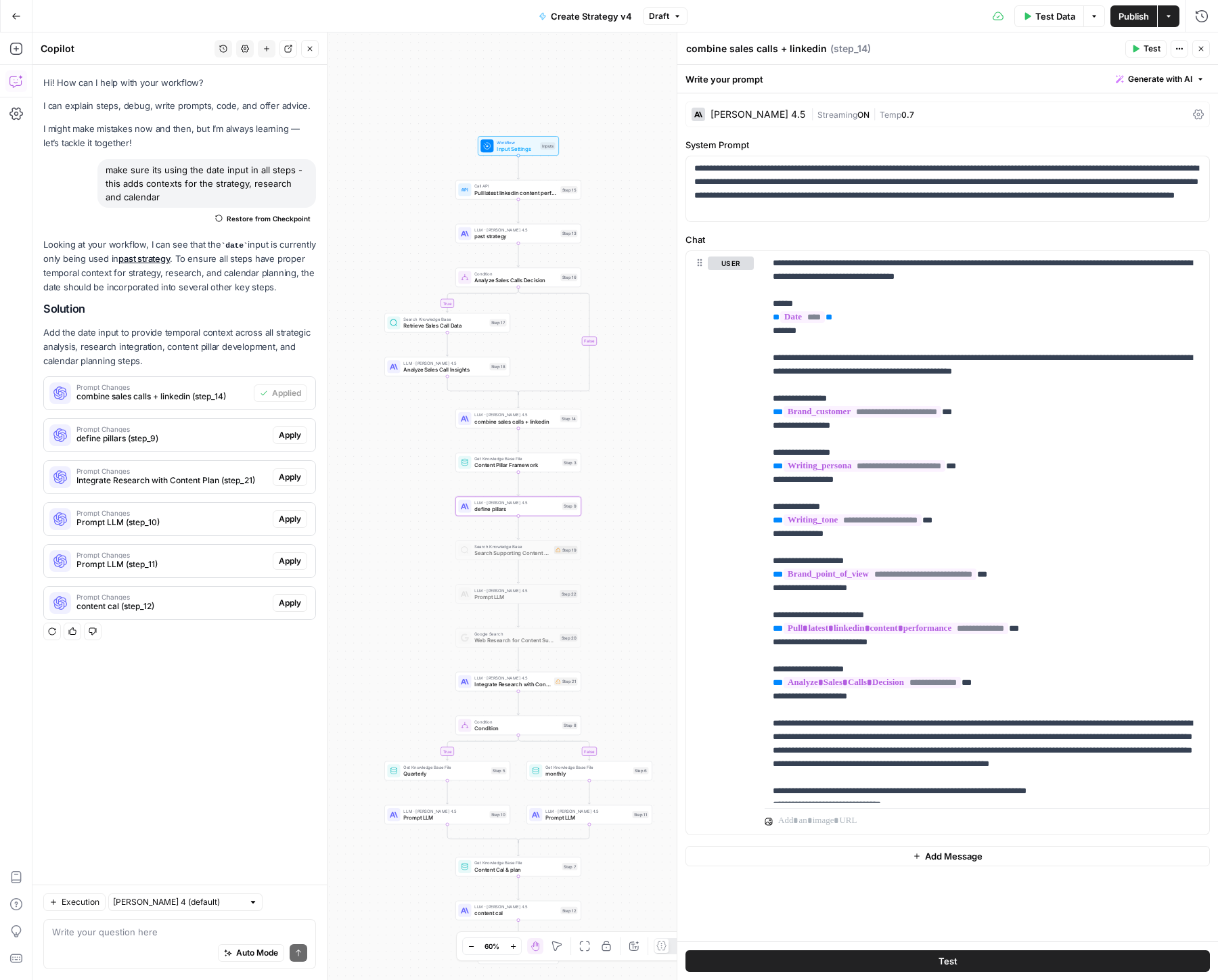
drag, startPoint x: 283, startPoint y: 444, endPoint x: 374, endPoint y: 423, distance: 93.4
click at [283, 441] on span "Apply" at bounding box center [290, 435] width 23 height 12
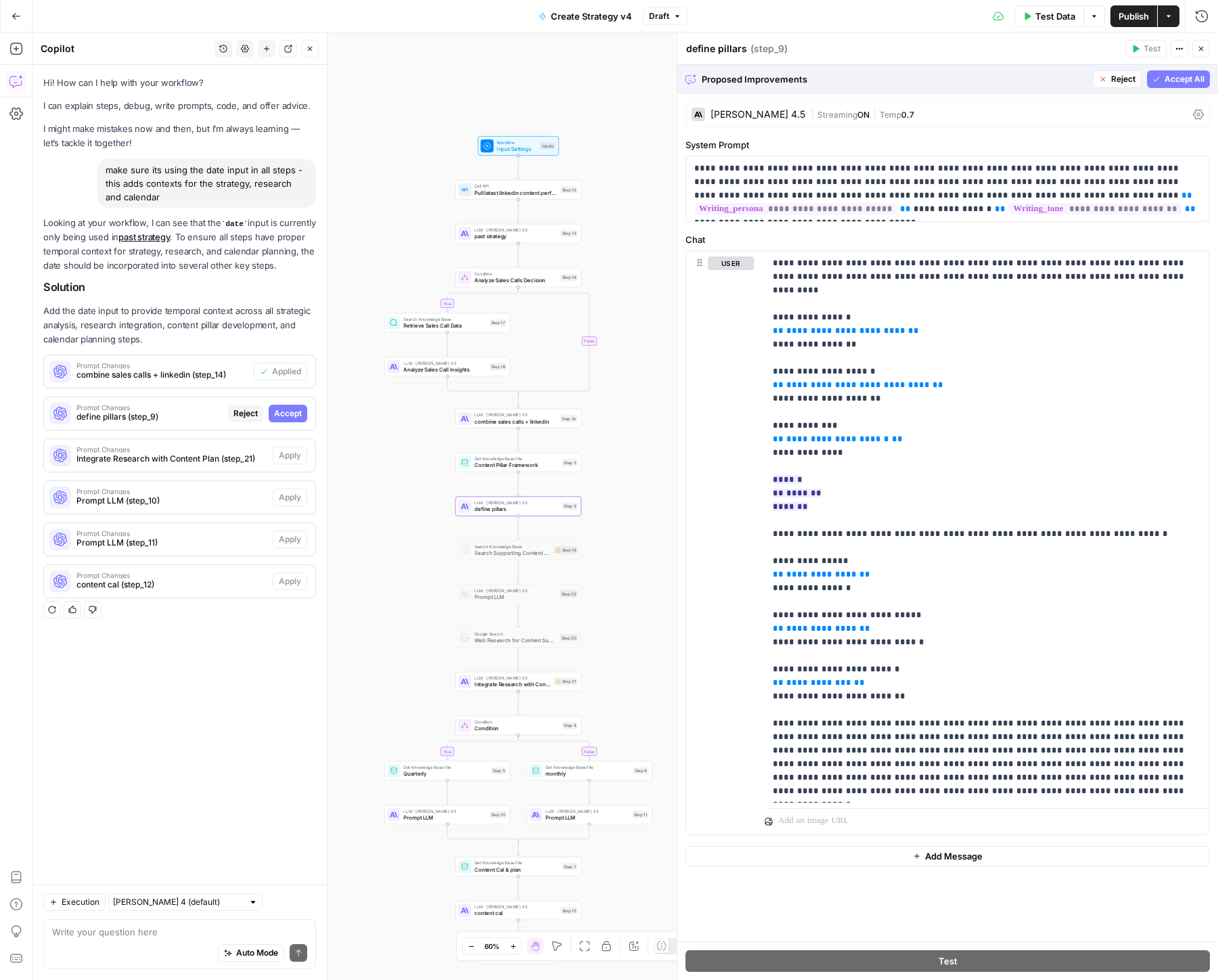
click at [1191, 78] on span "Accept All" at bounding box center [1184, 79] width 40 height 12
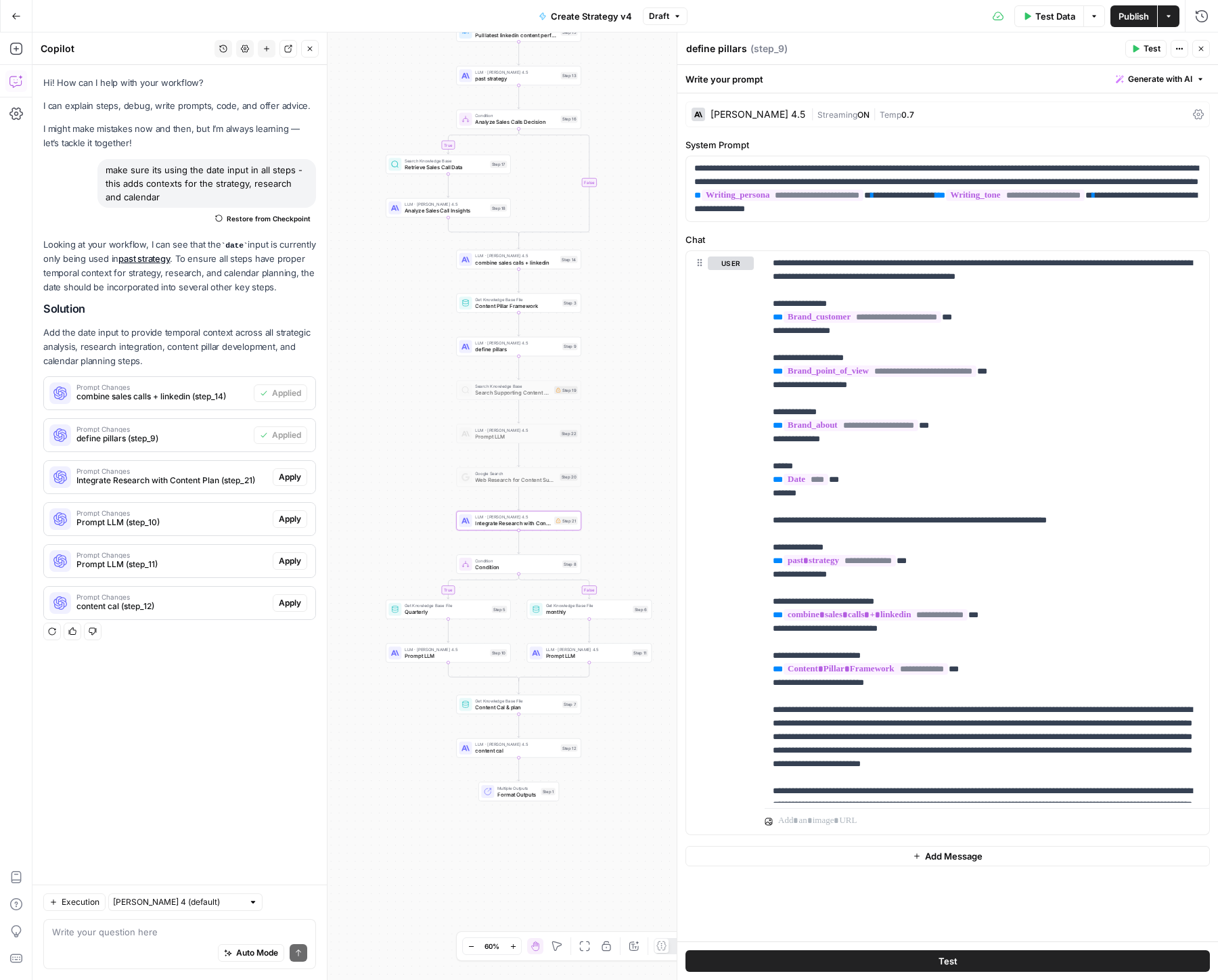
click at [286, 483] on span "Apply" at bounding box center [290, 477] width 23 height 12
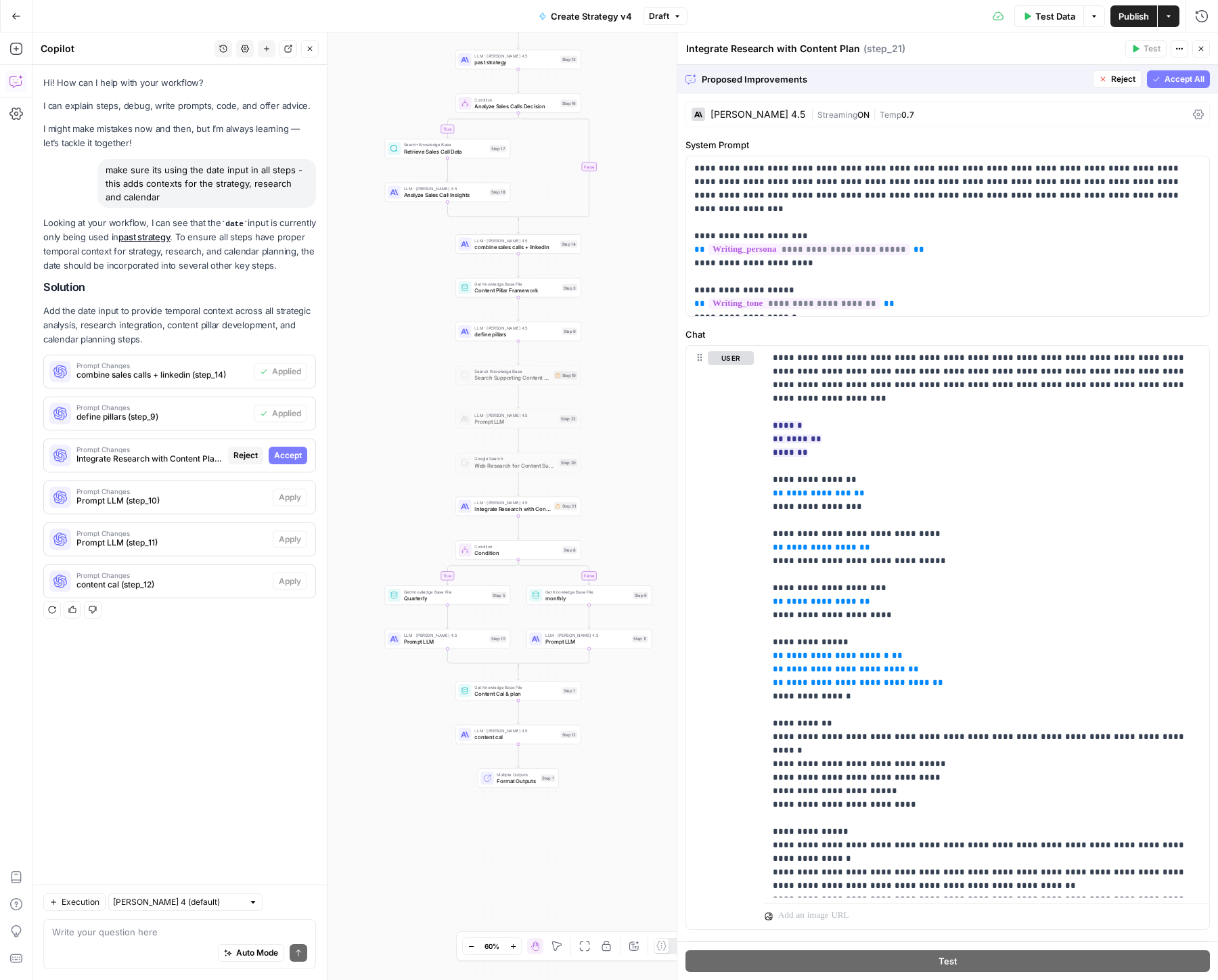
click at [1191, 81] on span "Accept All" at bounding box center [1184, 79] width 40 height 12
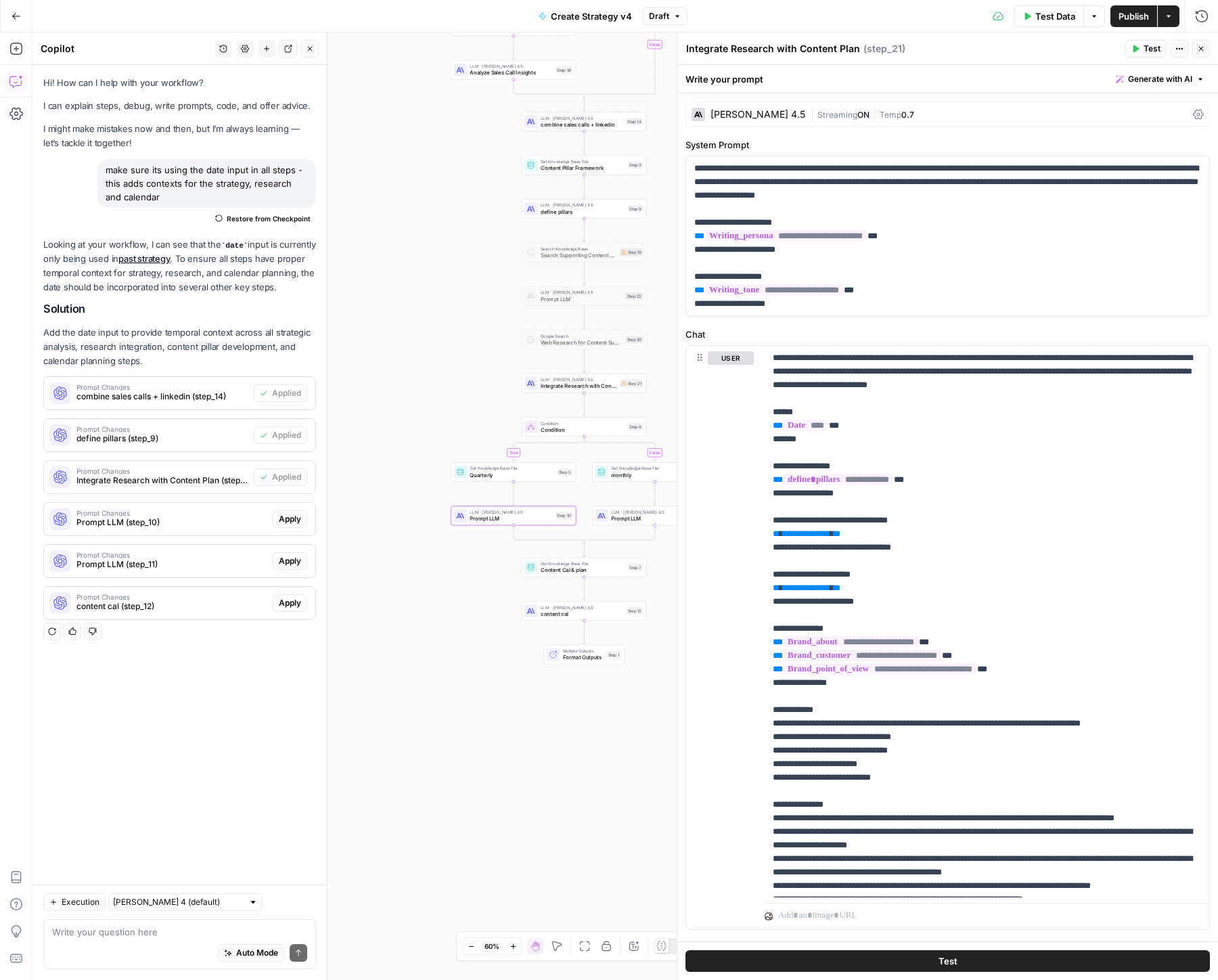
click at [284, 525] on span "Apply" at bounding box center [290, 519] width 23 height 12
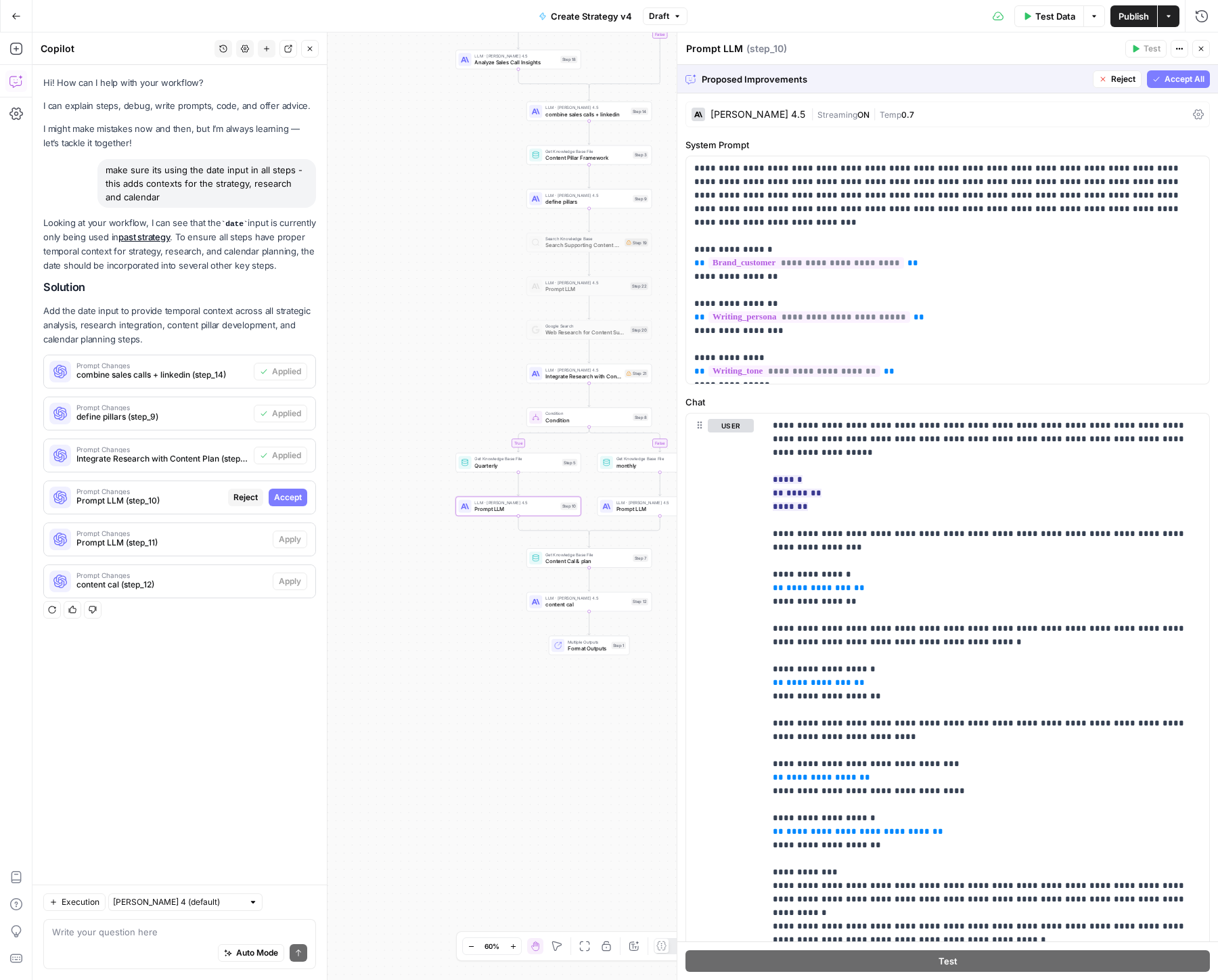
click at [293, 503] on span "Accept" at bounding box center [288, 497] width 27 height 12
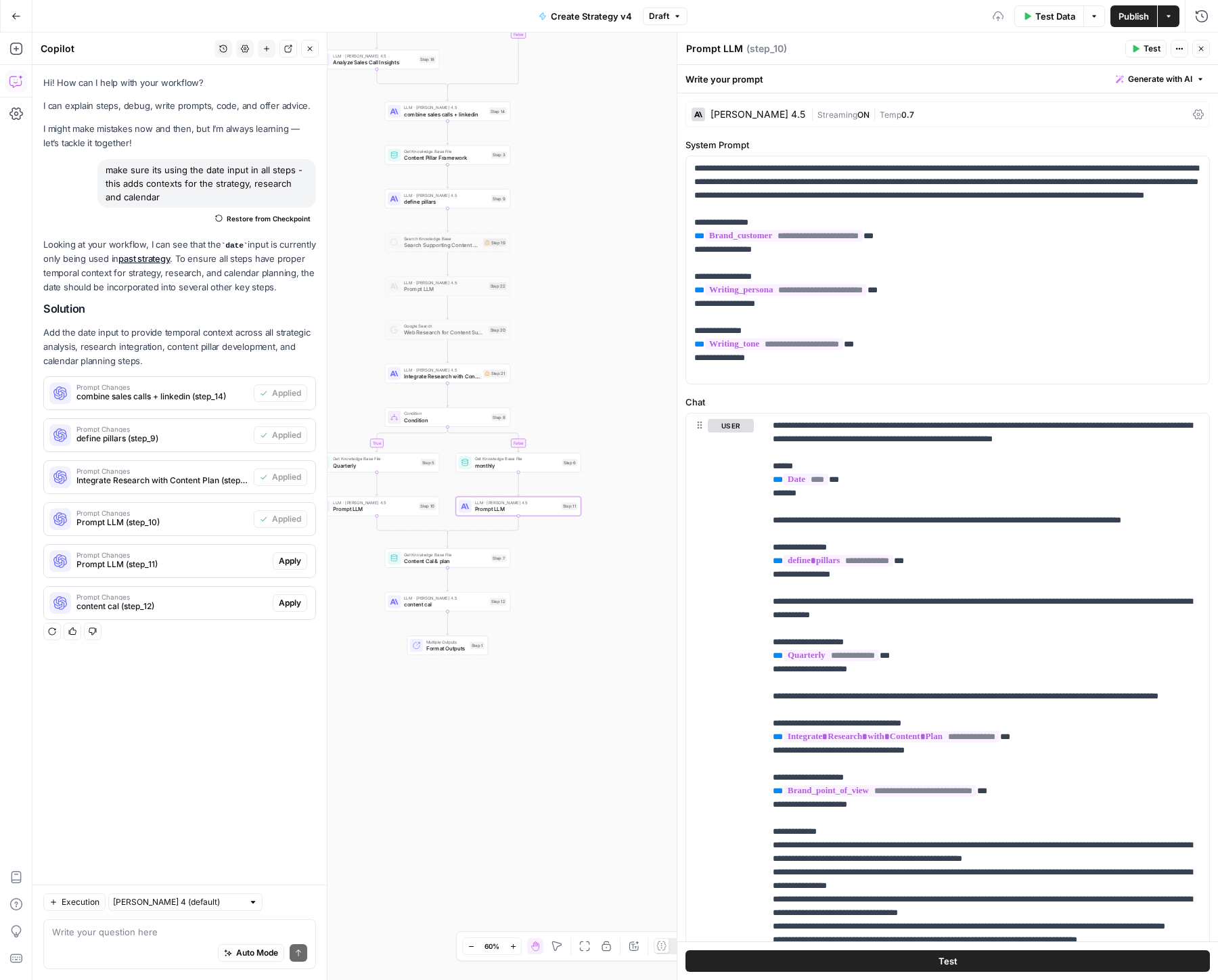
click at [288, 567] on span "Apply" at bounding box center [290, 561] width 23 height 12
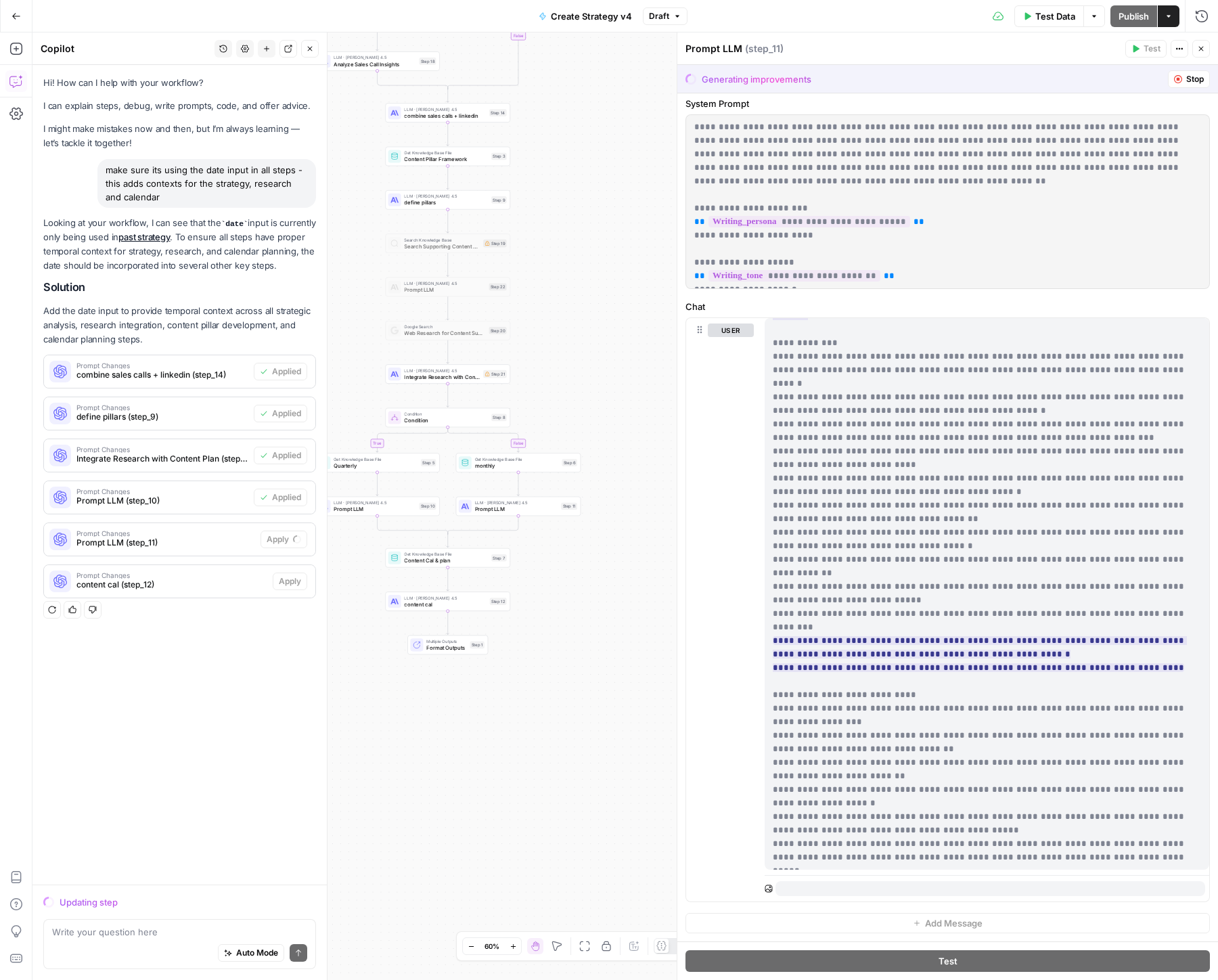
scroll to position [434, 0]
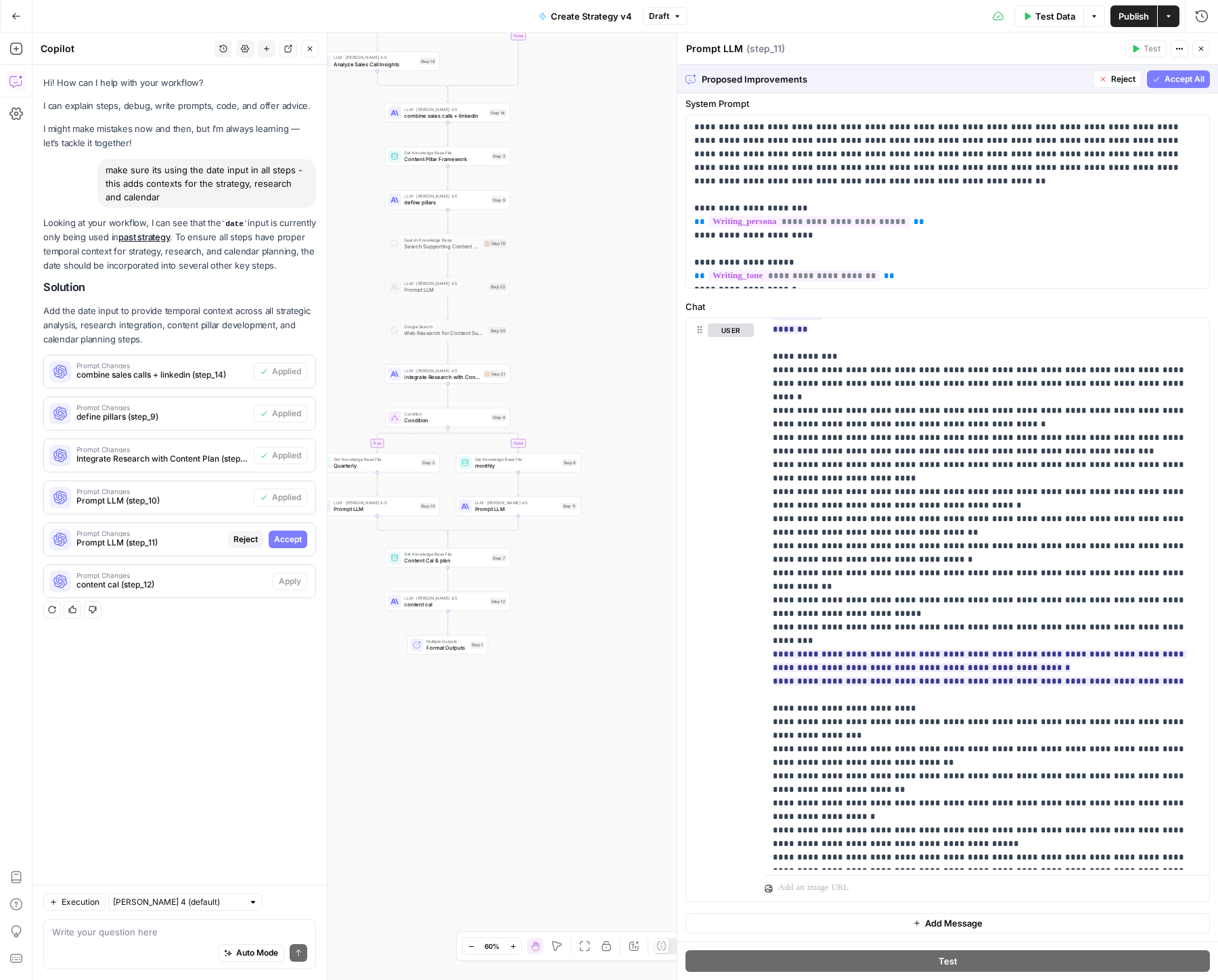
click at [1178, 81] on span "Accept All" at bounding box center [1184, 79] width 40 height 12
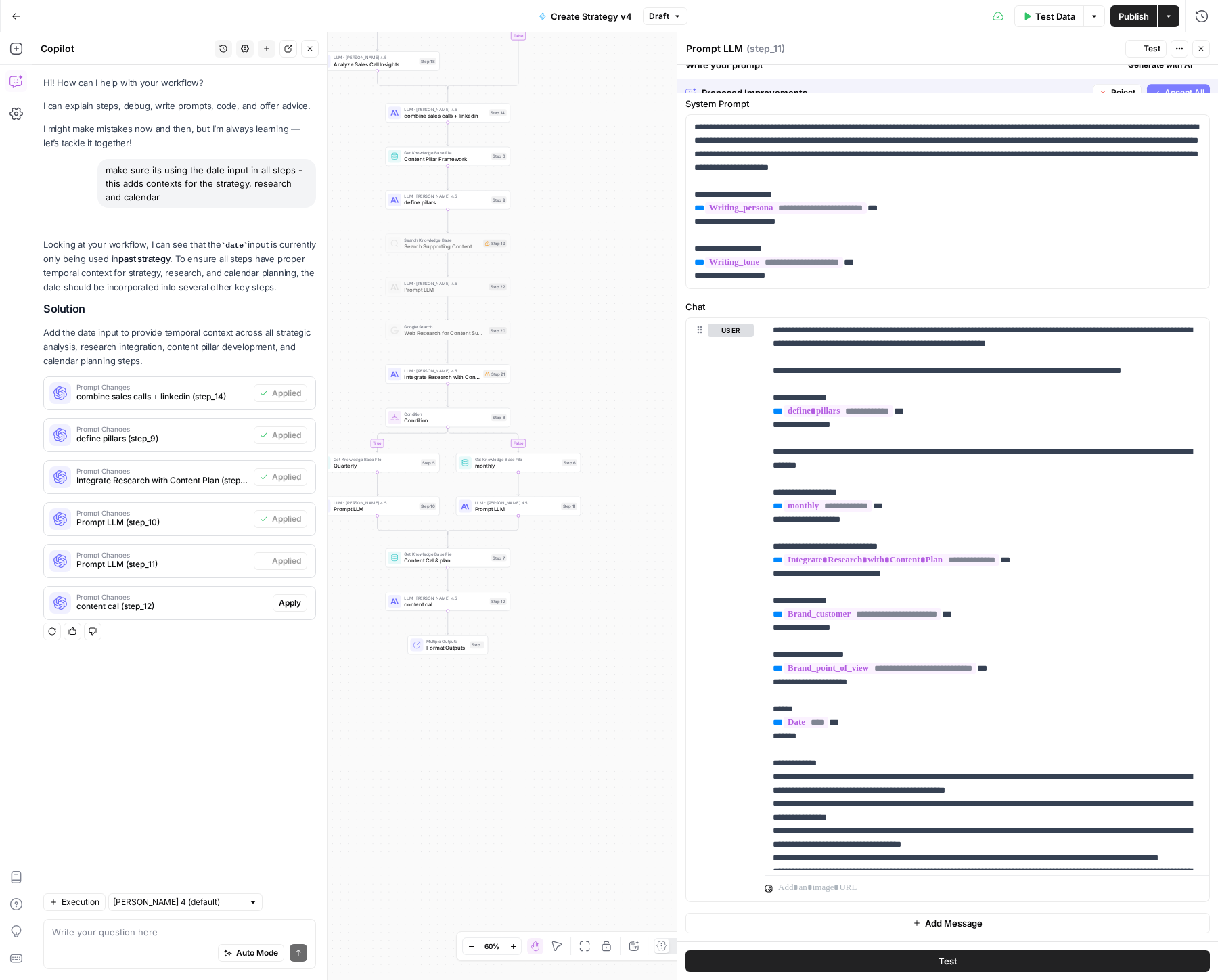
scroll to position [0, 0]
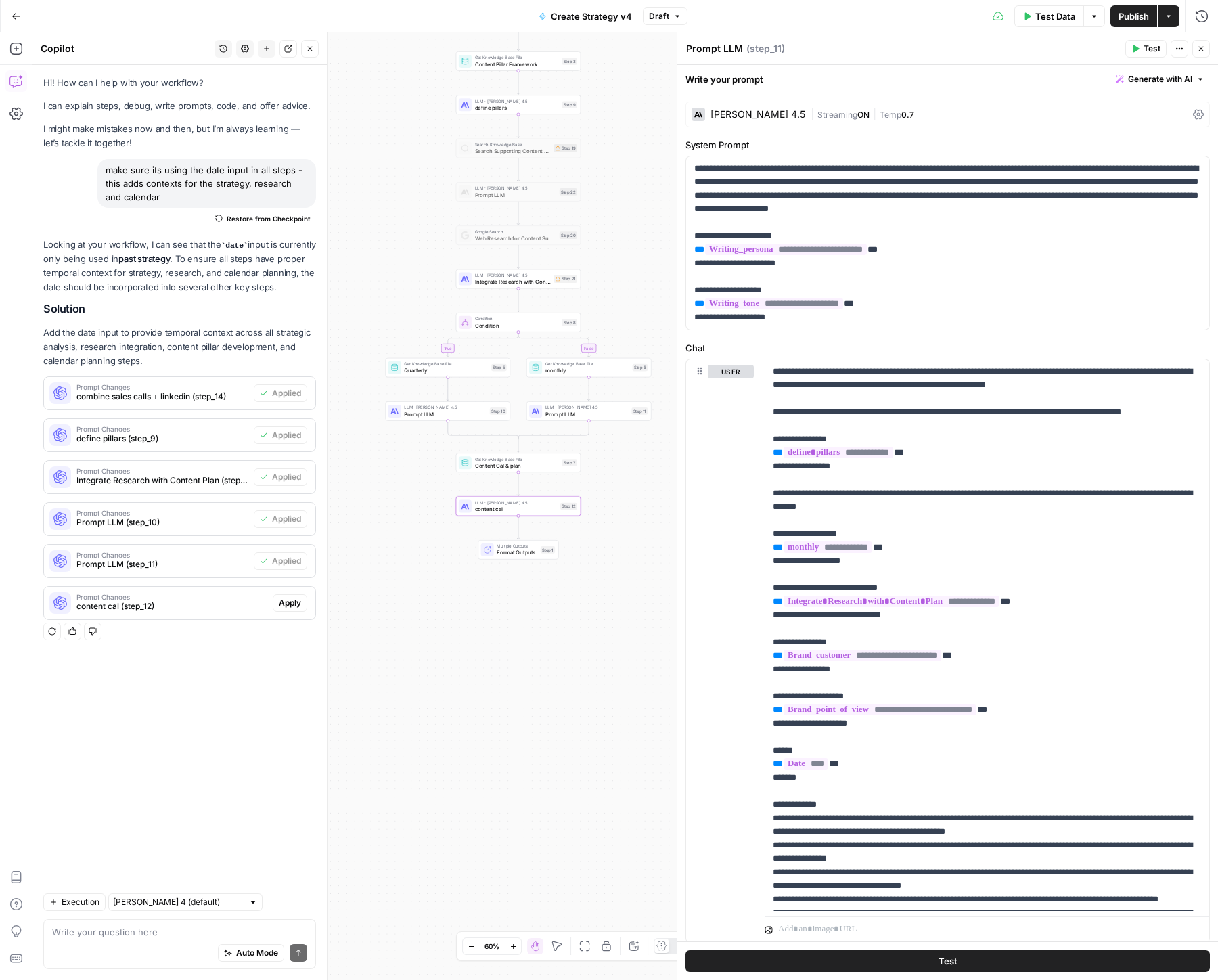
click at [282, 609] on span "Apply" at bounding box center [290, 603] width 23 height 12
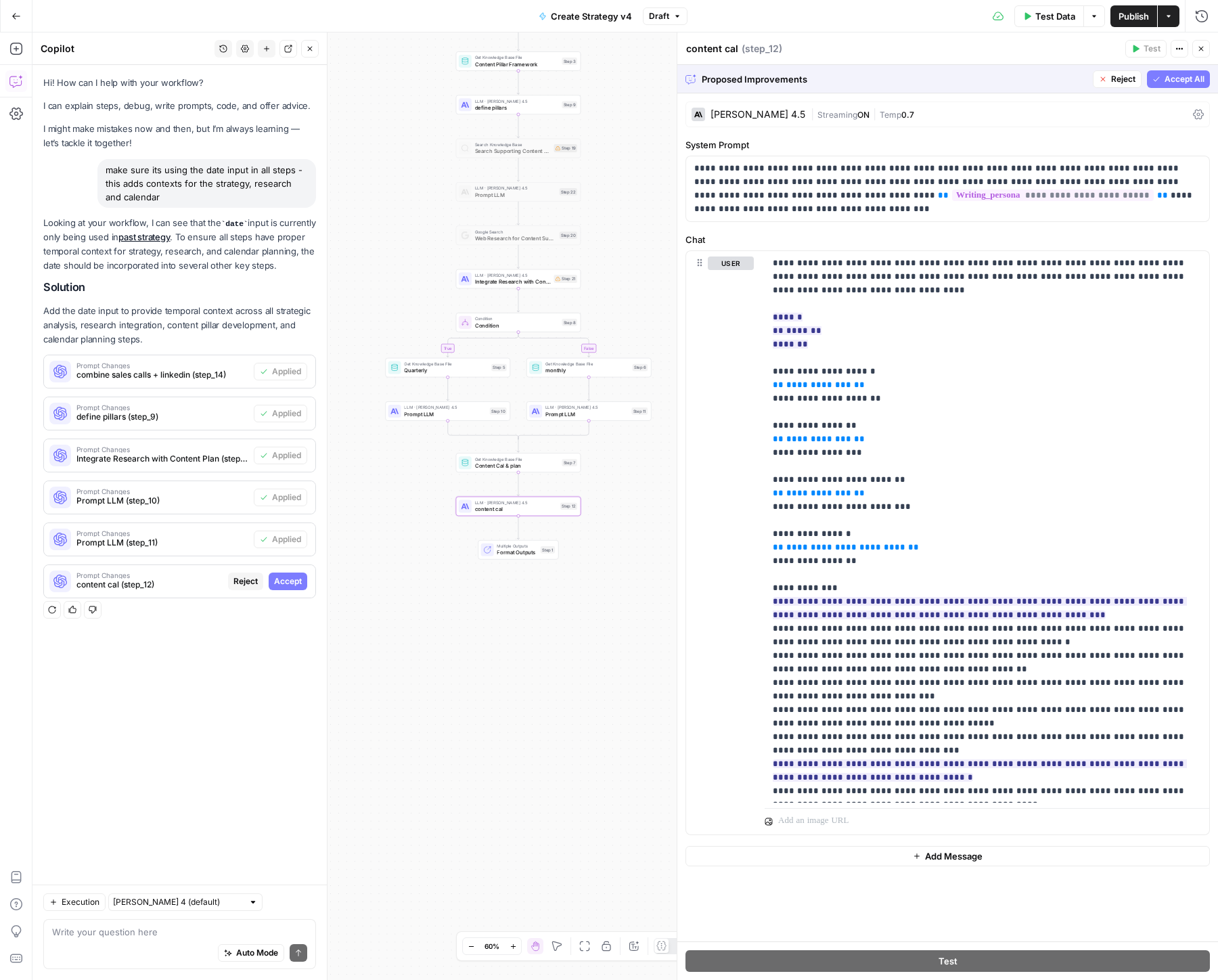
drag, startPoint x: 289, startPoint y: 597, endPoint x: 306, endPoint y: 597, distance: 17.0
click at [289, 587] on span "Accept" at bounding box center [288, 581] width 27 height 12
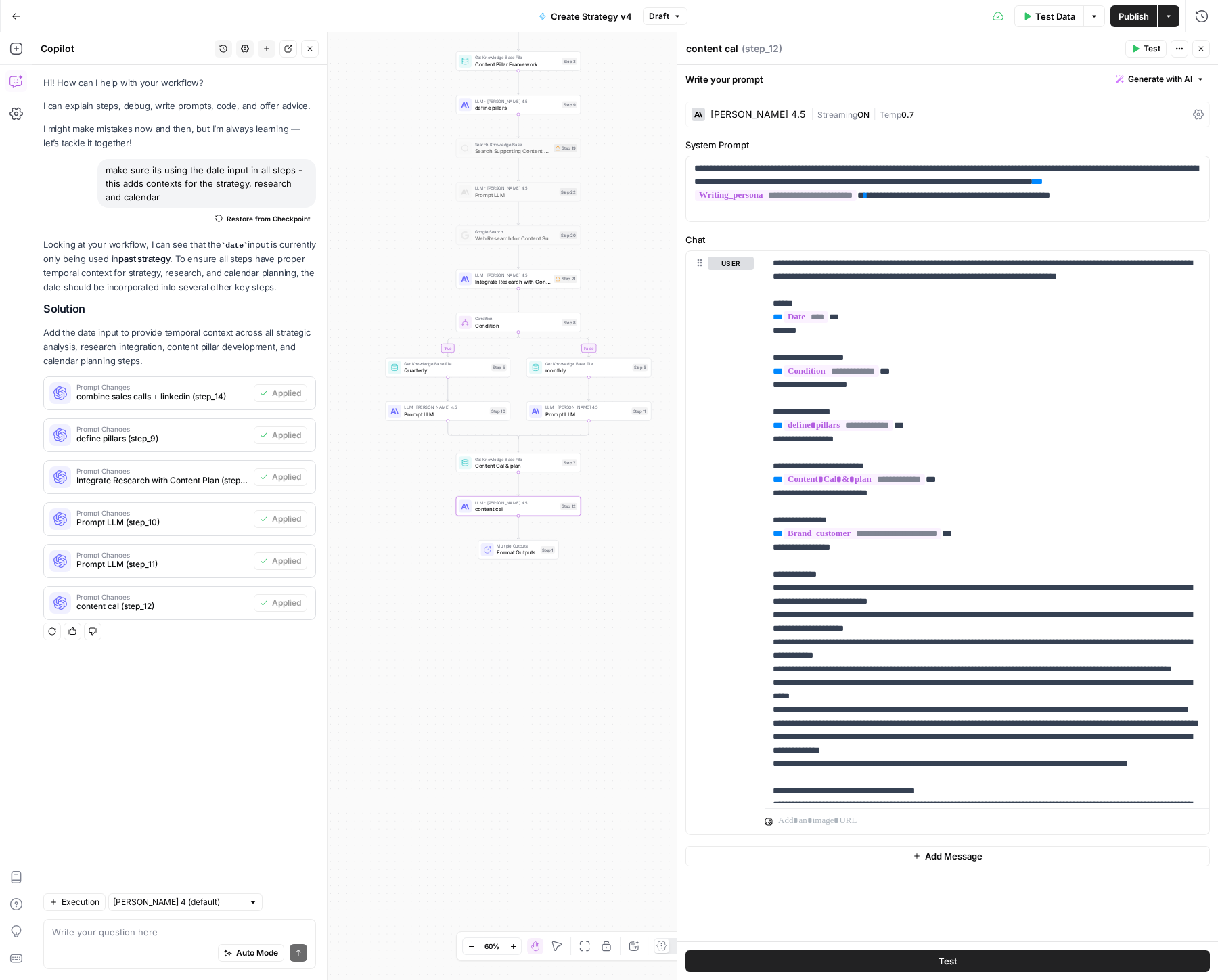
click at [1133, 26] on button "Publish" at bounding box center [1134, 16] width 47 height 22
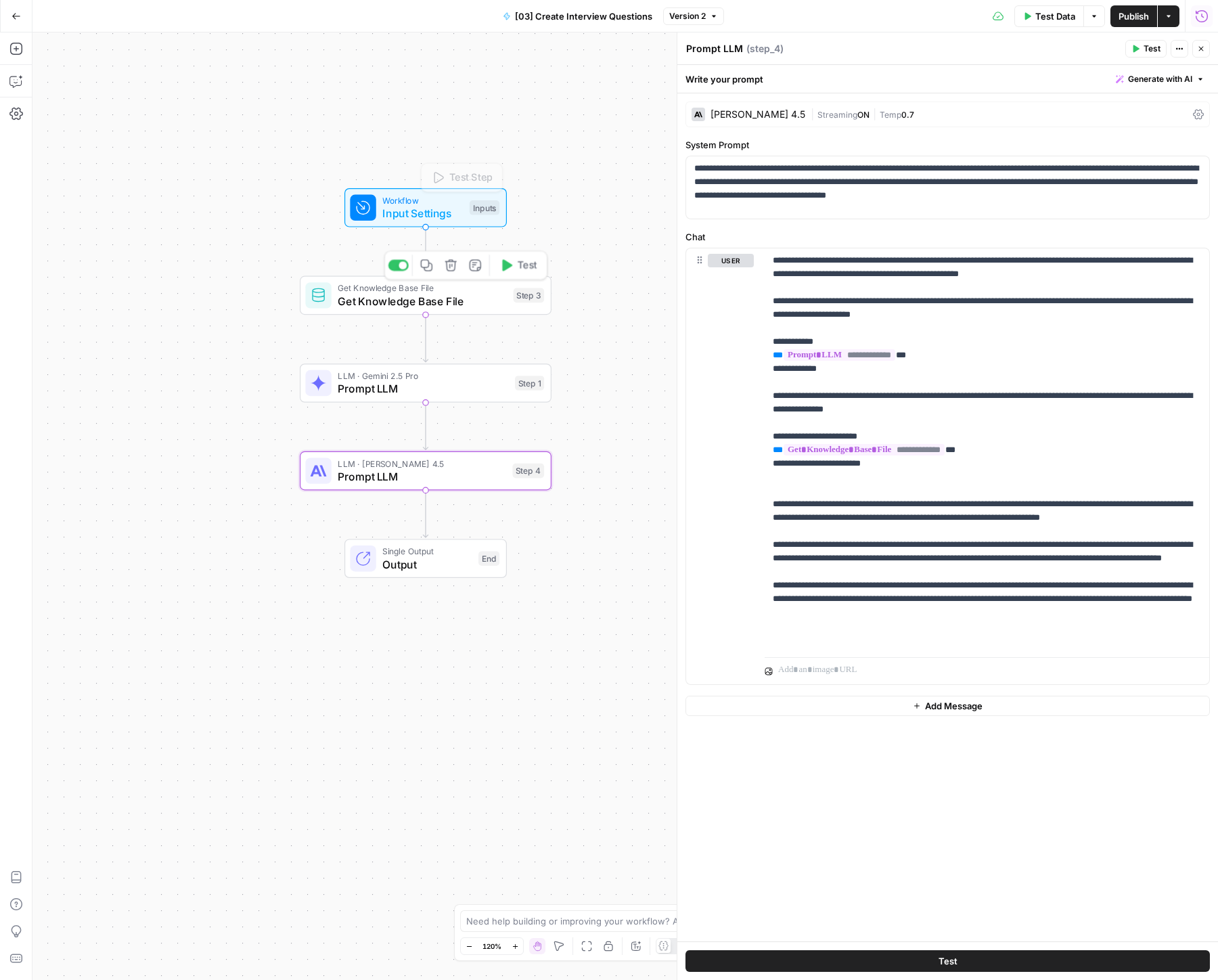
click at [357, 289] on span "Get Knowledge Base File" at bounding box center [423, 288] width 169 height 13
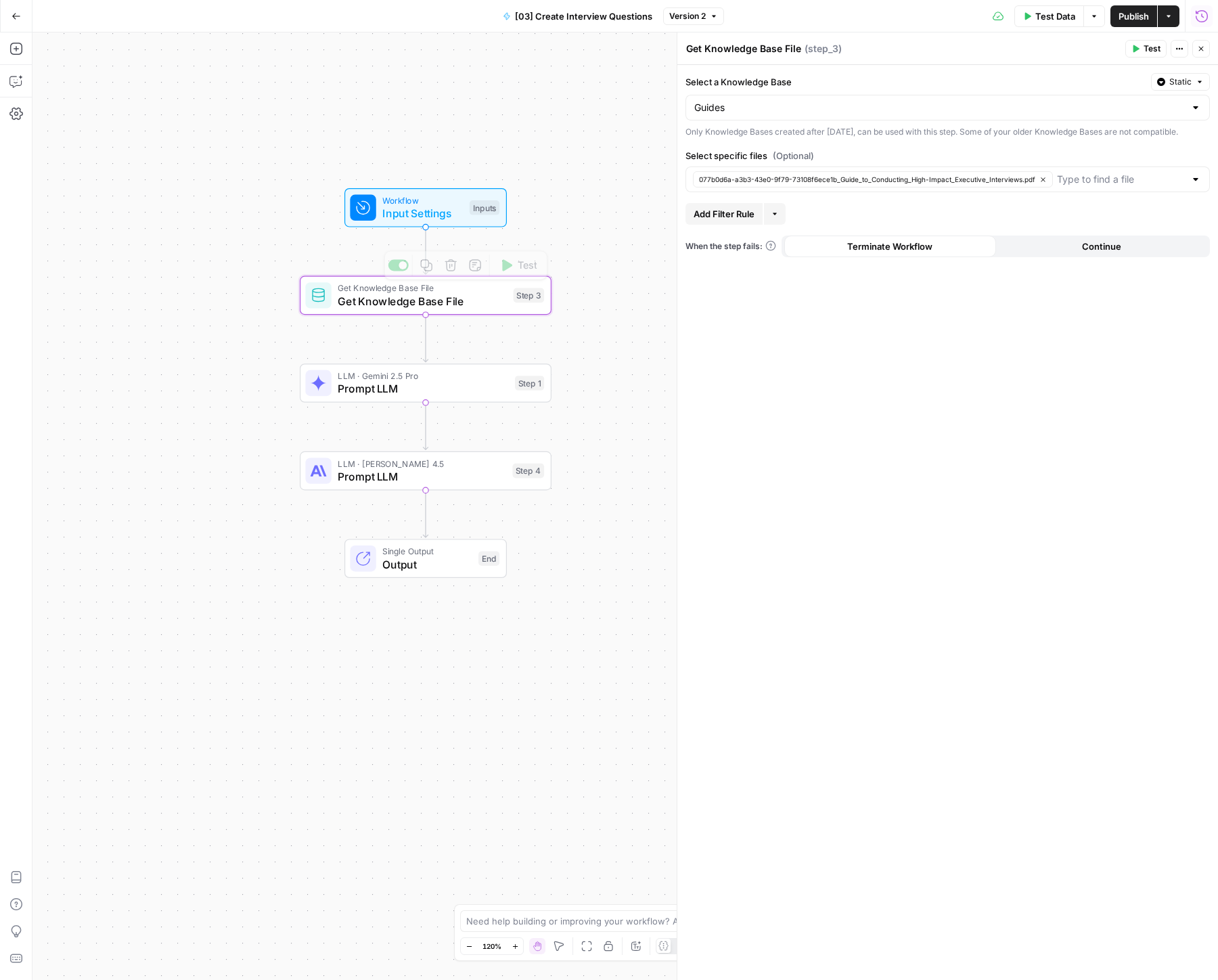
click at [347, 375] on span "LLM · Gemini 2.5 Pro" at bounding box center [423, 376] width 170 height 13
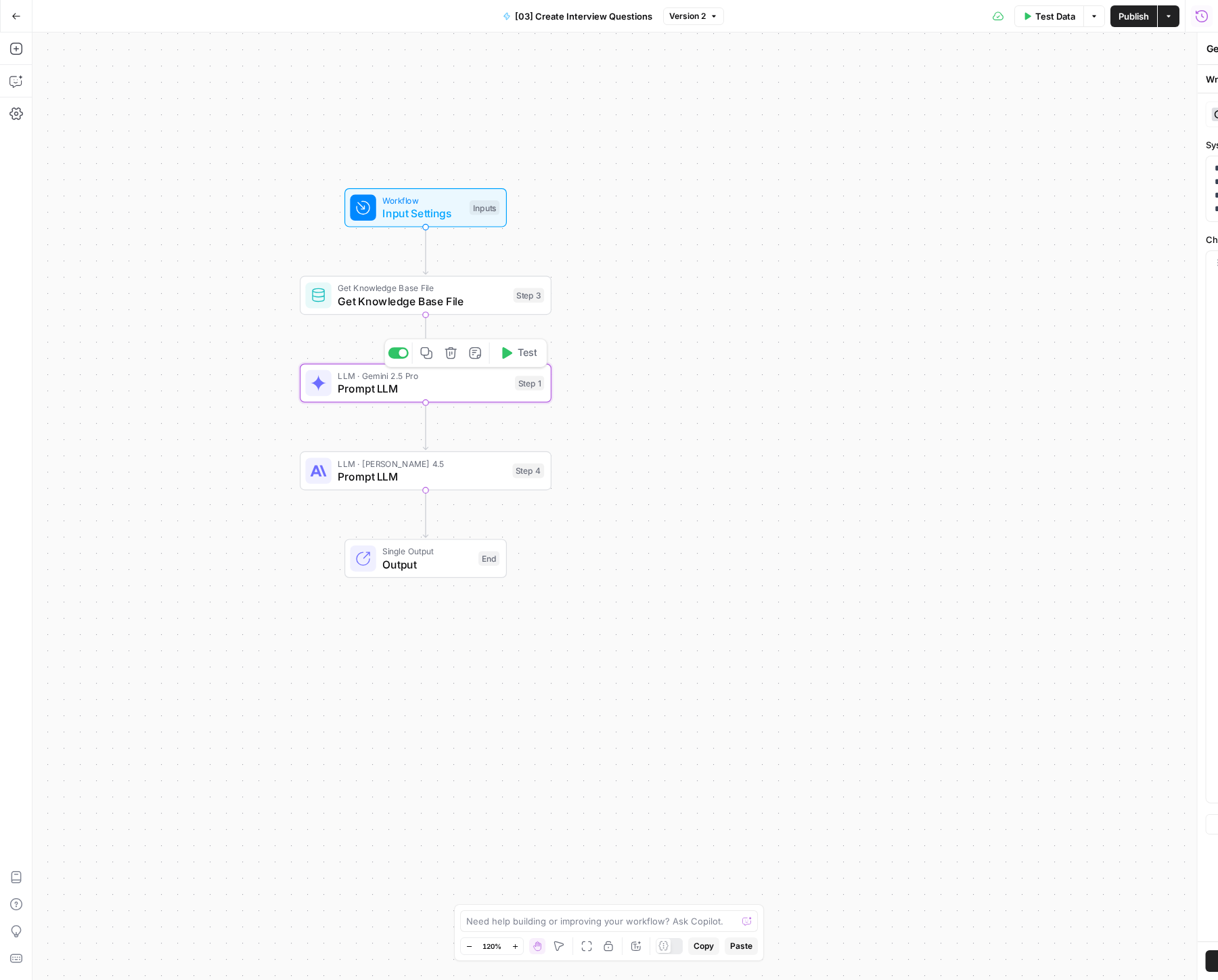
type textarea "Prompt LLM"
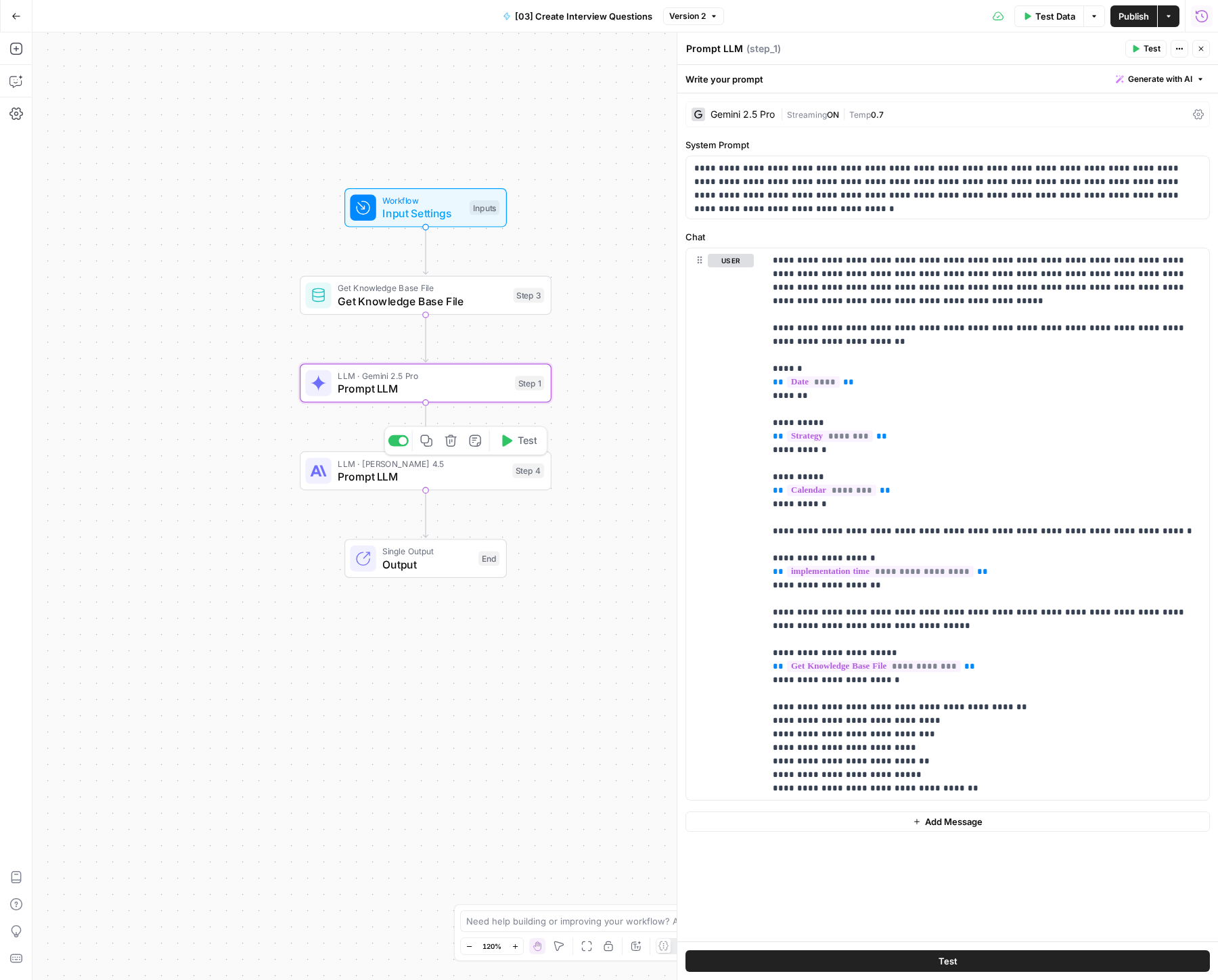
click at [376, 466] on span "LLM · [PERSON_NAME] 4.5" at bounding box center [422, 463] width 168 height 13
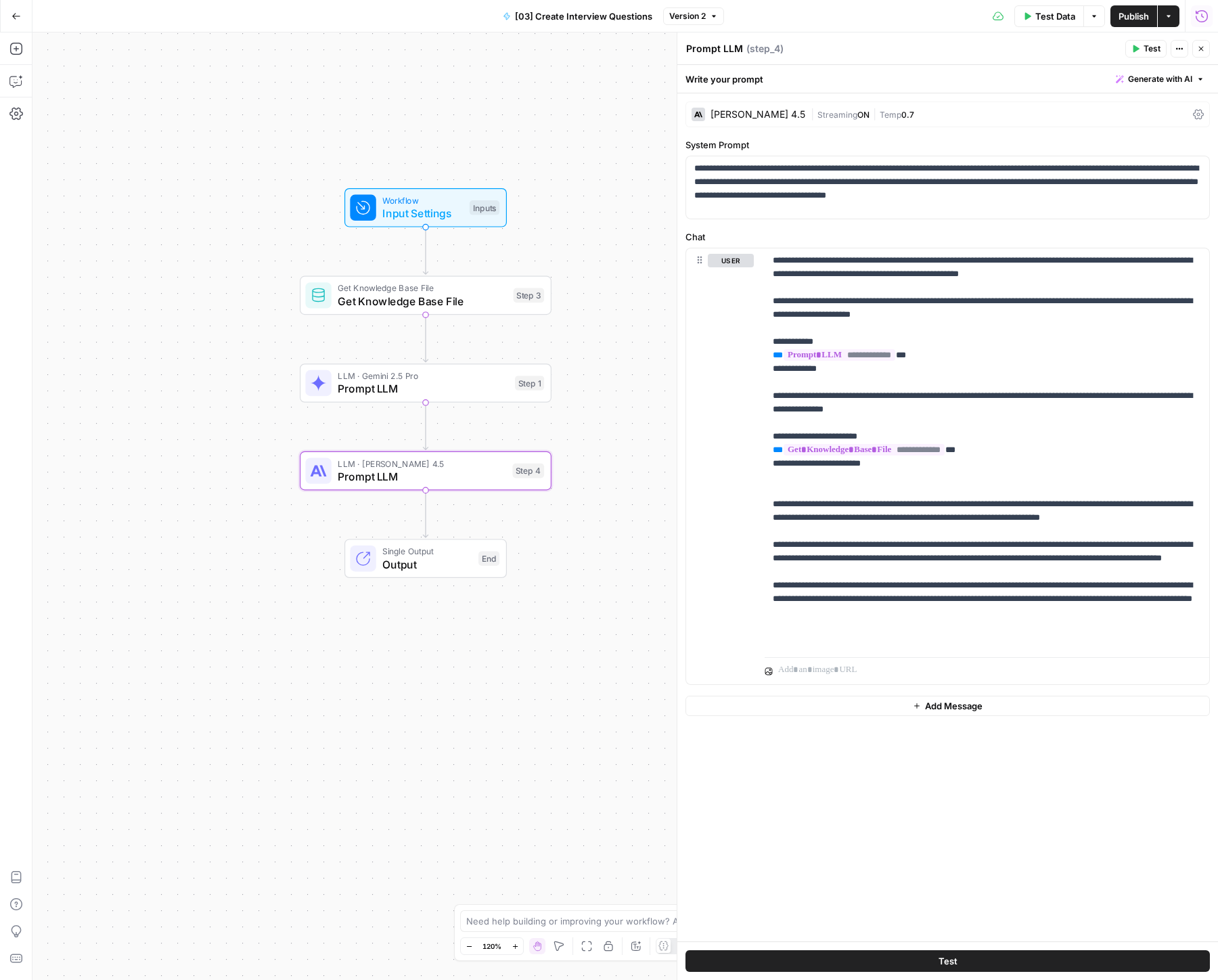
click at [1196, 15] on icon "button" at bounding box center [1202, 16] width 14 height 14
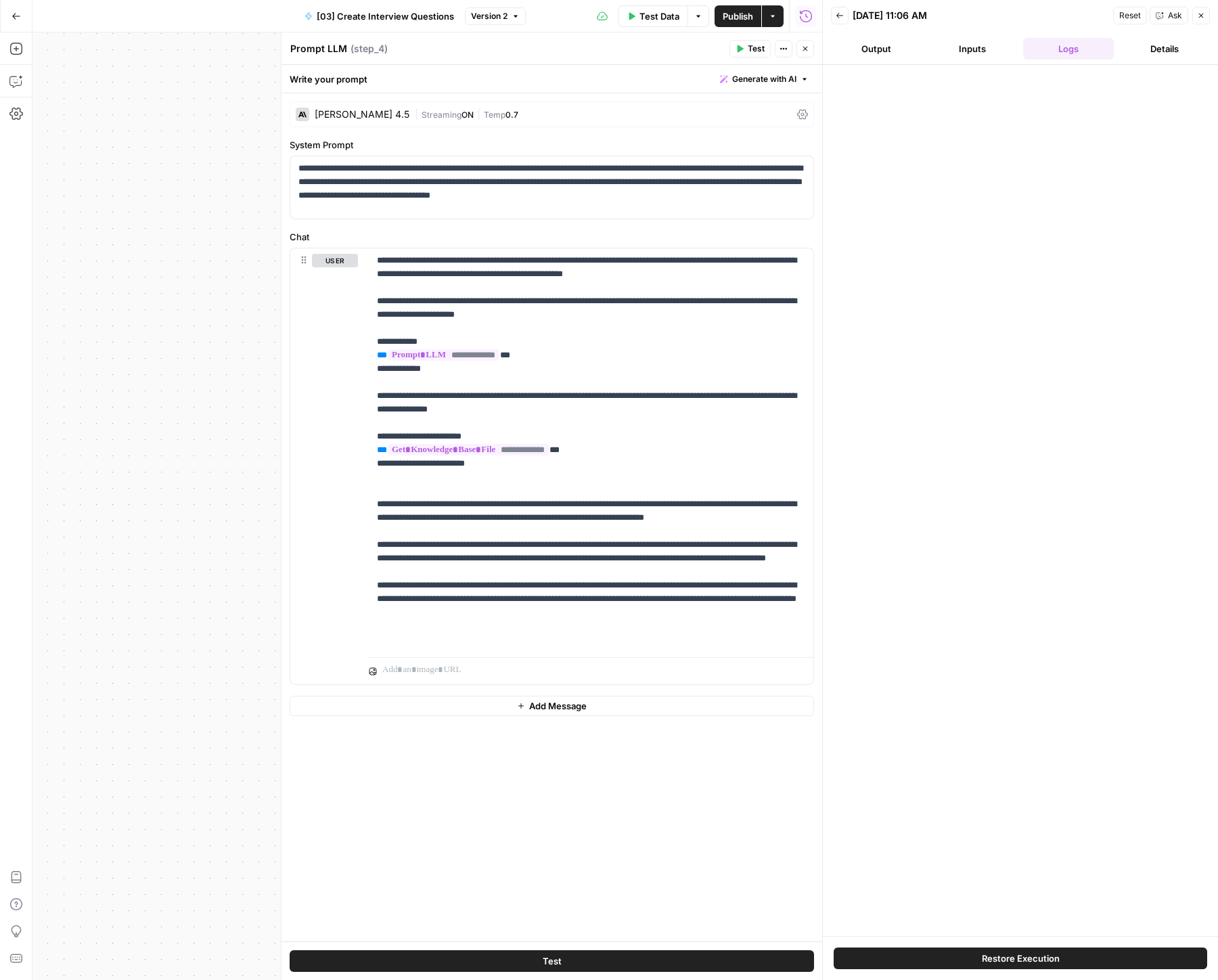
click at [844, 19] on button "Back" at bounding box center [840, 15] width 18 height 18
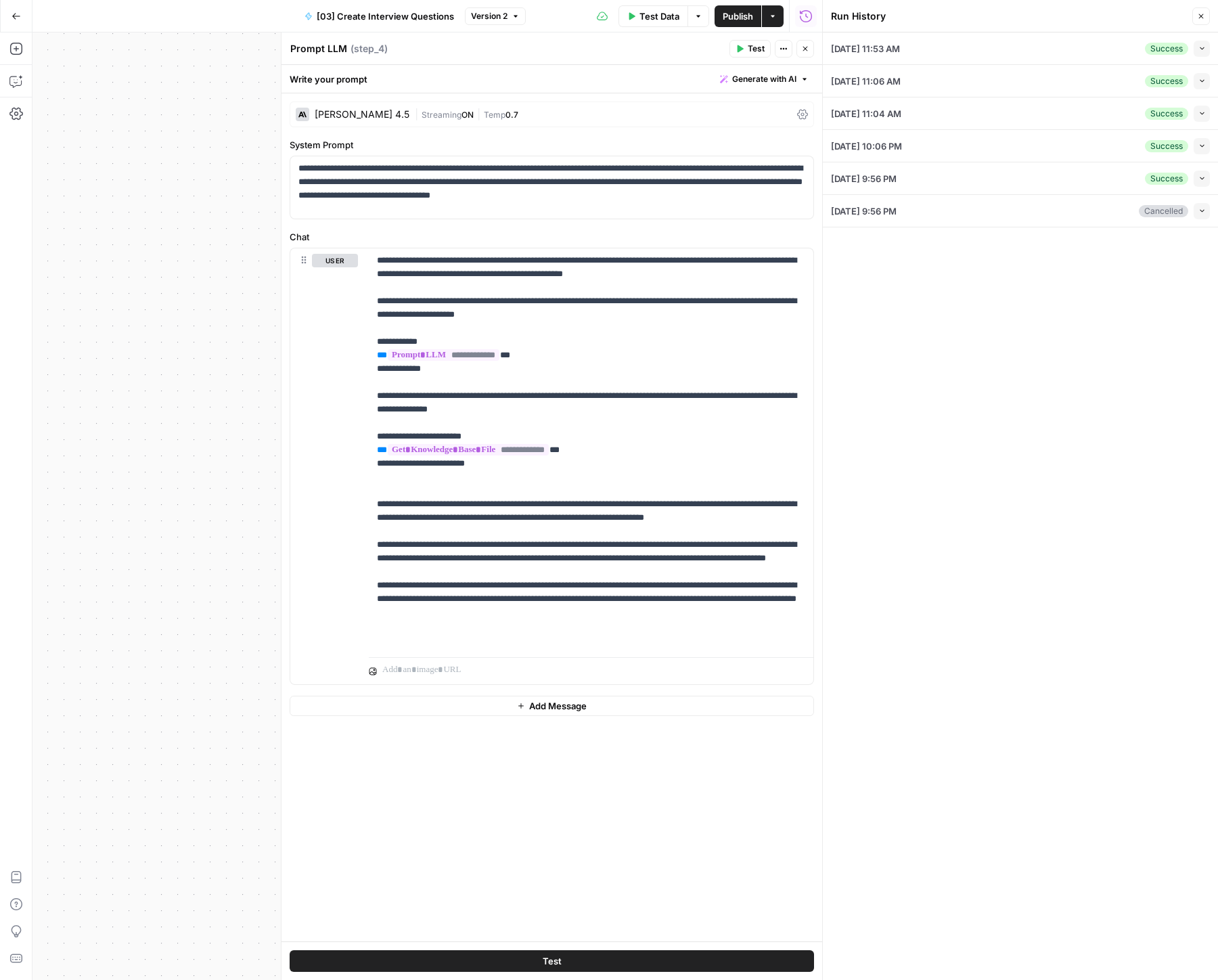
click at [1202, 44] on icon "button" at bounding box center [1202, 48] width 7 height 7
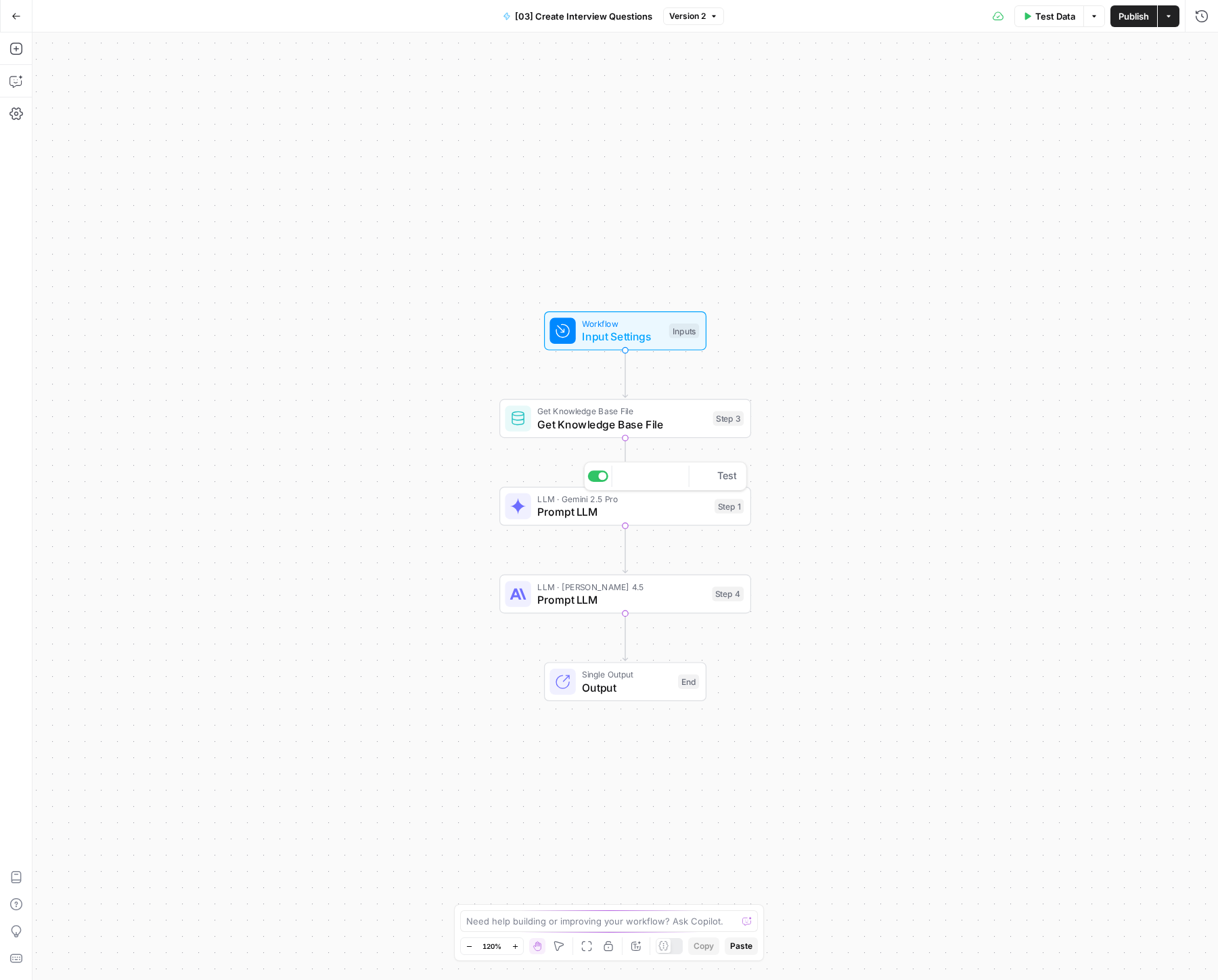
click at [569, 519] on span "Prompt LLM" at bounding box center [622, 511] width 170 height 16
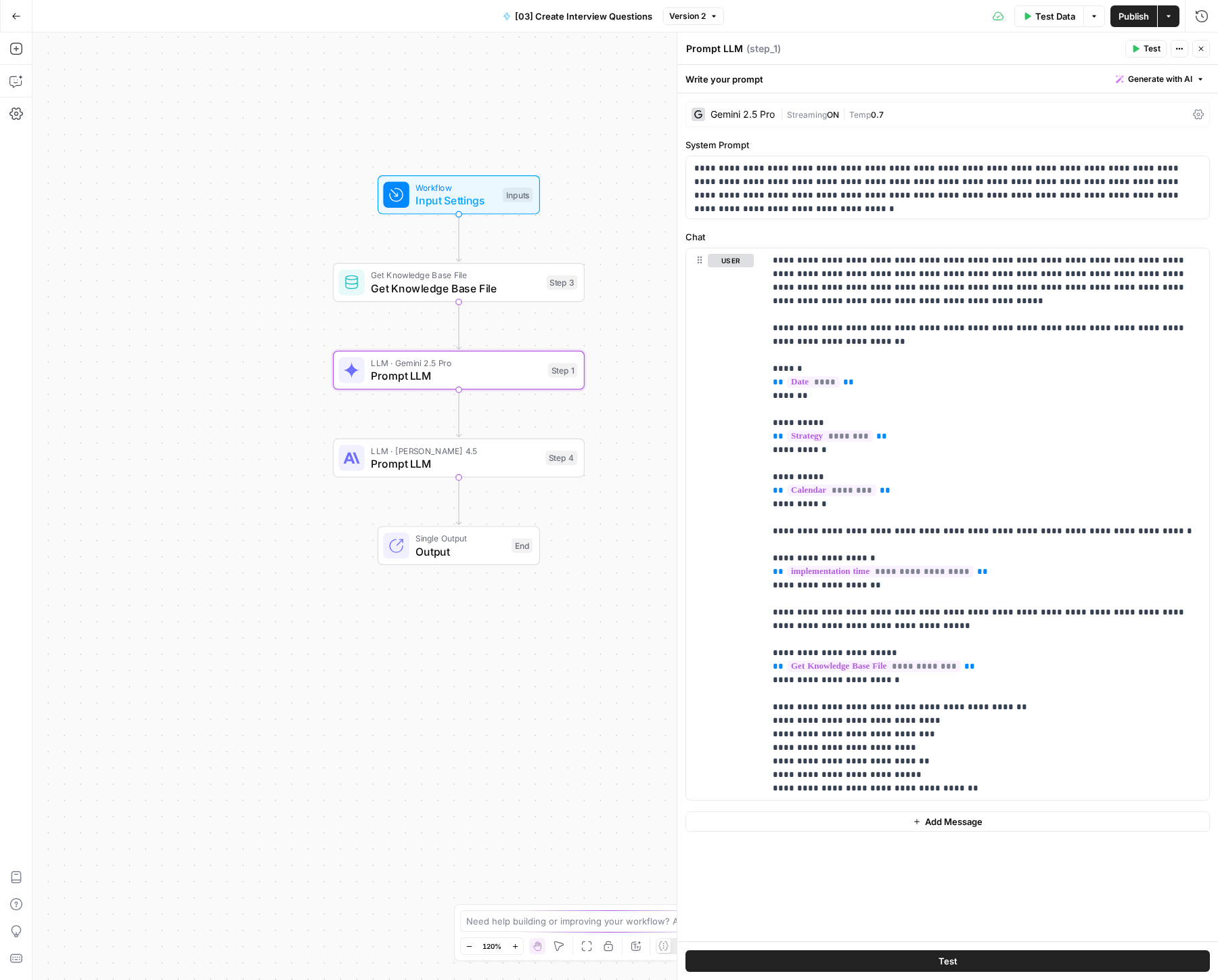
drag, startPoint x: 276, startPoint y: 479, endPoint x: 153, endPoint y: 382, distance: 156.6
click at [153, 382] on div "Workflow Input Settings Inputs Get Knowledge Base File Get Knowledge Base File …" at bounding box center [625, 506] width 1186 height 948
drag, startPoint x: 154, startPoint y: 386, endPoint x: 891, endPoint y: 112, distance: 786.3
click at [155, 386] on div "Workflow Input Settings Inputs Get Knowledge Base File Get Knowledge Base File …" at bounding box center [625, 506] width 1186 height 948
click at [1203, 49] on icon "button" at bounding box center [1201, 48] width 8 height 8
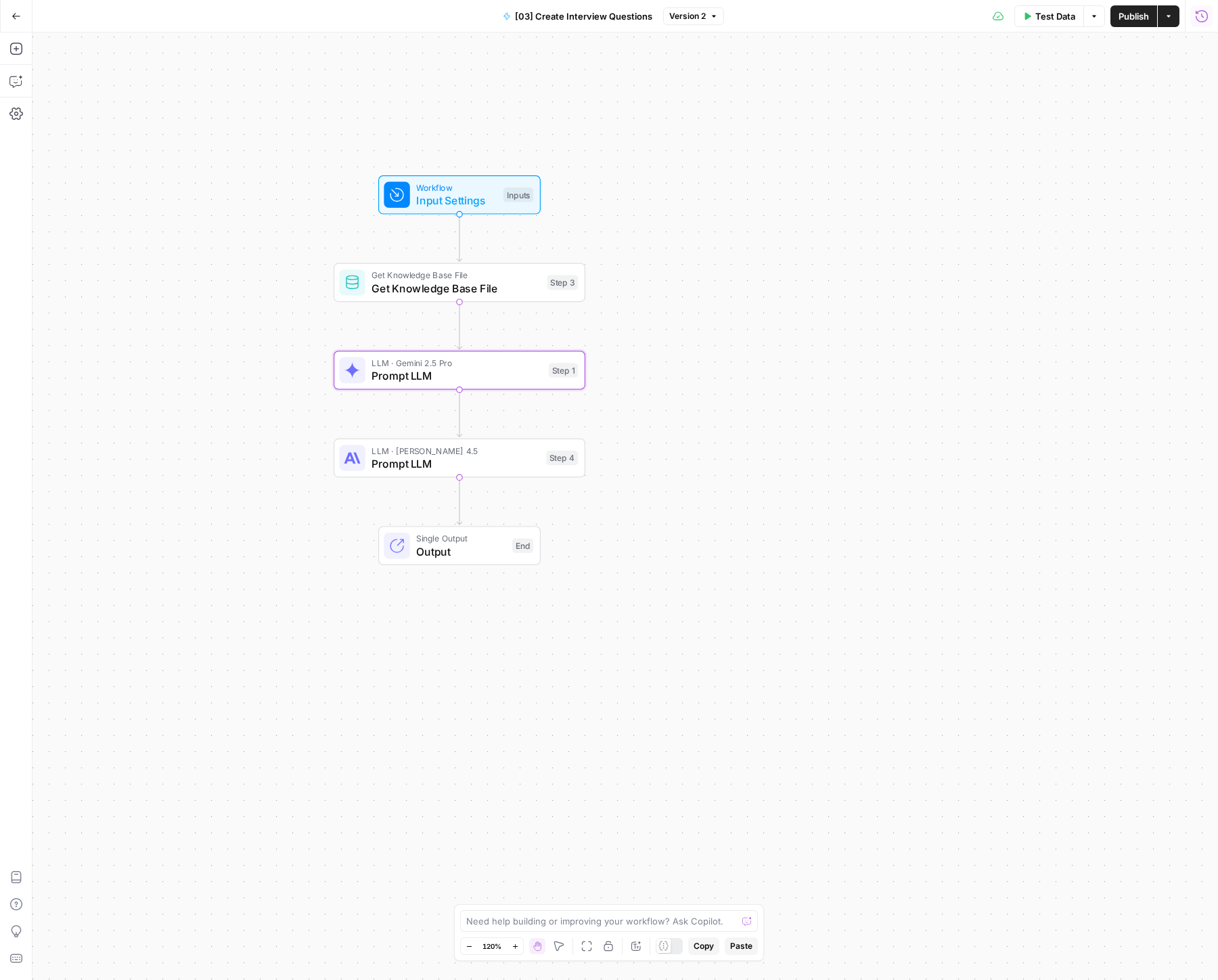
click at [1199, 7] on button "Run History" at bounding box center [1202, 16] width 22 height 22
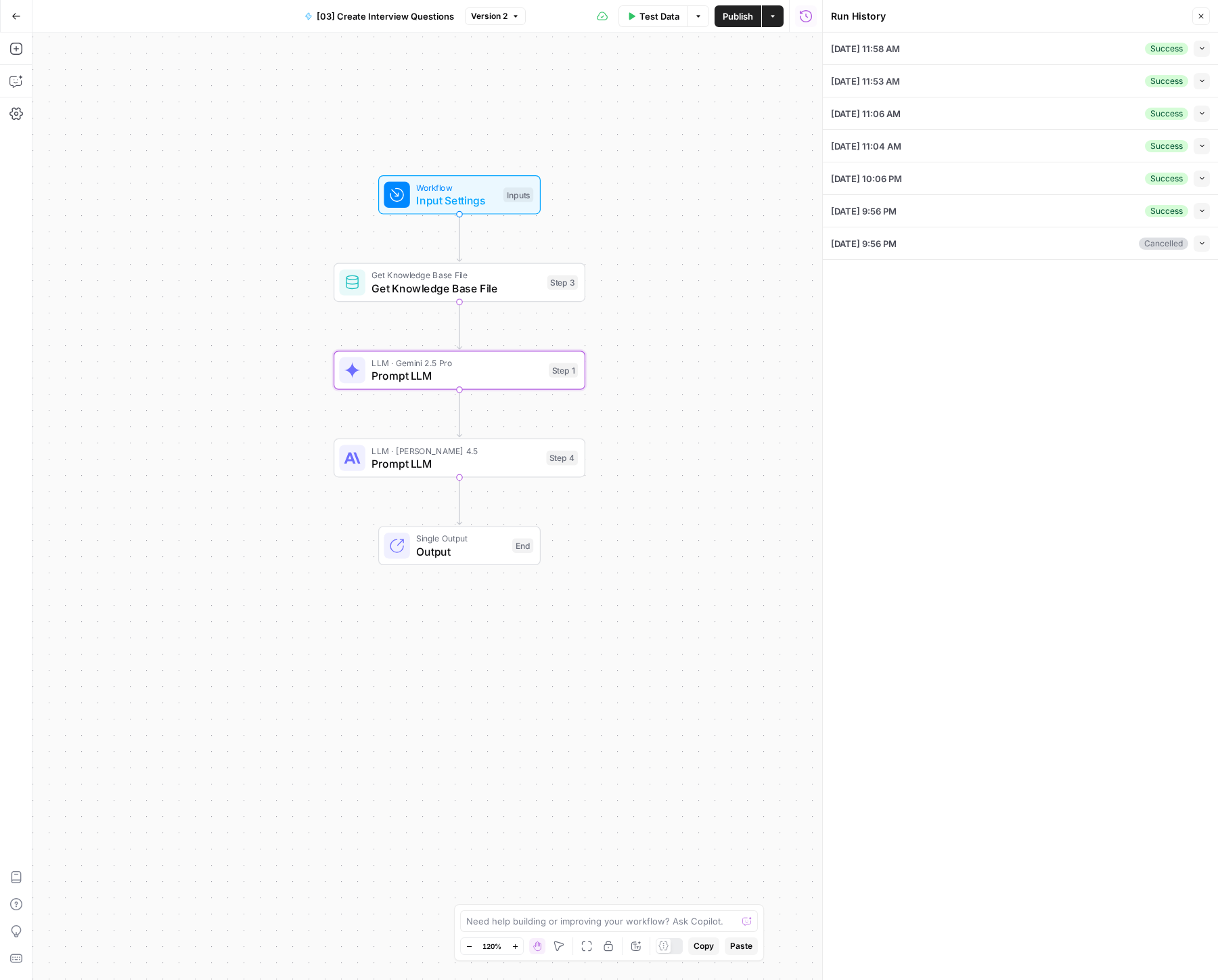
click at [1019, 49] on div "[DATE] 11:58 AM Success Collapse" at bounding box center [1020, 48] width 379 height 31
click at [1208, 48] on button "Collapse" at bounding box center [1202, 48] width 16 height 16
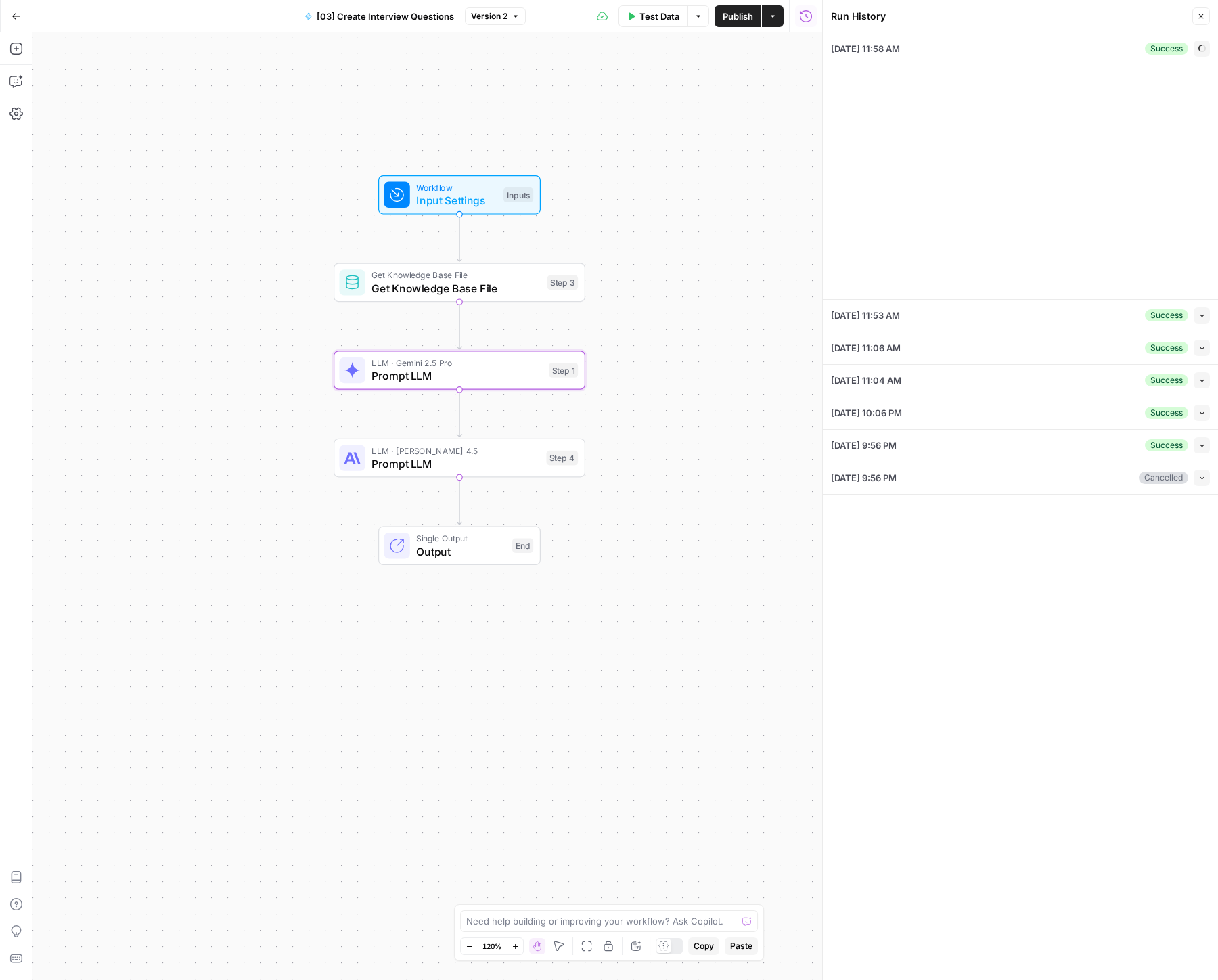
type input "Squad"
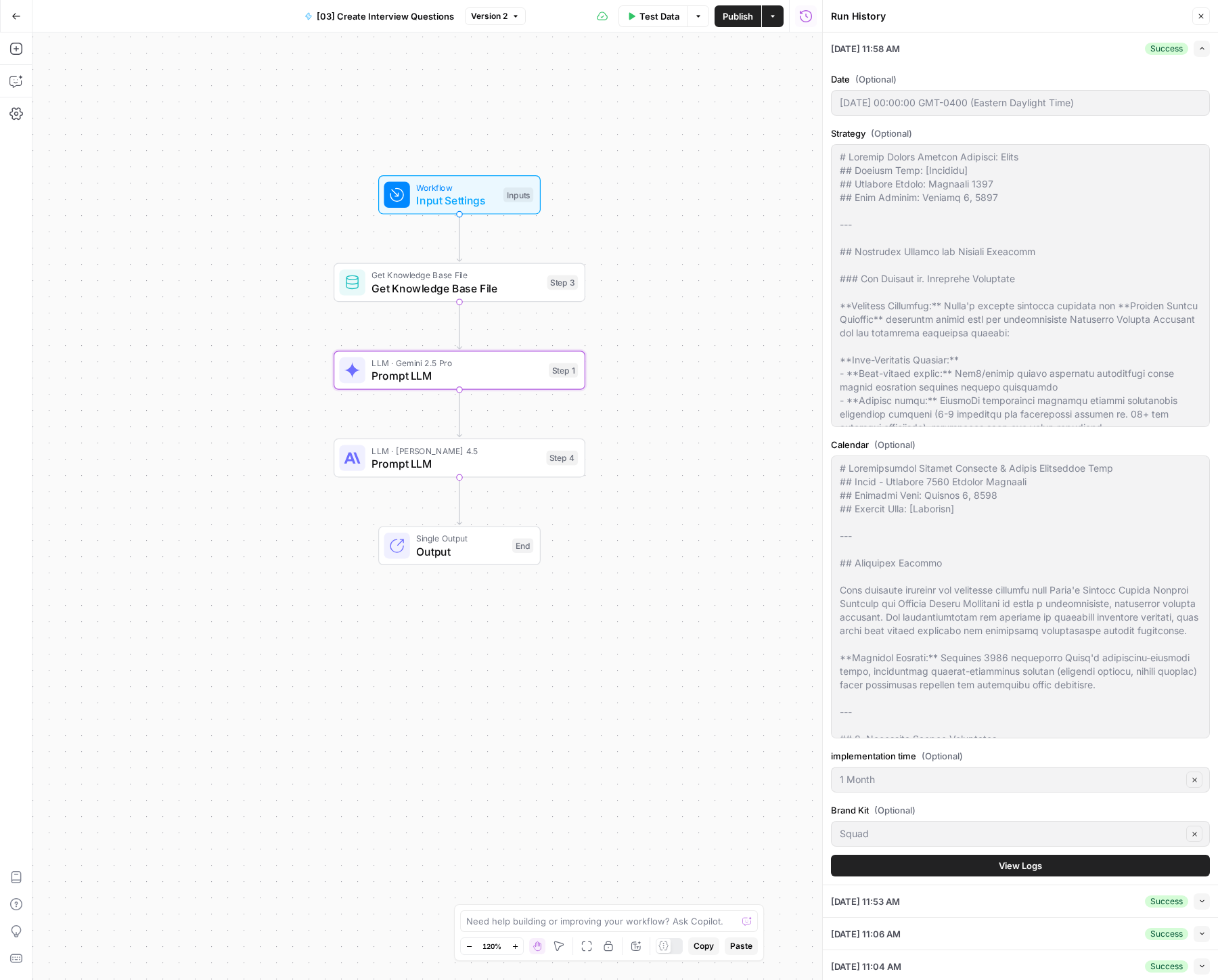
click at [1013, 866] on span "View Logs" at bounding box center [1020, 865] width 44 height 14
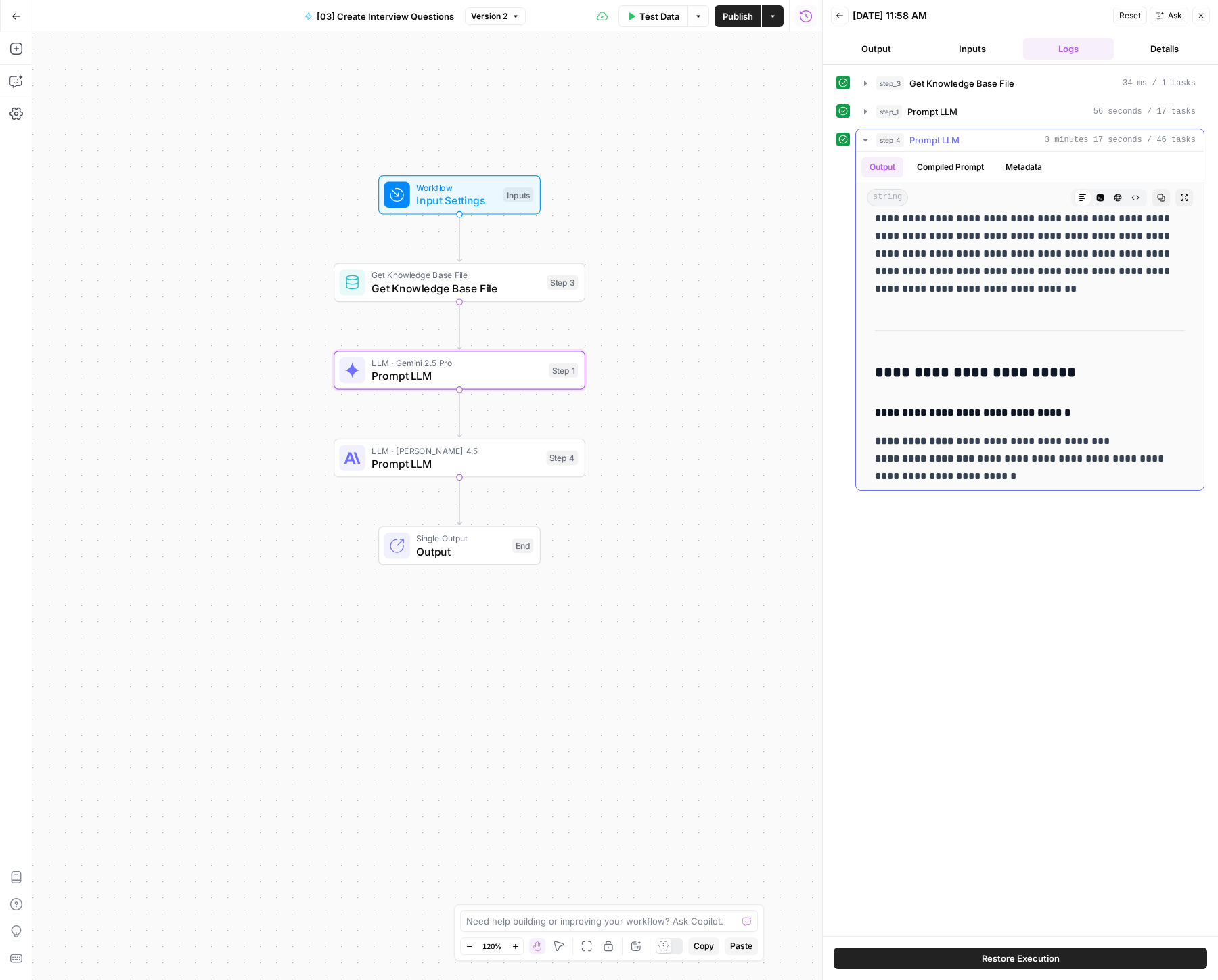
scroll to position [1416, 0]
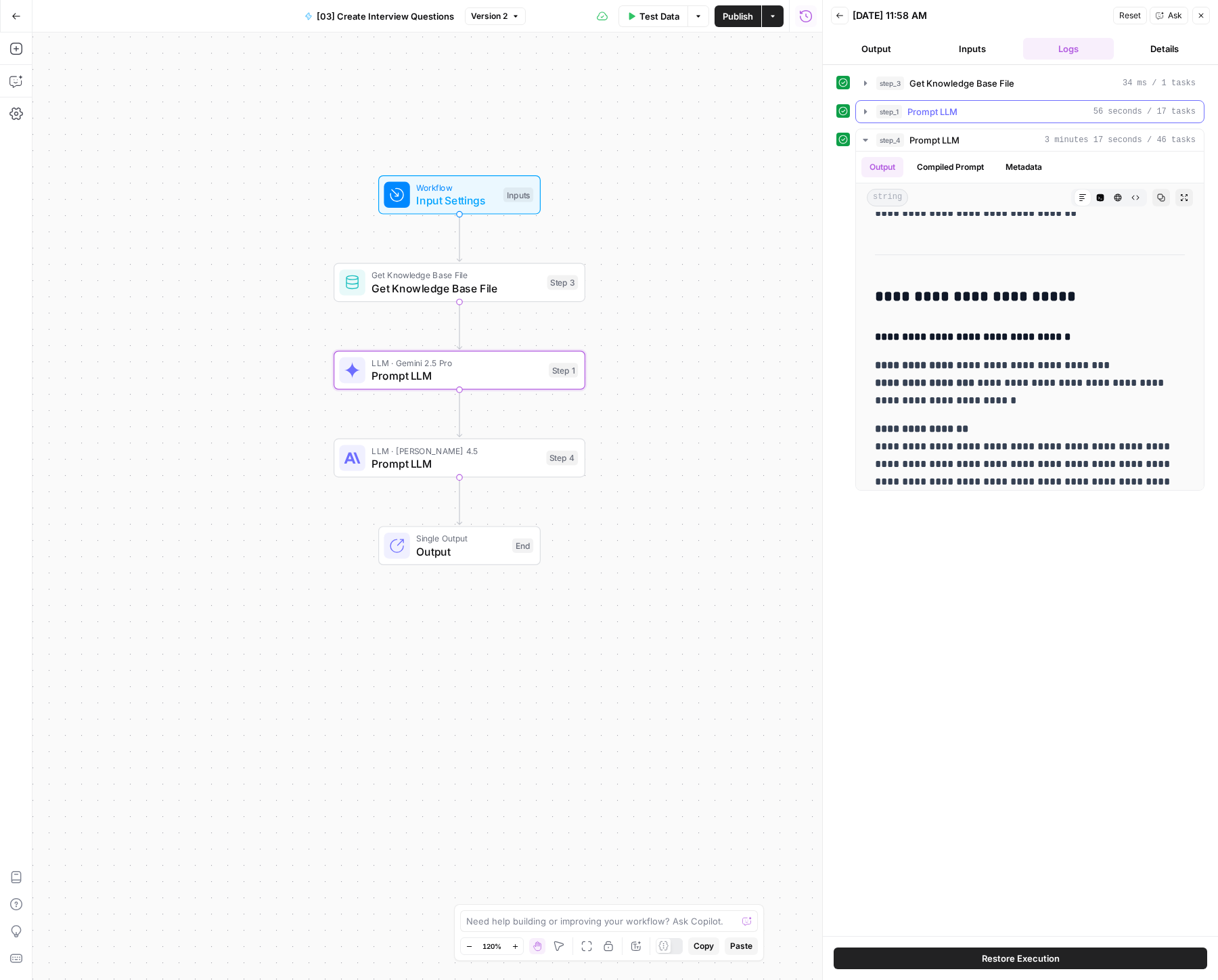
click at [860, 109] on icon "button" at bounding box center [865, 111] width 10 height 10
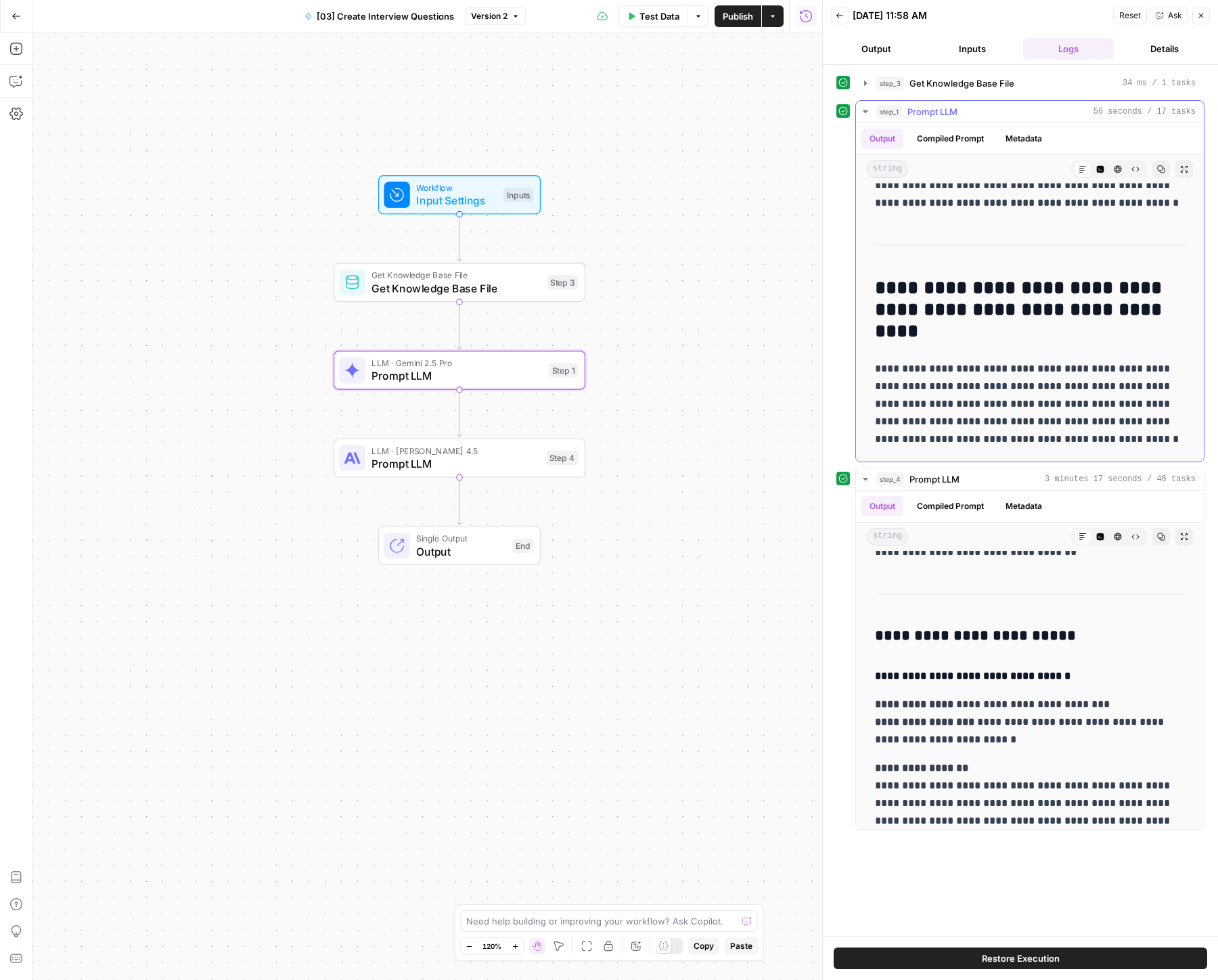
scroll to position [0, 0]
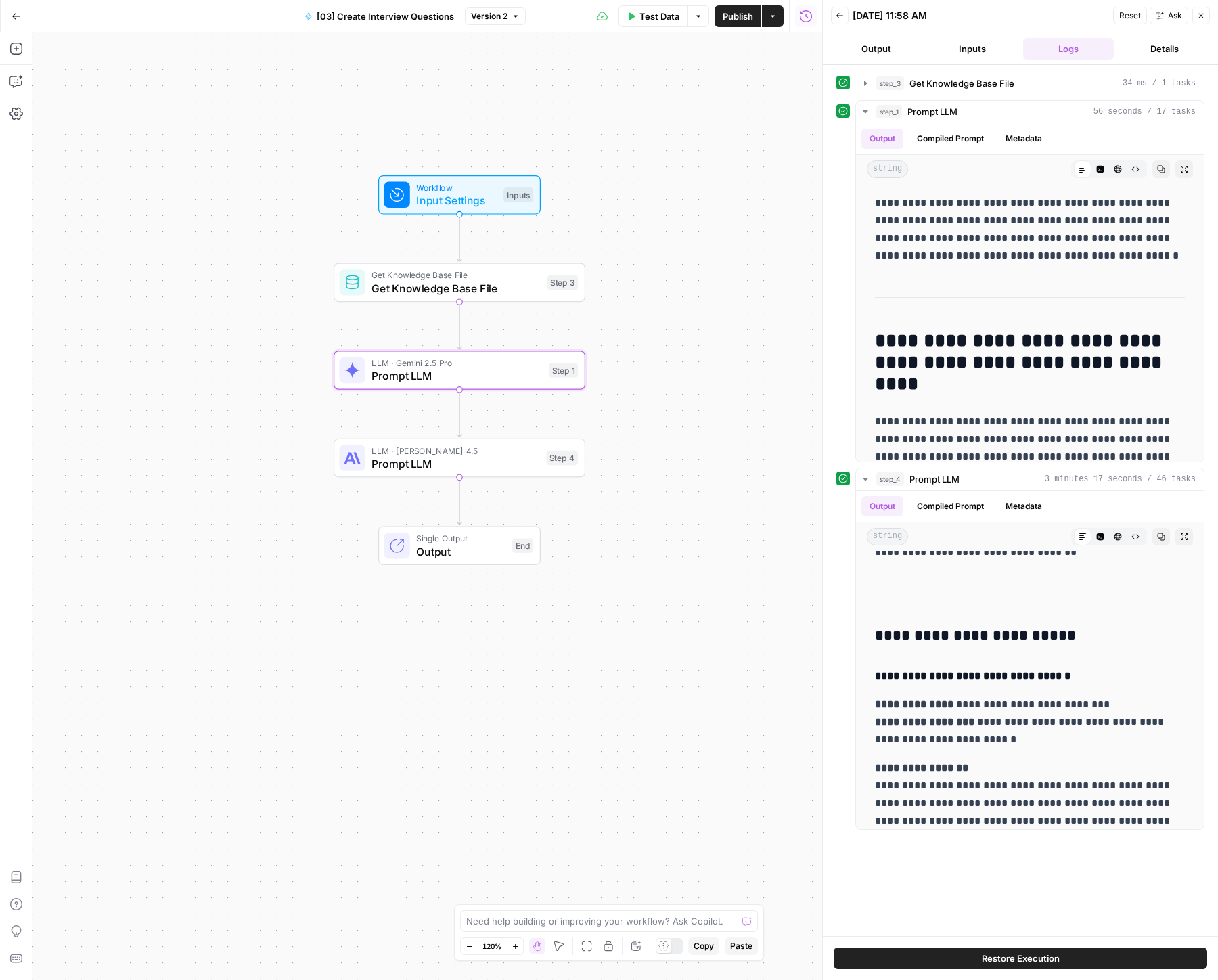
click at [1202, 19] on button "Close" at bounding box center [1201, 15] width 18 height 18
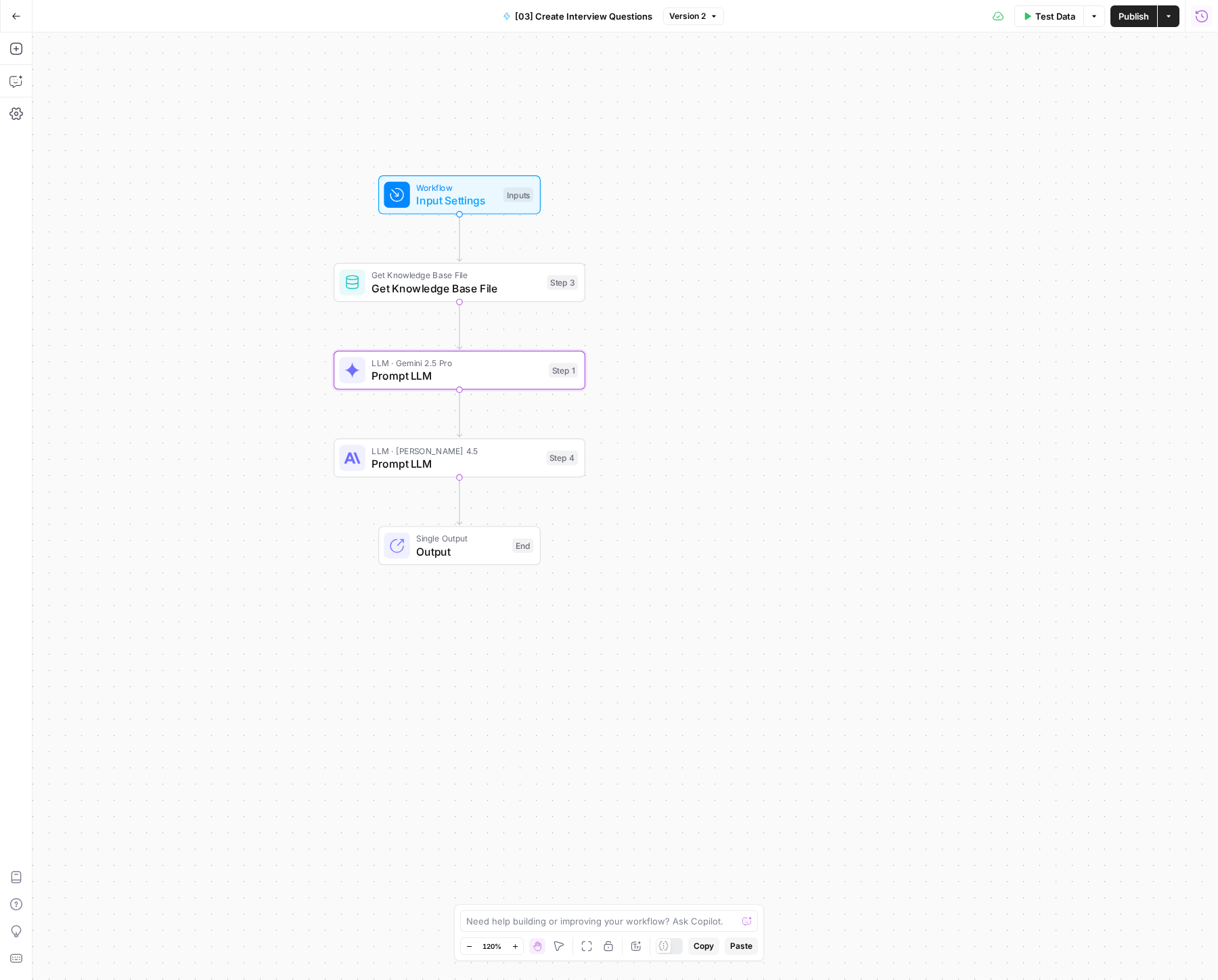
click at [1203, 19] on icon "button" at bounding box center [1202, 16] width 14 height 14
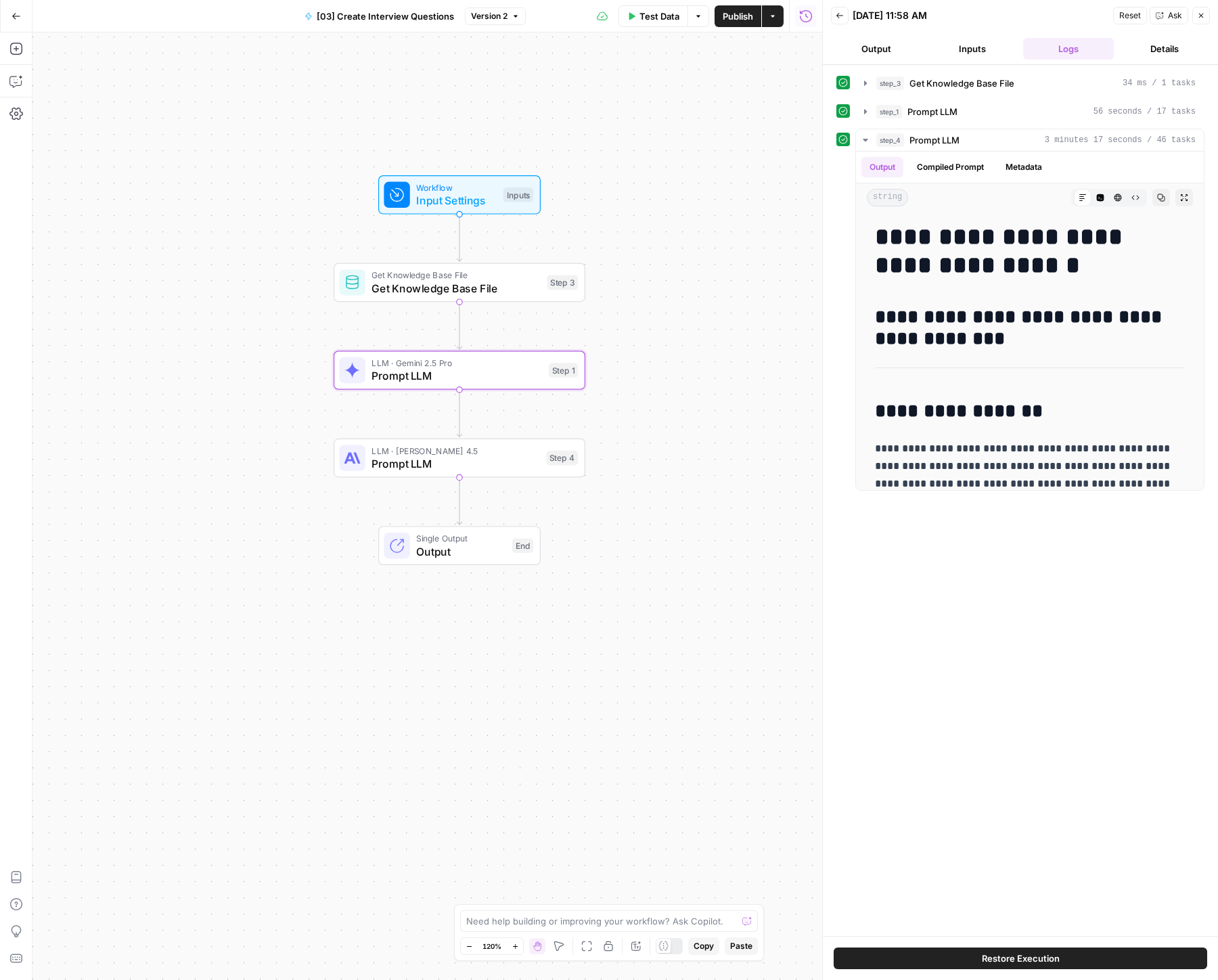
click at [1169, 15] on span "Ask" at bounding box center [1175, 15] width 15 height 12
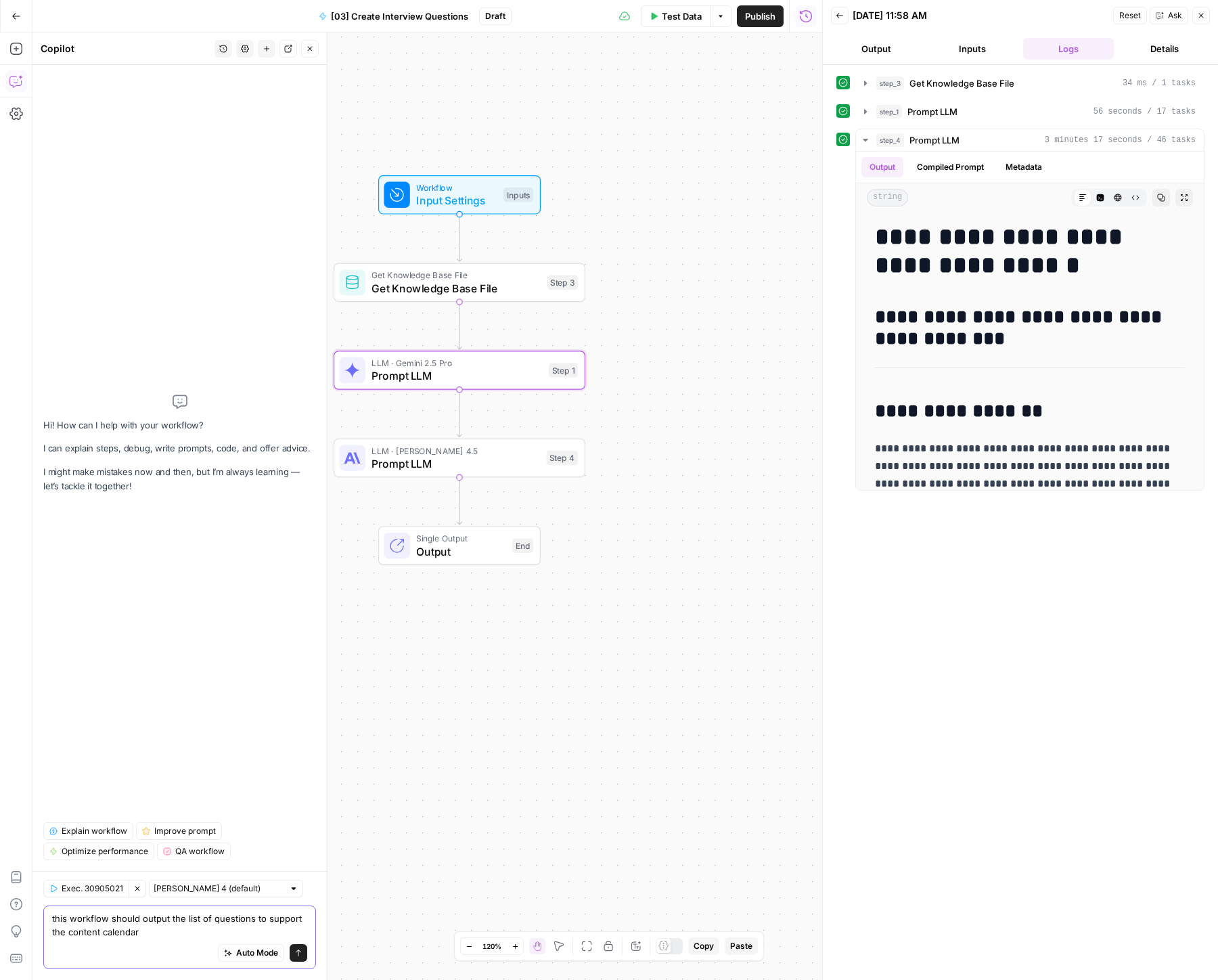
type textarea "this workflow should output the list of questions to support the content calend…"
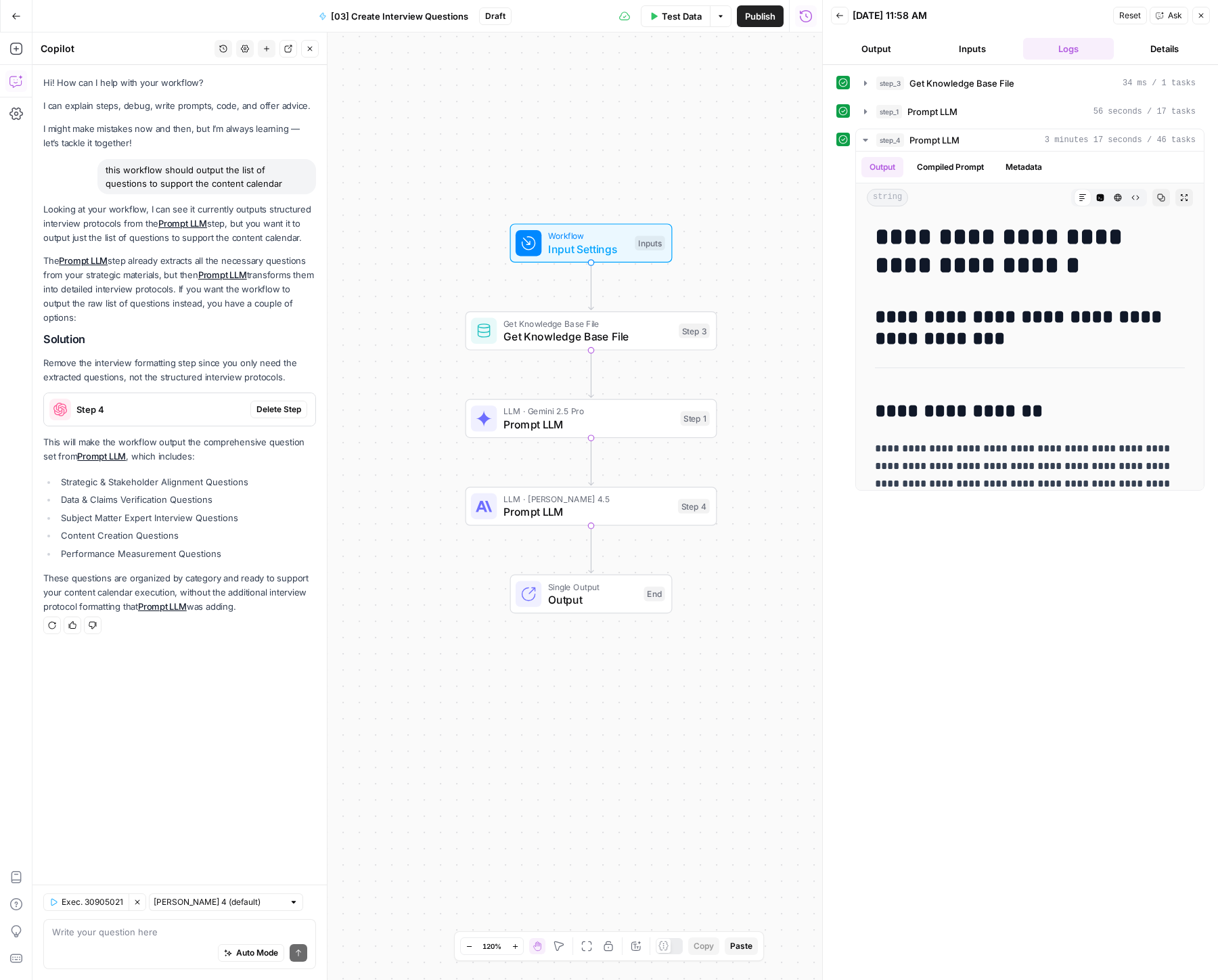
click at [187, 365] on p "Remove the interview formatting step since you only need the extracted question…" at bounding box center [180, 369] width 273 height 28
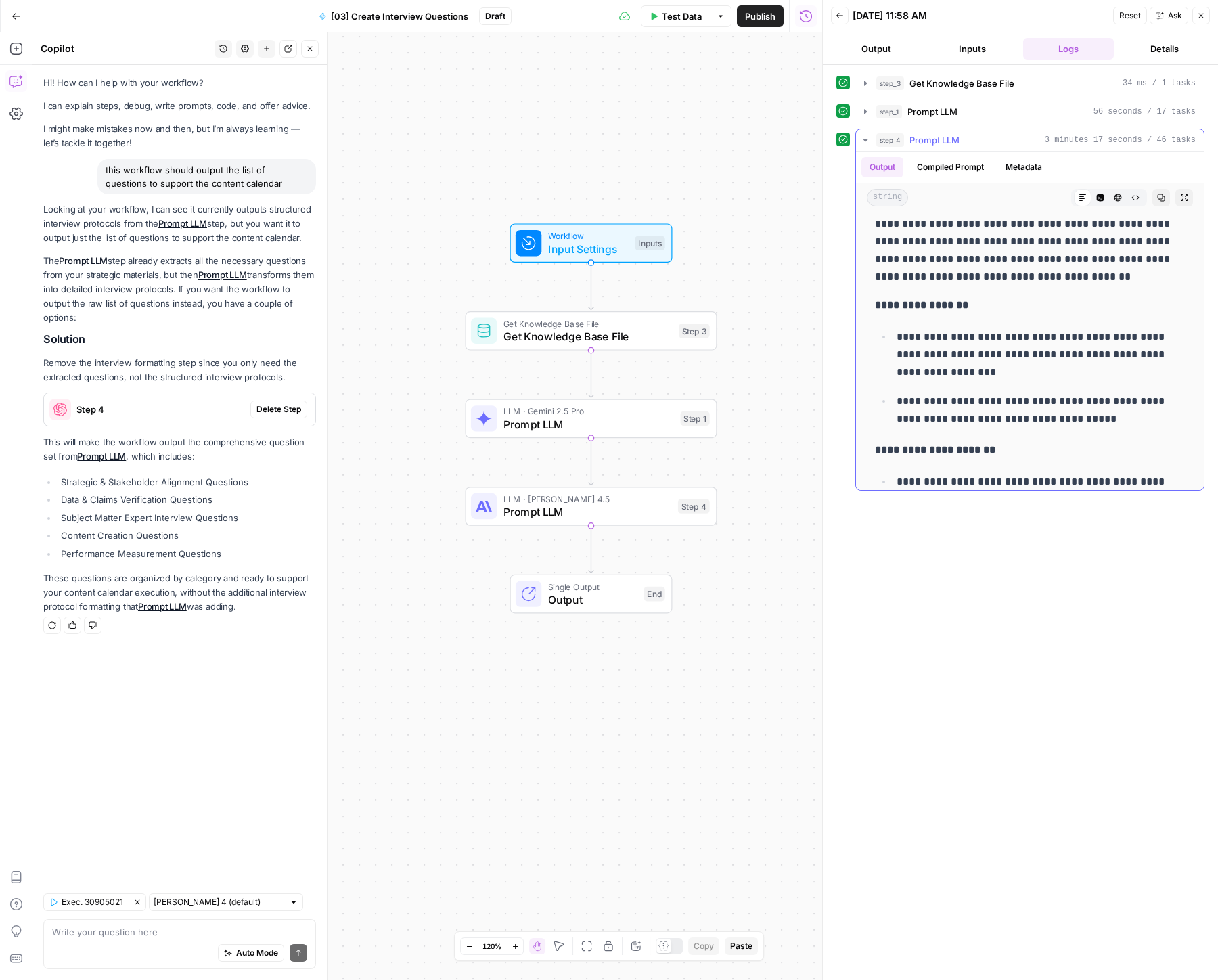
scroll to position [1671, 0]
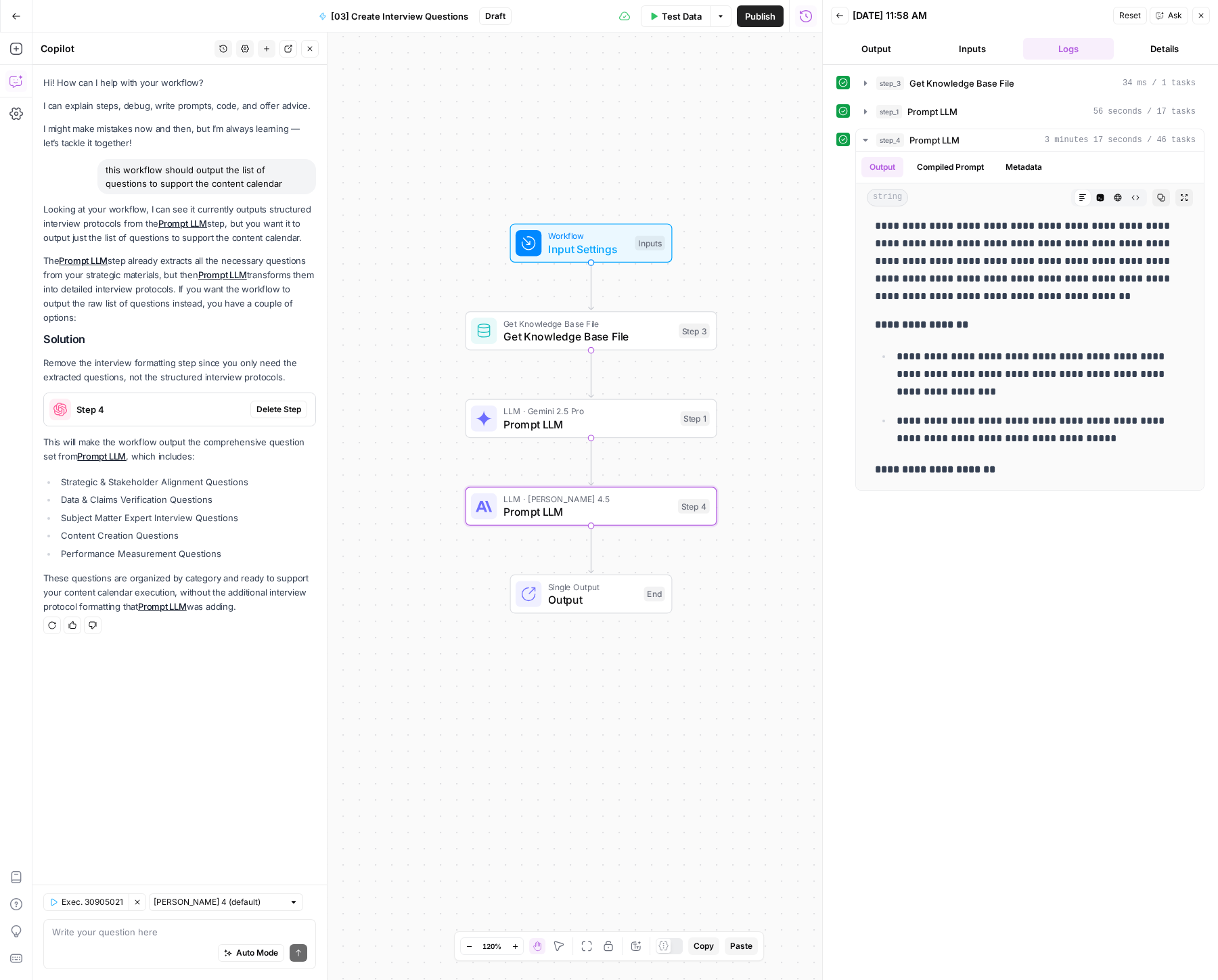
click at [283, 410] on span "Delete Step" at bounding box center [278, 409] width 44 height 12
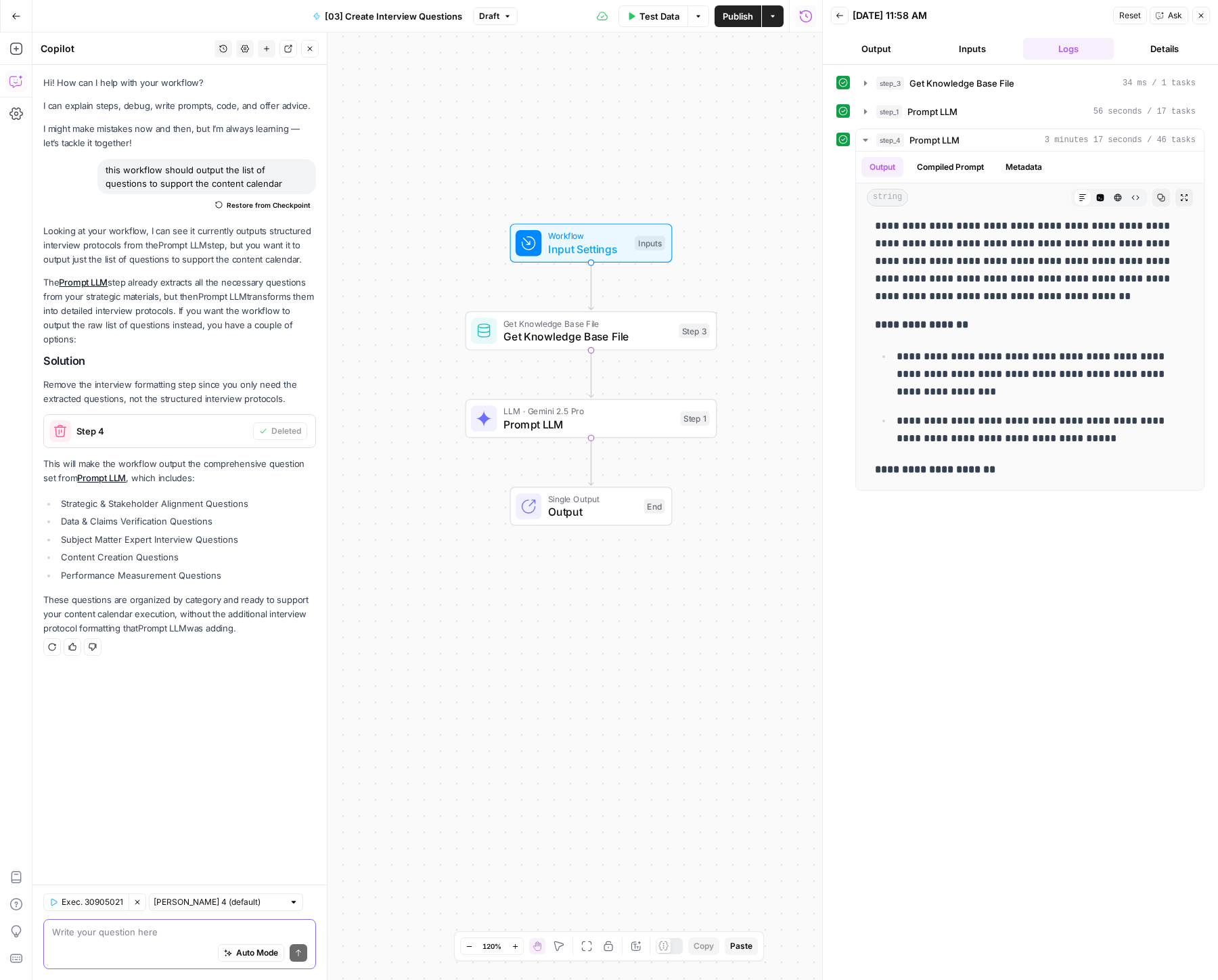
click at [114, 935] on textarea at bounding box center [180, 932] width 255 height 14
paste textarea "Output I got was insanely detailed and talked about a lot of different meetings…"
type textarea "Output I got was insanely detailed and talked about a lot of different meetings…"
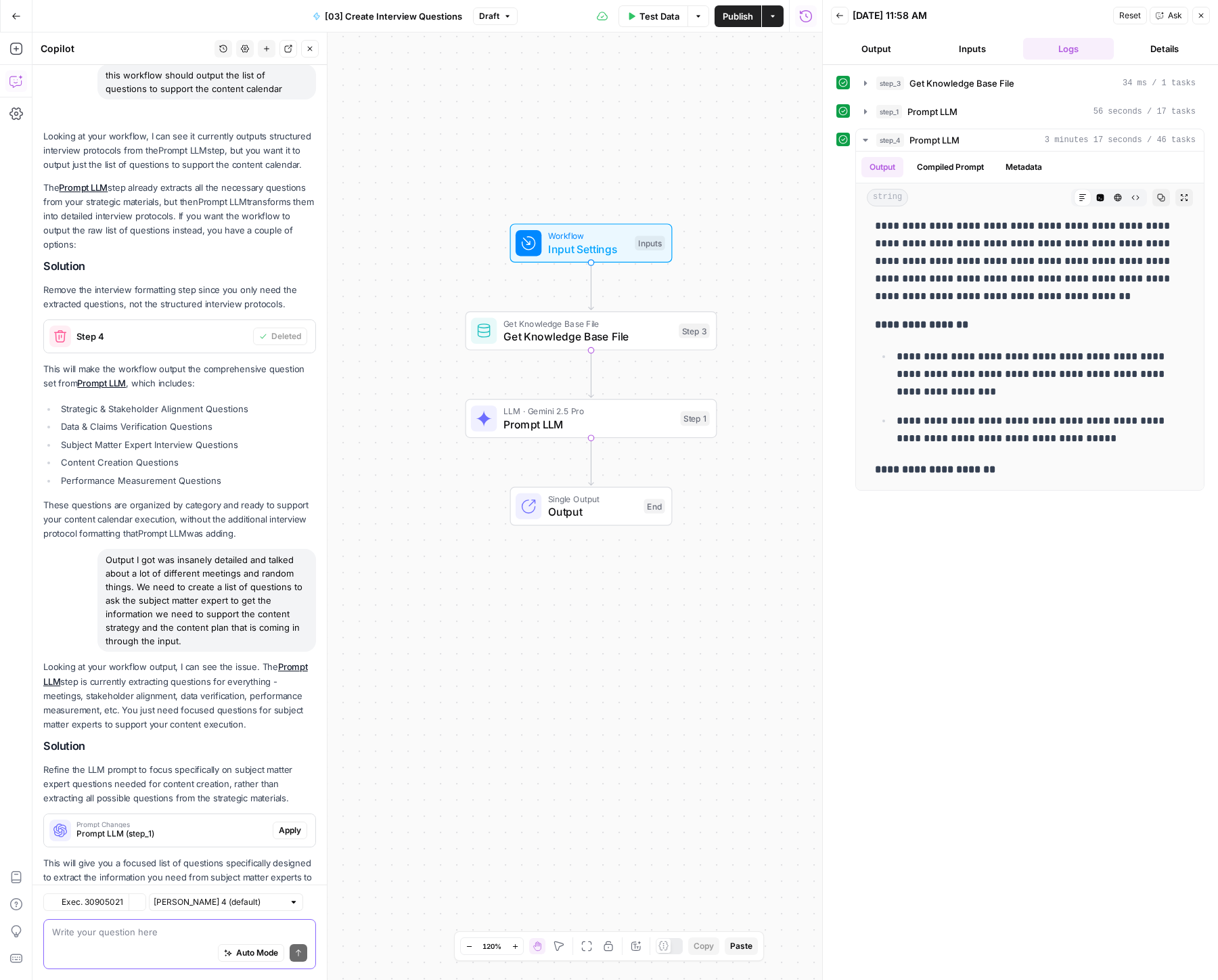
scroll to position [156, 0]
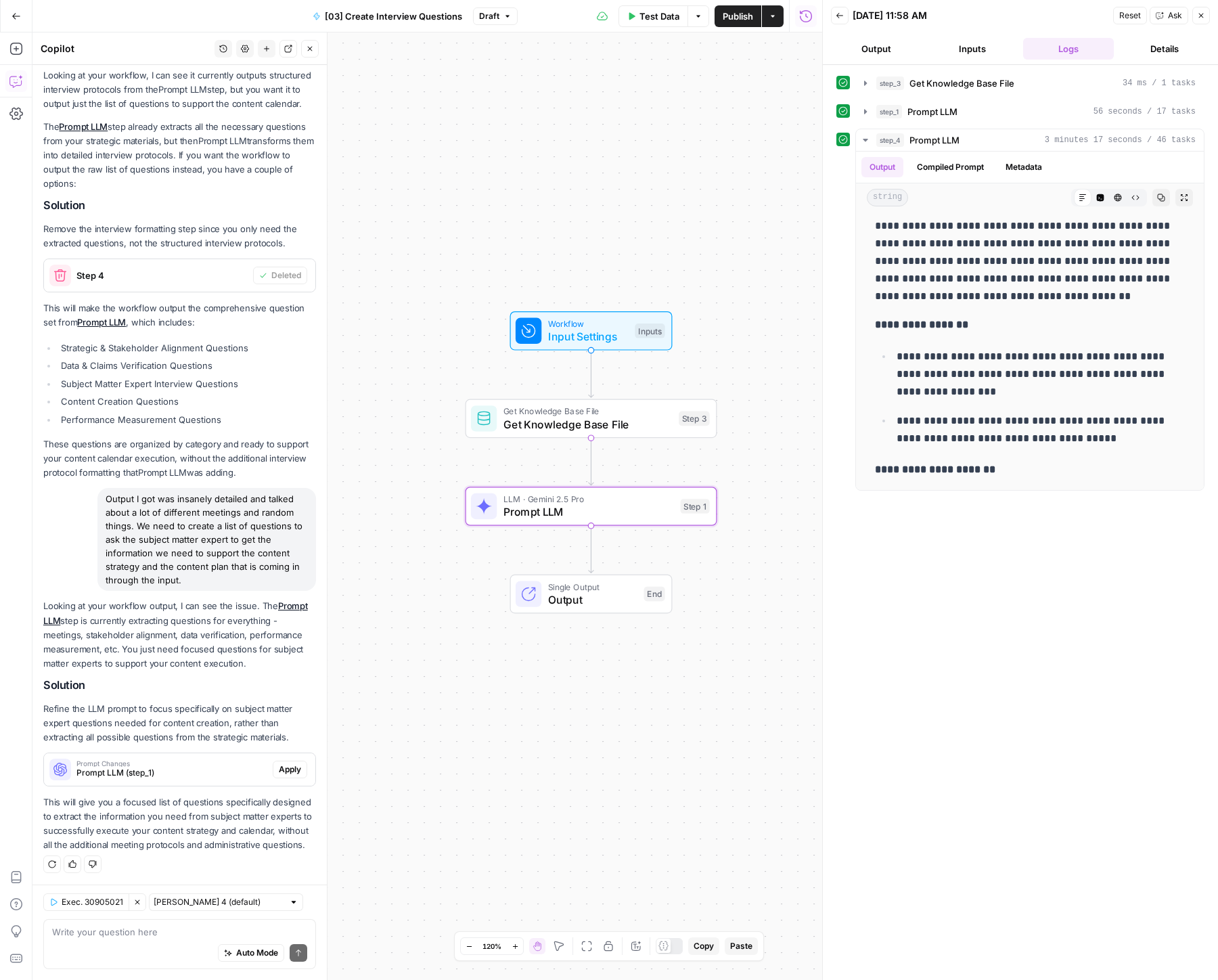
click at [290, 773] on span "Apply" at bounding box center [290, 769] width 23 height 12
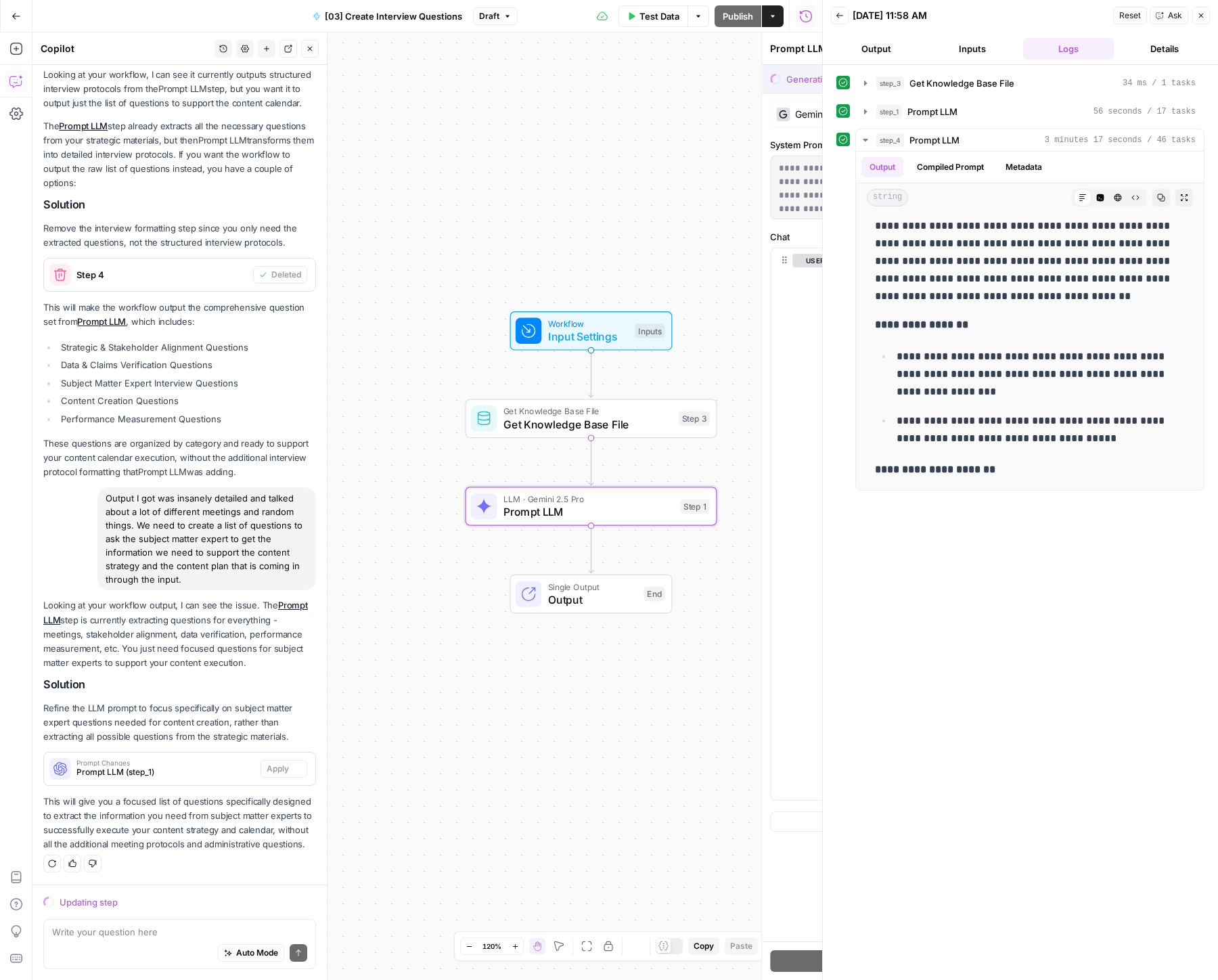
scroll to position [134, 0]
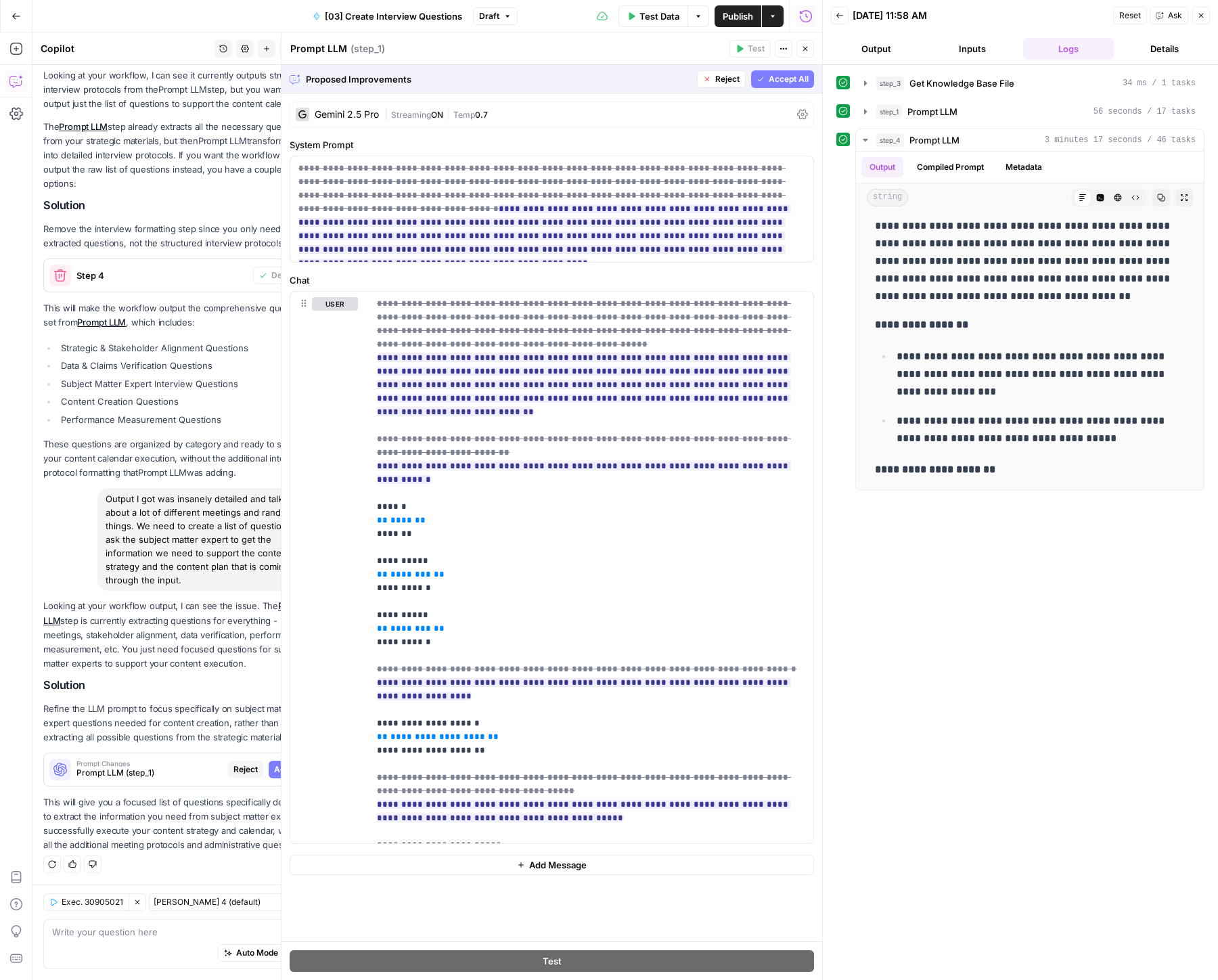
click at [778, 83] on span "Accept All" at bounding box center [788, 79] width 40 height 12
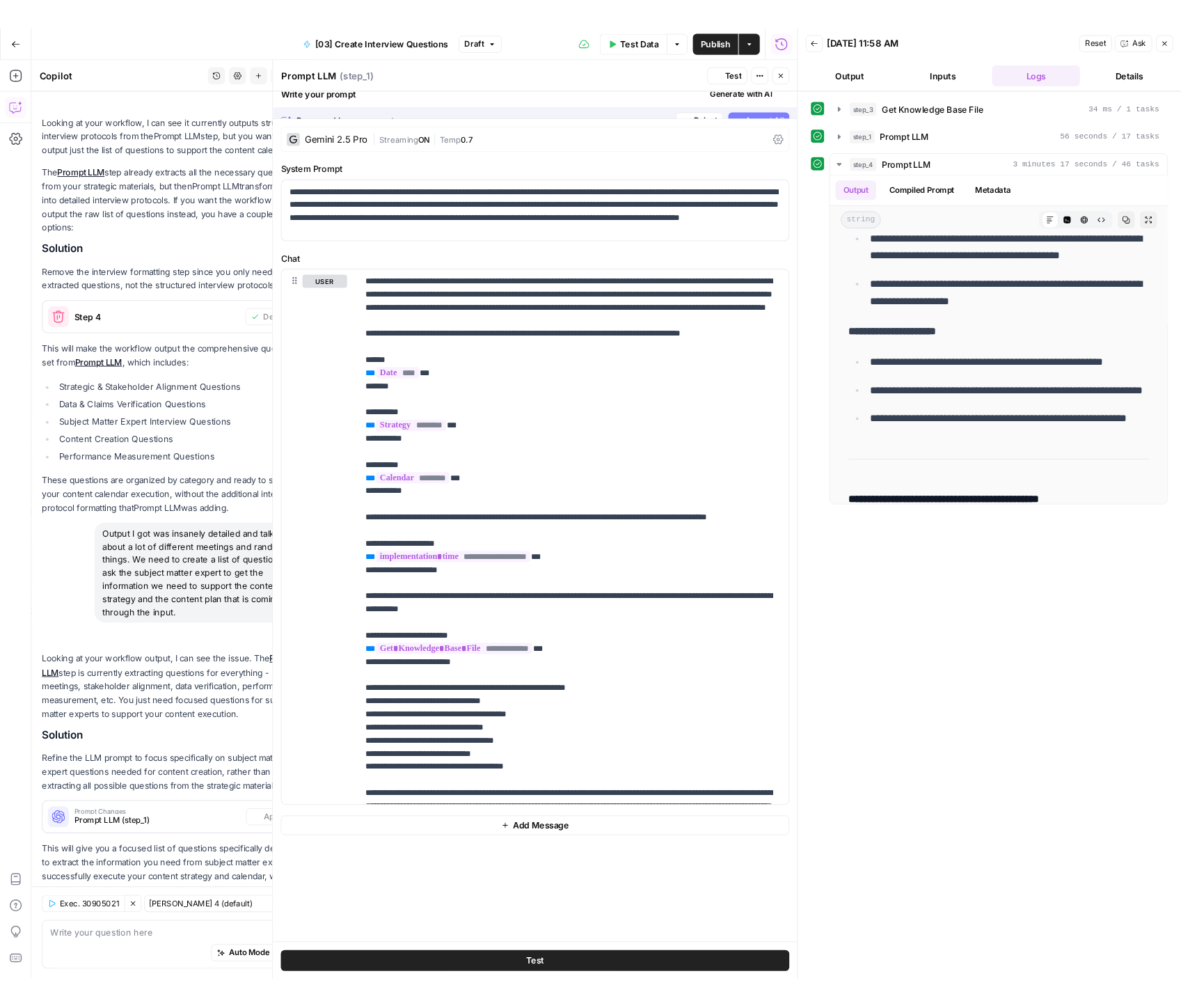
scroll to position [0, 0]
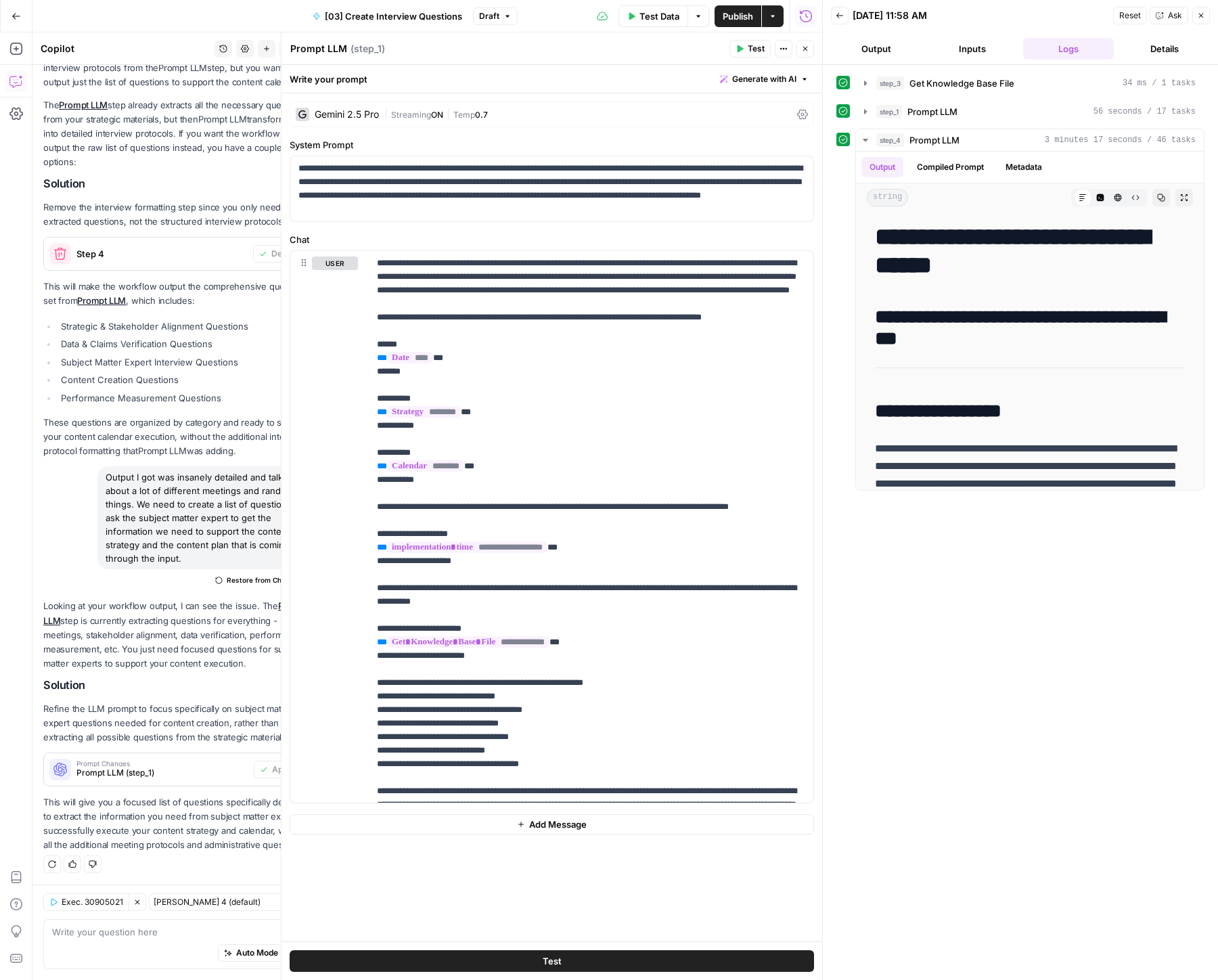
click at [657, 21] on span "Test Data" at bounding box center [659, 16] width 40 height 14
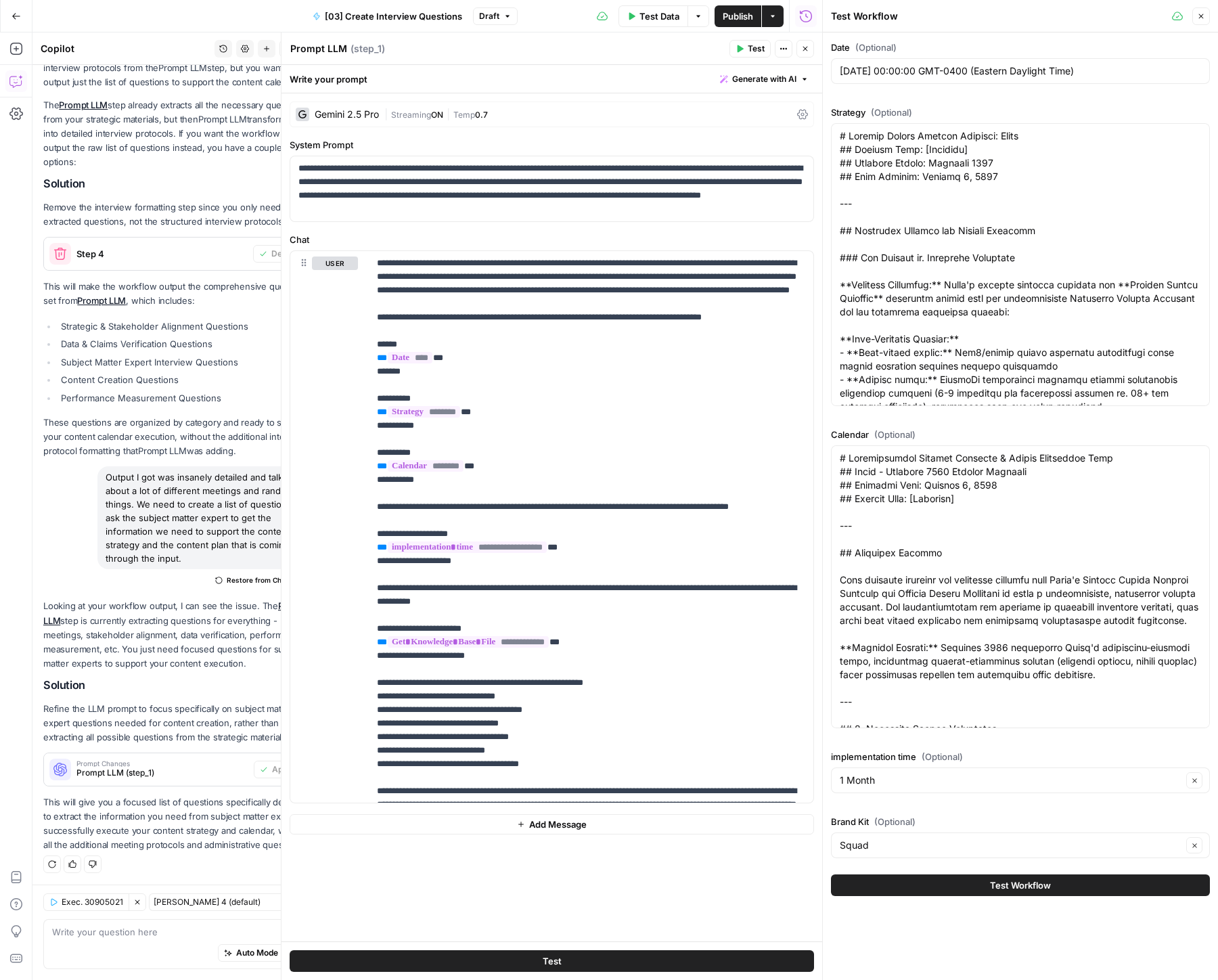
click at [1199, 22] on button "Close" at bounding box center [1201, 16] width 18 height 18
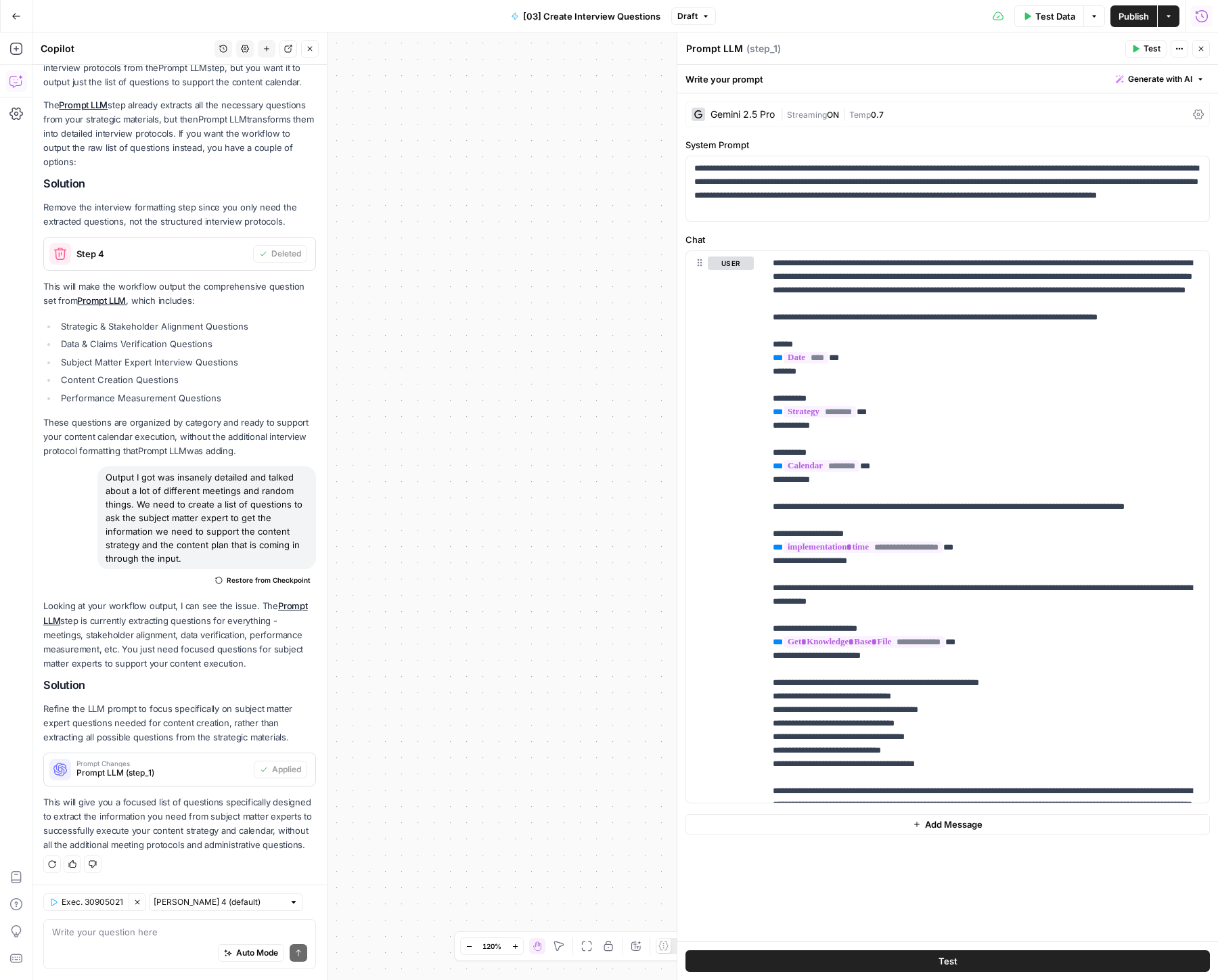
click at [1124, 15] on span "Publish" at bounding box center [1134, 16] width 31 height 14
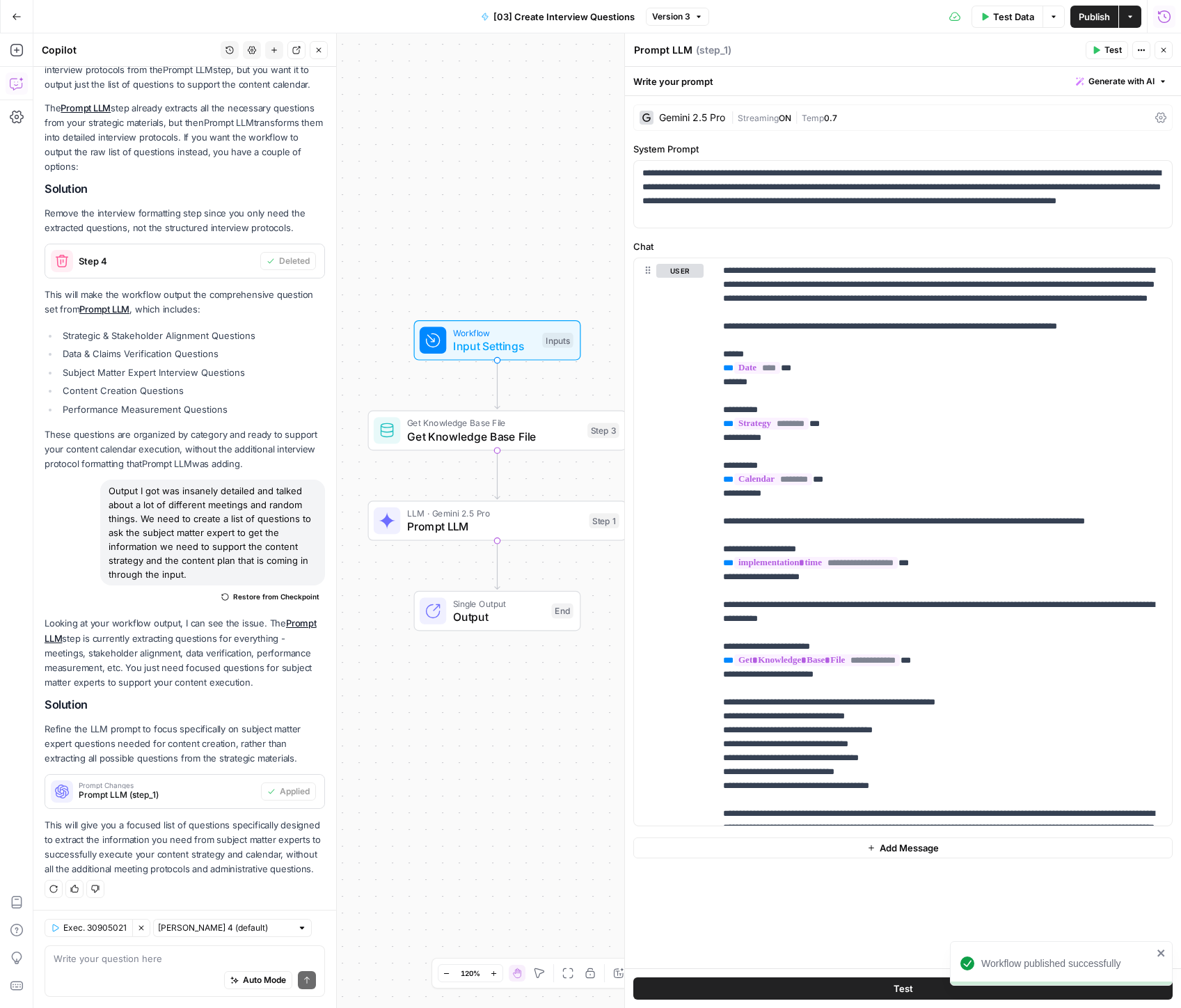
click at [114, 975] on div "Auto Mode Send" at bounding box center [185, 981] width 262 height 31
type textarea "why does the output have the name [PERSON_NAME]?"
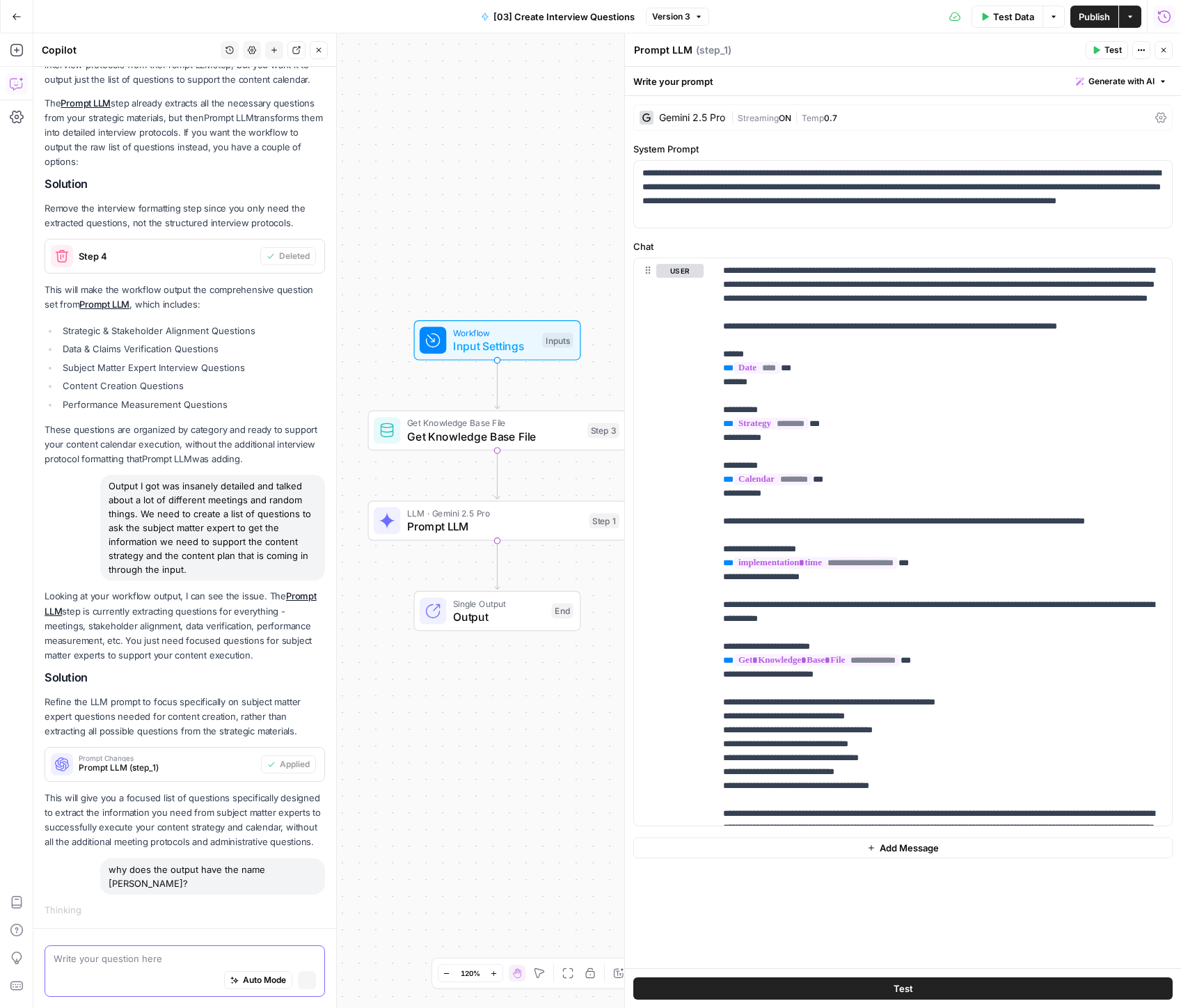
scroll to position [150, 0]
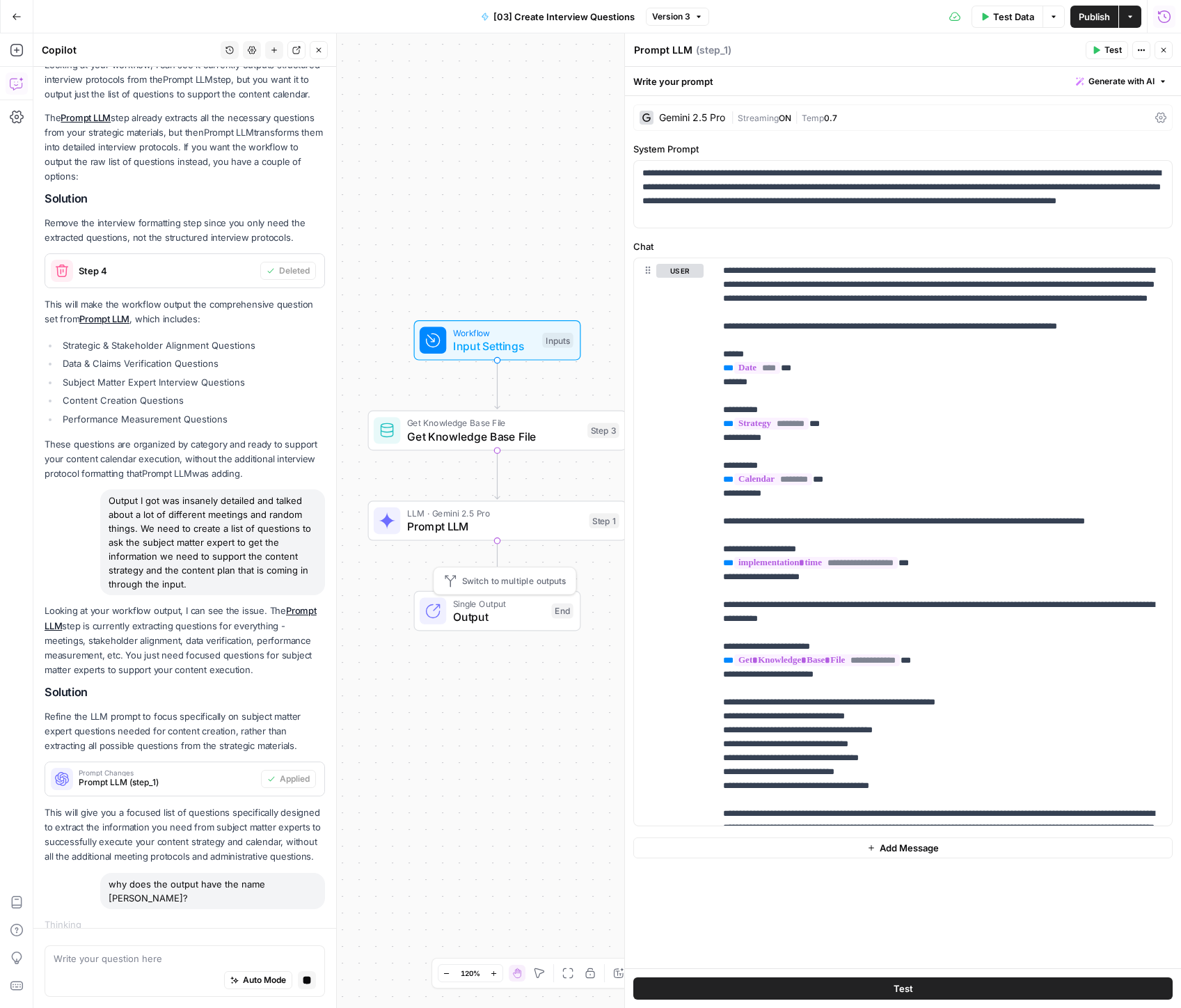
click at [482, 614] on span "Output" at bounding box center [498, 616] width 92 height 17
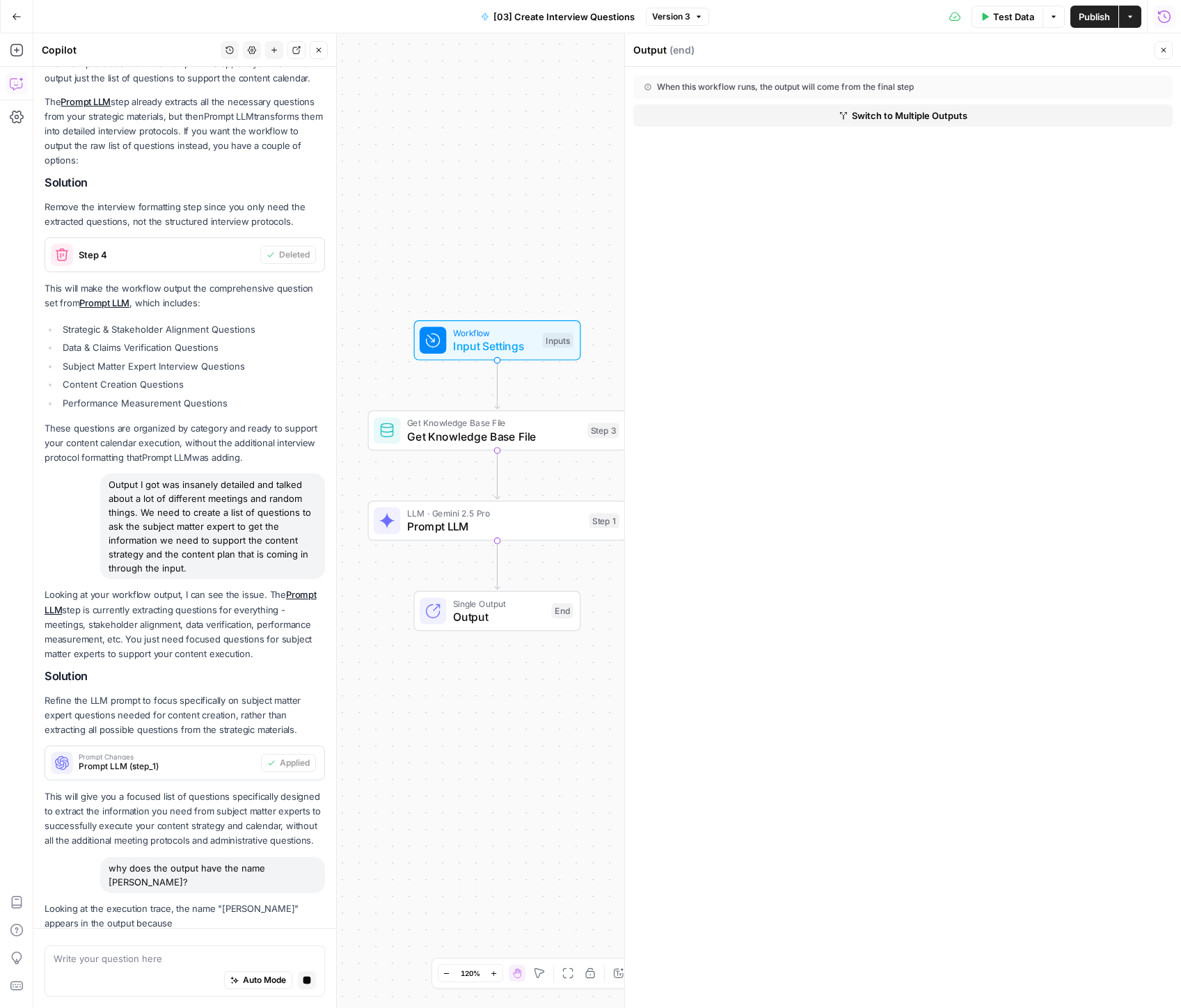
click at [1160, 46] on icon "button" at bounding box center [1164, 50] width 8 height 8
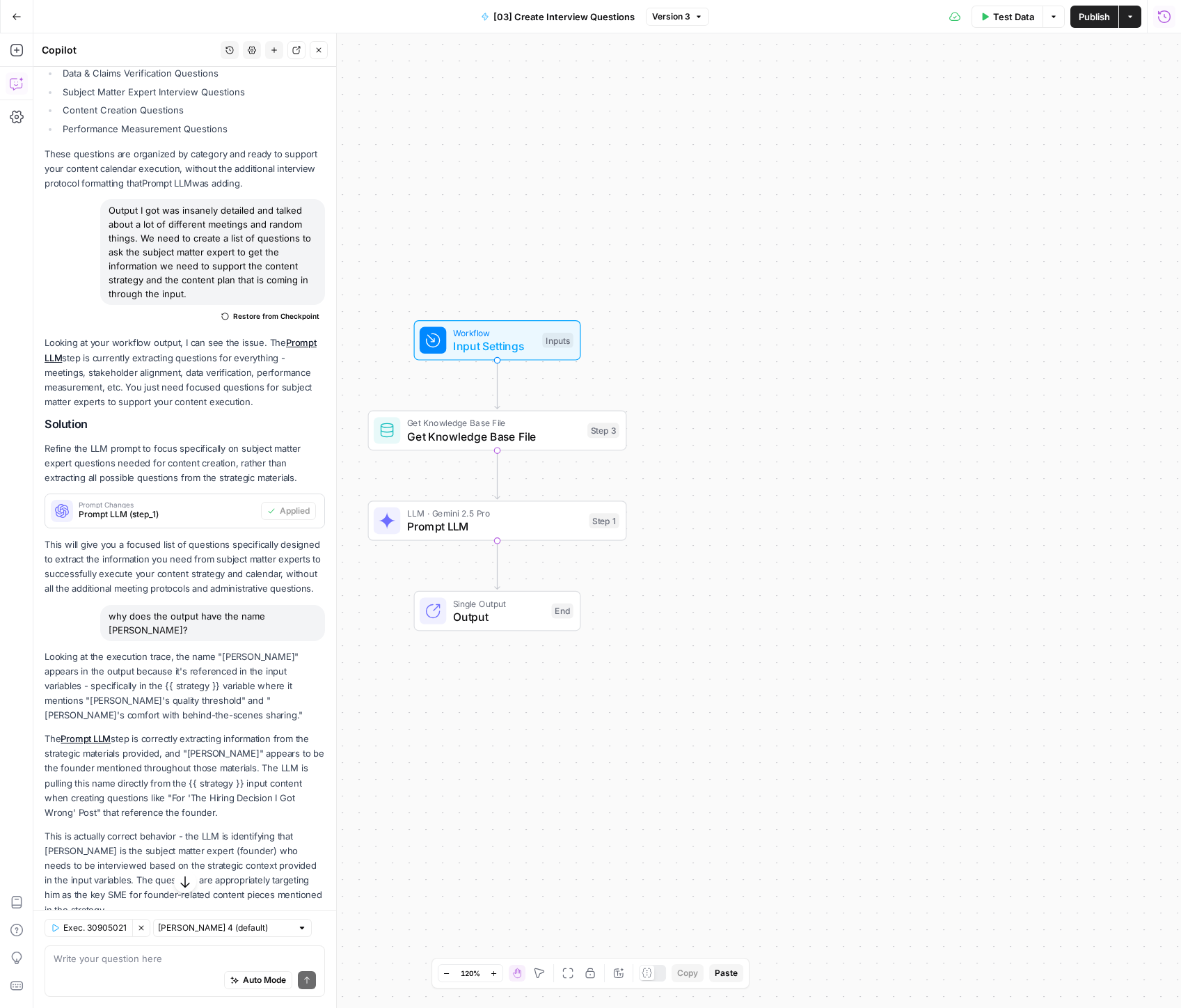
scroll to position [482, 0]
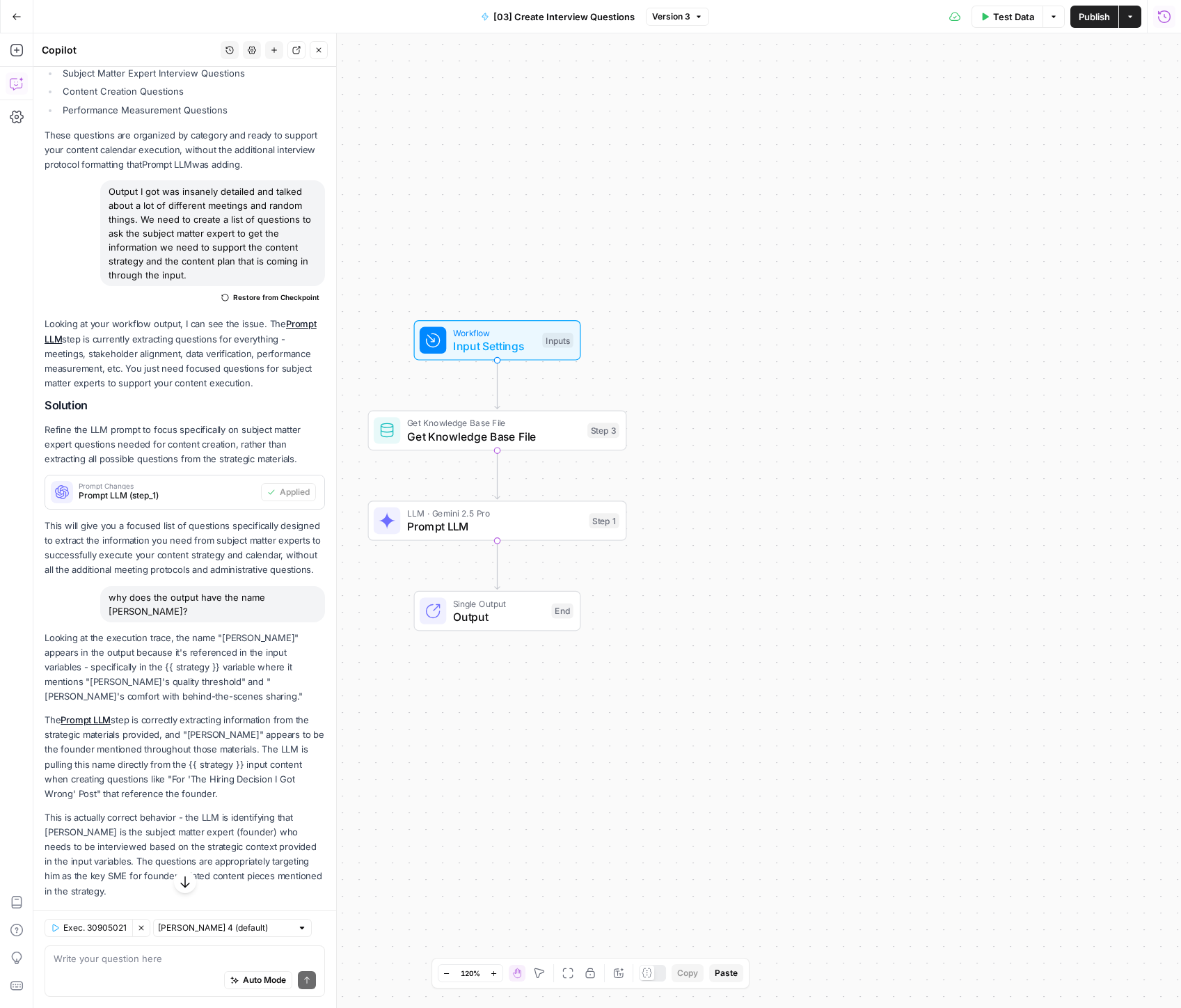
click at [1170, 19] on icon "button" at bounding box center [1164, 17] width 14 height 14
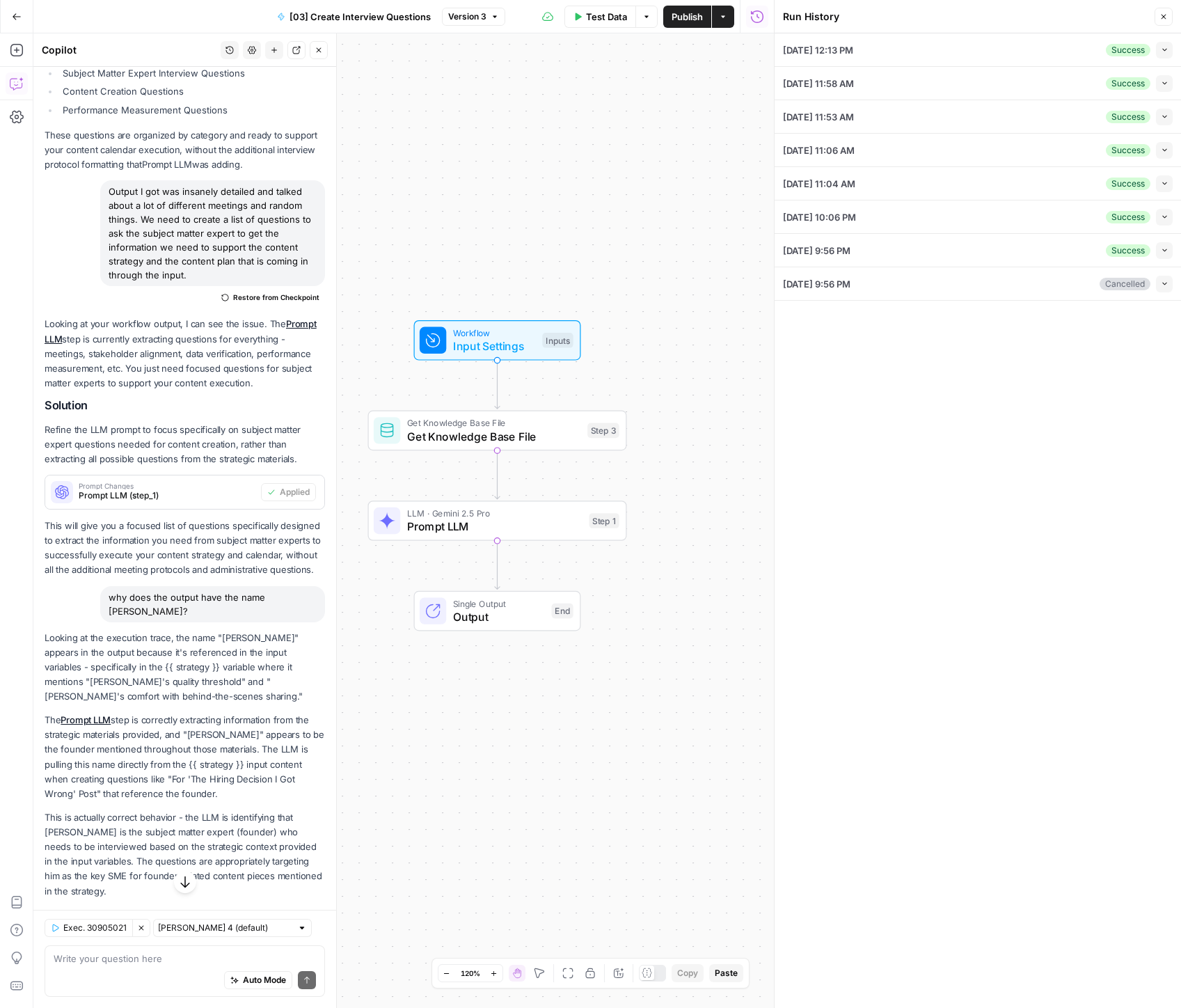
drag, startPoint x: 1161, startPoint y: 61, endPoint x: 1164, endPoint y: 53, distance: 8.5
click at [1164, 58] on div "[DATE] 12:13 PM Success Collapse" at bounding box center [978, 49] width 390 height 32
click at [1164, 53] on icon "button" at bounding box center [1164, 49] width 7 height 7
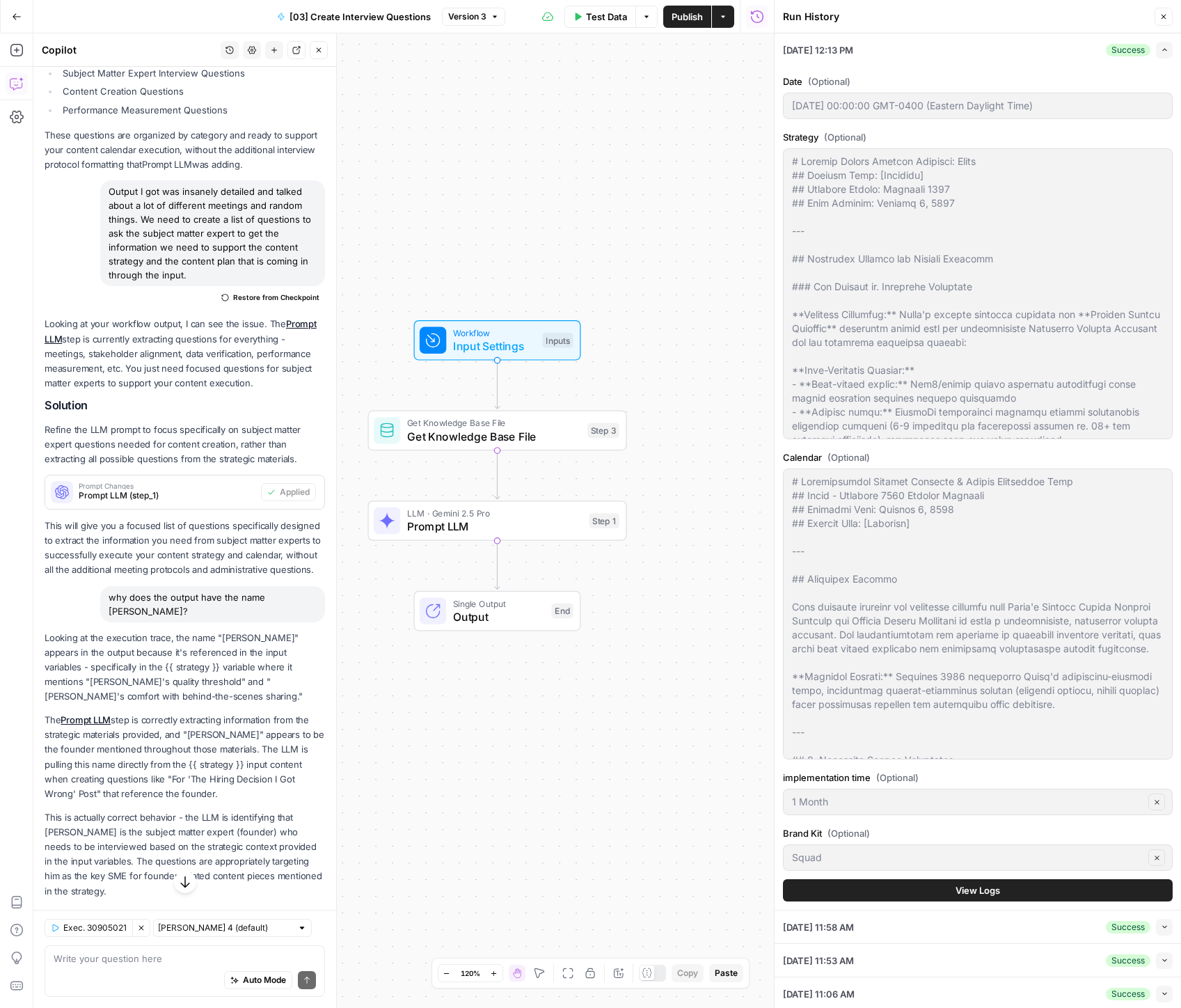
scroll to position [528, 0]
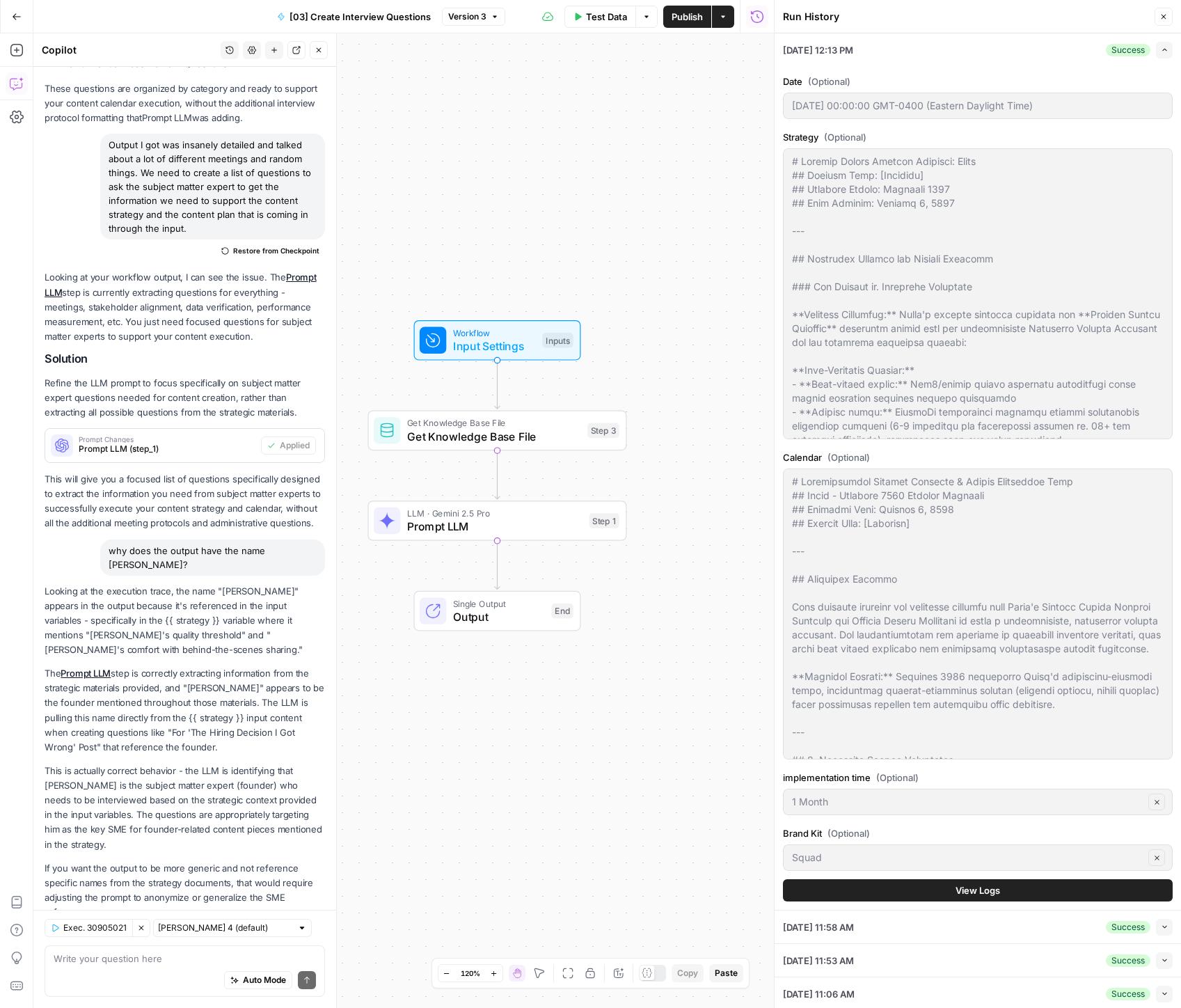
drag, startPoint x: 228, startPoint y: 593, endPoint x: 265, endPoint y: 616, distance: 43.6
click at [265, 616] on p "Looking at the execution trace, the name "[PERSON_NAME]" appears in the output …" at bounding box center [185, 621] width 280 height 74
click at [274, 625] on p "Looking at the execution trace, the name "[PERSON_NAME]" appears in the output …" at bounding box center [185, 621] width 280 height 74
click at [1170, 19] on button "Close" at bounding box center [1164, 17] width 18 height 18
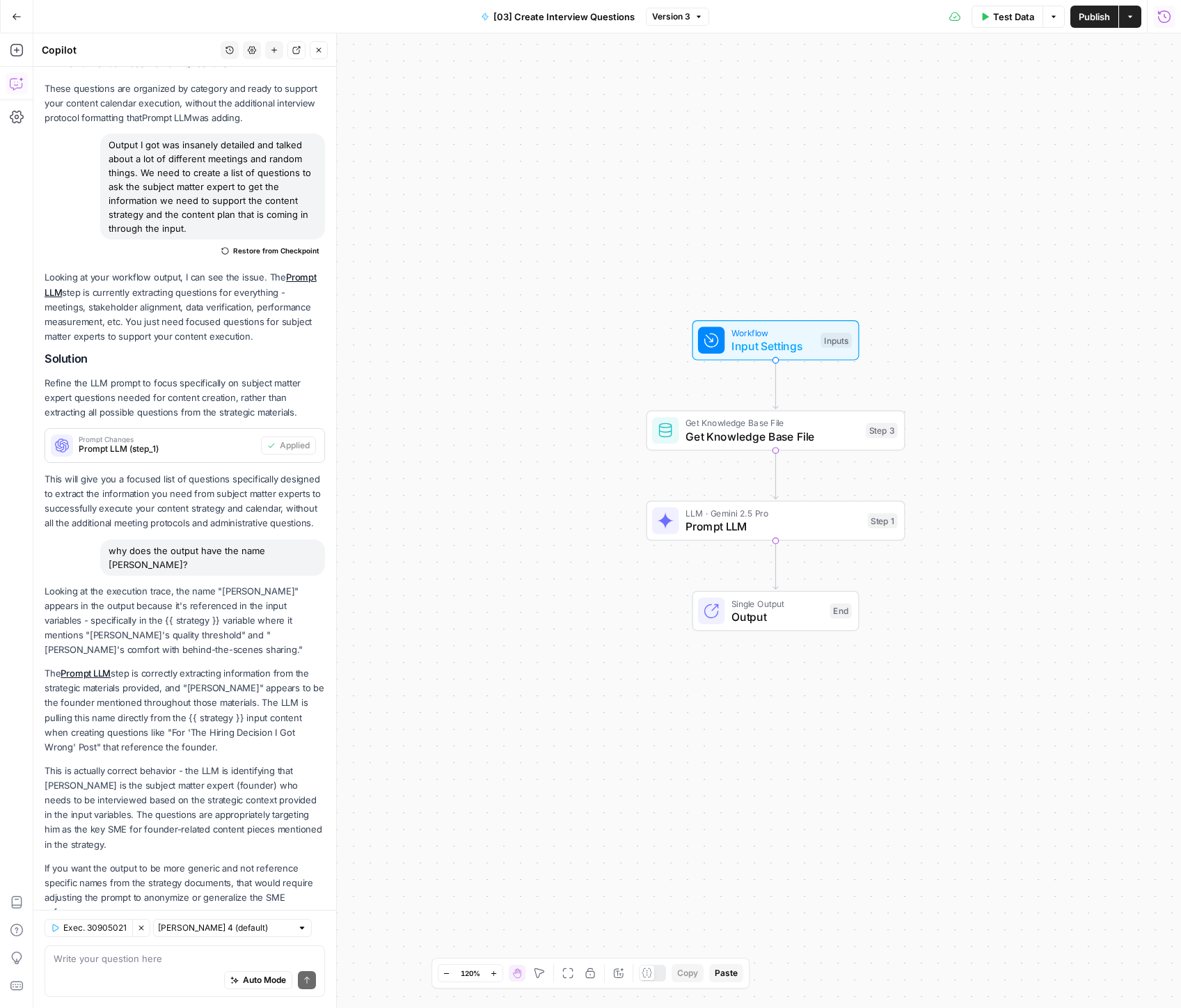
click at [1166, 13] on icon "button" at bounding box center [1164, 17] width 14 height 14
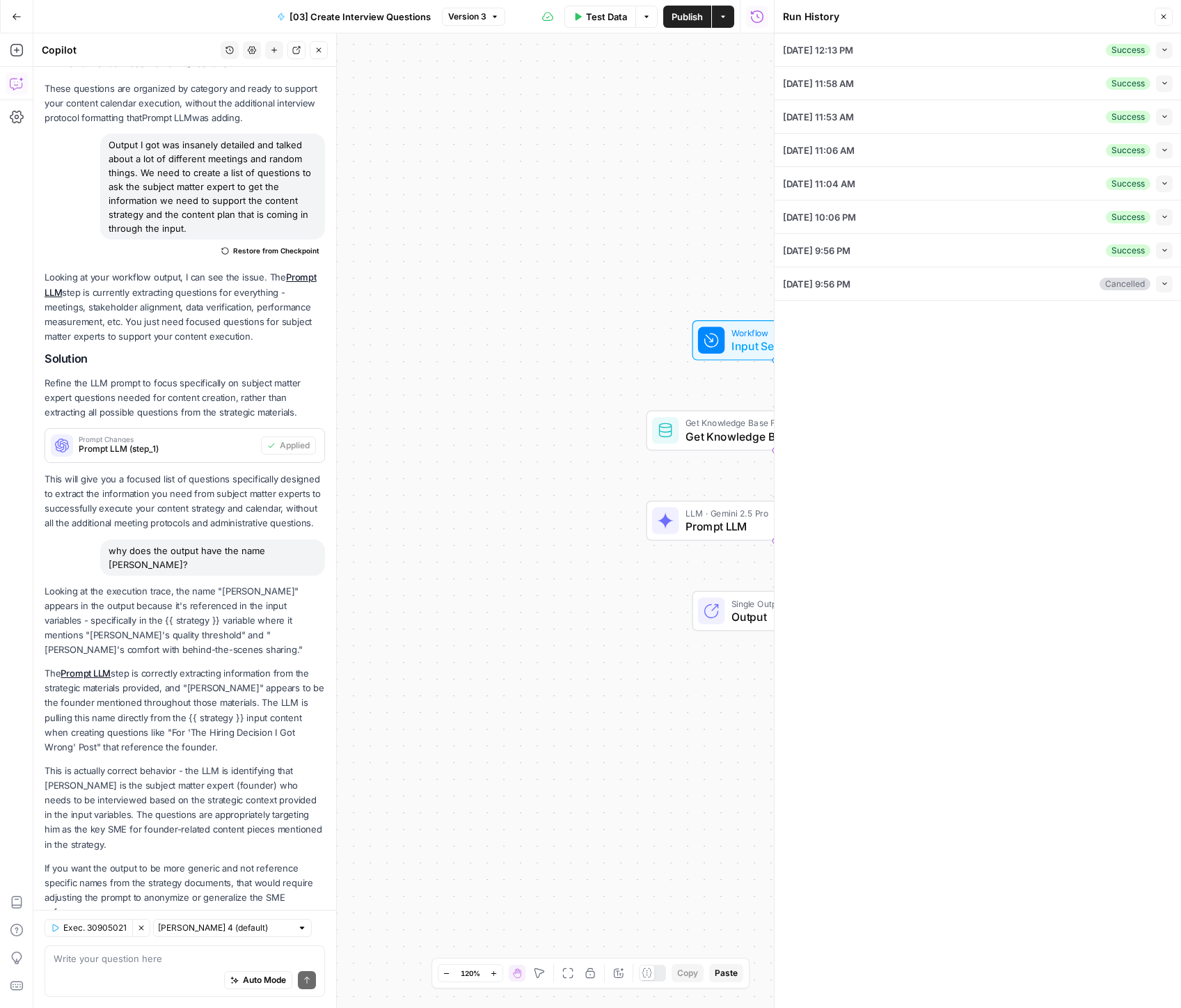
click at [1167, 50] on icon "button" at bounding box center [1164, 49] width 7 height 7
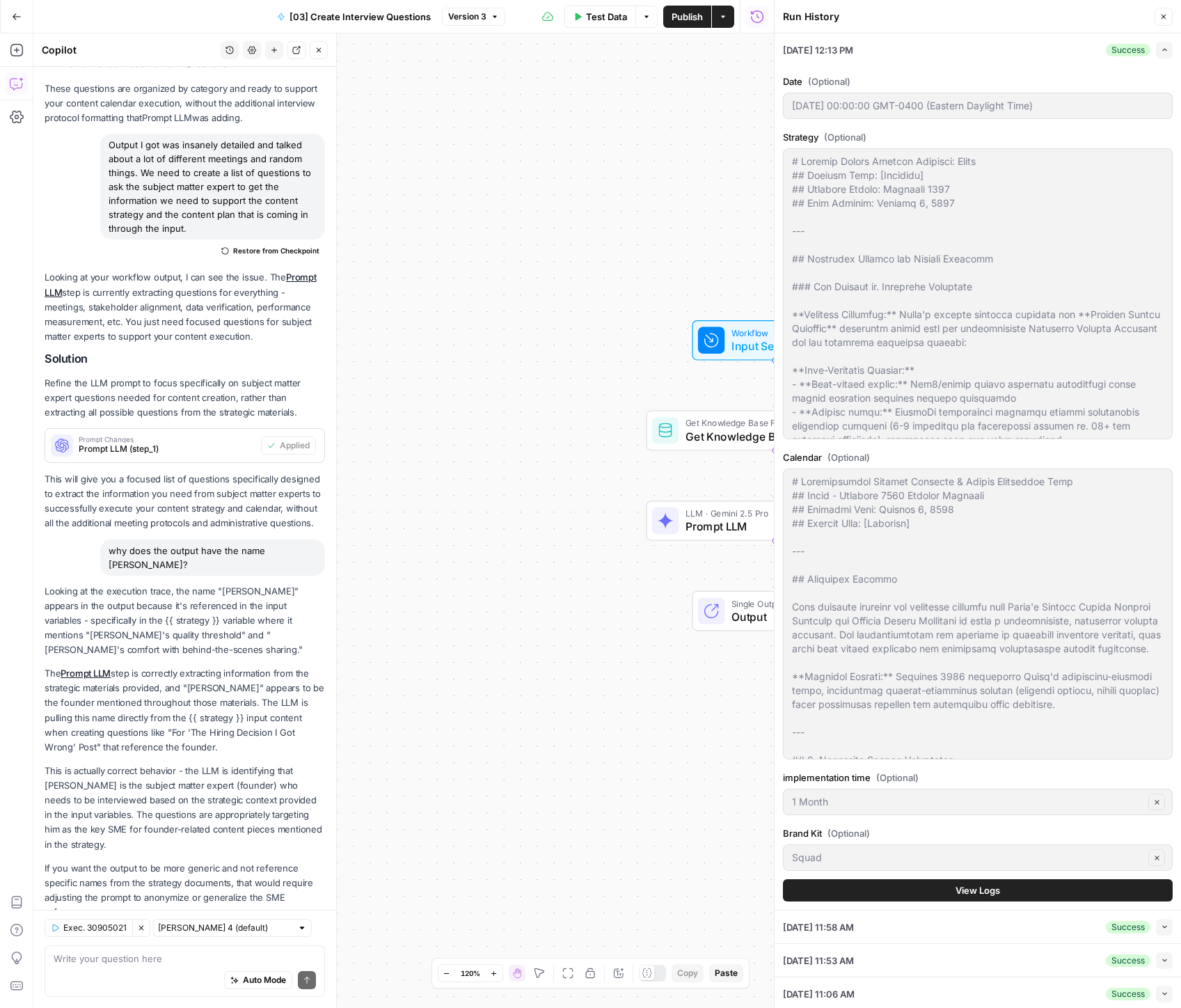
click at [1167, 50] on icon "button" at bounding box center [1164, 49] width 7 height 7
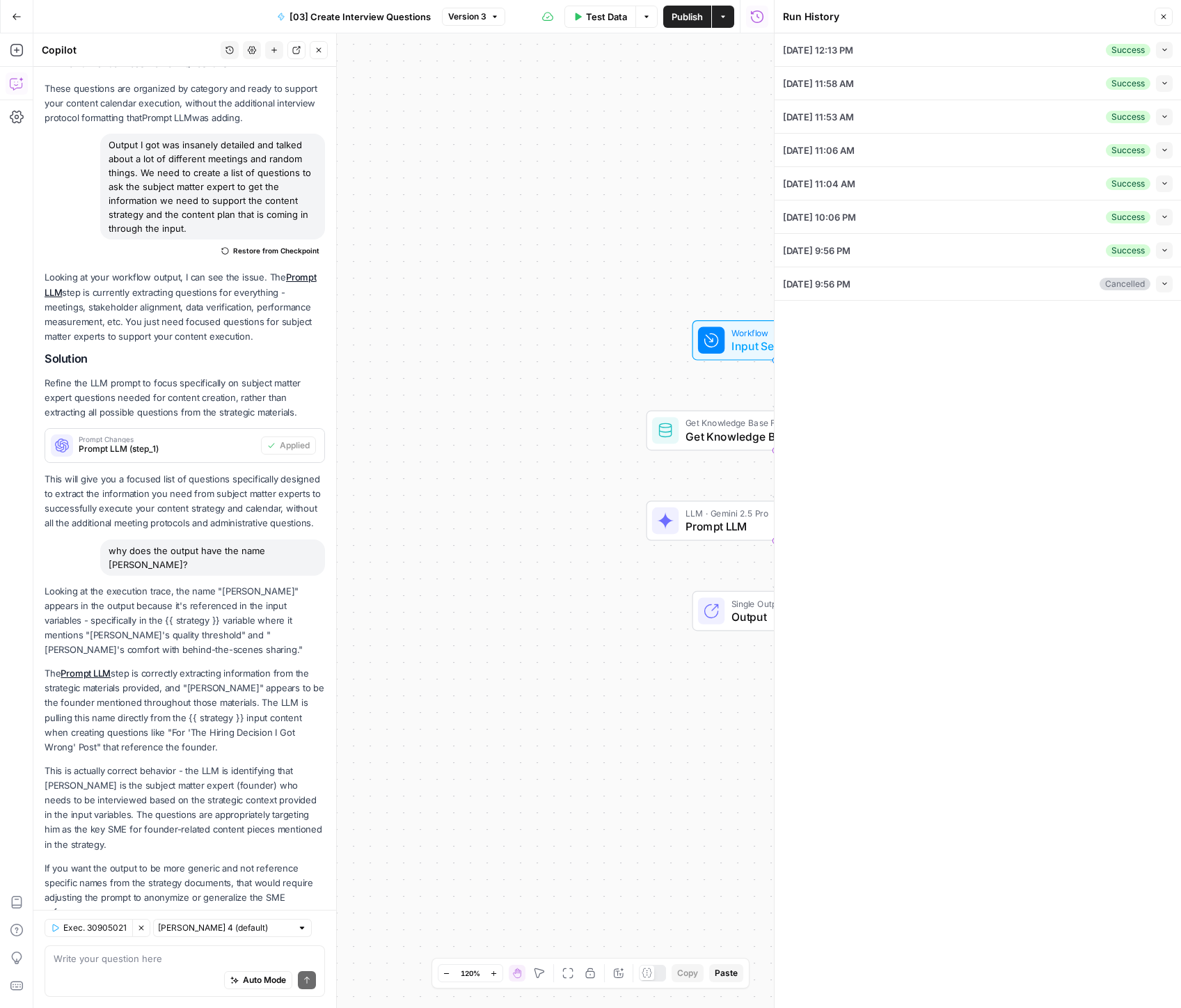
click at [138, 933] on button "Clear Selection" at bounding box center [141, 928] width 18 height 18
click at [680, 23] on button "Publish" at bounding box center [688, 17] width 48 height 22
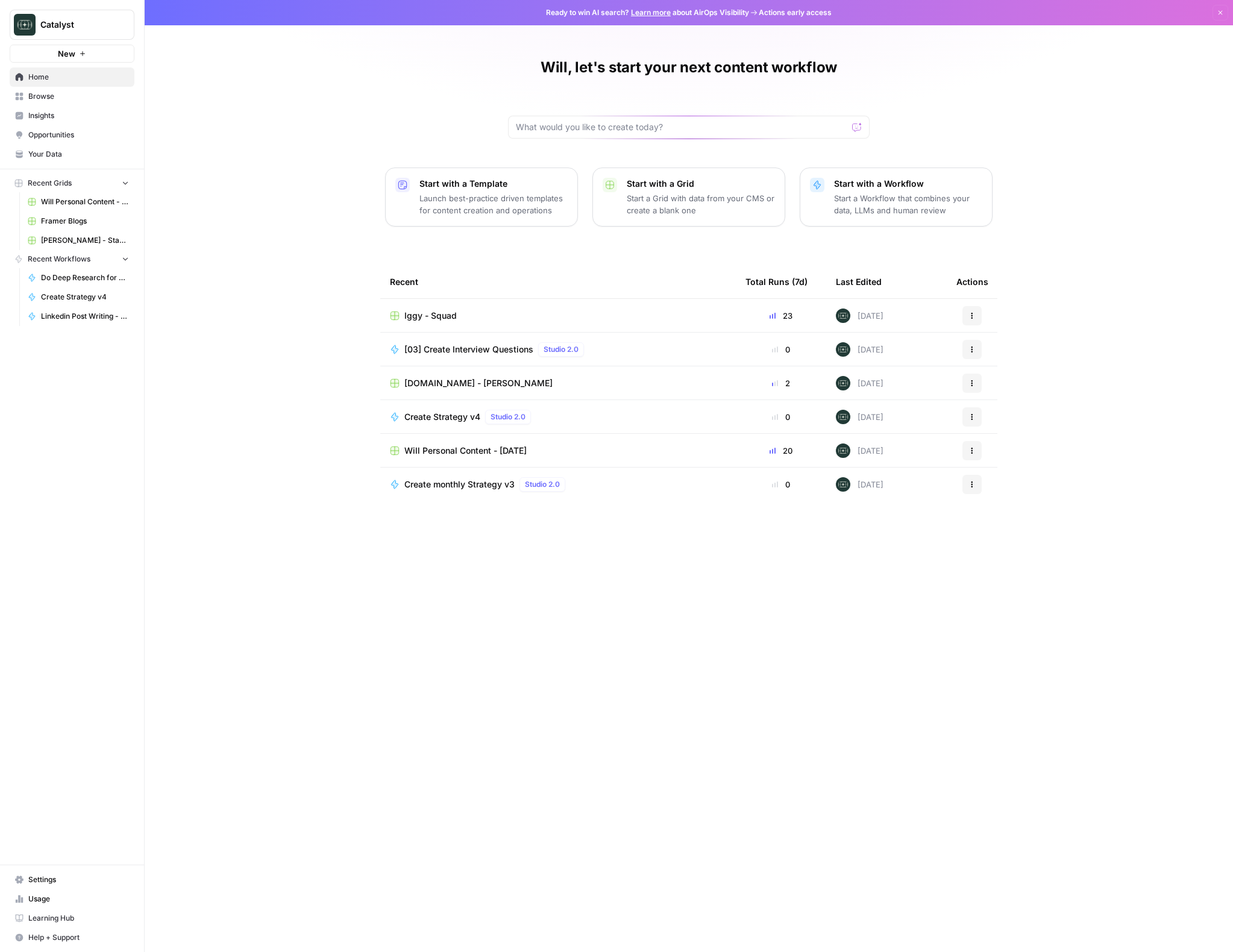
drag, startPoint x: 279, startPoint y: 253, endPoint x: 258, endPoint y: 248, distance: 21.6
click at [271, 251] on div "Will, let's start your next content workflow Start with a Template Launch best-…" at bounding box center [688, 476] width 1088 height 952
click at [57, 151] on span "Your Data" at bounding box center [78, 154] width 101 height 11
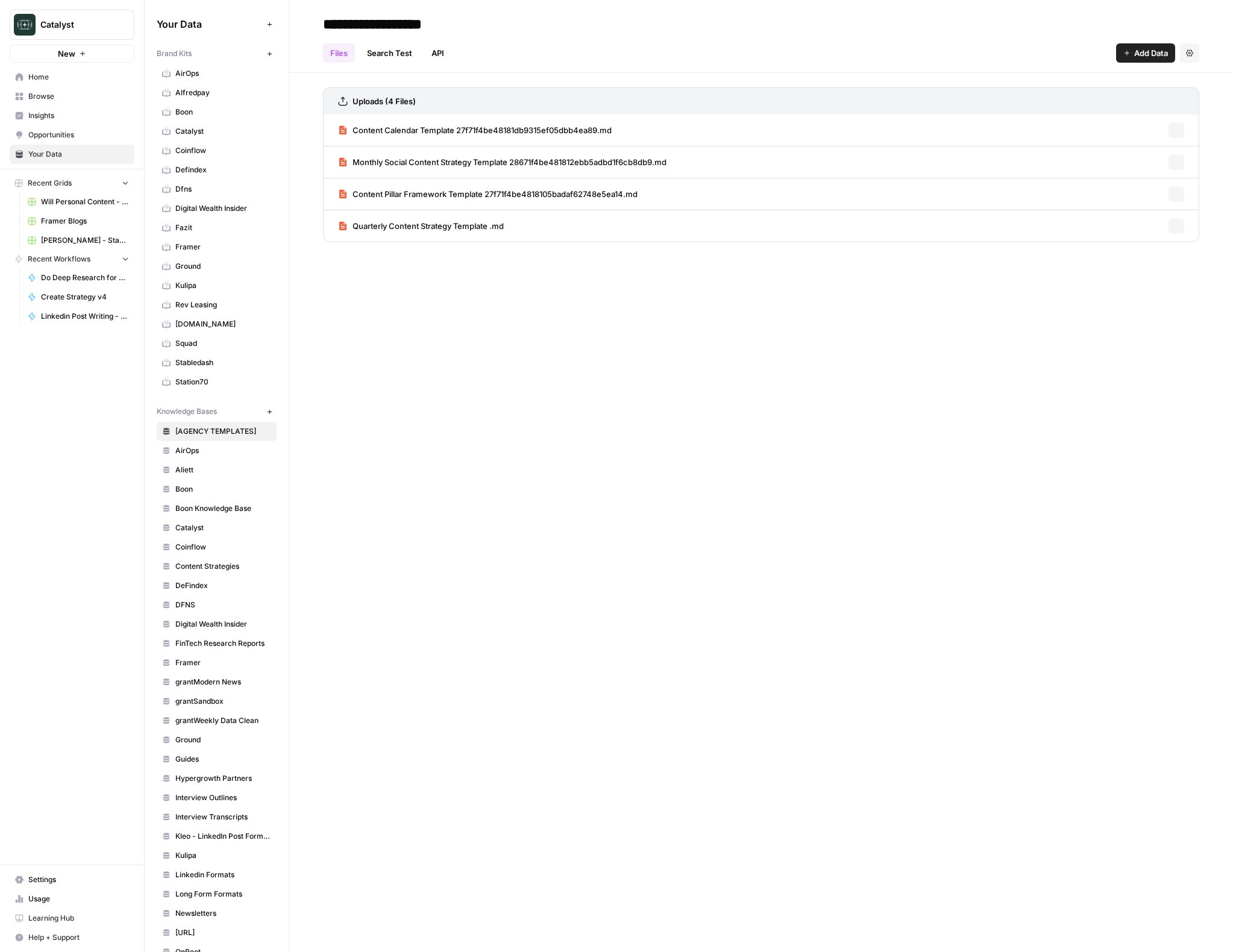
click at [43, 78] on span "Home" at bounding box center [78, 77] width 101 height 11
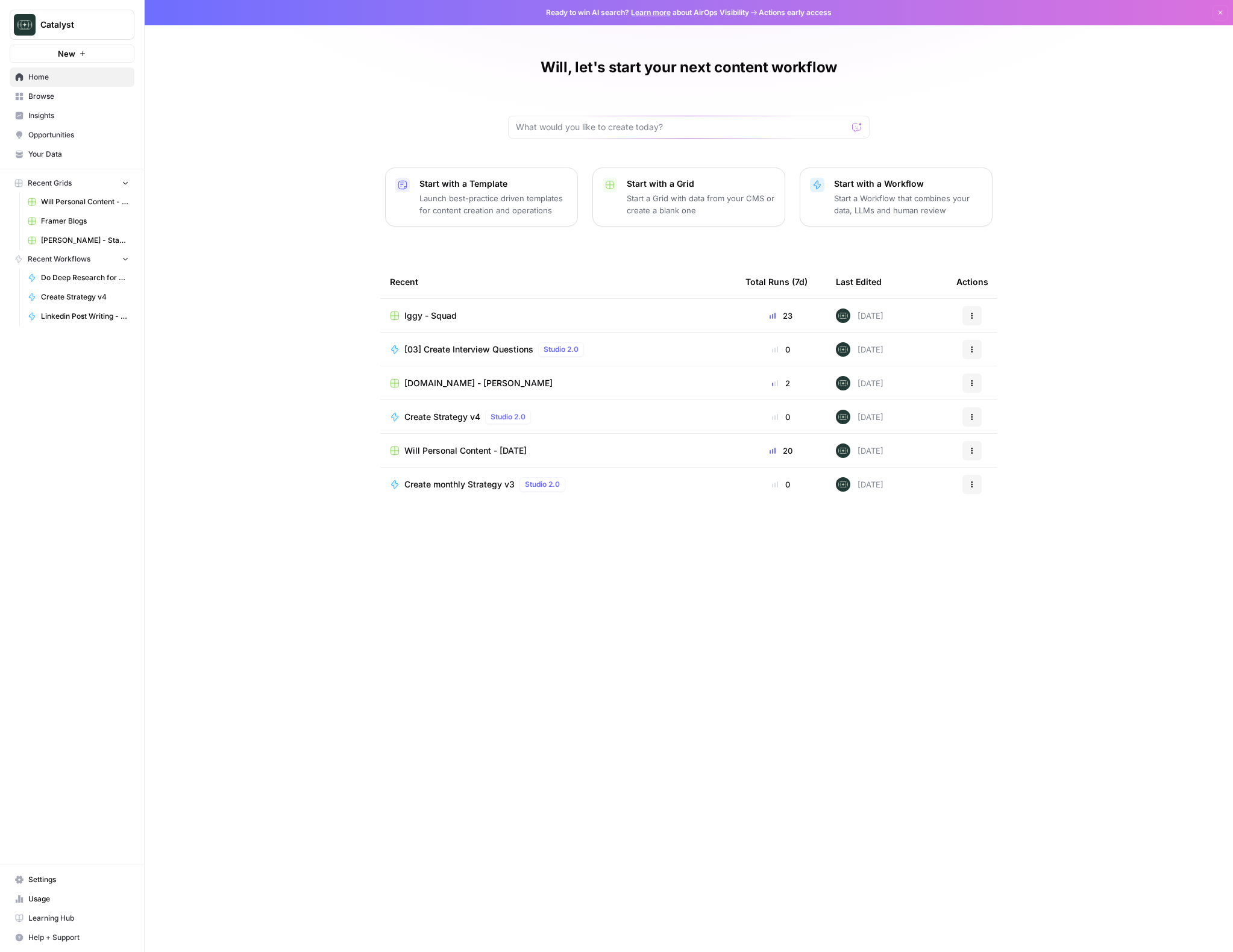
click at [54, 103] on link "Browse" at bounding box center [72, 96] width 125 height 19
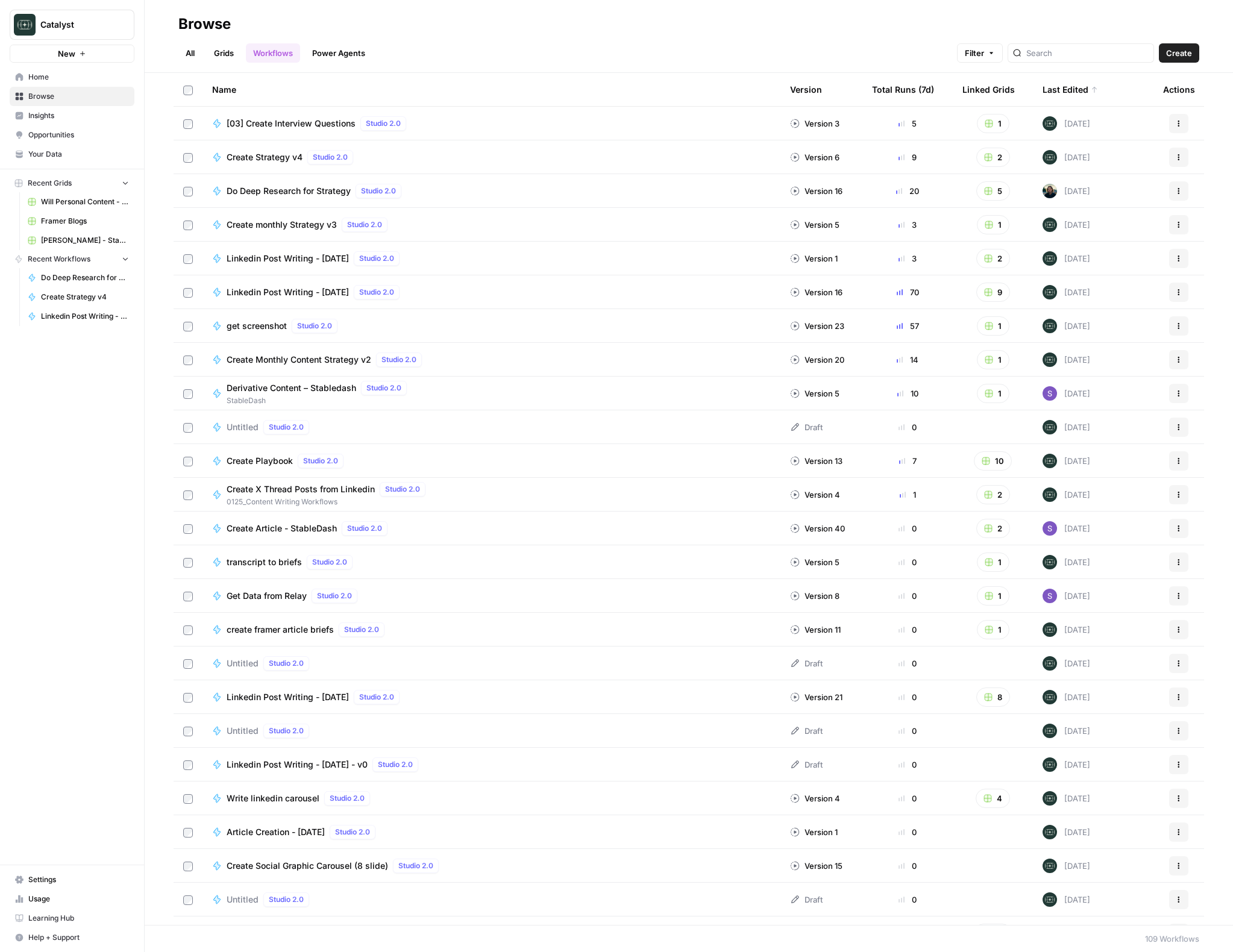
click at [1089, 62] on div at bounding box center [1081, 52] width 146 height 19
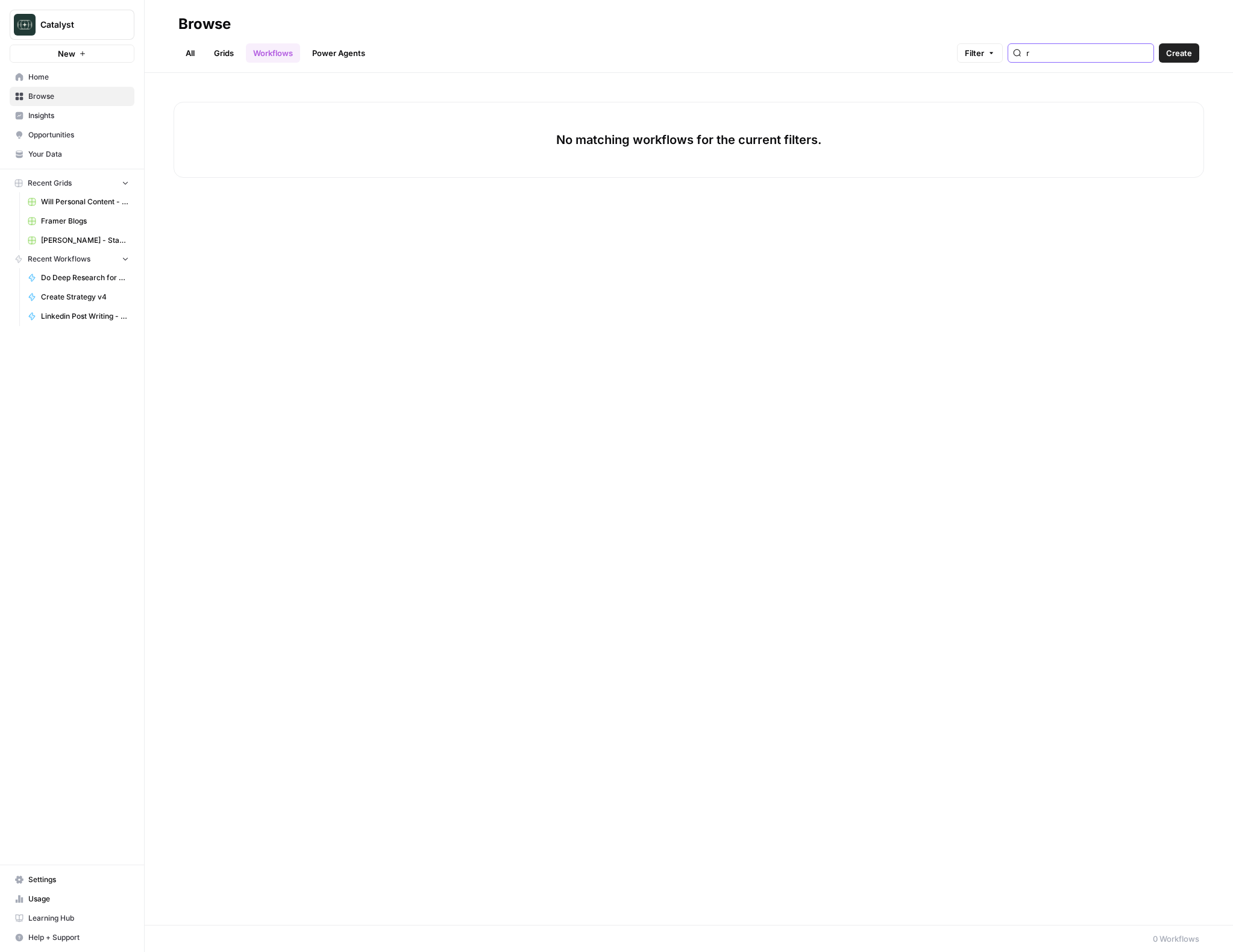
type input "r"
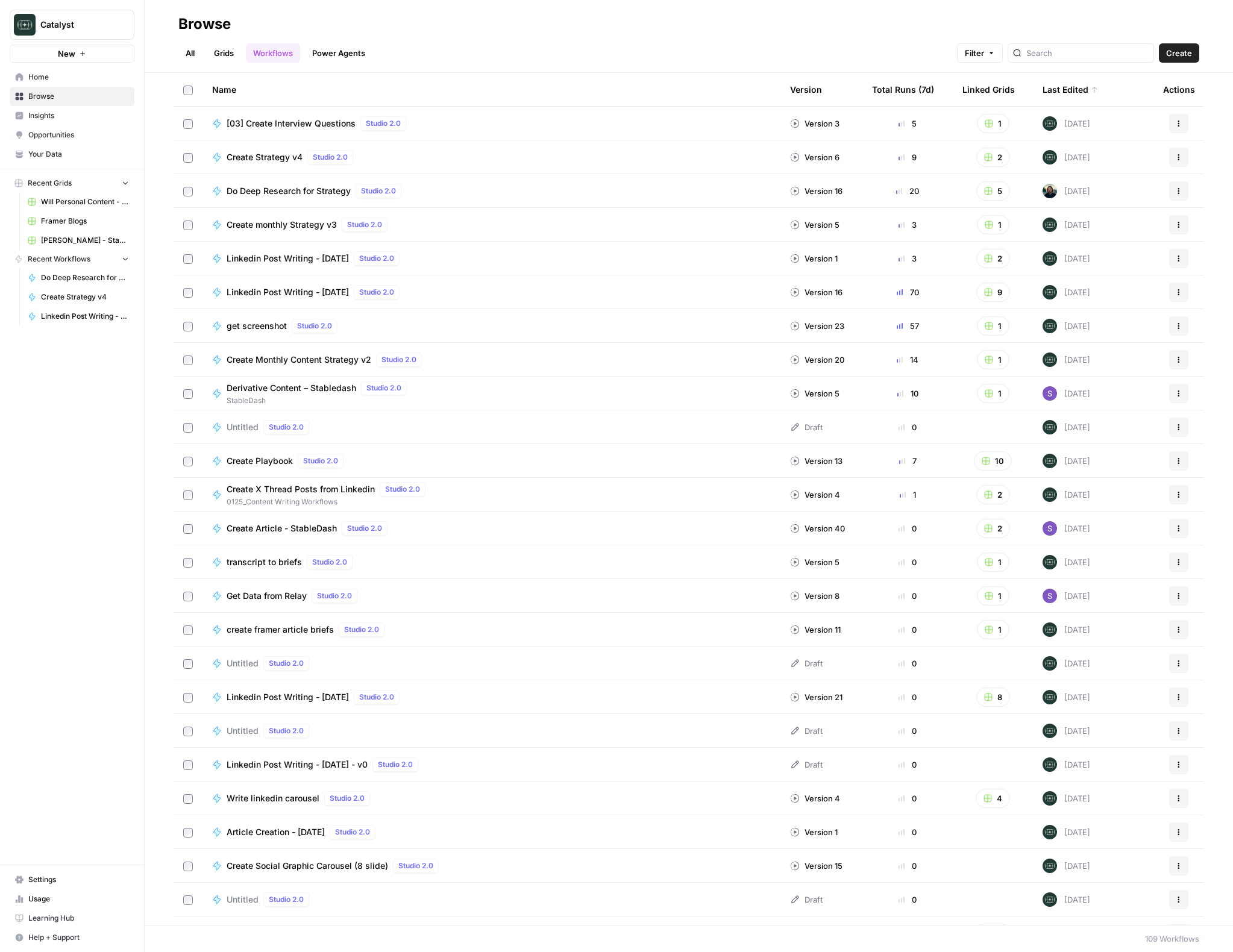
click at [224, 50] on link "Grids" at bounding box center [224, 52] width 34 height 19
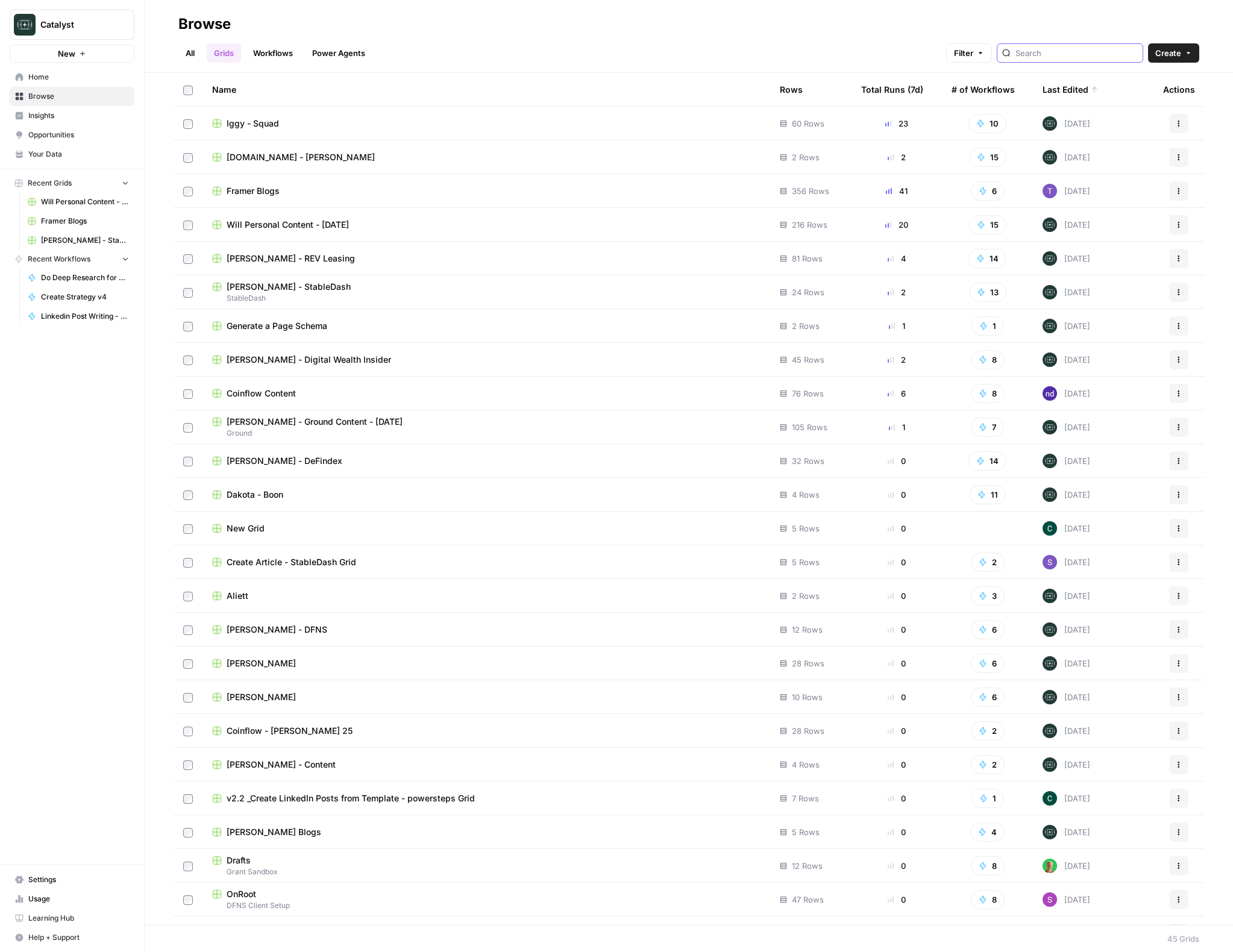
click at [1113, 50] on input "search" at bounding box center [1076, 52] width 122 height 12
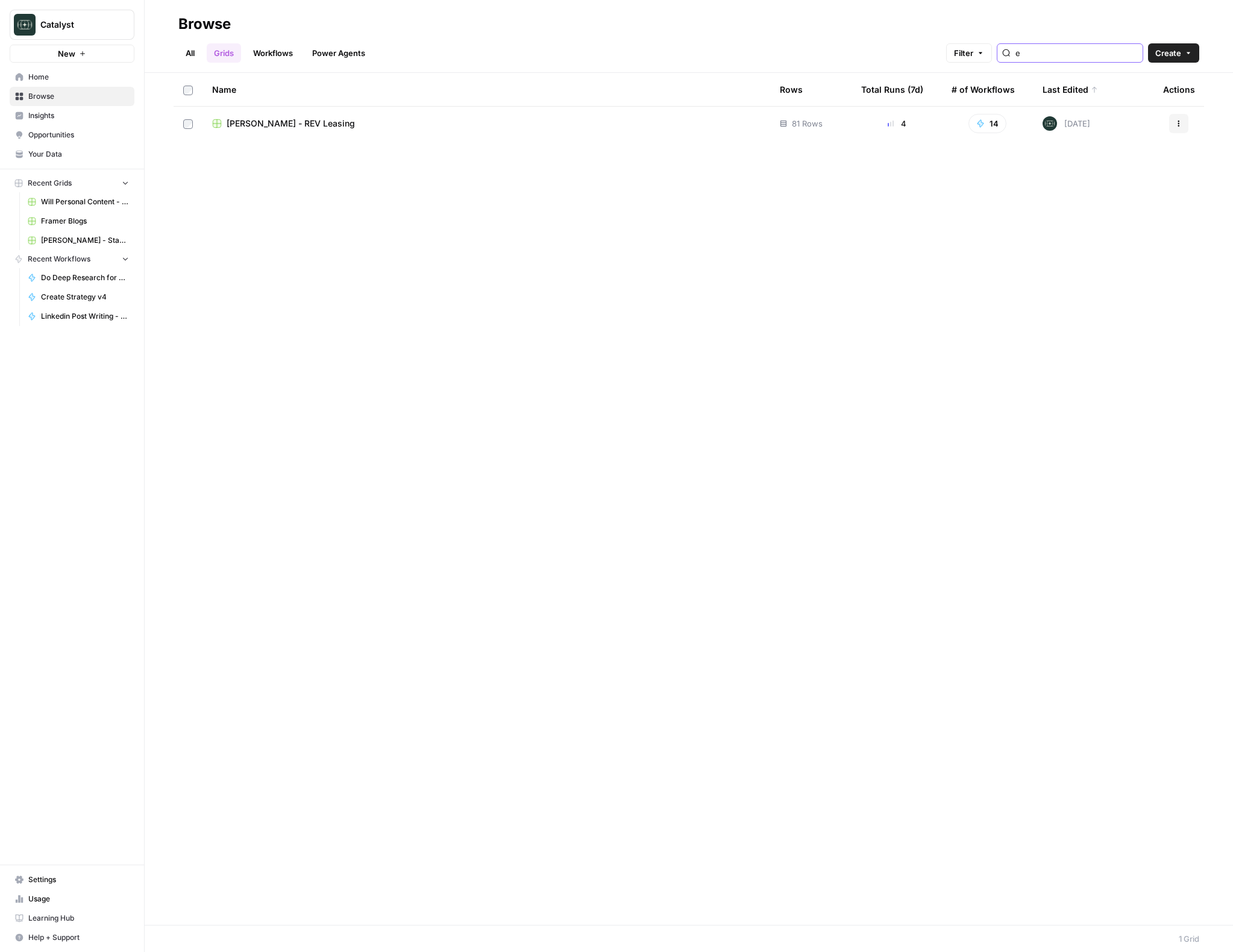
type input "e"
type input "rev"
click at [322, 126] on span "[PERSON_NAME] - REV Leasing" at bounding box center [290, 123] width 129 height 12
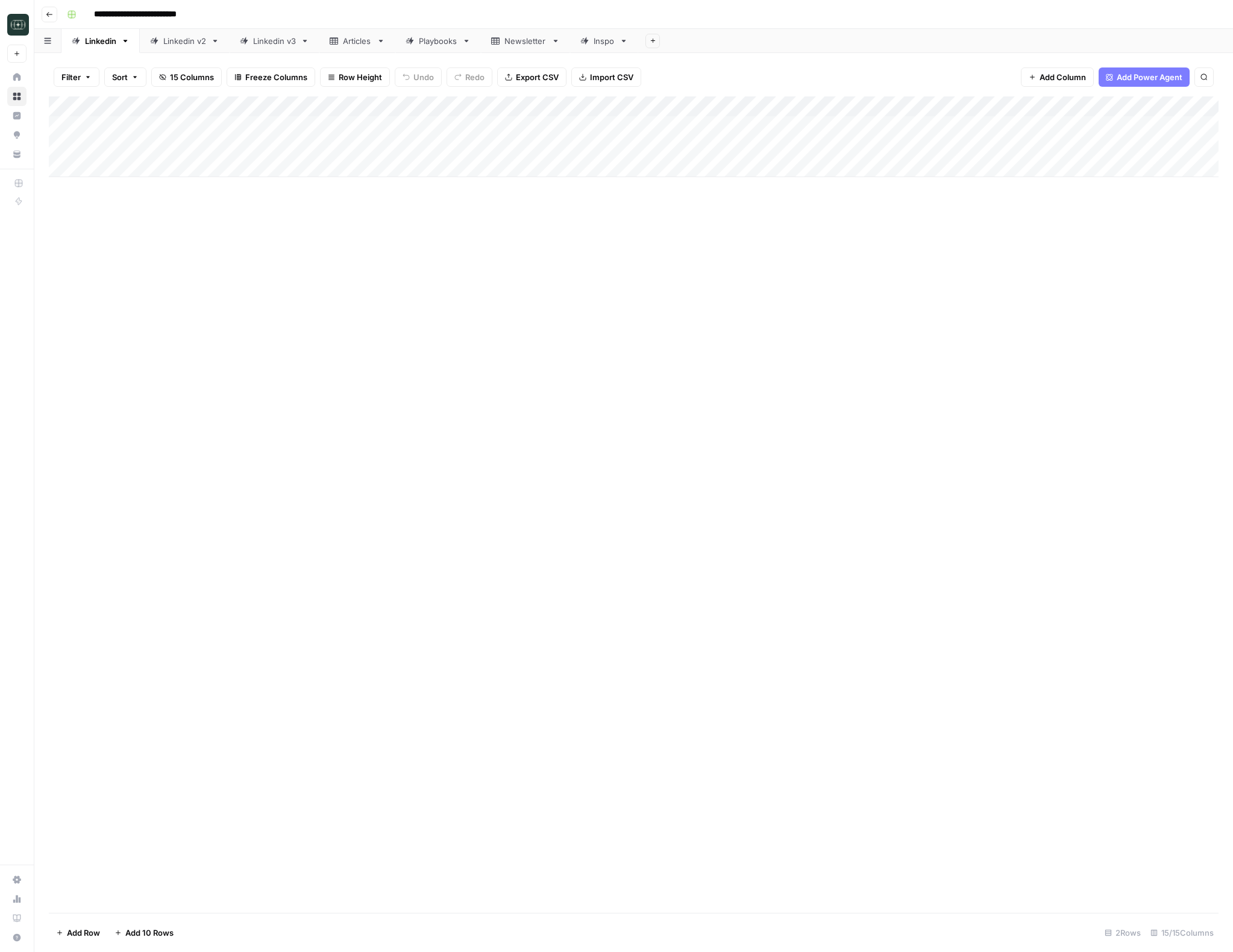
click at [126, 43] on icon "button" at bounding box center [126, 41] width 9 height 9
click at [164, 114] on button "Delete Sheet" at bounding box center [169, 107] width 85 height 17
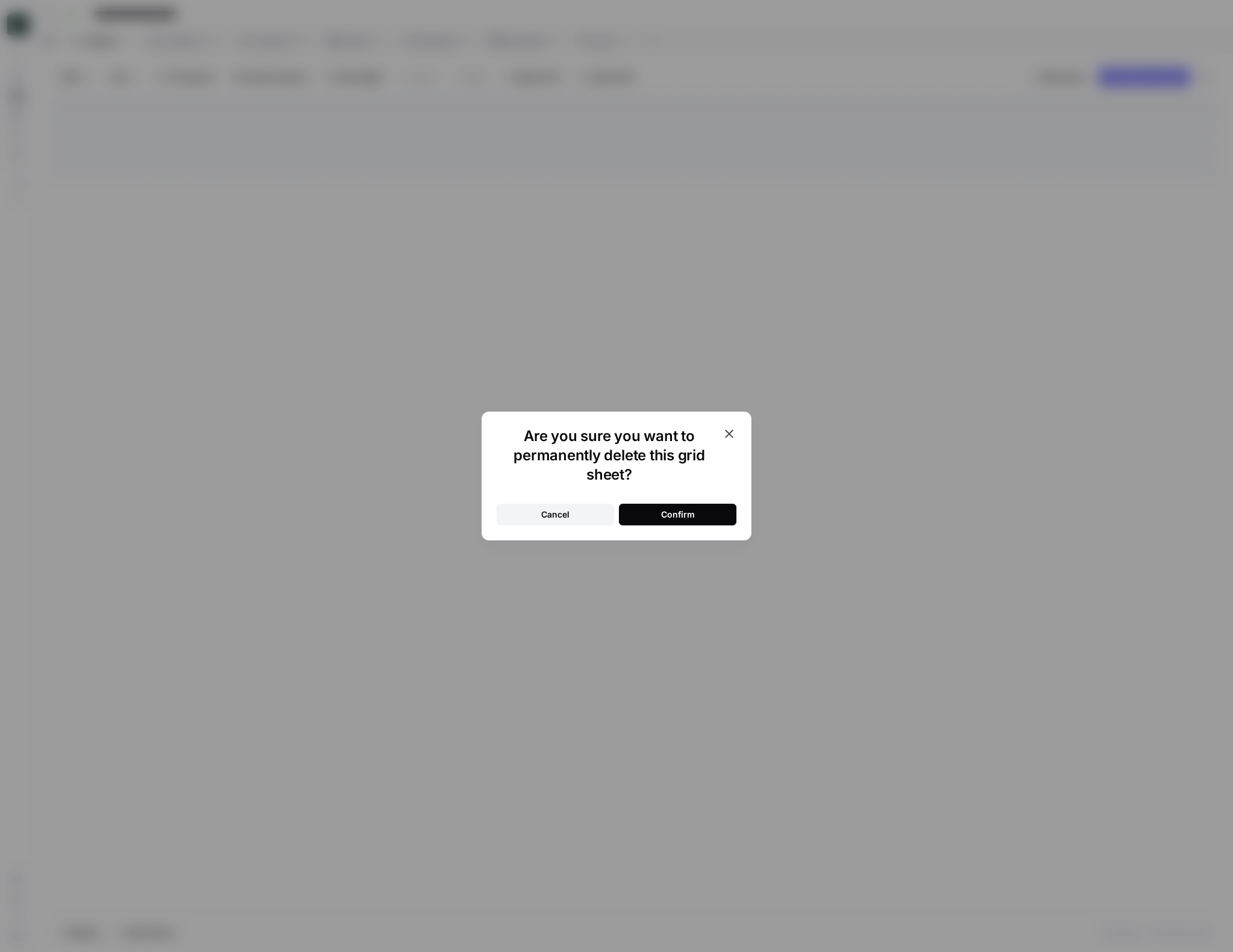
click at [681, 507] on button "Confirm" at bounding box center [678, 514] width 118 height 22
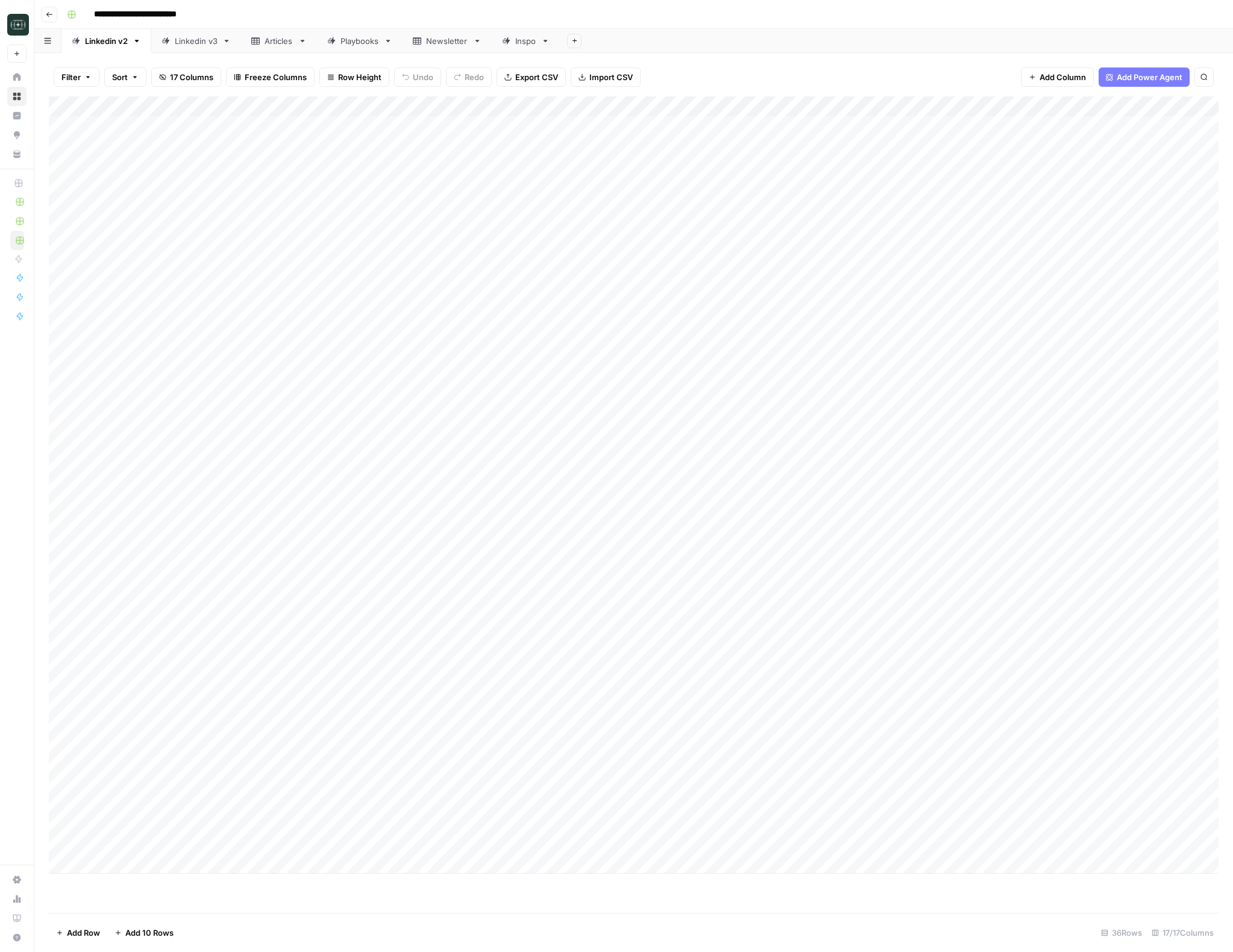
click at [174, 39] on div "Linkedin v3" at bounding box center [190, 41] width 56 height 12
click at [226, 39] on icon "button" at bounding box center [227, 40] width 4 height 2
click at [248, 78] on span "Duplicate Sheet" at bounding box center [276, 80] width 58 height 12
click at [608, 39] on div "Linkedin v3" at bounding box center [605, 41] width 43 height 12
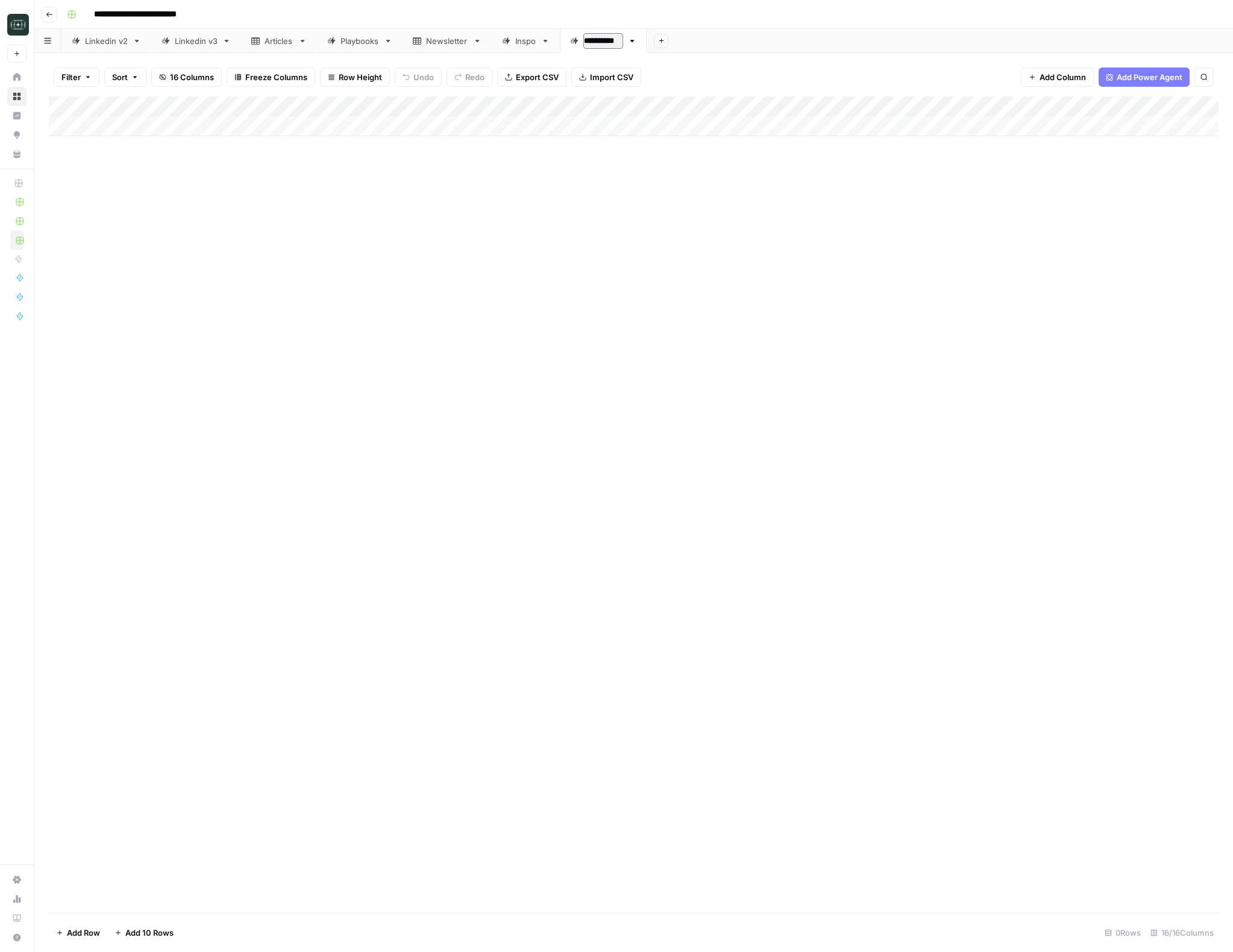
type input "**********"
click at [848, 31] on div "Add Sheet" at bounding box center [941, 41] width 582 height 24
click at [928, 107] on div "Add Column" at bounding box center [633, 116] width 1169 height 39
click at [842, 319] on span "Remove Column" at bounding box center [859, 319] width 106 height 12
click at [564, 140] on span "Delete" at bounding box center [573, 135] width 26 height 12
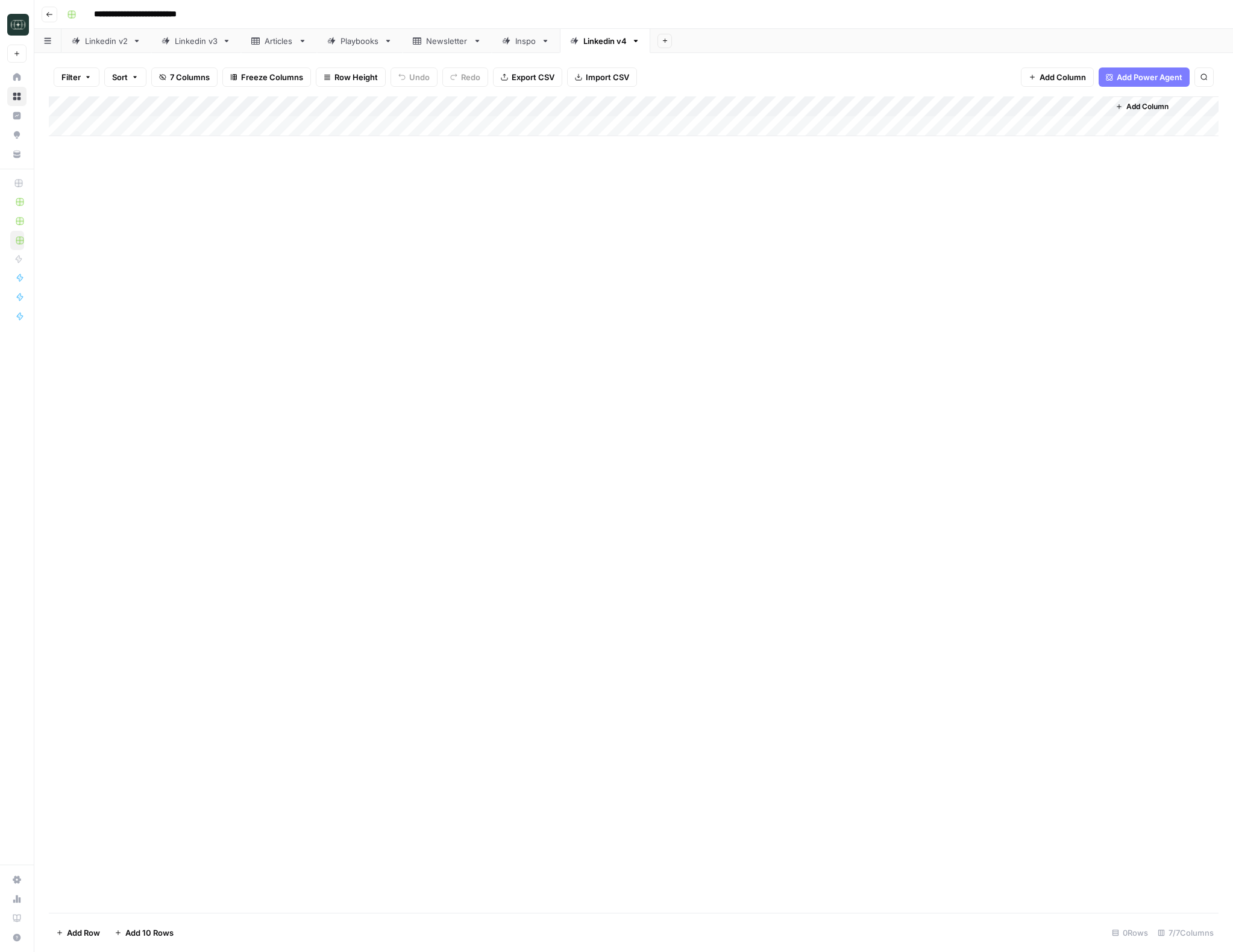
click at [1135, 104] on span "Add Column" at bounding box center [1147, 106] width 42 height 11
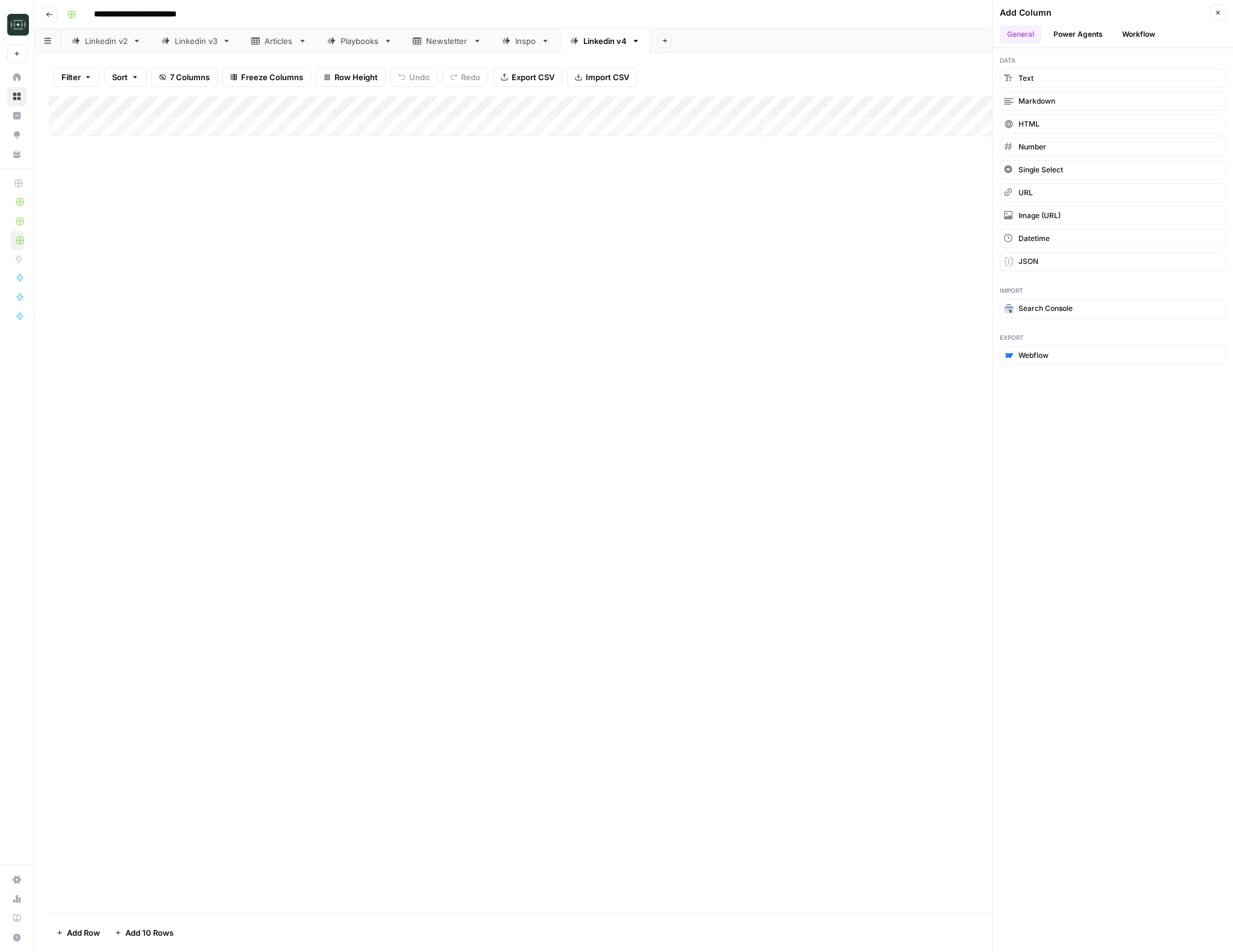
click at [1130, 39] on button "Workflow" at bounding box center [1138, 34] width 47 height 18
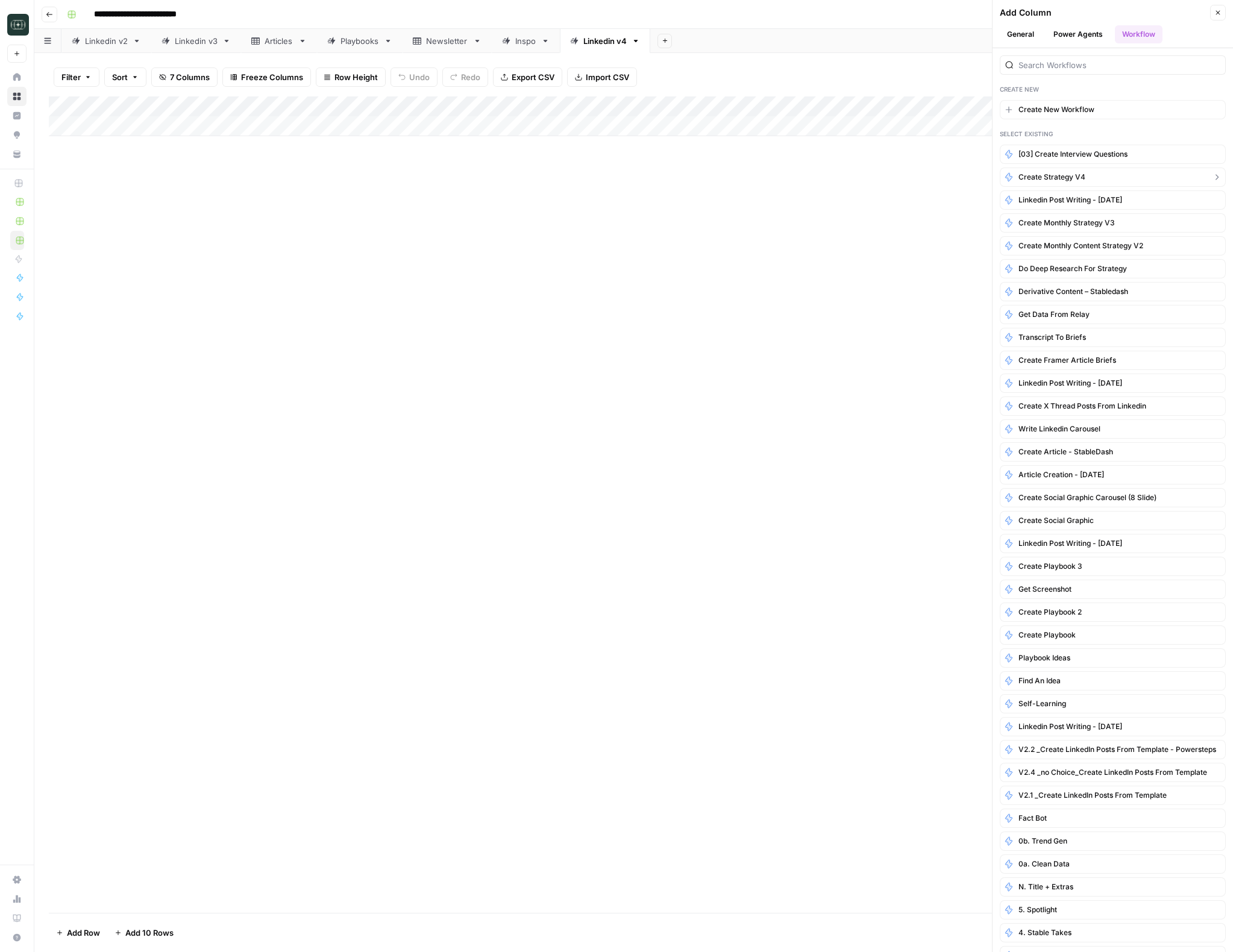
click at [1117, 175] on button "Create Strategy v4" at bounding box center [1112, 177] width 226 height 19
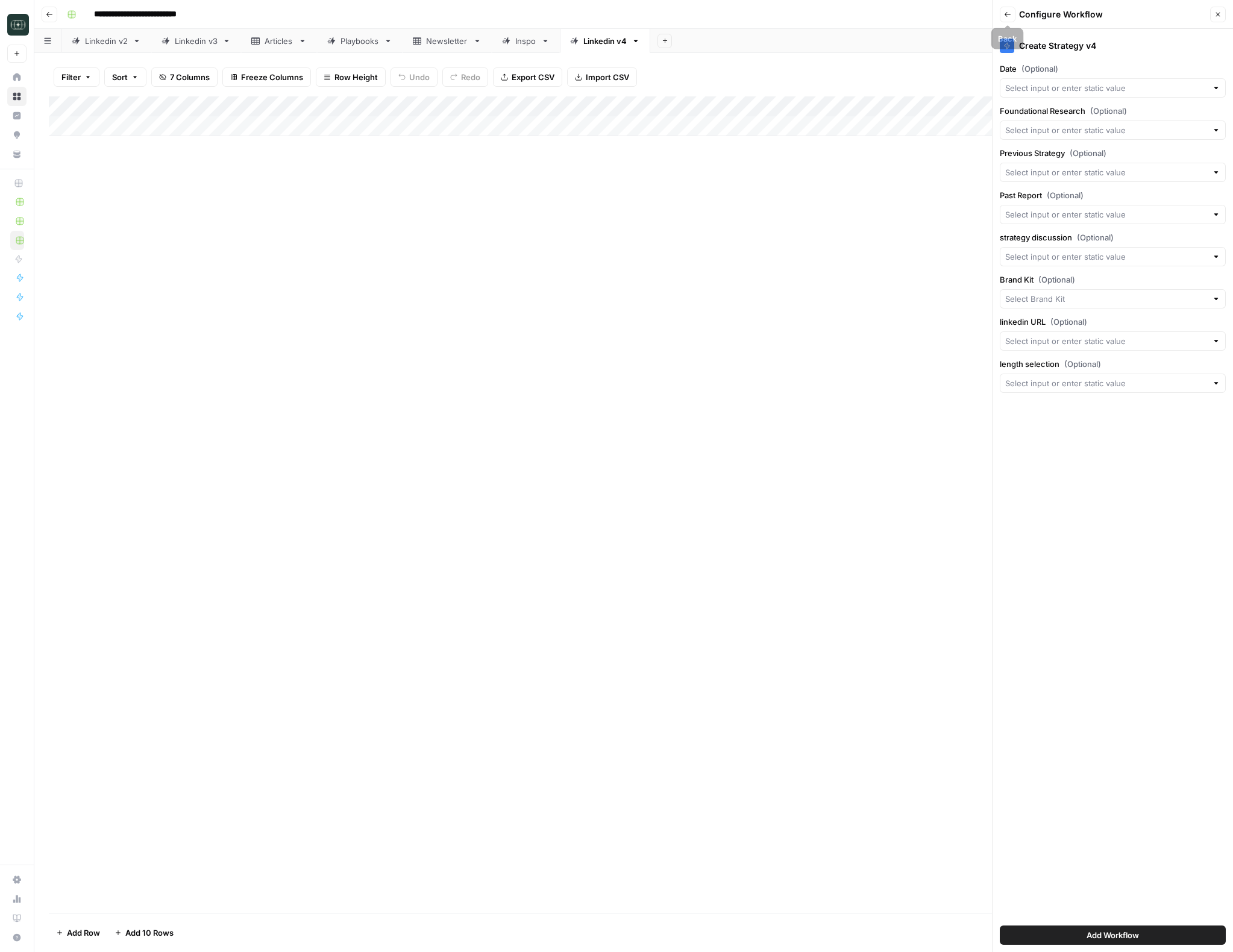
click at [1011, 16] on button "Back" at bounding box center [1008, 14] width 16 height 16
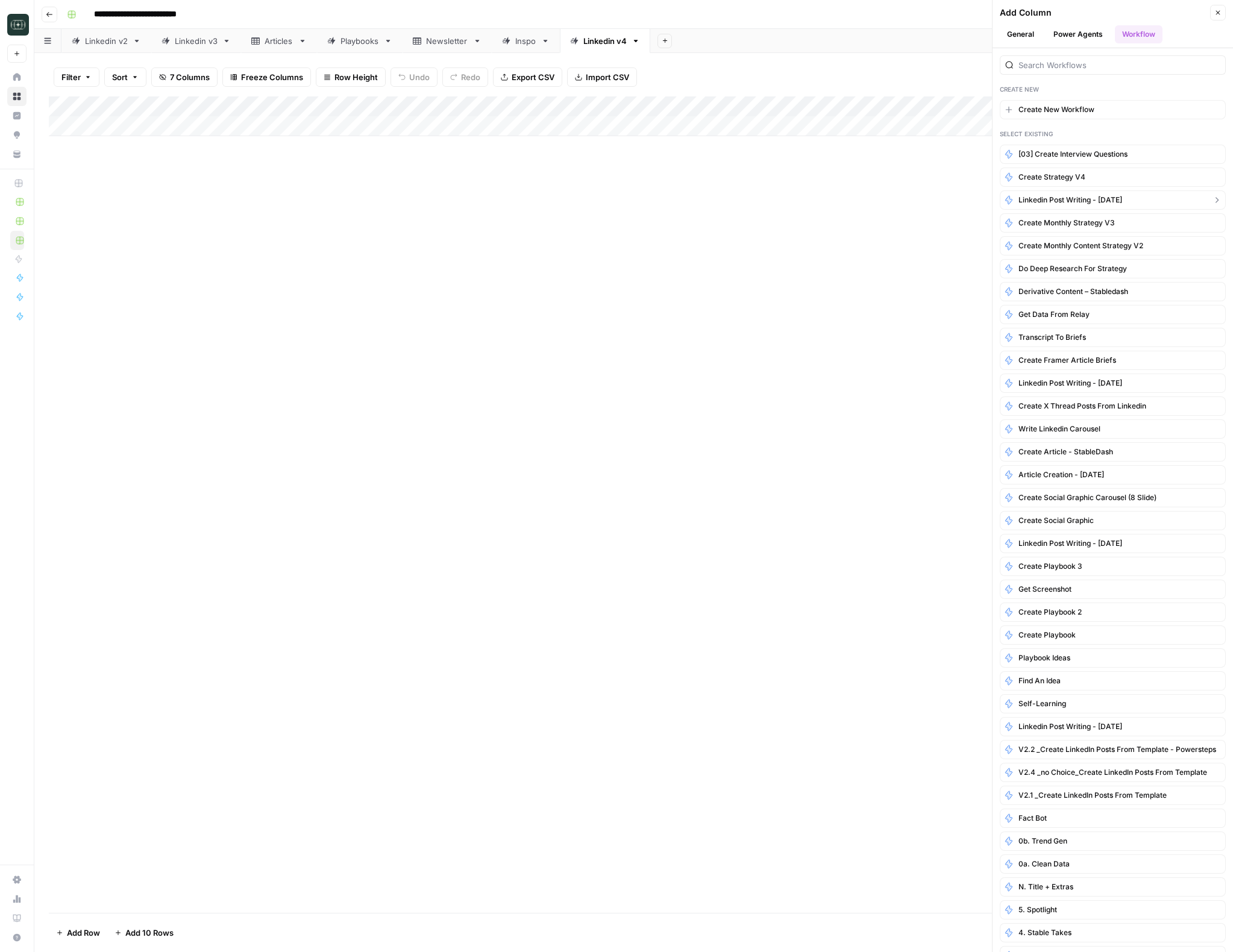
click at [1125, 203] on button "Linkedin Post Writing - [DATE]" at bounding box center [1112, 200] width 226 height 19
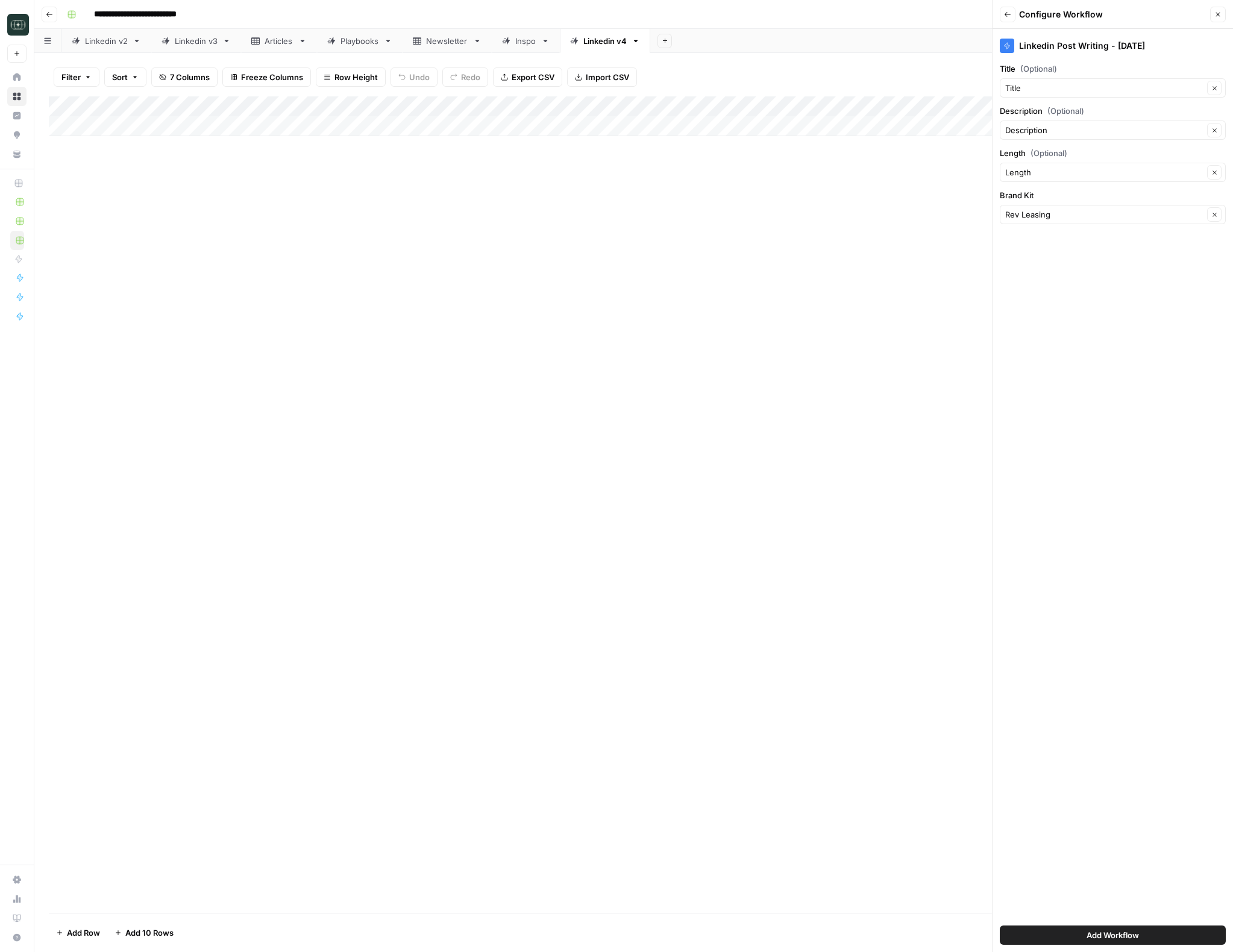
click at [1104, 933] on span "Add Workflow" at bounding box center [1112, 935] width 52 height 12
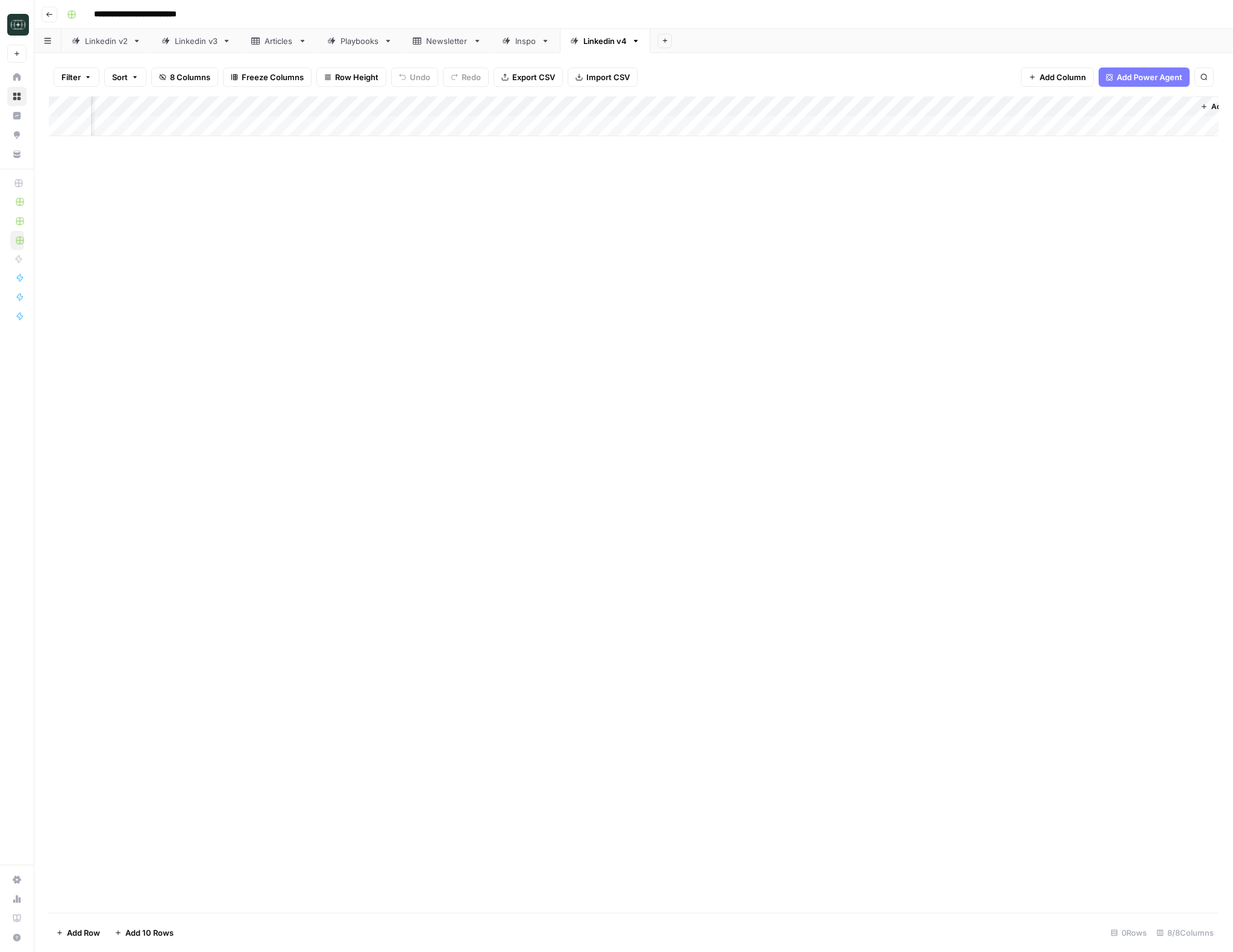
scroll to position [0, 127]
drag, startPoint x: 1054, startPoint y: 104, endPoint x: 731, endPoint y: 114, distance: 323.2
click at [731, 114] on div "Add Column" at bounding box center [633, 116] width 1169 height 39
drag, startPoint x: 580, startPoint y: 106, endPoint x: 503, endPoint y: 108, distance: 77.0
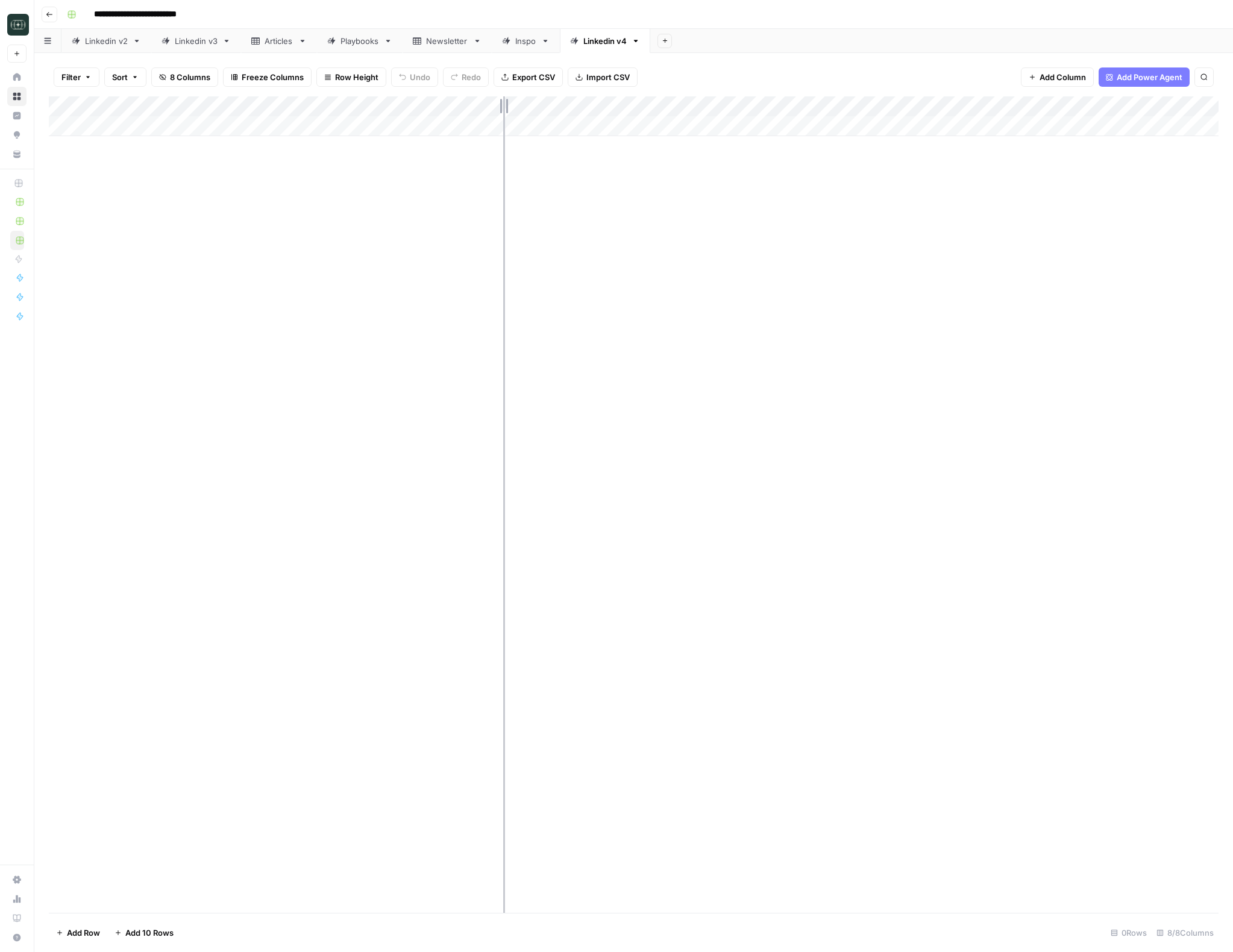
click at [503, 108] on div "Add Column" at bounding box center [633, 116] width 1169 height 39
click at [848, 109] on div "Add Column" at bounding box center [633, 116] width 1169 height 39
click at [791, 203] on span "Configure Inputs" at bounding box center [781, 207] width 106 height 12
click at [228, 44] on icon at bounding box center [227, 41] width 9 height 9
click at [228, 42] on icon "button" at bounding box center [227, 40] width 4 height 2
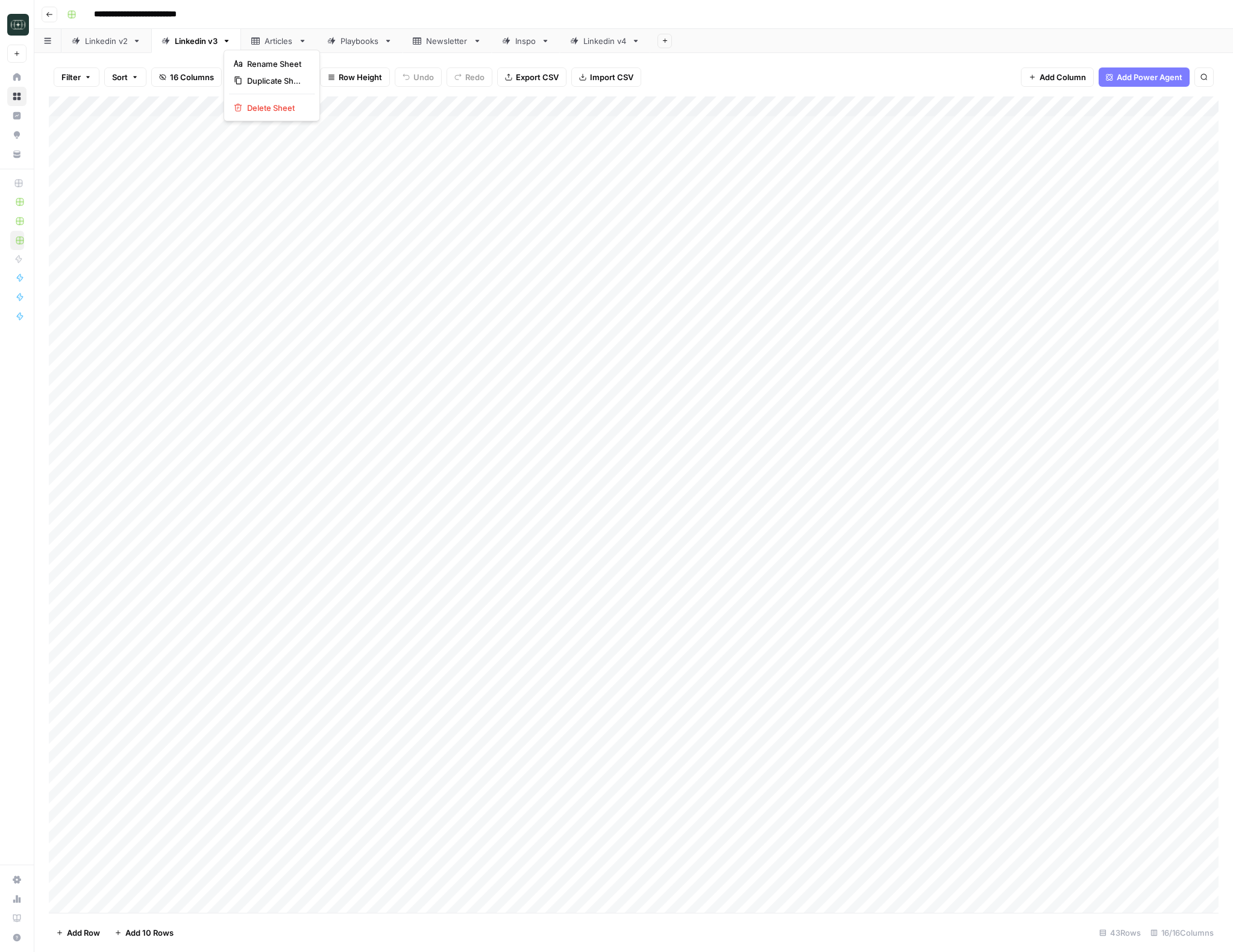
click at [190, 45] on div "Linkedin v3" at bounding box center [196, 41] width 43 height 12
click at [133, 44] on icon at bounding box center [137, 41] width 9 height 9
drag, startPoint x: 602, startPoint y: 40, endPoint x: 78, endPoint y: 45, distance: 524.0
click at [78, 45] on div "Linkedin v2 Linkedin v3 Articles Playbooks Newsletter Inspo Linkedin v4 Add She…" at bounding box center [633, 41] width 1199 height 24
drag, startPoint x: 197, startPoint y: 42, endPoint x: 211, endPoint y: 40, distance: 14.1
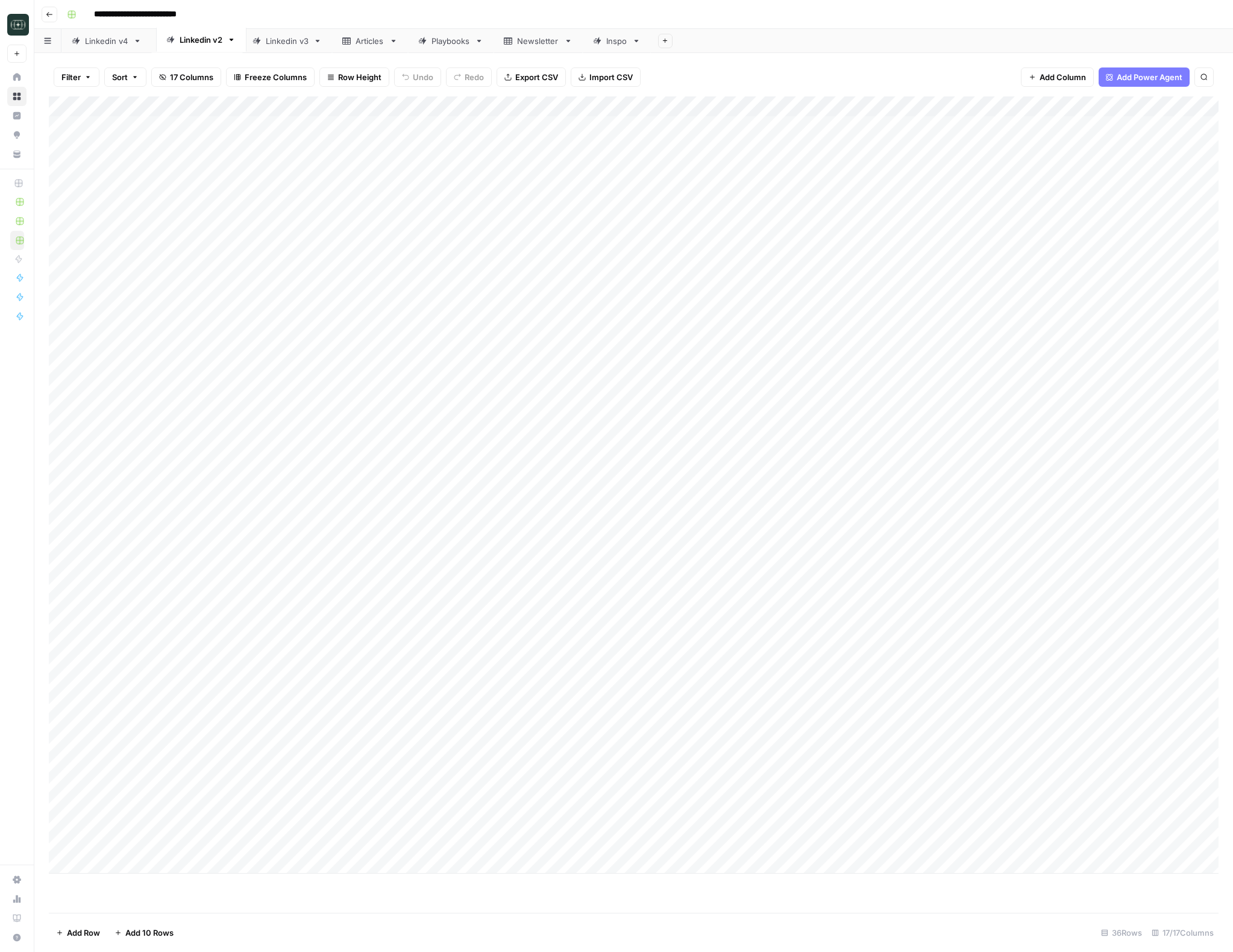
click at [211, 40] on div "Linkedin v4 Linkedin v2 Linkedin v3 Articles Playbooks Newsletter Inspo Add She…" at bounding box center [633, 41] width 1199 height 24
click at [100, 44] on div "Linkedin v4" at bounding box center [106, 41] width 43 height 12
type input "**********"
click at [315, 380] on div "Add Column" at bounding box center [633, 504] width 1169 height 816
